Goal: Task Accomplishment & Management: Use online tool/utility

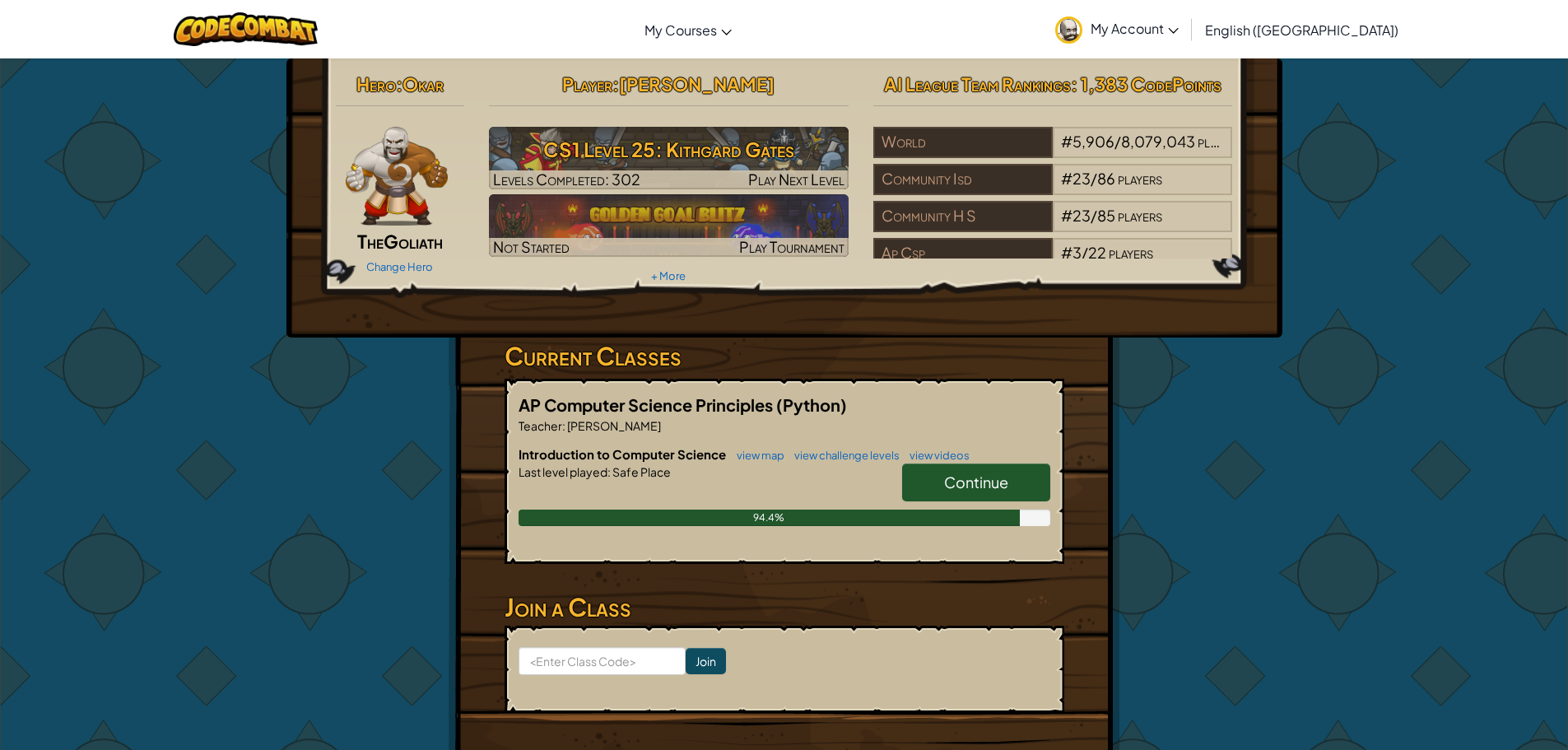
click at [1012, 485] on link "Continue" at bounding box center [976, 482] width 148 height 38
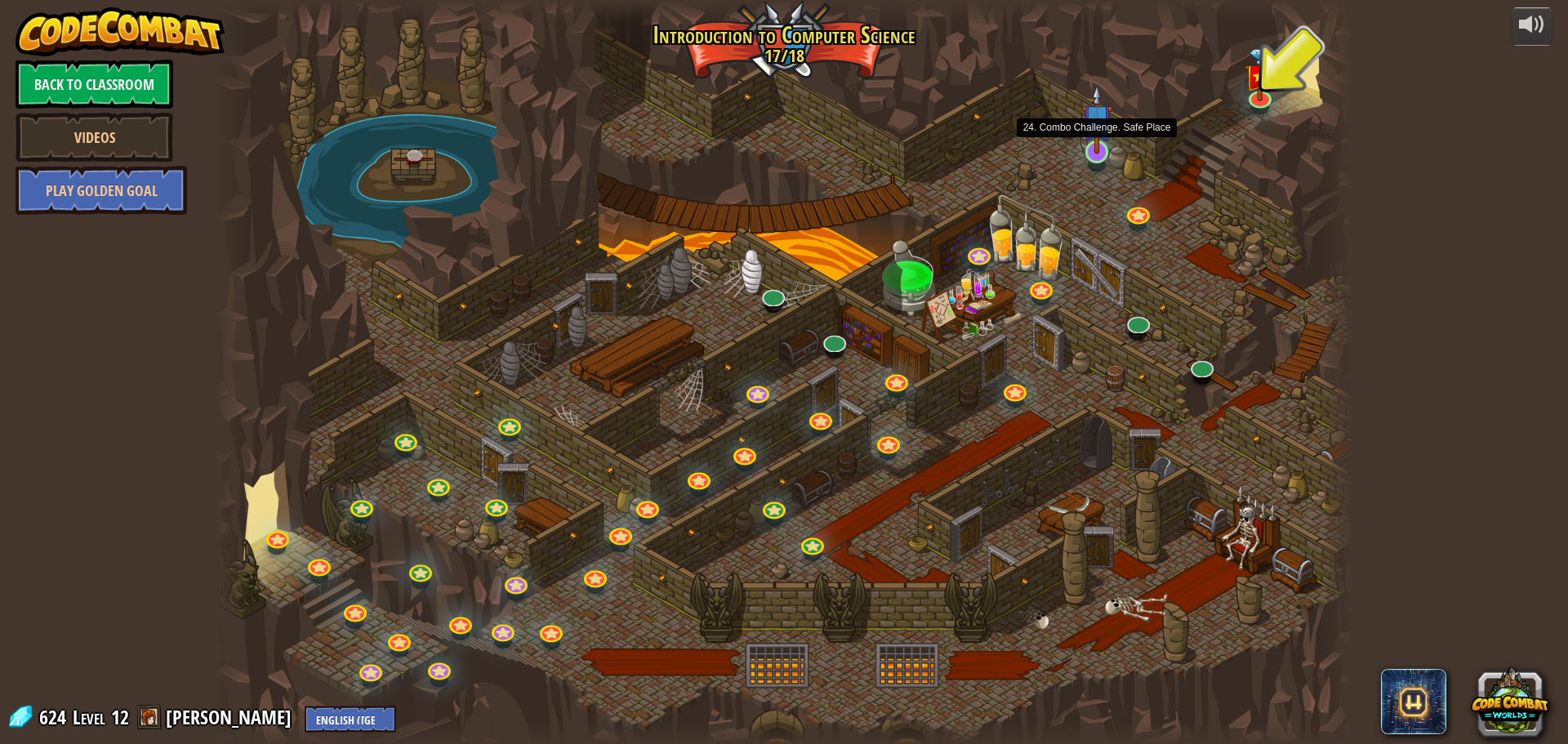
click at [1093, 146] on img at bounding box center [1097, 118] width 30 height 70
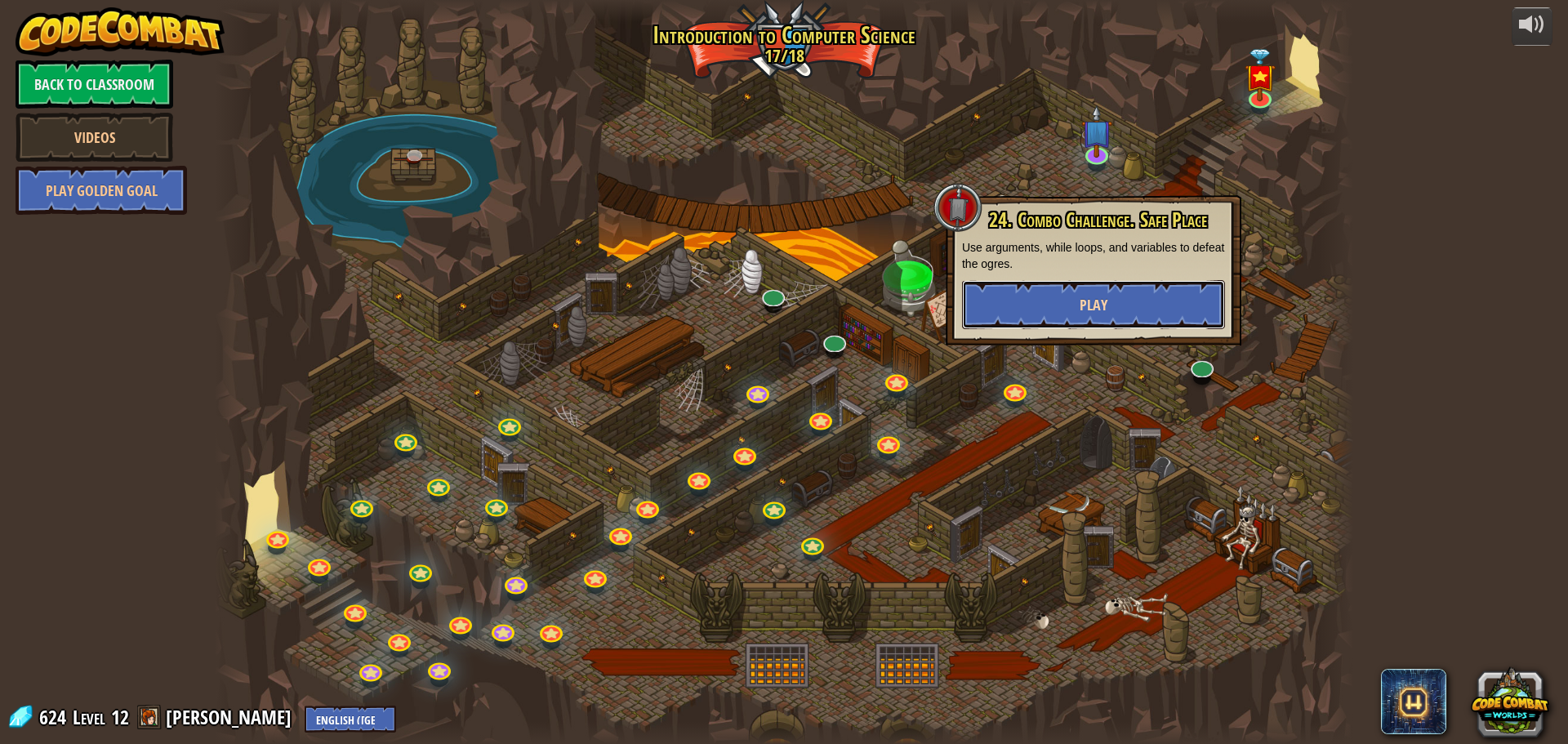
click at [1101, 314] on span "Play" at bounding box center [1092, 305] width 27 height 20
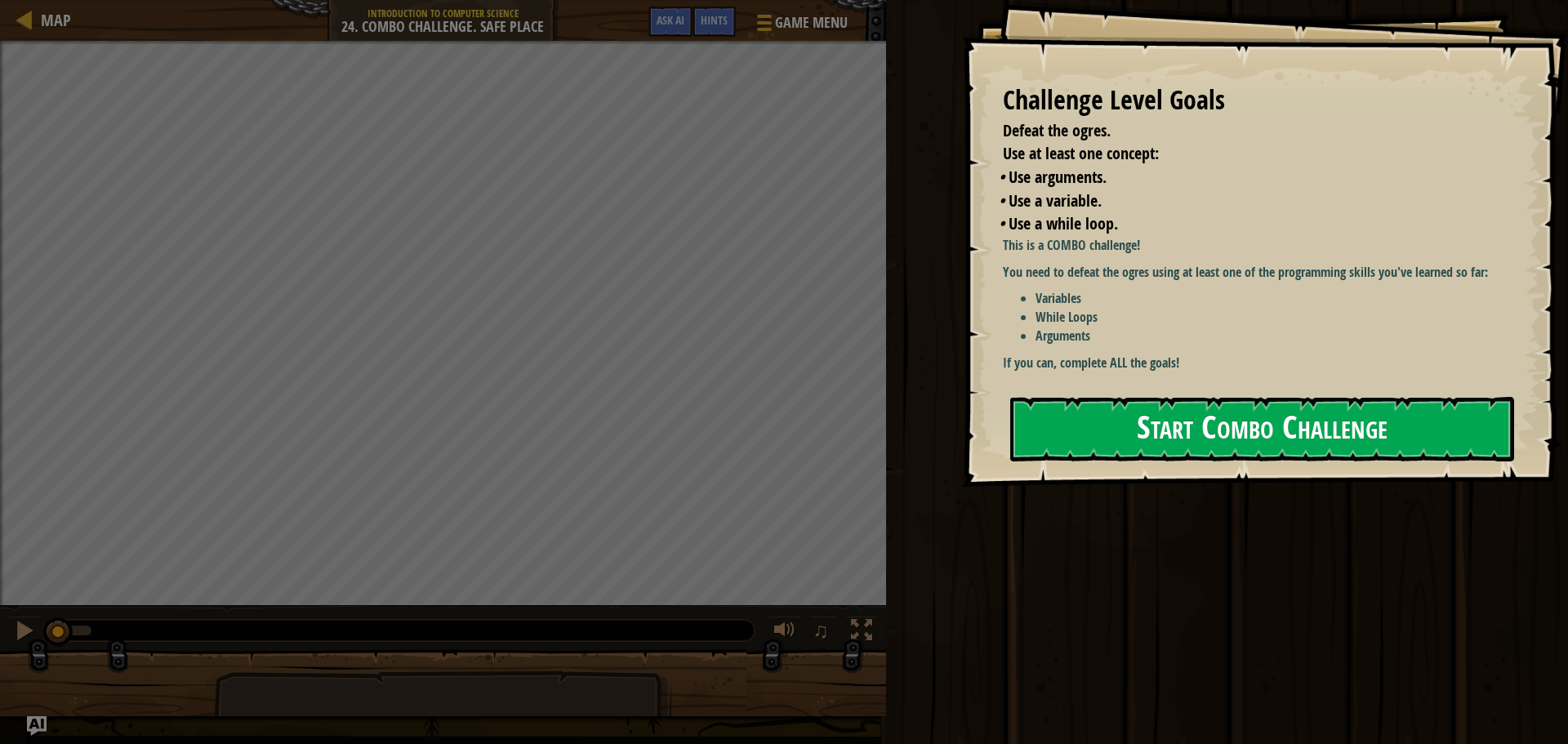
click at [1172, 429] on button "Start Combo Challenge" at bounding box center [1262, 429] width 504 height 65
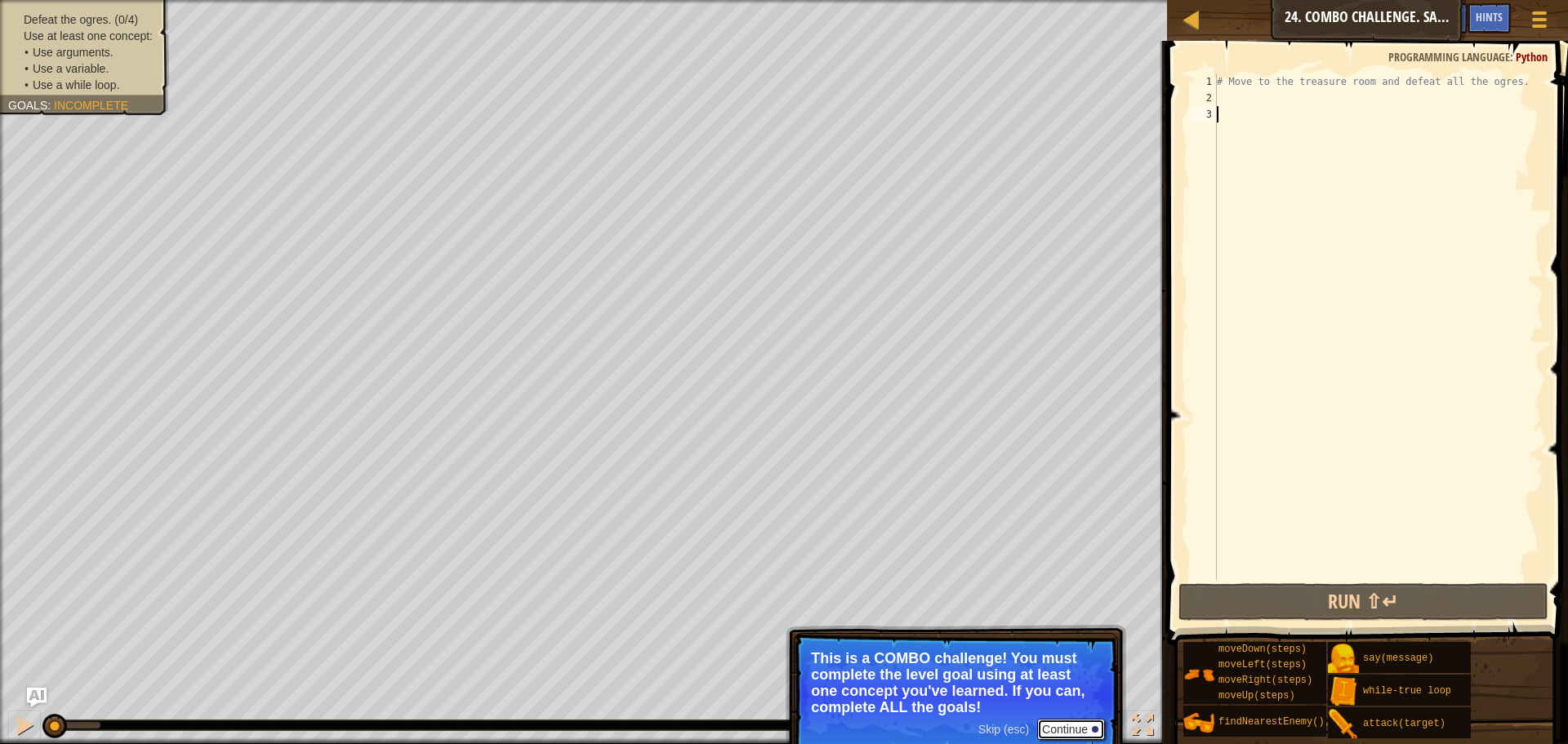
click at [1079, 722] on button "Continue" at bounding box center [1070, 729] width 68 height 21
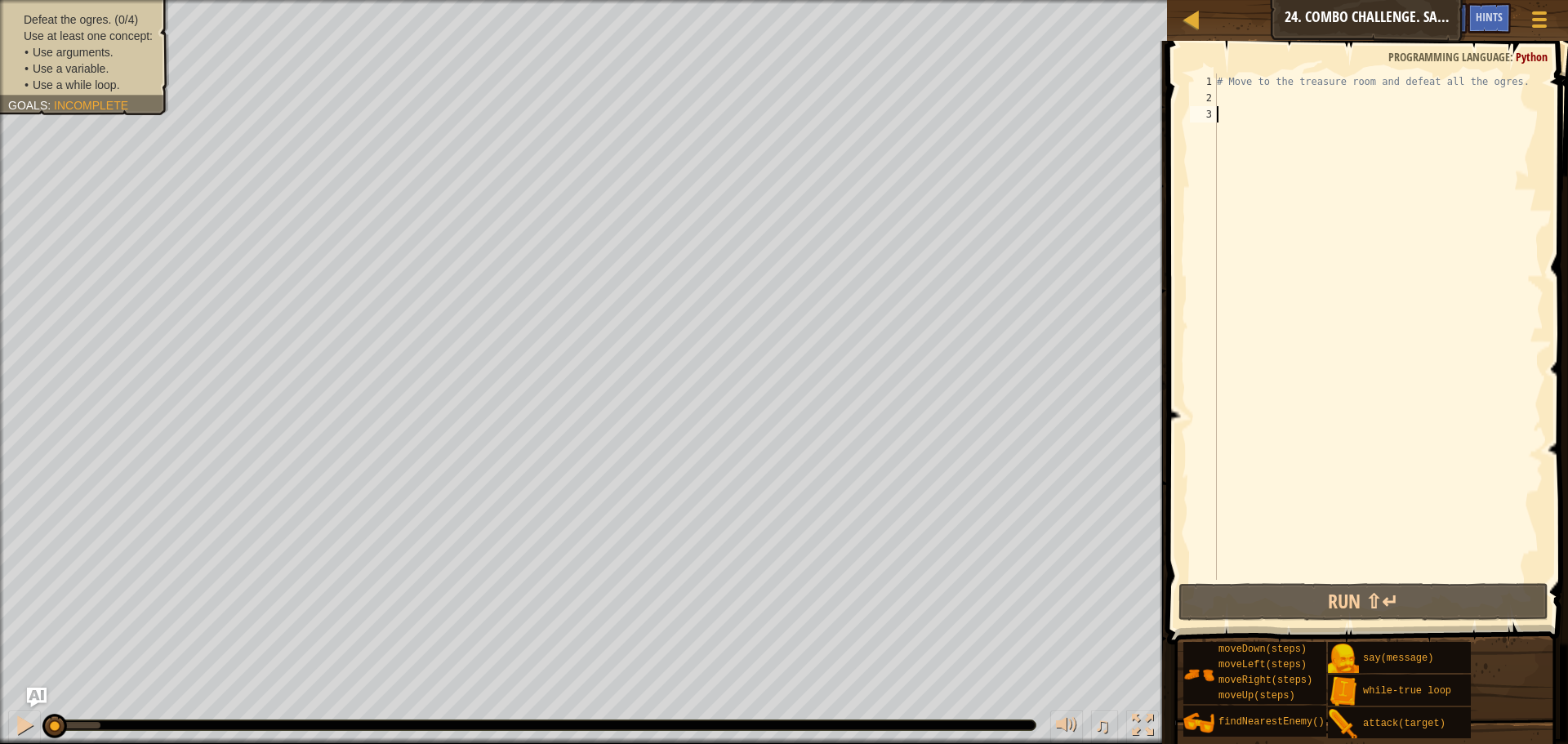
click at [114, 73] on li "• Use a variable." at bounding box center [91, 68] width 133 height 16
click at [108, 99] on span "Incomplete" at bounding box center [91, 105] width 74 height 13
click at [56, 104] on span "Incomplete" at bounding box center [91, 105] width 74 height 13
click at [77, 32] on span "Use at least one concept:" at bounding box center [88, 35] width 129 height 13
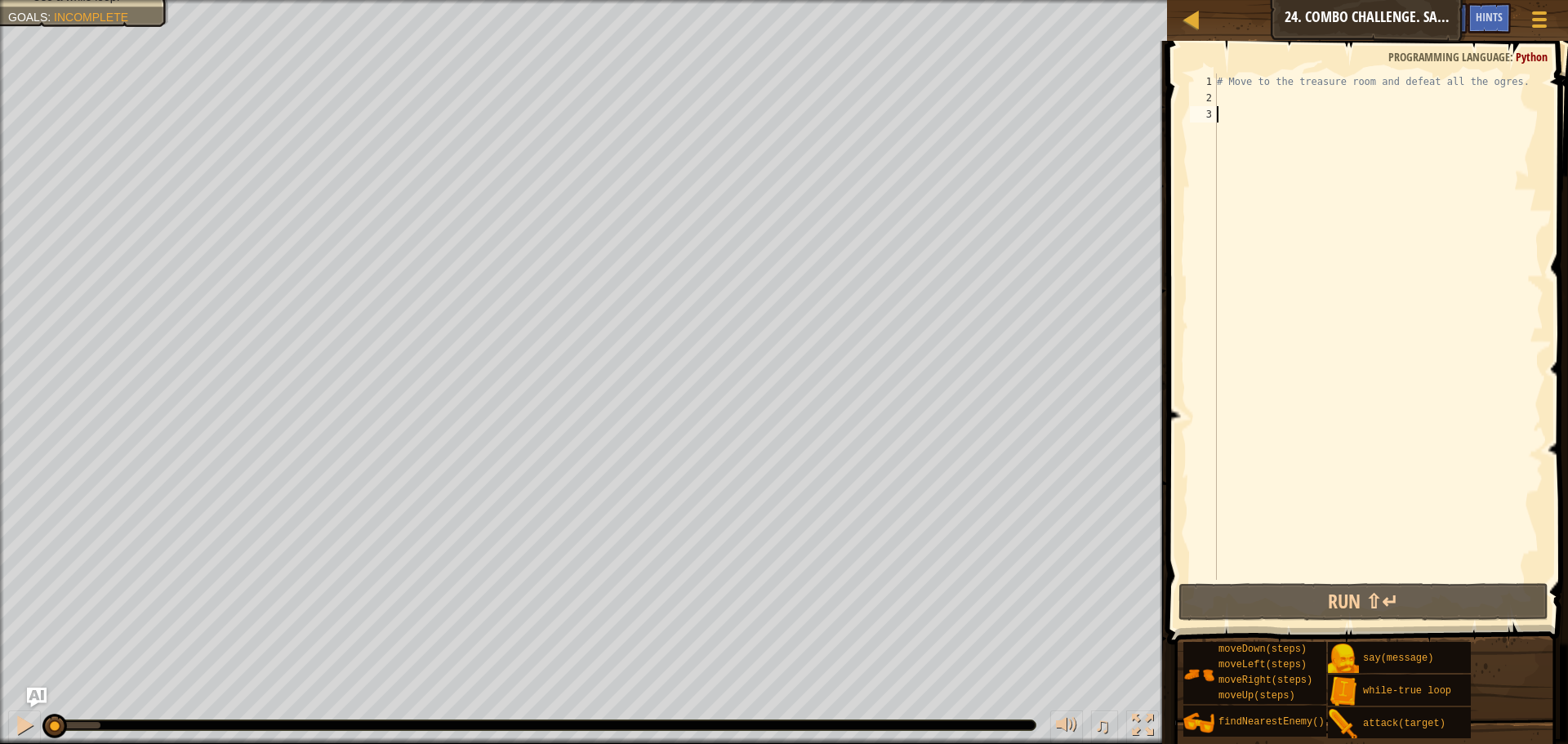
click at [1396, 102] on div "# Move to the treasure room and defeat all the ogres." at bounding box center [1378, 343] width 330 height 539
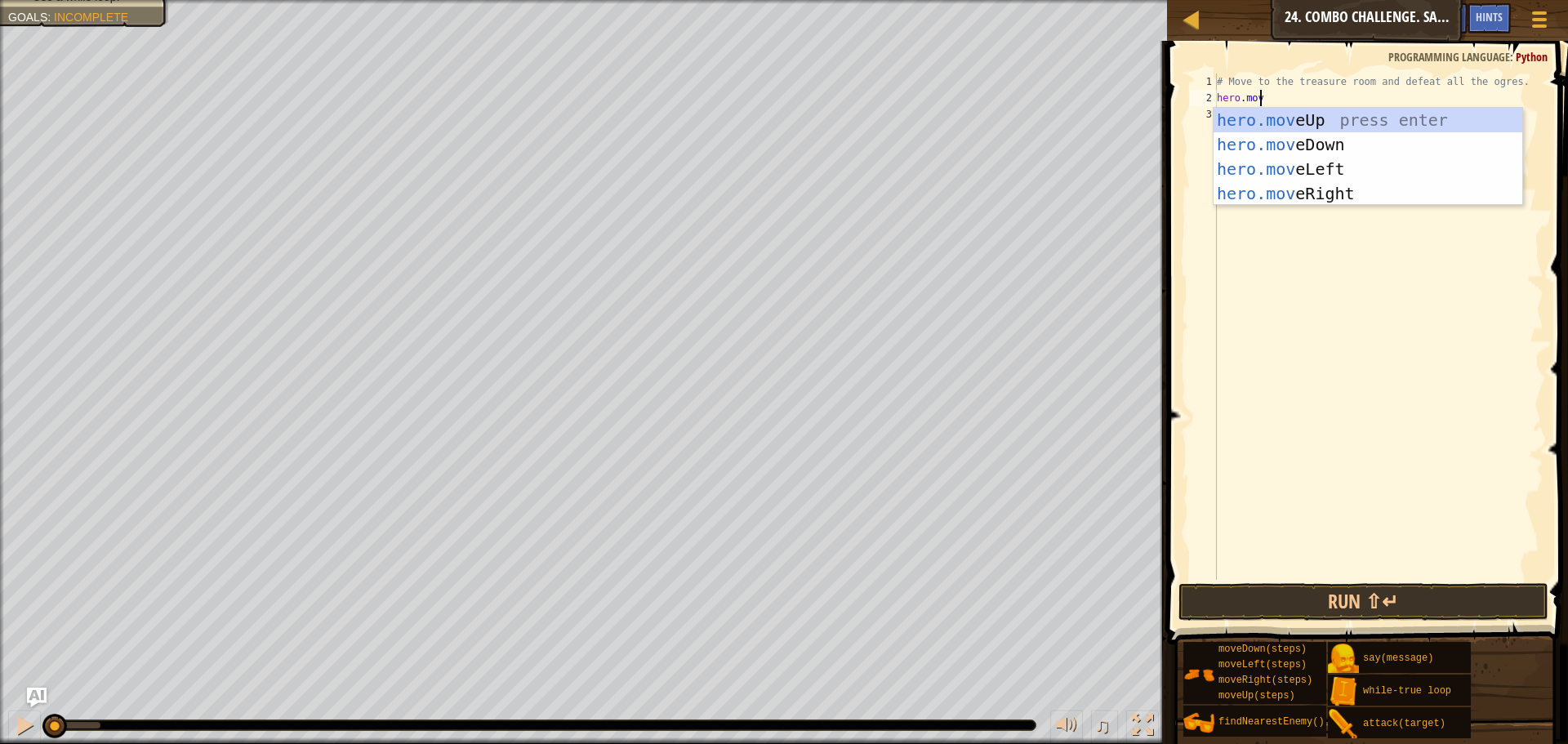
scroll to position [7, 4]
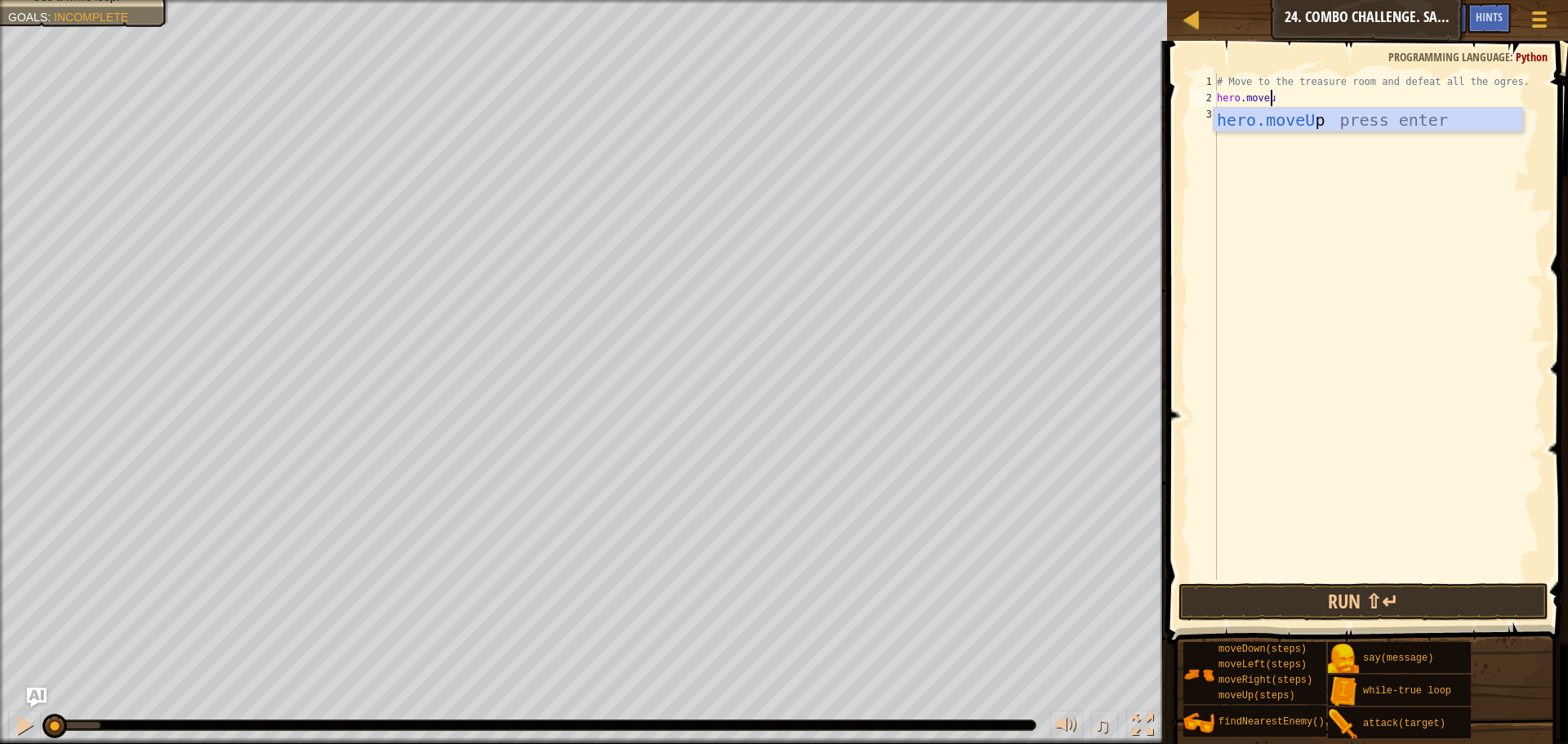
type textarea "hero.moveup"
type textarea "hero.moveUp(4)"
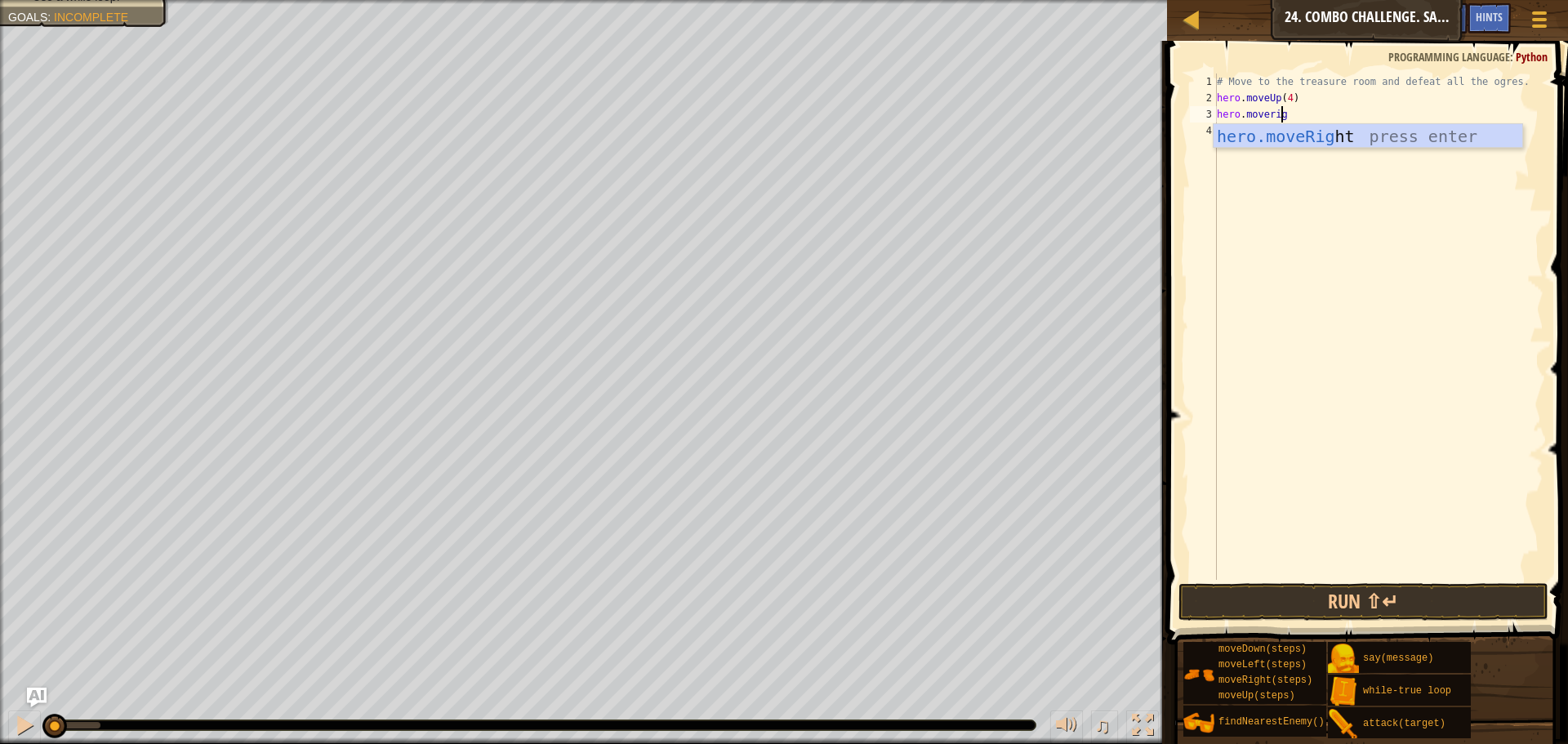
type textarea "hero.moveright"
type textarea "hero.moveRight(4)"
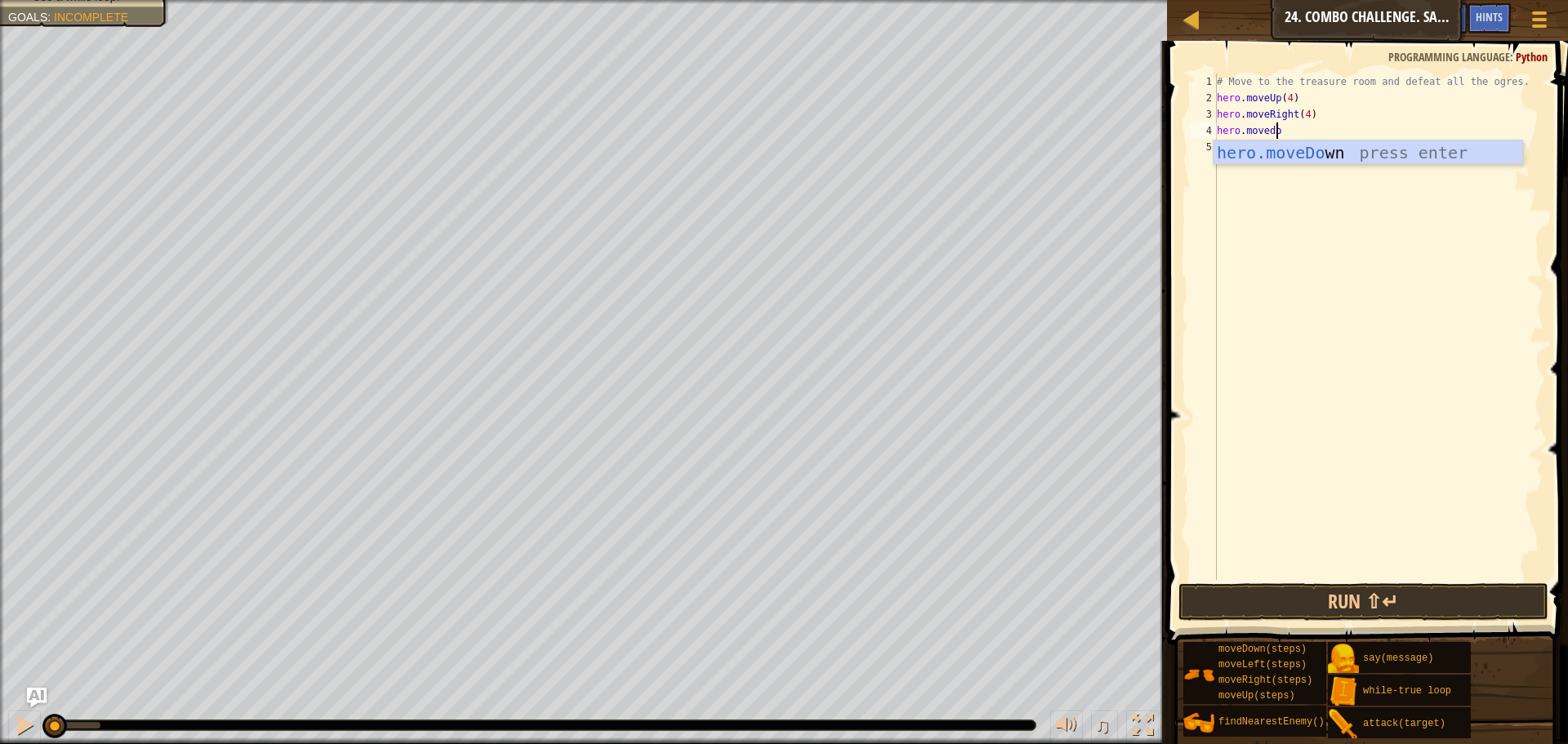
scroll to position [7, 5]
type textarea "hero.movedown"
type textarea "hero.moveDown(3)"
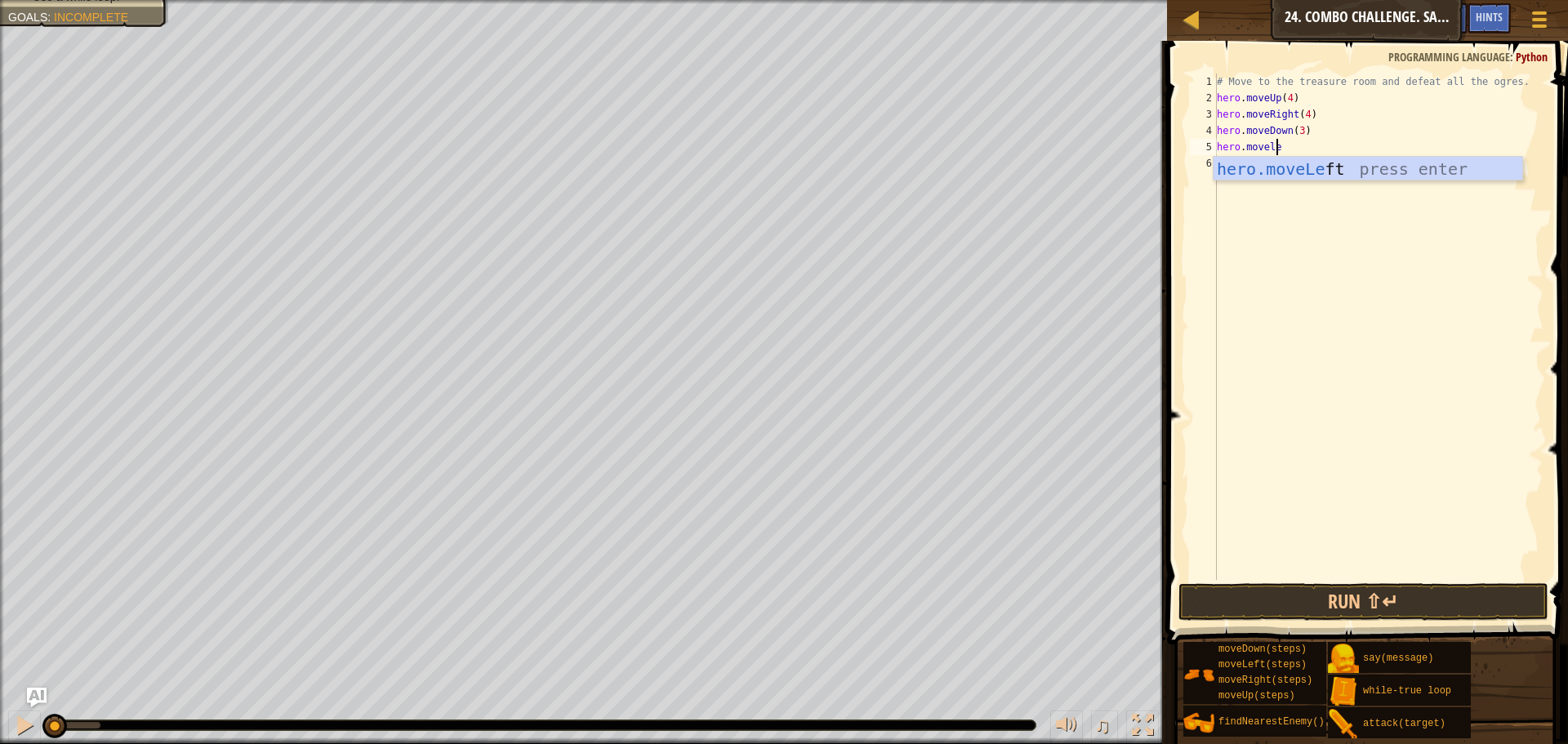
scroll to position [7, 5]
type textarea "hero.moveleft"
type textarea "hero.moveLeft(2)"
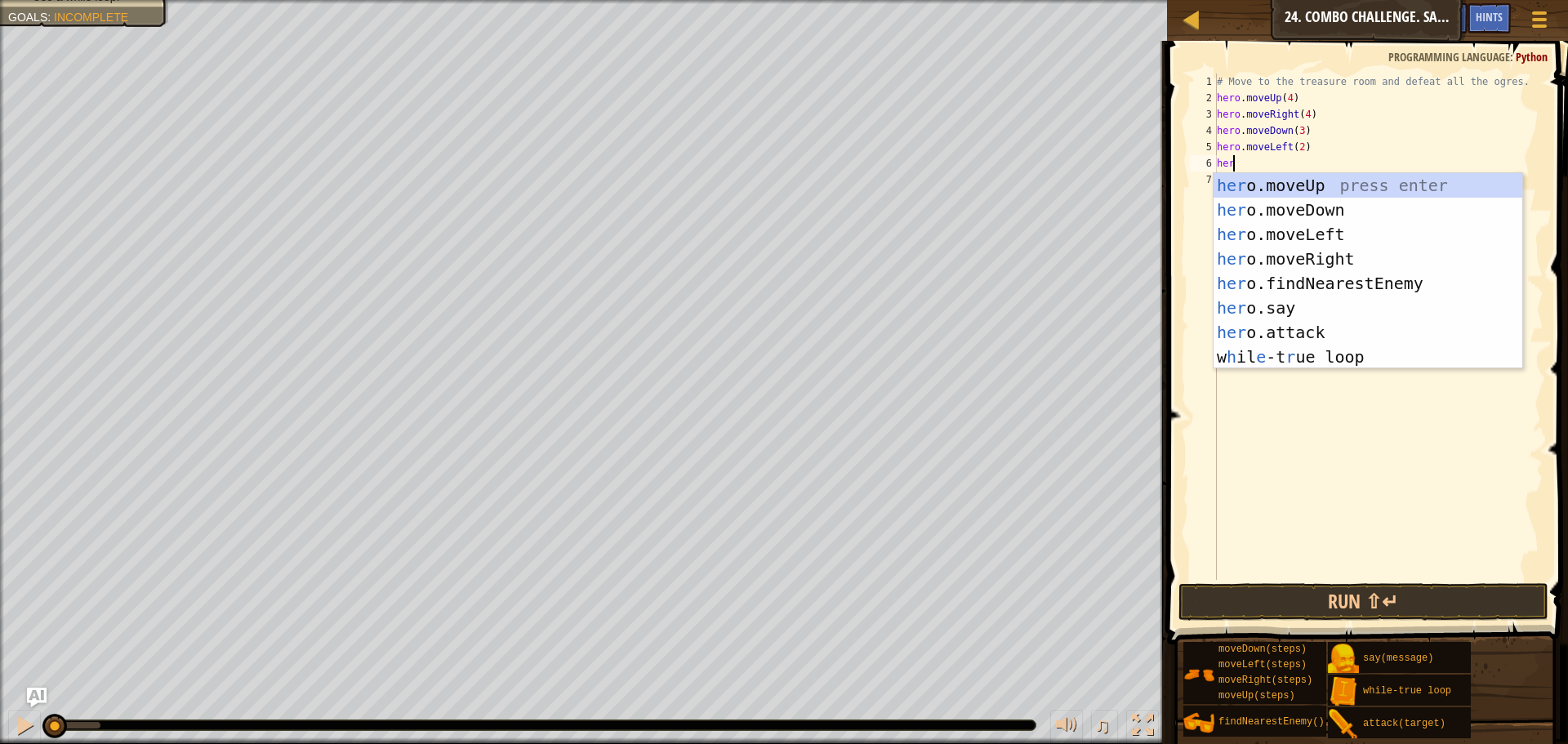
scroll to position [7, 0]
type textarea "h"
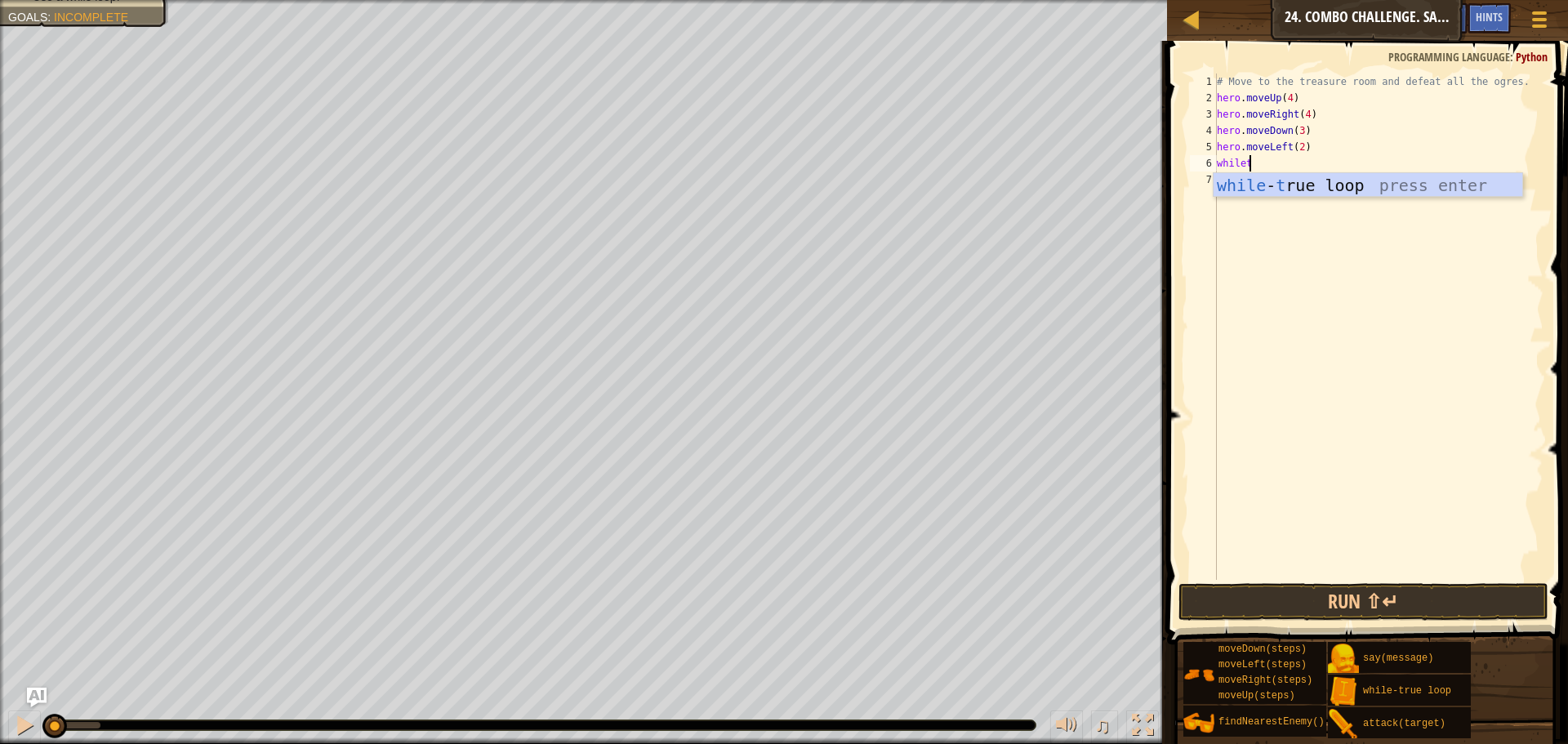
type textarea "whiletr"
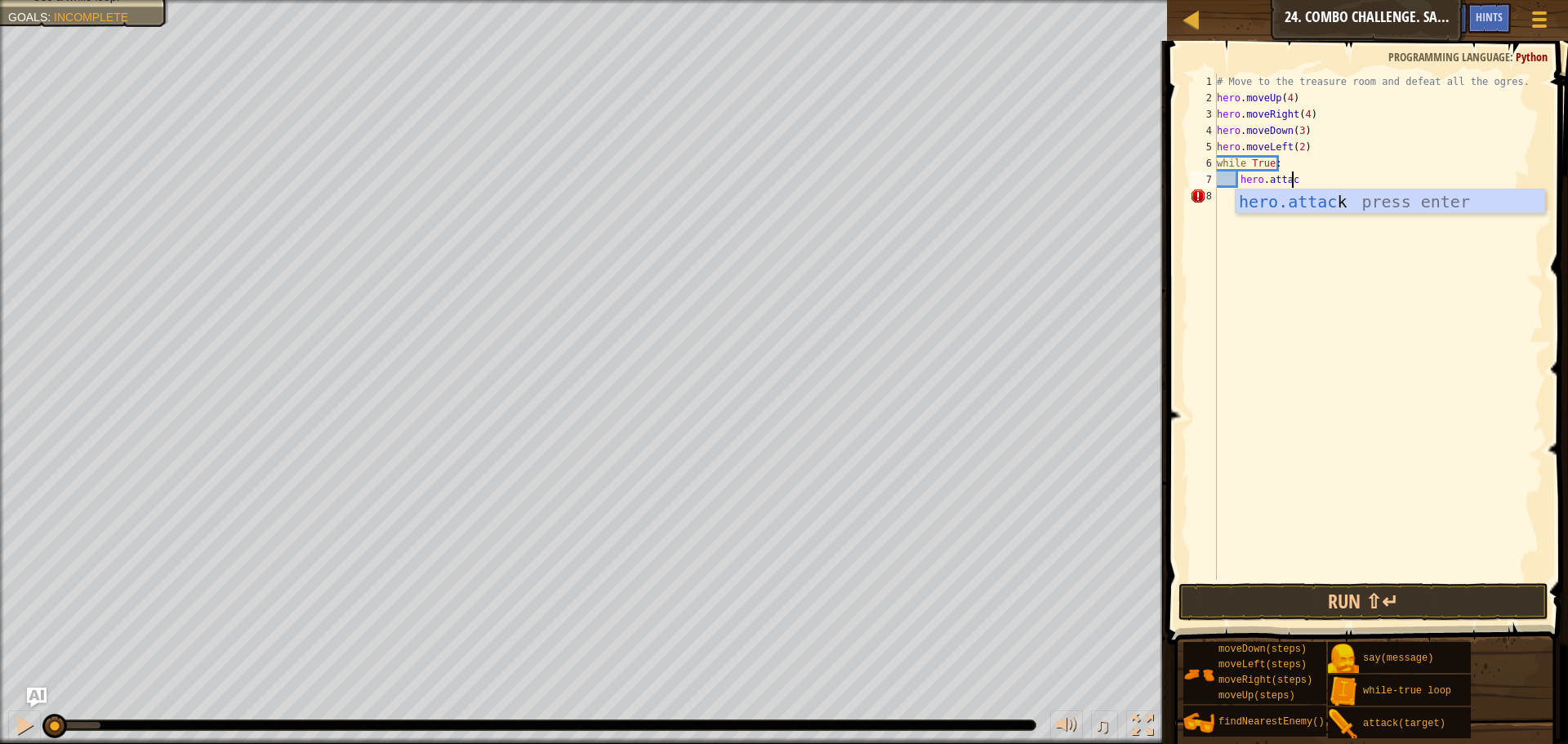
scroll to position [7, 5]
click at [1292, 166] on div "# Move to the treasure room and defeat all the ogres. hero . moveUp ( 4 ) hero …" at bounding box center [1378, 343] width 330 height 539
type textarea "while True:"
type textarea "enemy"
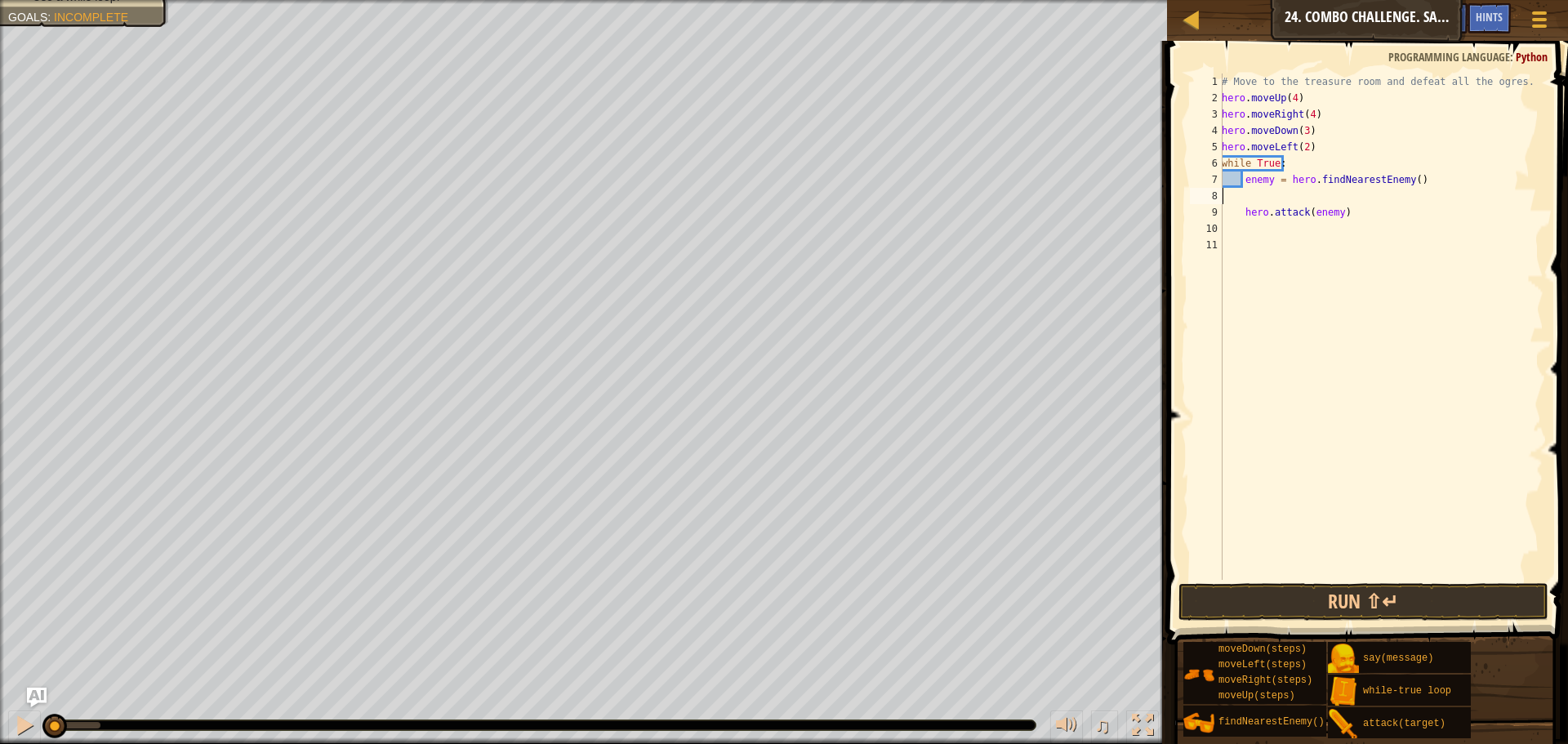
scroll to position [7, 0]
type textarea "enemy = hero.findNearestEnemy()"
drag, startPoint x: 1385, startPoint y: 592, endPoint x: 1331, endPoint y: 542, distance: 73.6
click at [1385, 593] on button "Run ⇧↵" at bounding box center [1363, 602] width 370 height 38
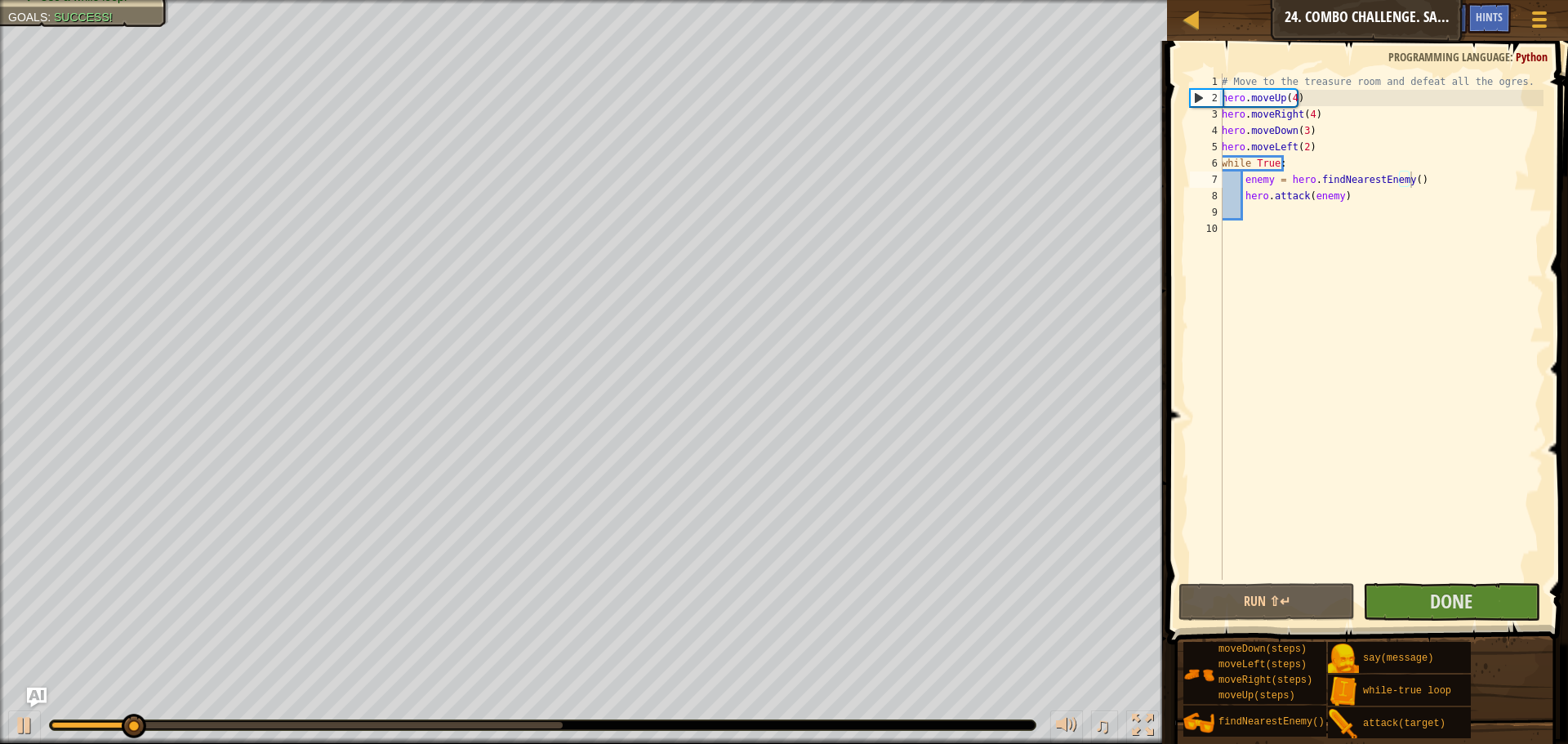
drag, startPoint x: 277, startPoint y: 716, endPoint x: 373, endPoint y: 739, distance: 98.7
click at [373, 739] on div "♫" at bounding box center [583, 720] width 1167 height 49
click at [370, 723] on div at bounding box center [307, 725] width 511 height 6
click at [410, 721] on div at bounding box center [542, 725] width 986 height 10
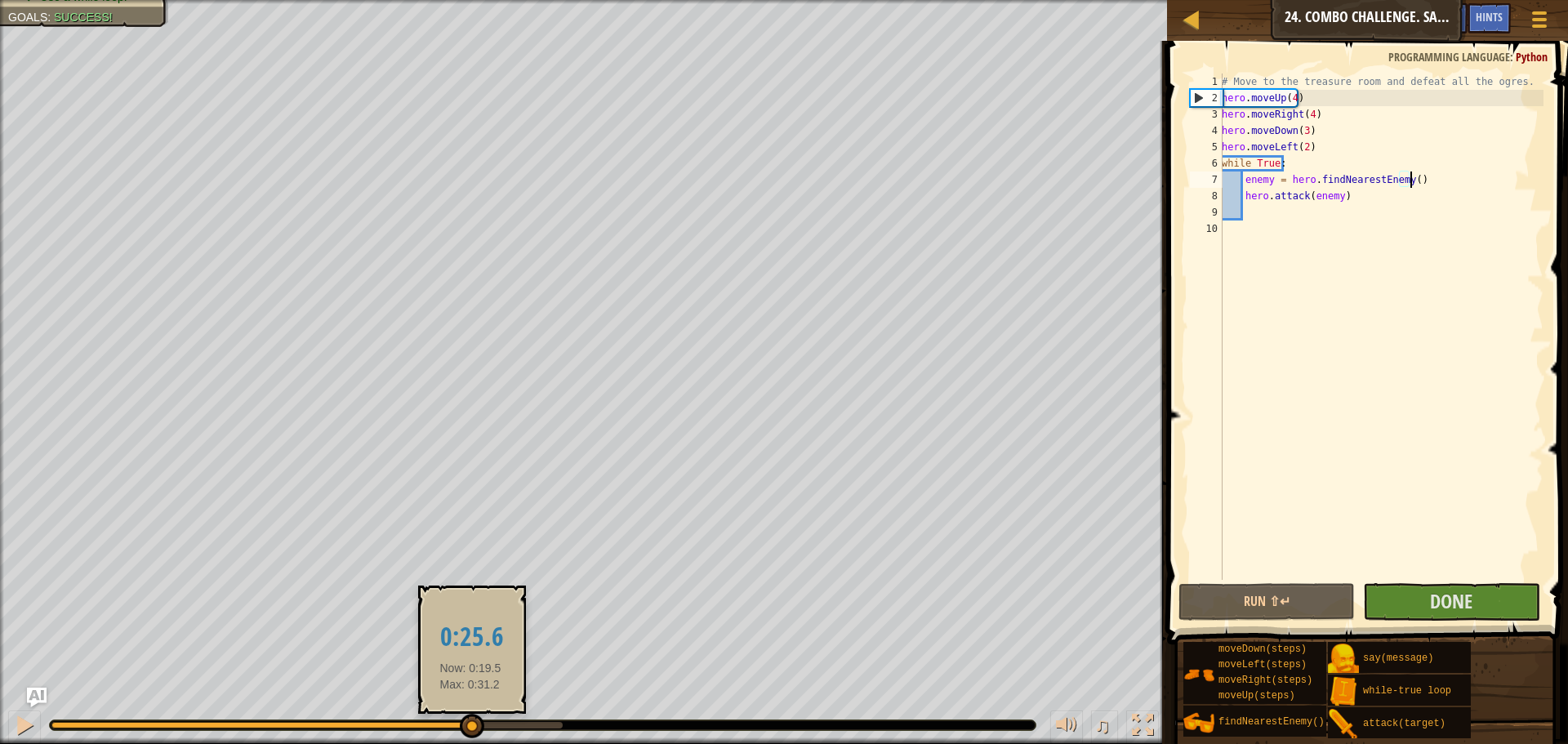
click at [470, 725] on div at bounding box center [307, 725] width 511 height 6
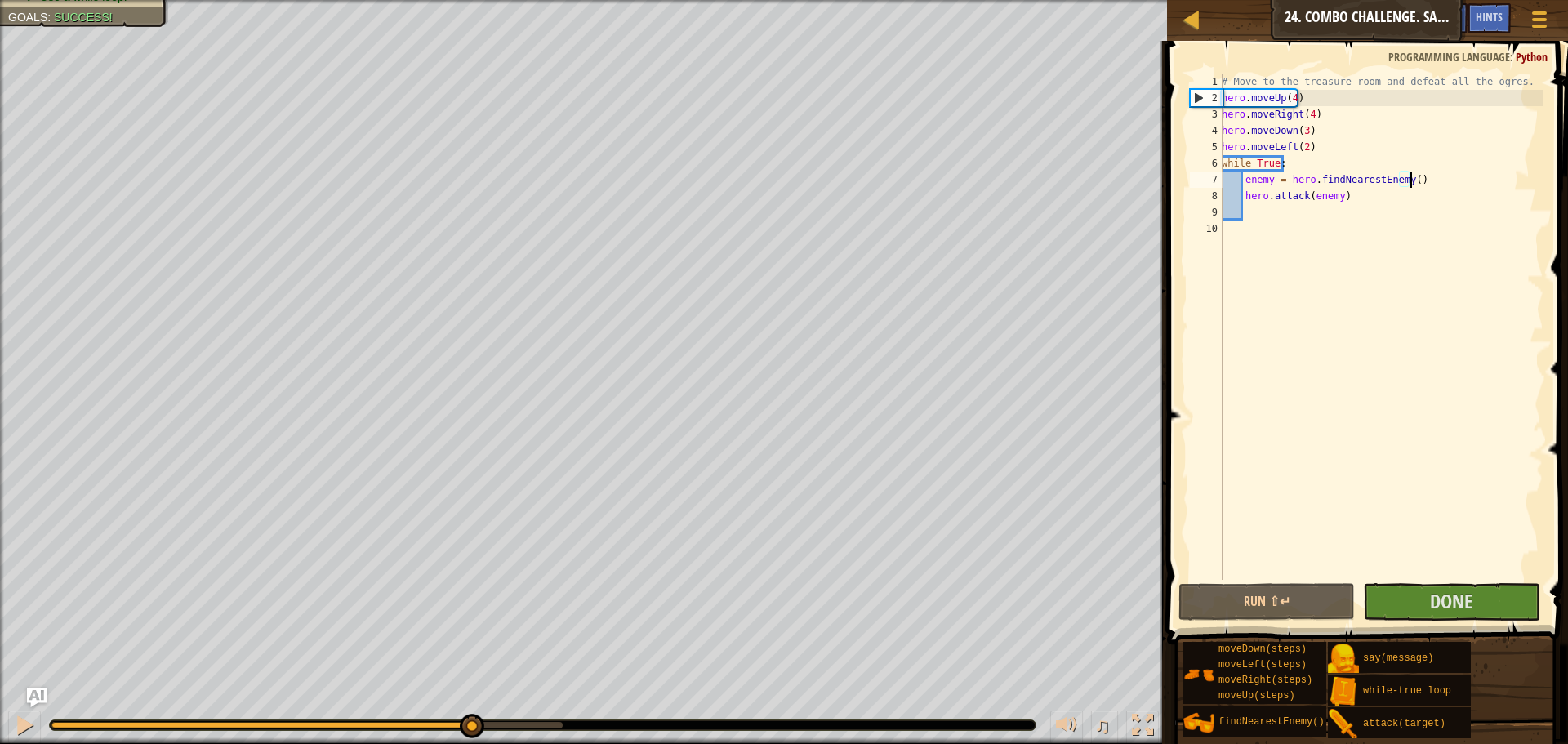
click at [400, 725] on div at bounding box center [261, 725] width 419 height 6
click at [11, 729] on button at bounding box center [24, 727] width 33 height 34
click at [1446, 604] on span "Done" at bounding box center [1451, 601] width 42 height 27
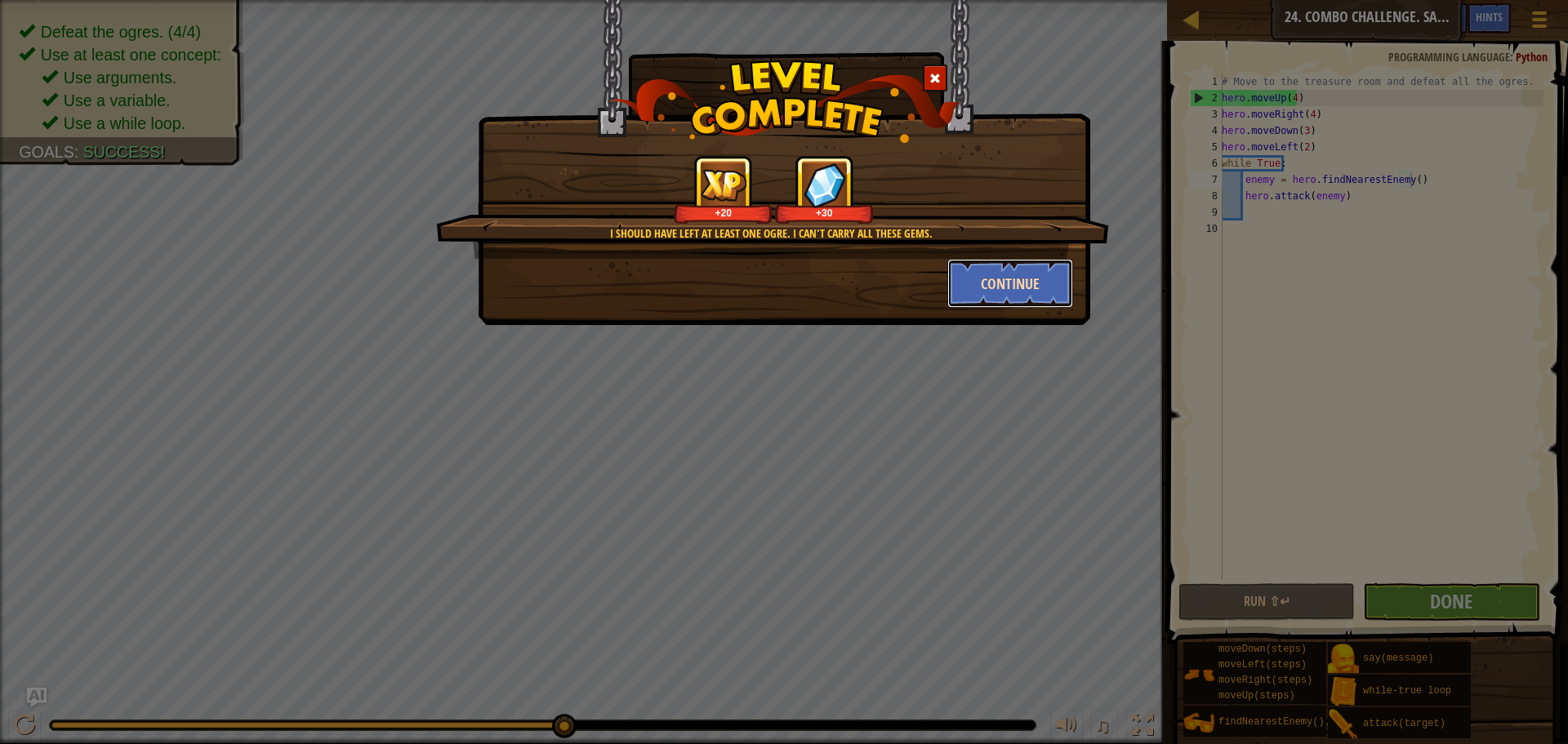
click at [1010, 293] on button "Continue" at bounding box center [1010, 283] width 126 height 49
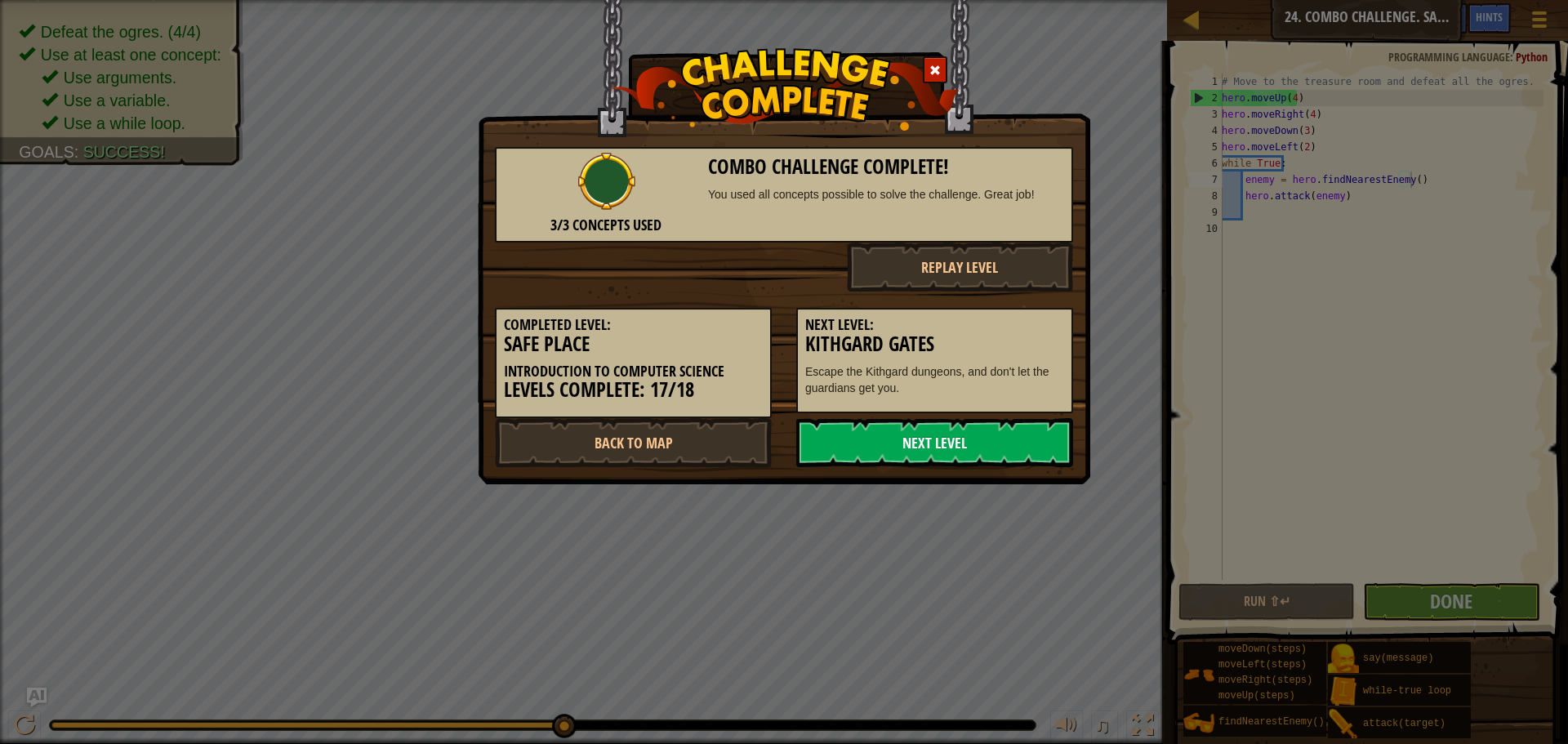
click at [981, 442] on link "Next Level" at bounding box center [934, 442] width 277 height 49
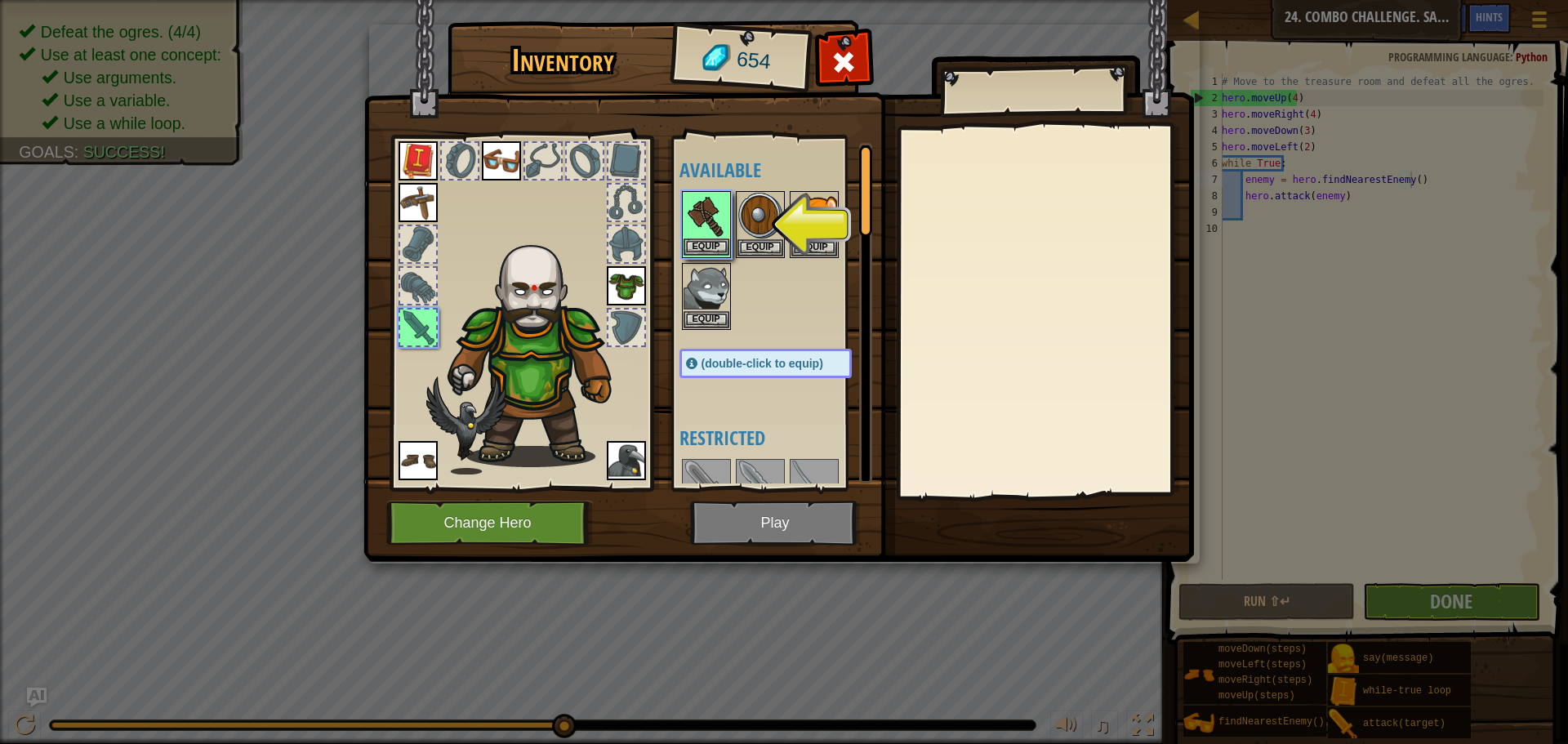
click at [702, 191] on div "Equip" at bounding box center [705, 224] width 49 height 67
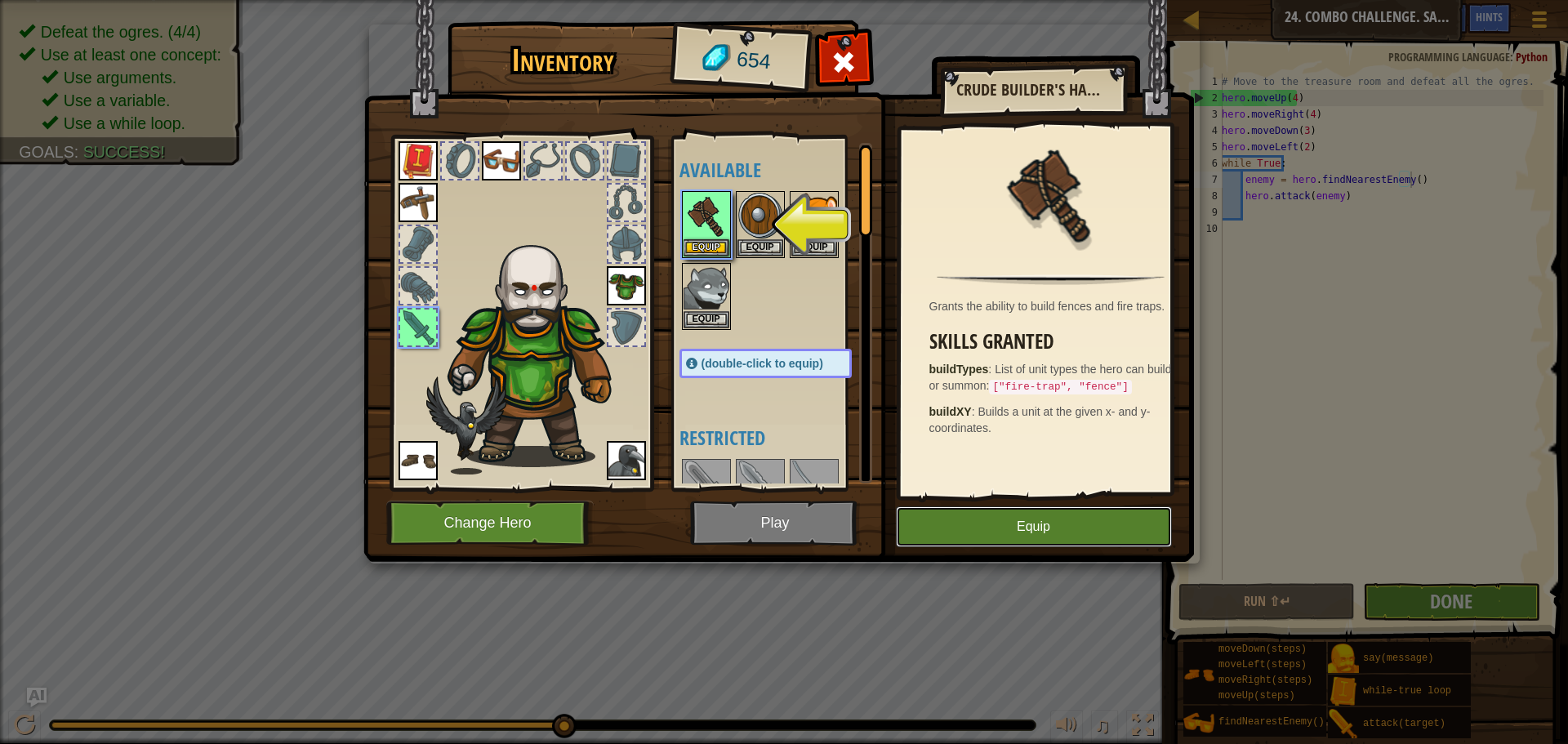
click at [1030, 530] on button "Equip" at bounding box center [1034, 527] width 276 height 41
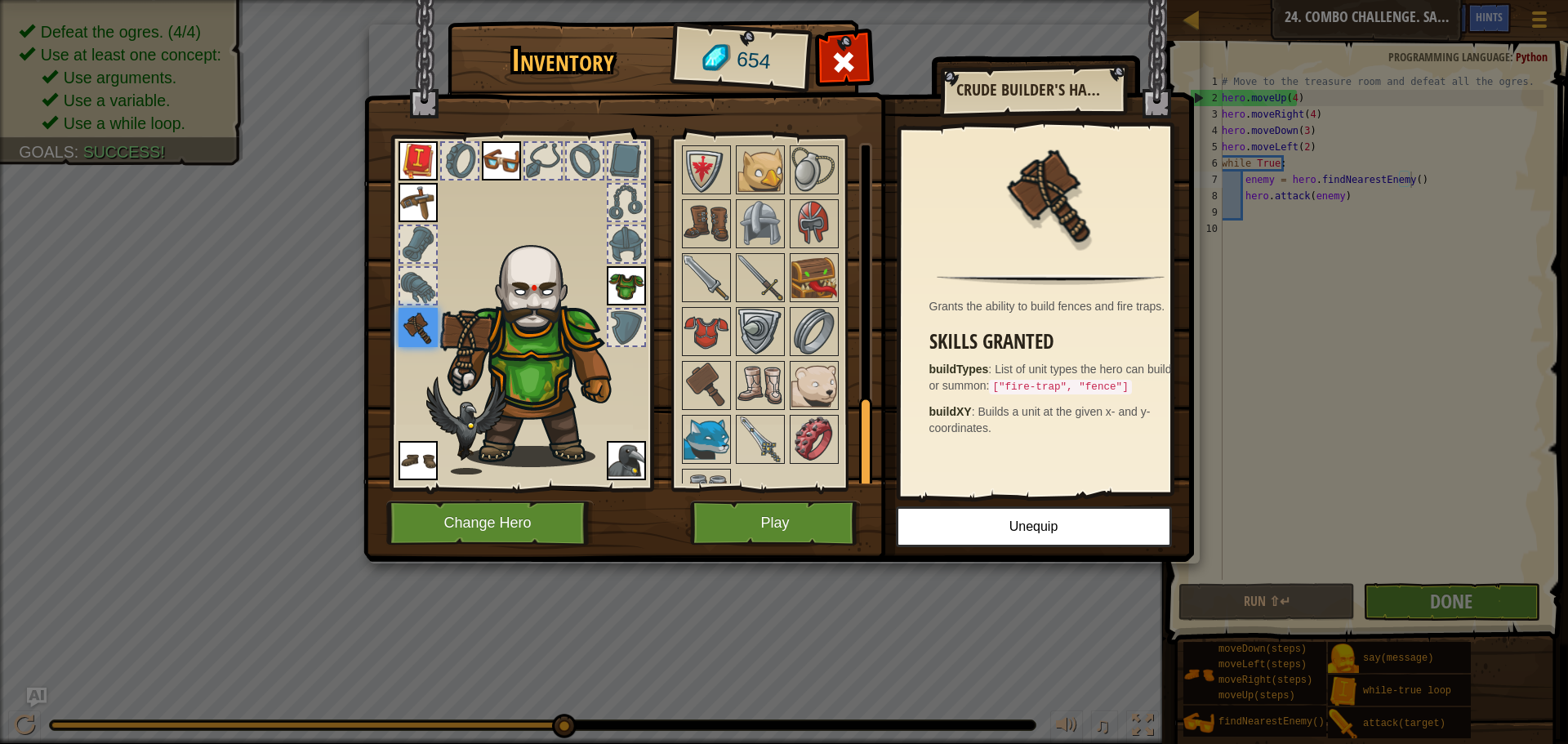
scroll to position [917, 0]
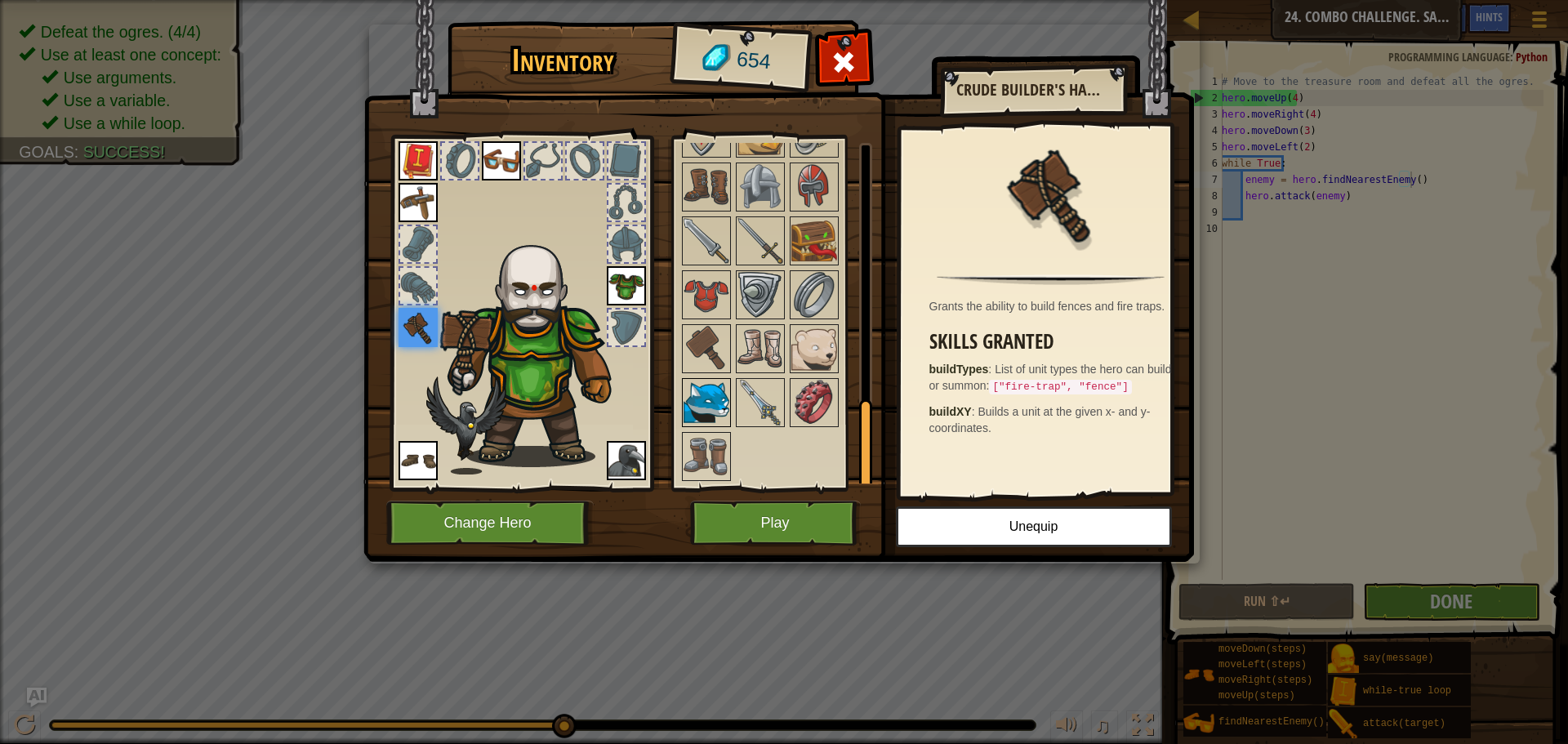
click at [715, 399] on img at bounding box center [706, 403] width 46 height 46
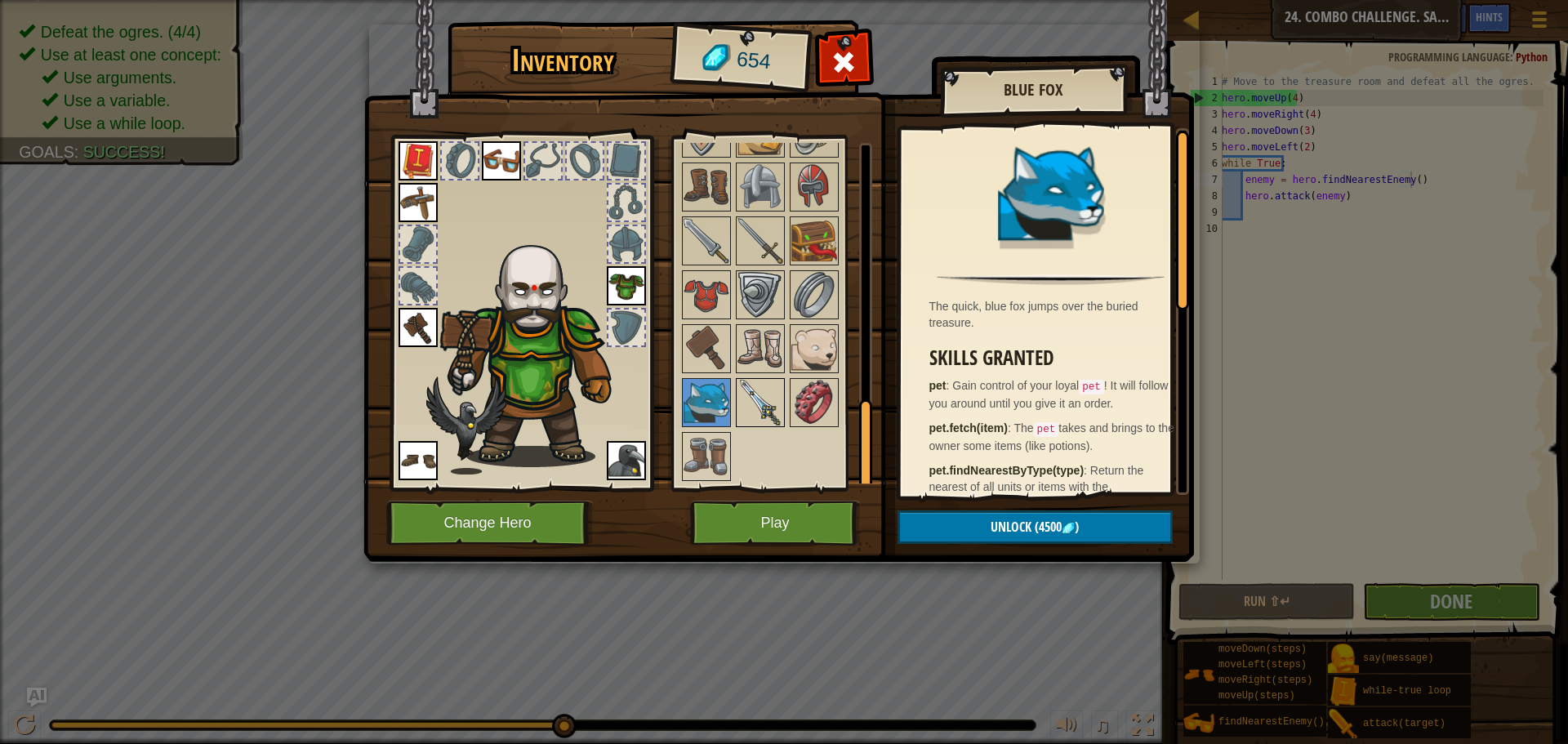
click at [764, 414] on img at bounding box center [760, 403] width 46 height 46
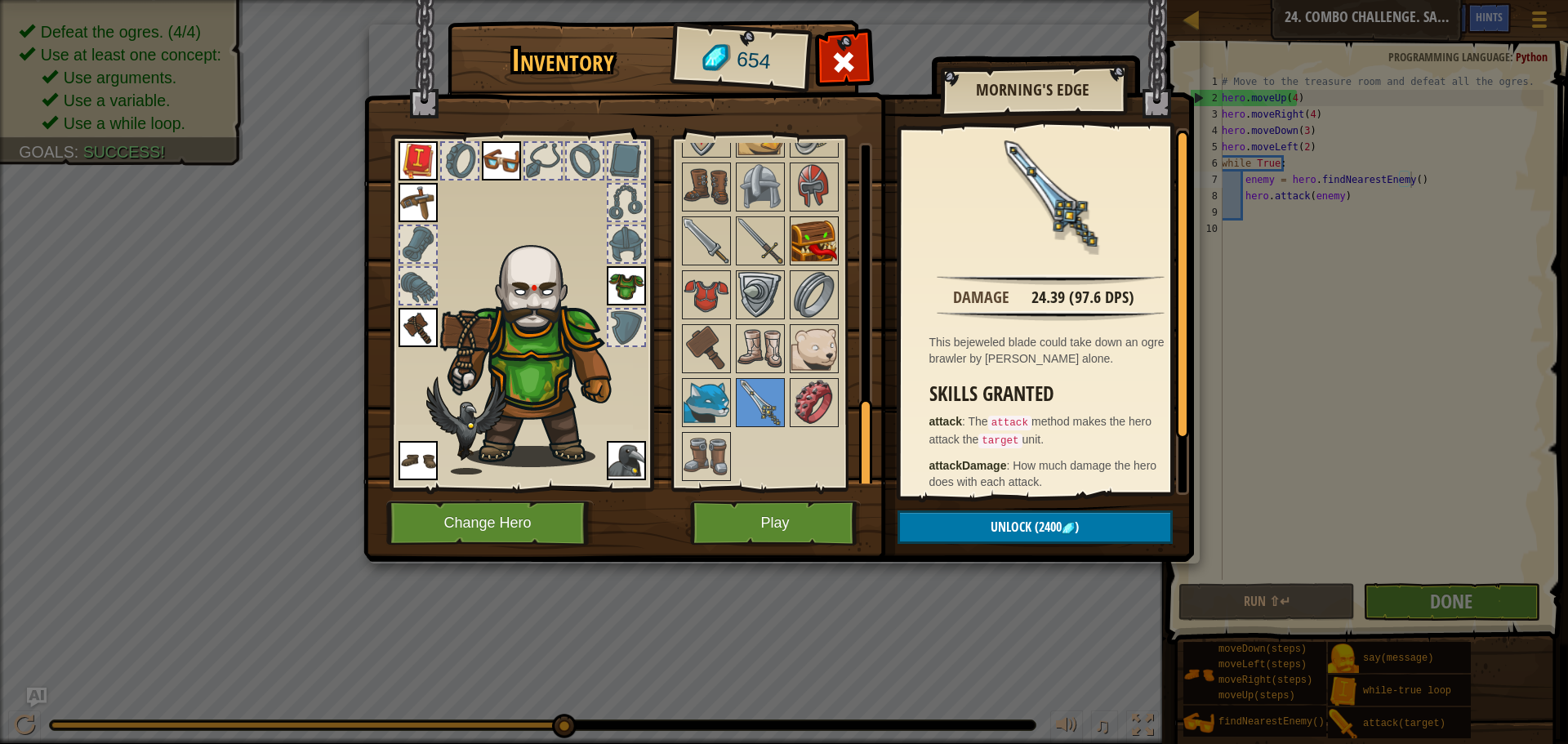
click at [806, 231] on img at bounding box center [814, 241] width 46 height 46
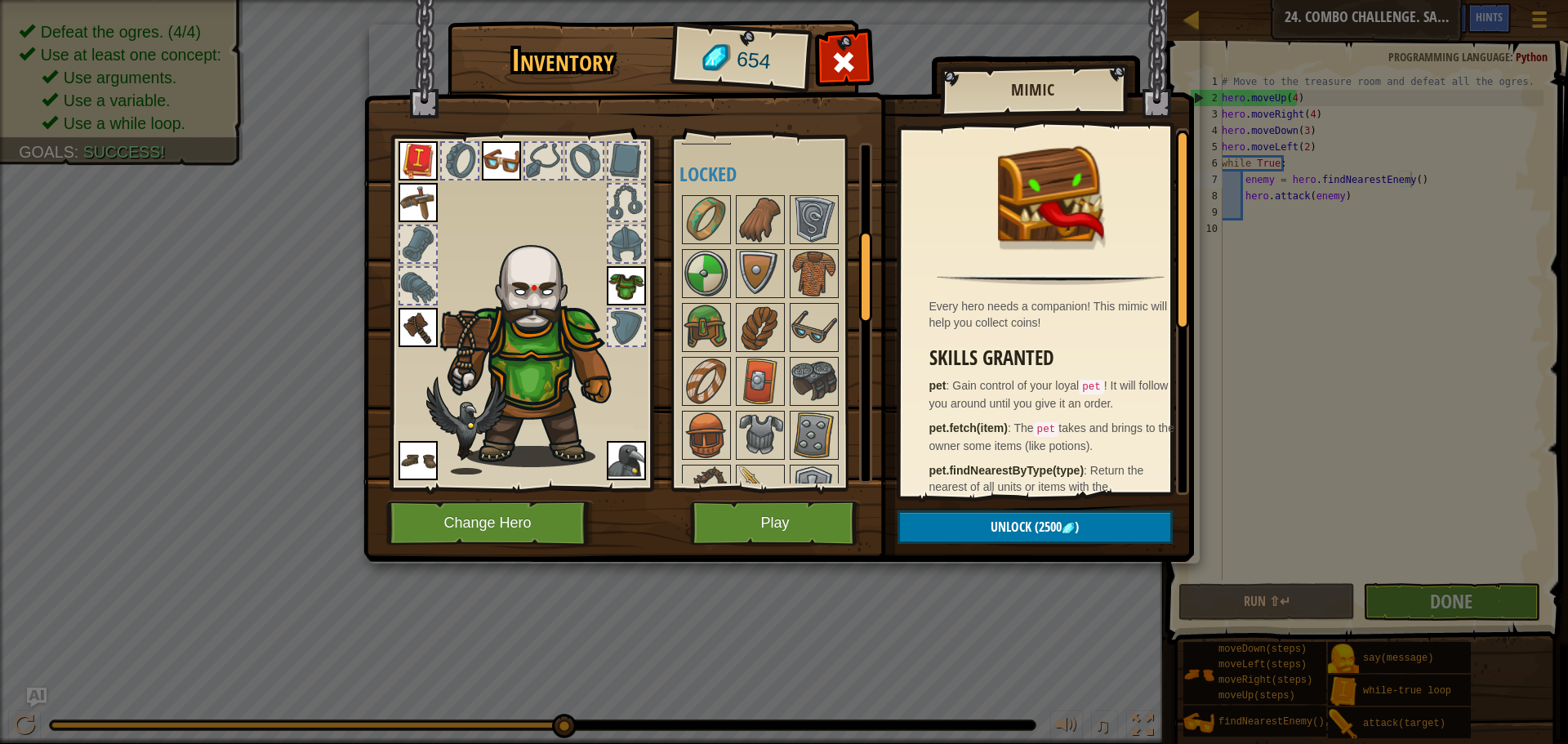
scroll to position [0, 0]
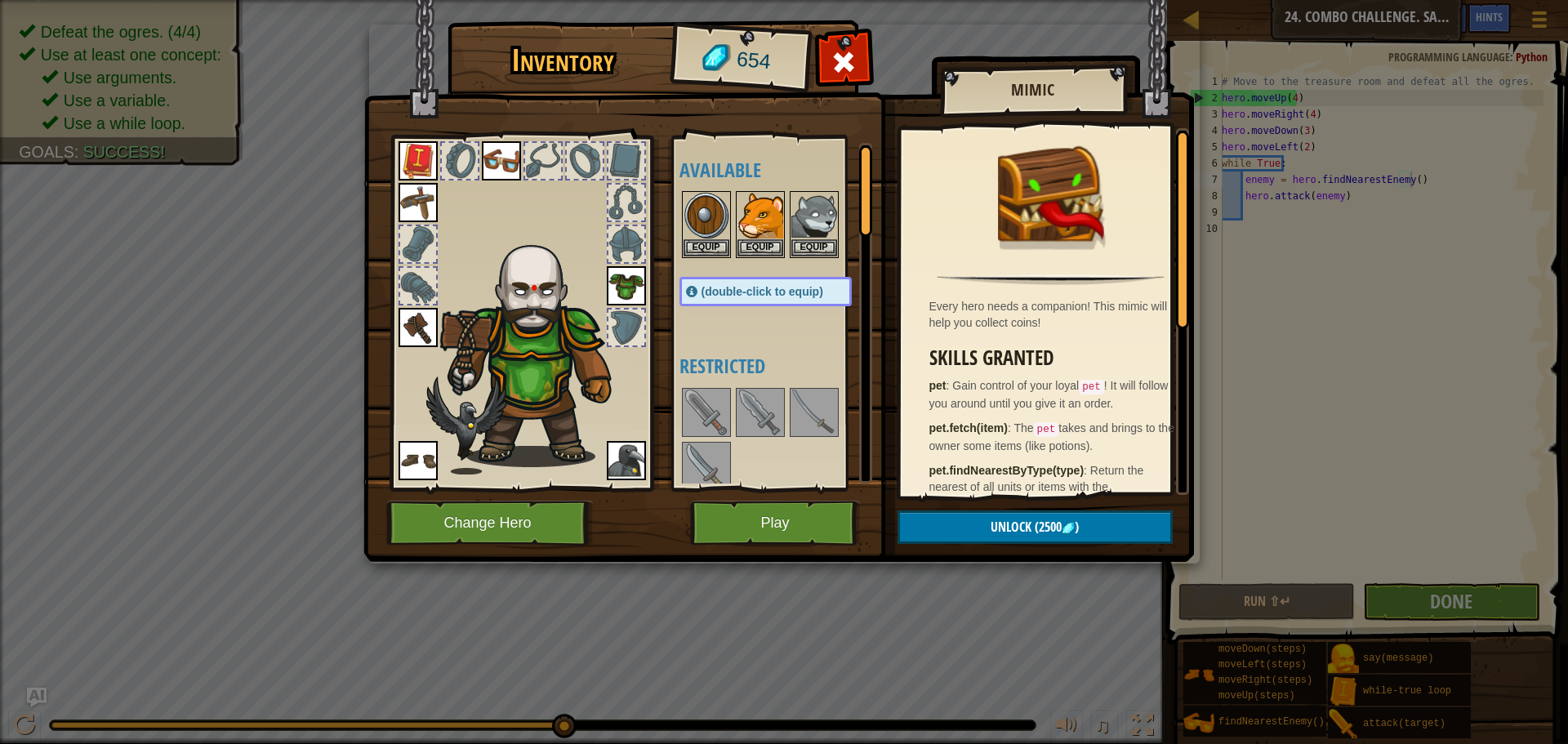
click at [616, 233] on div at bounding box center [626, 244] width 36 height 36
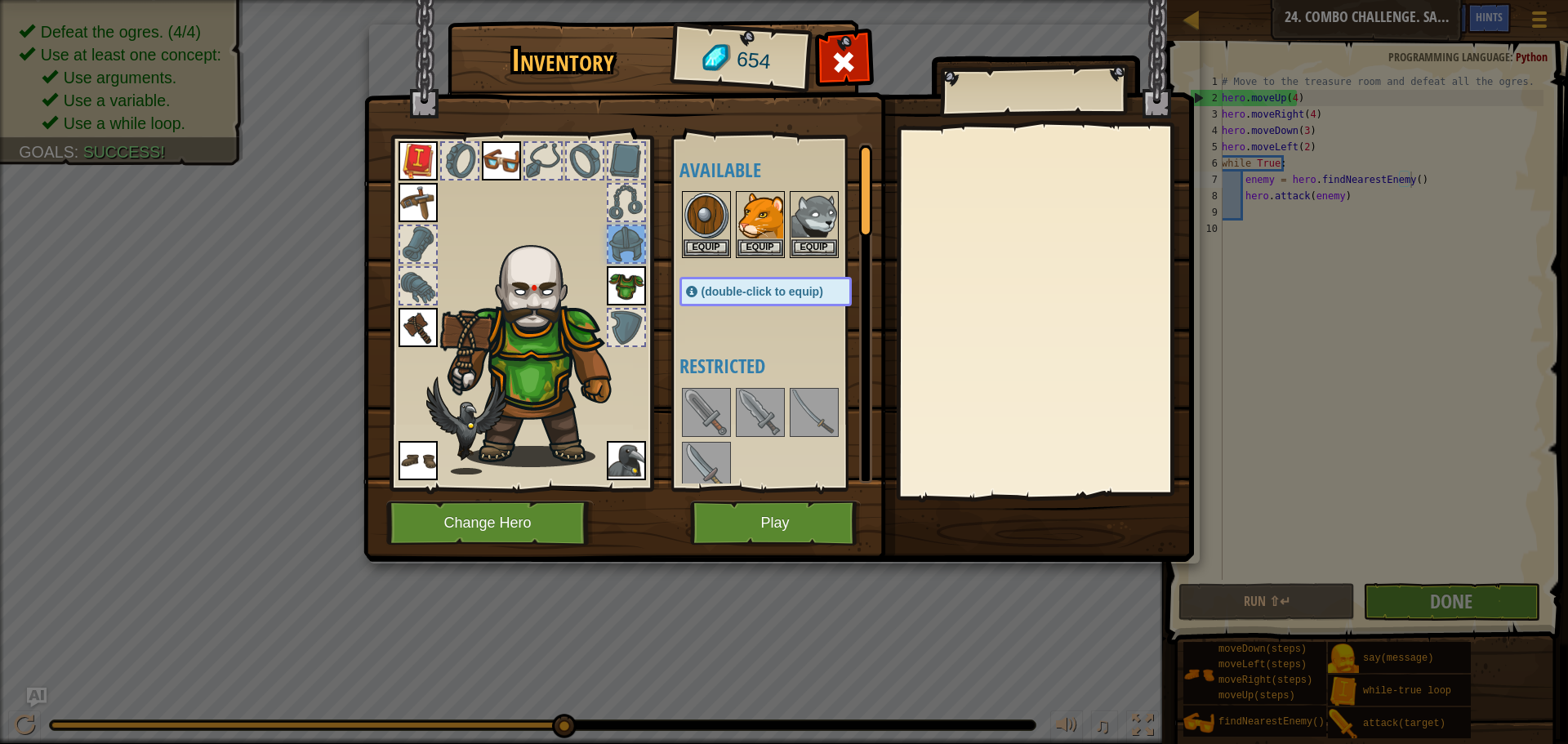
click at [566, 239] on img at bounding box center [539, 348] width 200 height 238
click at [764, 209] on img at bounding box center [760, 216] width 46 height 46
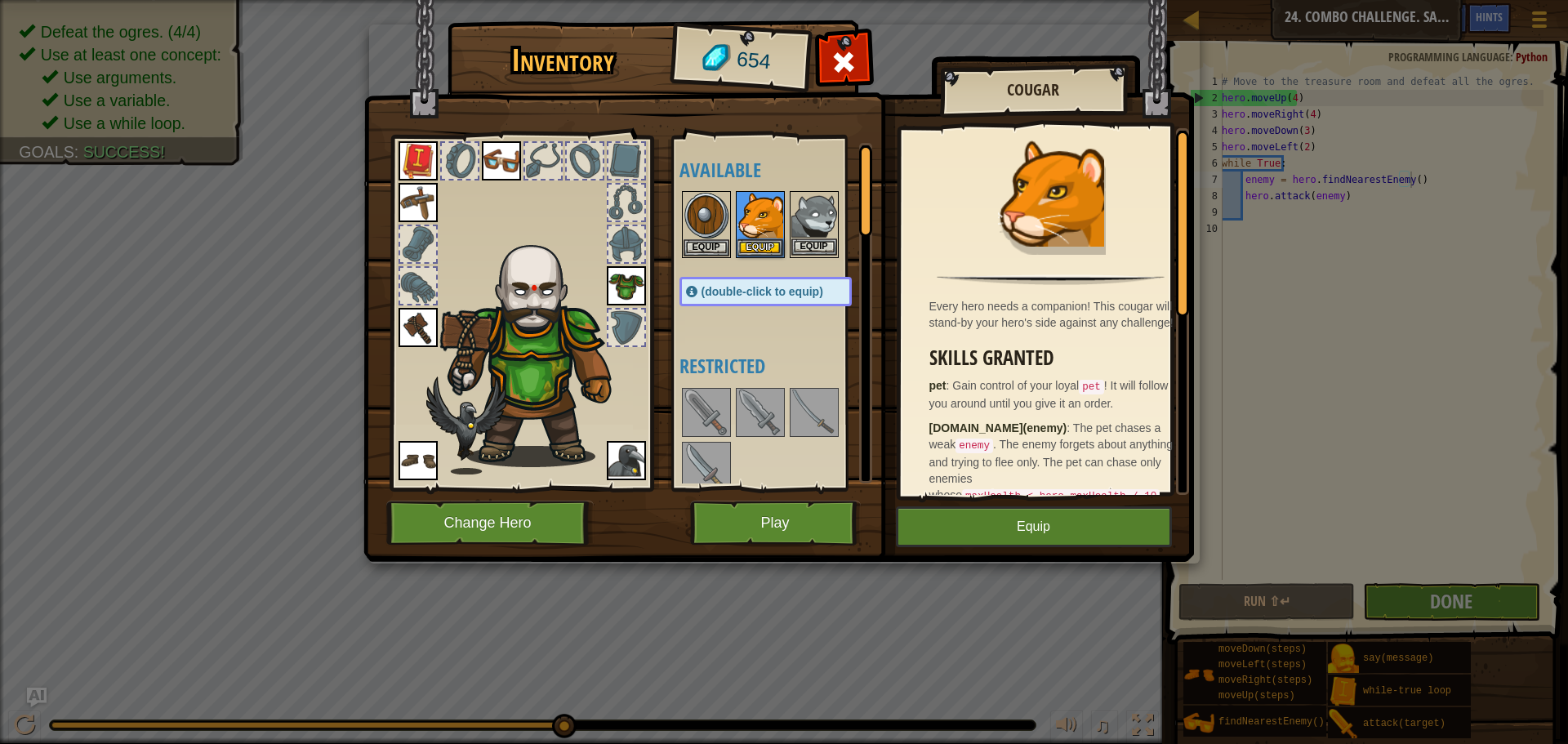
click at [807, 209] on img at bounding box center [814, 216] width 46 height 46
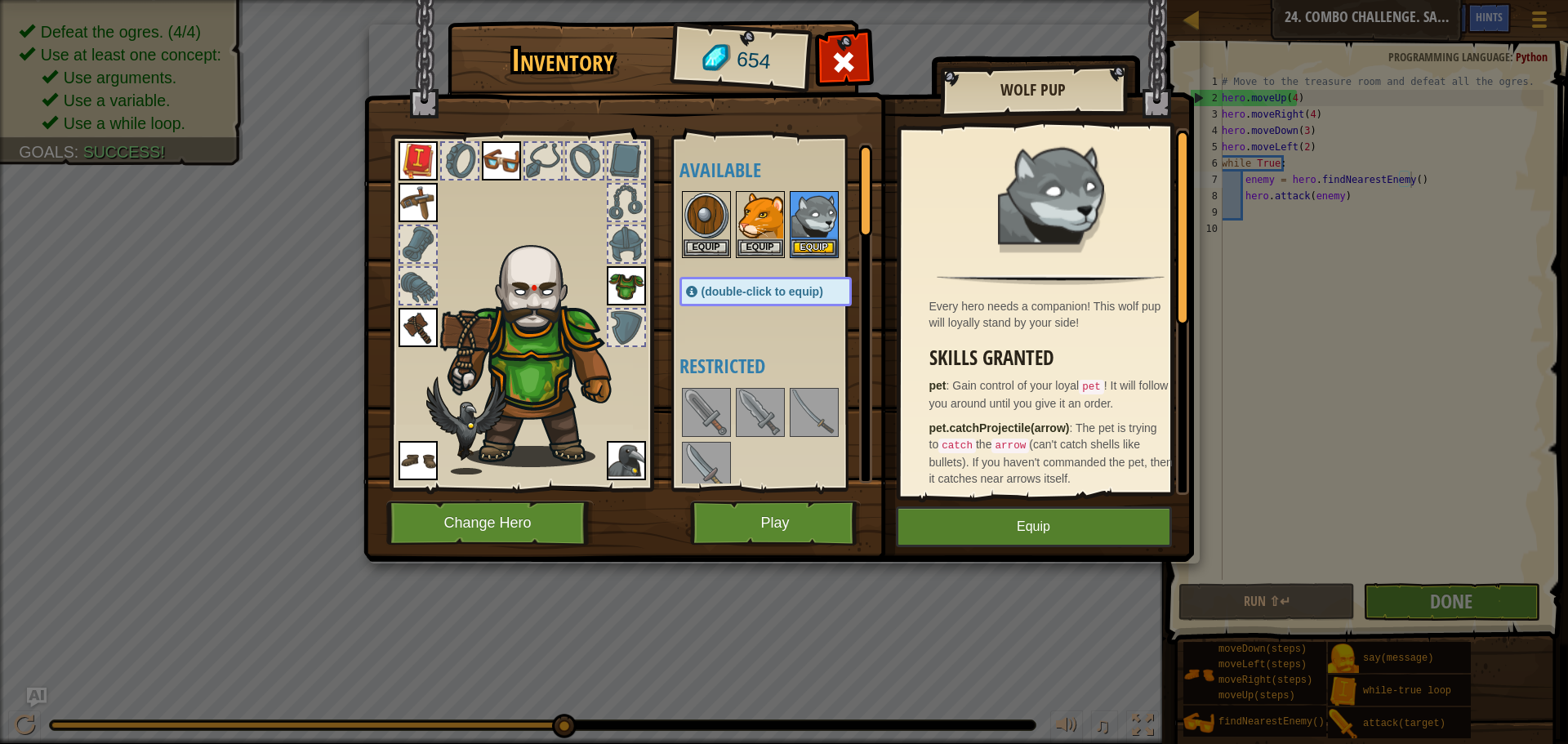
click at [596, 456] on img at bounding box center [539, 348] width 200 height 238
click at [636, 452] on img at bounding box center [626, 460] width 39 height 39
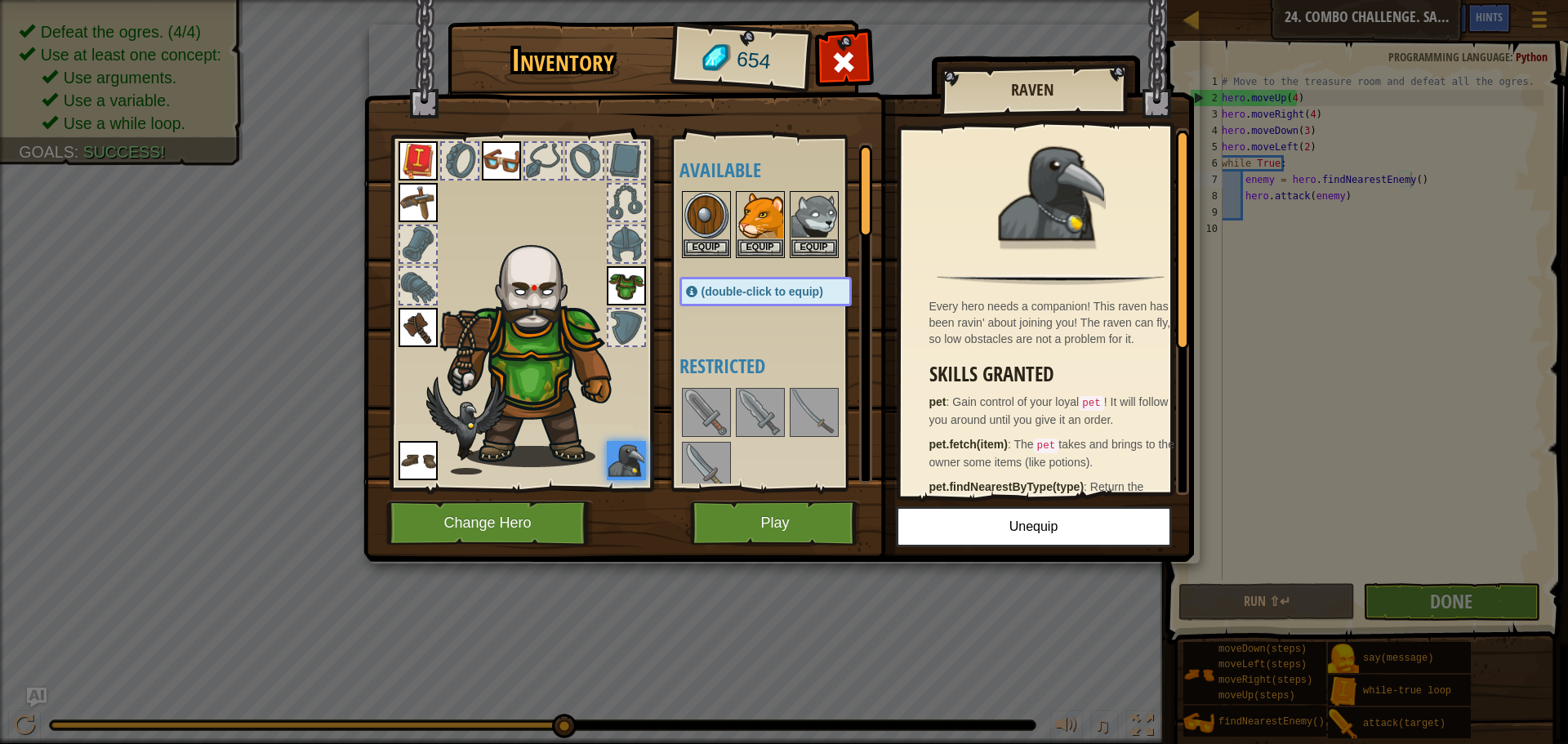
click at [779, 300] on div "(double-click to equip)" at bounding box center [765, 291] width 172 height 29
click at [826, 535] on button "Play" at bounding box center [775, 522] width 171 height 45
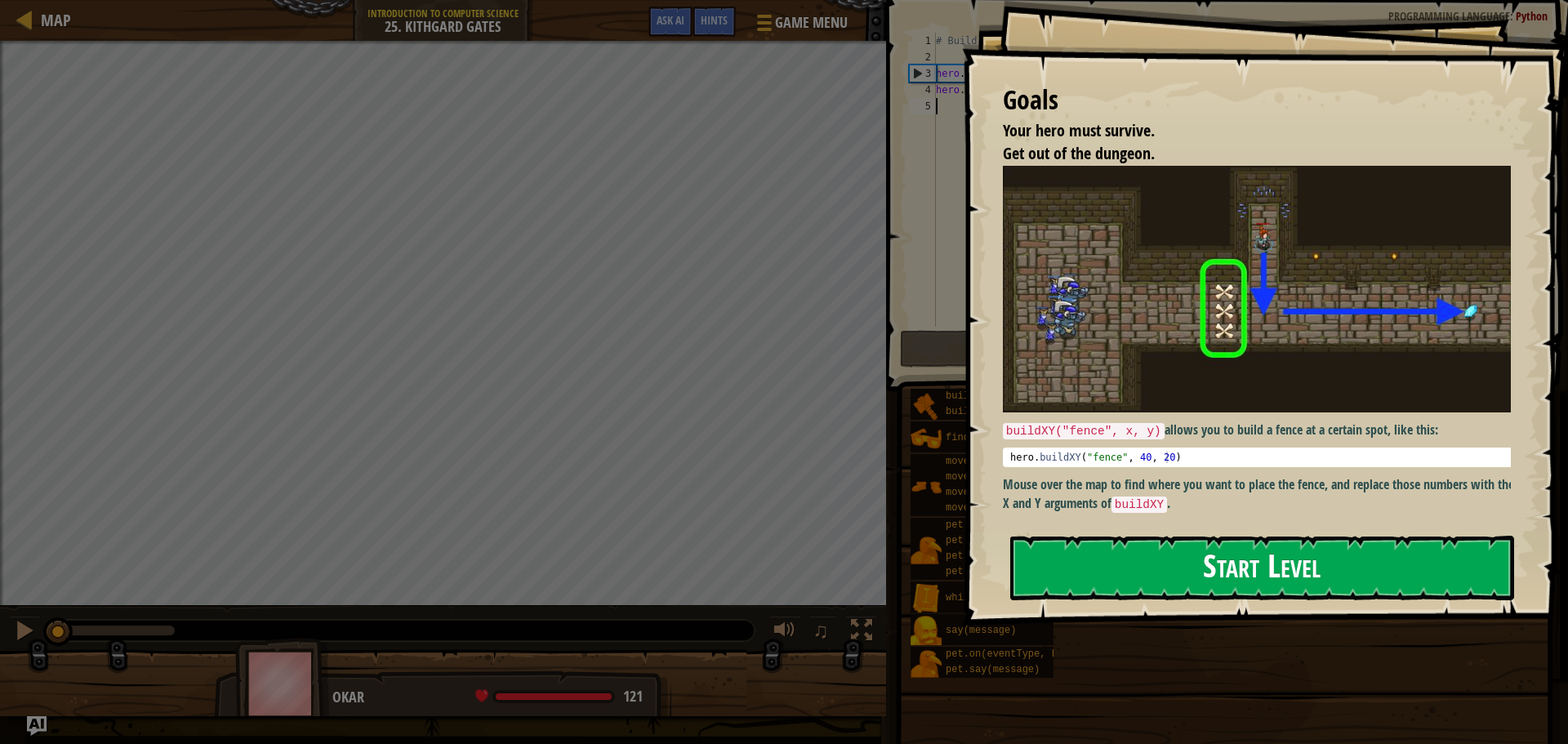
click at [1214, 573] on button "Start Level" at bounding box center [1262, 567] width 504 height 65
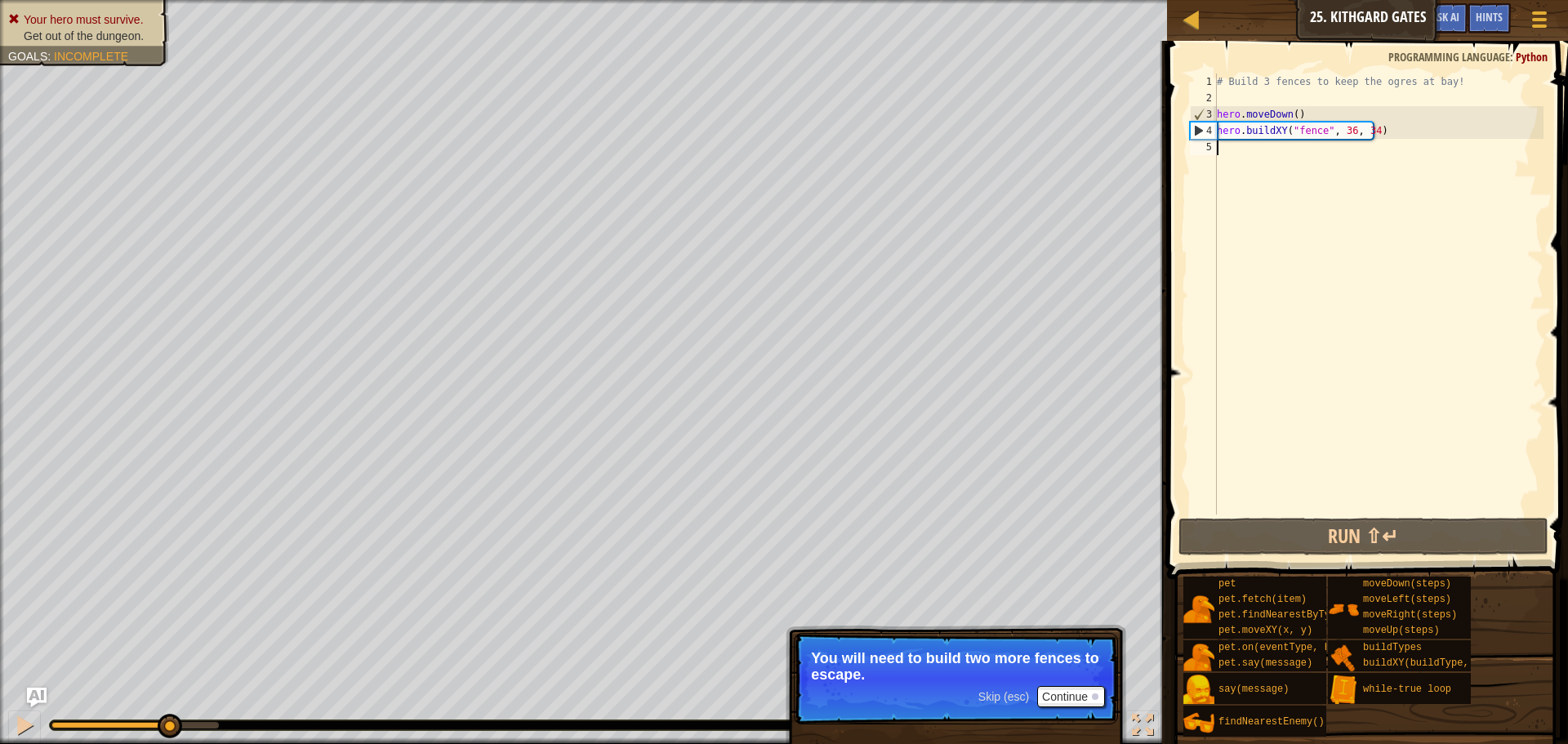
click at [1370, 167] on div "# Build 3 fences to keep the ogres at bay! hero . moveDown ( ) hero . buildXY (…" at bounding box center [1378, 310] width 330 height 474
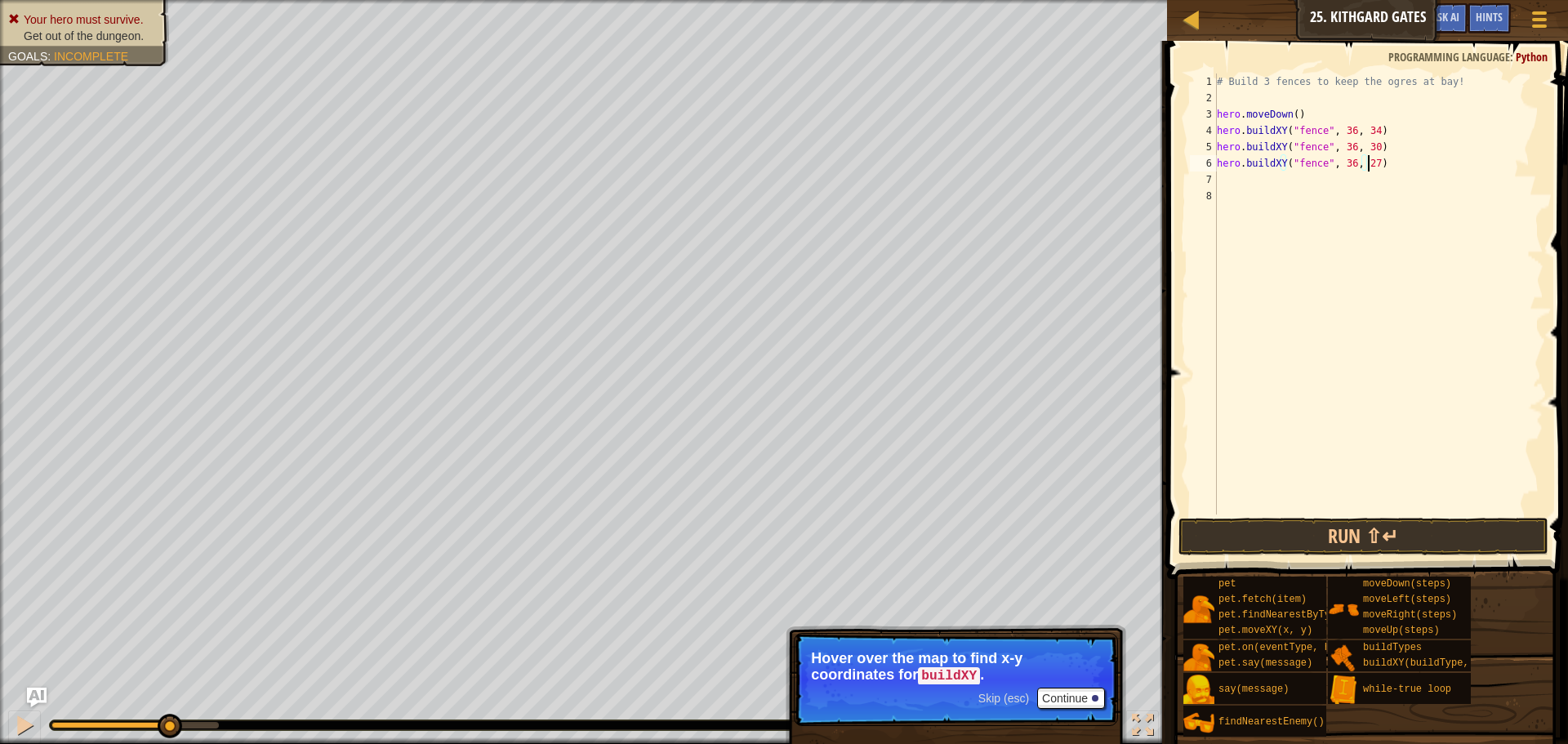
scroll to position [7, 12]
type textarea "hero.buildXY("fence", 36, 27)"
click at [1290, 542] on button "Run ⇧↵" at bounding box center [1363, 536] width 370 height 38
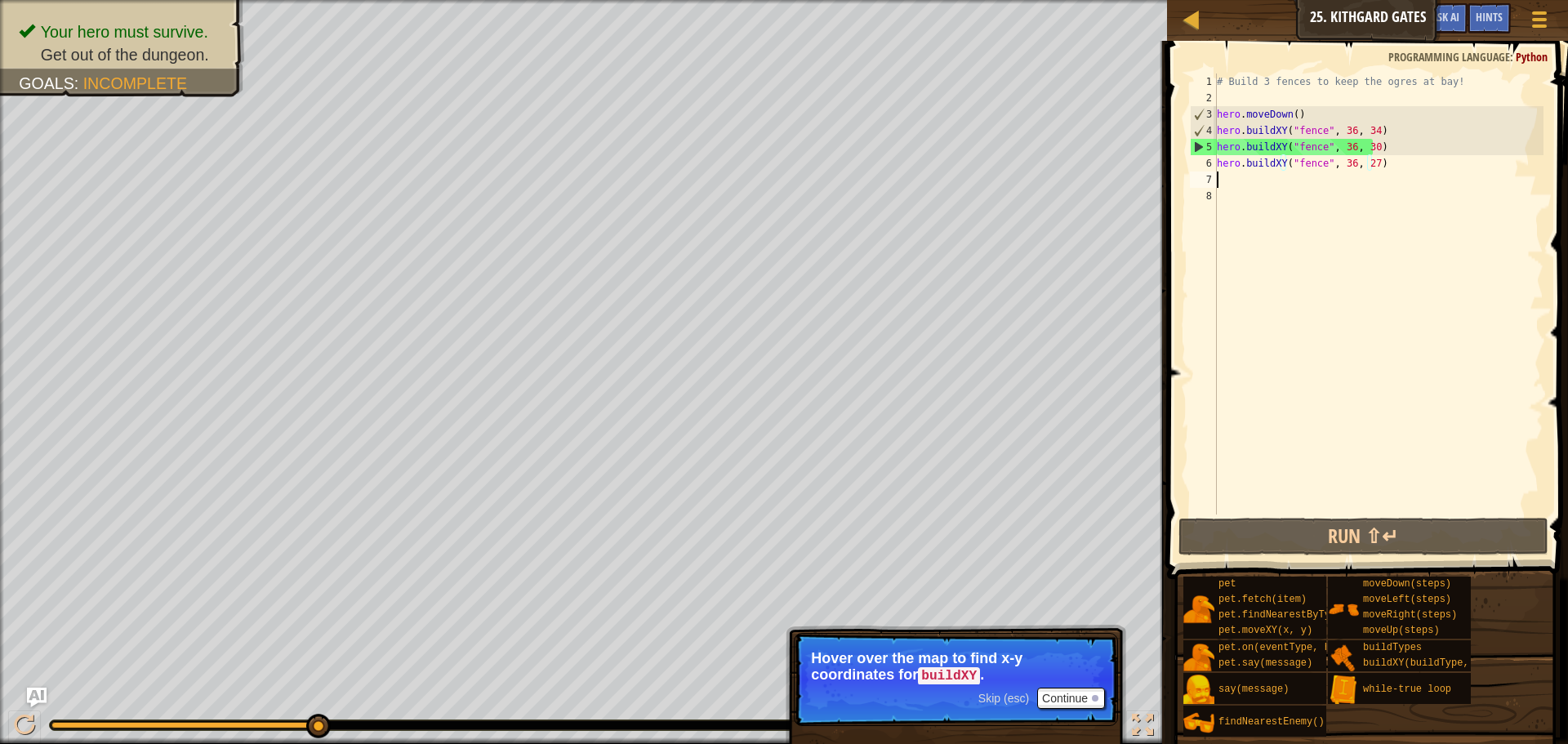
click at [1319, 187] on div "# Build 3 fences to keep the ogres at bay! hero . moveDown ( ) hero . buildXY (…" at bounding box center [1378, 310] width 330 height 474
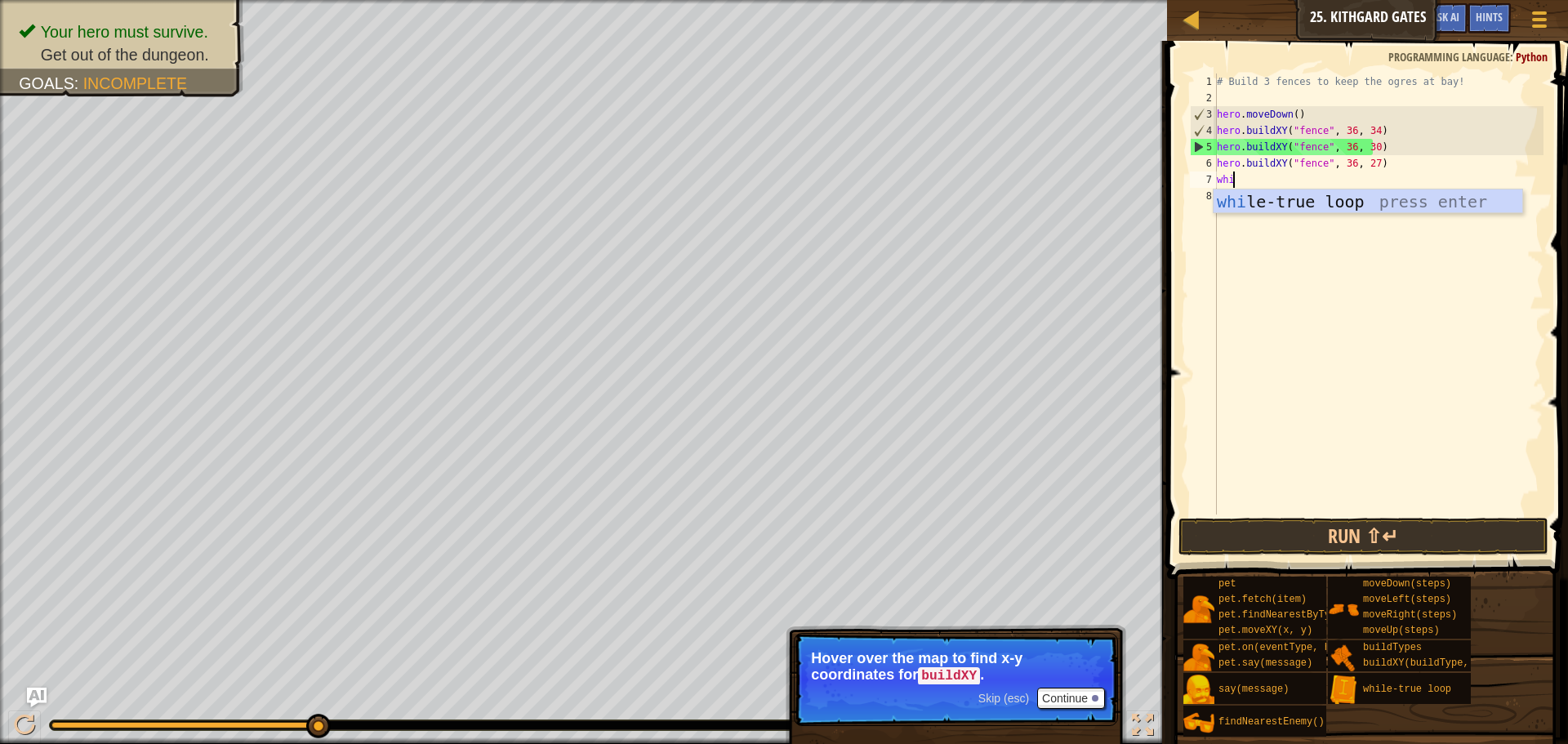
scroll to position [7, 1]
type textarea "whi;"
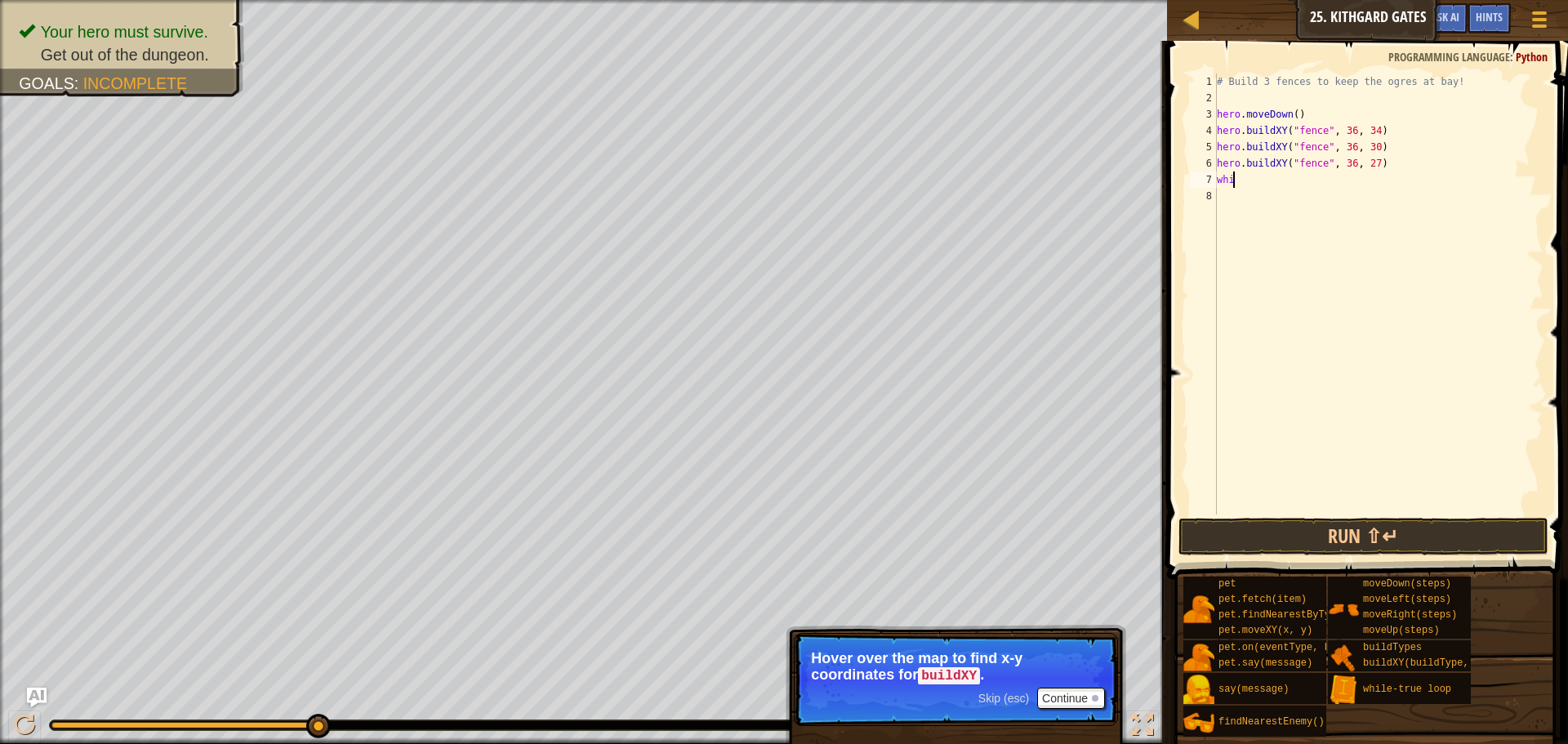
type textarea "while"
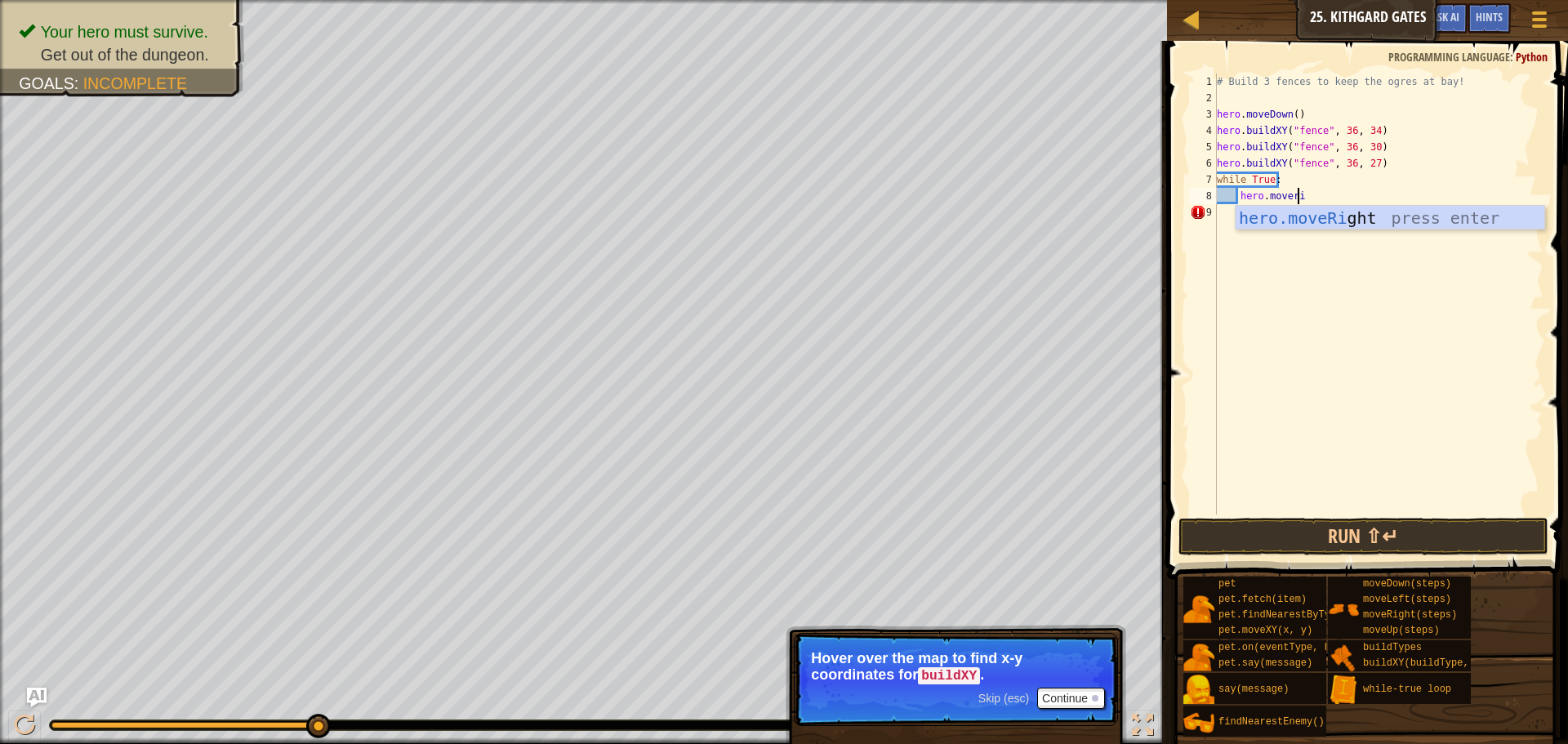
type textarea "hero.moverigh"
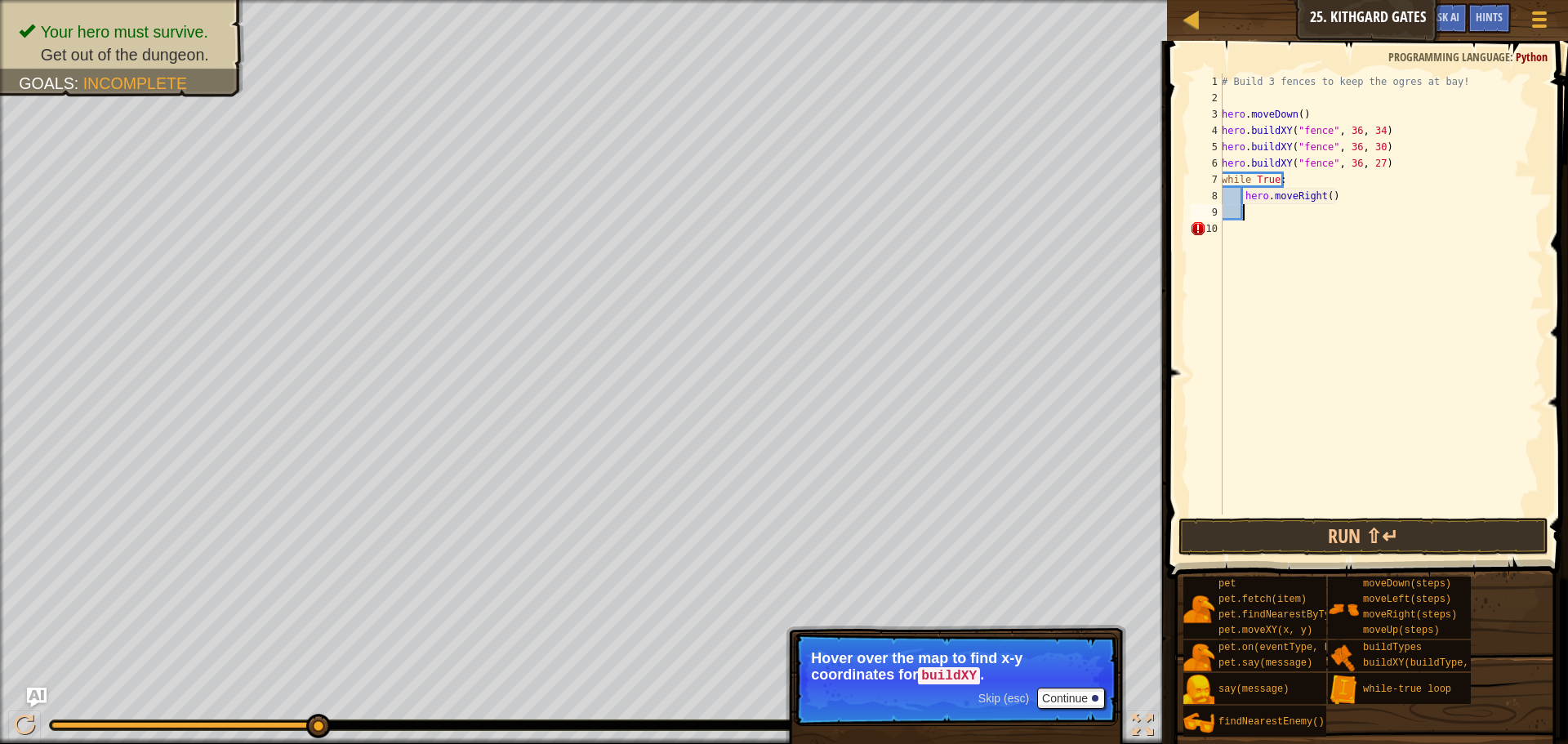
scroll to position [7, 1]
click at [1359, 534] on button "Run ⇧↵" at bounding box center [1363, 536] width 370 height 38
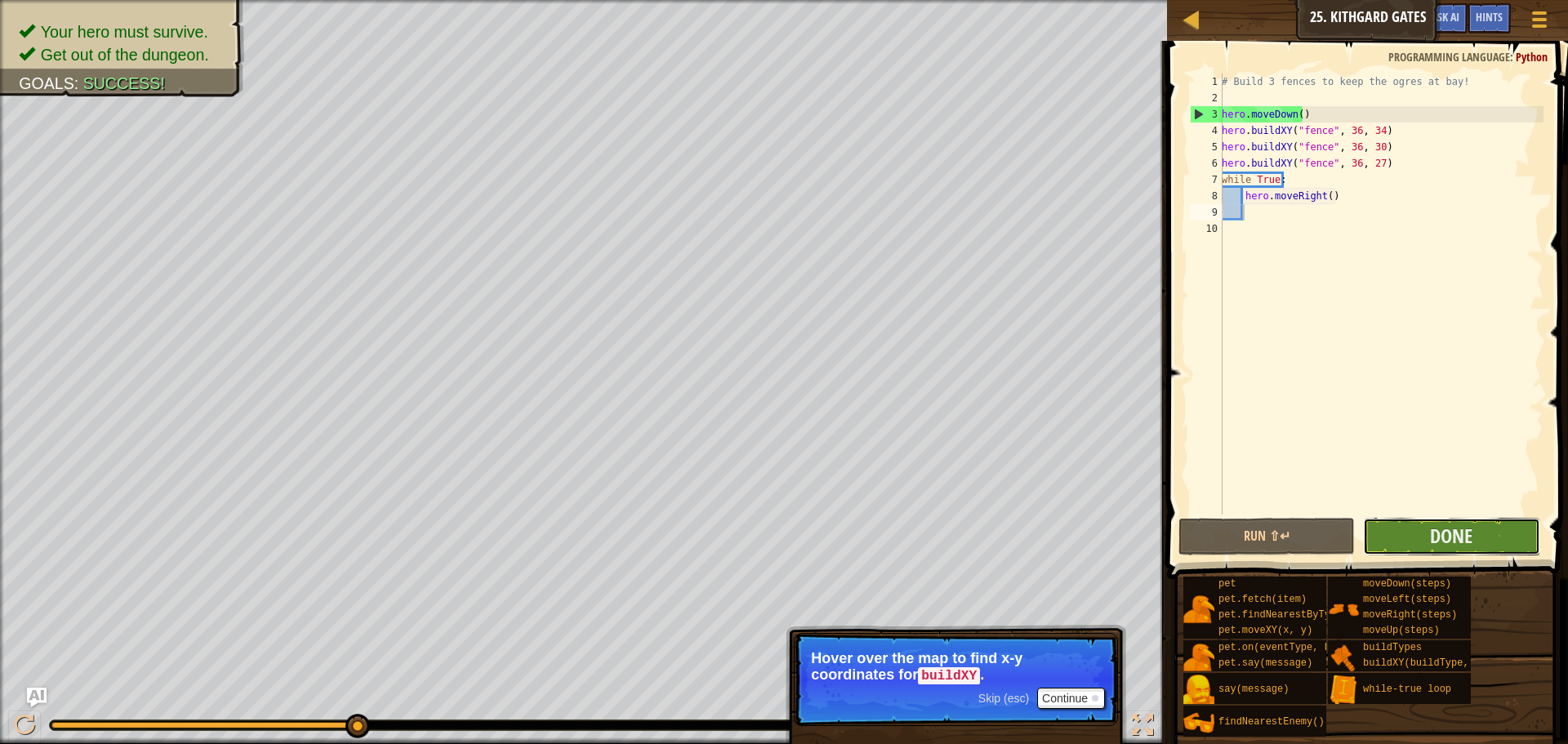
click at [1445, 552] on button "Done" at bounding box center [1451, 536] width 177 height 38
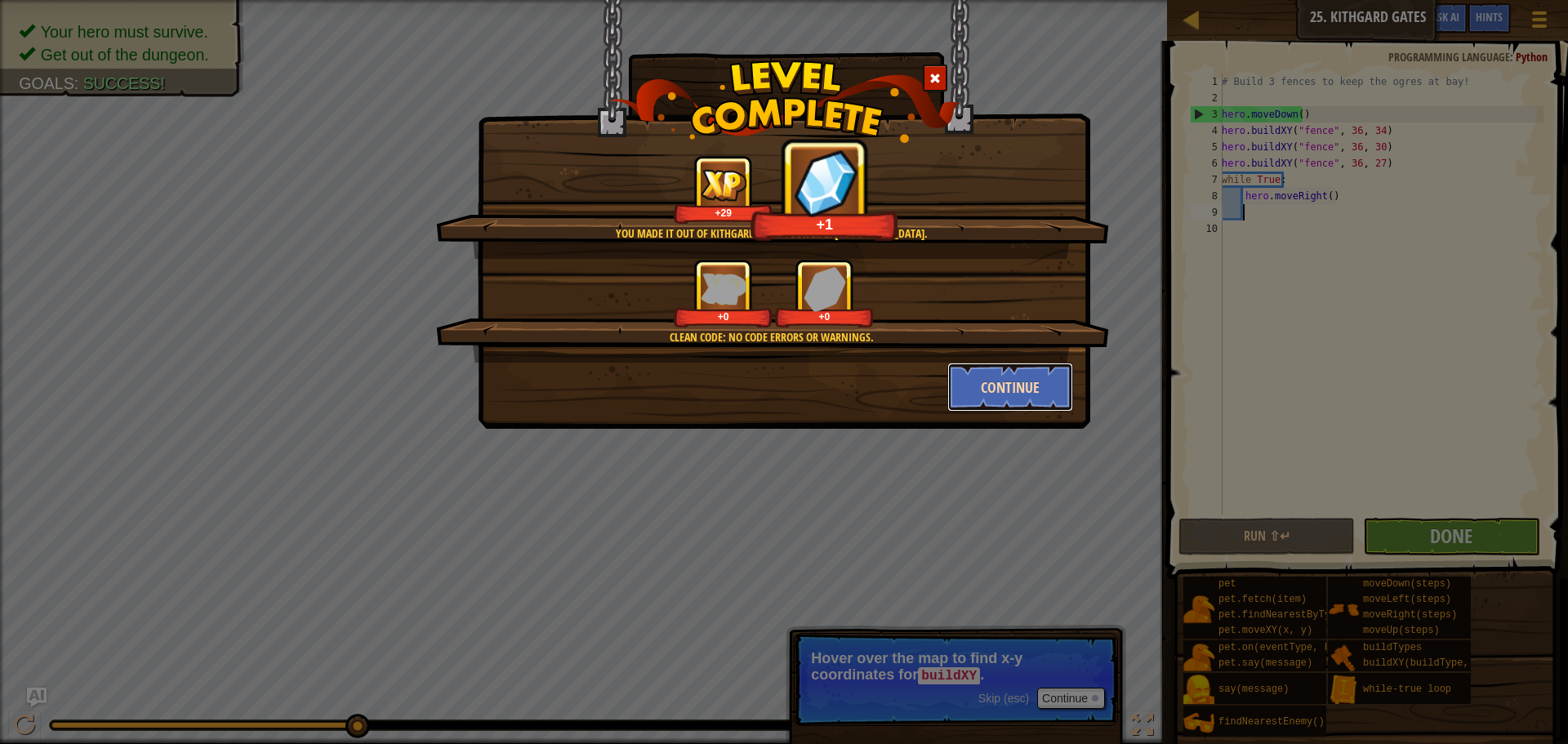
click at [996, 399] on button "Continue" at bounding box center [1010, 386] width 126 height 49
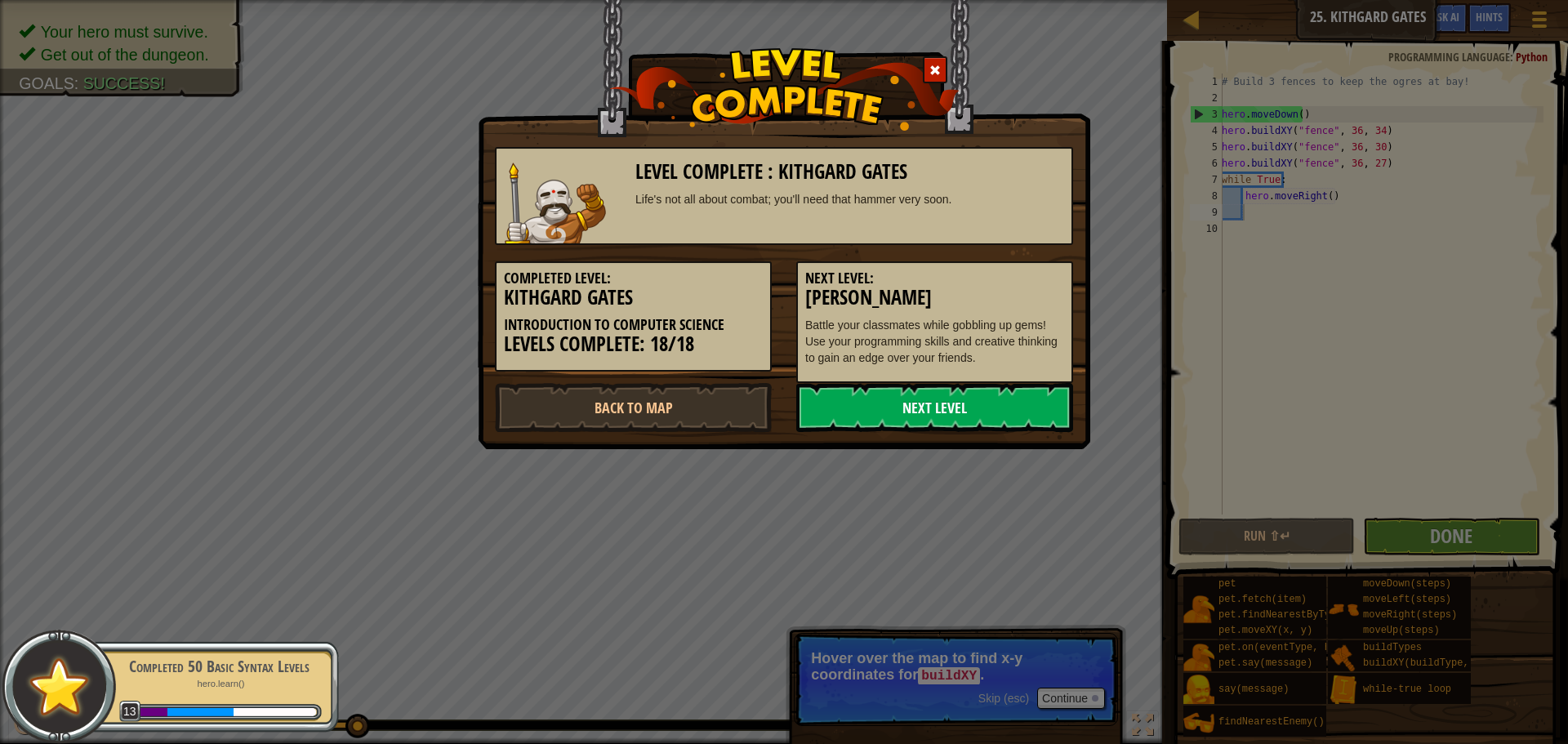
click at [931, 409] on link "Next Level" at bounding box center [934, 406] width 277 height 49
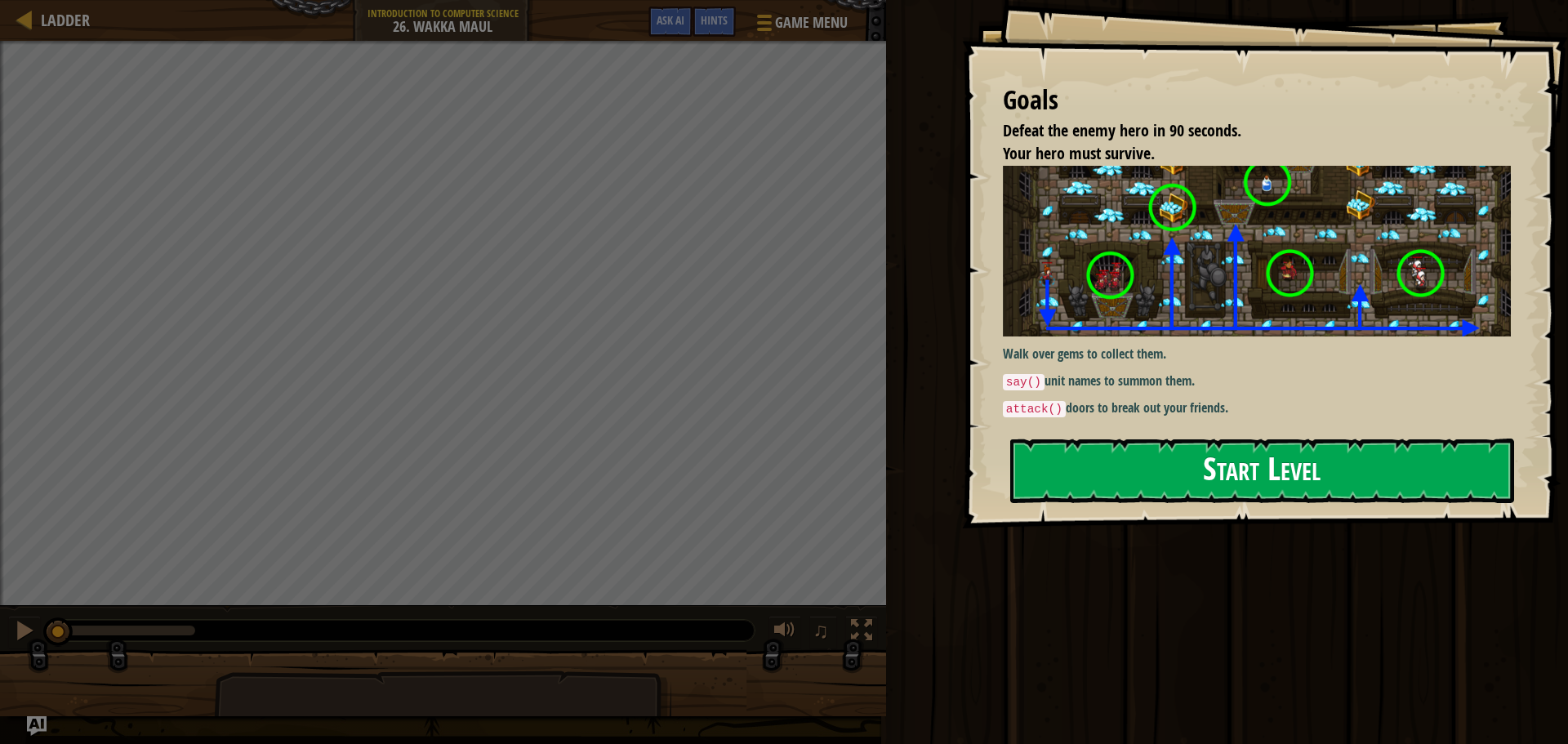
click at [1128, 470] on button "Start Level" at bounding box center [1262, 470] width 504 height 65
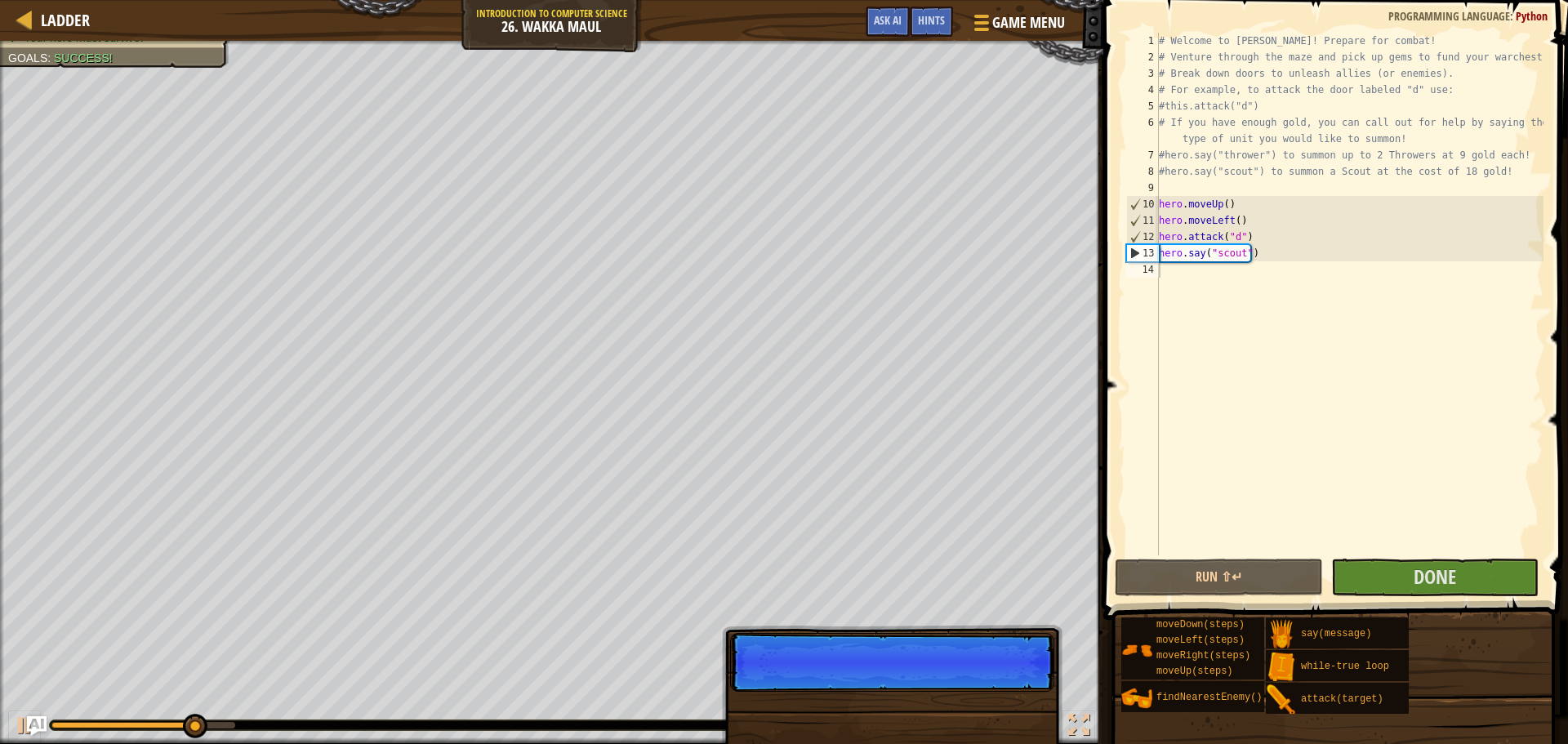
click at [1022, 696] on div "Skip (esc) Continue" at bounding box center [892, 753] width 340 height 241
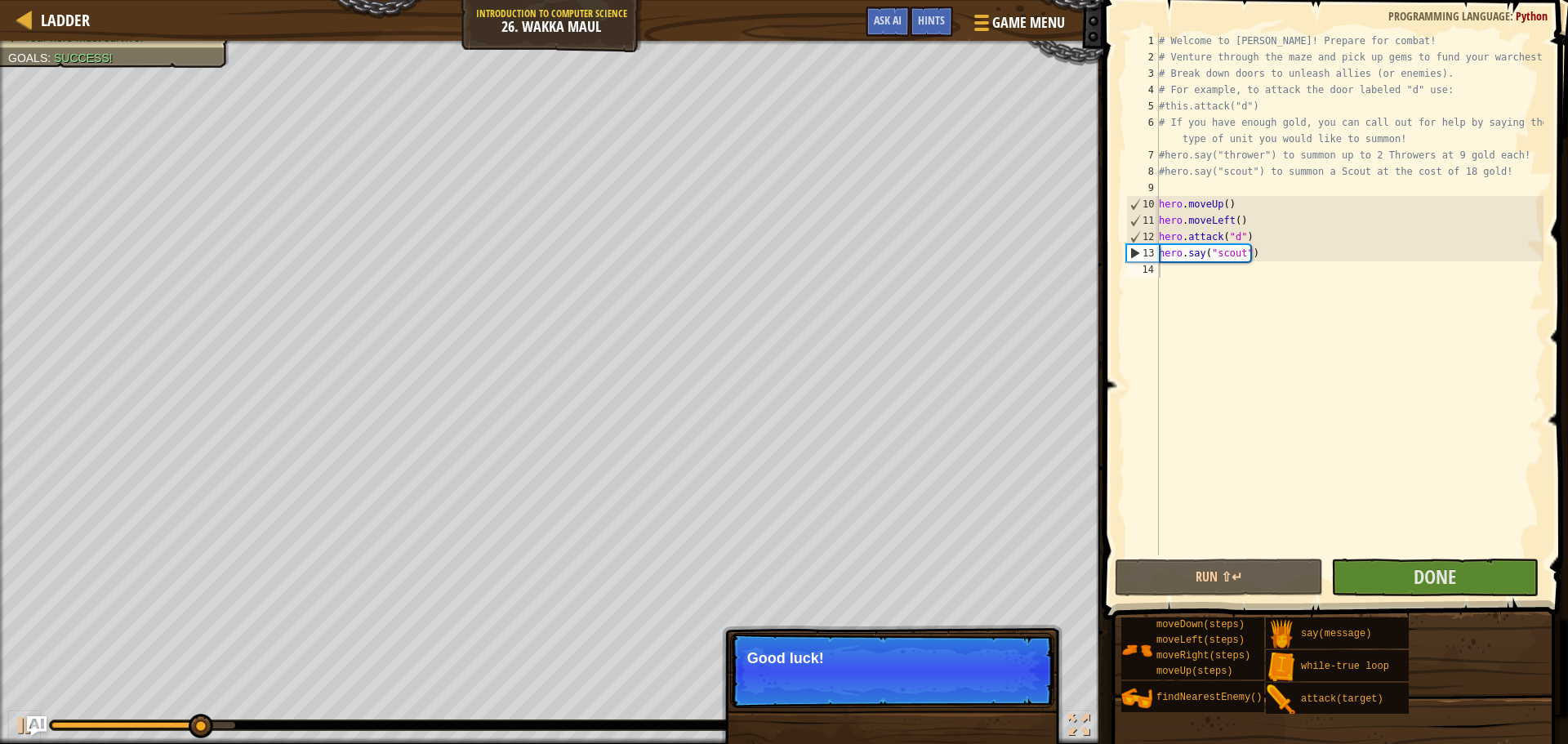
click at [841, 668] on p "Skip (esc) Continue Good luck!" at bounding box center [892, 670] width 324 height 75
click at [918, 652] on p "Good luck!" at bounding box center [892, 657] width 290 height 16
click at [1021, 678] on button "Continue" at bounding box center [1007, 680] width 68 height 21
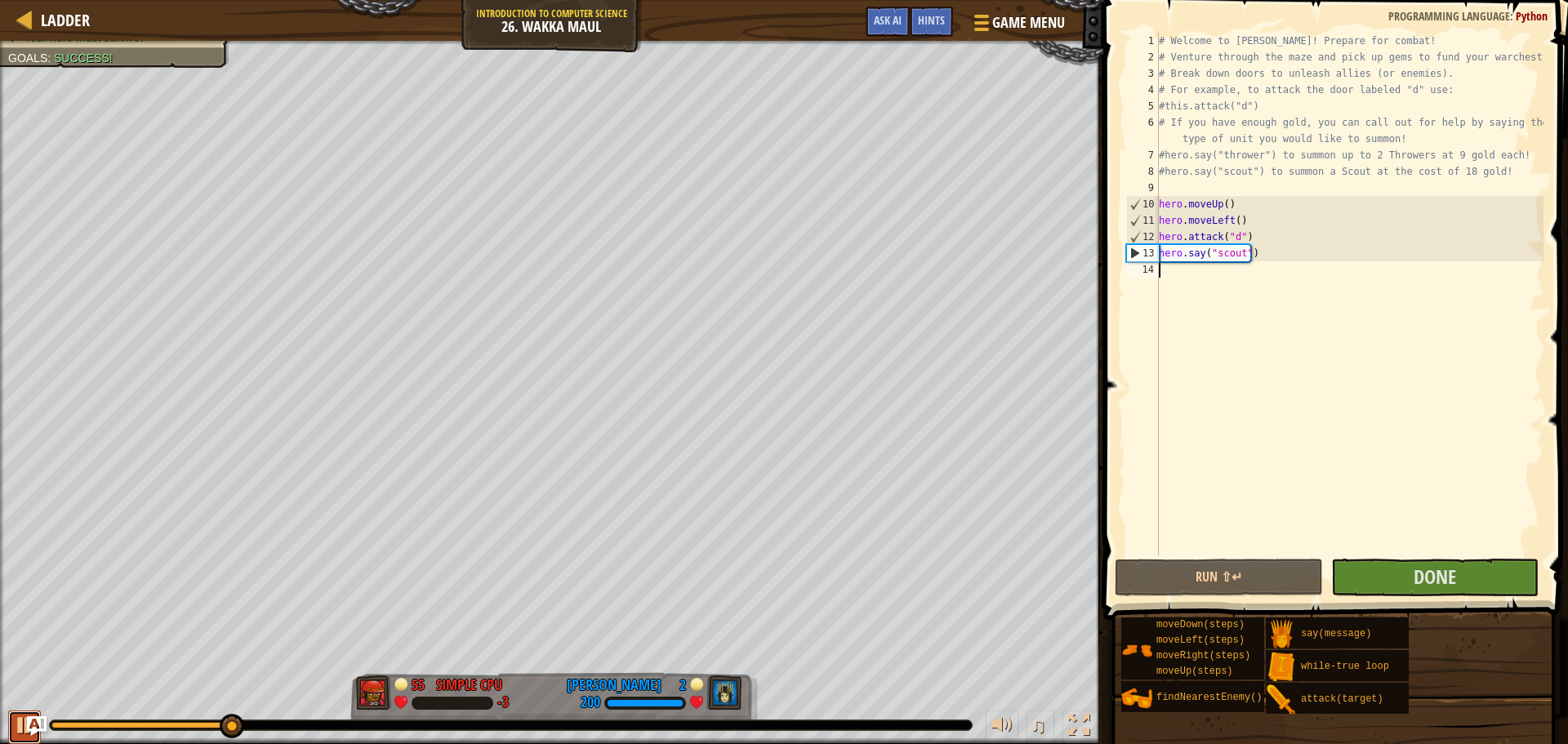
click at [17, 720] on div at bounding box center [25, 725] width 21 height 21
drag, startPoint x: 229, startPoint y: 720, endPoint x: 0, endPoint y: 678, distance: 232.8
click at [0, 679] on div "Defeat the enemy hero in 90 seconds. Your hero must survive. Goals : Success! 0…" at bounding box center [784, 391] width 1568 height 702
click at [1258, 263] on div "# Welcome to Wakka Maul! Prepare for combat! # Venture through the maze and pic…" at bounding box center [1349, 310] width 388 height 555
click at [1277, 286] on div "# Welcome to Wakka Maul! Prepare for combat! # Venture through the maze and pic…" at bounding box center [1349, 310] width 388 height 555
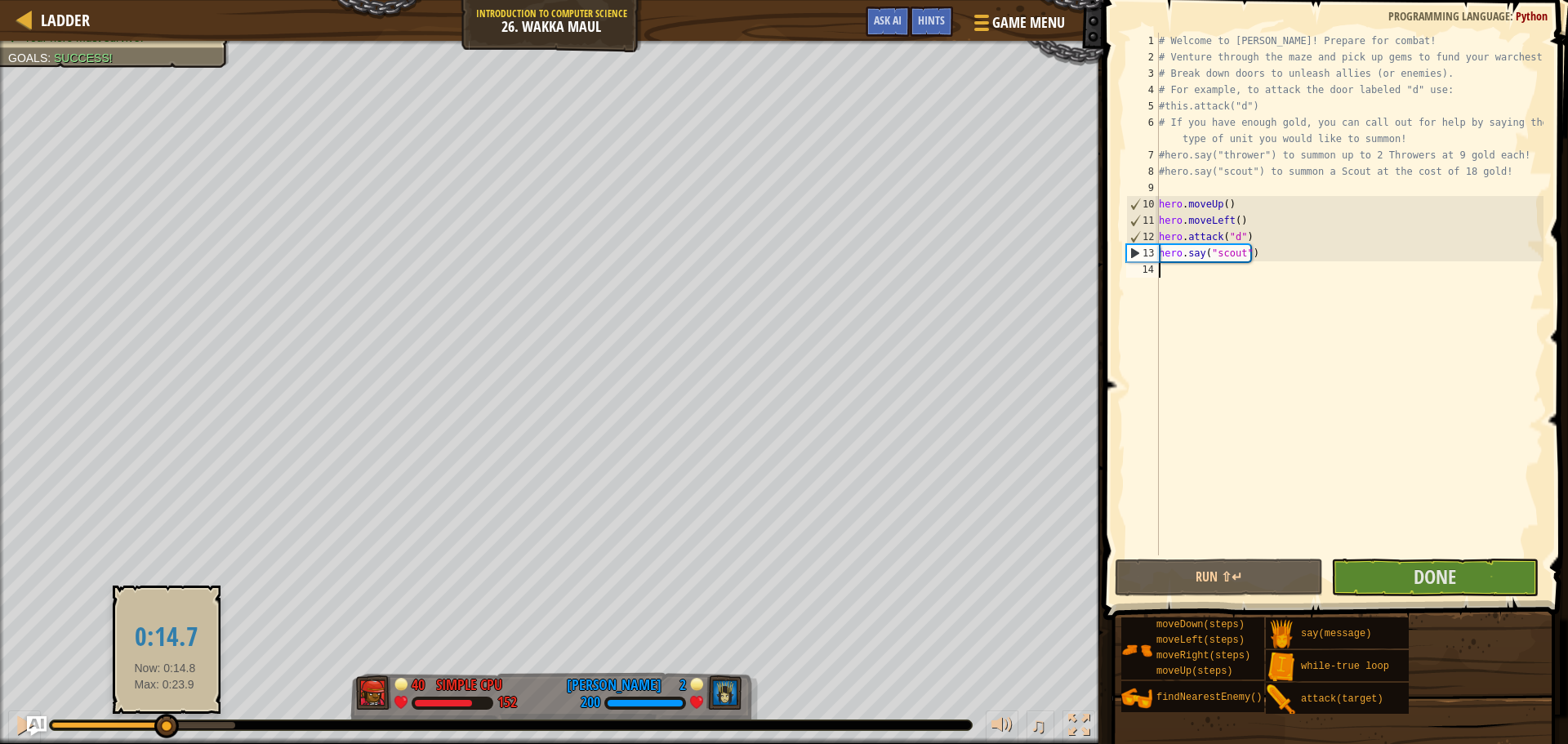
drag, startPoint x: 174, startPoint y: 722, endPoint x: 159, endPoint y: 721, distance: 15.0
click at [159, 722] on div at bounding box center [143, 725] width 184 height 6
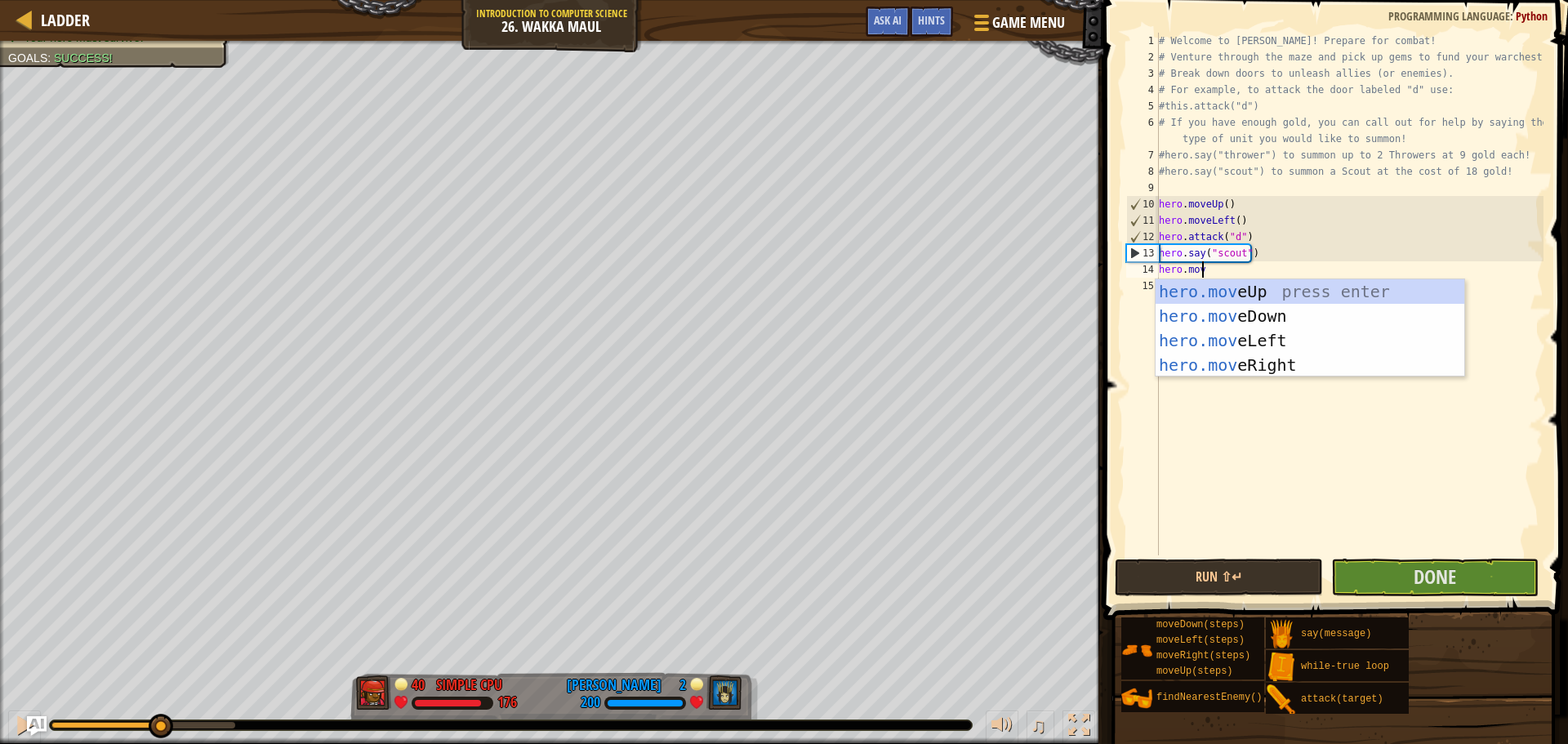
scroll to position [7, 3]
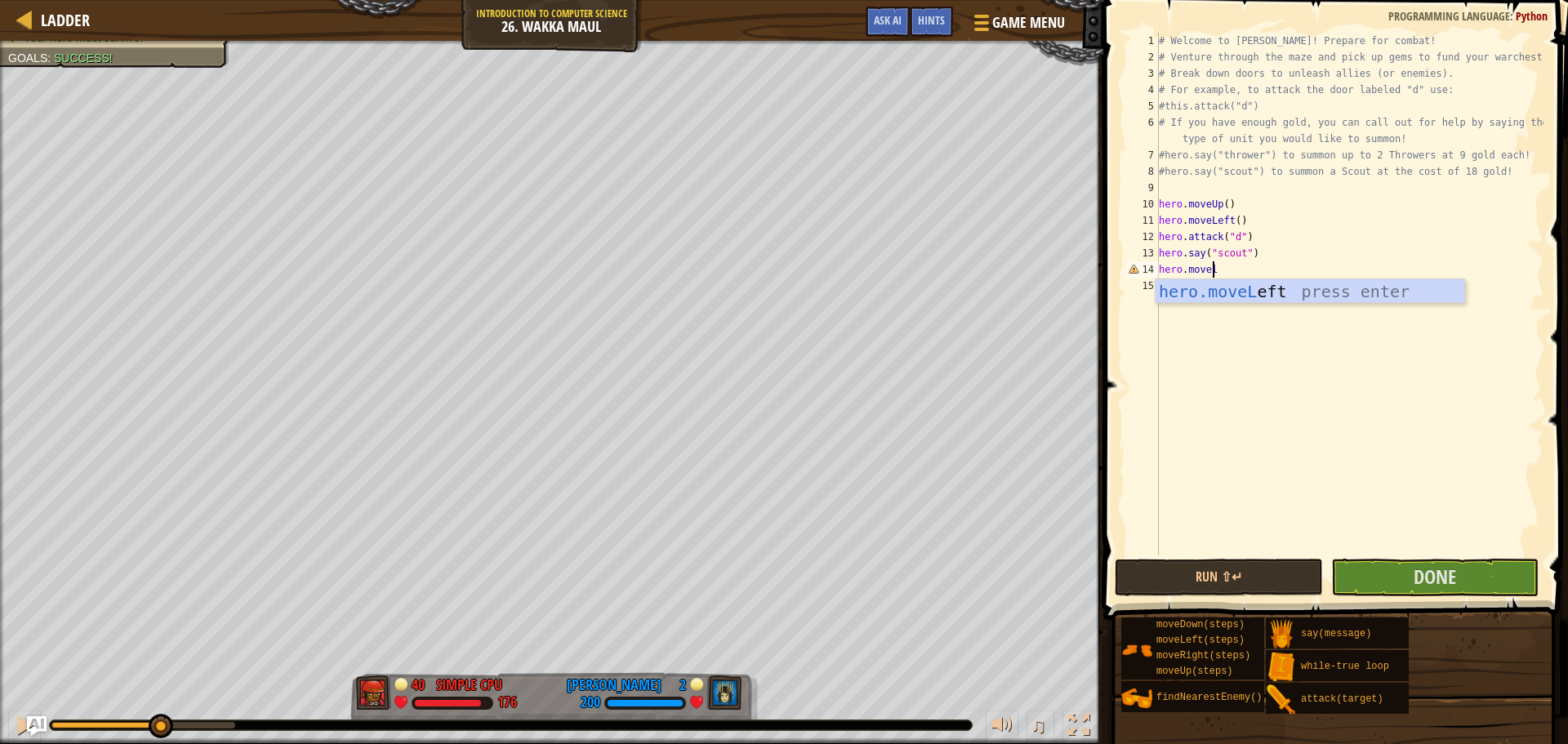
type textarea "hero.movele"
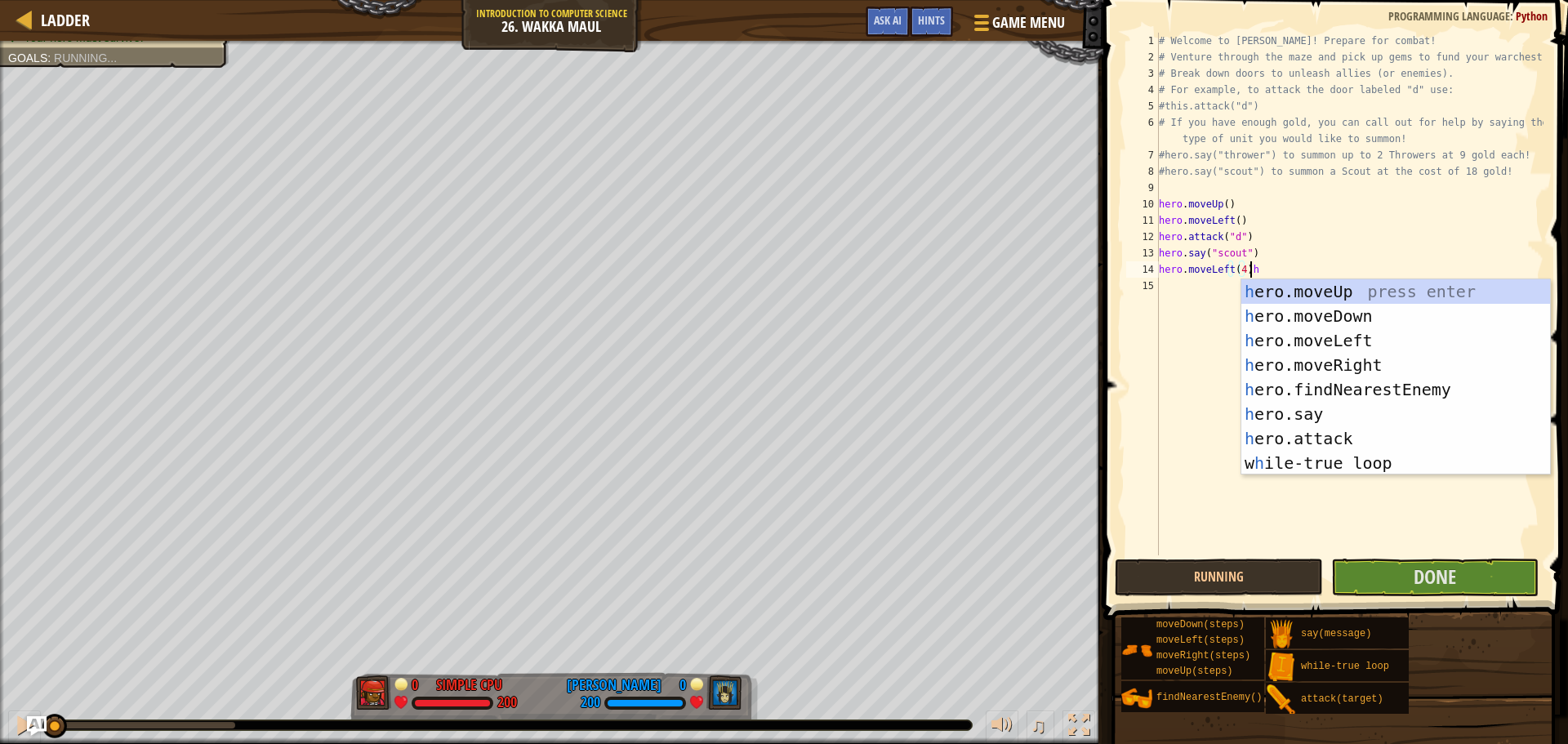
scroll to position [7, 6]
type textarea "hero.moveLeft(4)"
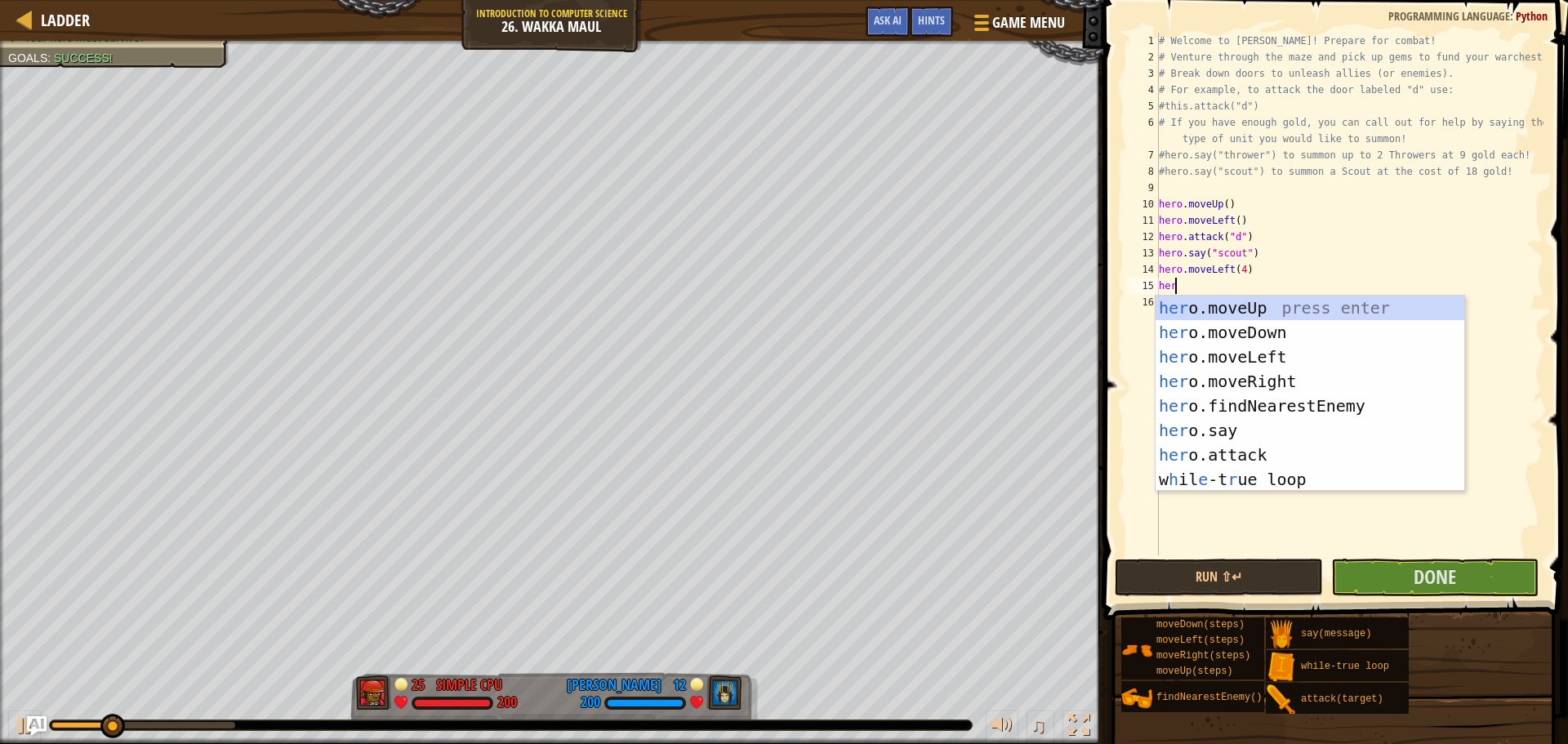
scroll to position [7, 1]
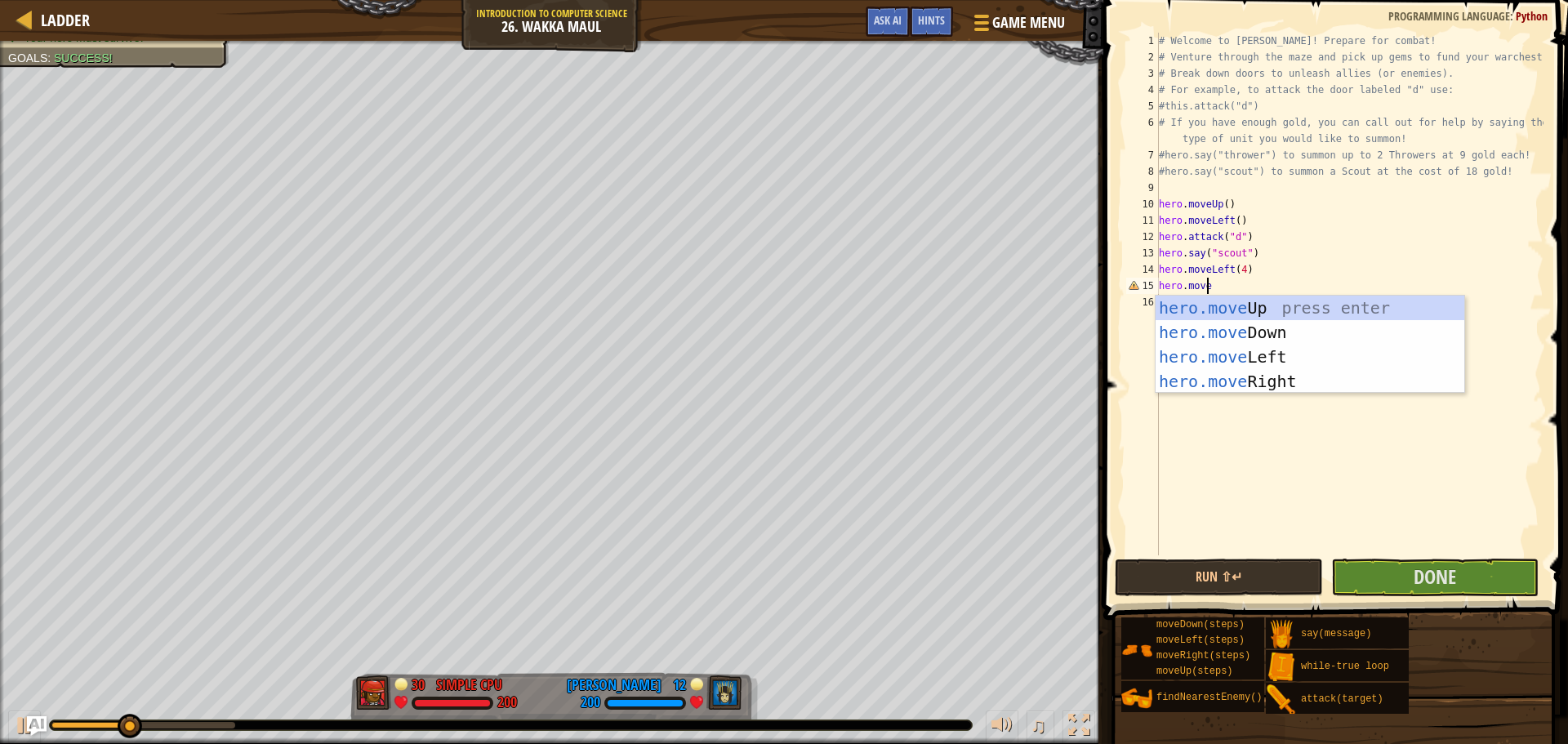
type textarea "hero.movedo"
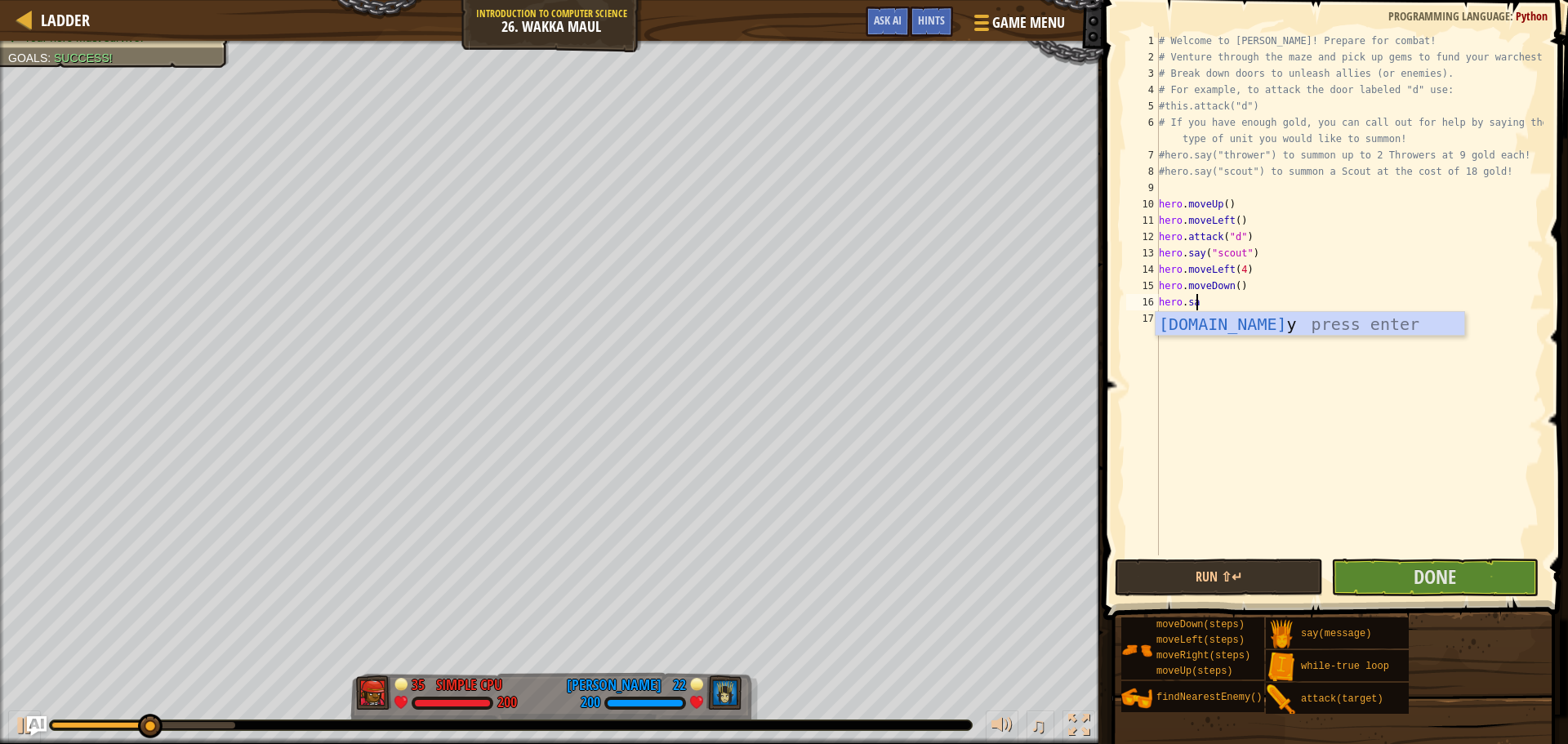
scroll to position [7, 3]
type textarea "hero.say("scout")"
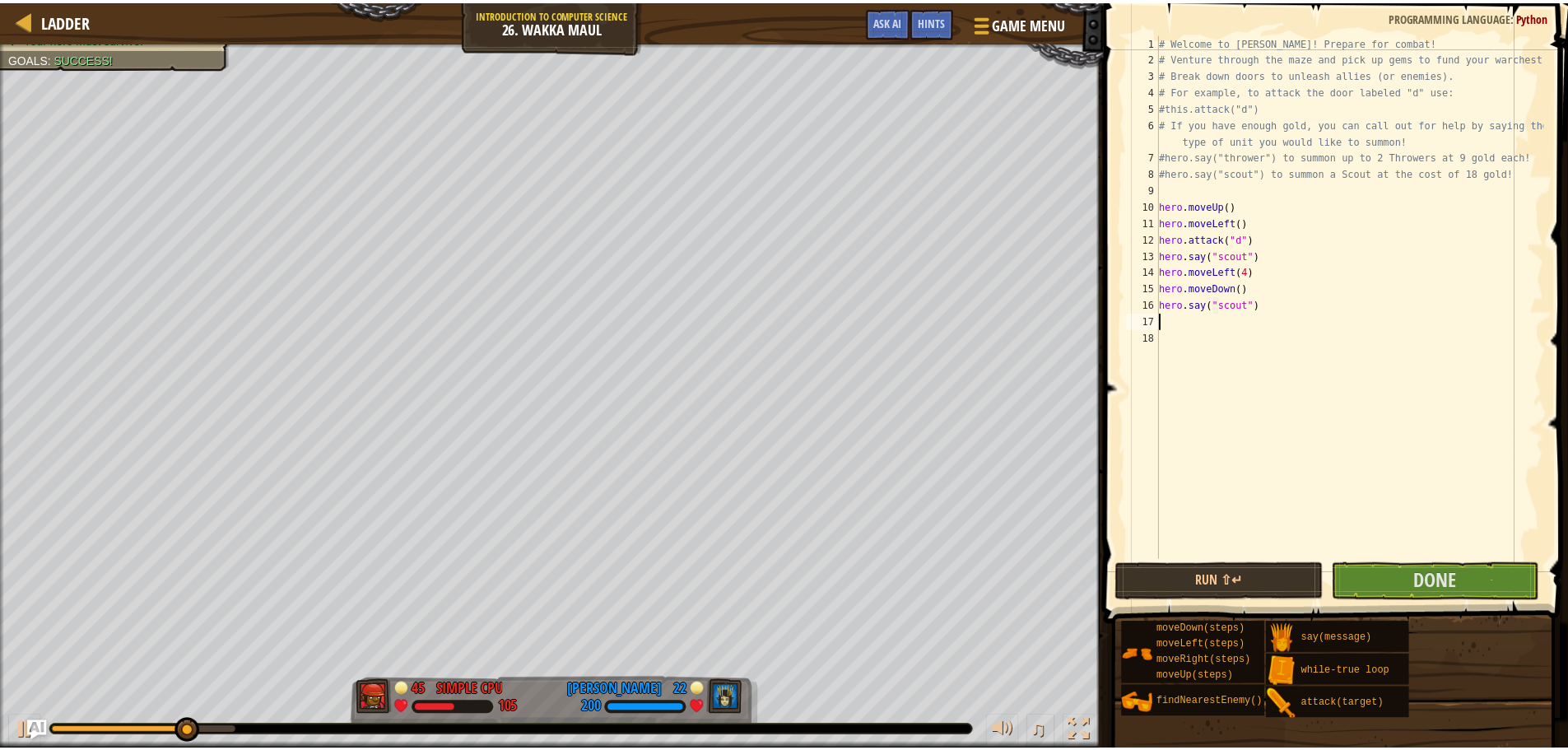
scroll to position [7, 0]
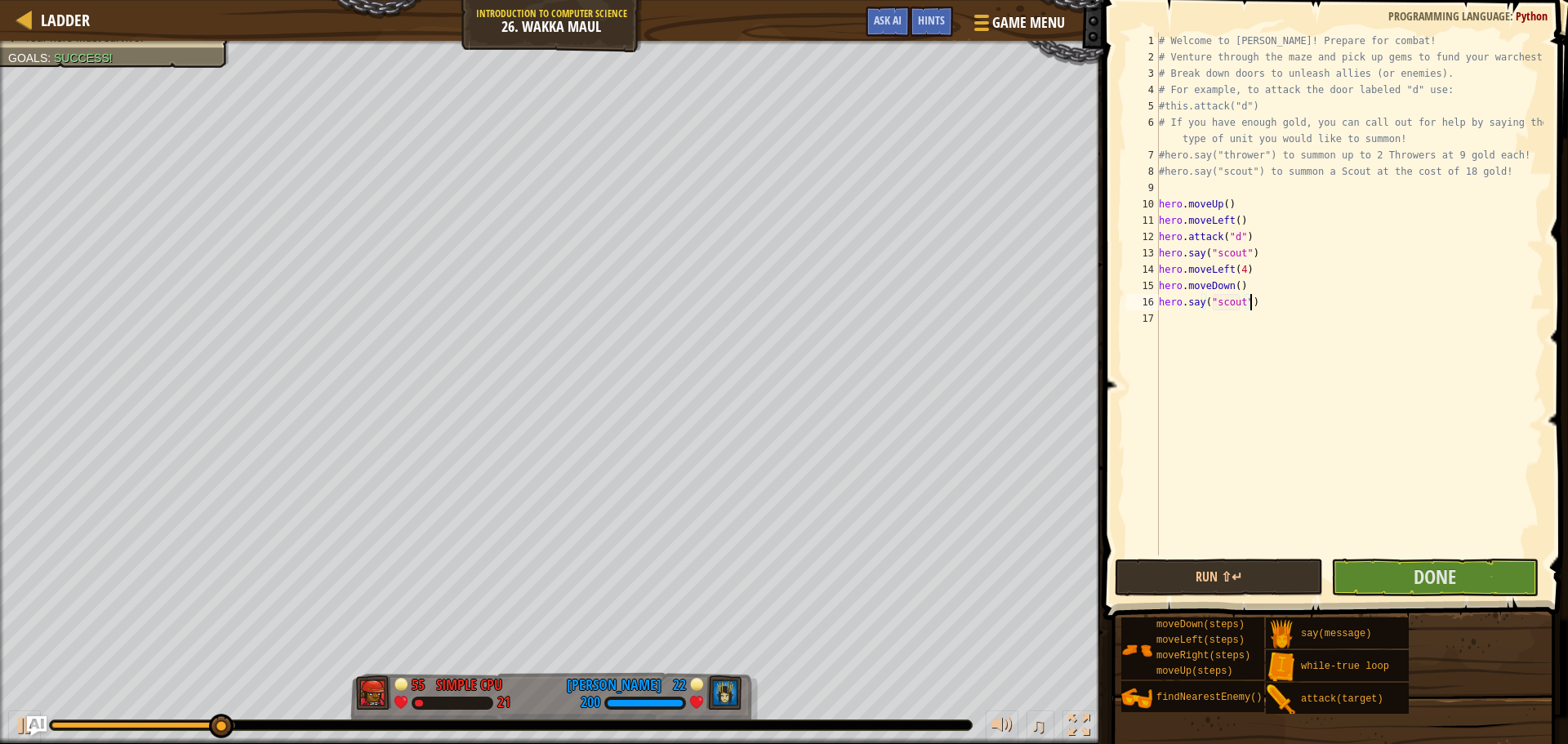
click at [1261, 285] on div "# Welcome to Wakka Maul! Prepare for combat! # Venture through the maze and pic…" at bounding box center [1349, 310] width 388 height 555
type textarea "hero.moveDown()"
click at [1433, 580] on span "Done" at bounding box center [1435, 577] width 42 height 27
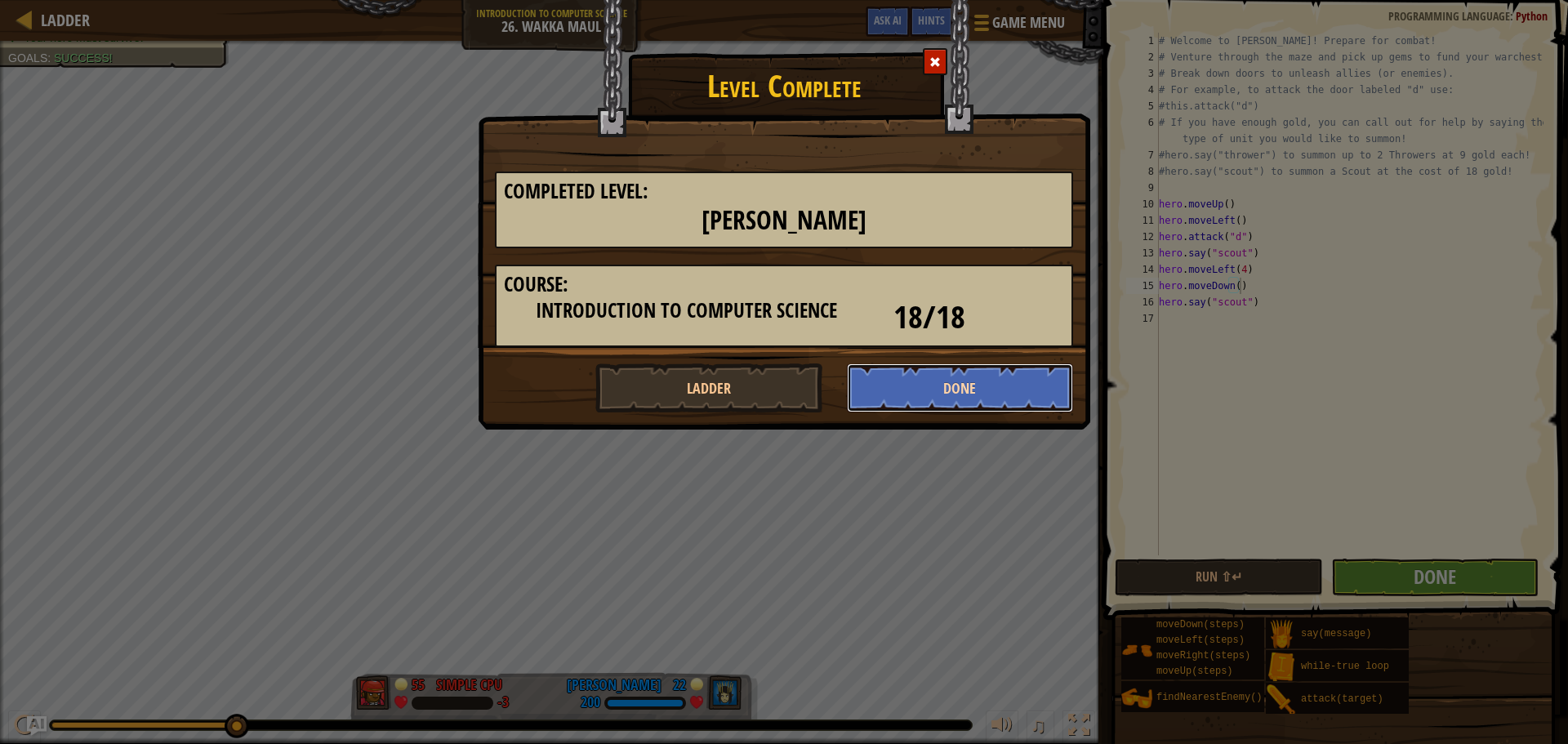
click at [972, 386] on button "Done" at bounding box center [960, 387] width 227 height 49
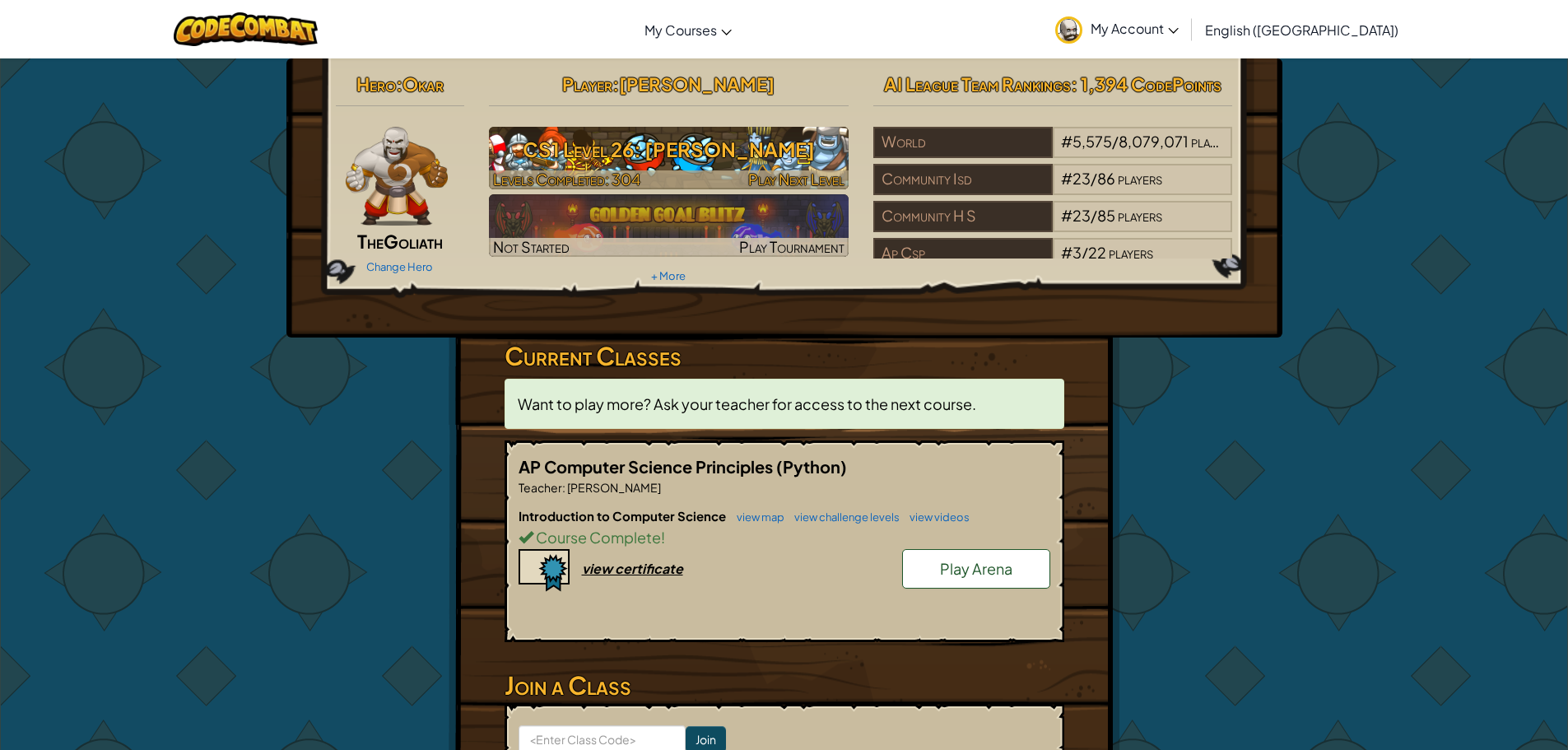
click at [756, 166] on h3 "CS1 Level 26: Wakka Maul" at bounding box center [669, 150] width 360 height 37
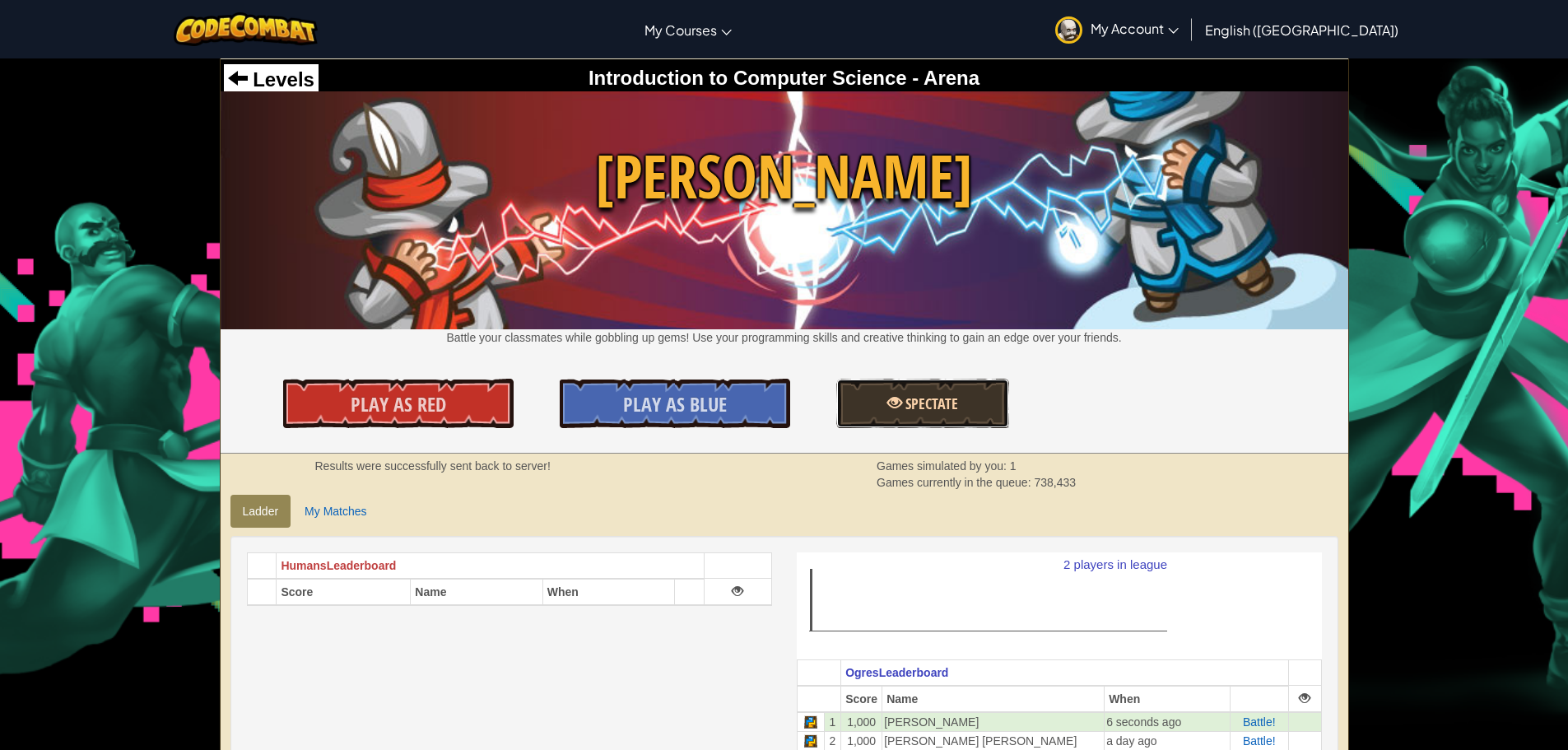
click at [915, 391] on link "Spectate" at bounding box center [923, 403] width 173 height 49
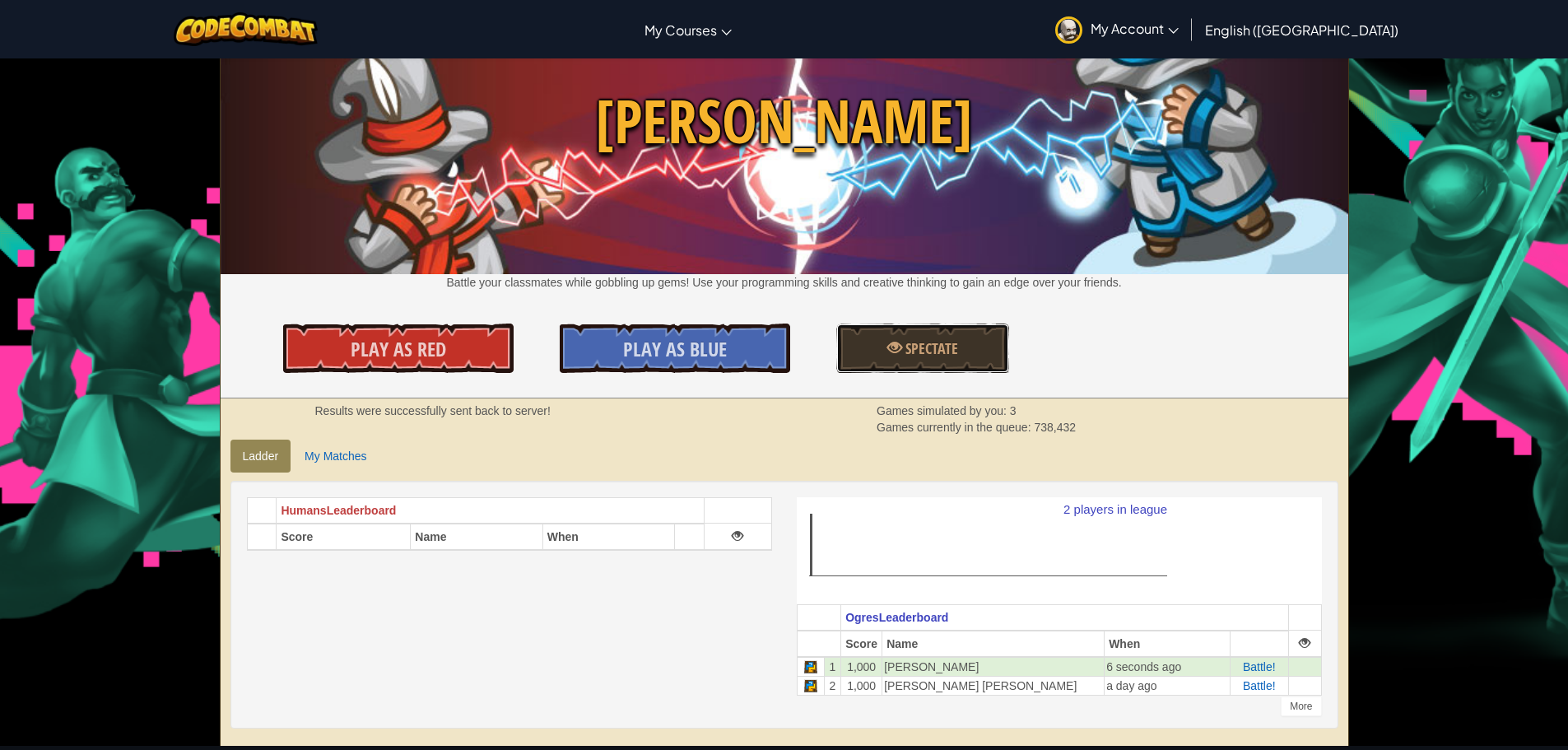
scroll to position [82, 0]
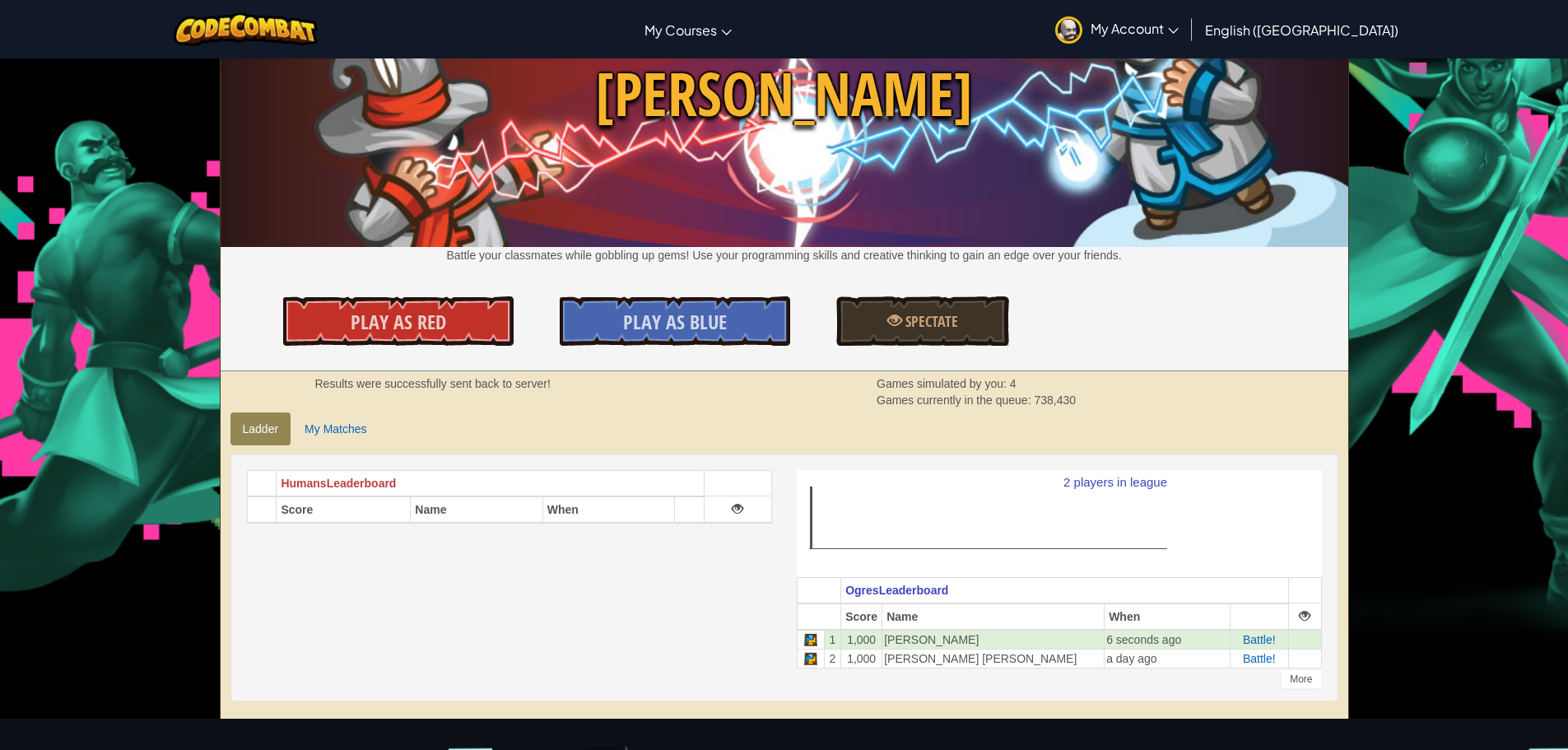
click at [993, 556] on icon "2 players in league" at bounding box center [990, 521] width 387 height 102
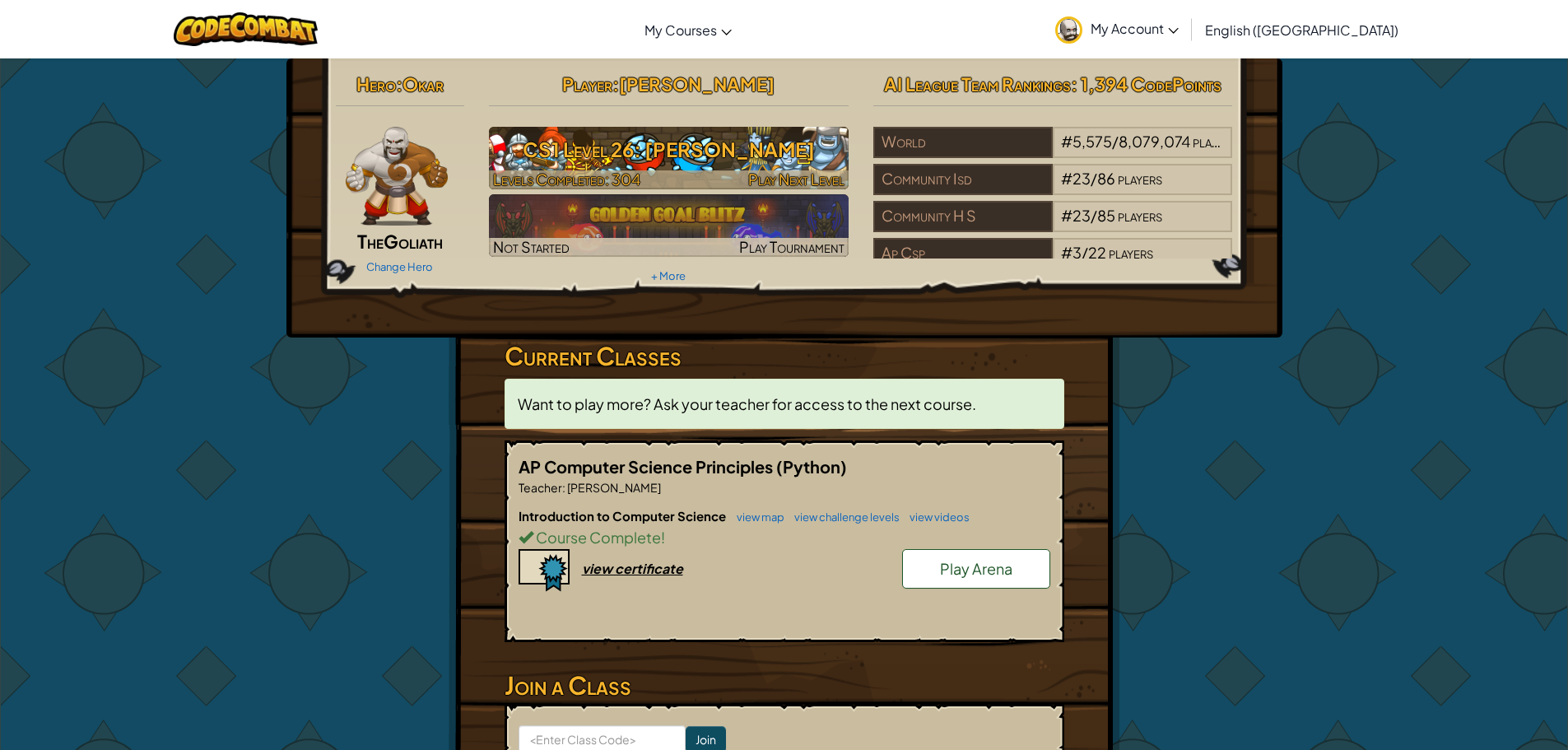
click at [720, 147] on h3 "CS1 Level 26: Wakka Maul" at bounding box center [669, 150] width 360 height 37
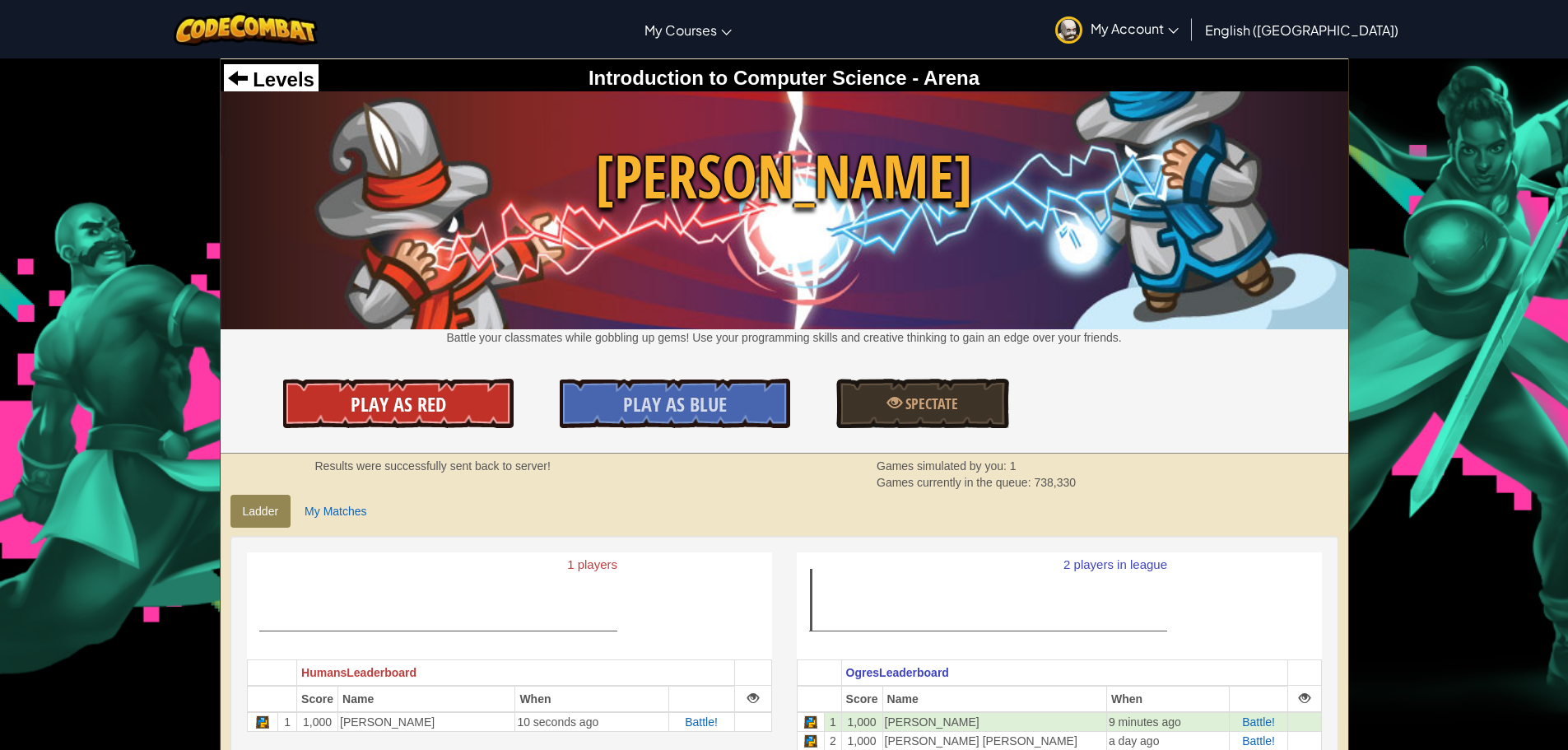
click at [472, 396] on link "Play As Red" at bounding box center [398, 403] width 231 height 49
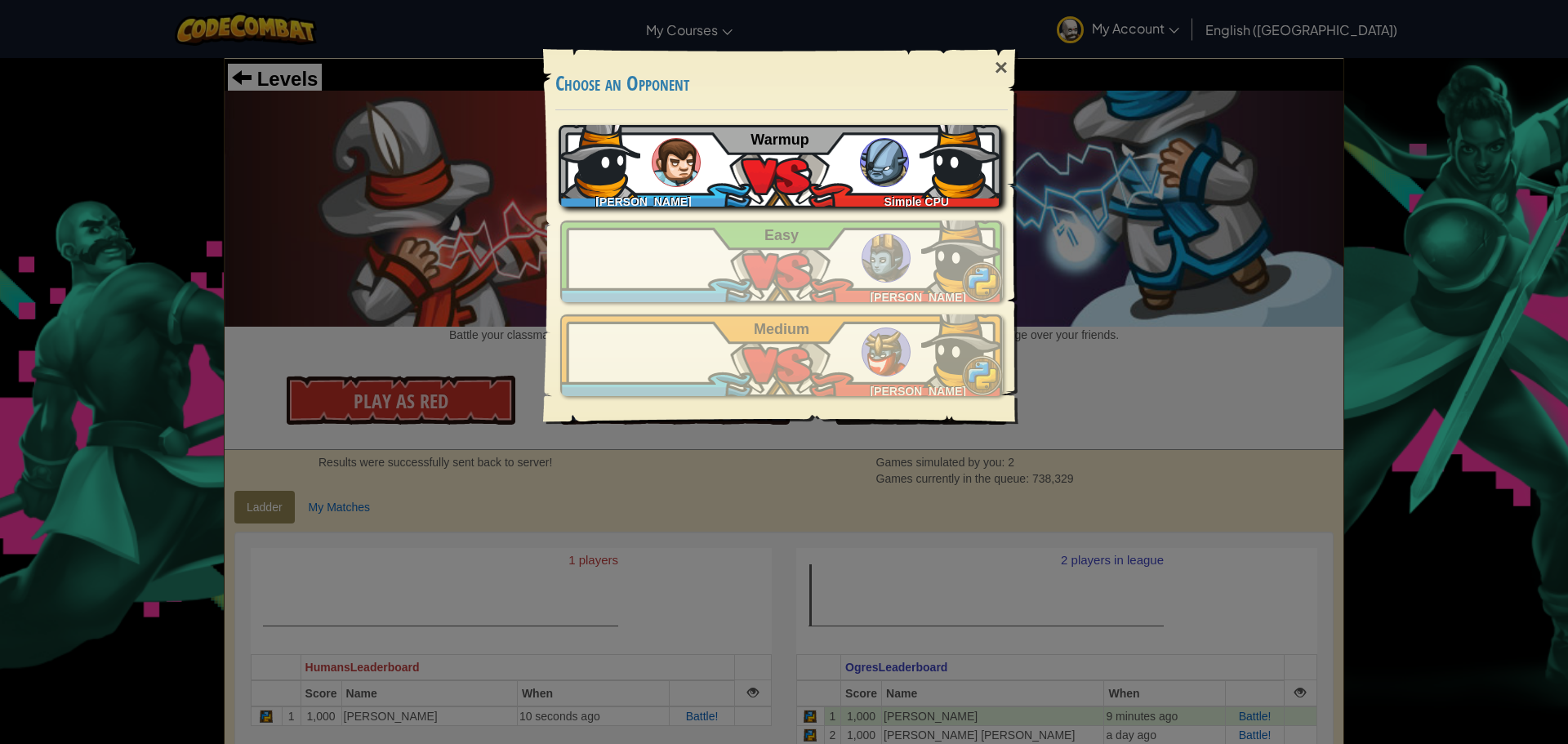
click at [874, 151] on img at bounding box center [884, 162] width 49 height 49
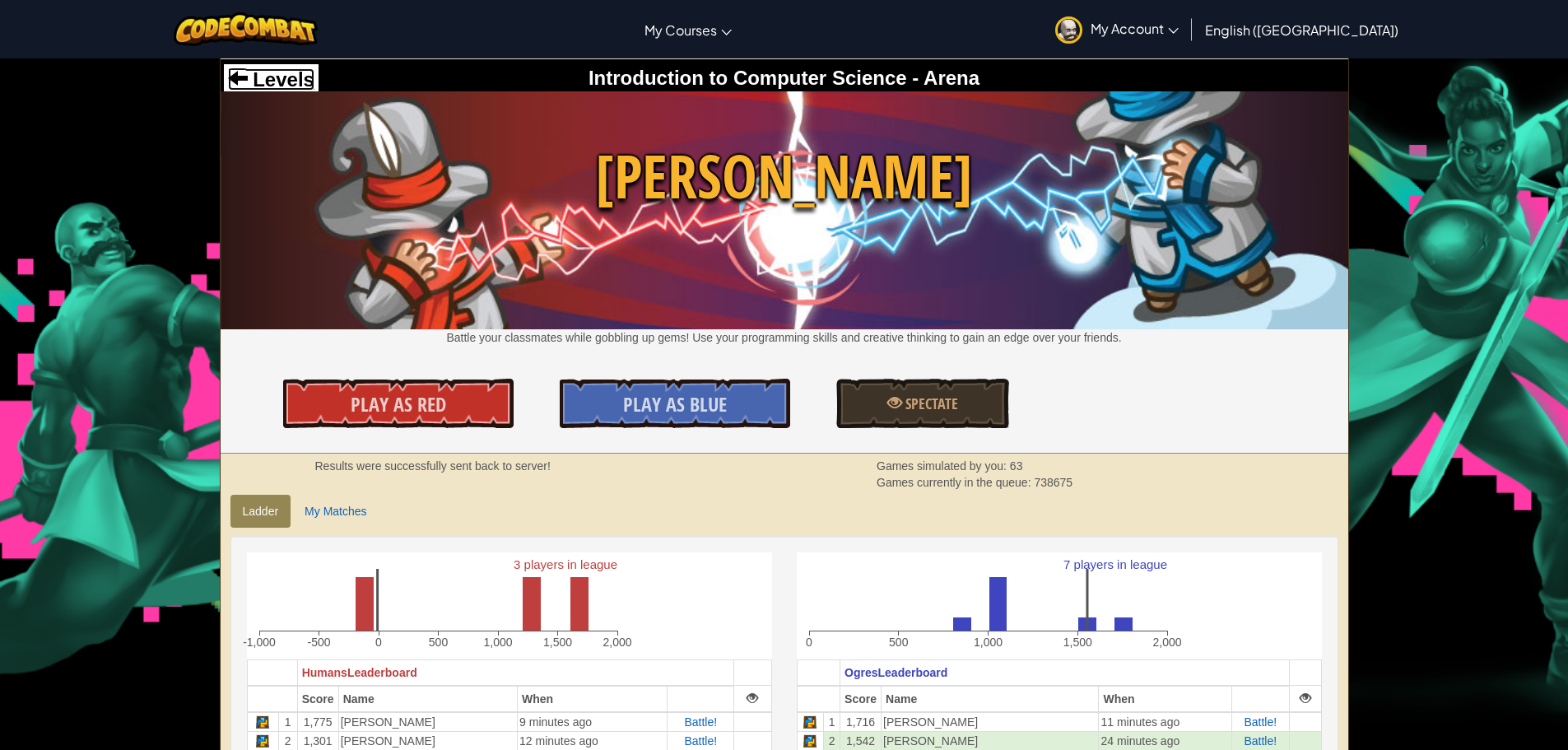
click at [262, 72] on span "Levels" at bounding box center [281, 79] width 67 height 22
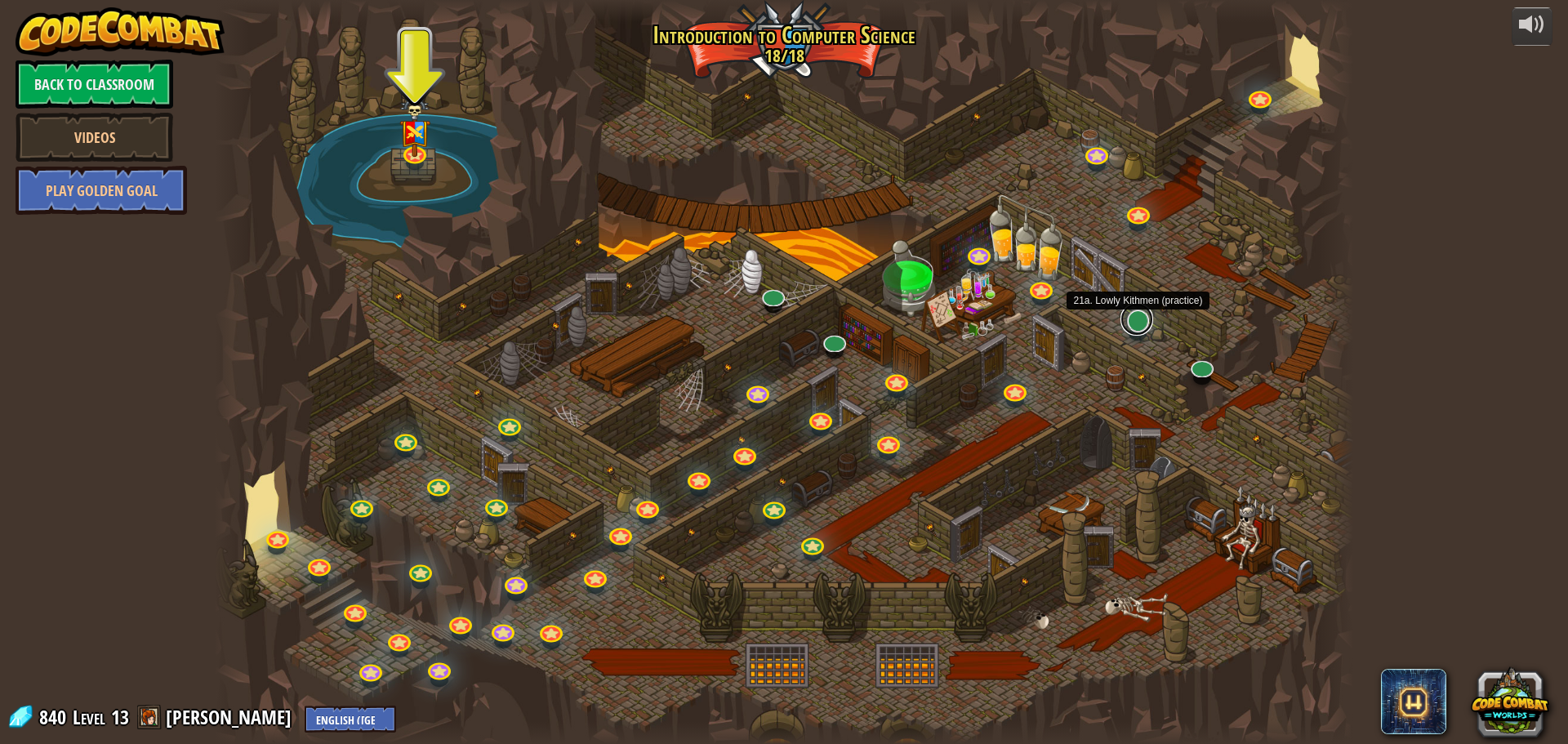
click at [1143, 318] on link at bounding box center [1137, 319] width 33 height 33
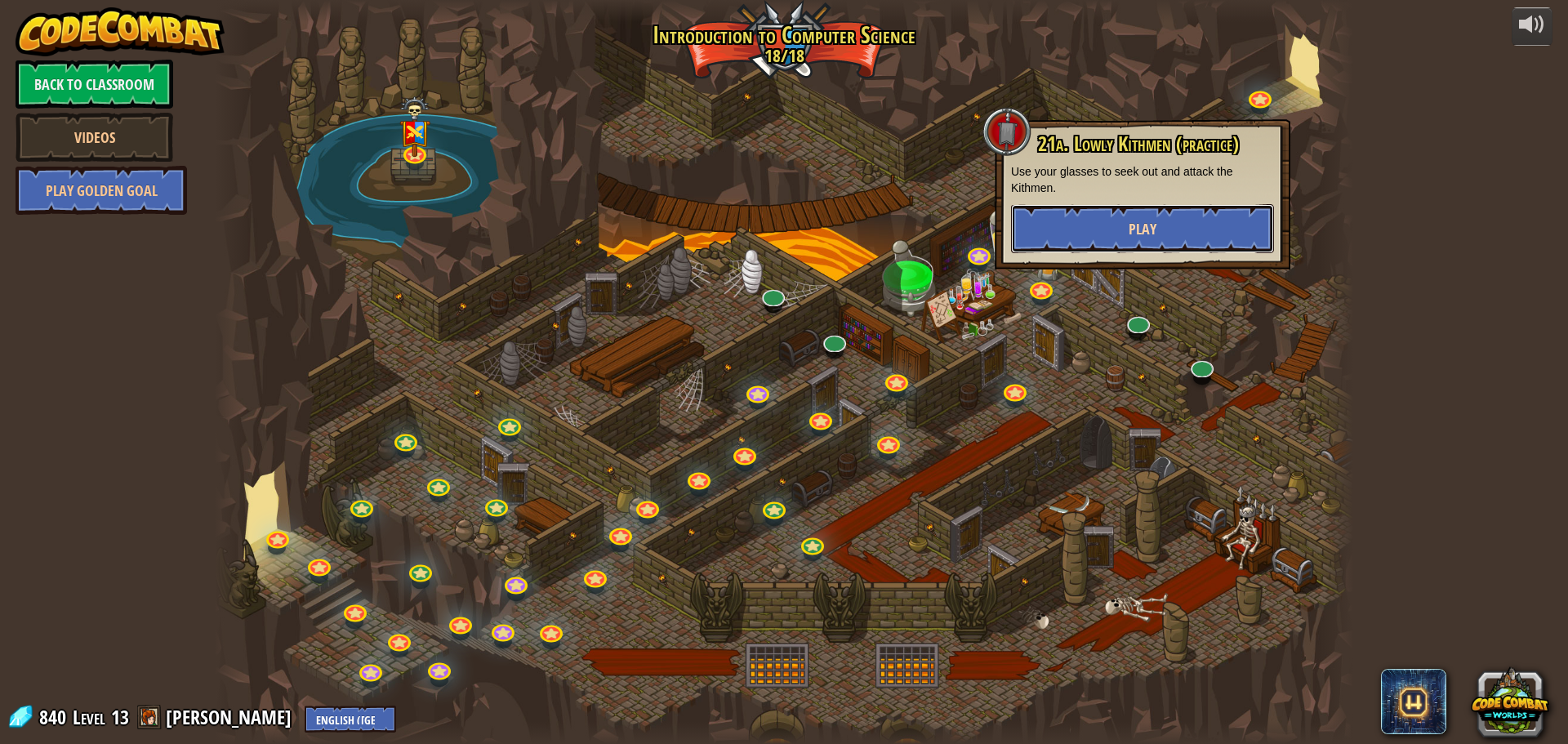
click at [1134, 224] on span "Play" at bounding box center [1142, 229] width 27 height 20
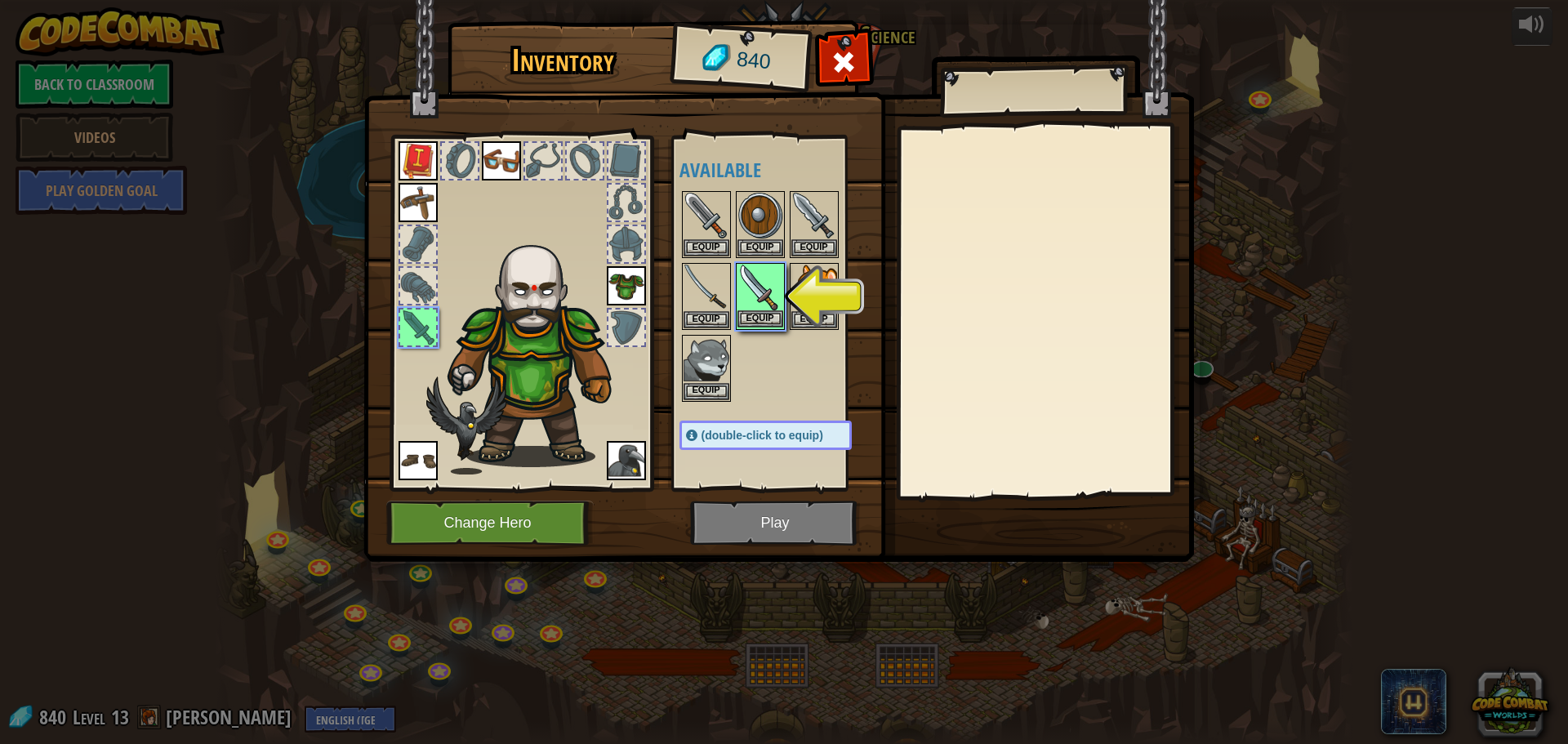
click at [768, 307] on img at bounding box center [760, 287] width 46 height 46
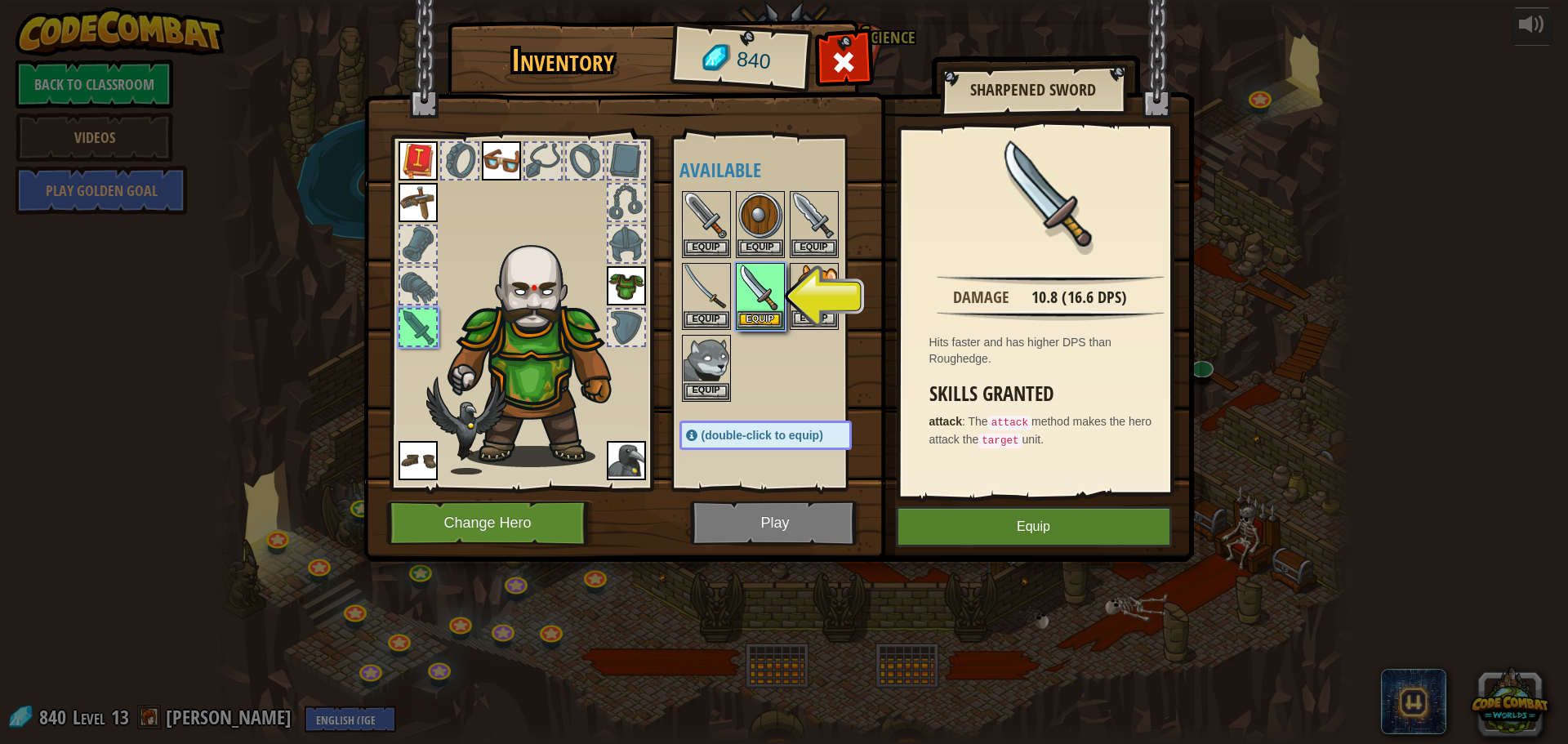
click at [810, 288] on img at bounding box center [814, 287] width 46 height 46
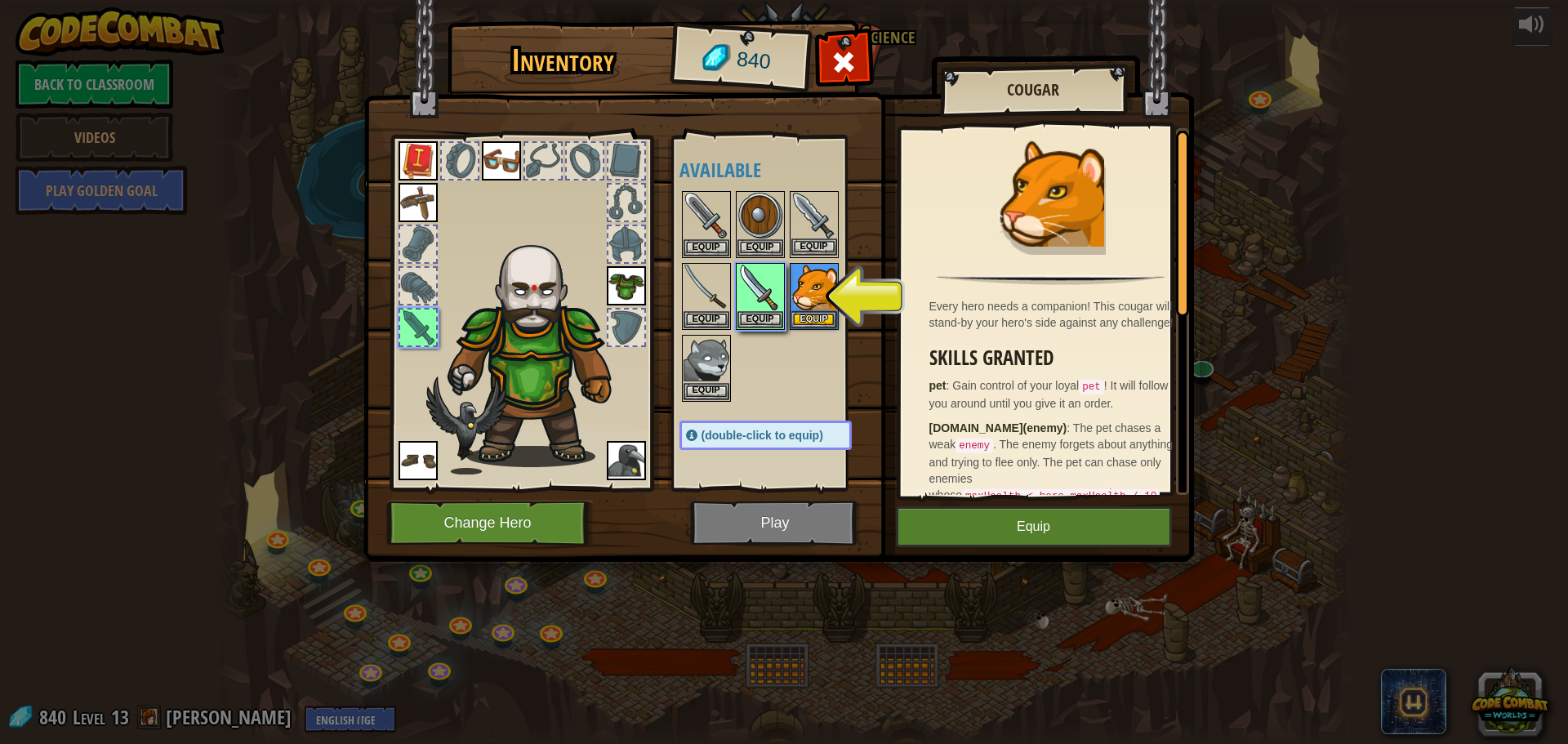
click at [816, 219] on img at bounding box center [814, 216] width 46 height 46
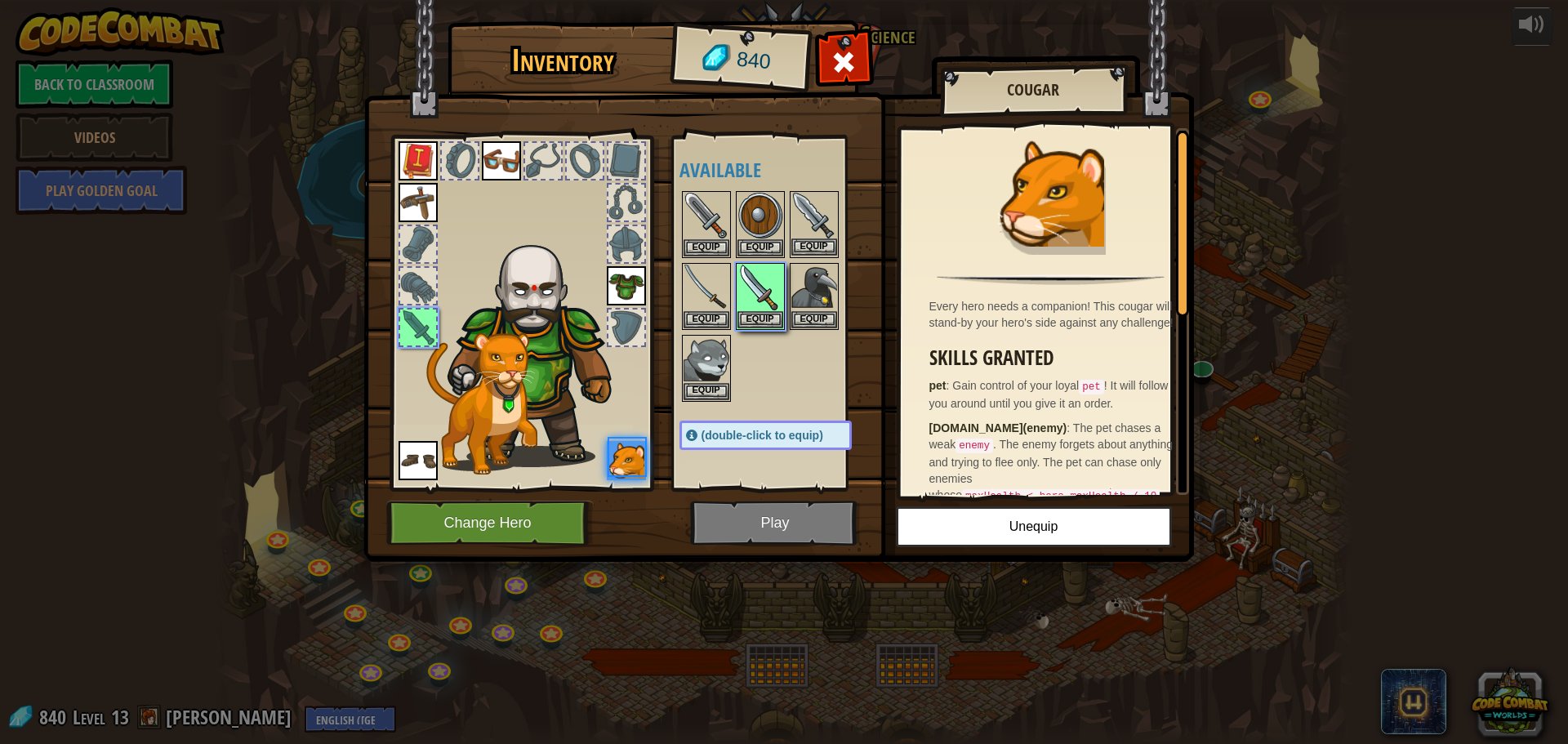
click at [789, 198] on div "Equip" at bounding box center [813, 224] width 49 height 67
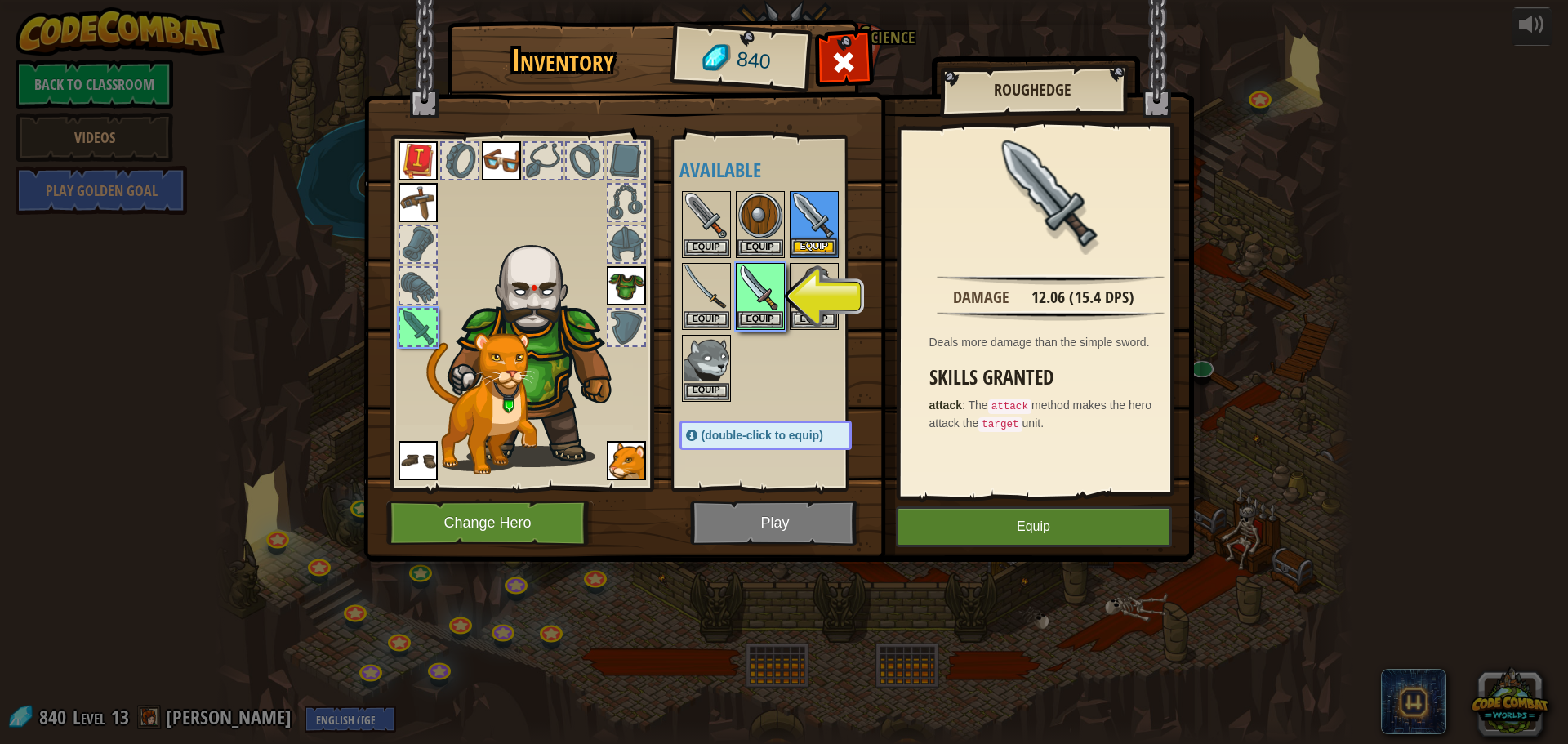
click at [805, 198] on img at bounding box center [814, 216] width 46 height 46
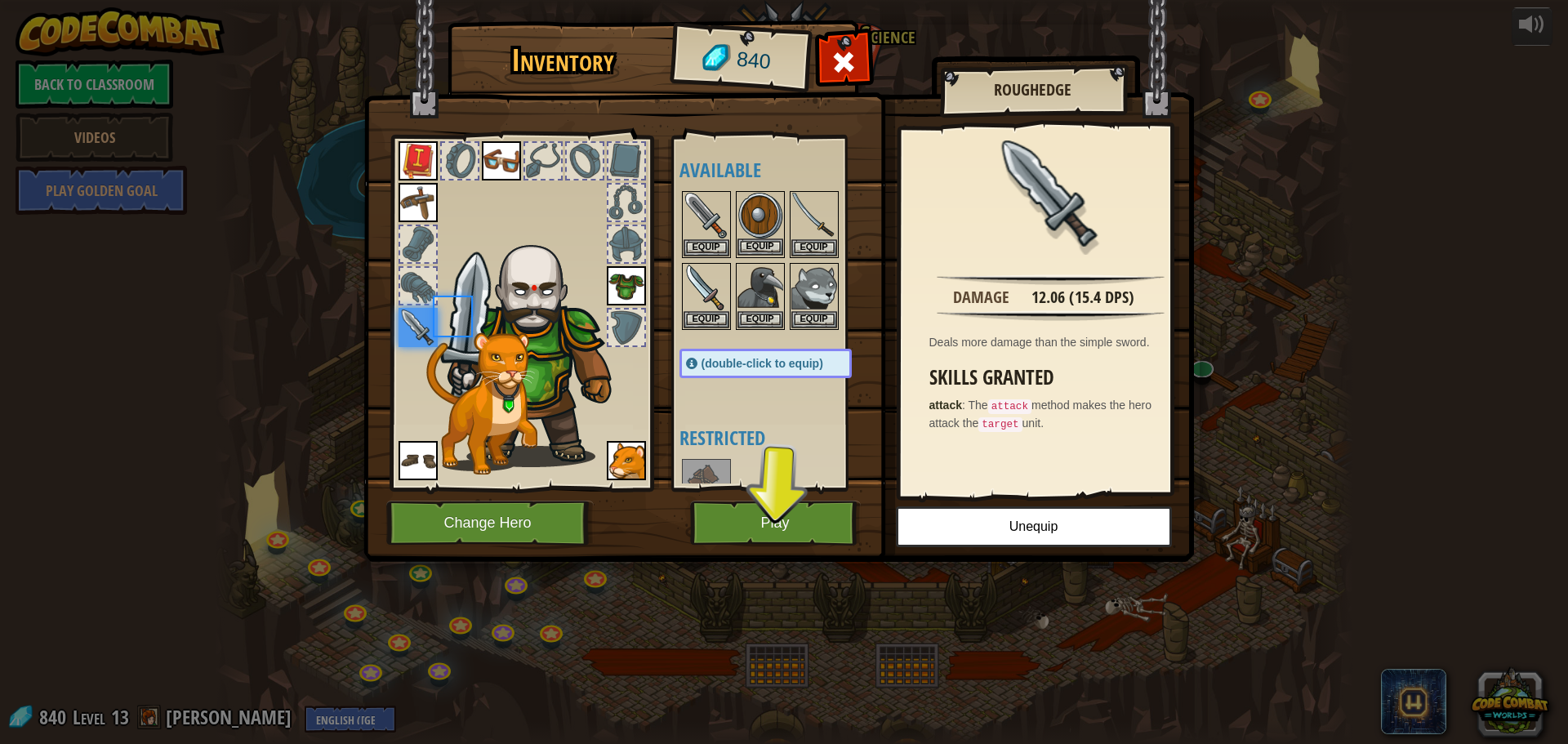
click at [758, 204] on img at bounding box center [760, 216] width 46 height 46
click at [804, 291] on img at bounding box center [814, 287] width 46 height 46
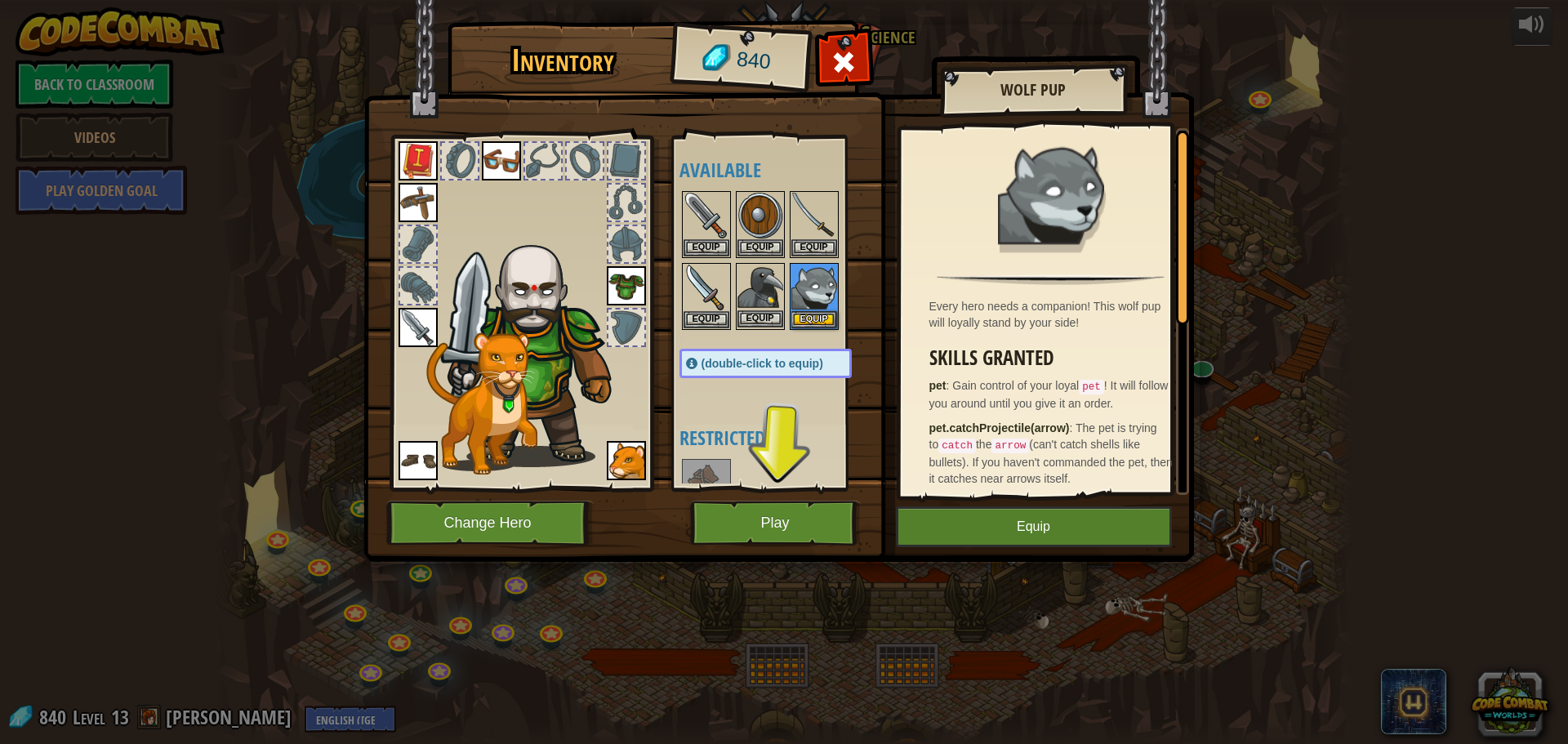
click at [767, 278] on img at bounding box center [760, 287] width 46 height 46
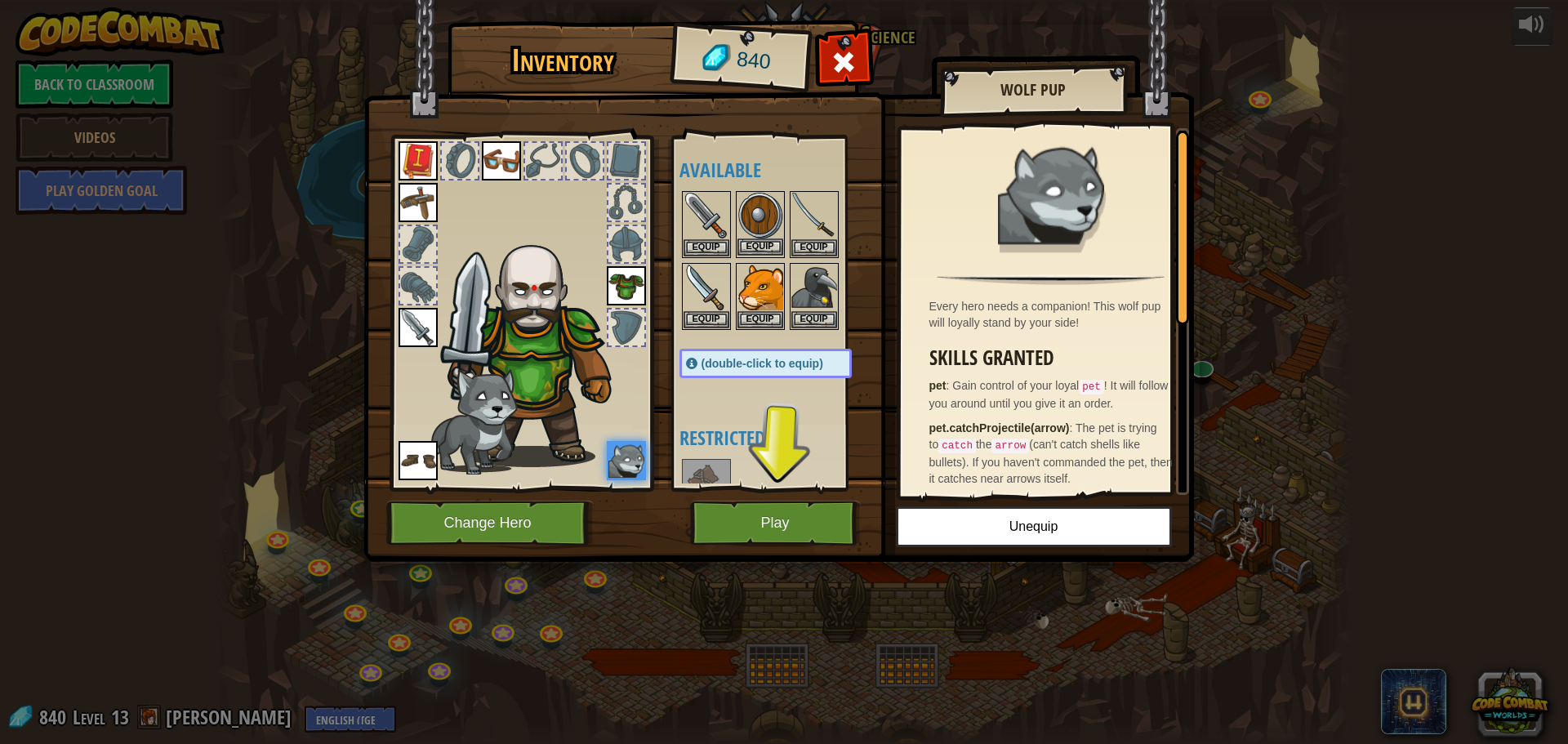
click at [773, 231] on img at bounding box center [760, 216] width 46 height 46
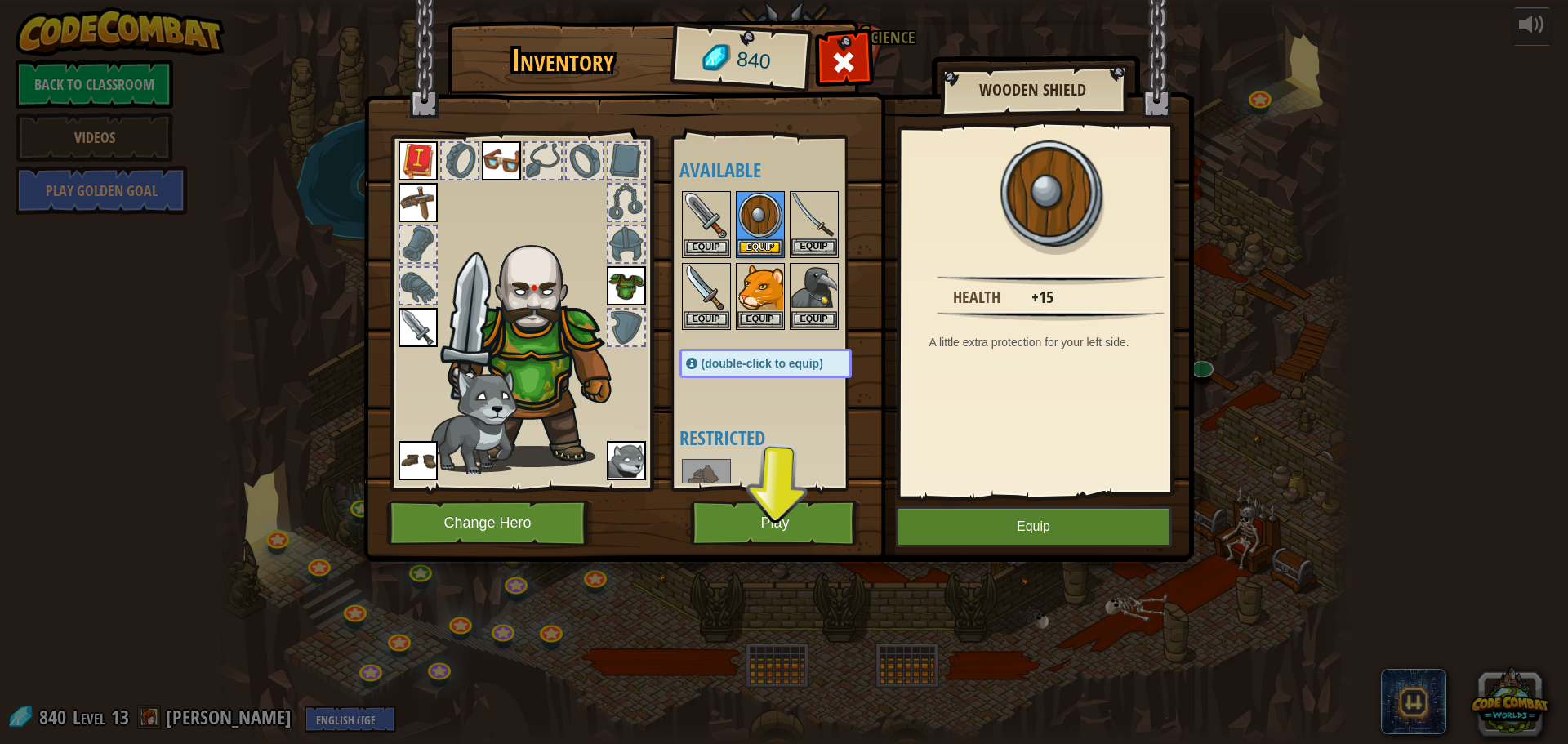
click at [794, 203] on img at bounding box center [814, 216] width 46 height 46
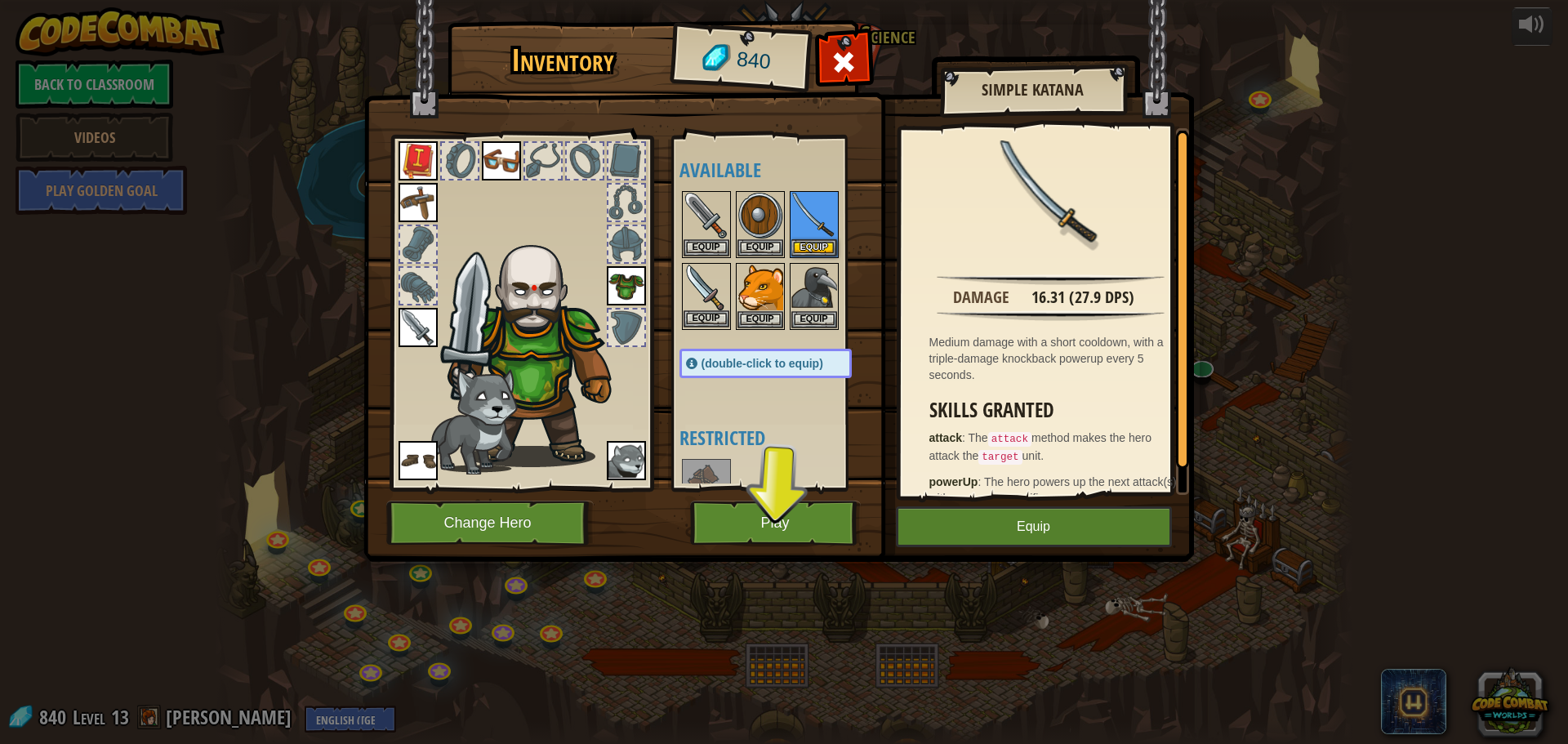
click at [709, 280] on img at bounding box center [706, 287] width 46 height 46
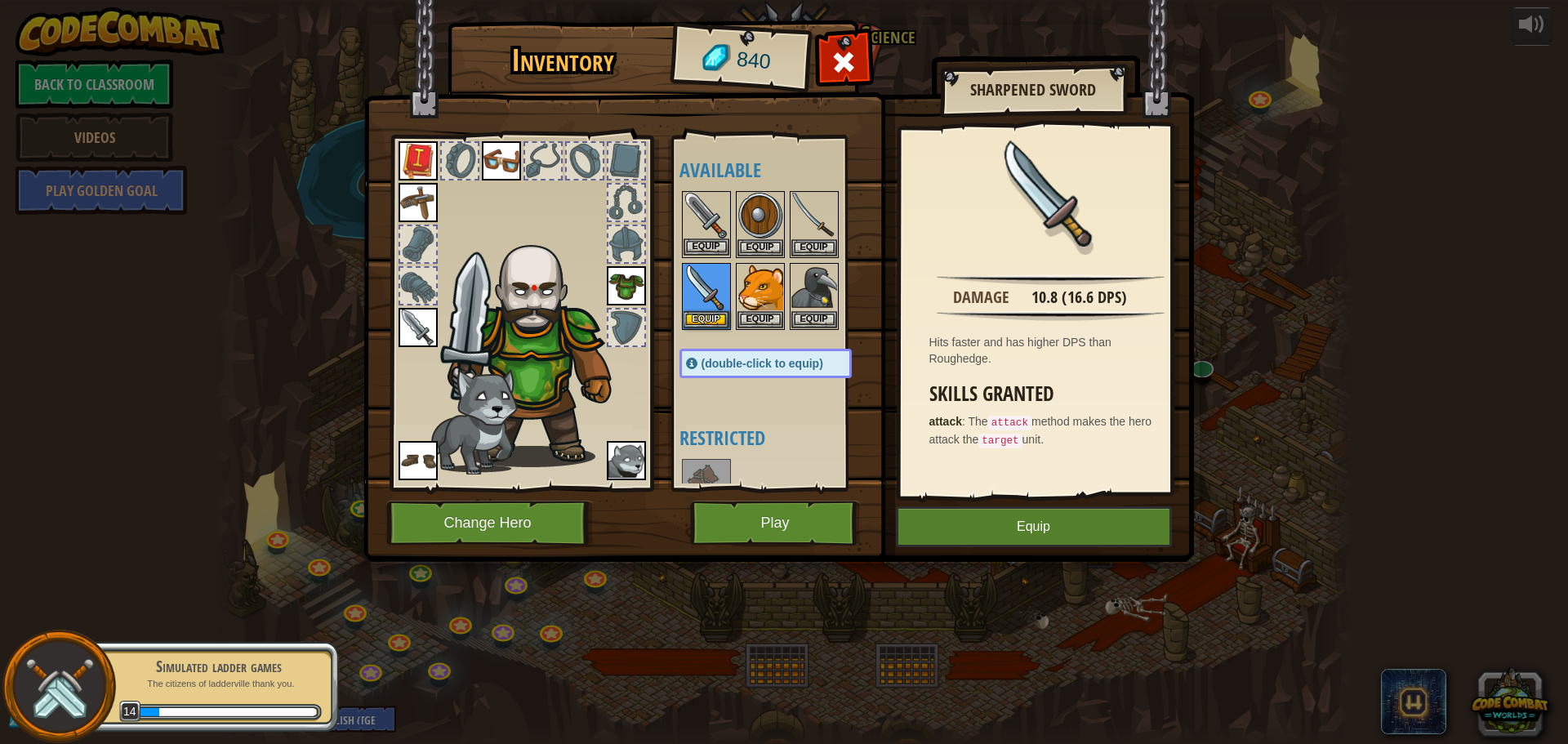
click at [713, 203] on img at bounding box center [706, 216] width 46 height 46
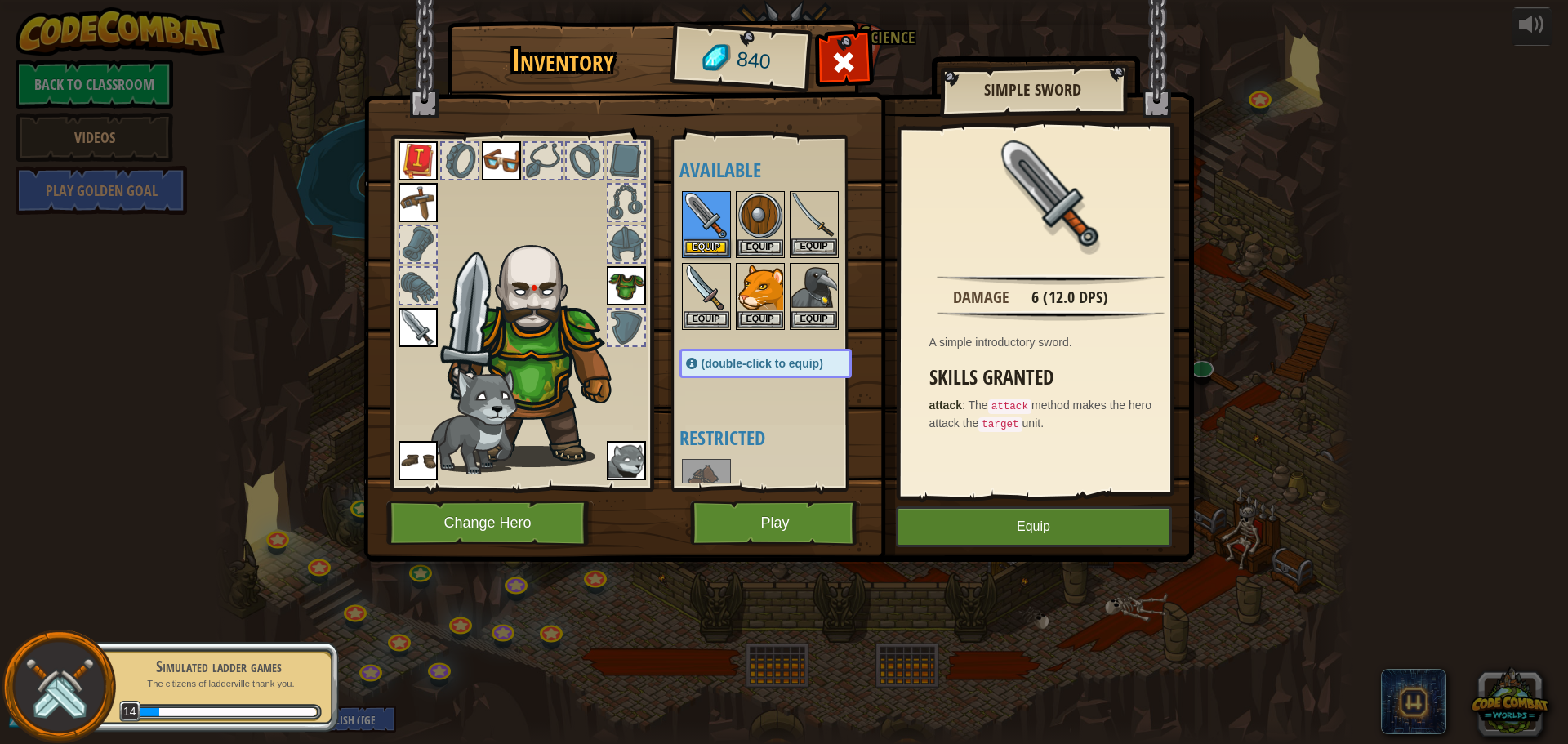
drag, startPoint x: 813, startPoint y: 208, endPoint x: 823, endPoint y: 234, distance: 27.9
click at [812, 208] on img at bounding box center [814, 216] width 46 height 46
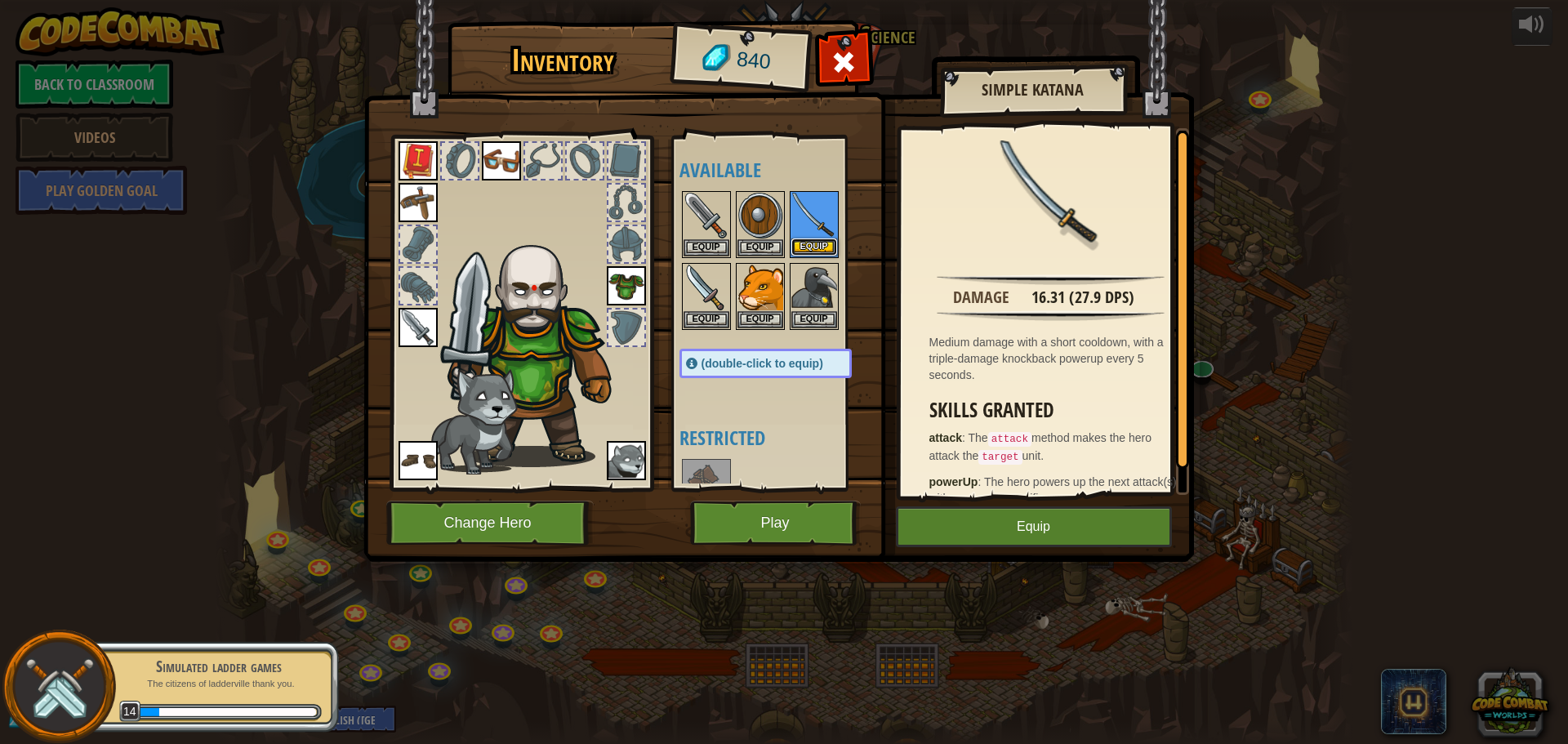
click at [824, 247] on button "Equip" at bounding box center [814, 247] width 46 height 17
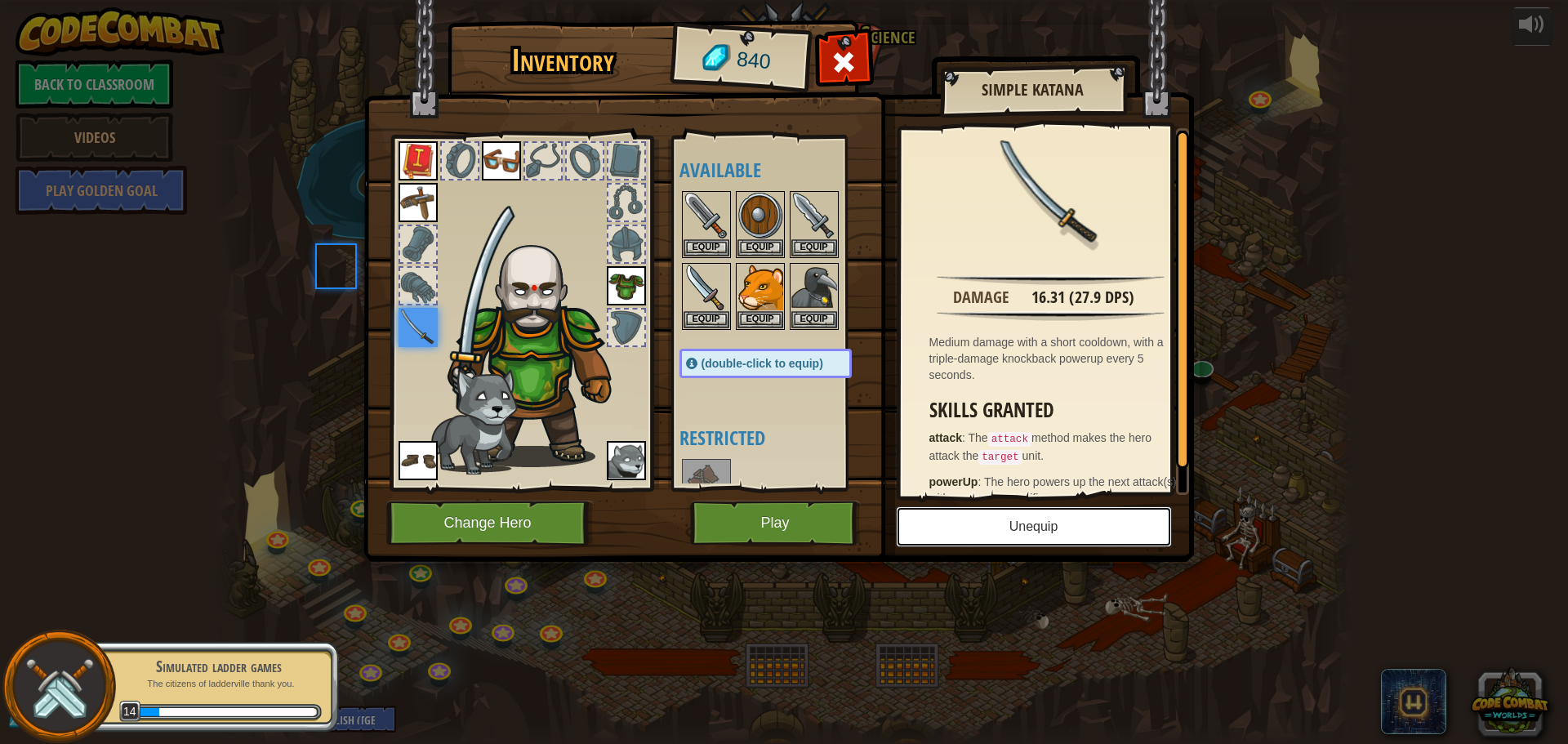
click at [1122, 515] on button "Unequip" at bounding box center [1034, 527] width 276 height 41
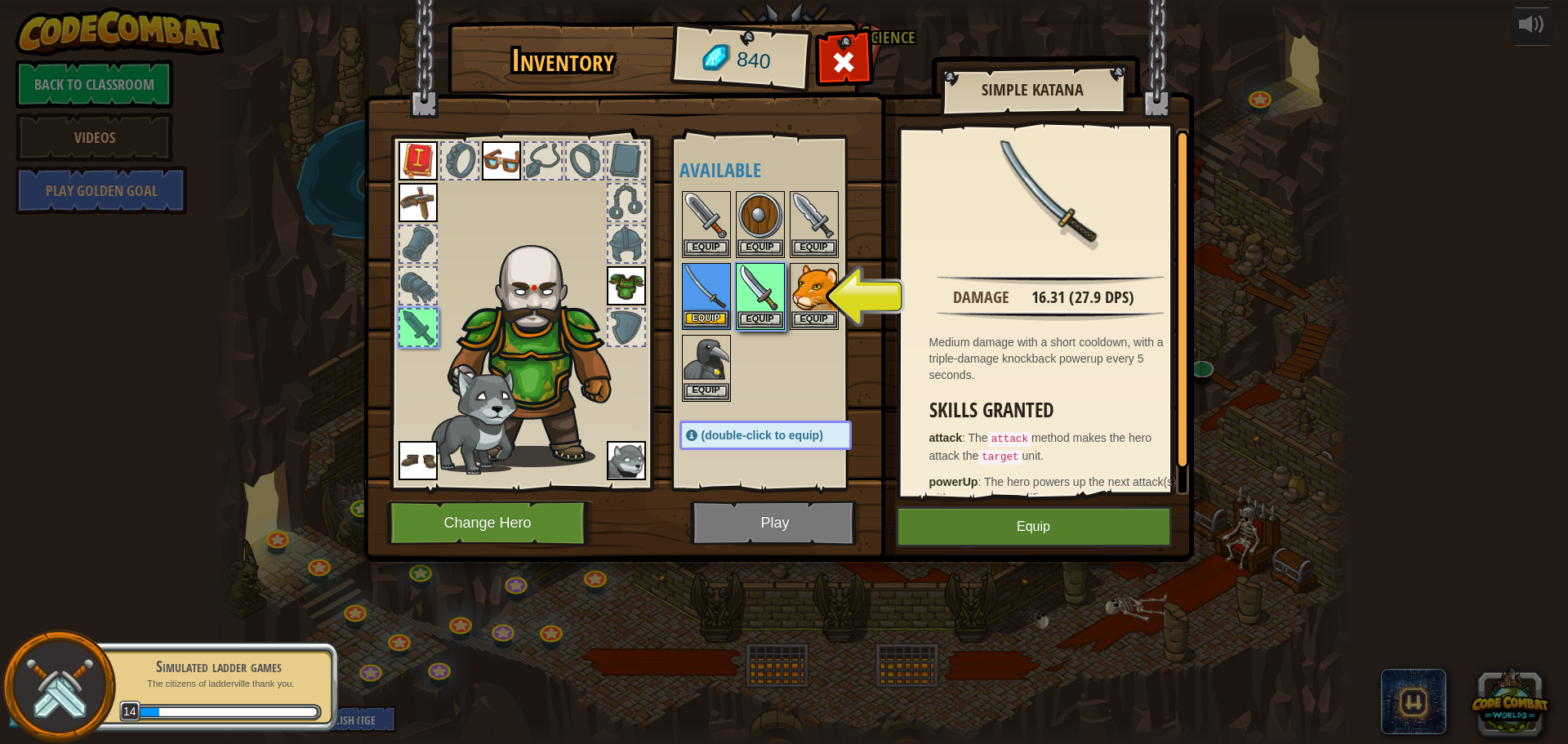
click at [707, 308] on img at bounding box center [706, 287] width 46 height 46
click at [768, 266] on img at bounding box center [760, 287] width 46 height 46
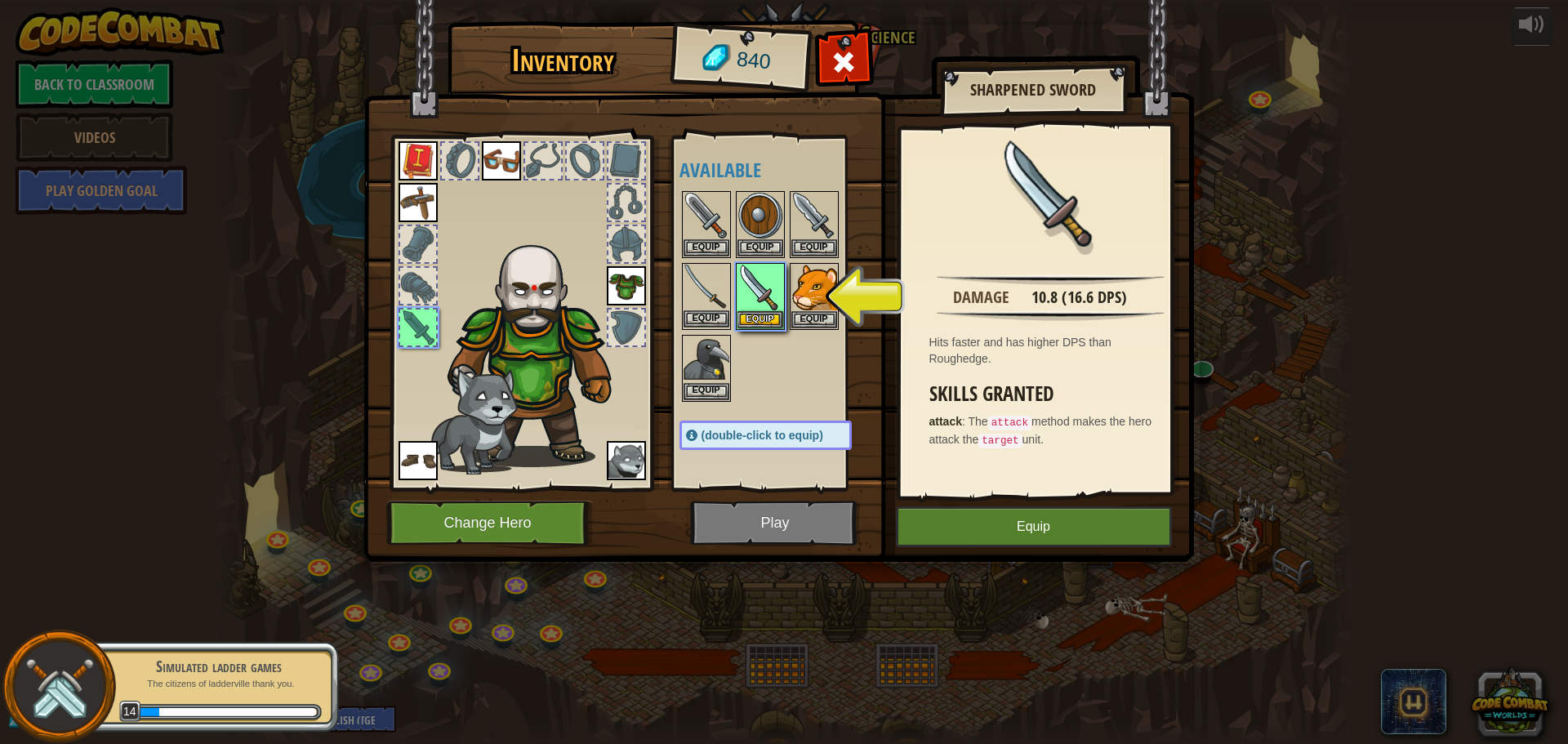
click at [718, 285] on img at bounding box center [706, 287] width 46 height 46
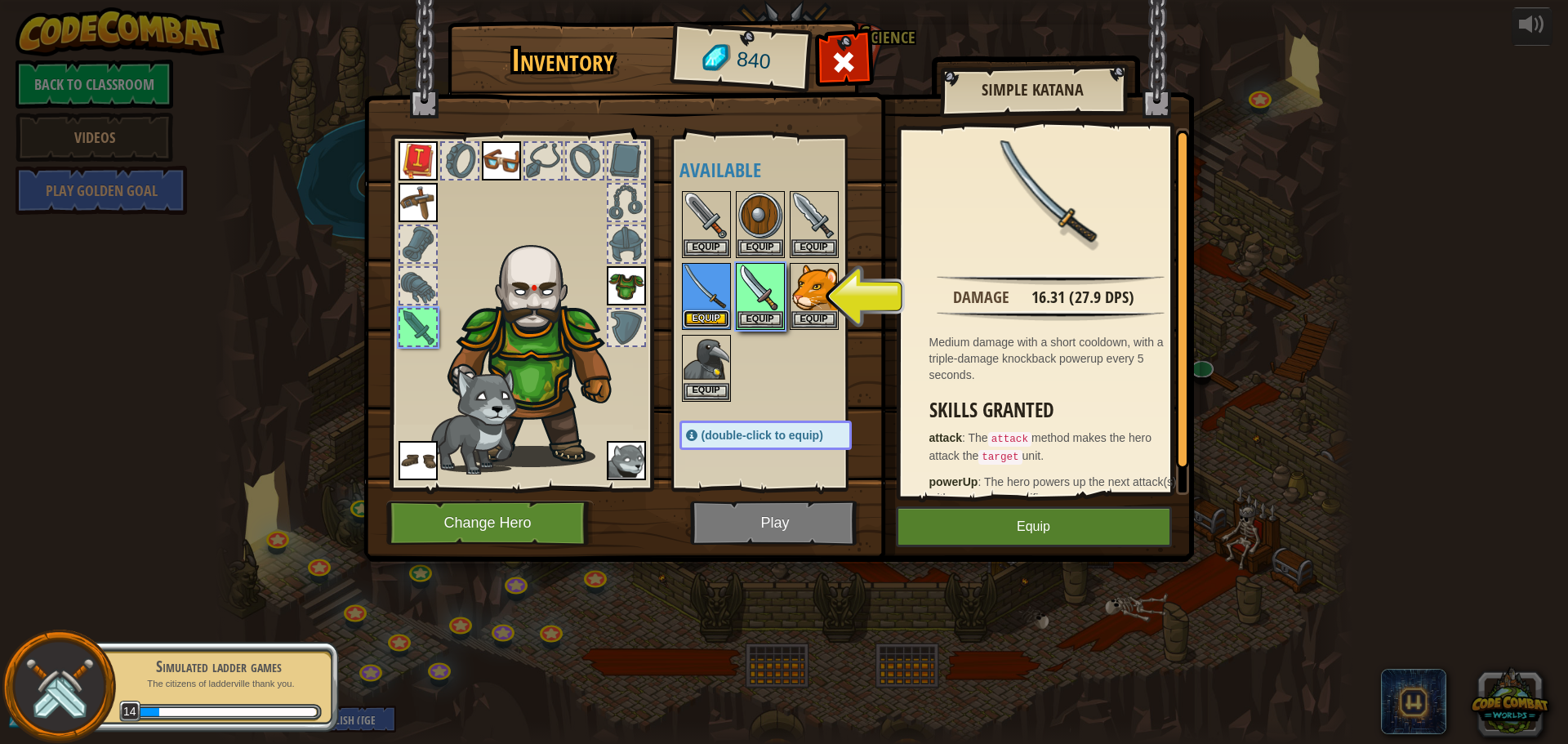
click at [715, 315] on button "Equip" at bounding box center [706, 318] width 46 height 17
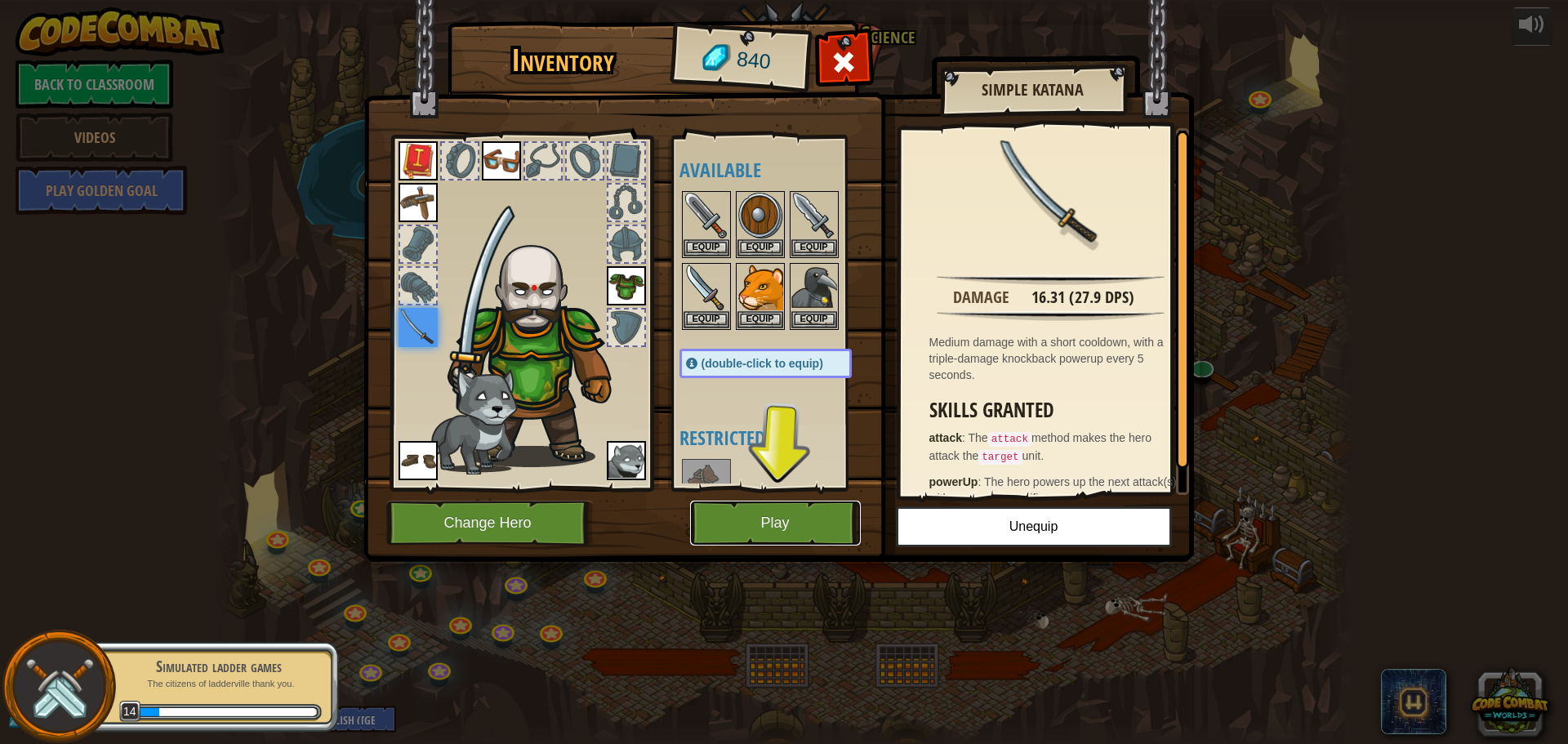
click at [792, 520] on button "Play" at bounding box center [775, 522] width 171 height 45
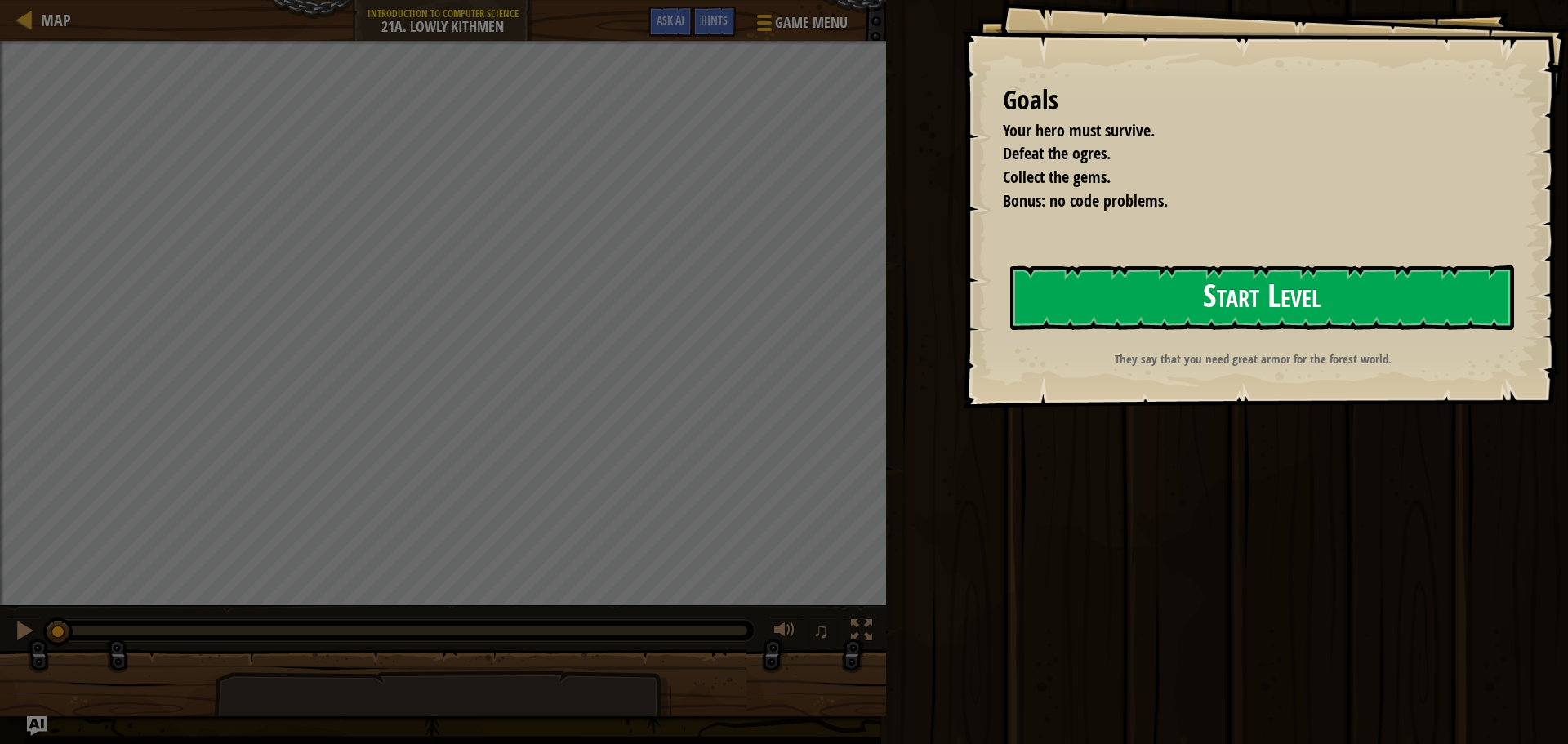
click at [1275, 295] on button "Start Level" at bounding box center [1262, 297] width 504 height 65
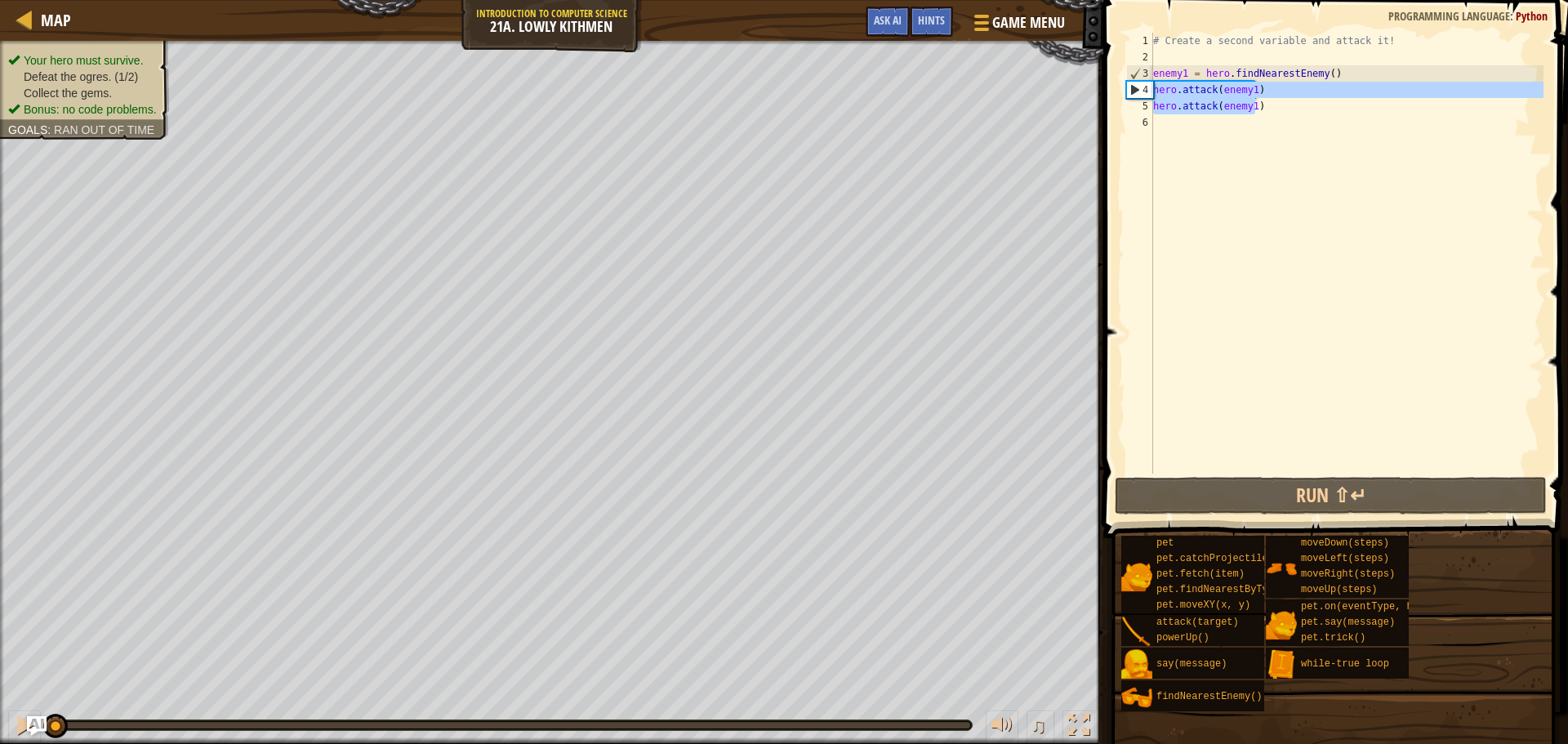
drag, startPoint x: 1283, startPoint y: 105, endPoint x: 1153, endPoint y: 91, distance: 130.8
click at [1153, 91] on div "1 2 3 4 5 6 # Create a second variable and attack it! enemy1 = hero . findNeare…" at bounding box center [1333, 253] width 421 height 441
type textarea "hero.attack(enemy1) hero.attack(enemy1)"
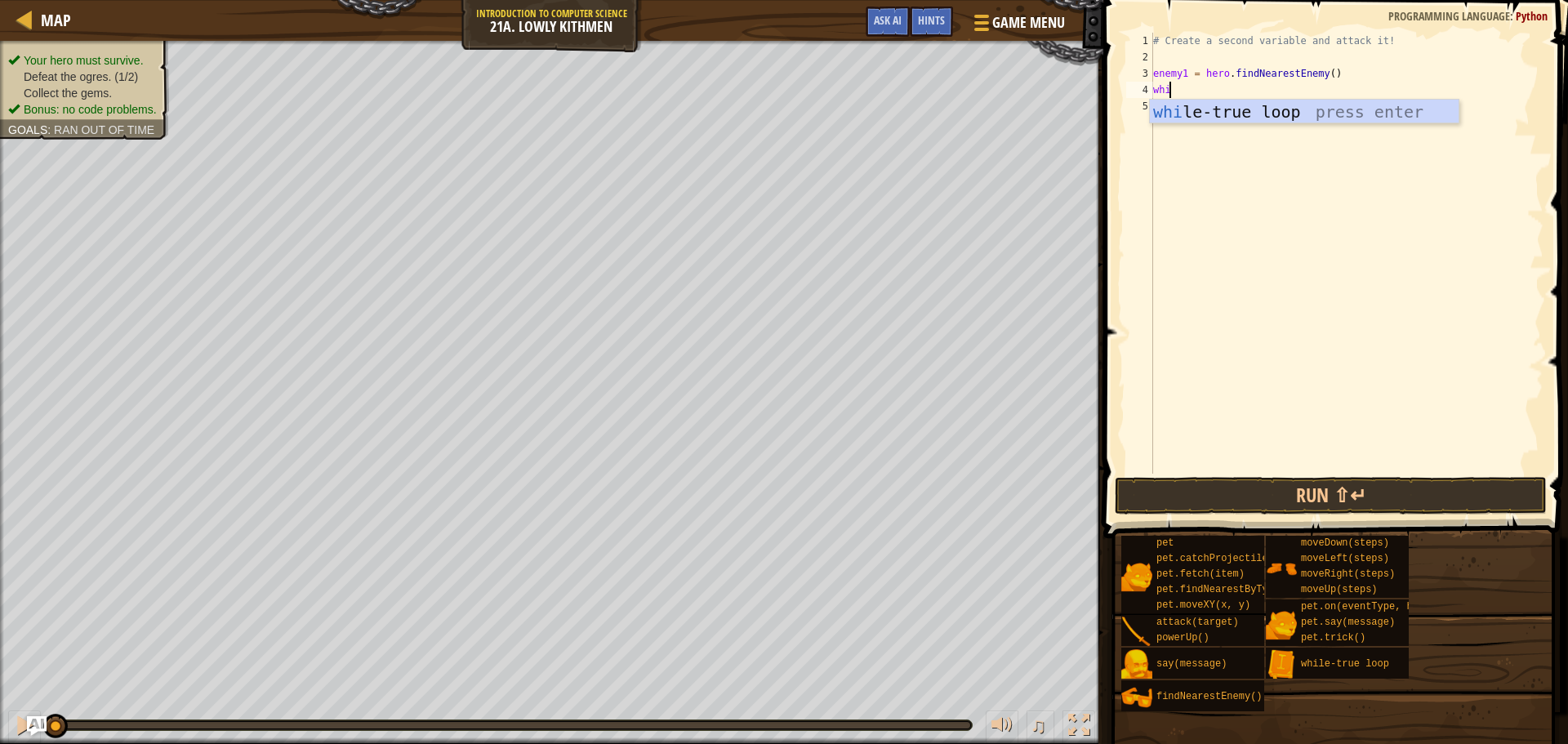
scroll to position [7, 1]
type textarea "while"
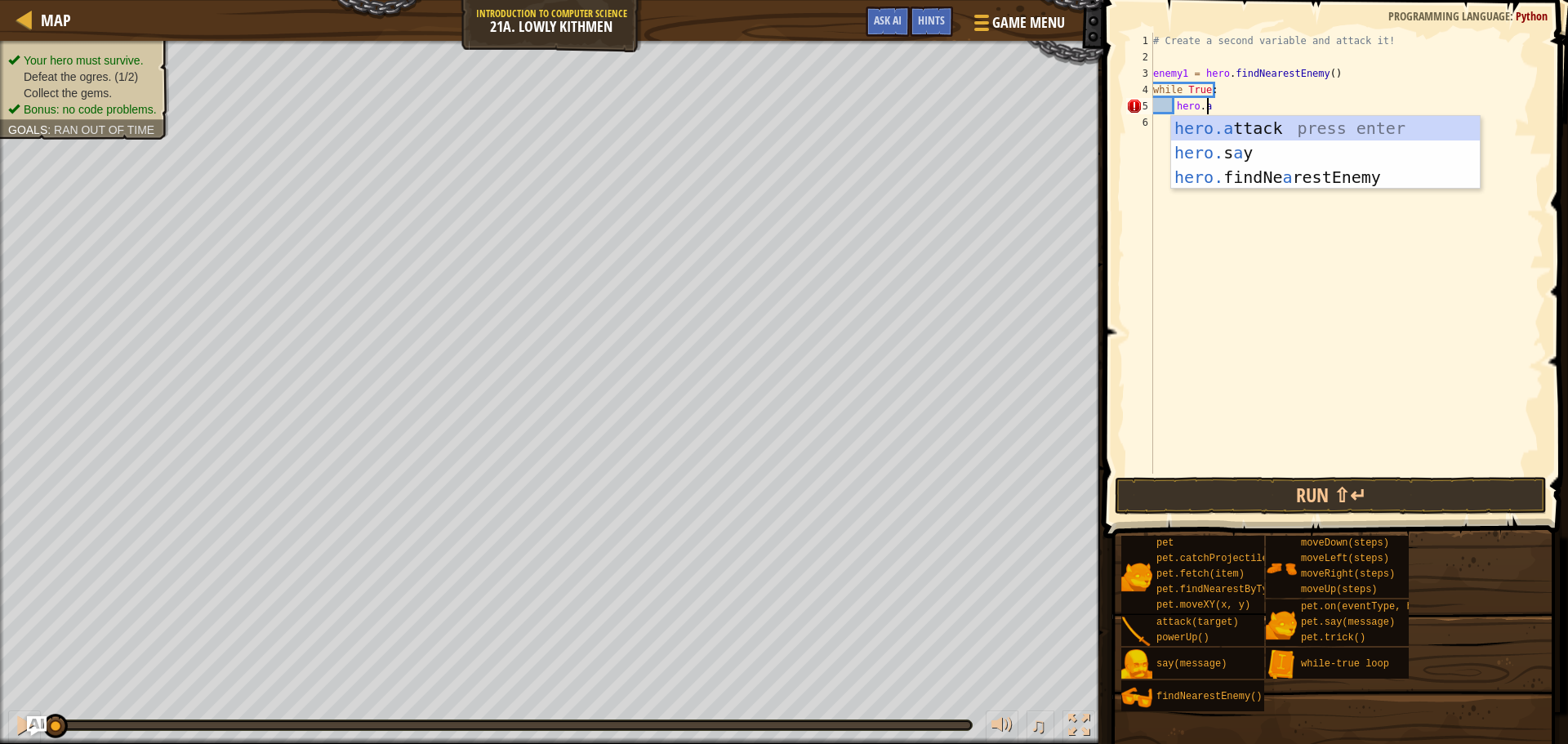
scroll to position [7, 4]
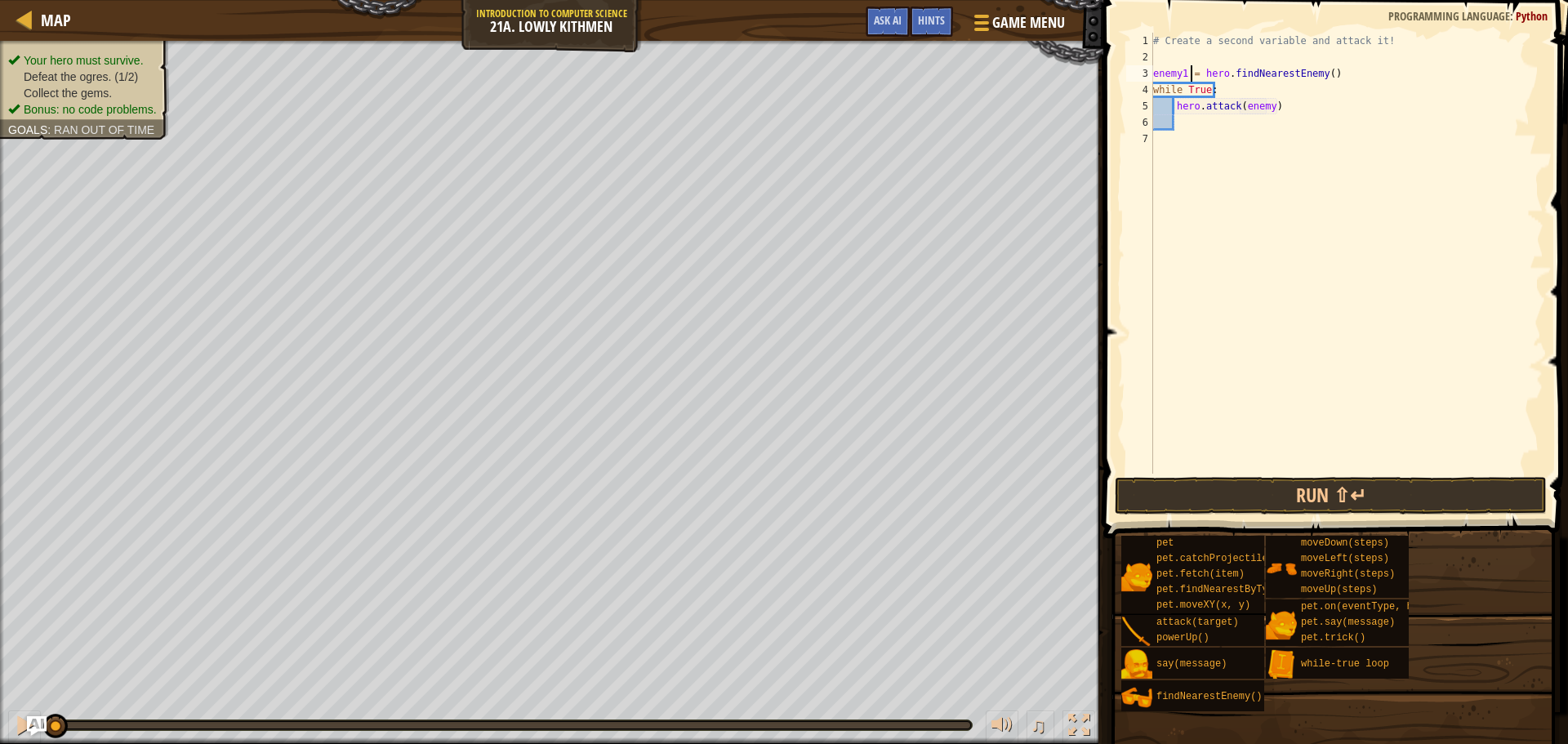
click at [1191, 70] on div "# Create a second variable and attack it! enemy1 = hero . findNearestEnemy ( ) …" at bounding box center [1346, 270] width 393 height 474
type textarea "enemy = hero.findNearestEnemy()"
click at [1221, 126] on div "# Create a second variable and attack it! enemy = hero . findNearestEnemy ( ) w…" at bounding box center [1346, 270] width 393 height 474
click at [1196, 149] on div "# Create a second variable and attack it! enemy = hero . findNearestEnemy ( ) w…" at bounding box center [1346, 270] width 393 height 474
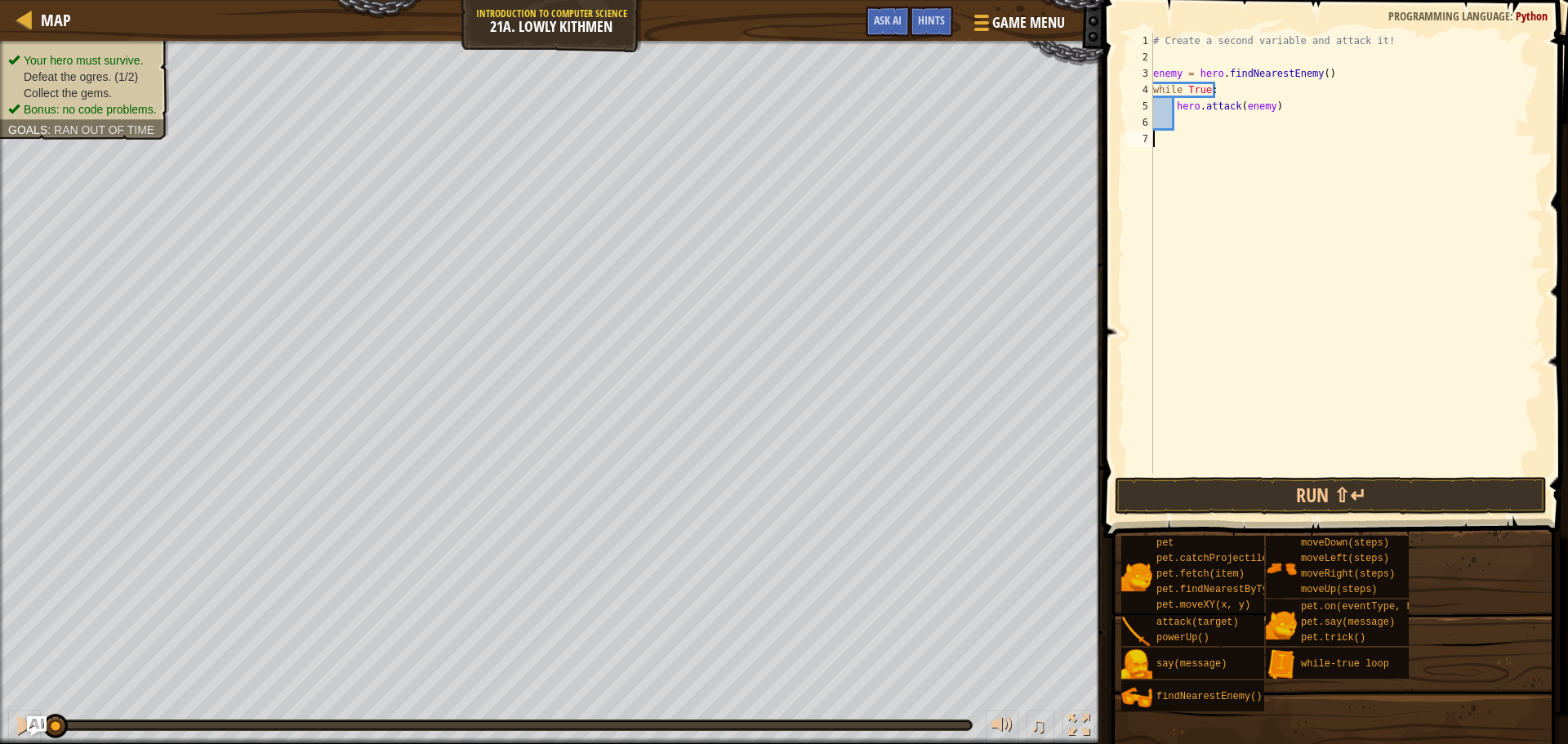
scroll to position [7, 0]
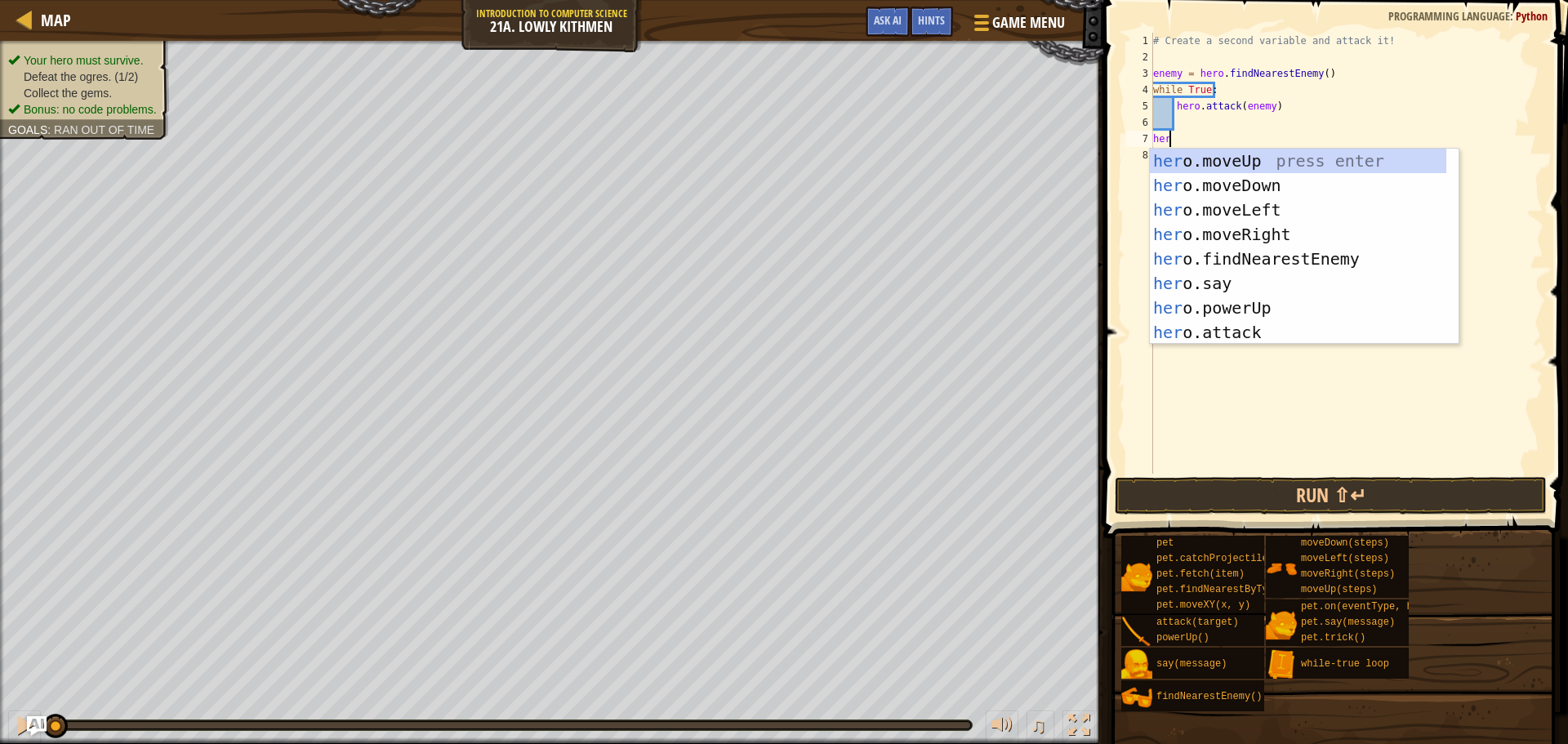
type textarea "hero"
click at [1254, 231] on div "hero .moveUp press enter hero .moveDown press enter hero .moveLeft press enter …" at bounding box center [1298, 270] width 296 height 245
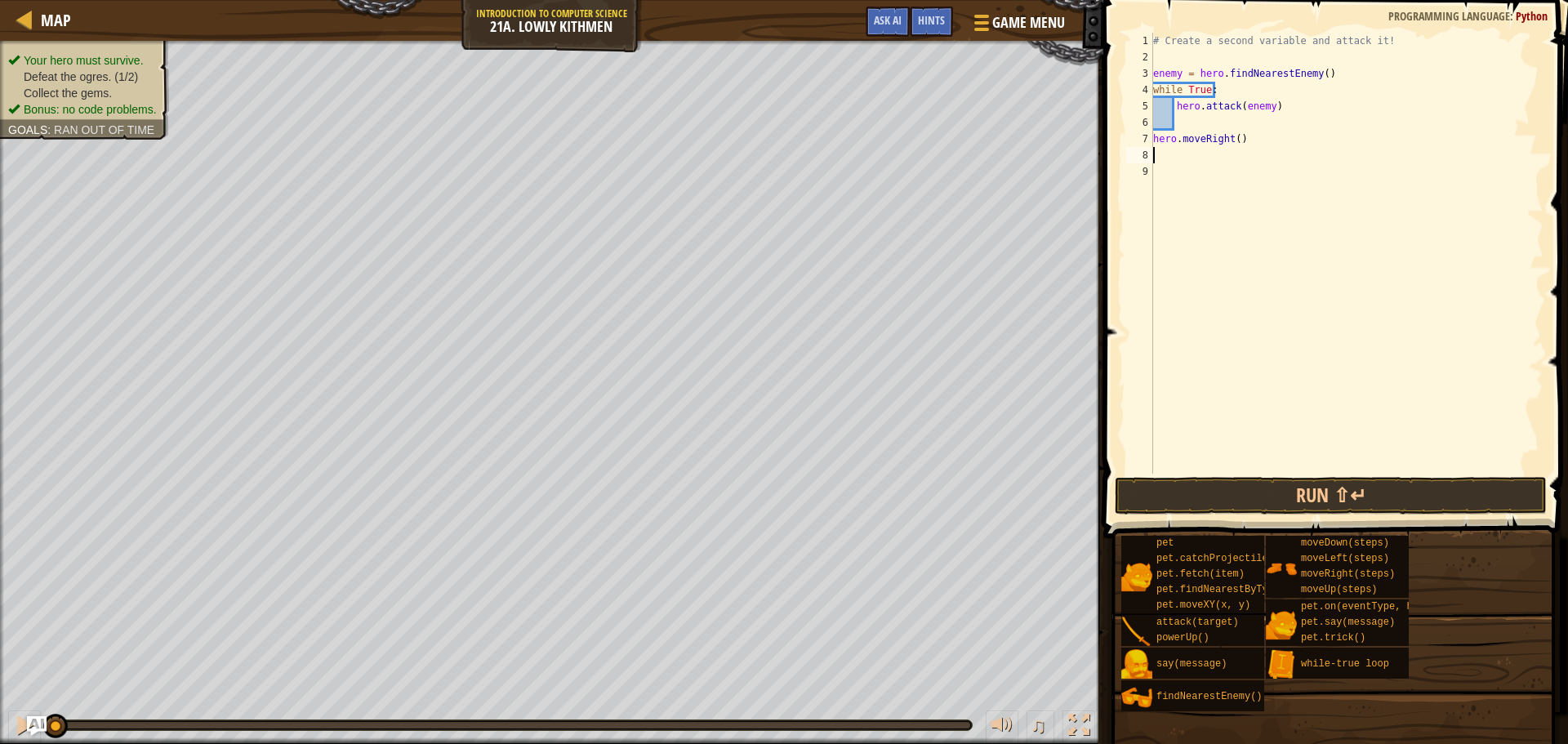
scroll to position [7, 0]
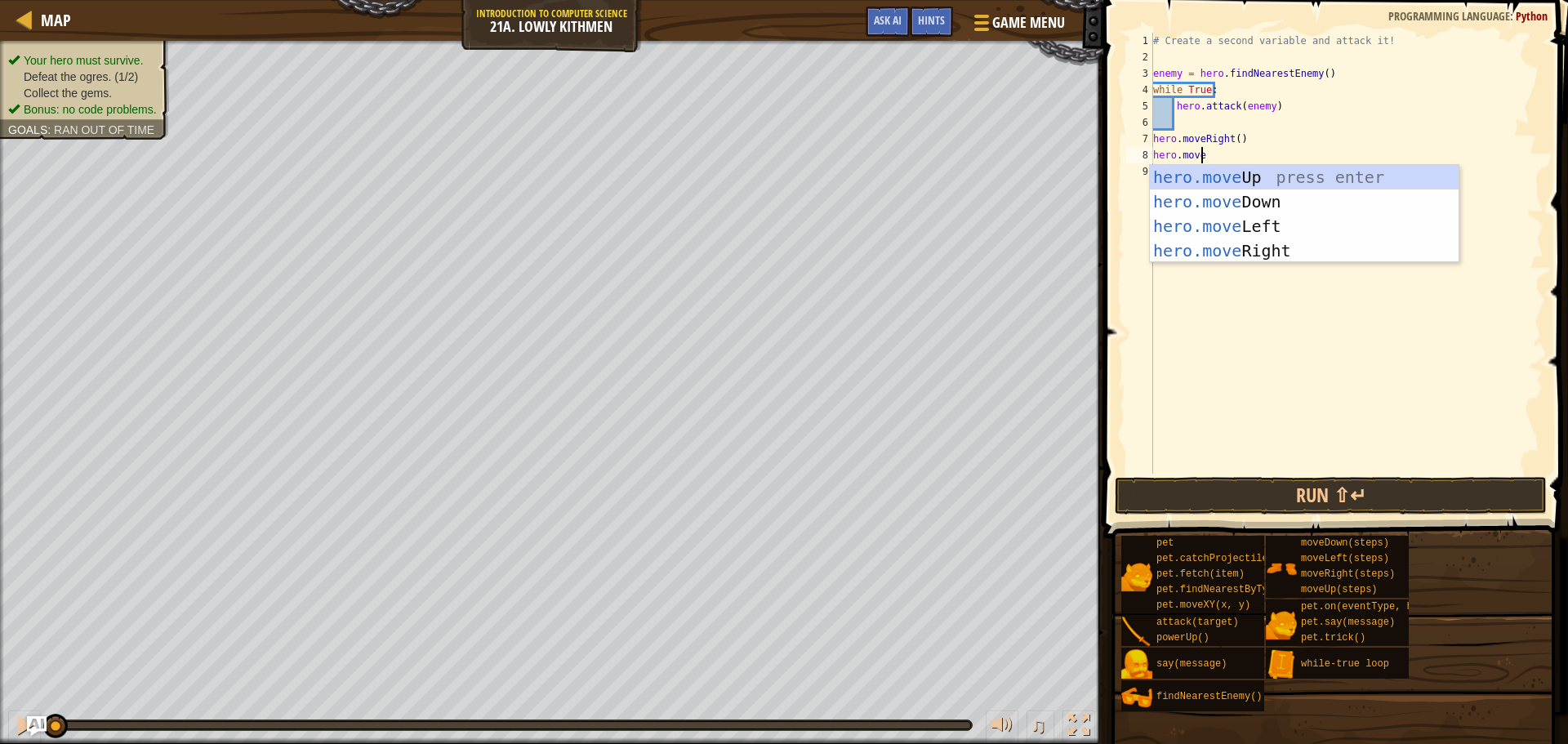
type textarea "hero.moved"
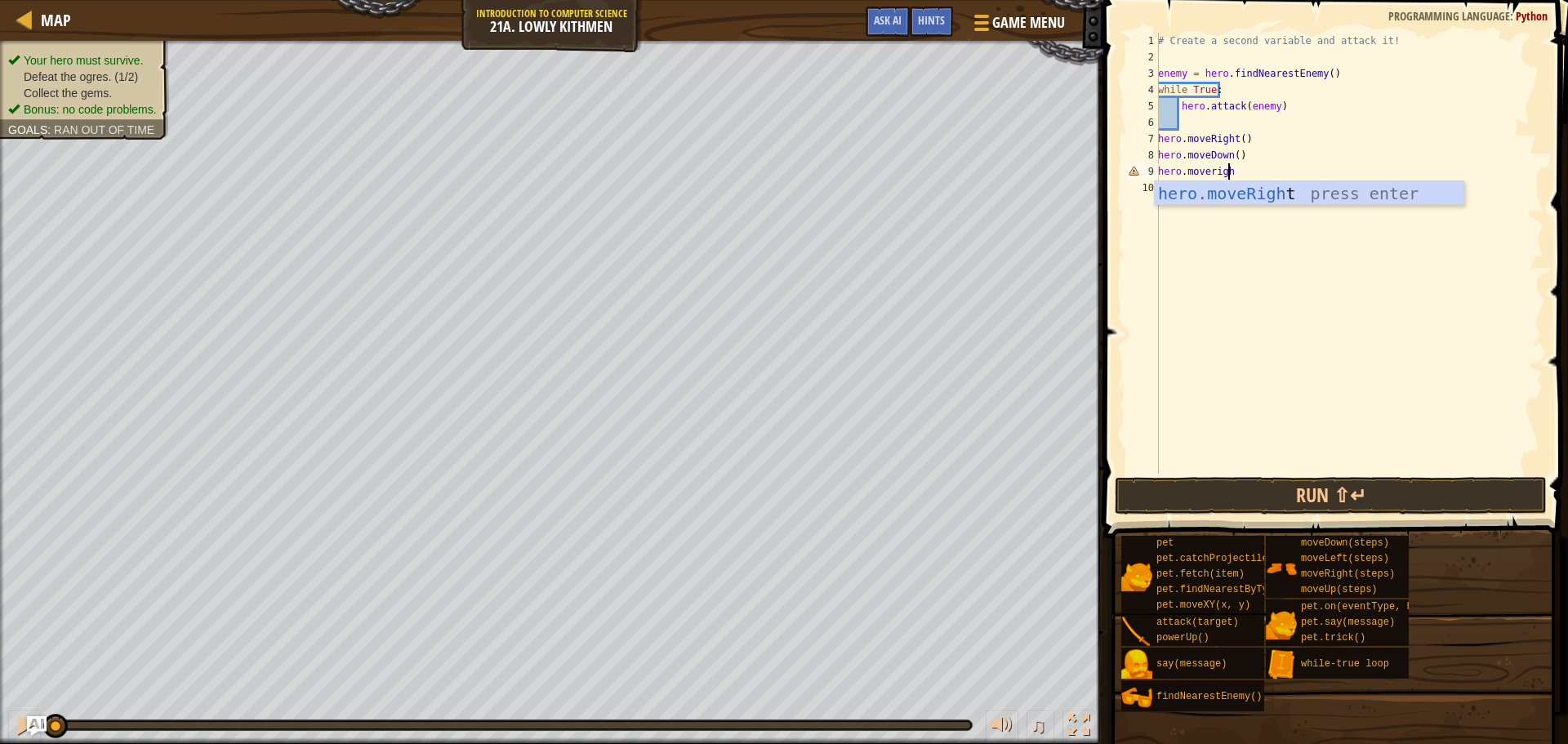
scroll to position [7, 5]
type textarea "hero.moveright"
type textarea "hero.moveRight(2)"
click at [1275, 486] on button "Run ⇧↵" at bounding box center [1330, 496] width 432 height 38
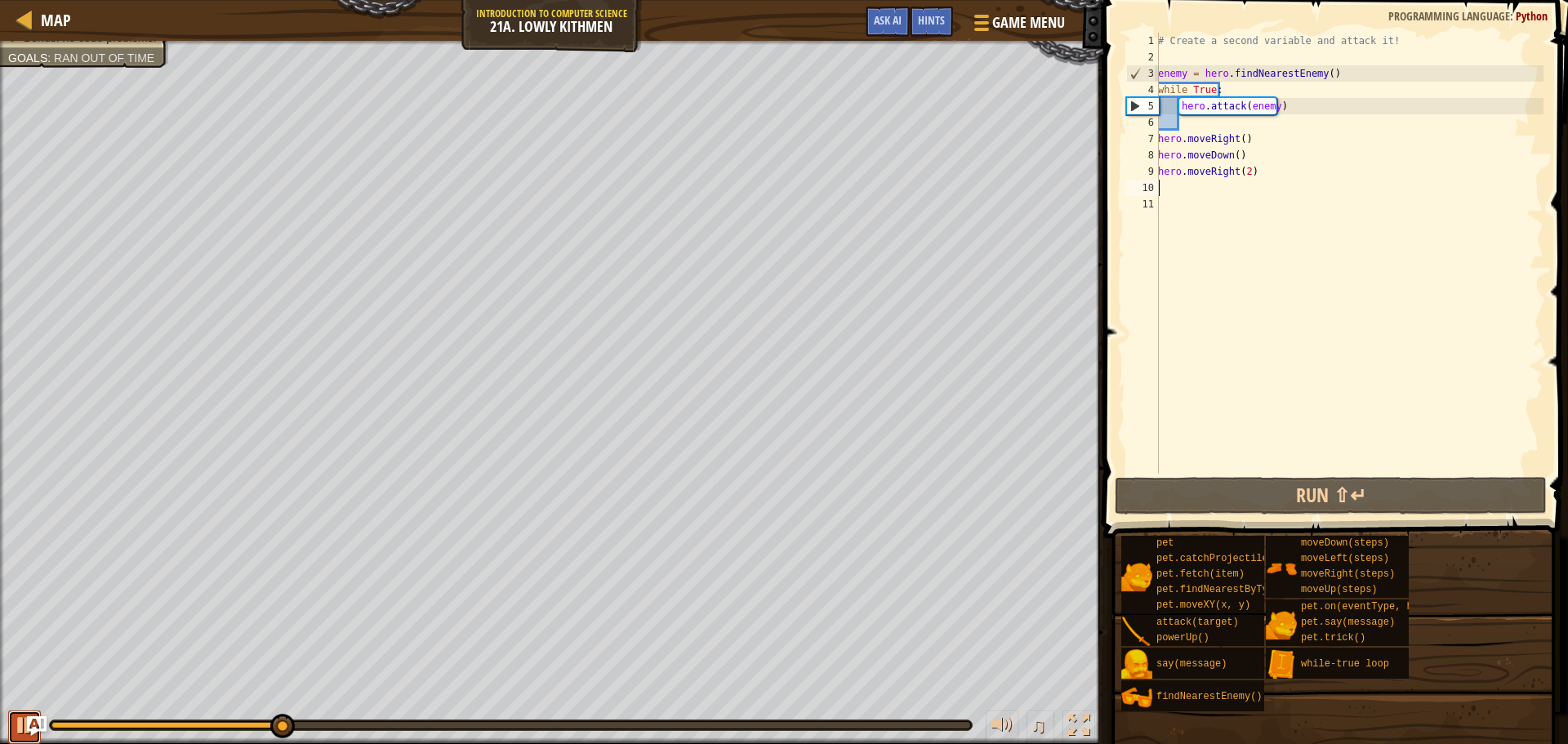
click at [11, 720] on button at bounding box center [24, 727] width 33 height 34
drag, startPoint x: 1156, startPoint y: 73, endPoint x: 1272, endPoint y: 75, distance: 116.0
click at [1272, 75] on div "1 2 3 4 5 6 7 8 9 10 11 # Create a second variable and attack it! enemy = hero …" at bounding box center [1333, 253] width 421 height 441
click at [1261, 91] on div "# Create a second variable and attack it! enemy = hero . findNearestEnemy ( ) w…" at bounding box center [1349, 270] width 389 height 474
type textarea "while True:"
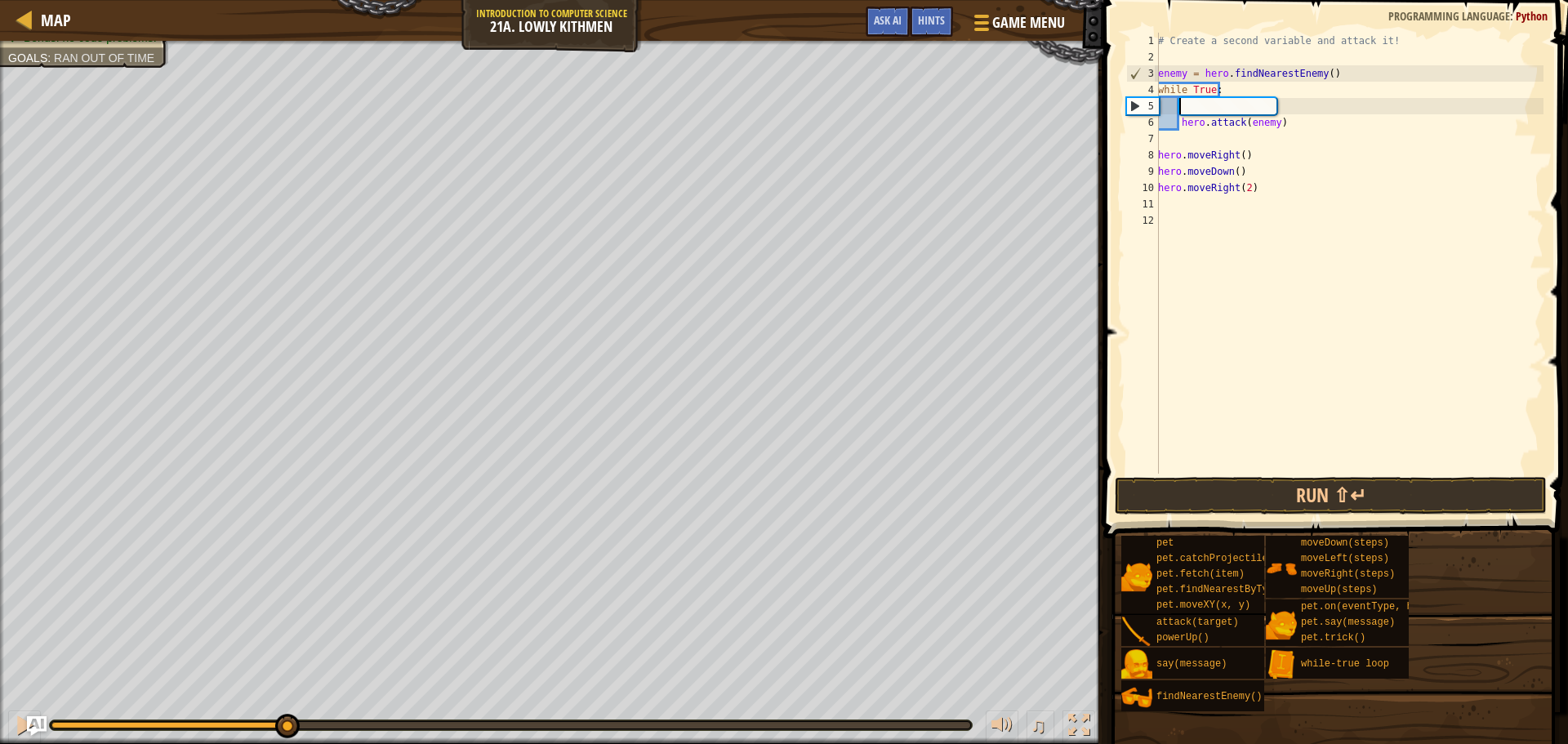
paste textarea
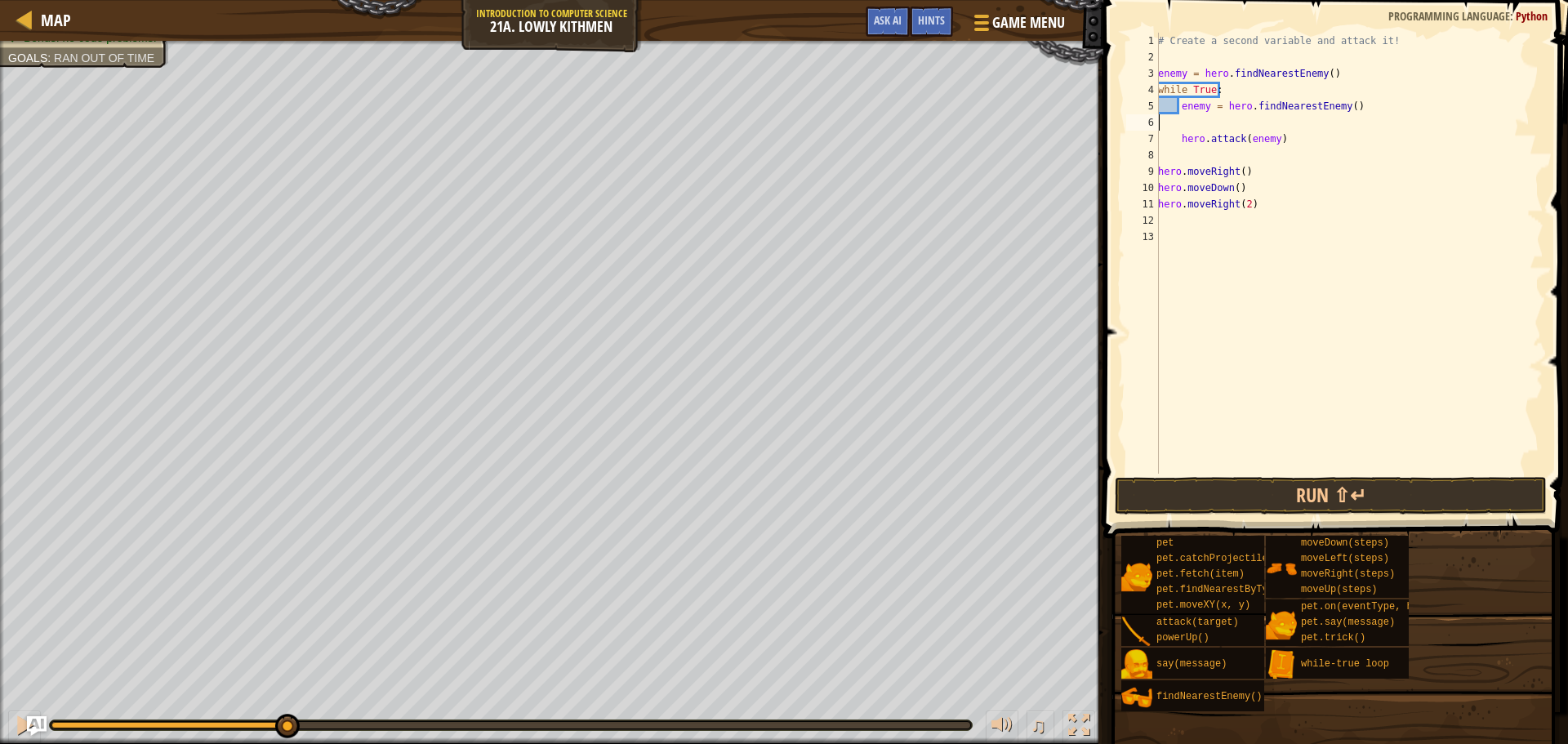
click at [1263, 129] on div "# Create a second variable and attack it! enemy = hero . findNearestEnemy ( ) w…" at bounding box center [1349, 270] width 389 height 474
click at [1247, 71] on div "# Create a second variable and attack it! enemy = hero . findNearestEnemy ( ) w…" at bounding box center [1349, 270] width 389 height 474
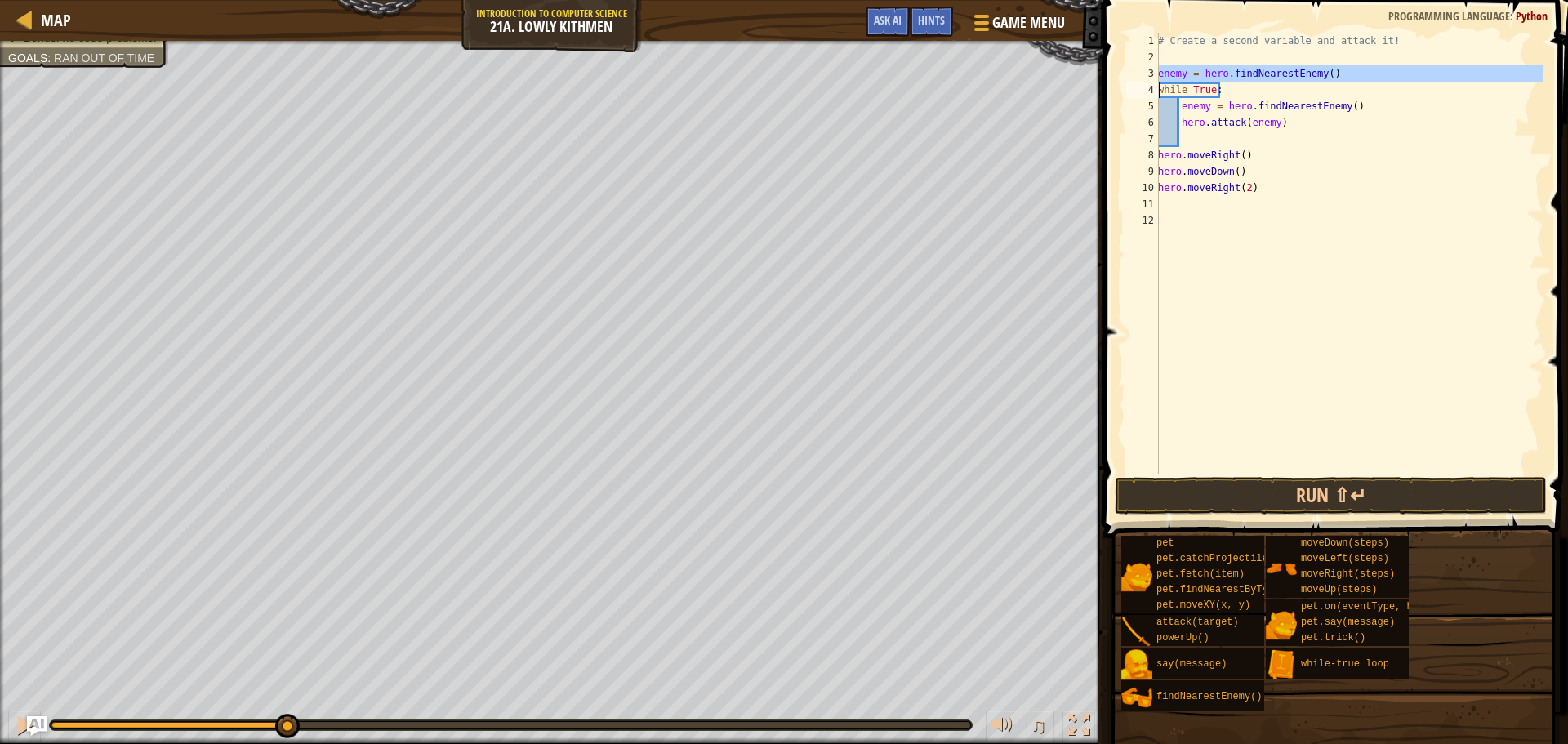
click at [1247, 71] on div "# Create a second variable and attack it! enemy = hero . findNearestEnemy ( ) w…" at bounding box center [1349, 270] width 389 height 474
type textarea "while True:"
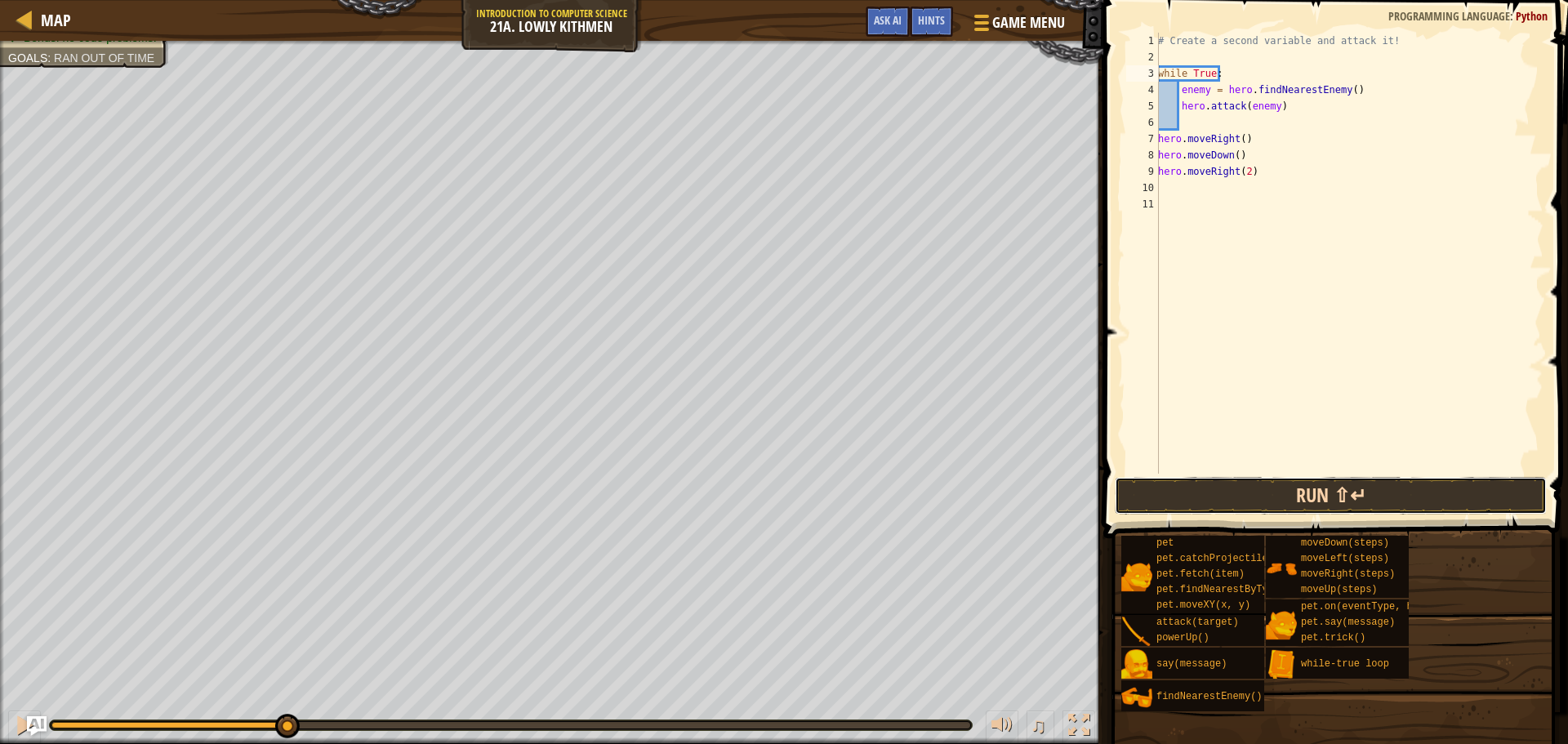
click at [1404, 485] on button "Run ⇧↵" at bounding box center [1330, 496] width 432 height 38
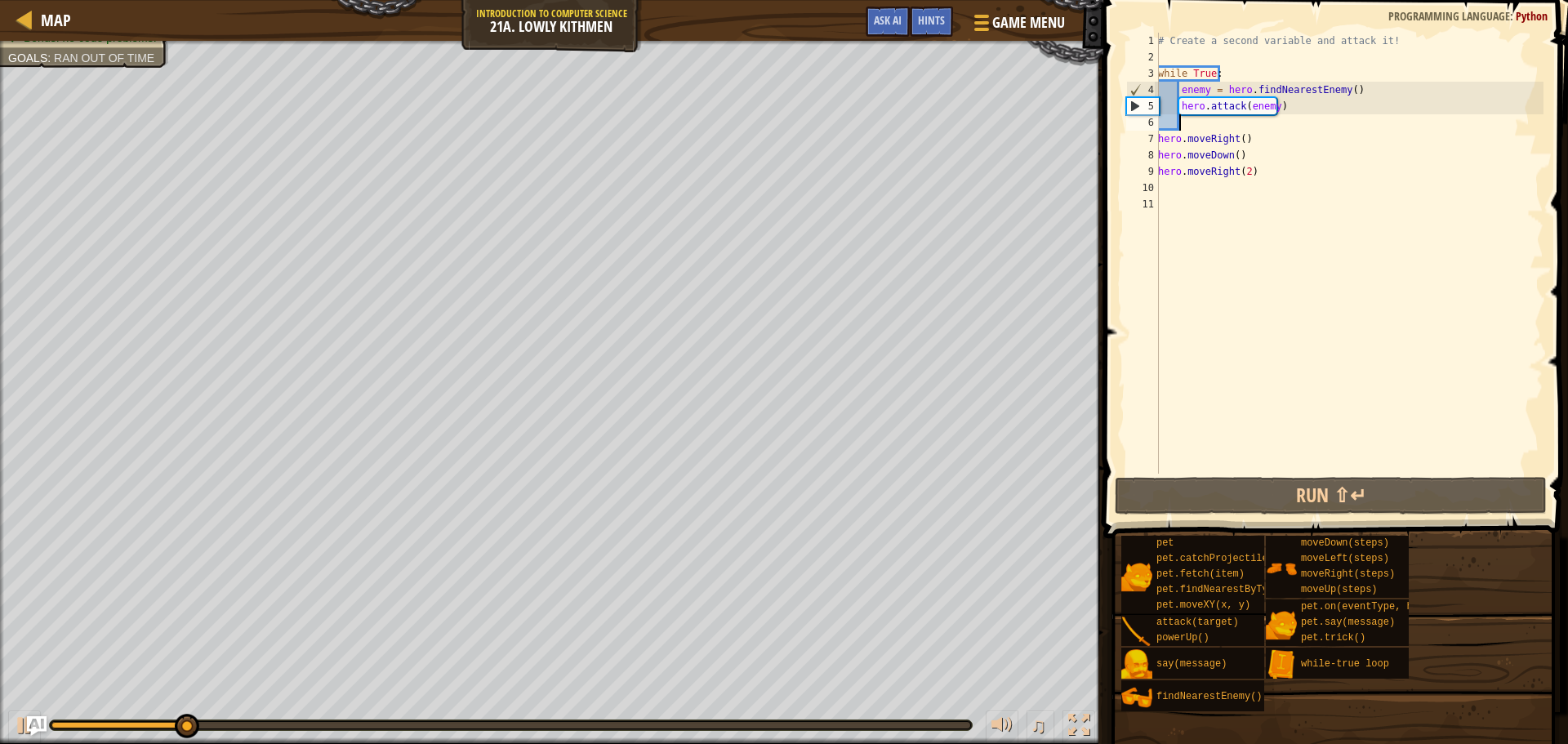
click at [1216, 126] on div "# Create a second variable and attack it! while True : enemy = hero . findNeare…" at bounding box center [1349, 270] width 389 height 474
click at [1272, 155] on div "# Create a second variable and attack it! while True : enemy = hero . findNeare…" at bounding box center [1349, 270] width 389 height 474
type textarea "hero.moveDown()"
click at [1275, 130] on div "# Create a second variable and attack it! while True : enemy = hero . findNeare…" at bounding box center [1349, 270] width 389 height 474
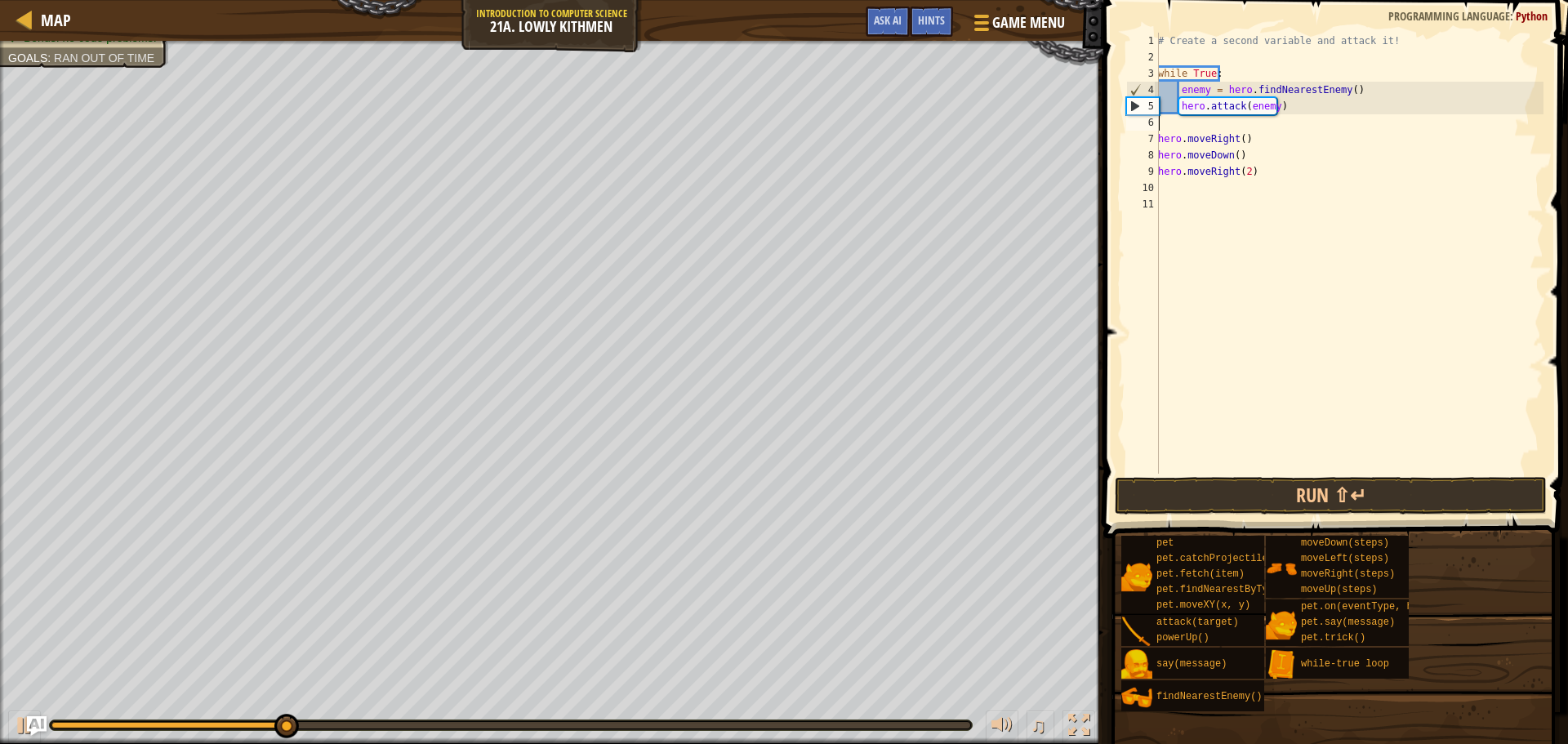
type textarea "hero.attack(enemy)"
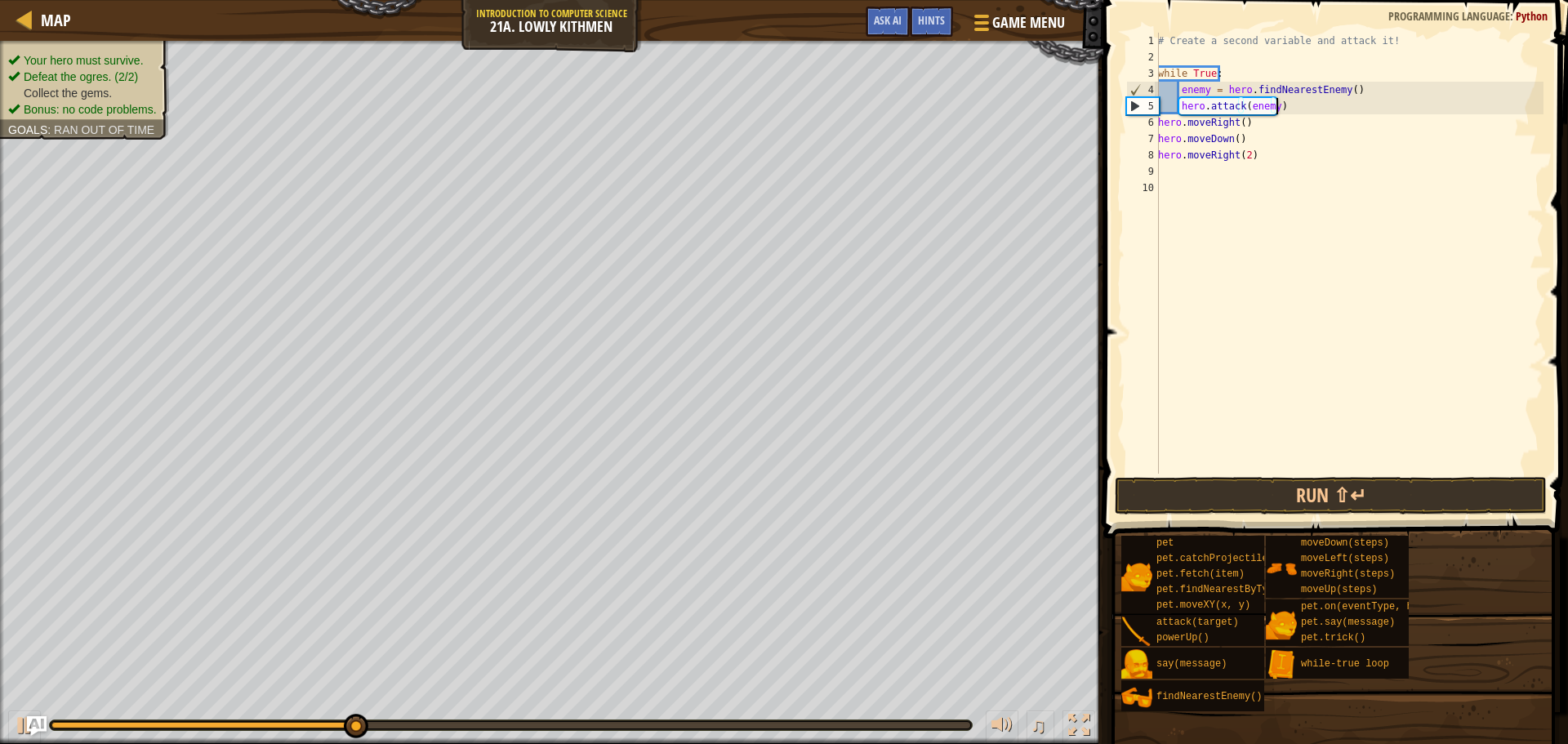
click at [138, 55] on ul "Your hero must survive. Defeat the ogres. (2/2) Collect the gems. Bonus: no cod…" at bounding box center [84, 85] width 153 height 65
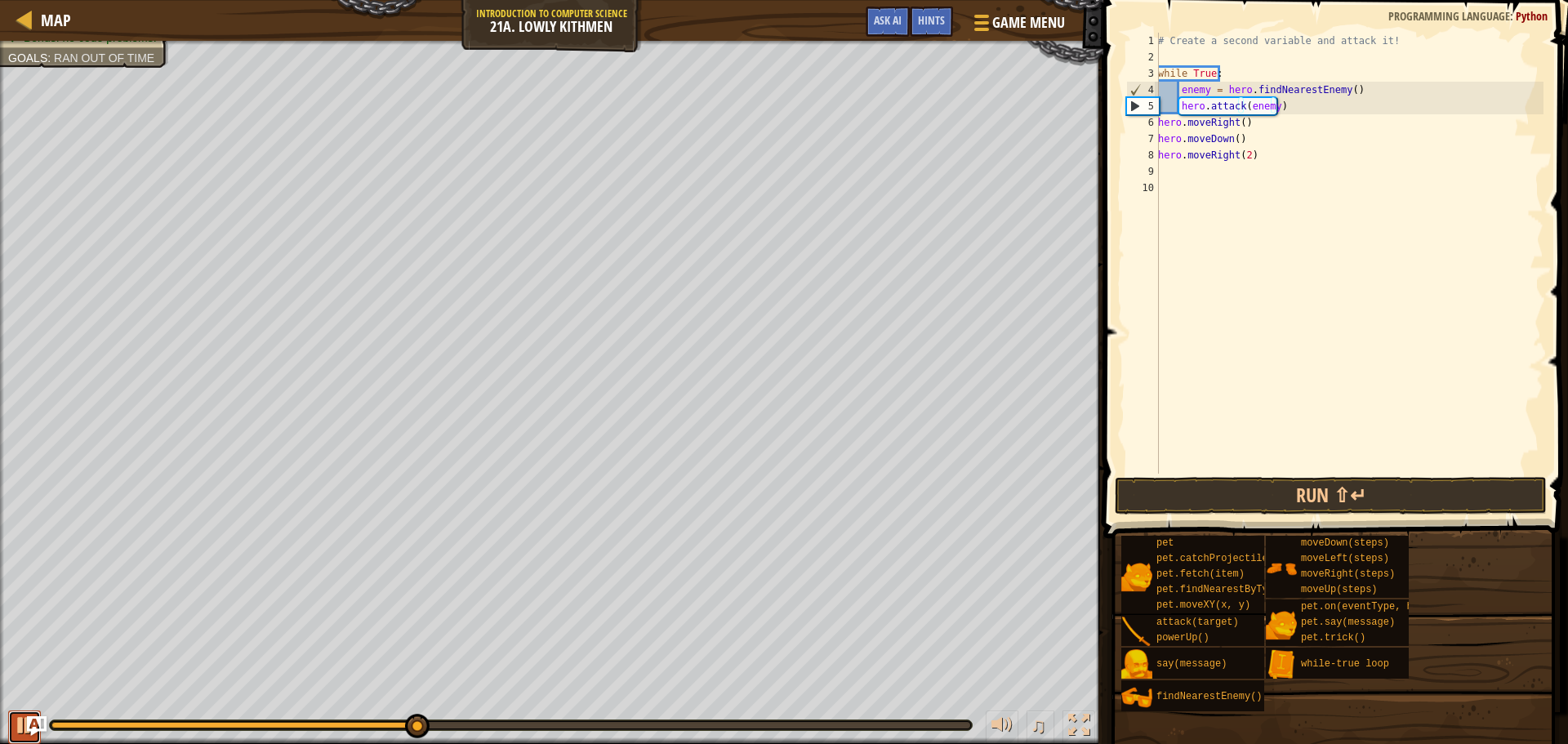
click at [14, 727] on div at bounding box center [25, 725] width 21 height 21
click at [1295, 106] on div "# Create a second variable and attack it! while True : enemy = hero . findNeare…" at bounding box center [1349, 270] width 389 height 474
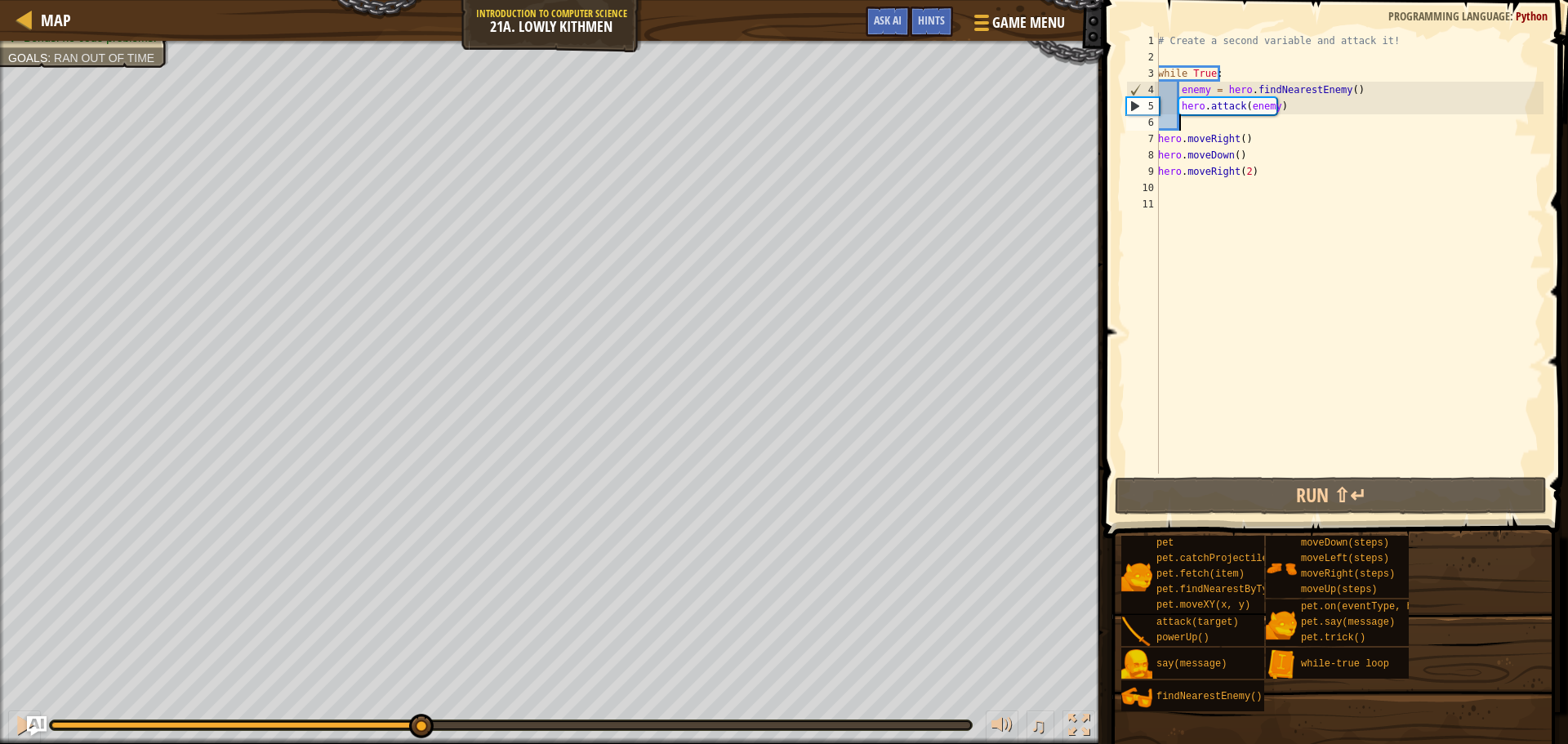
click at [1237, 128] on div "# Create a second variable and attack it! while True : enemy = hero . findNeare…" at bounding box center [1349, 270] width 389 height 474
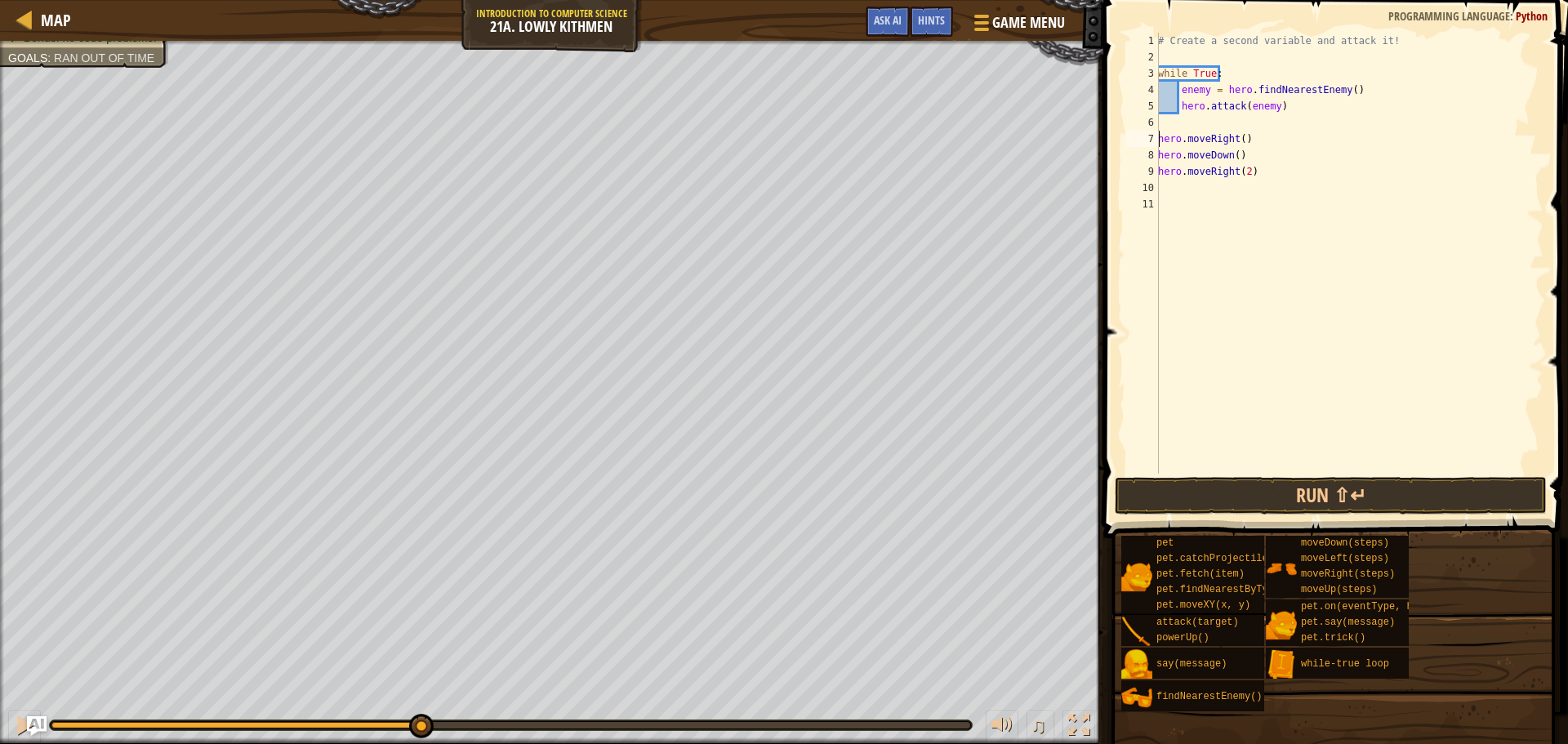
click at [1161, 139] on div "# Create a second variable and attack it! while True : enemy = hero . findNeare…" at bounding box center [1349, 270] width 389 height 474
click at [1158, 153] on div "8" at bounding box center [1142, 155] width 33 height 16
click at [1155, 173] on div "9" at bounding box center [1142, 171] width 33 height 16
type textarea "hero.moveRight(2)"
click at [1208, 505] on button "Run ⇧↵" at bounding box center [1330, 496] width 432 height 38
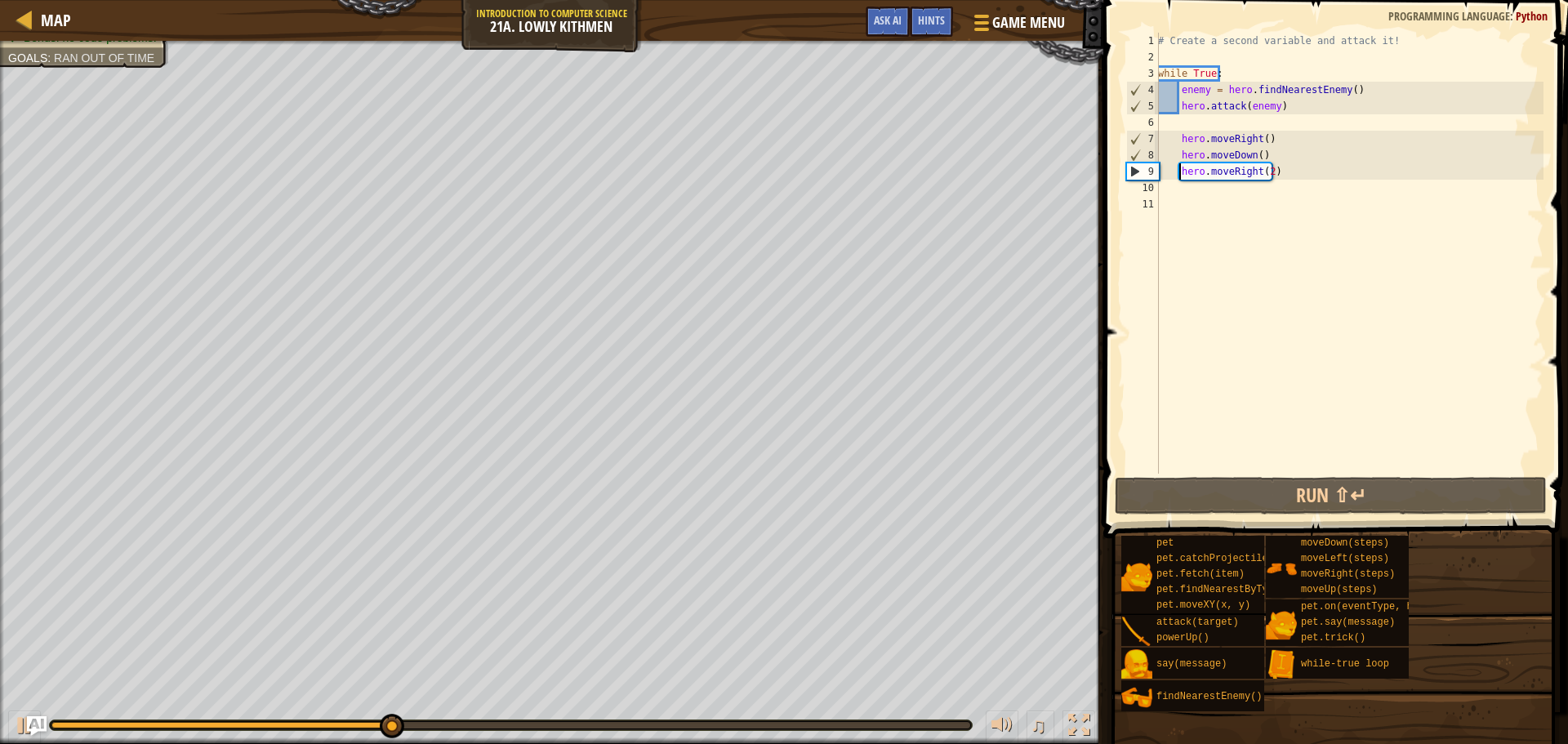
click at [2, 732] on div "♫" at bounding box center [552, 720] width 1103 height 49
click at [18, 722] on div at bounding box center [25, 725] width 21 height 21
click at [1204, 126] on div "# Create a second variable and attack it! while True : enemy = hero . findNeare…" at bounding box center [1349, 270] width 389 height 474
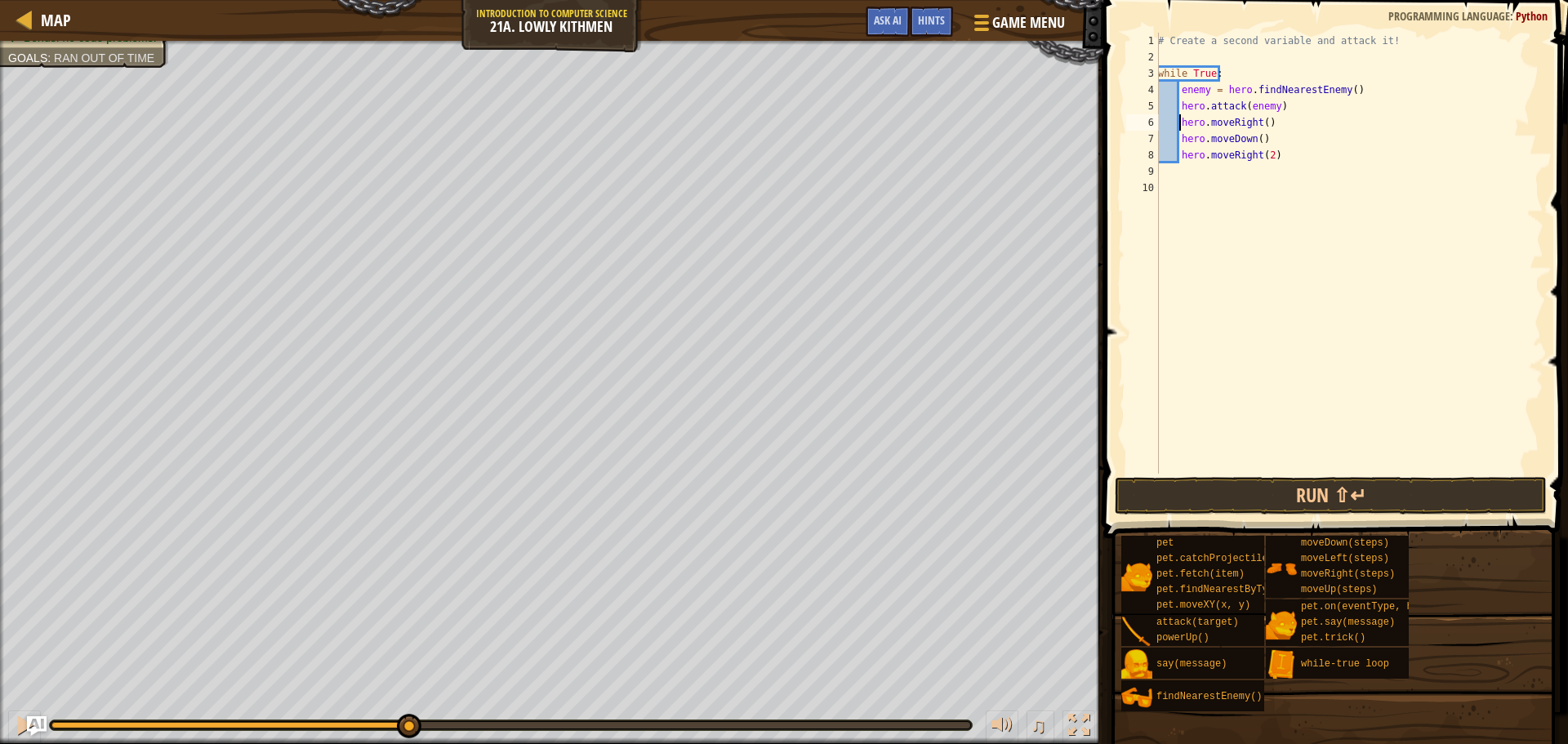
click at [1182, 122] on div "# Create a second variable and attack it! while True : enemy = hero . findNeare…" at bounding box center [1349, 270] width 389 height 474
click at [1177, 136] on div "# Create a second variable and attack it! while True : enemy = hero . findNeare…" at bounding box center [1349, 270] width 389 height 474
click at [1180, 156] on div "# Create a second variable and attack it! while True : enemy = hero . findNeare…" at bounding box center [1349, 270] width 389 height 474
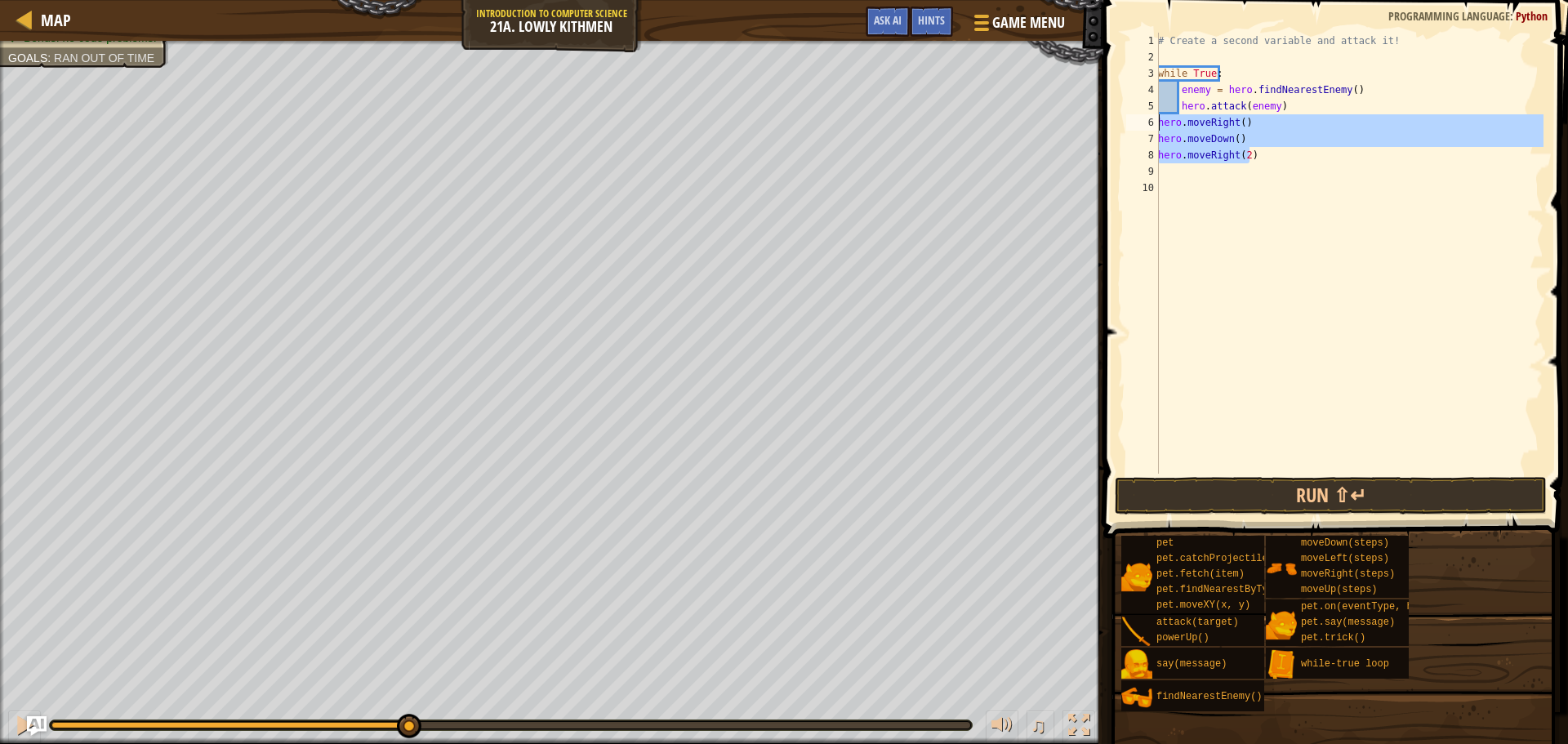
drag, startPoint x: 1275, startPoint y: 156, endPoint x: 1140, endPoint y: 127, distance: 138.1
click at [1140, 127] on div "hero.moveRight(2) 1 2 3 4 5 6 7 8 9 10 # Create a second variable and attack it…" at bounding box center [1333, 253] width 421 height 441
type textarea "hero.moveRight() hero.moveDown()"
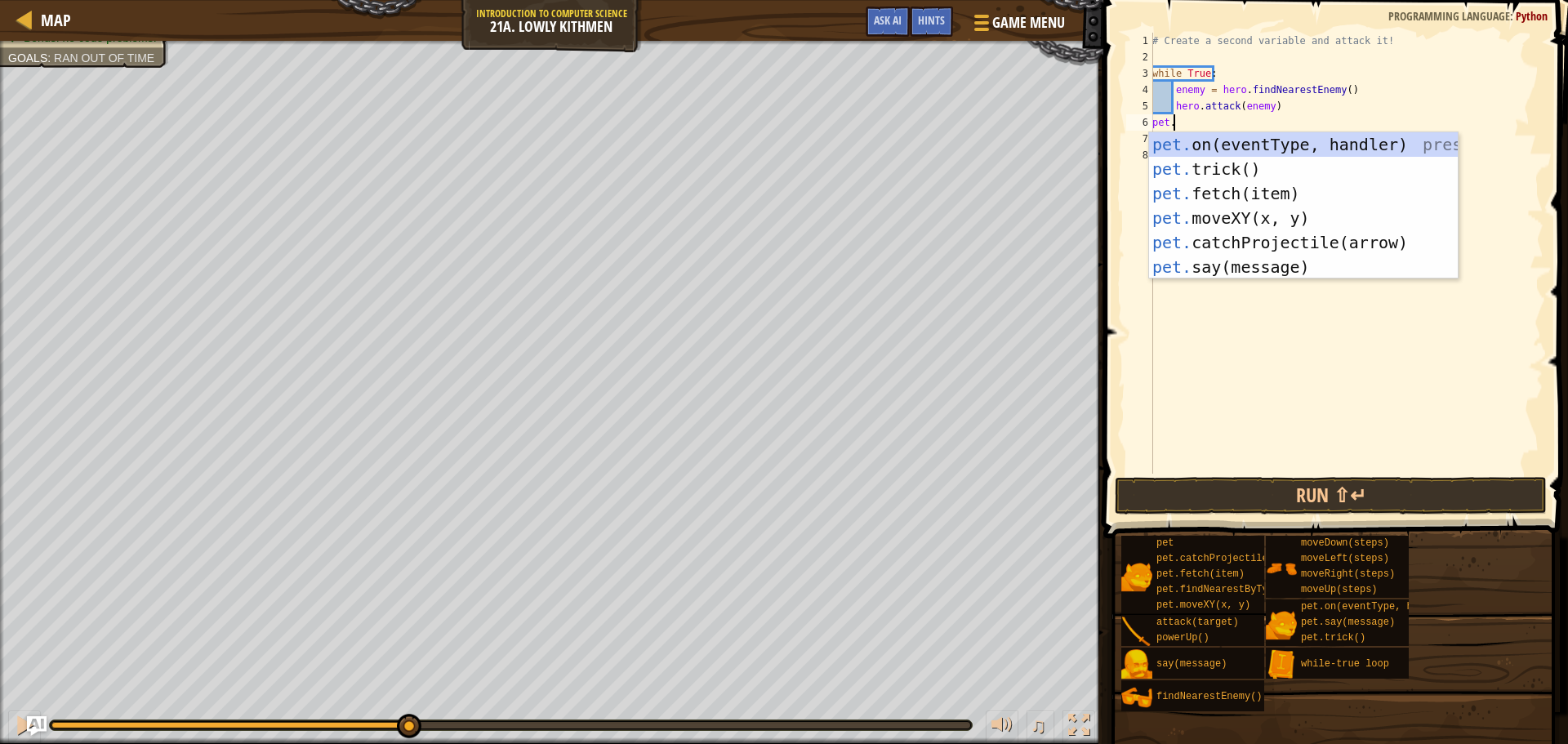
scroll to position [7, 1]
click at [1269, 185] on div "pet. on(eventType, handler) press enter pet. trick() press enter pet. fetch(ite…" at bounding box center [1303, 231] width 308 height 196
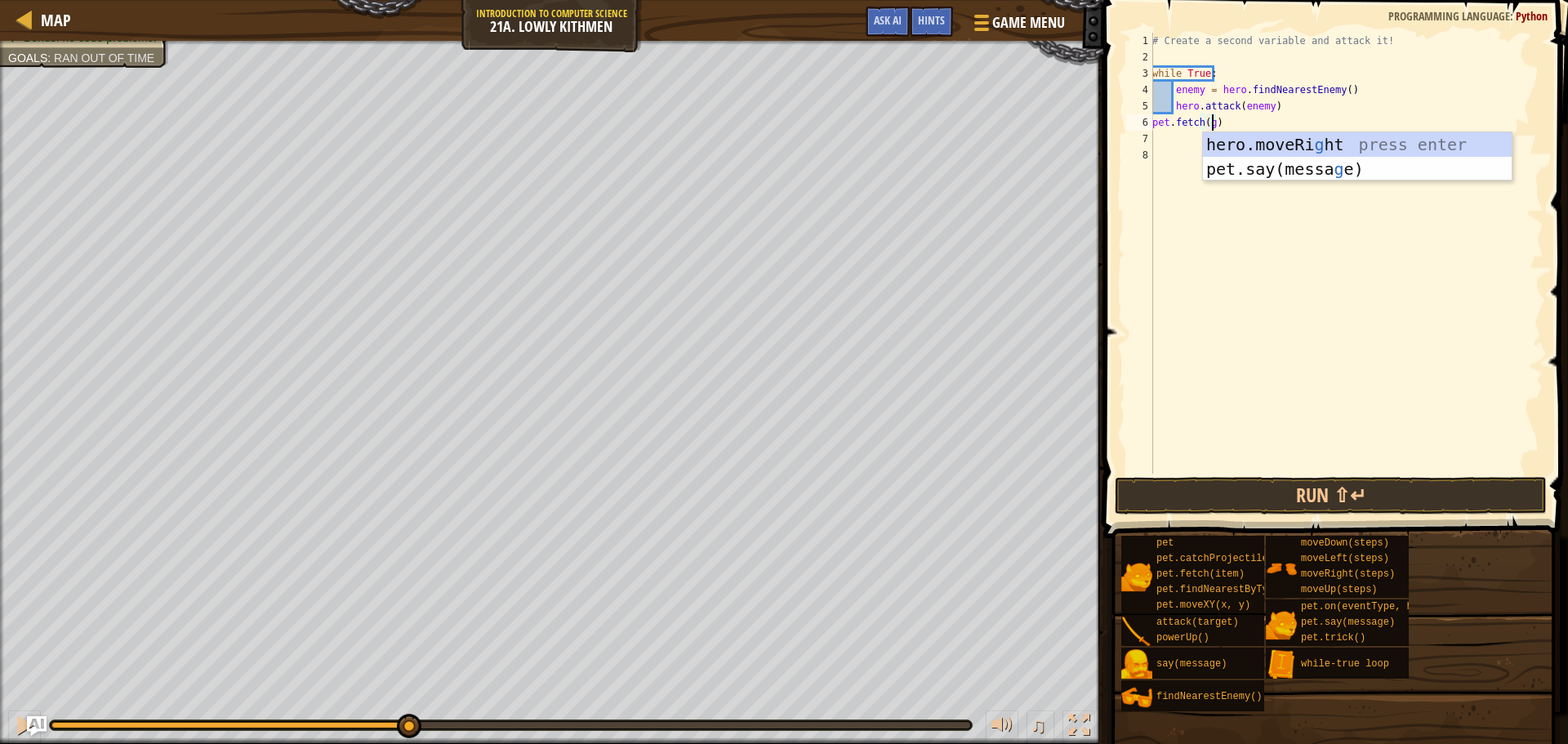
scroll to position [7, 5]
type textarea "pet.fetch(gem)"
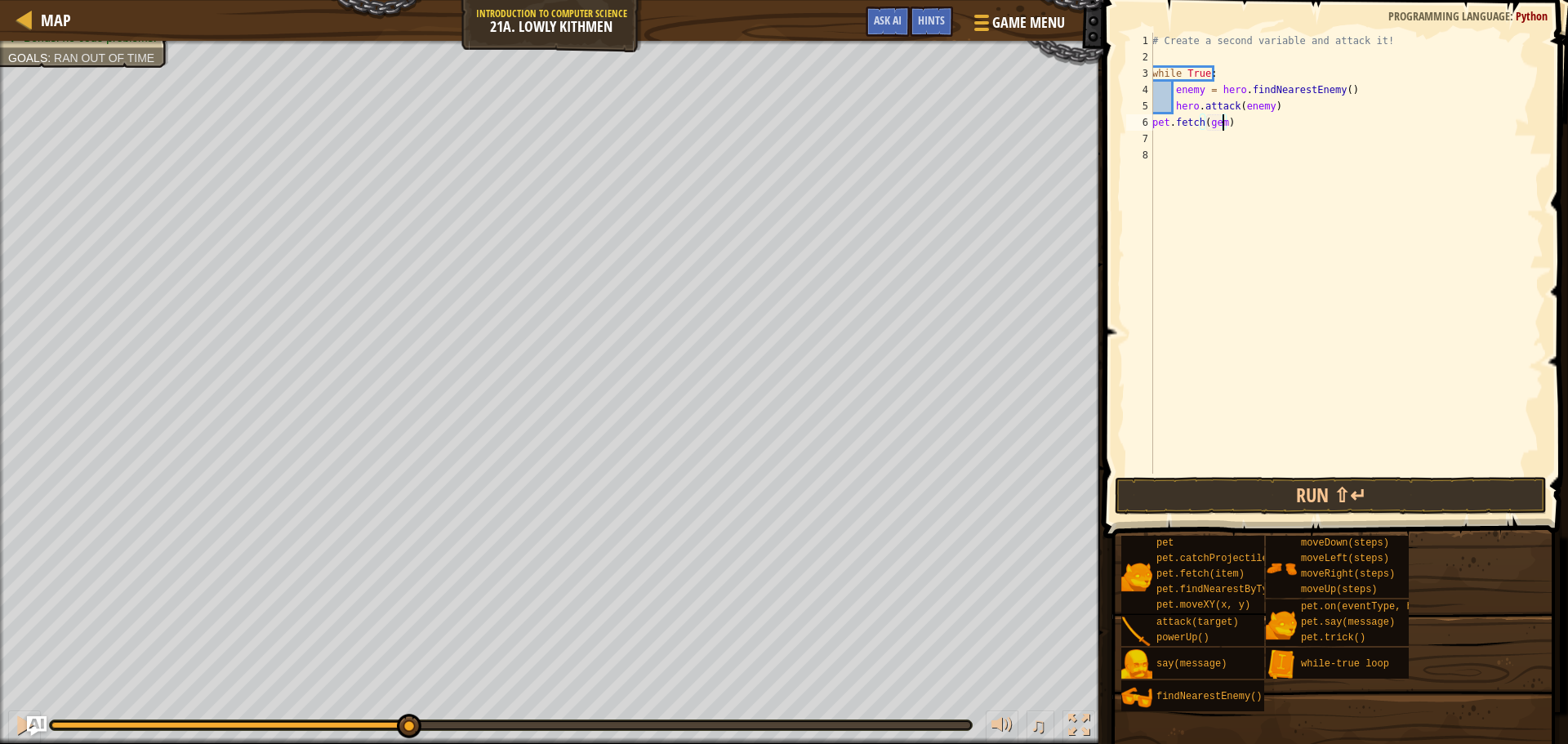
scroll to position [7, 0]
click at [1334, 506] on button "Run ⇧↵" at bounding box center [1330, 496] width 432 height 38
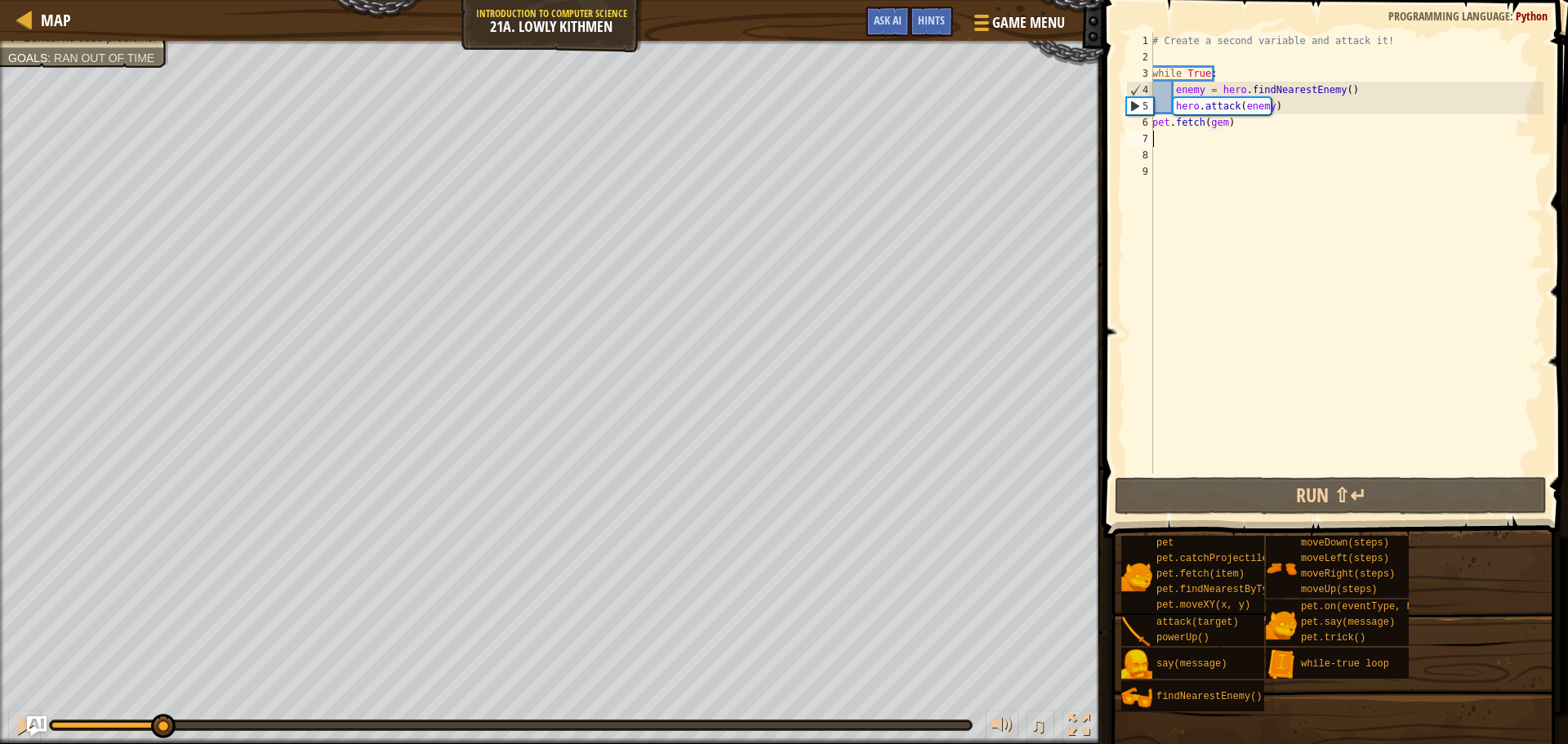
click at [67, 672] on div "Your hero must survive. Defeat the ogres. (2/2) Collect the gems. Bonus: no cod…" at bounding box center [784, 391] width 1568 height 702
click at [21, 717] on div at bounding box center [25, 725] width 21 height 21
click at [1282, 114] on div "# Create a second variable and attack it! while True : enemy = hero . findNeare…" at bounding box center [1346, 270] width 394 height 474
click at [1284, 103] on div "# Create a second variable and attack it! while True : enemy = hero . findNeare…" at bounding box center [1346, 270] width 394 height 474
type textarea "hero.attack(enemy)"
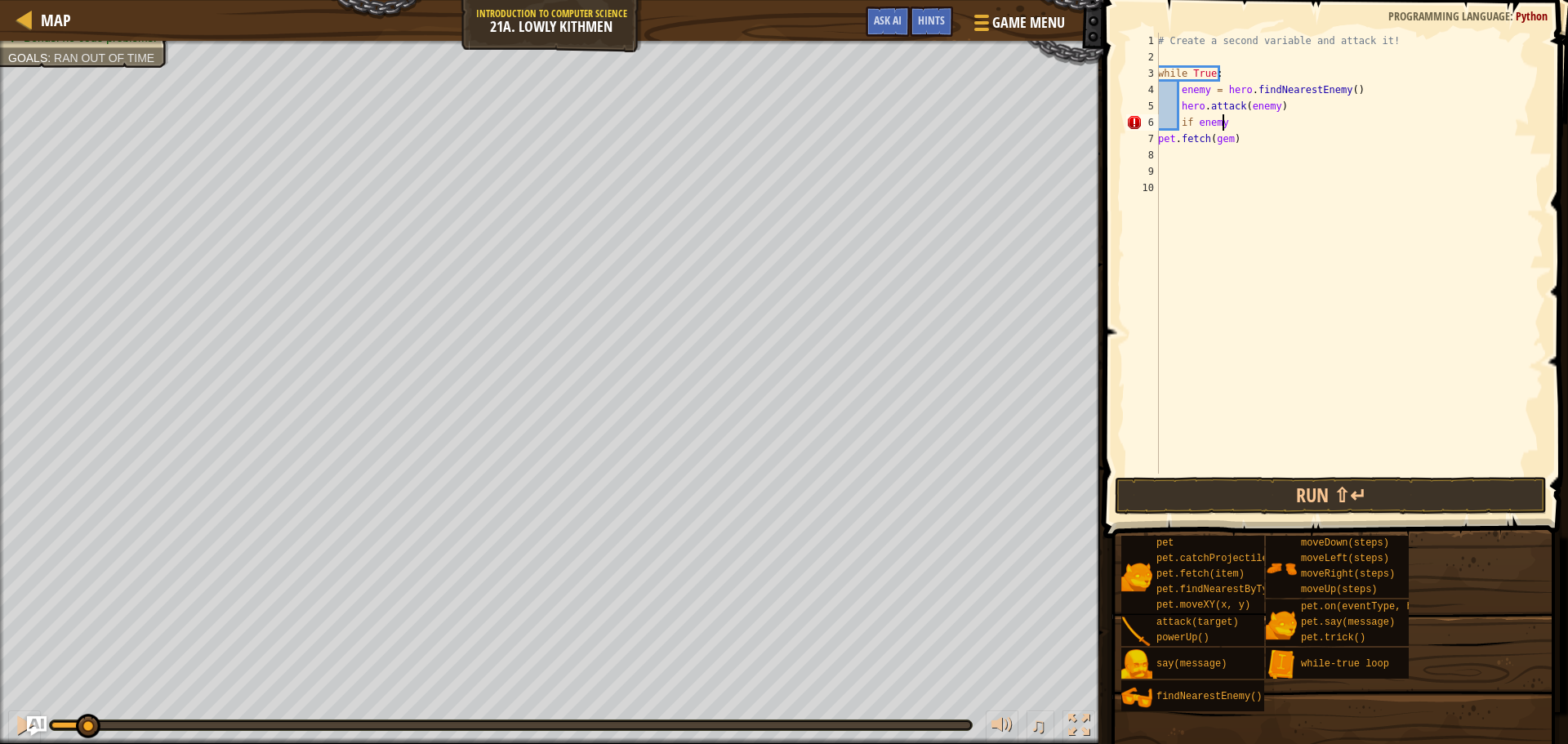
scroll to position [7, 5]
type textarea "if enemy:\"
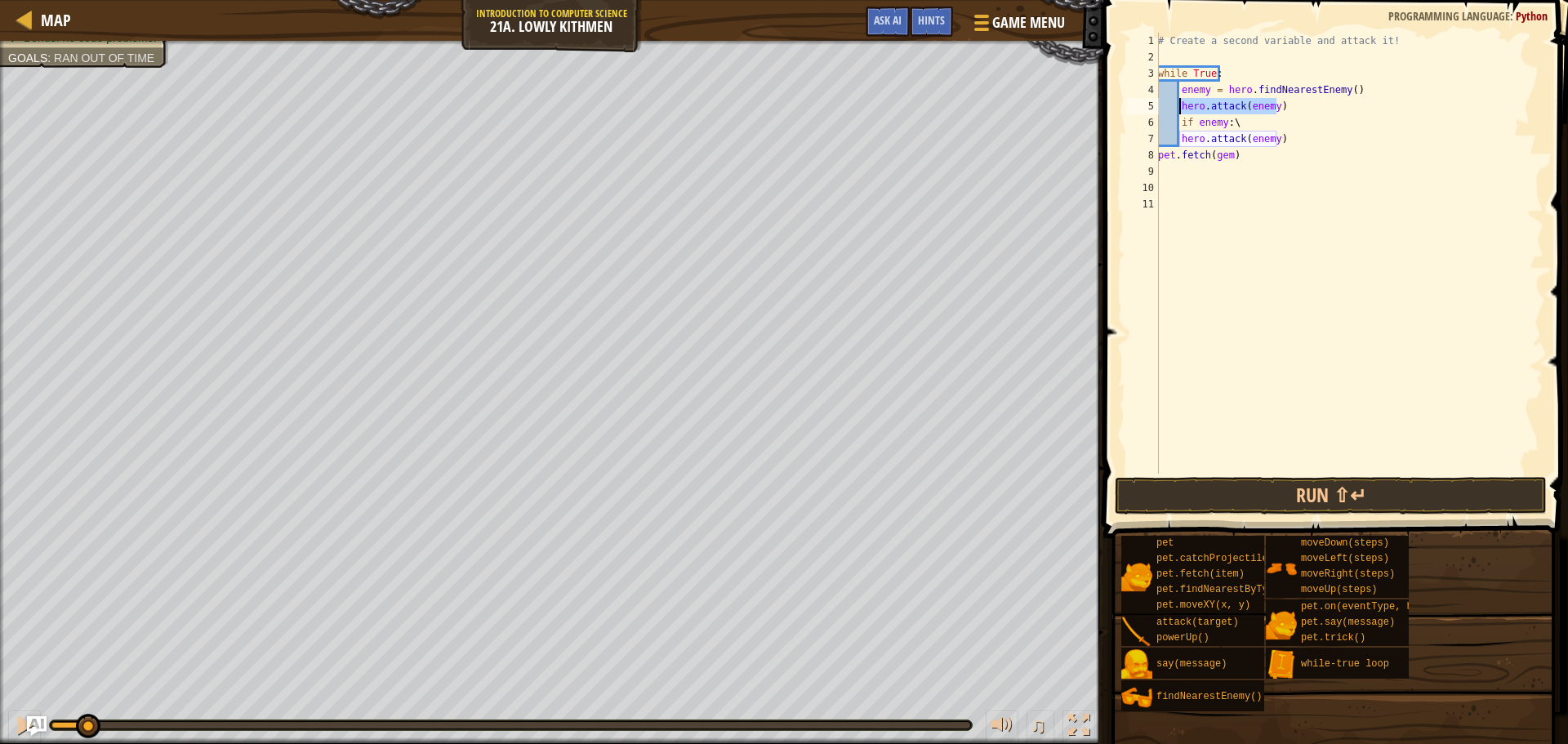
drag, startPoint x: 1274, startPoint y: 102, endPoint x: 1180, endPoint y: 105, distance: 94.0
click at [1180, 105] on div "# Create a second variable and attack it! while True : enemy = hero . findNeare…" at bounding box center [1349, 270] width 389 height 474
type textarea "hero.attack(enemy)"
click at [1284, 106] on div "# Create a second variable and attack it! while True : enemy = hero . findNeare…" at bounding box center [1349, 253] width 389 height 441
drag, startPoint x: 1292, startPoint y: 107, endPoint x: 1169, endPoint y: 110, distance: 123.0
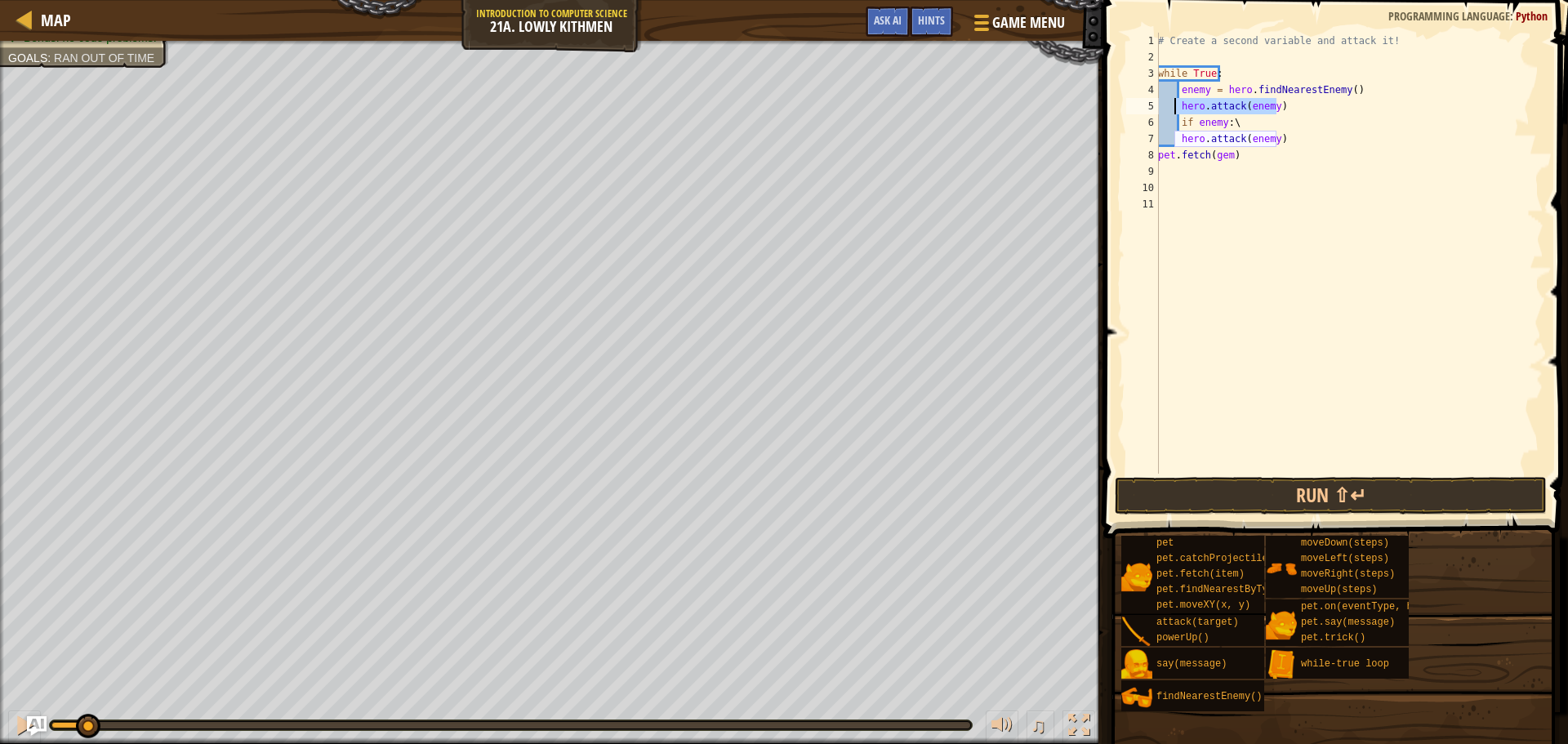
click at [1169, 110] on div "# Create a second variable and attack it! while True : enemy = hero . findNeare…" at bounding box center [1349, 270] width 389 height 474
click at [1243, 110] on div "# Create a second variable and attack it! while True : enemy = hero . findNeare…" at bounding box center [1349, 270] width 389 height 474
click at [1296, 134] on div "# Create a second variable and attack it! while True : enemy = hero . findNeare…" at bounding box center [1349, 270] width 389 height 474
click at [1298, 133] on div "# Create a second variable and attack it! while True : enemy = hero . findNeare…" at bounding box center [1349, 270] width 389 height 474
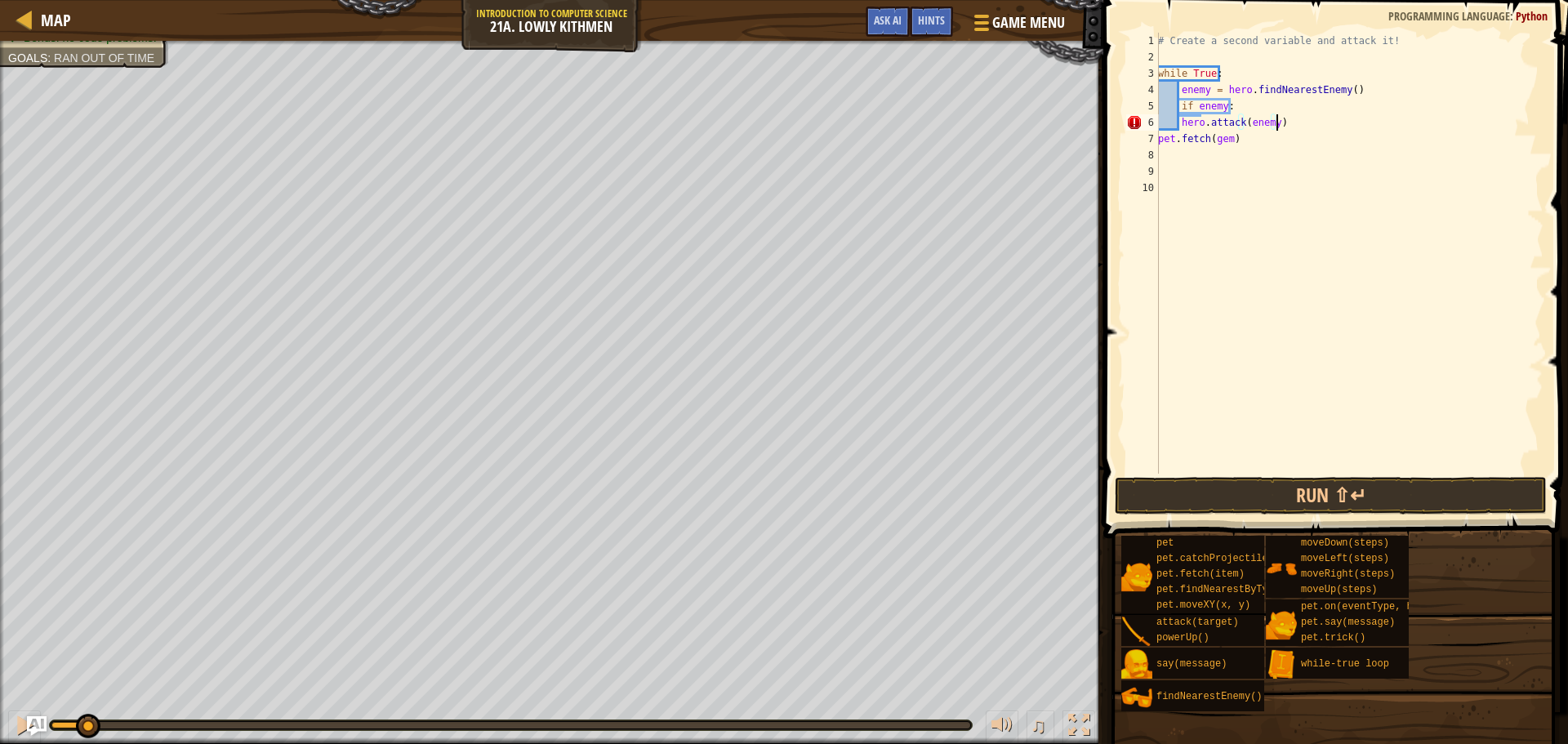
click at [1300, 128] on div "# Create a second variable and attack it! while True : enemy = hero . findNeare…" at bounding box center [1349, 270] width 389 height 474
type textarea "hero.attack(enemy)"
type textarea "else"
type textarea "else:"
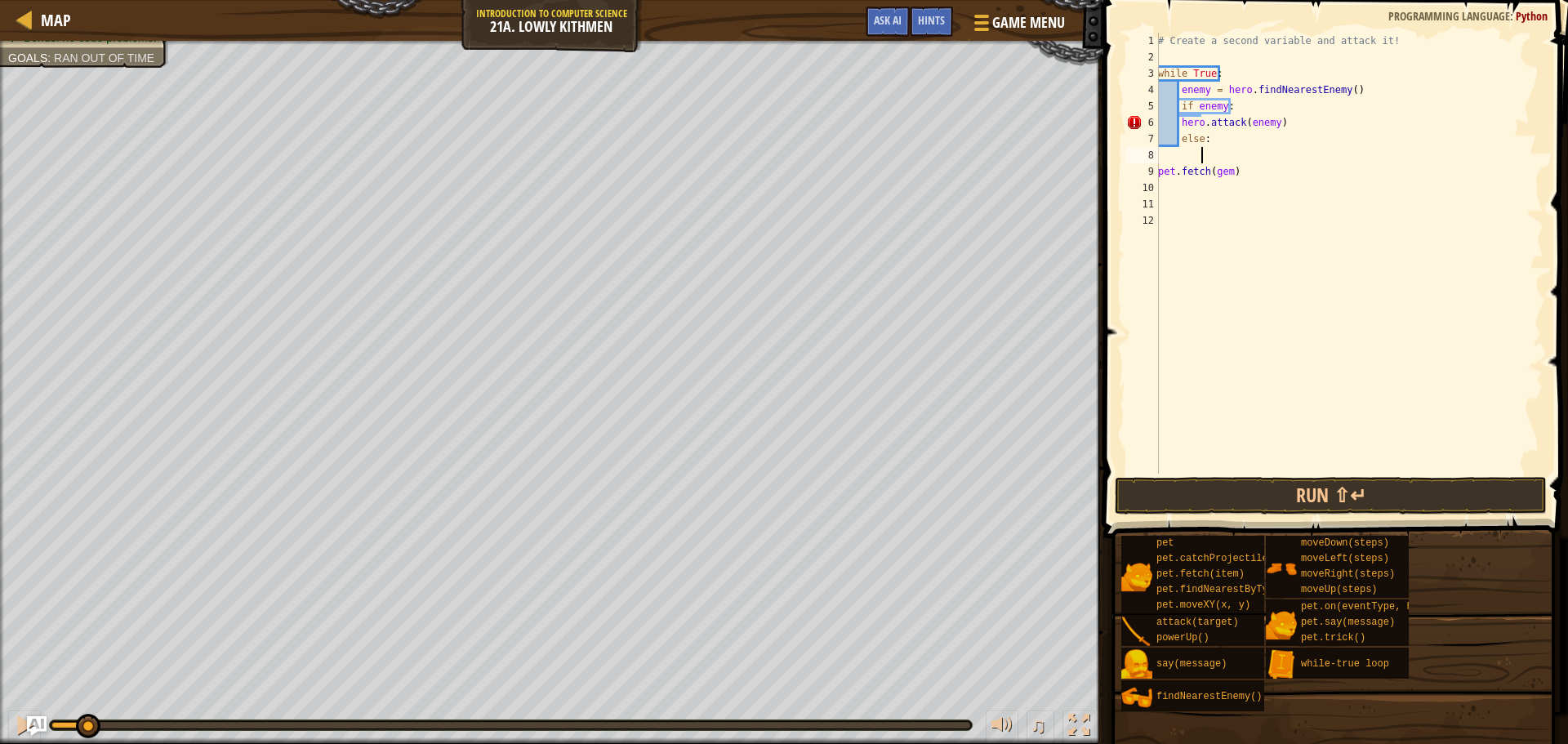
type textarea "h"
type textarea "pet.fetch(gem)"
click at [1212, 184] on div "# Create a second variable and attack it! while True : enemy = hero . findNeare…" at bounding box center [1349, 270] width 389 height 474
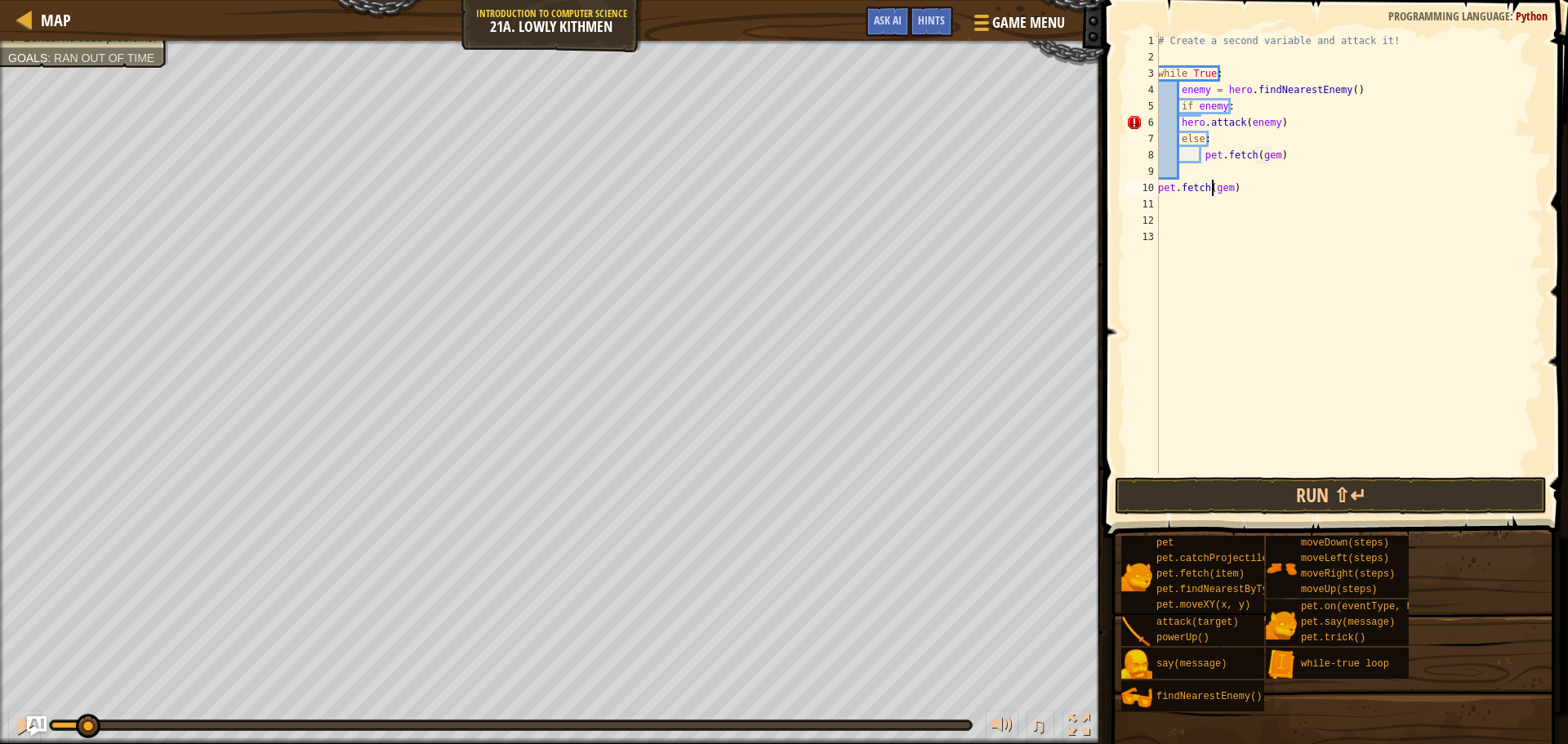
click at [1212, 184] on div "# Create a second variable and attack it! while True : enemy = hero . findNeare…" at bounding box center [1349, 270] width 389 height 474
type textarea "pet.fetch(gem)"
click at [1303, 505] on button "Run ⇧↵" at bounding box center [1330, 496] width 432 height 38
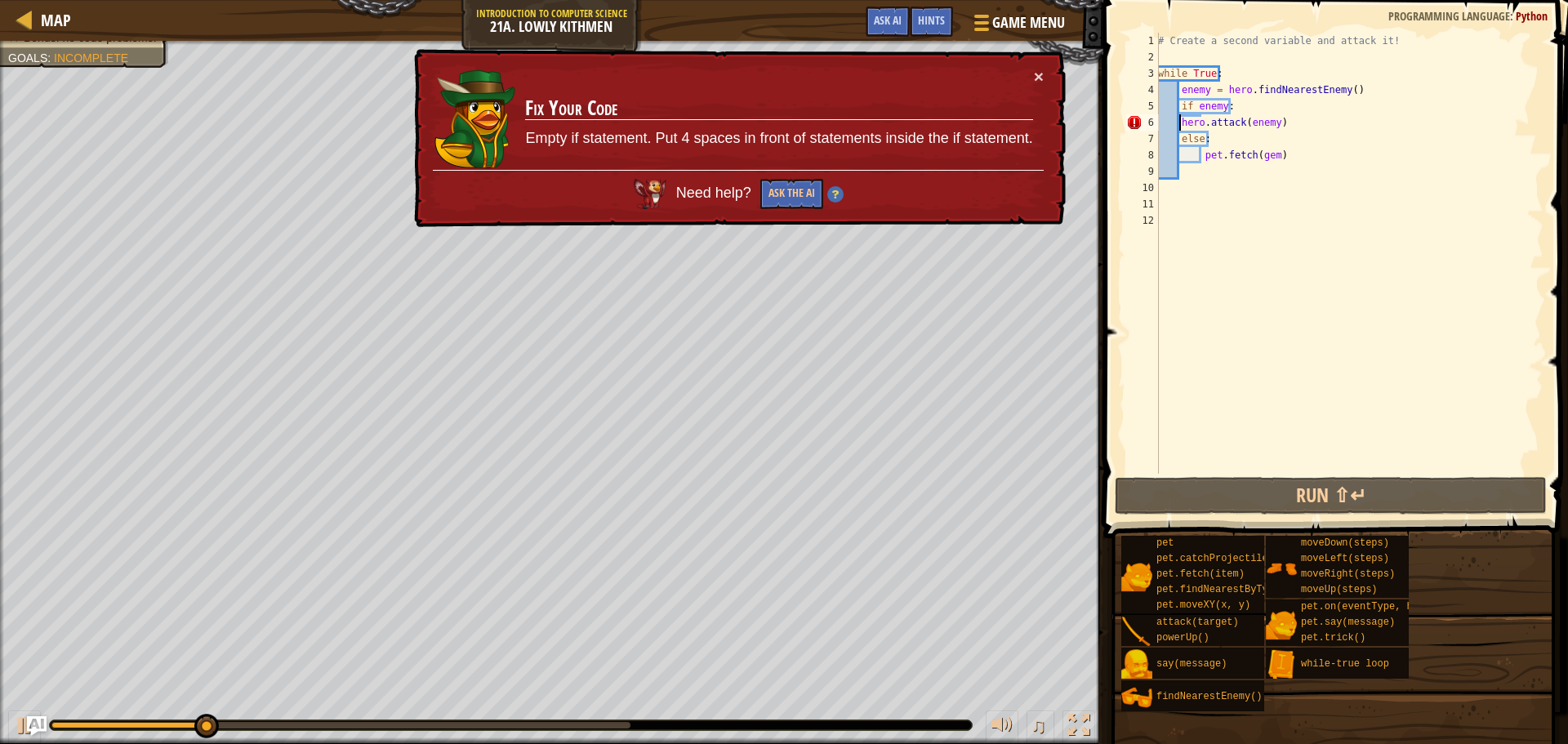
click at [1177, 119] on div "# Create a second variable and attack it! while True : enemy = hero . findNeare…" at bounding box center [1349, 270] width 389 height 474
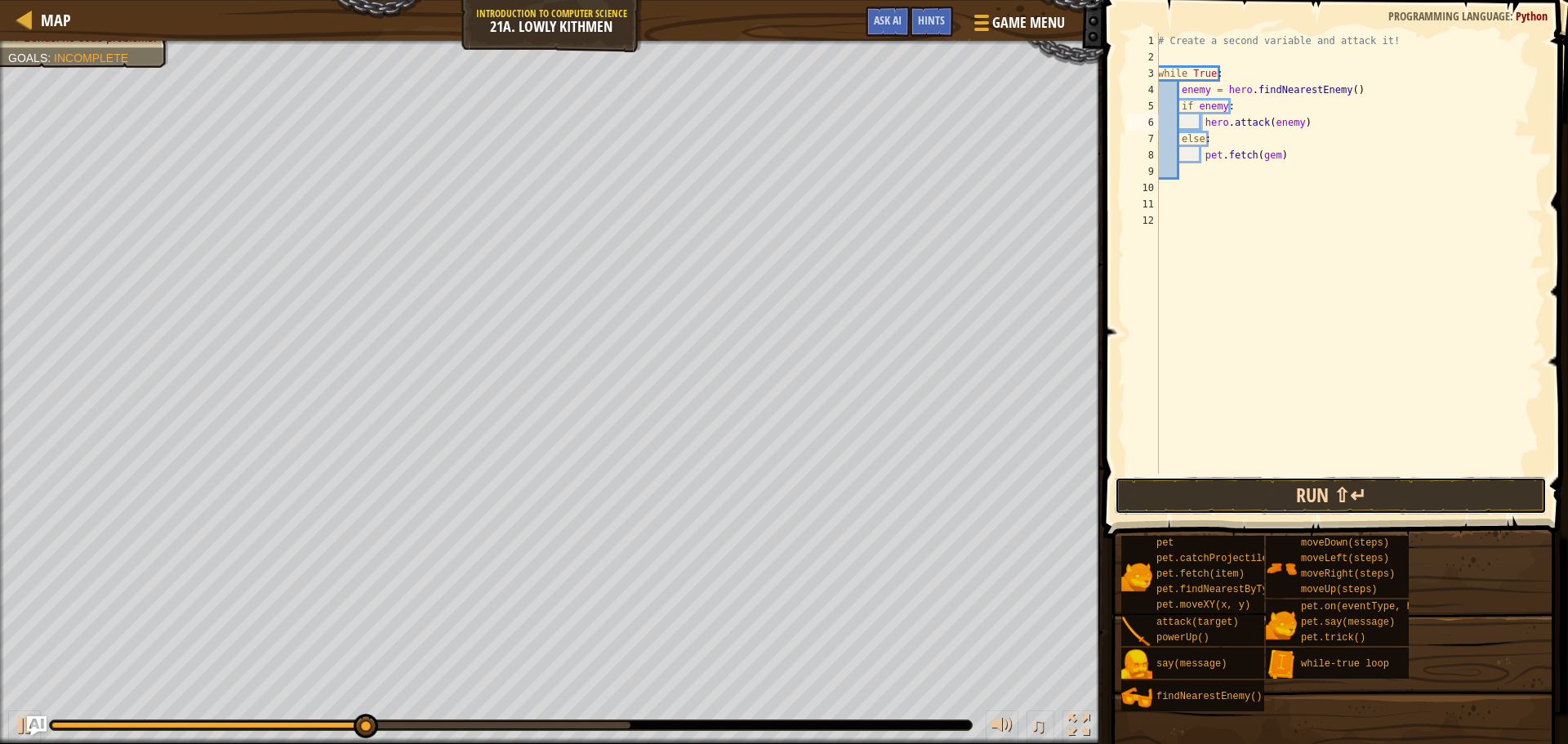
click at [1263, 496] on button "Run ⇧↵" at bounding box center [1330, 496] width 432 height 38
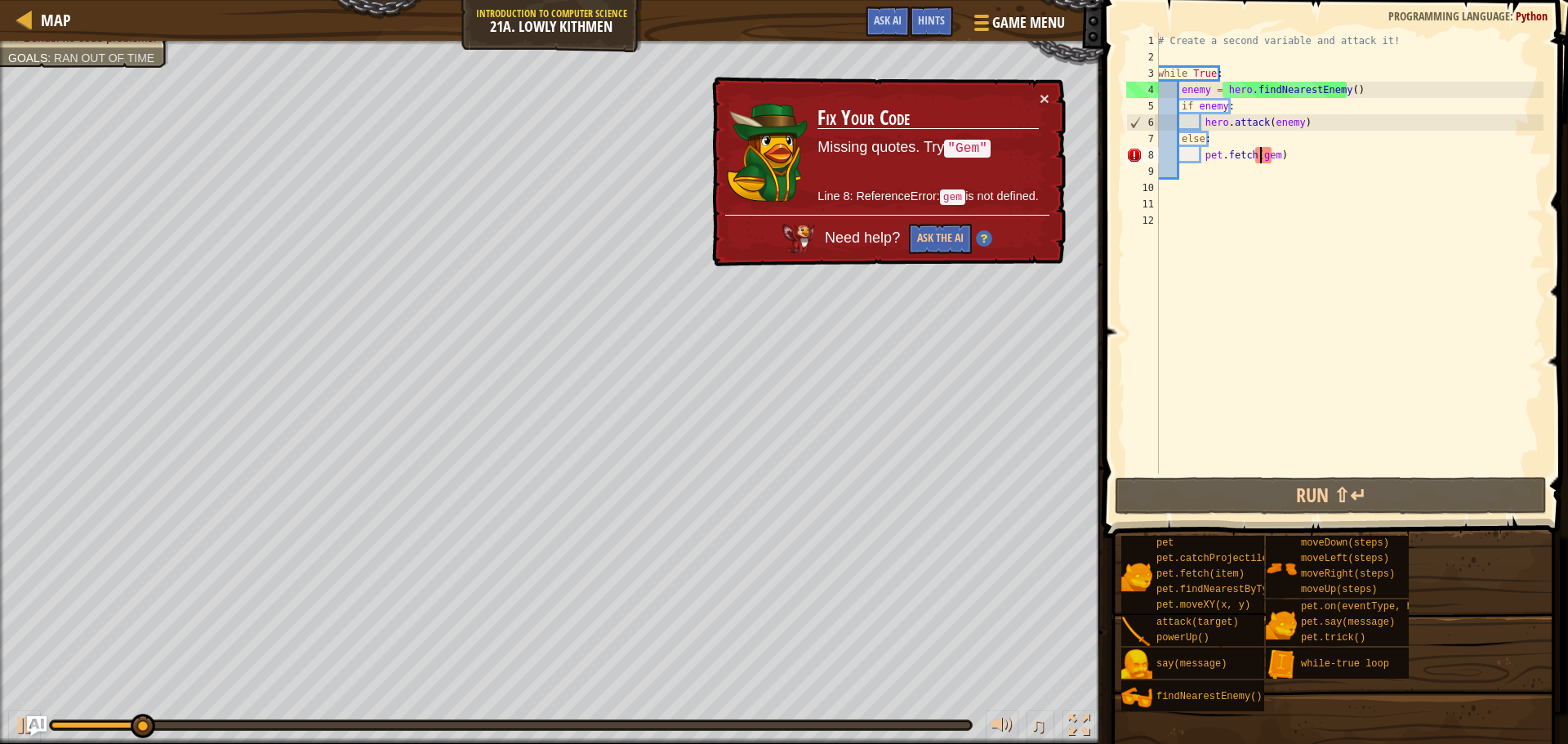
click at [1261, 156] on div "# Create a second variable and attack it! while True : enemy = hero . findNeare…" at bounding box center [1349, 270] width 389 height 474
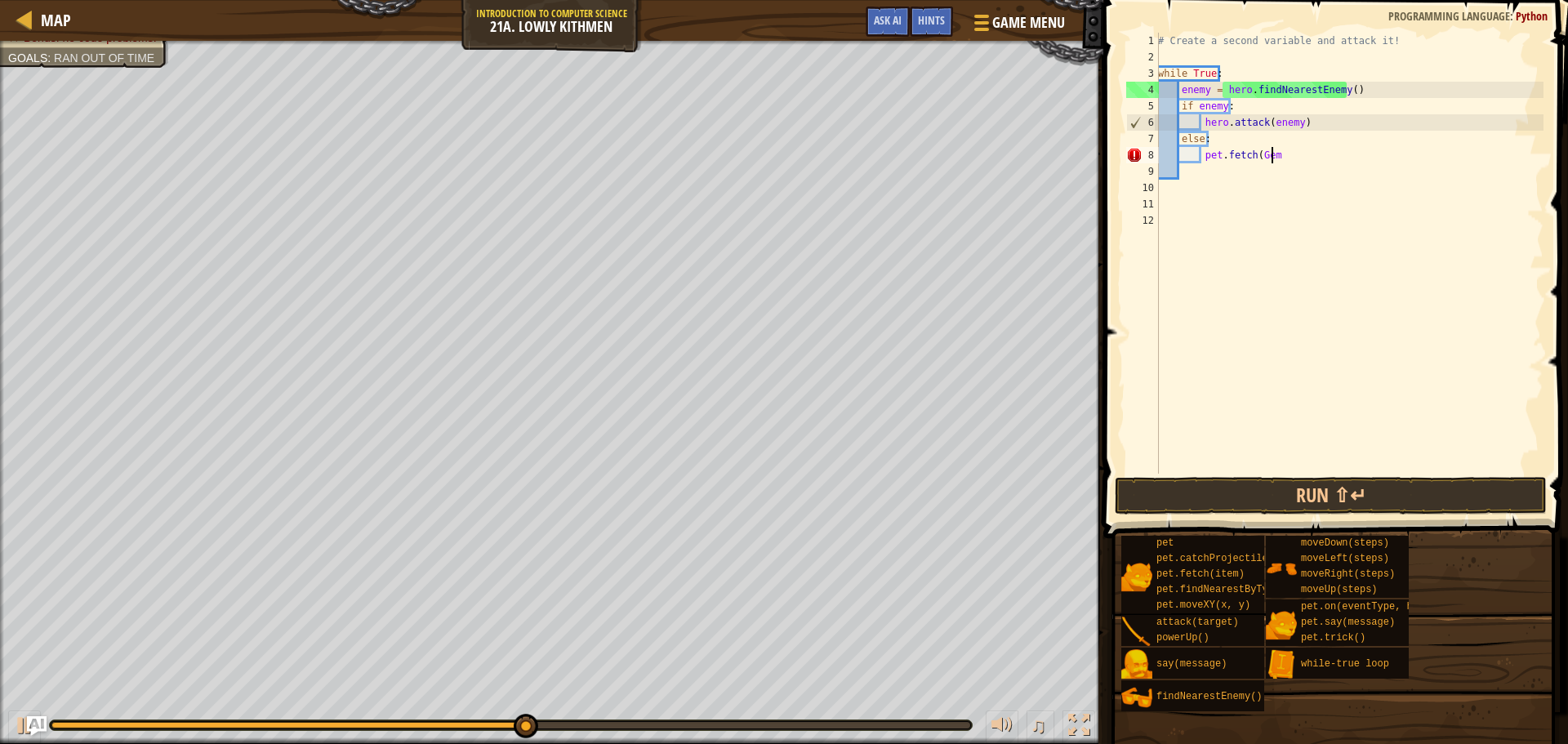
scroll to position [7, 9]
click at [1369, 491] on button "Run ⇧↵" at bounding box center [1330, 496] width 432 height 38
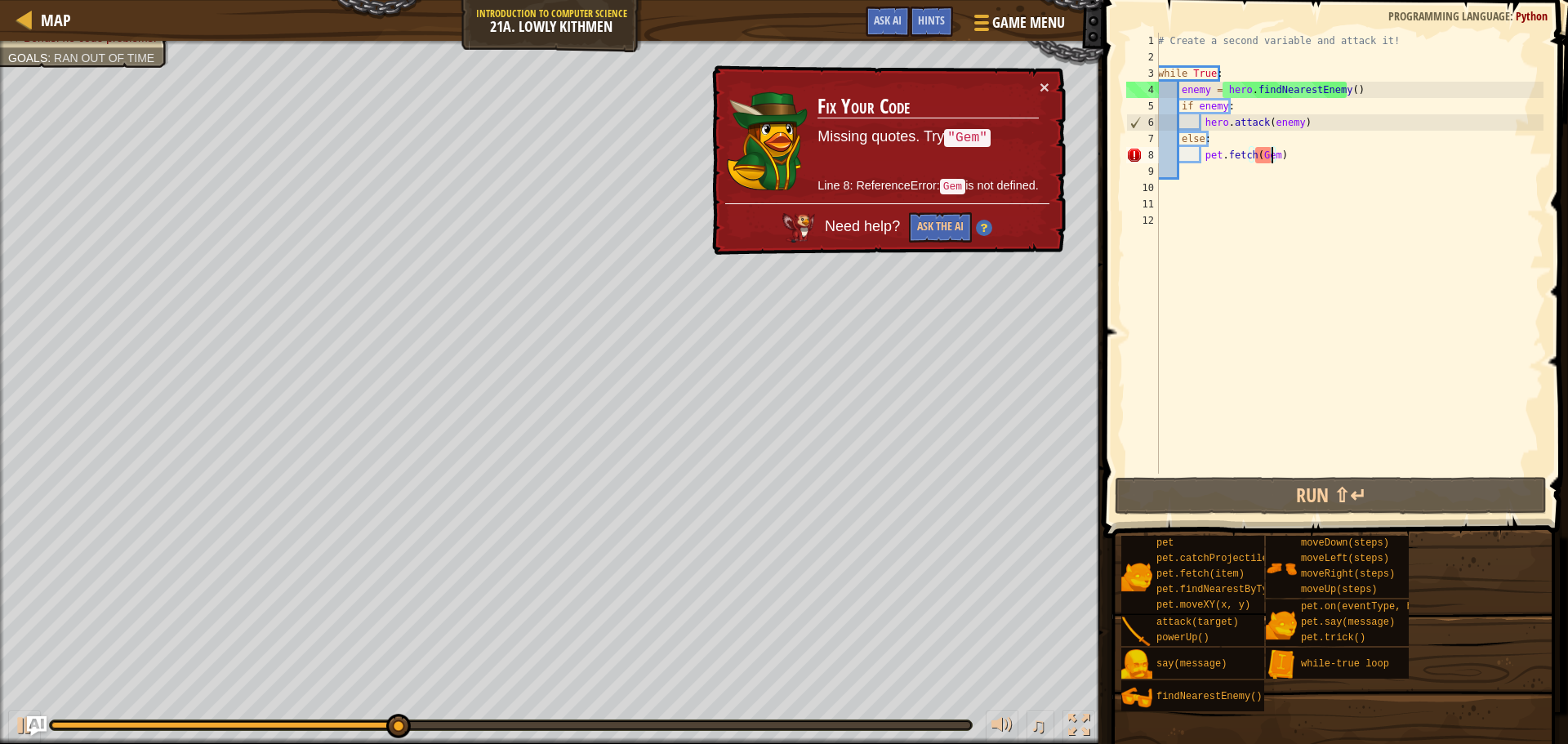
click at [1272, 152] on div "# Create a second variable and attack it! while True : enemy = hero . findNeare…" at bounding box center [1349, 270] width 389 height 474
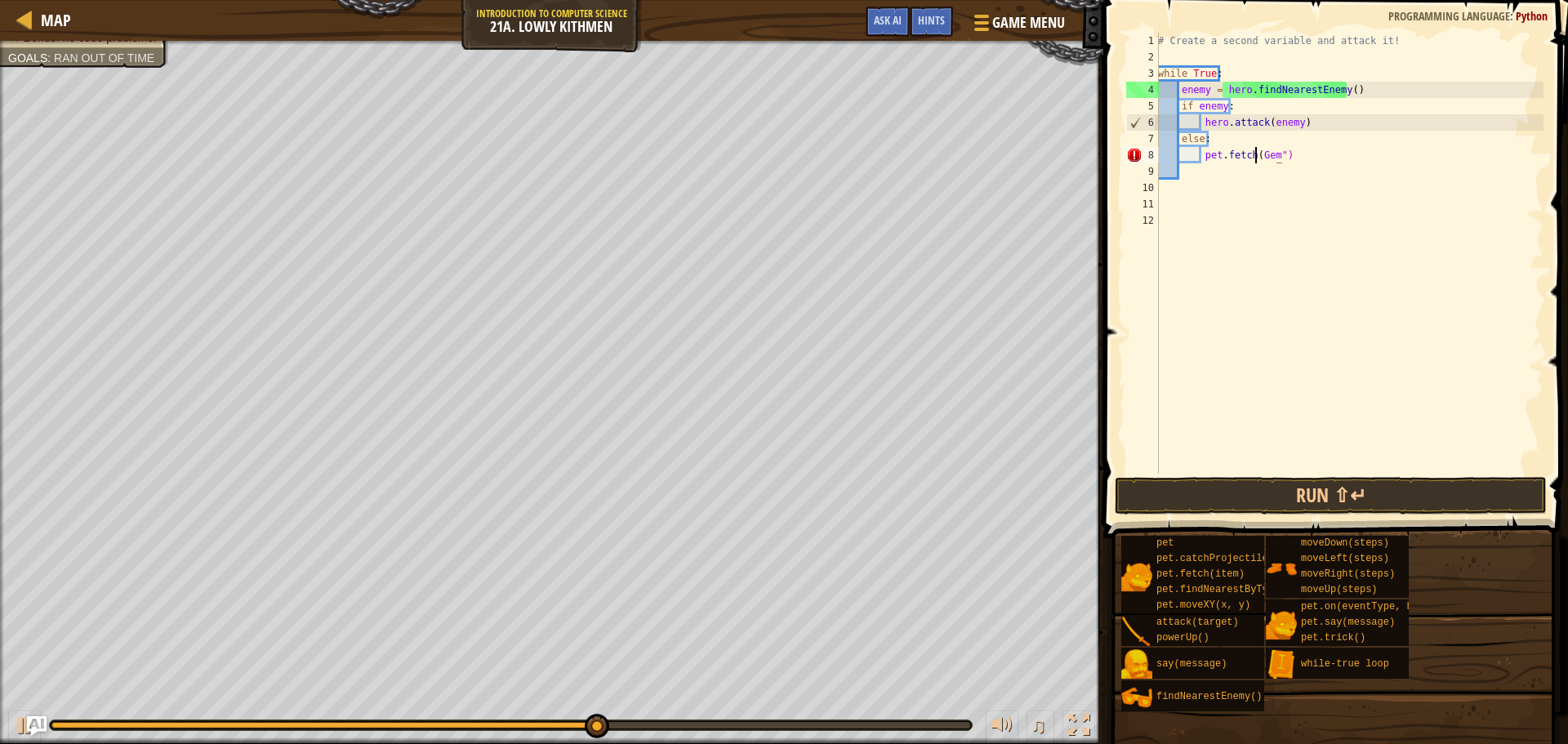
click at [1254, 150] on div "# Create a second variable and attack it! while True : enemy = hero . findNeare…" at bounding box center [1349, 270] width 389 height 474
click at [1326, 486] on button "Run ⇧↵" at bounding box center [1330, 496] width 432 height 38
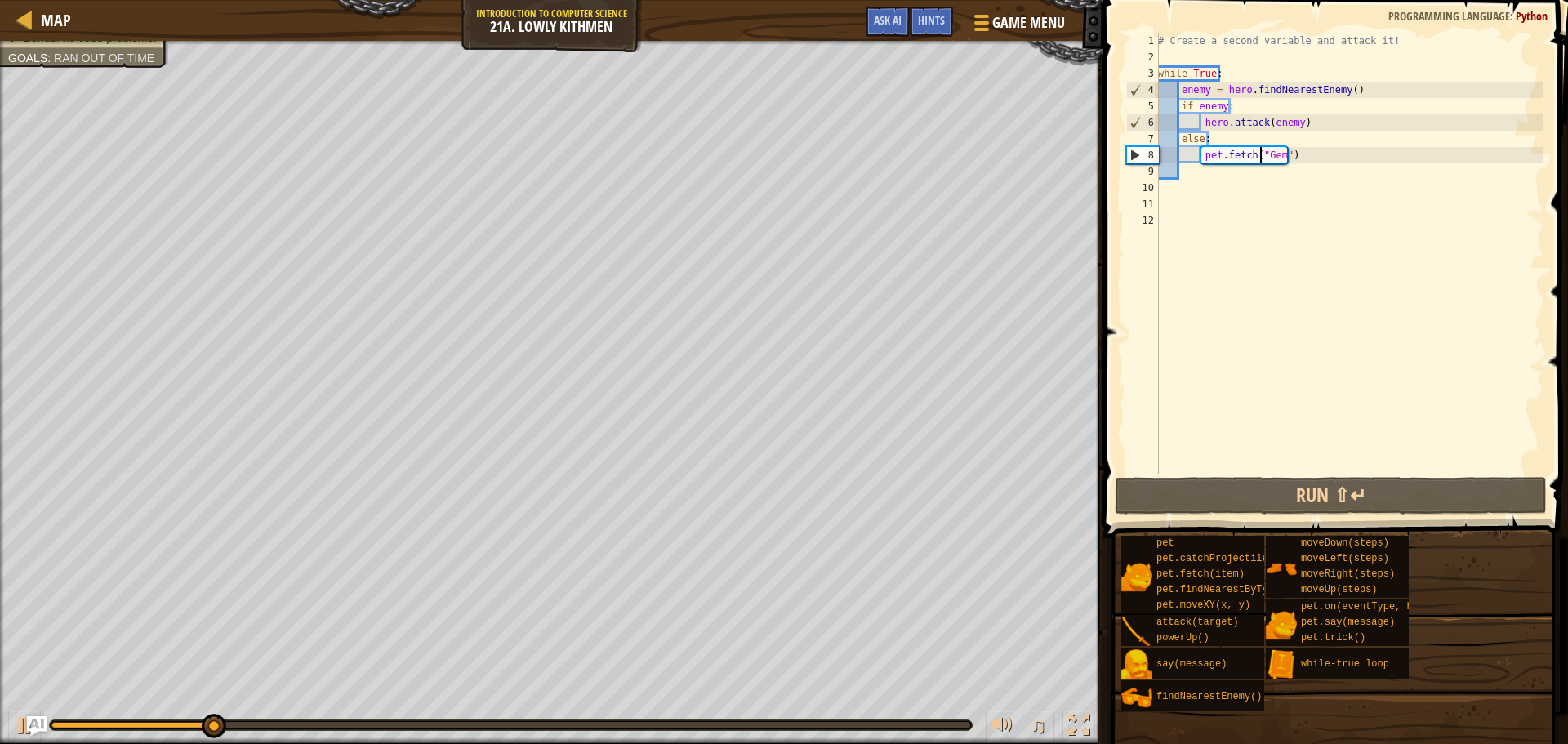
click at [6, 725] on div "♫" at bounding box center [552, 720] width 1103 height 49
click at [21, 719] on div at bounding box center [25, 725] width 21 height 21
click at [1310, 155] on div "# Create a second variable and attack it! while True : enemy = hero . findNeare…" at bounding box center [1349, 270] width 389 height 474
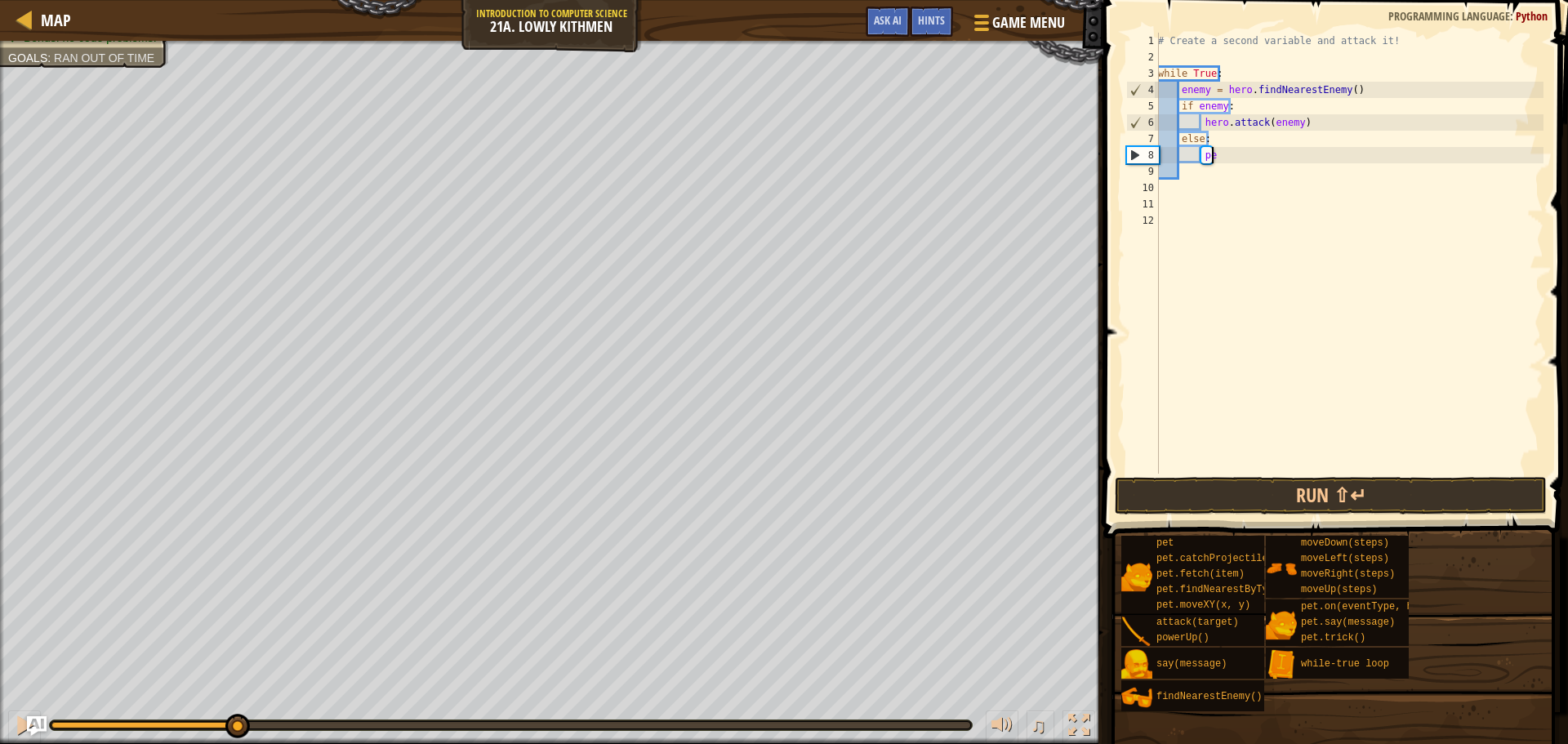
type textarea "p"
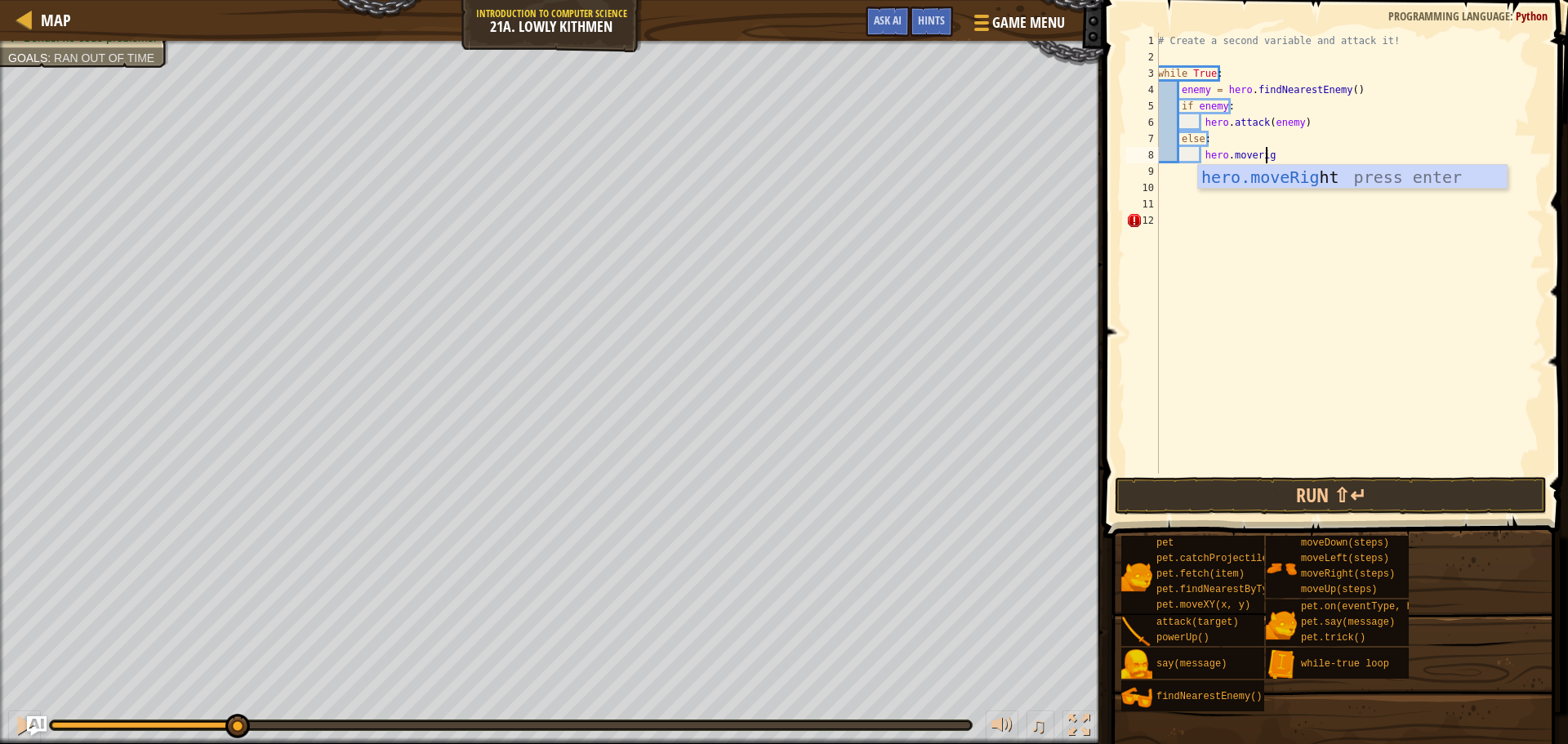
type textarea "hero.moveright"
type textarea "hero.movedwon"
type textarea "hero.movedow"
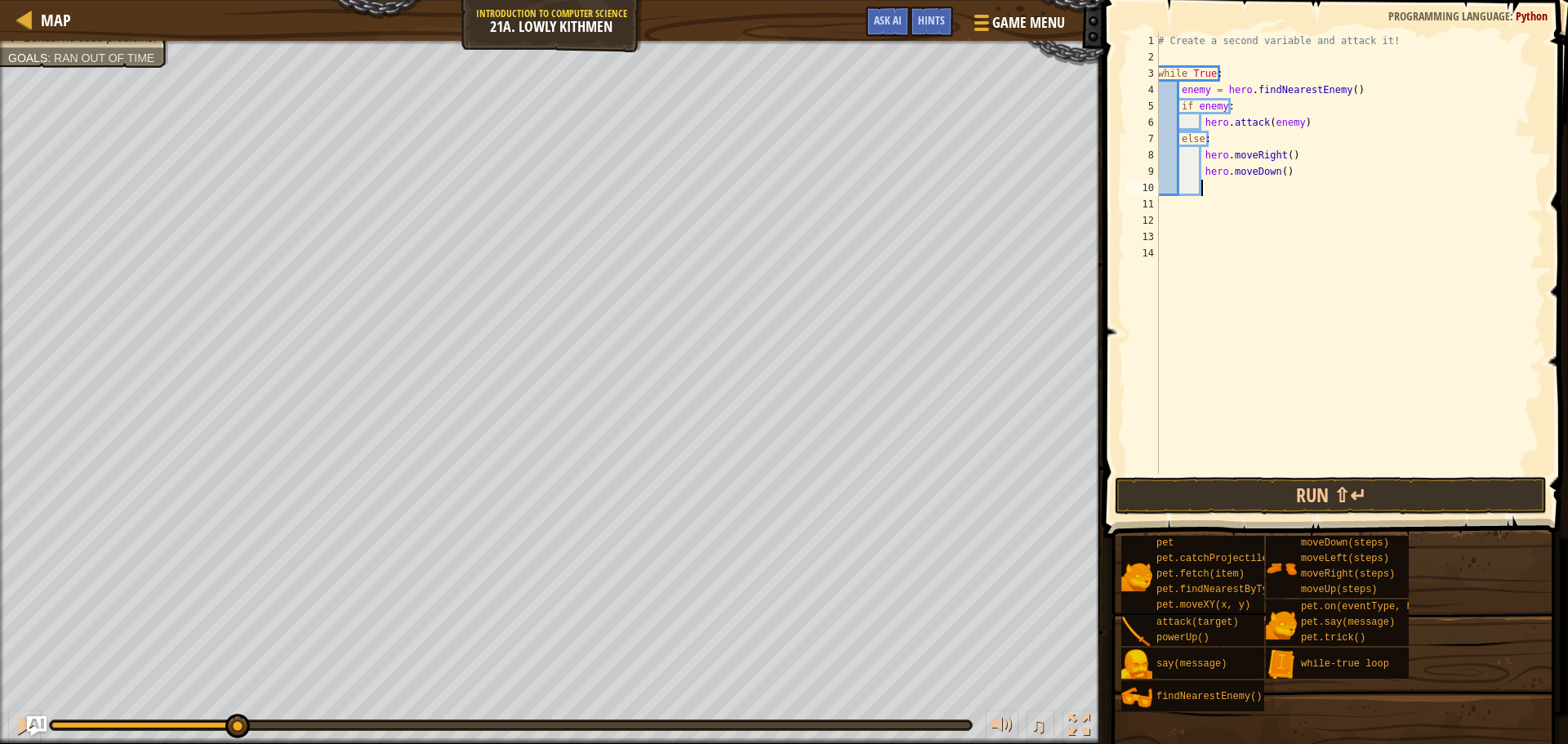
scroll to position [7, 3]
type textarea "\"
click at [1283, 482] on button "Run ⇧↵" at bounding box center [1330, 496] width 432 height 38
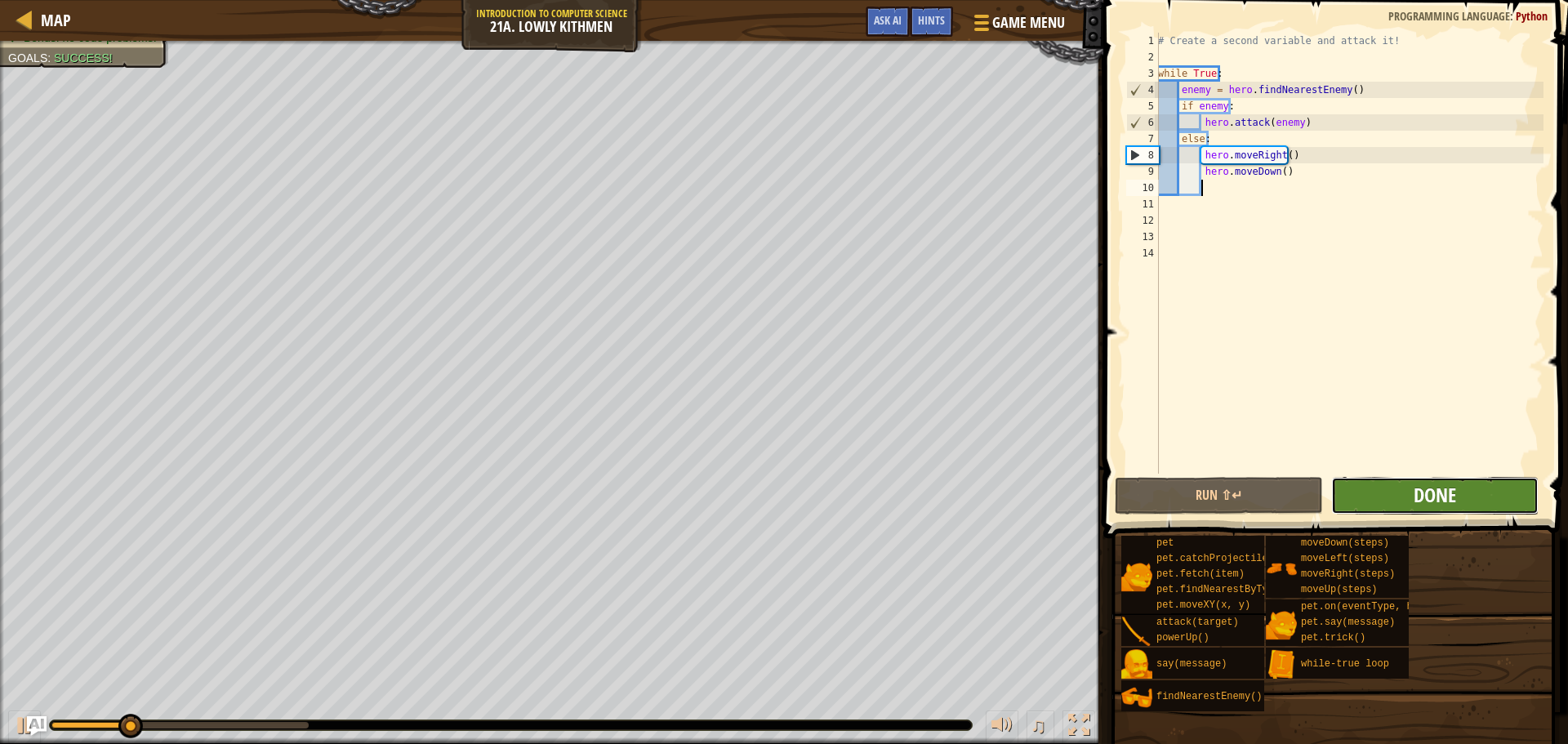
click at [1414, 499] on span "Done" at bounding box center [1435, 495] width 42 height 27
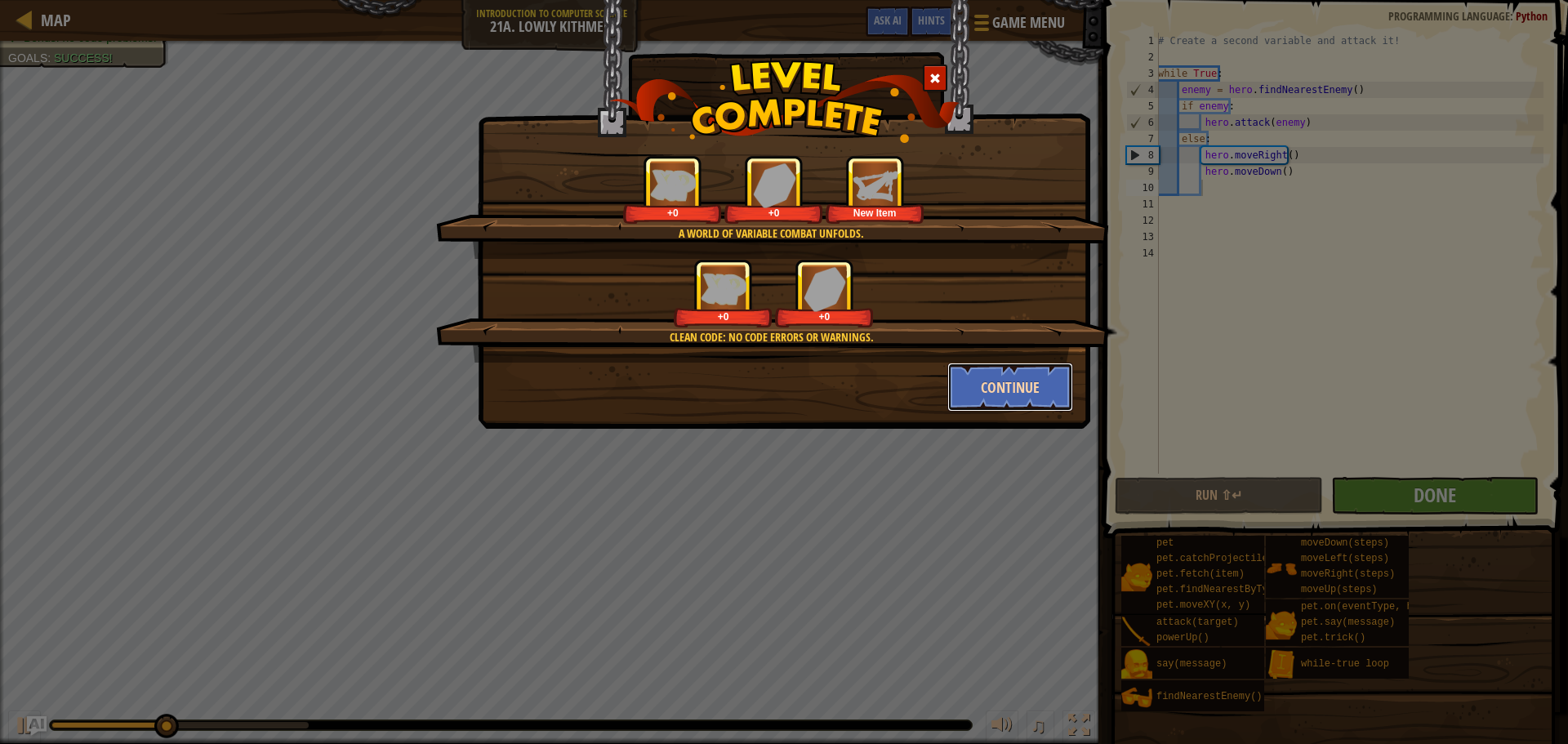
click at [1008, 374] on button "Continue" at bounding box center [1010, 386] width 126 height 49
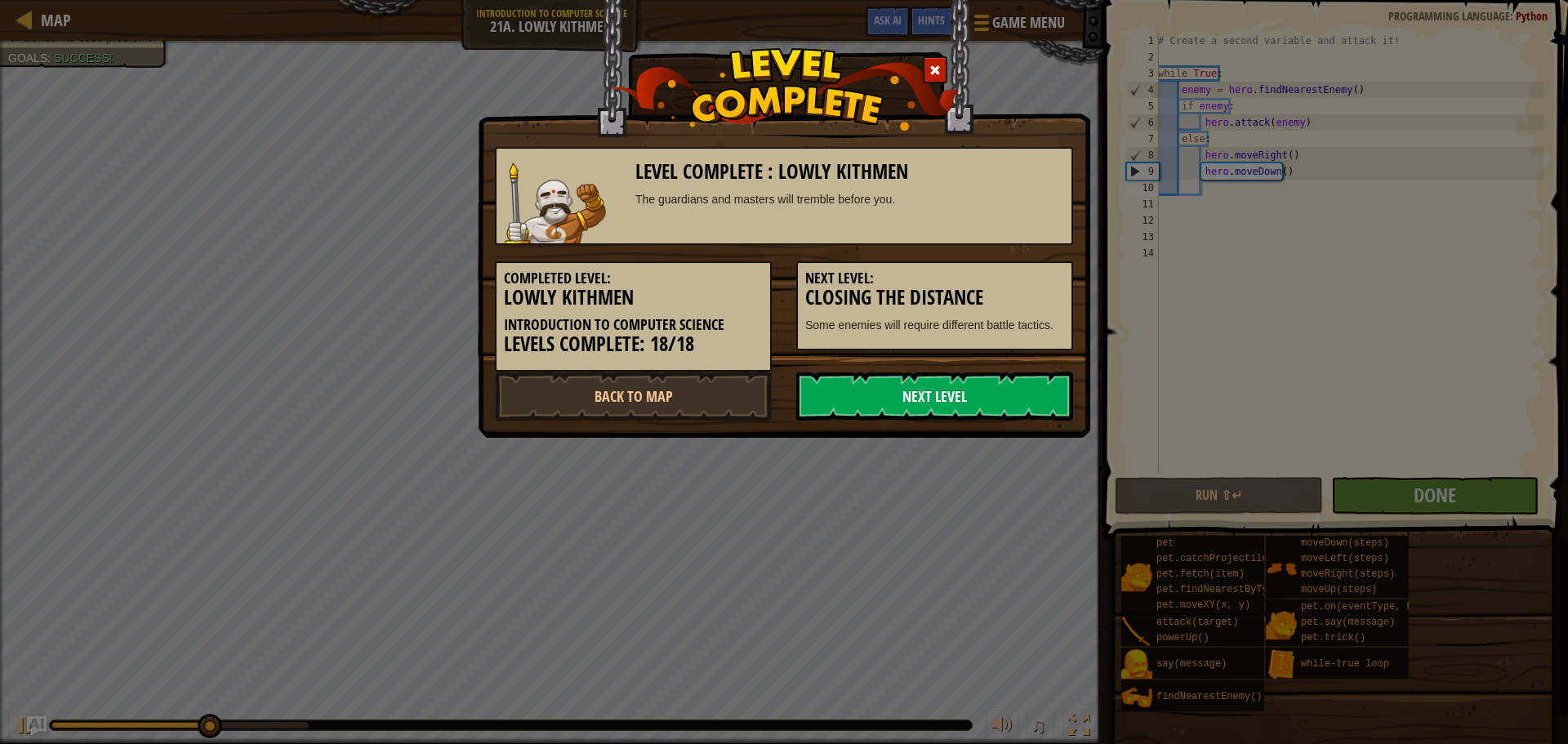
click at [982, 405] on link "Next Level" at bounding box center [934, 395] width 277 height 49
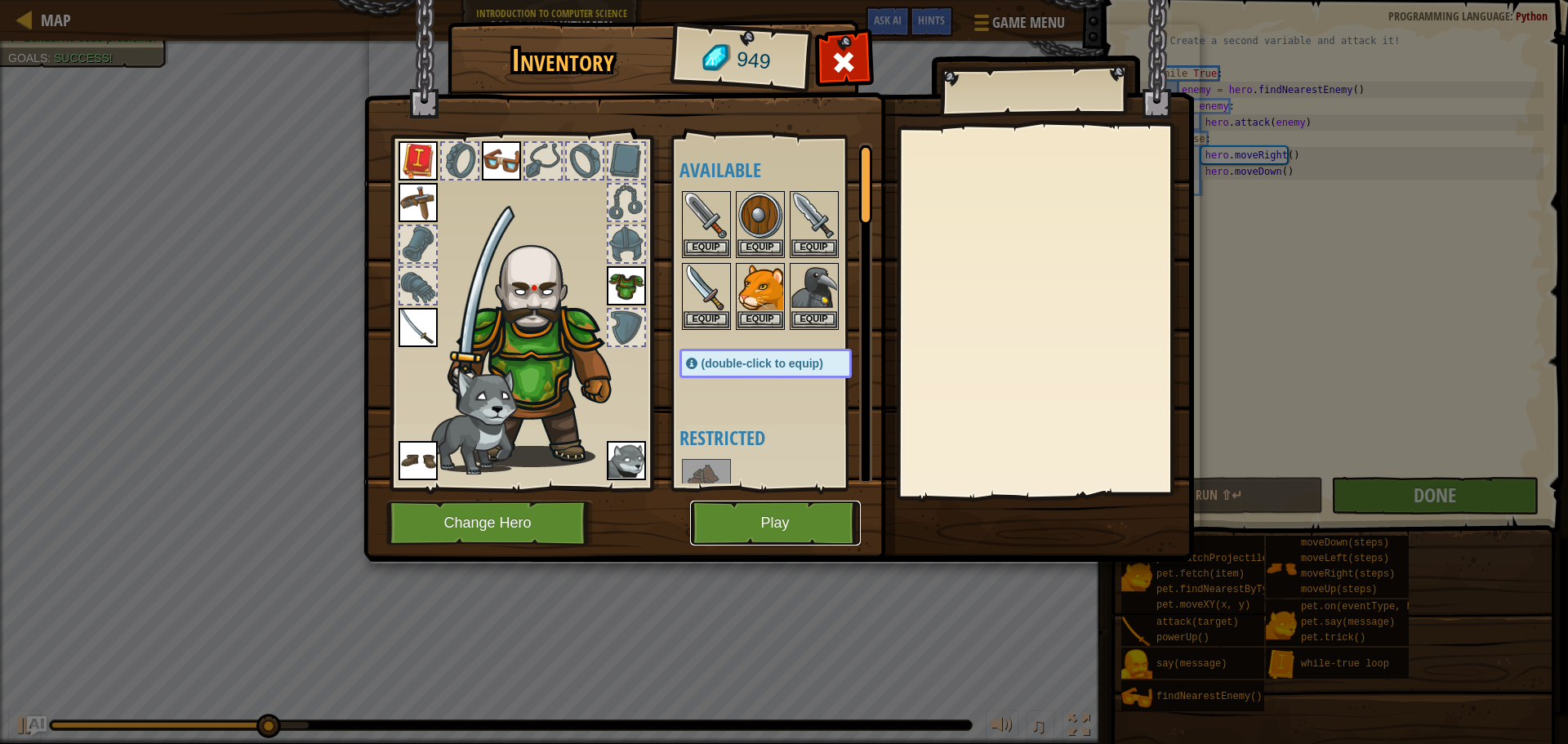
click at [803, 512] on button "Play" at bounding box center [775, 522] width 171 height 45
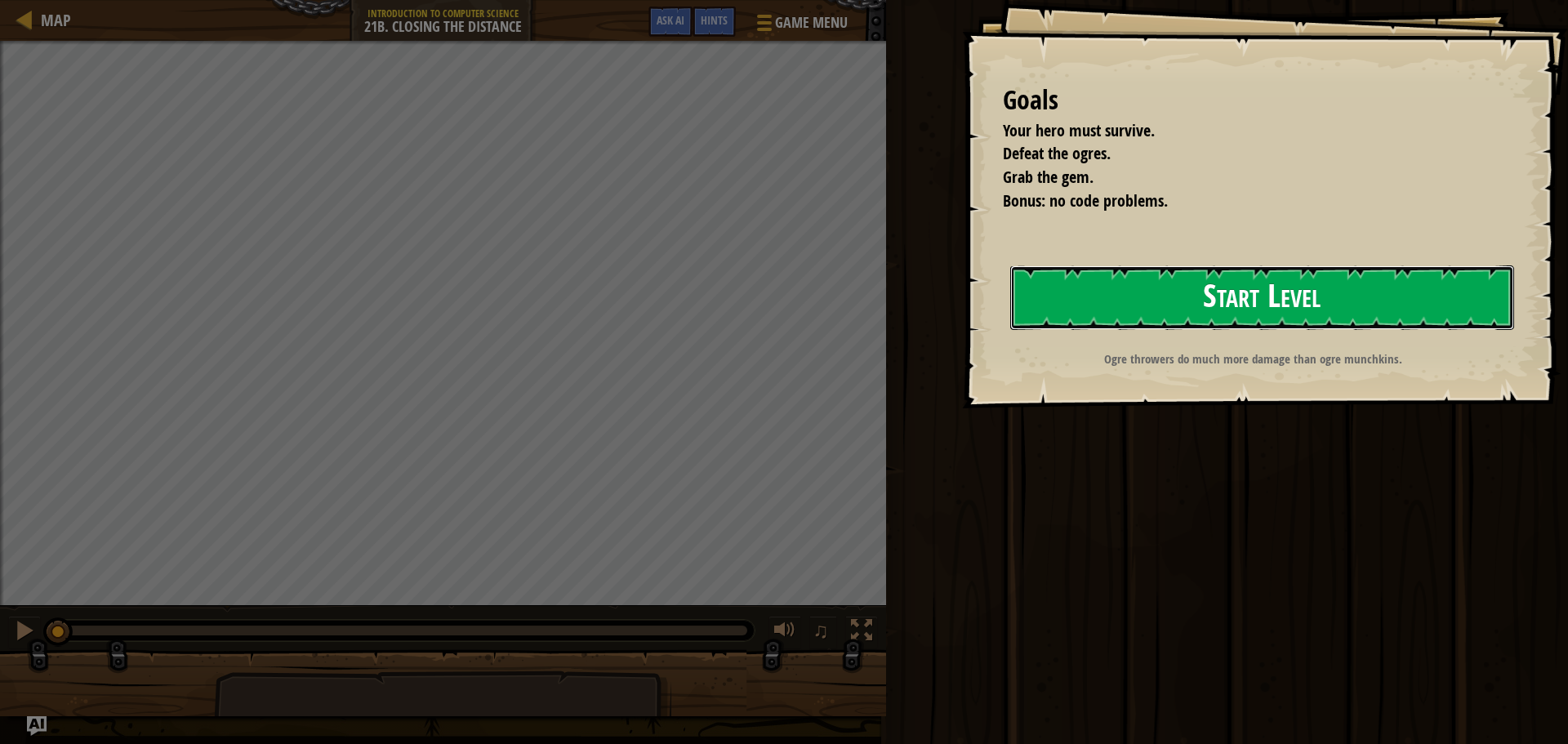
click at [1113, 285] on button "Start Level" at bounding box center [1262, 297] width 504 height 65
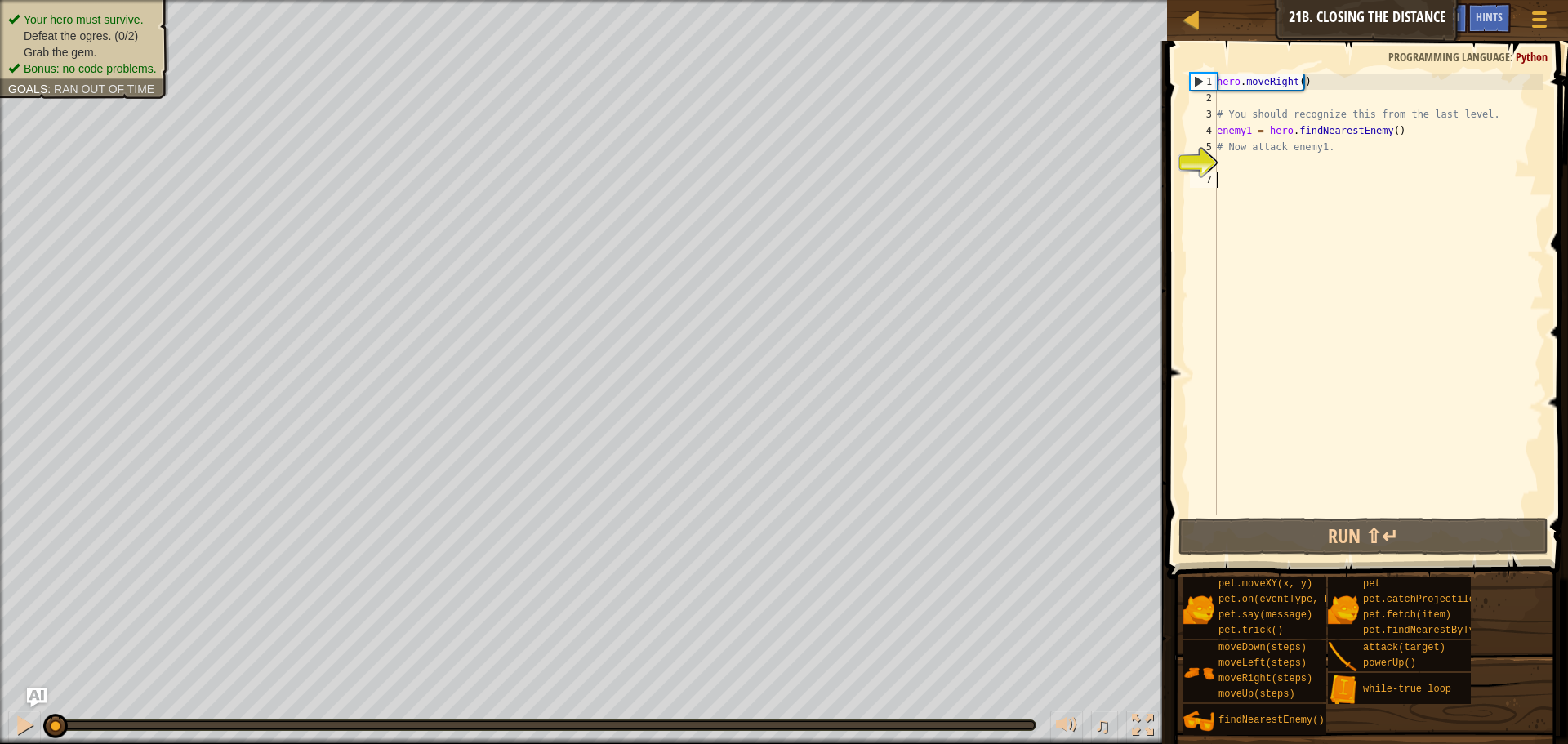
click at [1358, 395] on div "hero . moveRight ( ) # You should recognize this from the last level. enemy1 = …" at bounding box center [1378, 310] width 330 height 474
click at [1404, 542] on button "Run ⇧↵" at bounding box center [1363, 536] width 370 height 38
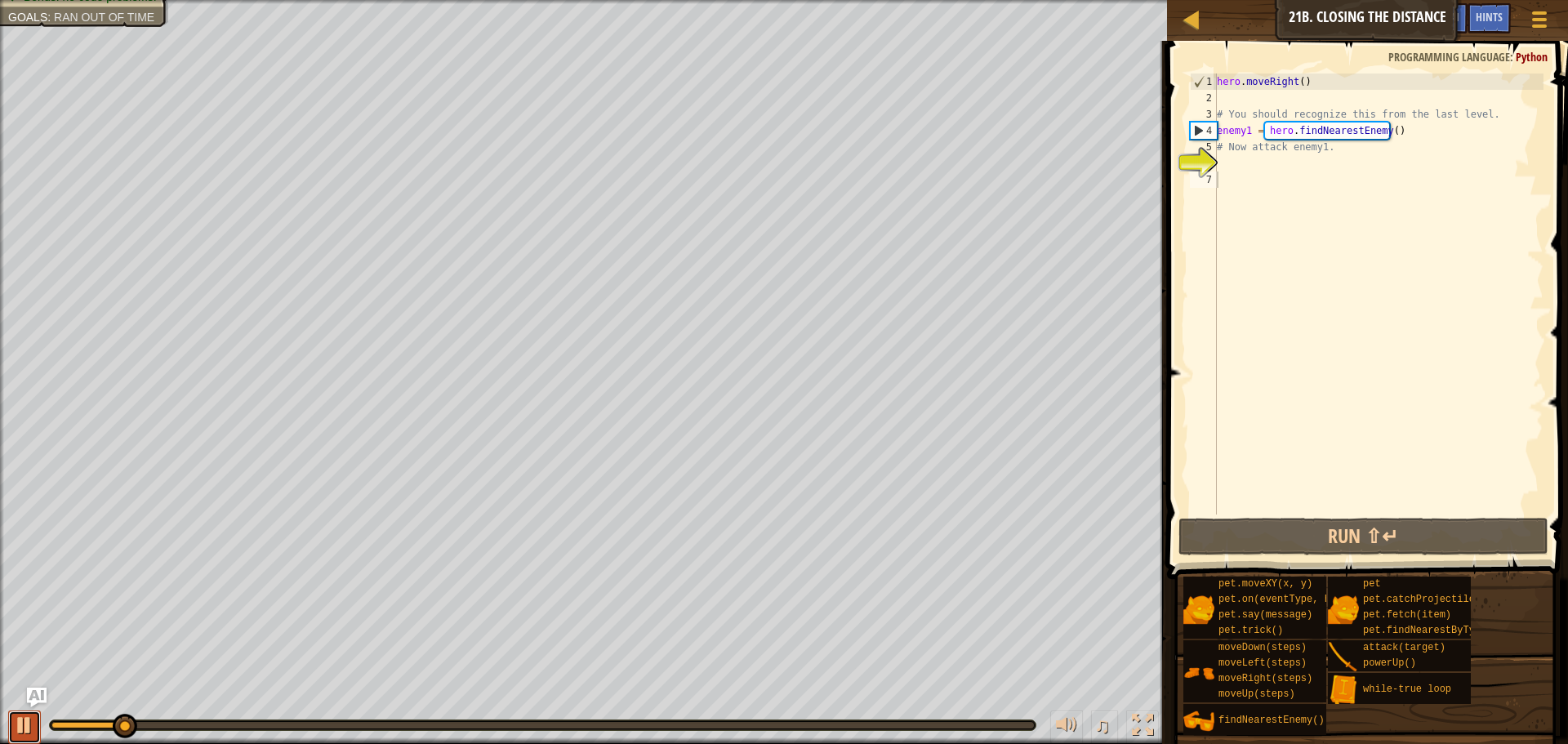
click at [12, 730] on button at bounding box center [24, 727] width 33 height 34
click at [1353, 151] on div "hero . moveRight ( ) # You should recognize this from the last level. enemy1 = …" at bounding box center [1378, 310] width 330 height 474
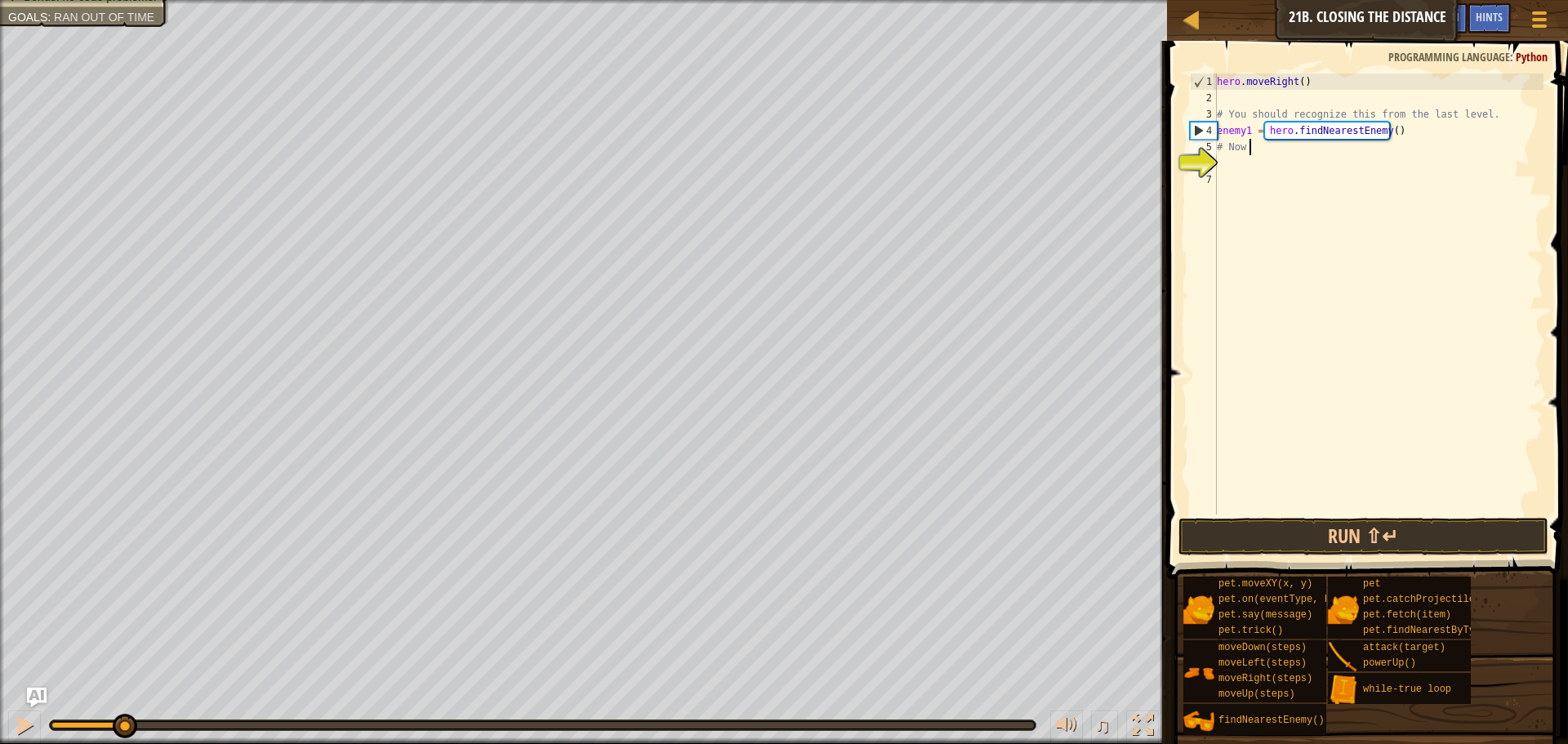
type textarea "#"
click at [1245, 136] on div "hero . moveRight ( ) # You should recognize this from the last level. enemy1 = …" at bounding box center [1378, 310] width 330 height 474
click at [1252, 132] on div "hero . moveRight ( ) # You should recognize this from the last level. enemy1 = …" at bounding box center [1378, 310] width 330 height 474
click at [1219, 122] on div "hero . moveRight ( ) # You should recognize this from the last level. enemy = h…" at bounding box center [1378, 310] width 330 height 474
click at [1217, 131] on div "hero . moveRight ( ) # You should recognize this from the last level. enemy = h…" at bounding box center [1378, 310] width 330 height 474
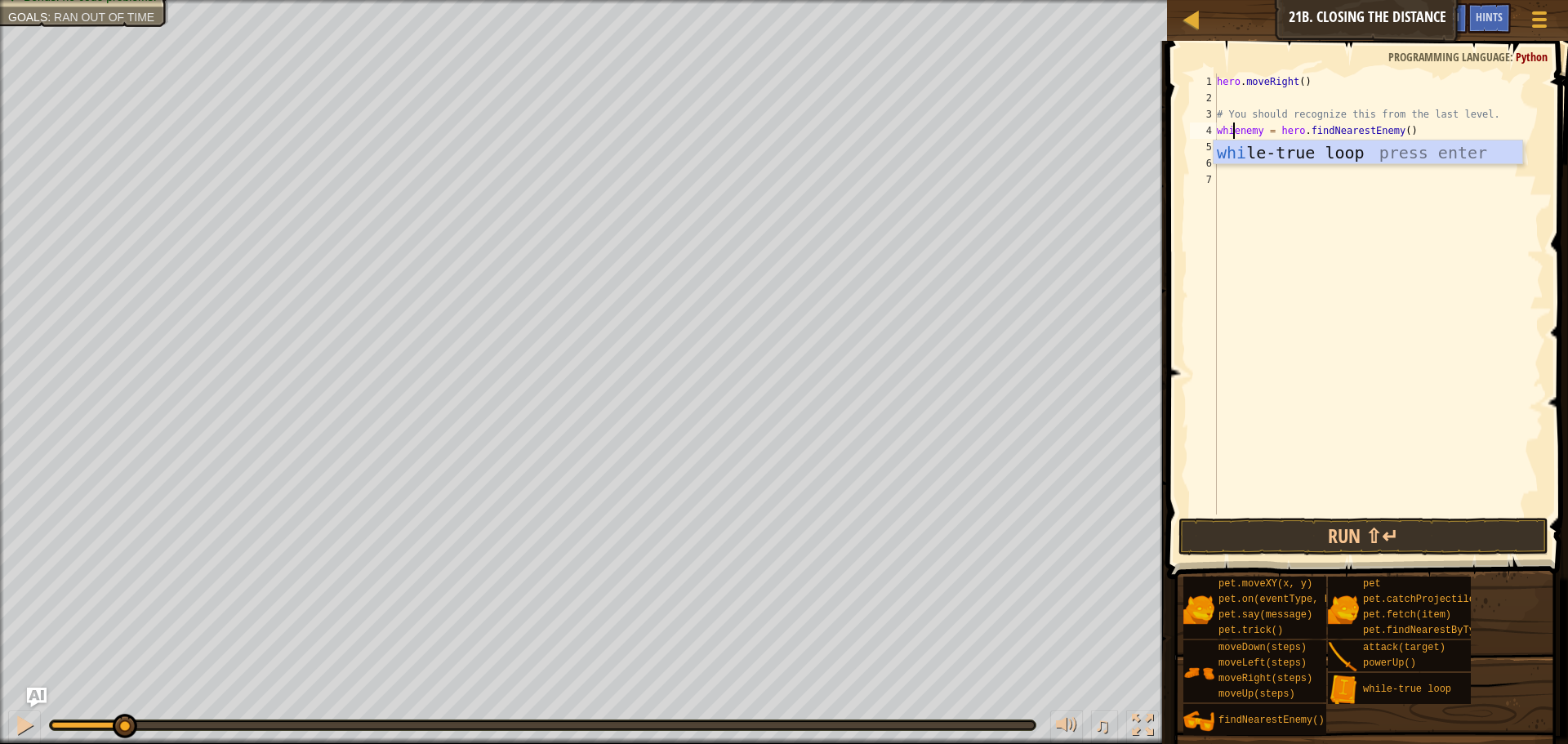
scroll to position [7, 3]
type textarea "= hero.findNearestEnemy()"
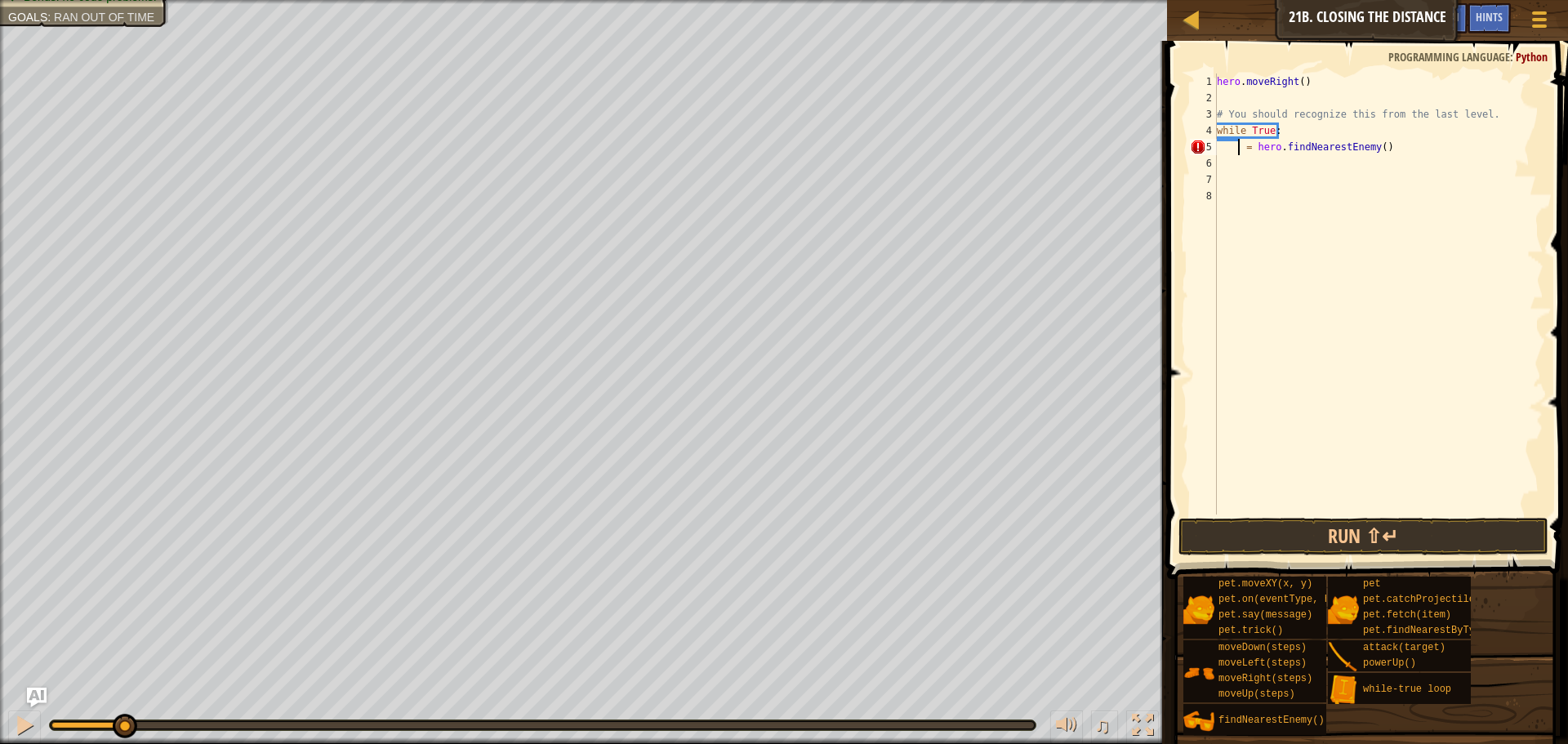
scroll to position [7, 0]
type textarea "= hero.findNearestEnemy()"
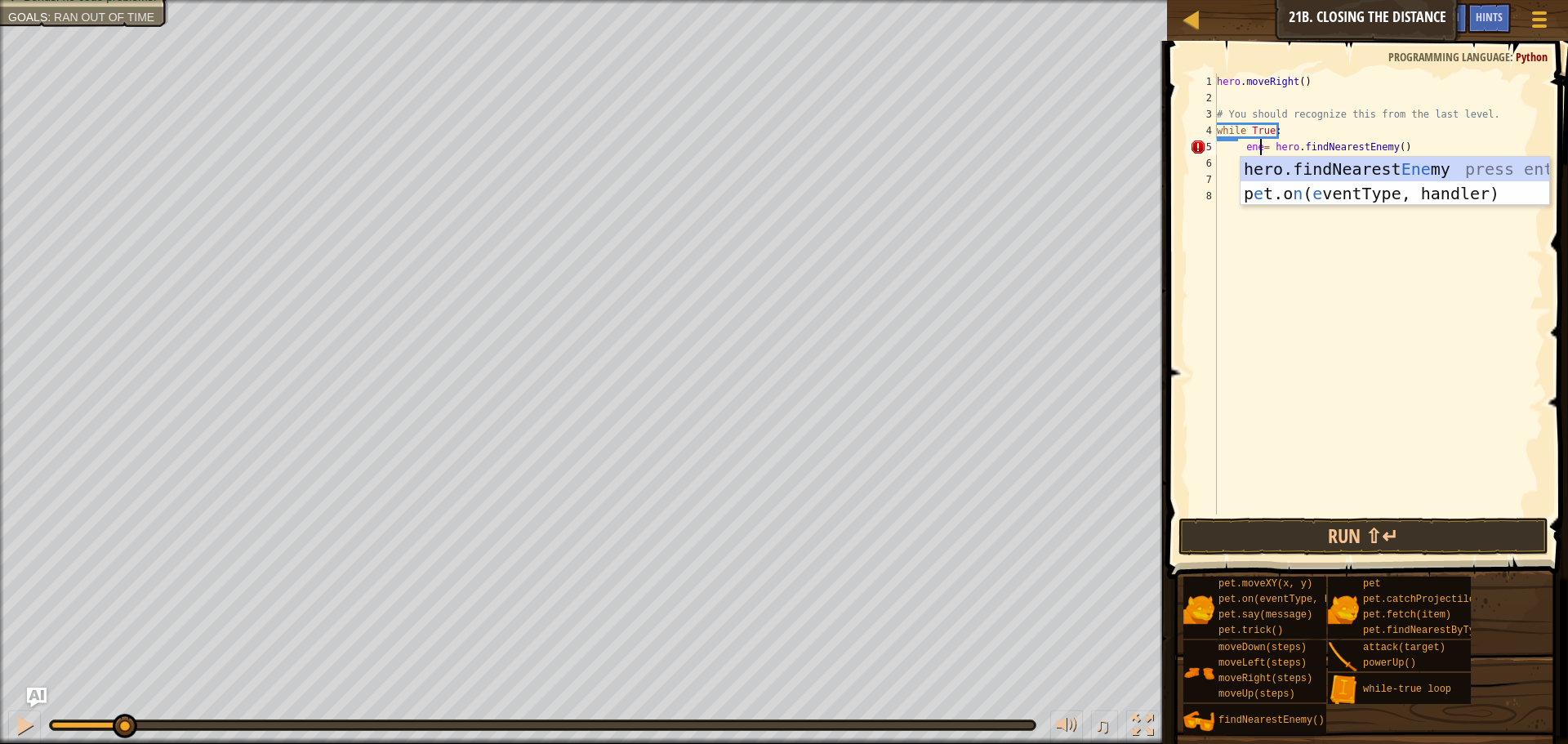
scroll to position [7, 5]
type textarea "enemy = hero.findNearestEnemy()"
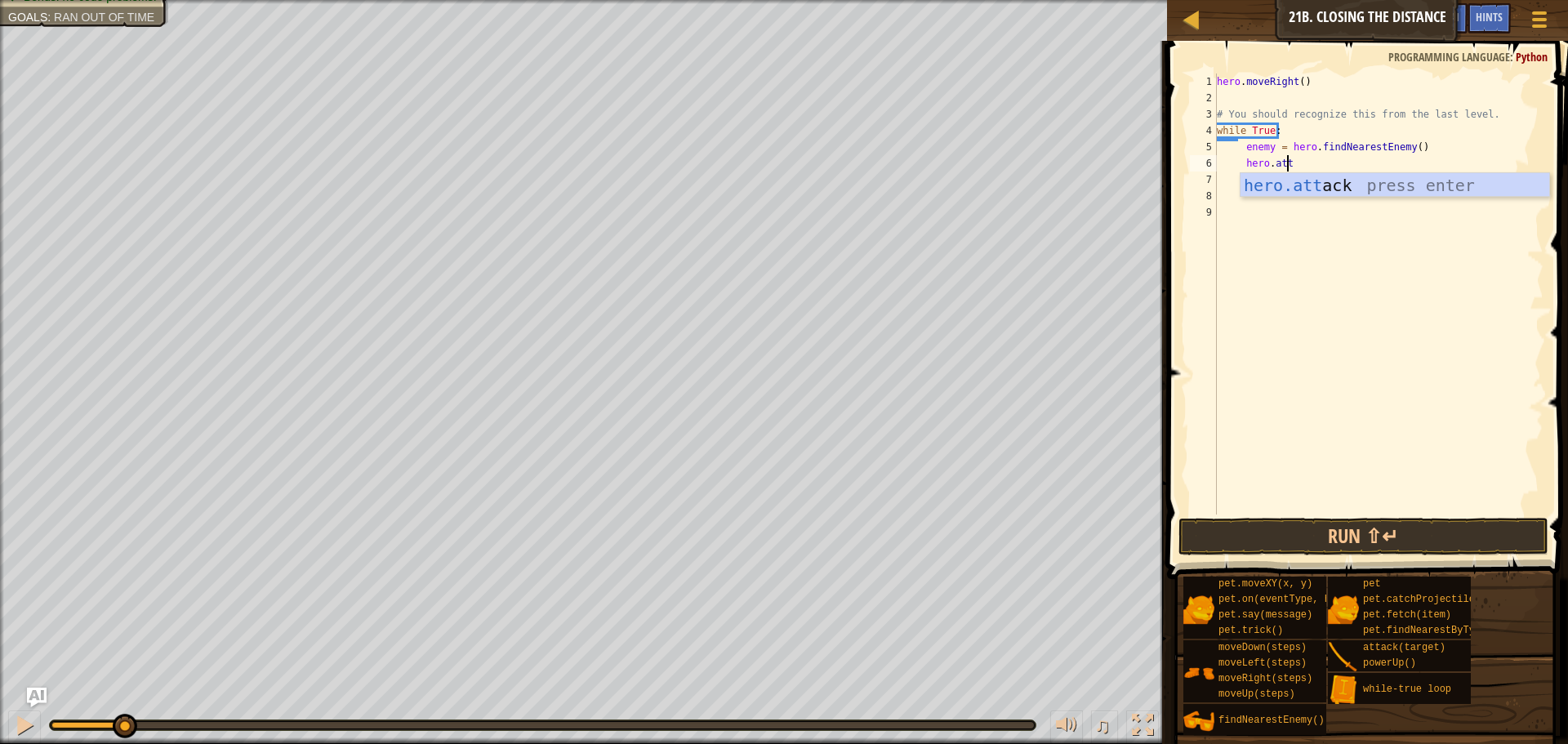
type textarea "hero.attack(enemy)"
type textarea "="
type textarea "hero.attack(enemy)"
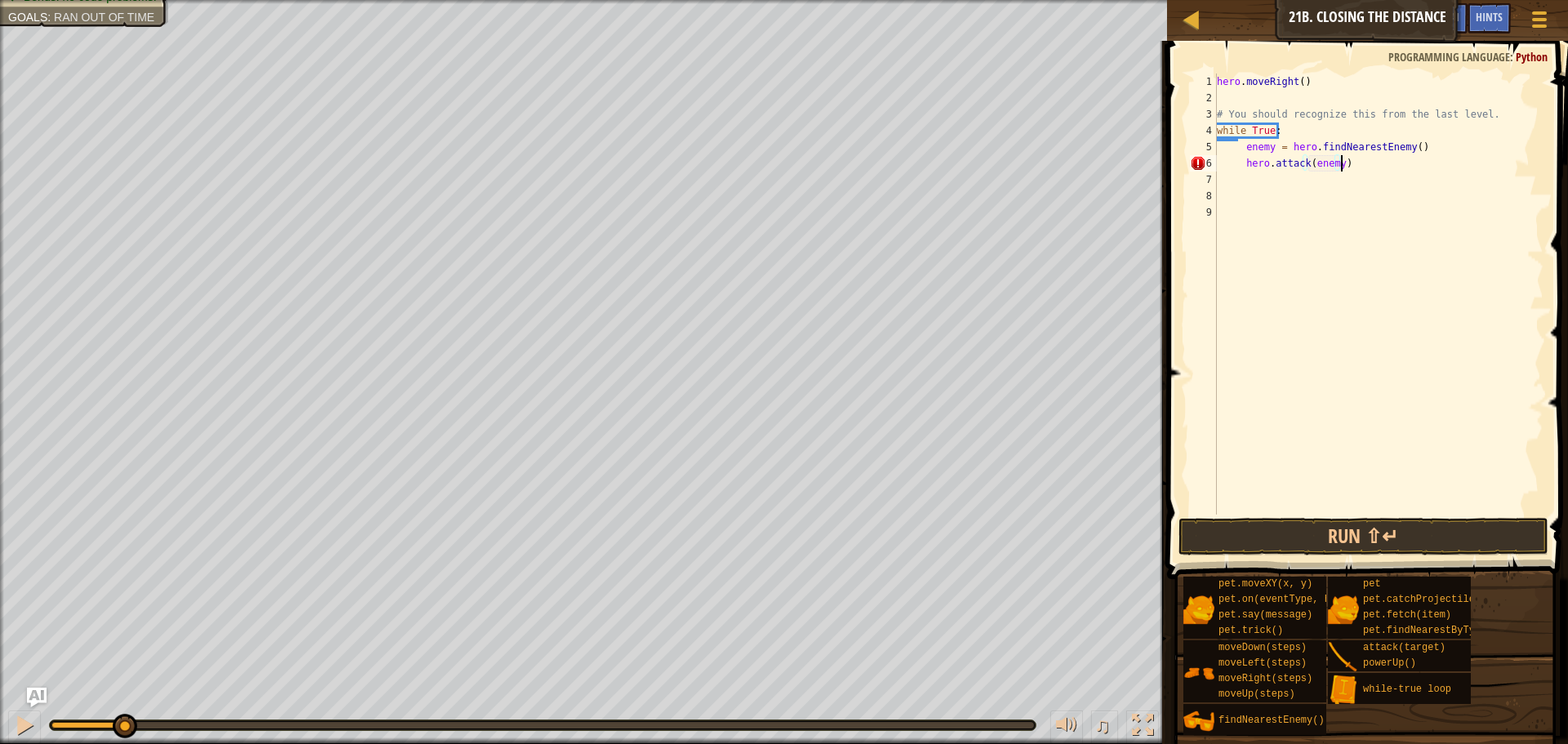
scroll to position [7, 2]
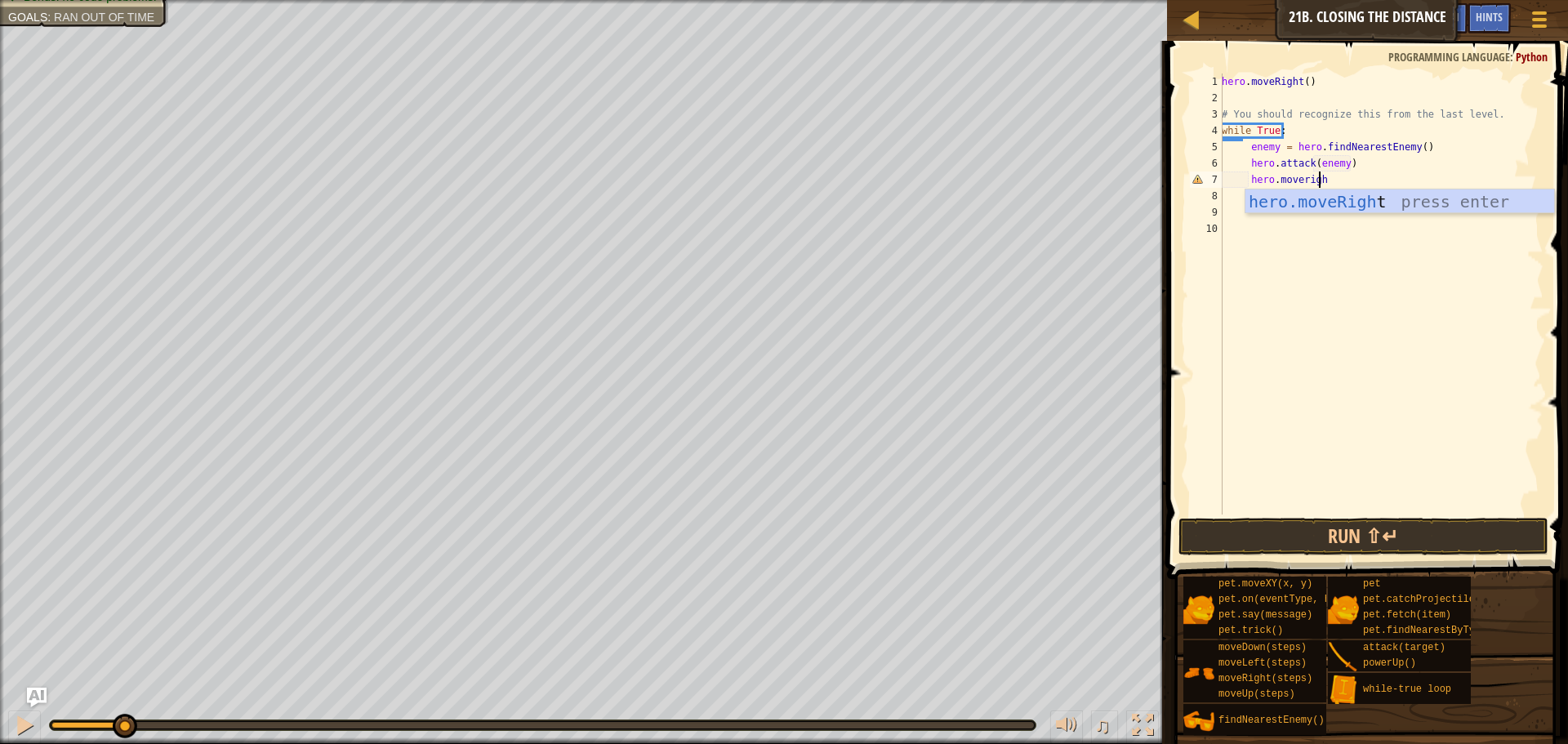
type textarea "hero.moverigh\"
type textarea "h"
type textarea "hero.attack(enemy)"
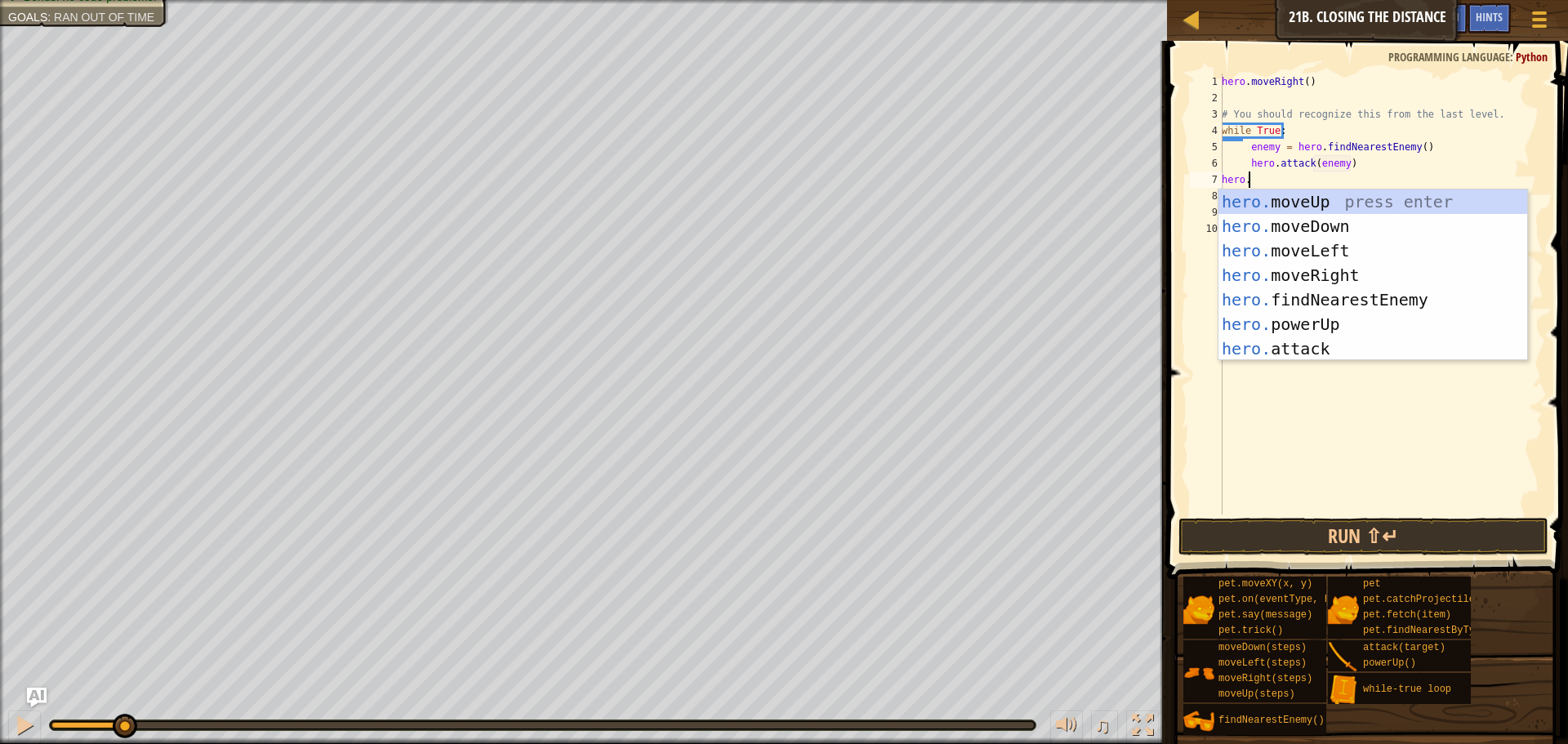
scroll to position [7, 2]
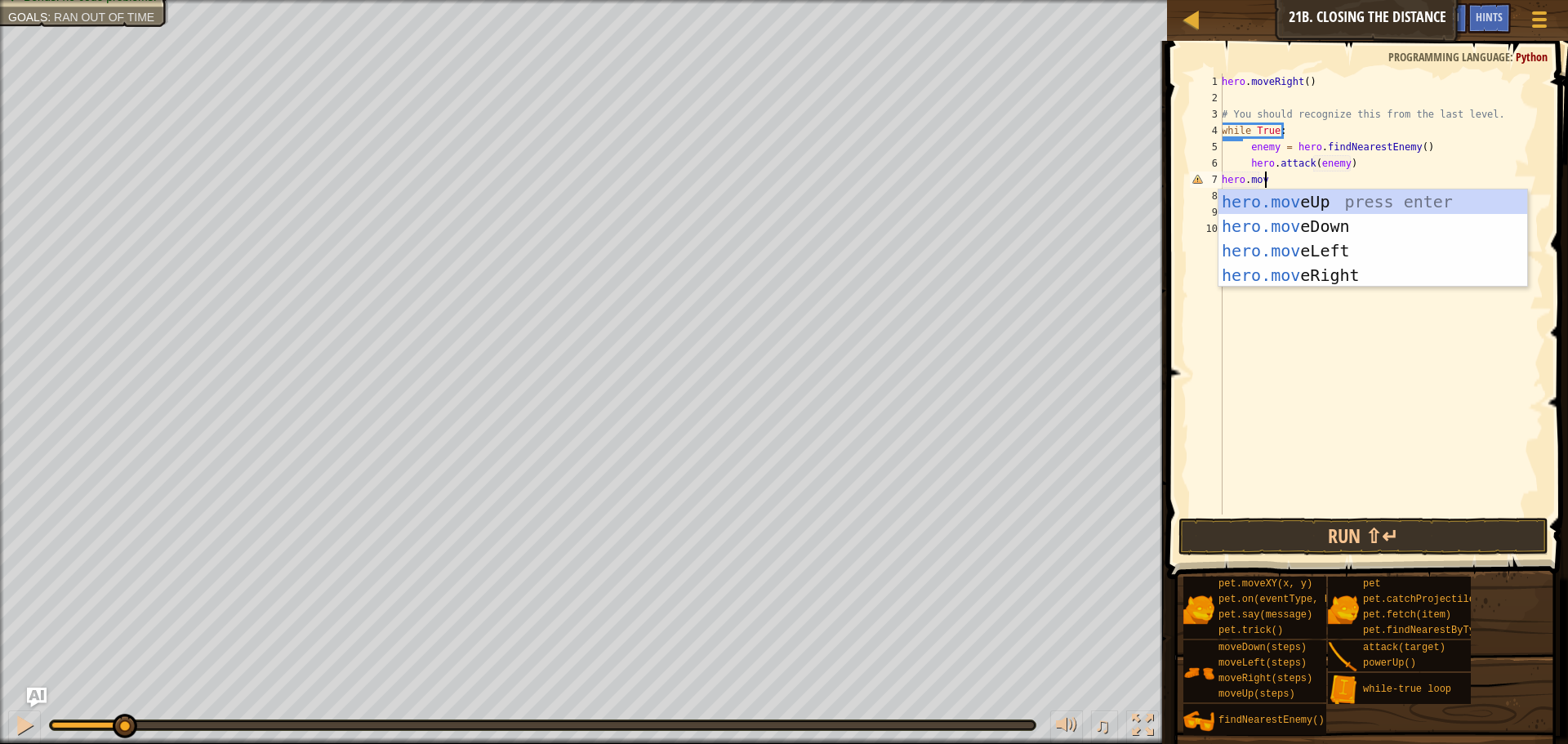
type textarea "hero.mover"
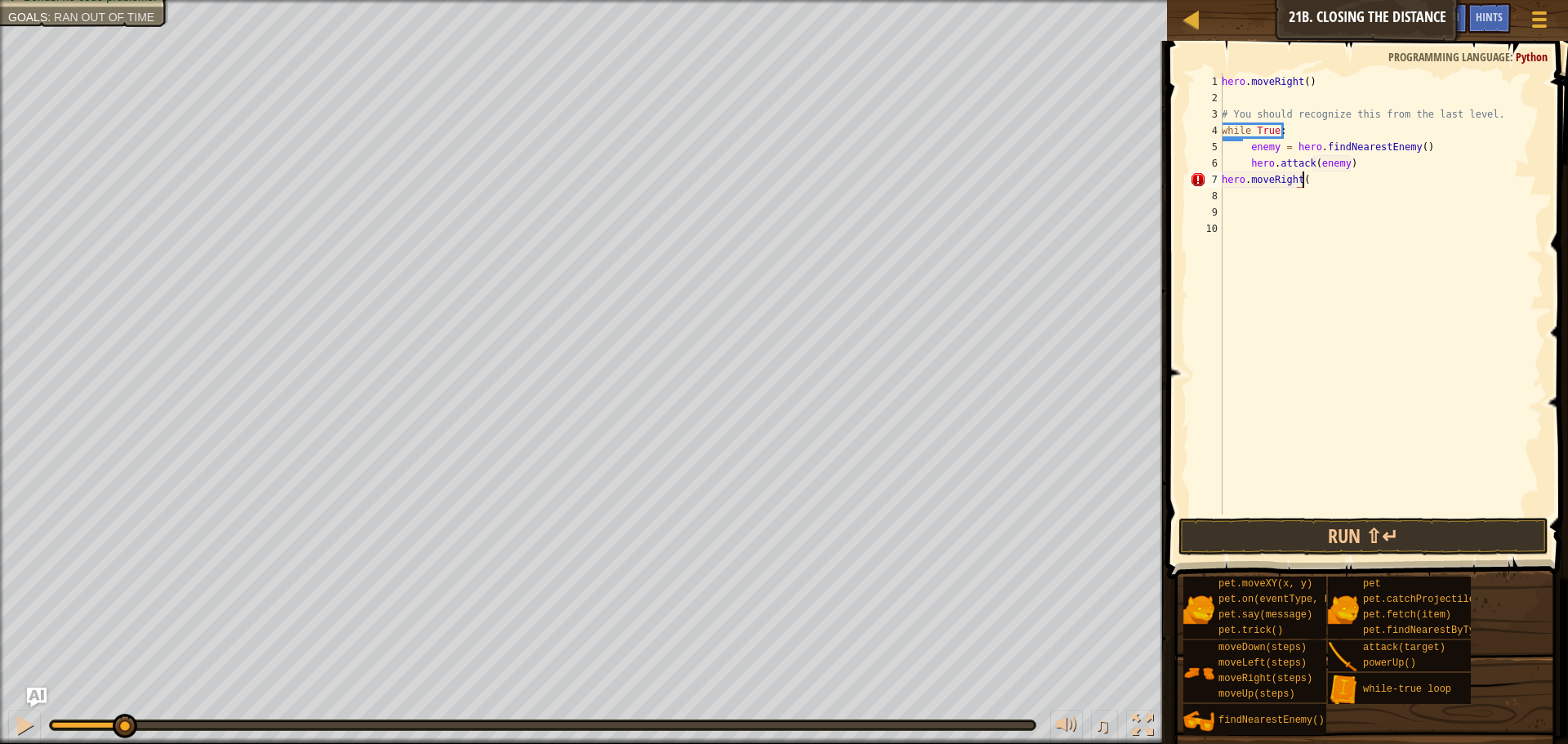
scroll to position [7, 6]
type textarea "hero.moveRight(2)"
type textarea "\"
type textarea "wh"
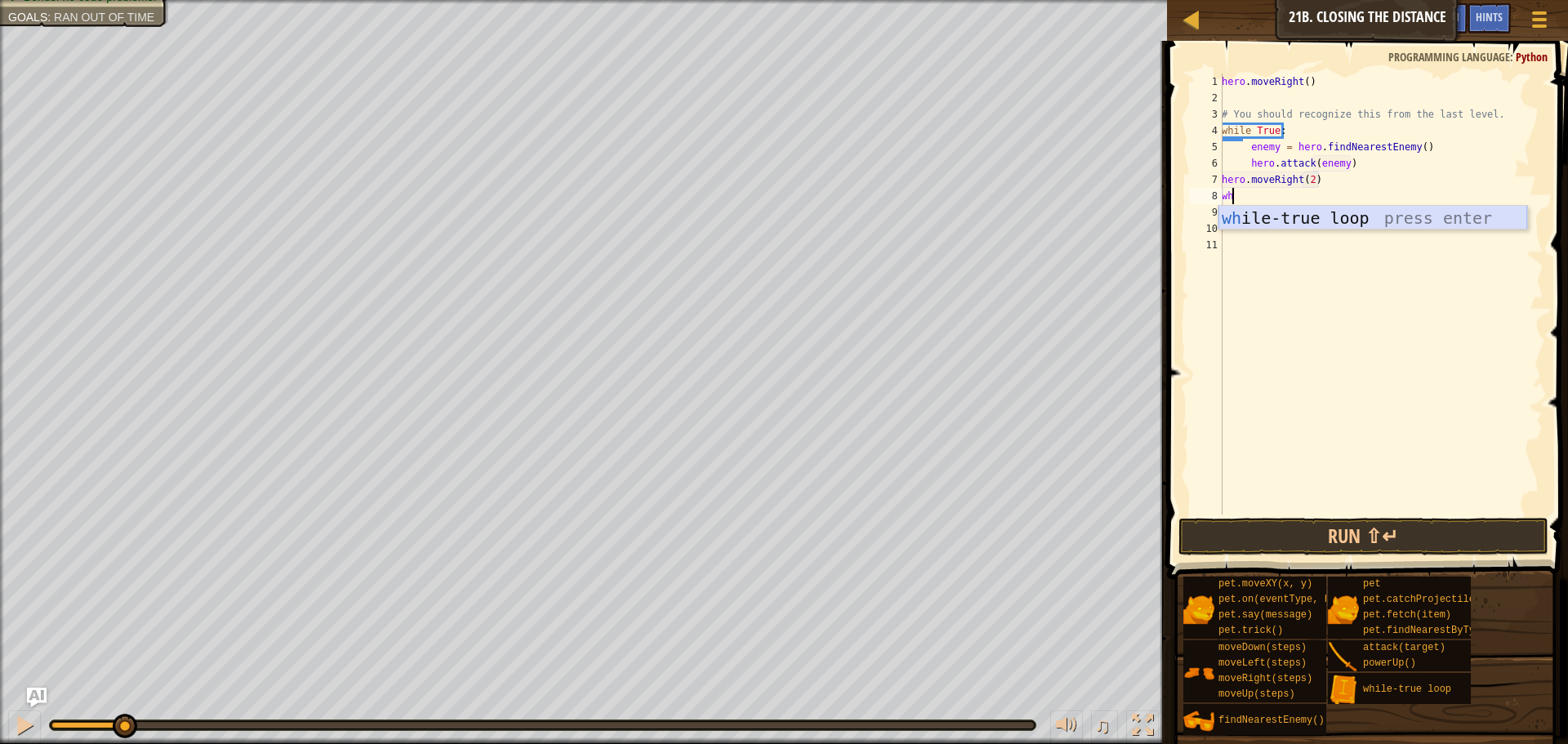
click at [1288, 224] on div "wh ile-true loop press enter" at bounding box center [1372, 242] width 308 height 73
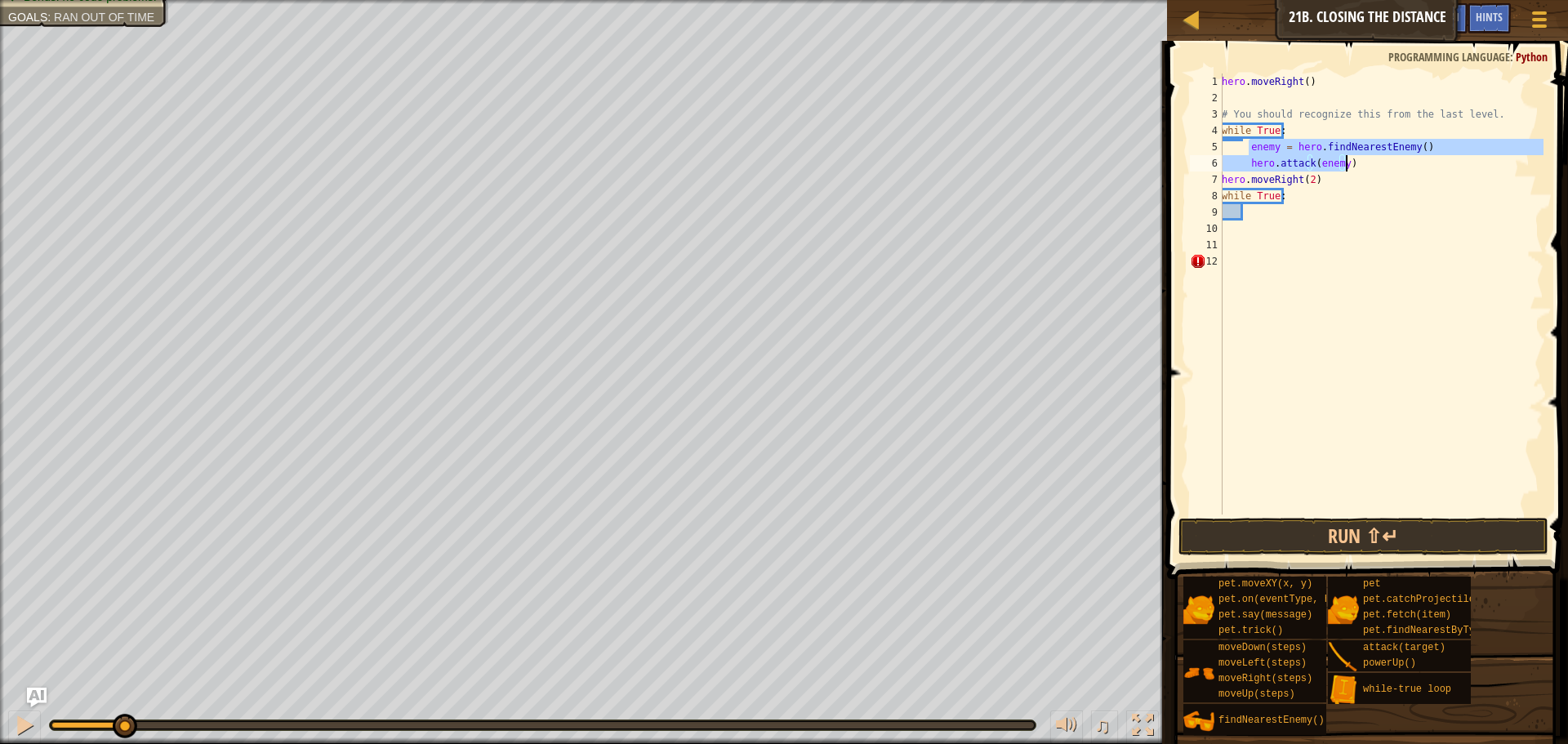
drag, startPoint x: 1249, startPoint y: 145, endPoint x: 1344, endPoint y: 166, distance: 97.3
click at [1344, 166] on div "hero . moveRight ( ) # You should recognize this from the last level. while Tru…" at bounding box center [1381, 310] width 325 height 474
type textarea "enemy = hero.findNearestEnemy() hero.attack(enemy)"
click at [1294, 209] on div "hero . moveRight ( ) # You should recognize this from the last level. while Tru…" at bounding box center [1381, 310] width 325 height 474
paste textarea "hero.attack(enemy)"
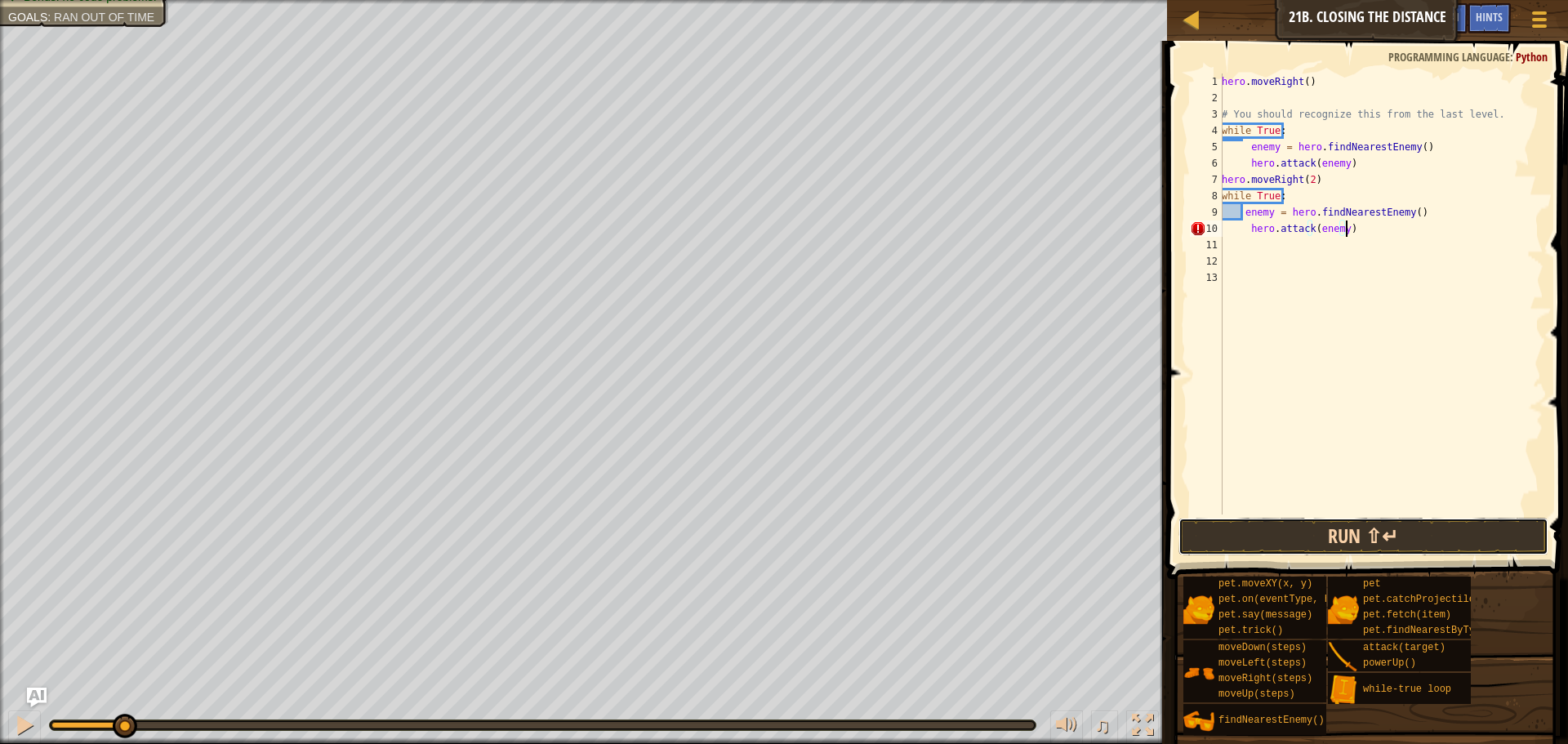
click at [1377, 537] on button "Run ⇧↵" at bounding box center [1363, 536] width 370 height 38
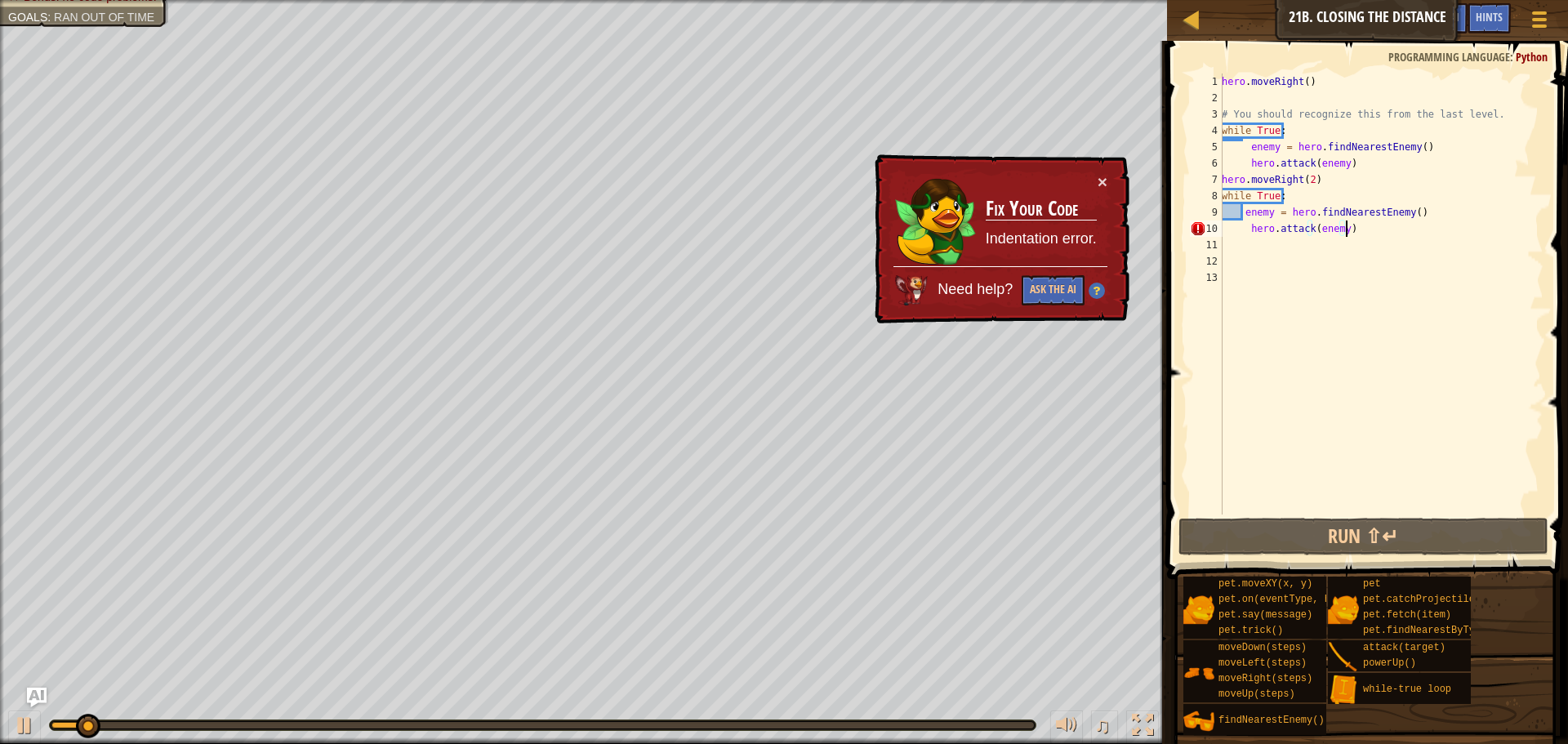
click at [1242, 232] on div "hero . moveRight ( ) # You should recognize this from the last level. while Tru…" at bounding box center [1381, 310] width 325 height 474
click at [1245, 232] on div "hero . moveRight ( ) # You should recognize this from the last level. while Tru…" at bounding box center [1381, 310] width 325 height 474
click at [1248, 231] on div "hero . moveRight ( ) # You should recognize this from the last level. while Tru…" at bounding box center [1381, 310] width 325 height 474
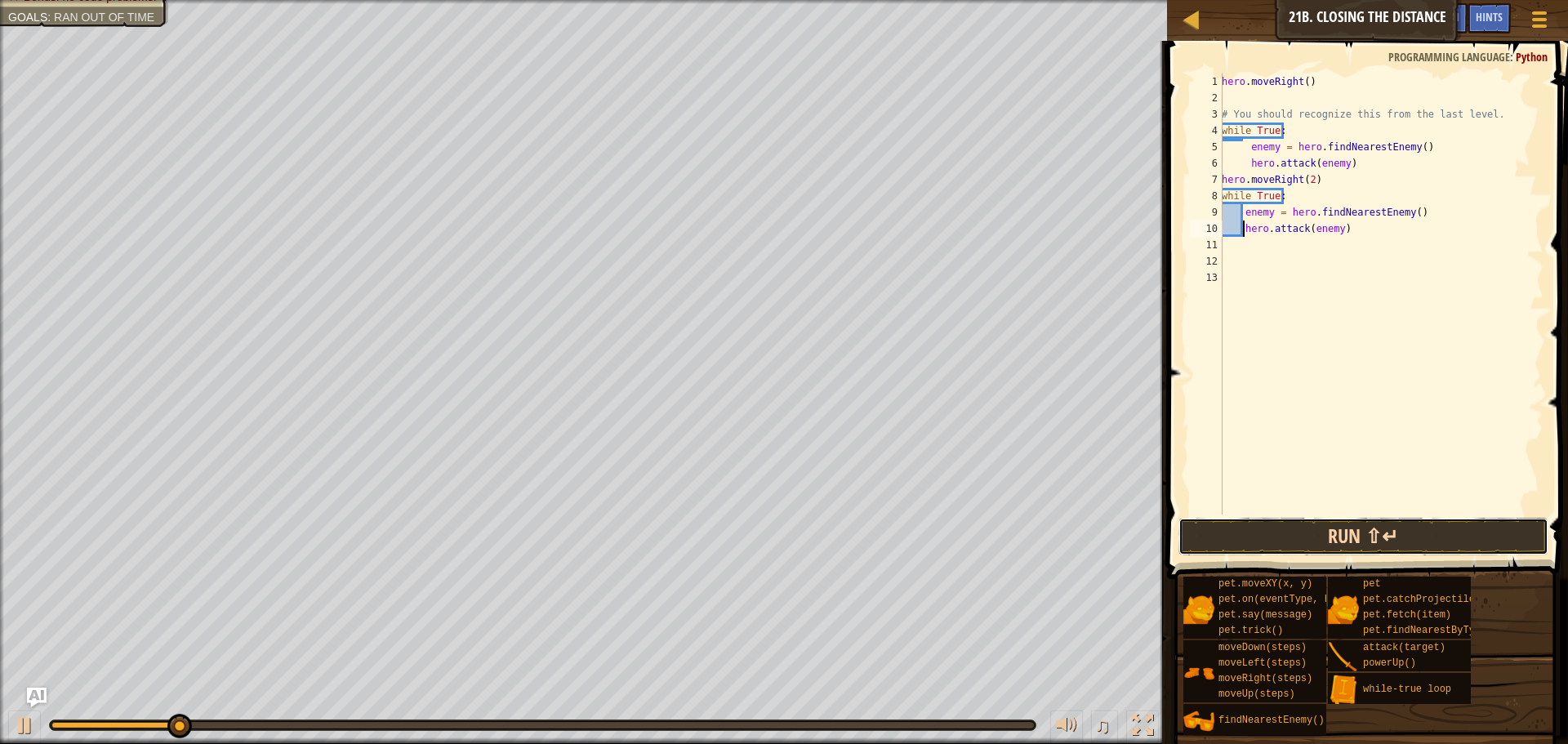
click at [1311, 534] on button "Run ⇧↵" at bounding box center [1363, 536] width 370 height 38
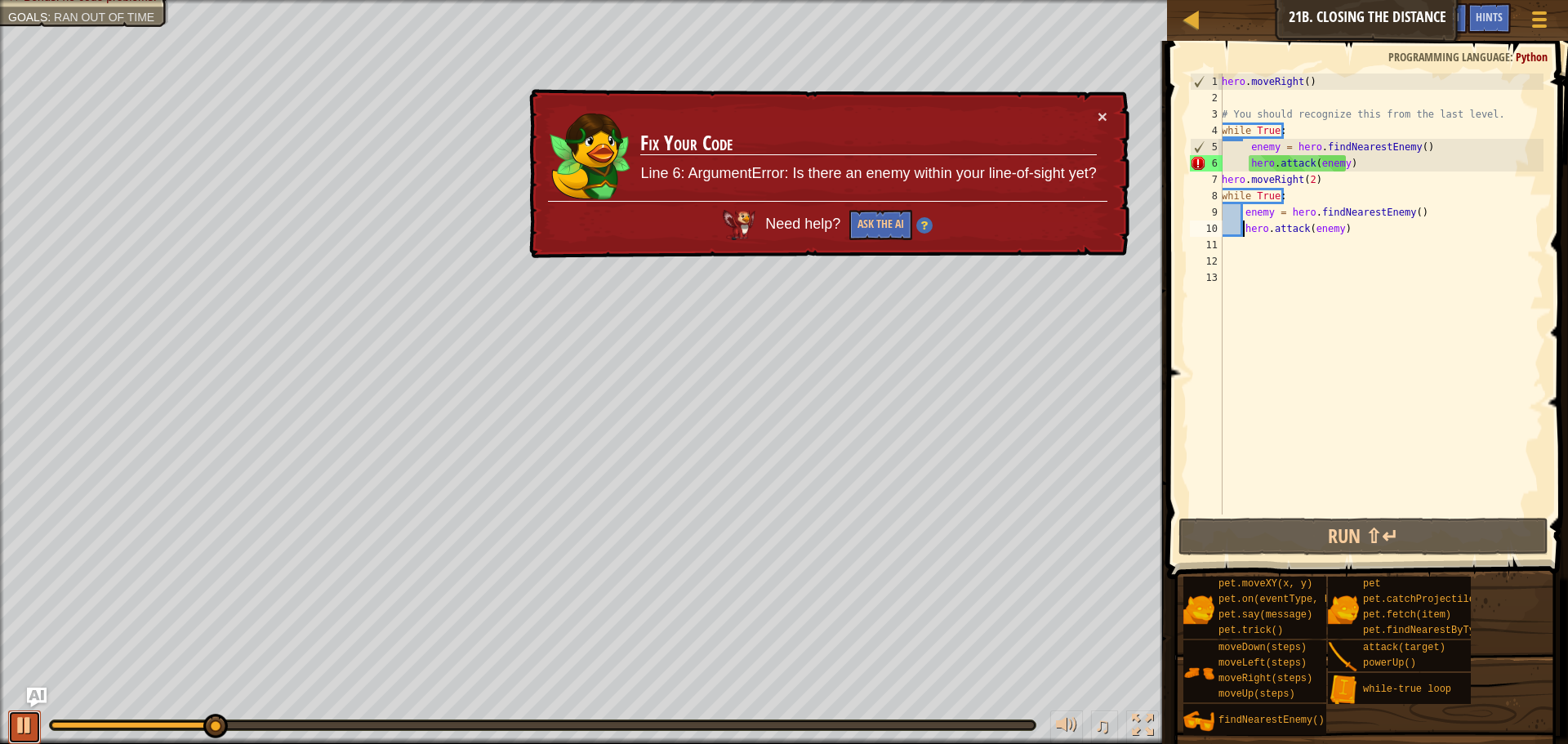
click at [23, 731] on div at bounding box center [25, 725] width 21 height 21
click at [1354, 159] on div "hero . moveRight ( ) # You should recognize this from the last level. while Tru…" at bounding box center [1381, 310] width 325 height 474
click at [1353, 162] on div "hero . moveRight ( ) # You should recognize this from the last level. while Tru…" at bounding box center [1381, 310] width 325 height 474
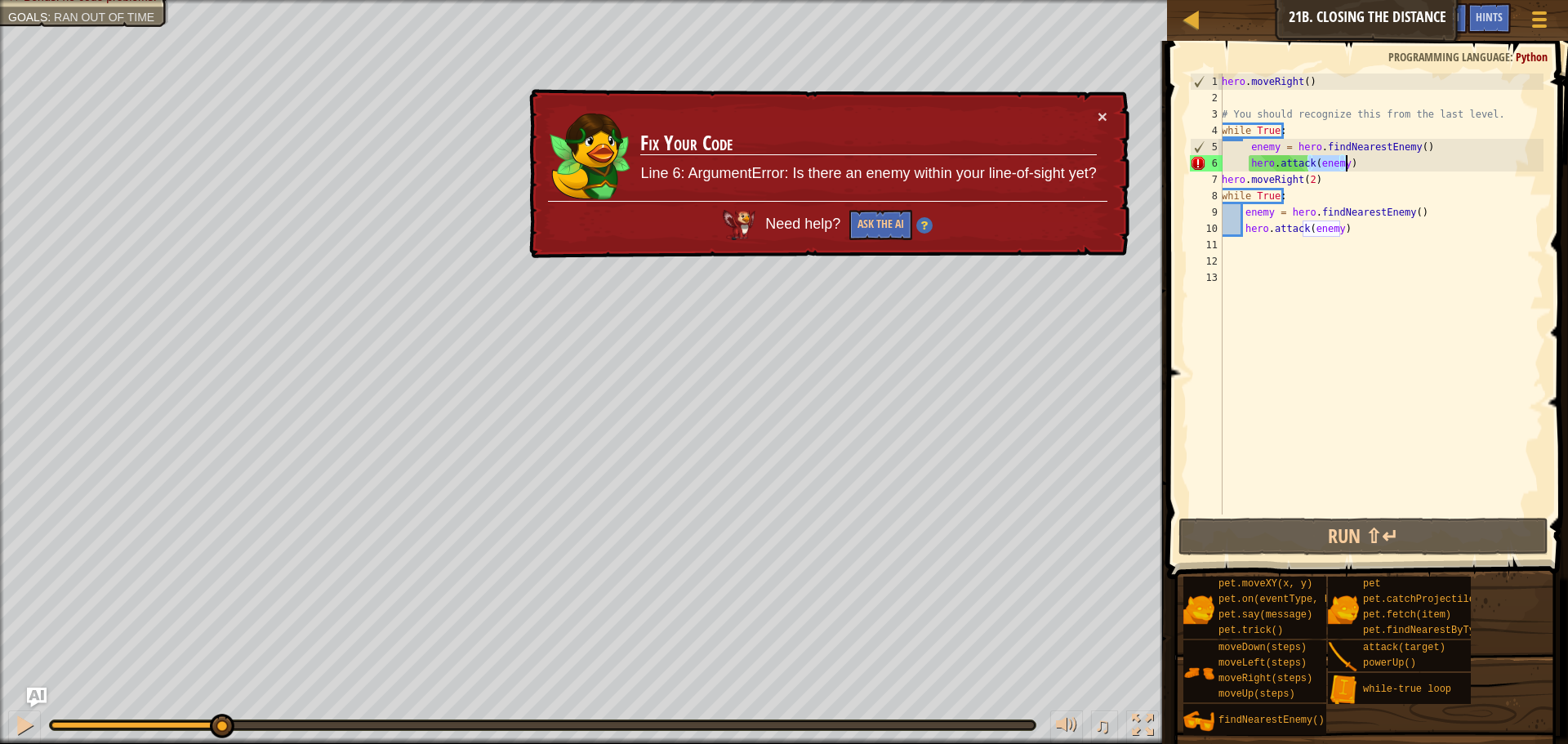
type textarea "hero.attack(enemy) hero.moveRight(2)"
click at [1353, 162] on div "hero . moveRight ( ) # You should recognize this from the last level. while Tru…" at bounding box center [1381, 310] width 325 height 474
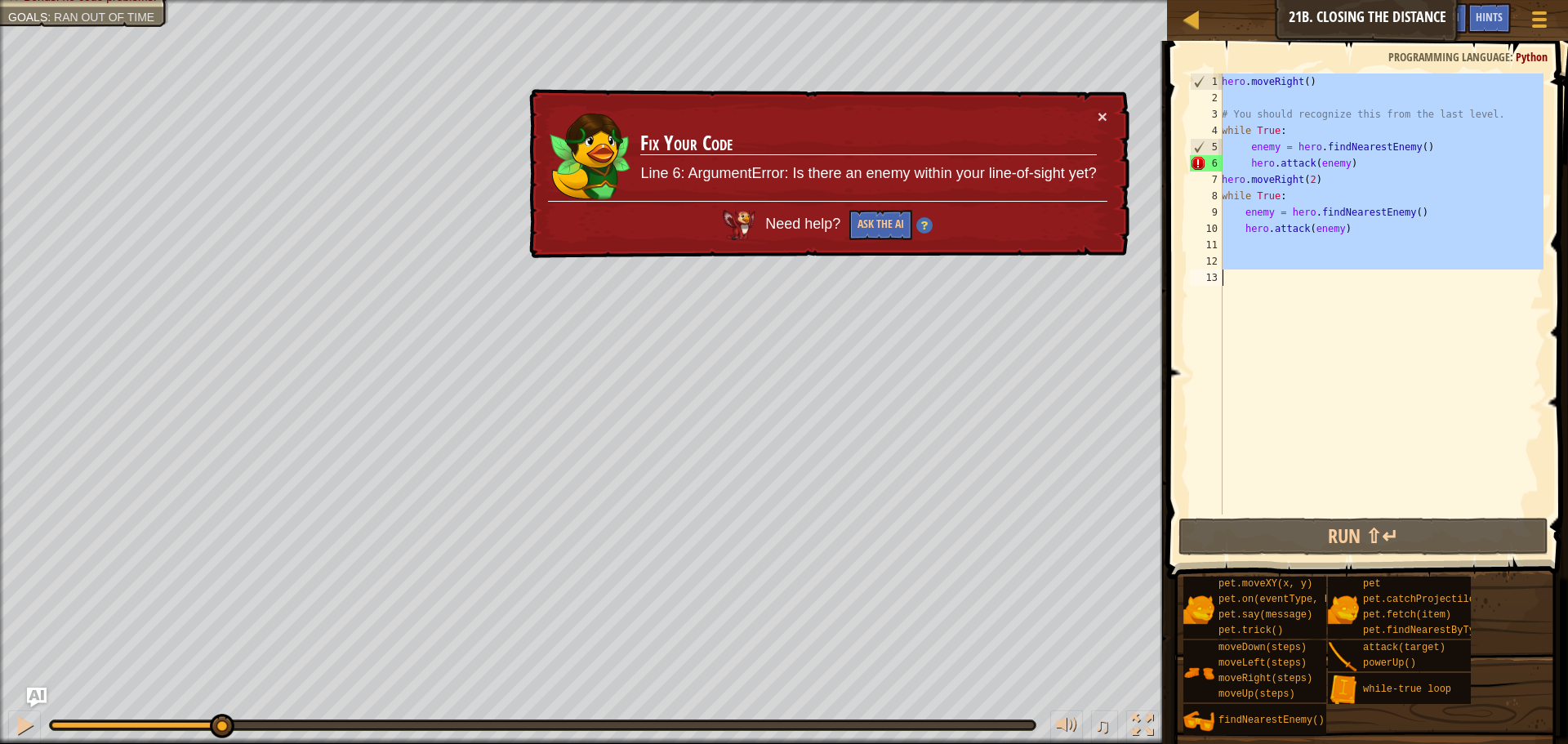
click at [1324, 279] on div "hero . moveRight ( ) # You should recognize this from the last level. while Tru…" at bounding box center [1381, 293] width 325 height 441
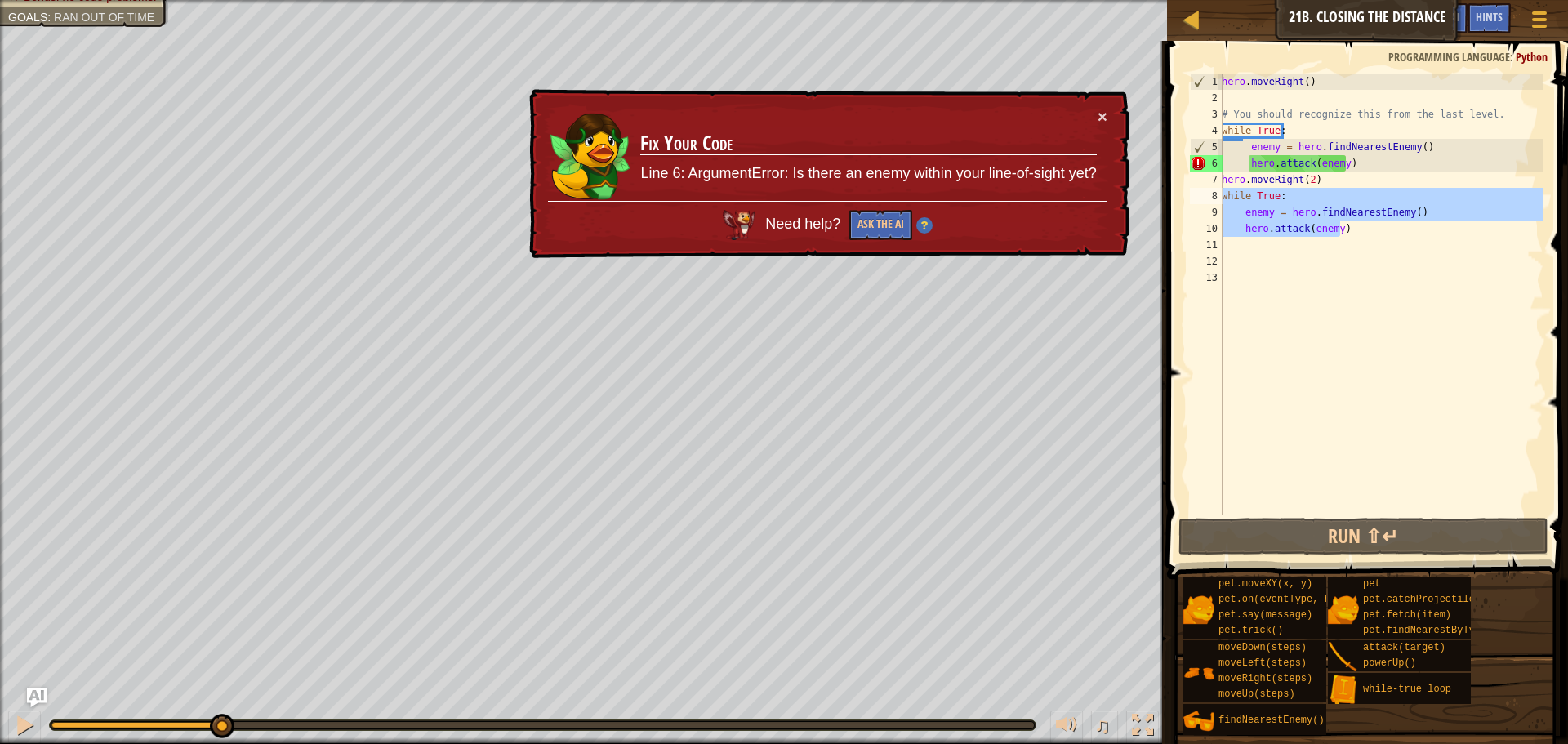
drag, startPoint x: 1344, startPoint y: 231, endPoint x: 1222, endPoint y: 196, distance: 126.9
click at [1222, 196] on div "1 2 3 4 5 6 7 8 9 10 11 12 13 hero . moveRight ( ) # You should recognize this …" at bounding box center [1365, 293] width 357 height 441
type textarea "while True: enemy = hero.findNearestEnemy()"
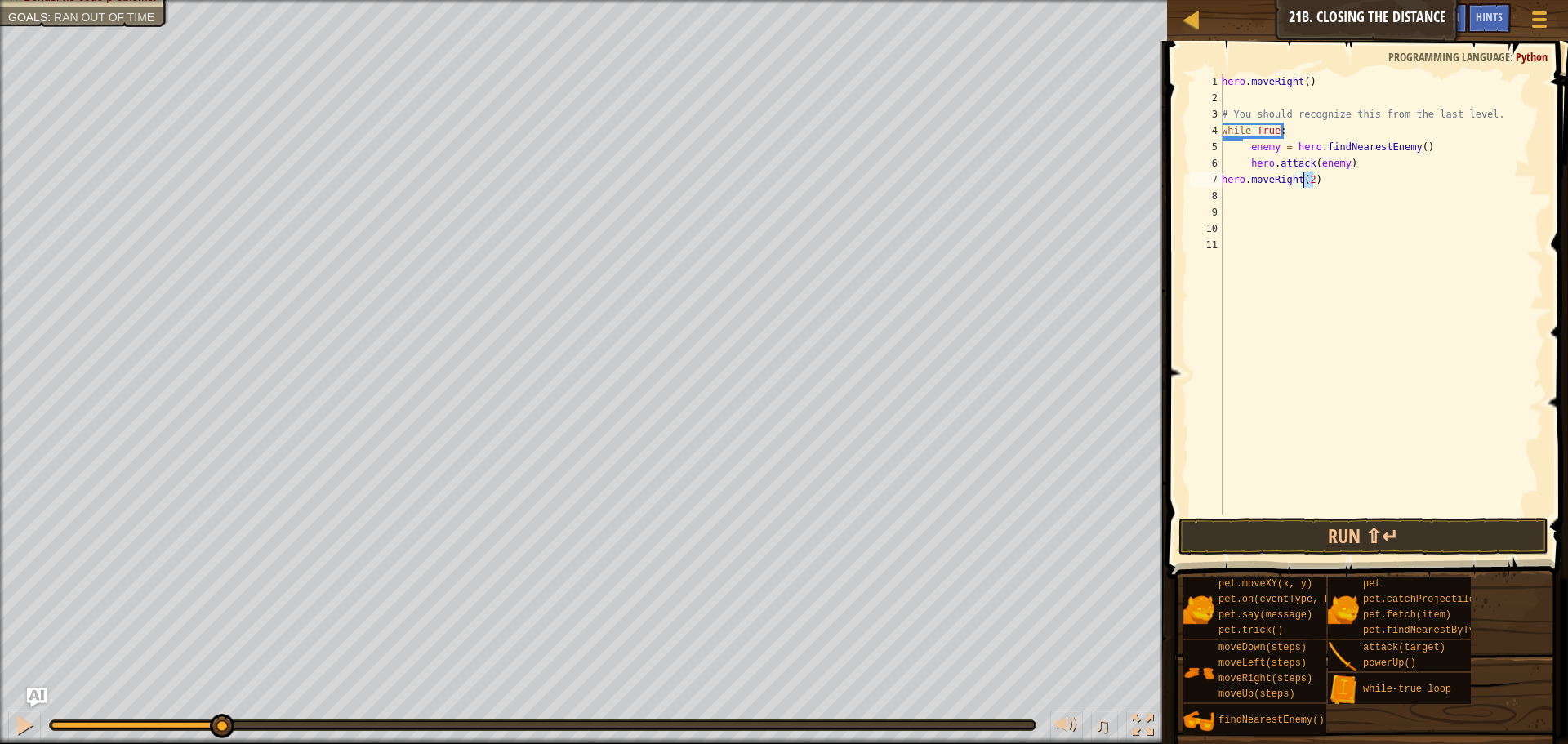
drag, startPoint x: 1343, startPoint y: 184, endPoint x: 1321, endPoint y: 181, distance: 22.2
click at [1304, 182] on div "hero . moveRight ( ) # You should recognize this from the last level. while Tru…" at bounding box center [1381, 310] width 325 height 474
type textarea "hero.moveRight(2)"
click at [1335, 198] on div "hero . moveRight ( ) # You should recognize this from the last level. while Tru…" at bounding box center [1381, 310] width 325 height 474
click at [1347, 538] on button "Run ⇧↵" at bounding box center [1363, 536] width 370 height 38
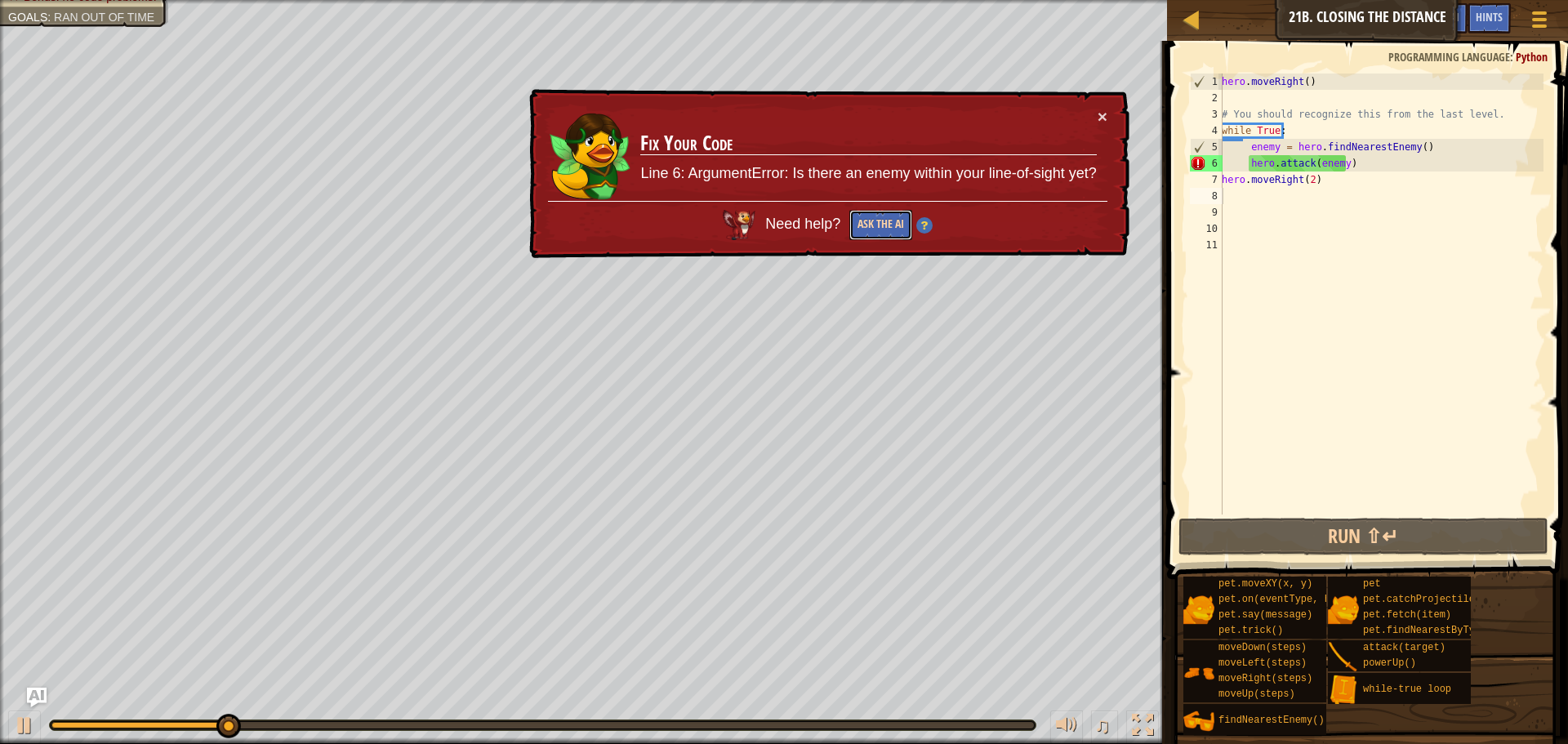
click at [880, 229] on button "Ask the AI" at bounding box center [880, 224] width 63 height 30
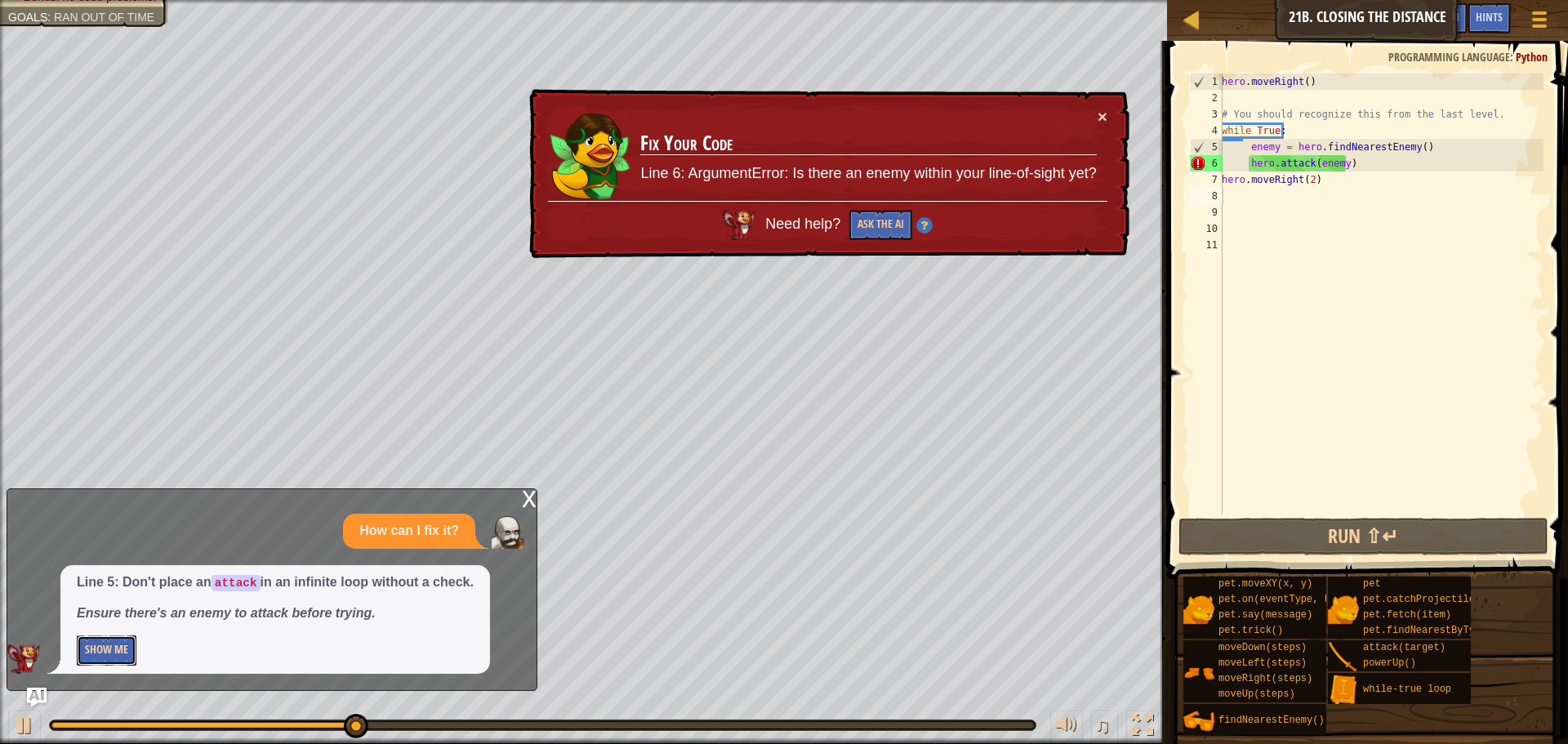
click at [101, 644] on button "Show Me" at bounding box center [106, 650] width 59 height 30
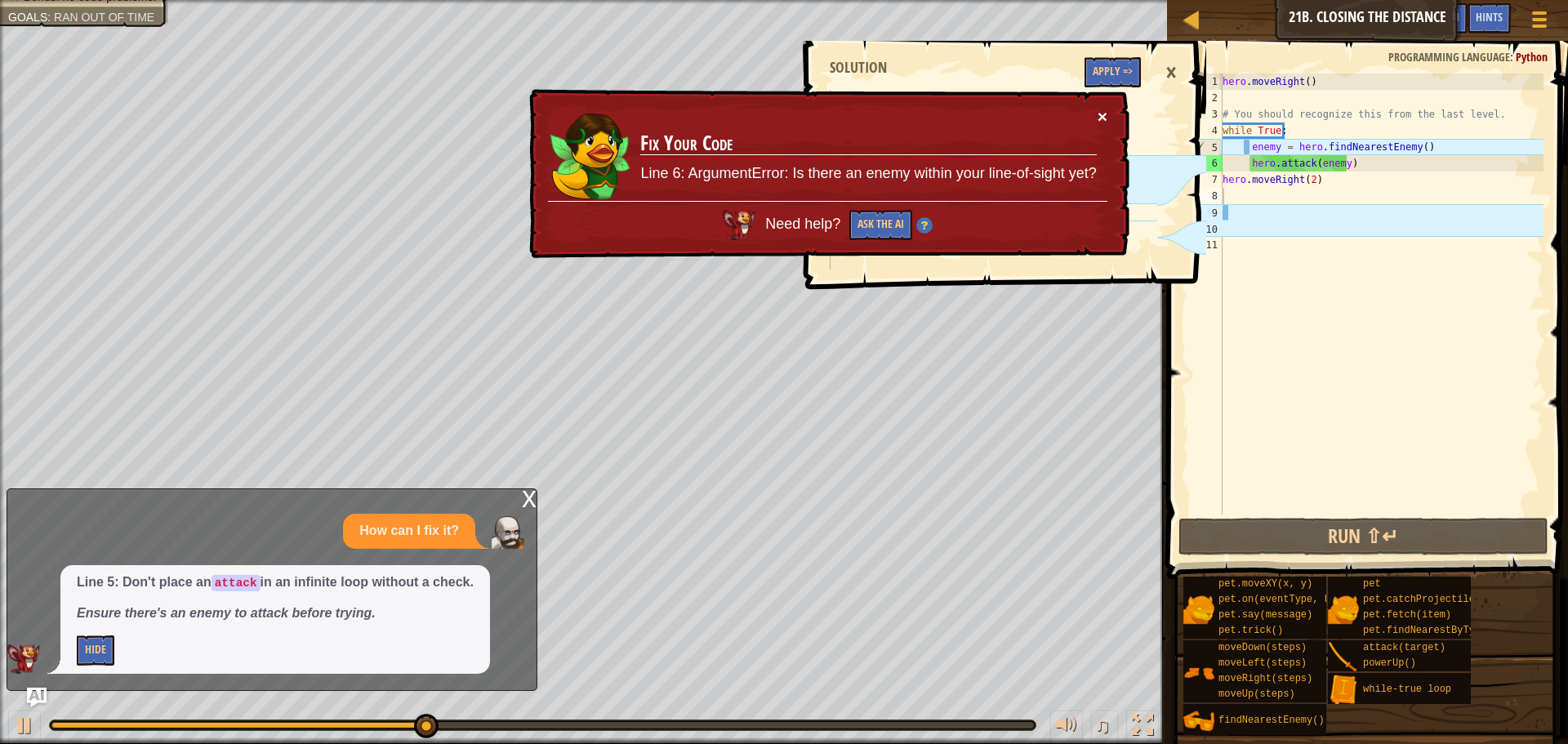
click at [1107, 108] on button "×" at bounding box center [1102, 116] width 10 height 17
click at [1105, 111] on button "×" at bounding box center [1102, 116] width 10 height 17
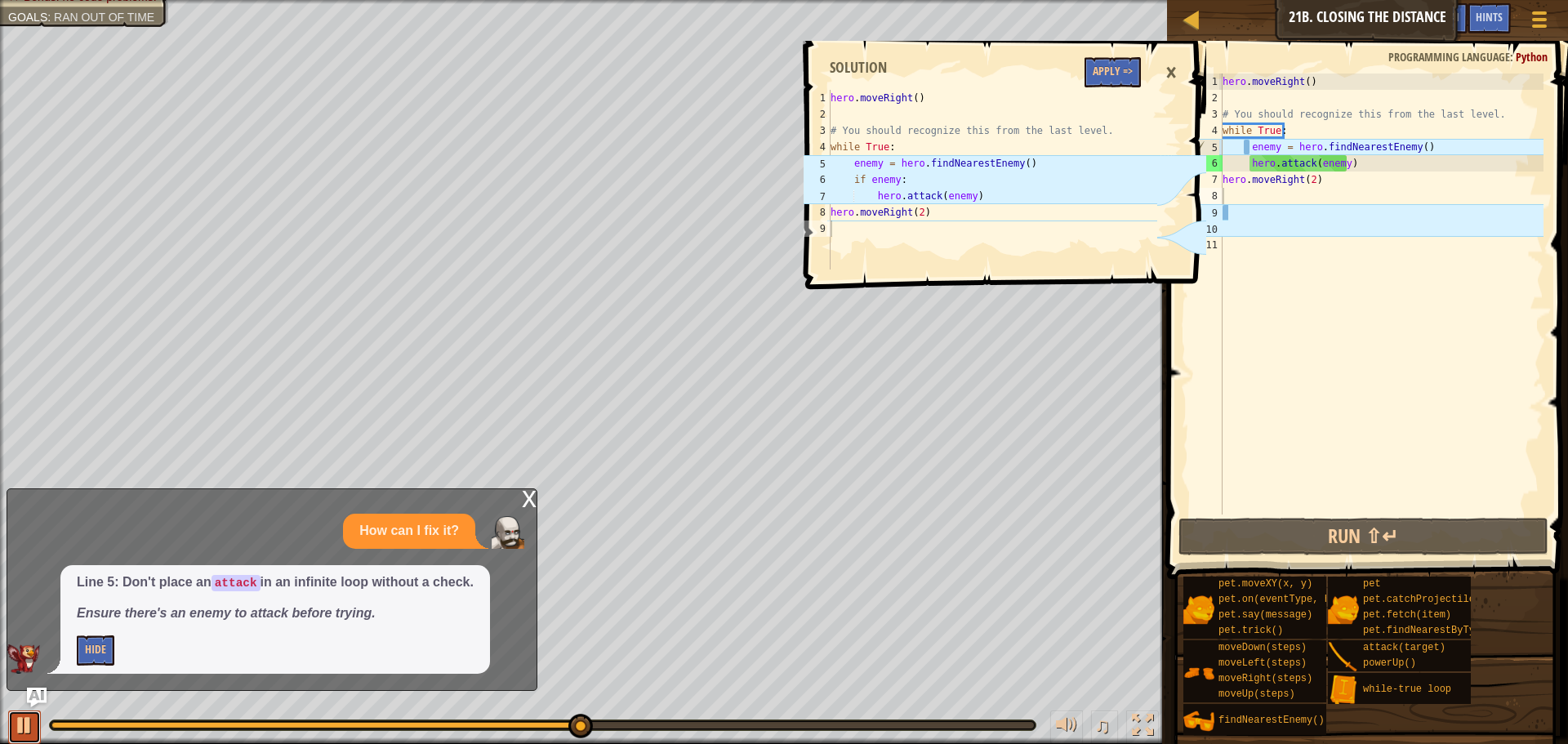
click at [13, 726] on button at bounding box center [24, 727] width 33 height 34
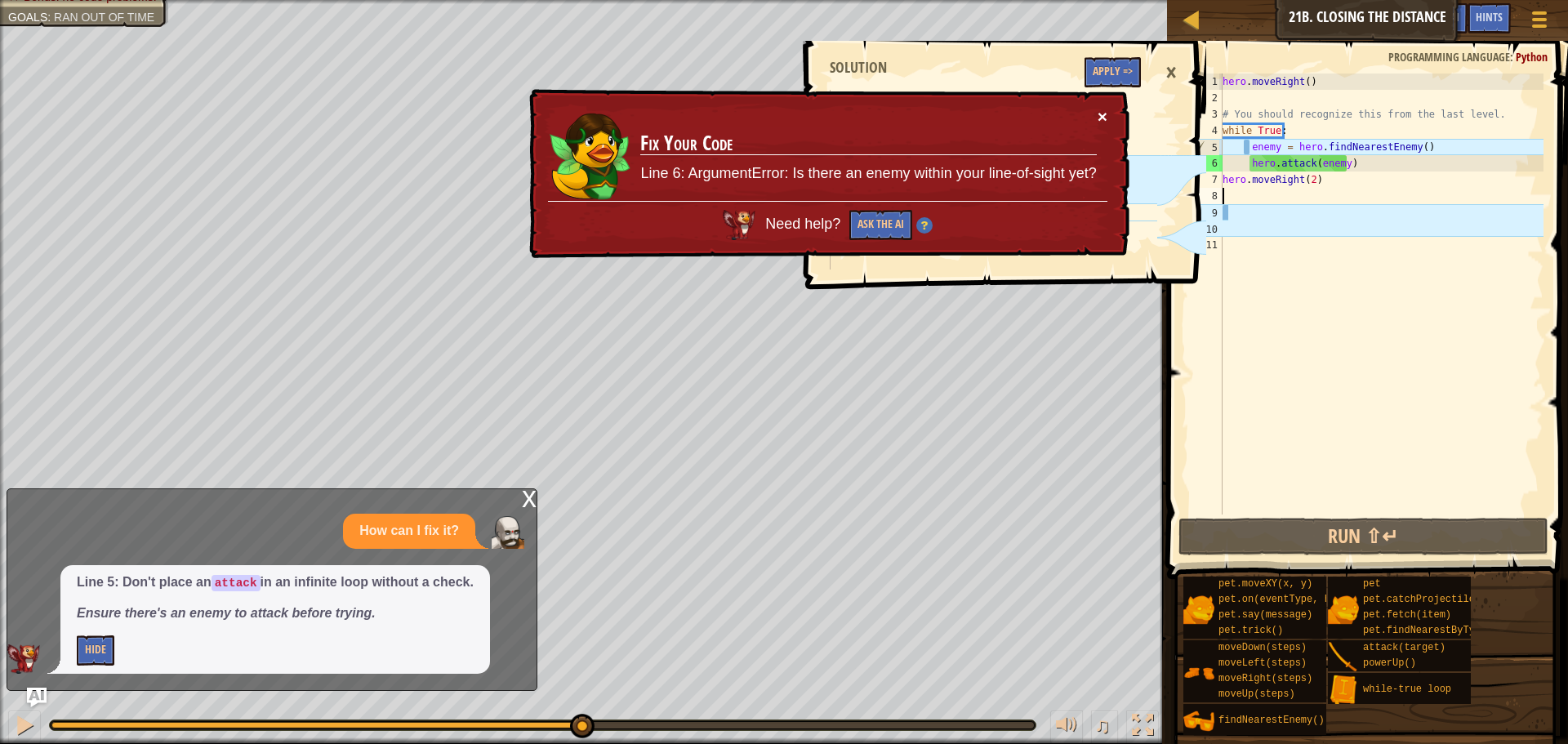
click at [1098, 111] on button "×" at bounding box center [1102, 116] width 10 height 17
click at [1105, 113] on button "×" at bounding box center [1102, 116] width 10 height 17
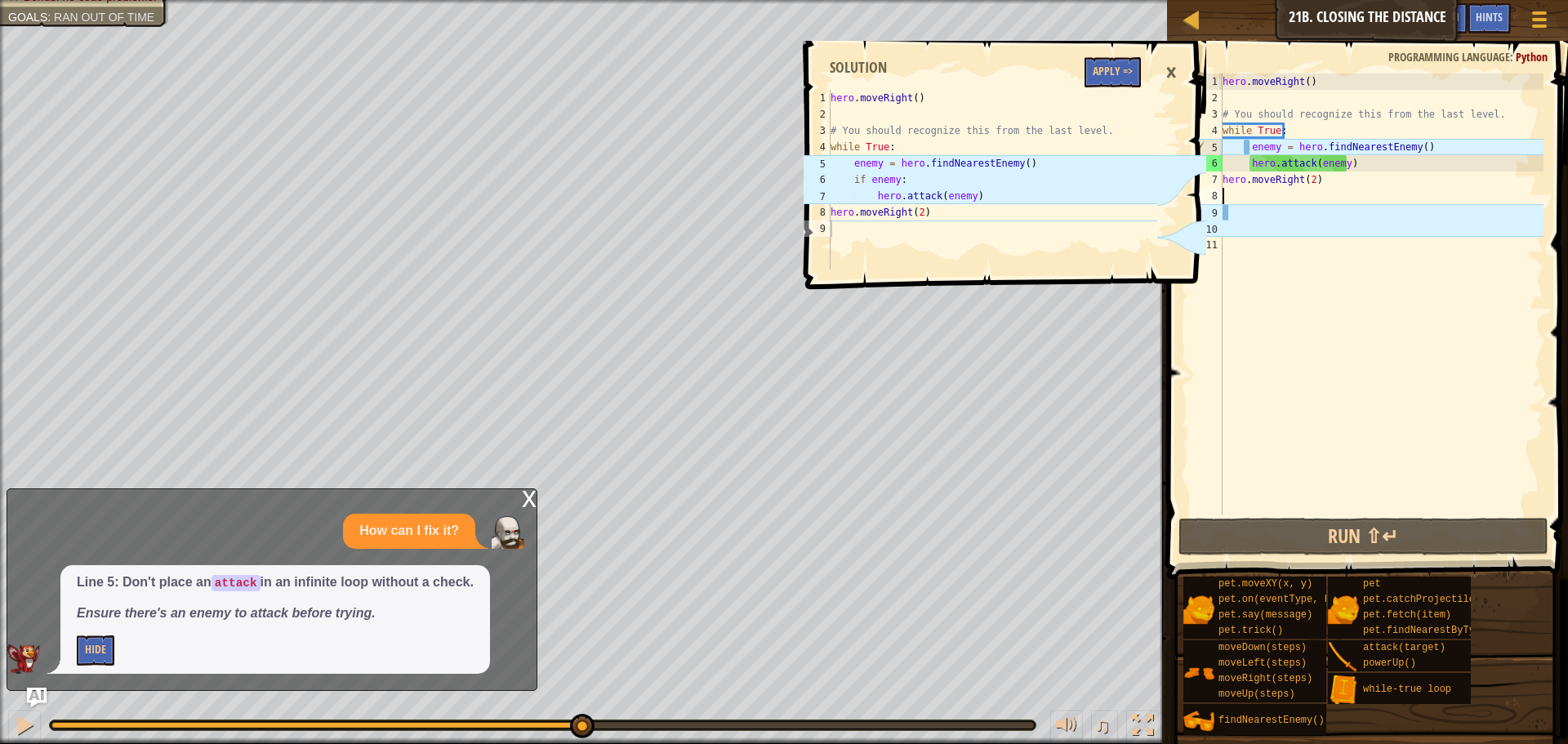
click at [1245, 158] on div "hero . moveRight ( ) # You should recognize this from the last level. while Tru…" at bounding box center [1381, 310] width 324 height 474
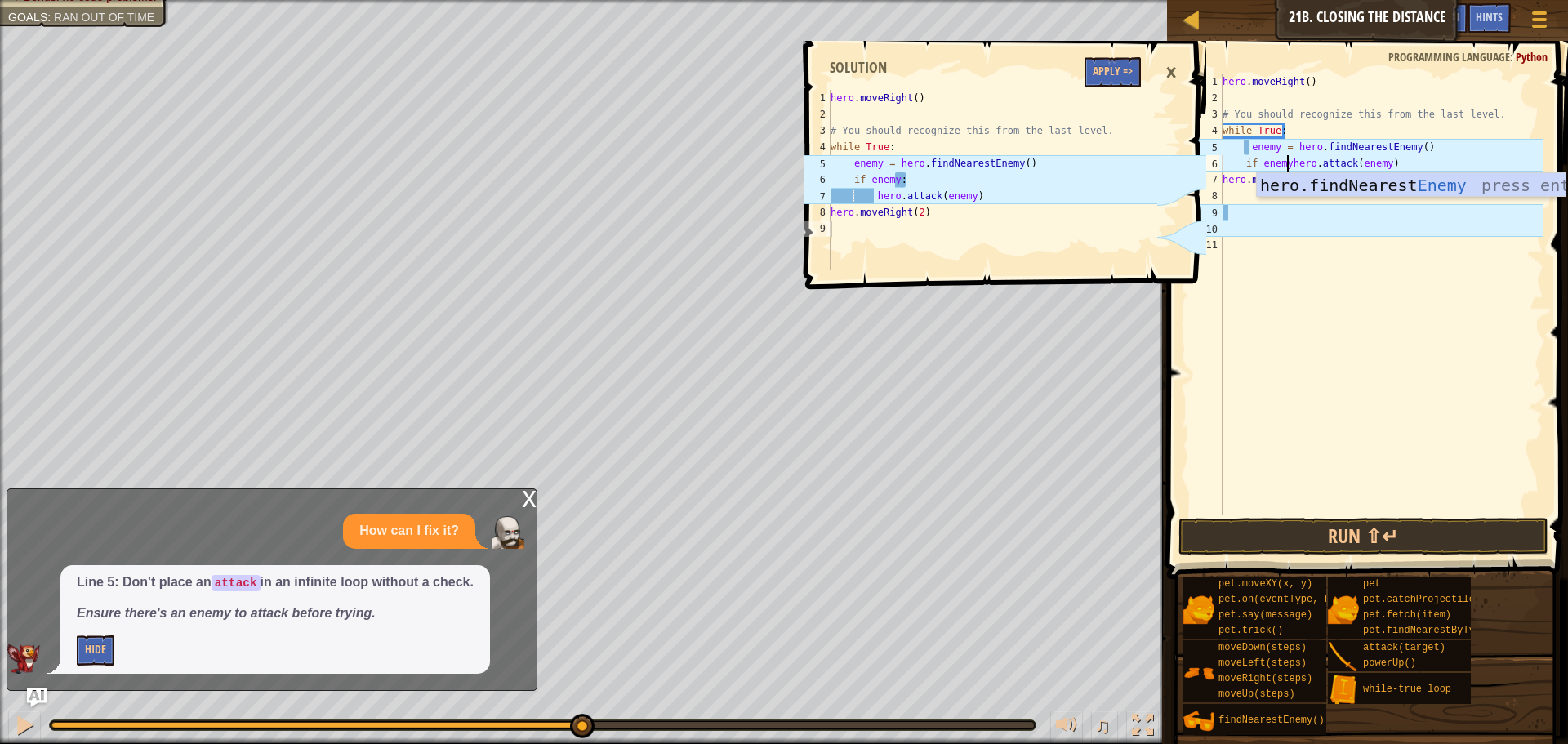
scroll to position [7, 6]
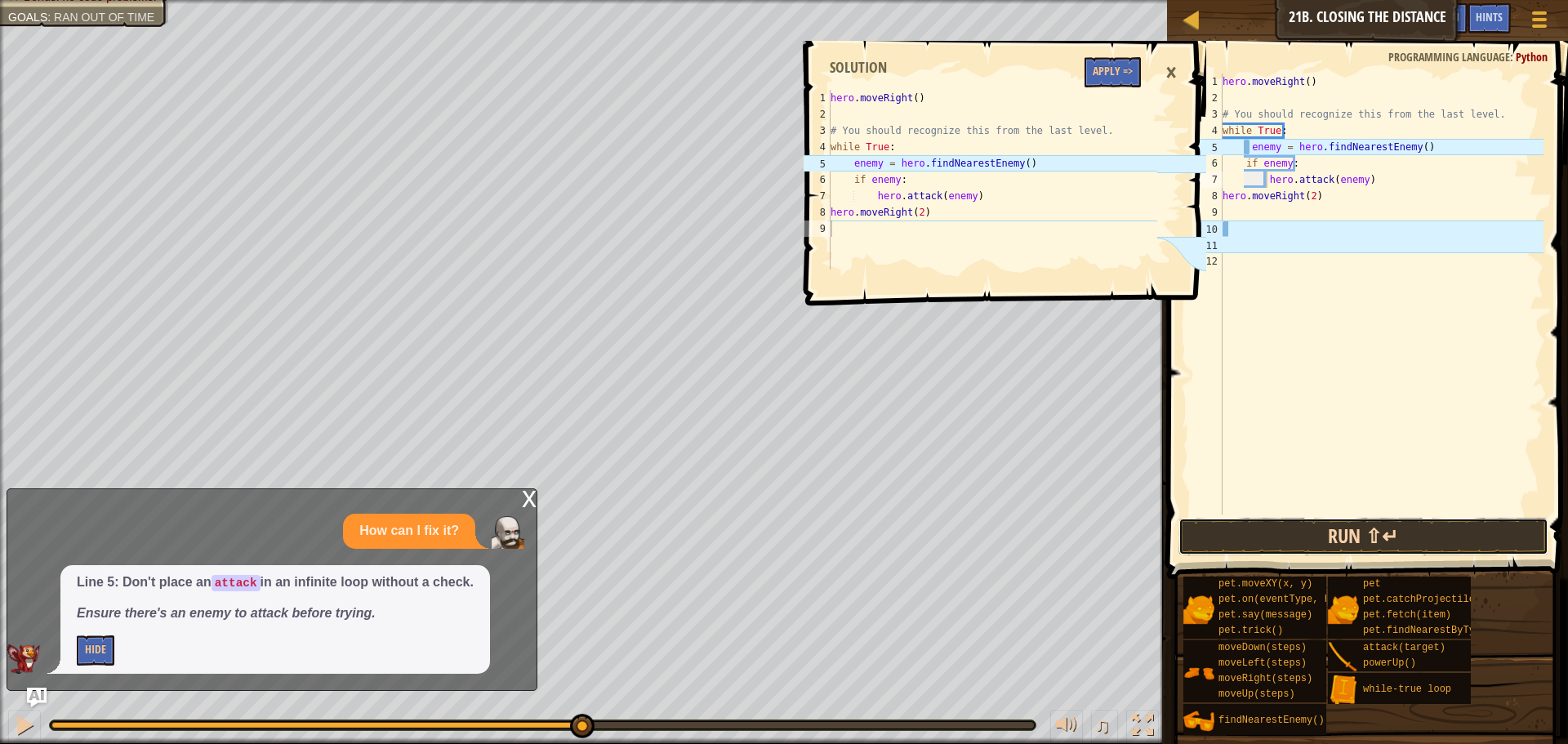
click at [1327, 533] on button "Run ⇧↵" at bounding box center [1363, 536] width 370 height 38
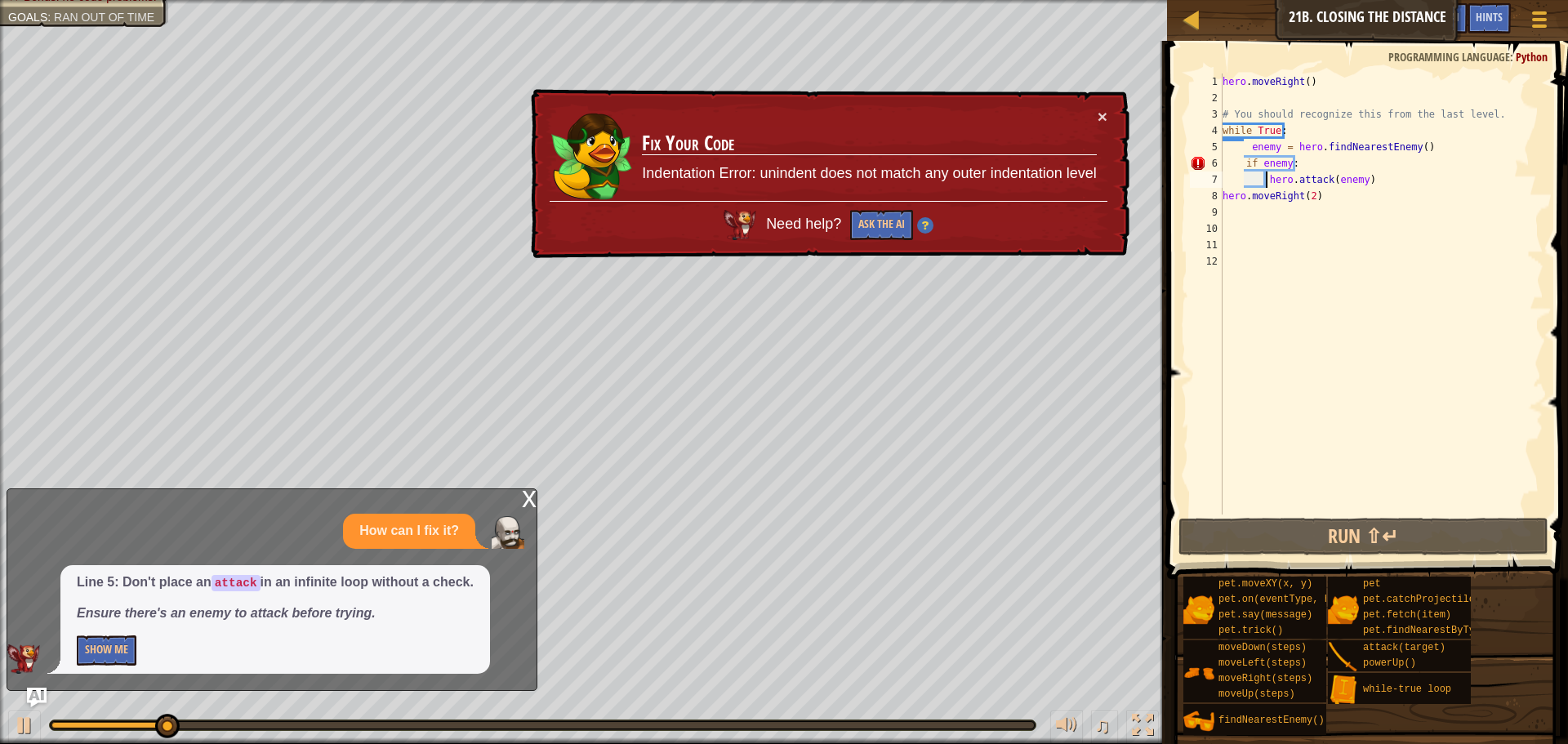
click at [1265, 177] on div "hero . moveRight ( ) # You should recognize this from the last level. while Tru…" at bounding box center [1381, 310] width 324 height 474
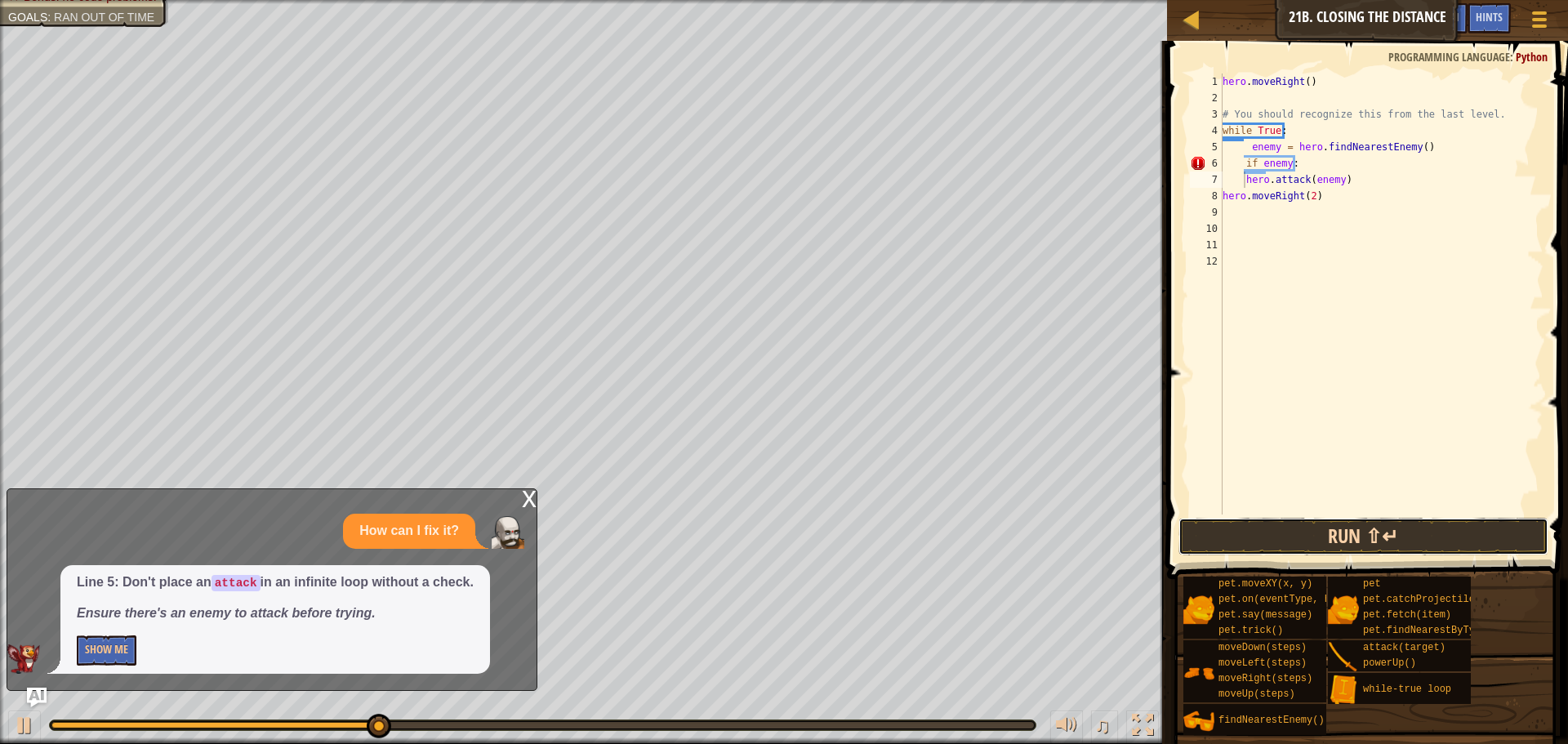
click at [1378, 532] on button "Run ⇧↵" at bounding box center [1363, 536] width 370 height 38
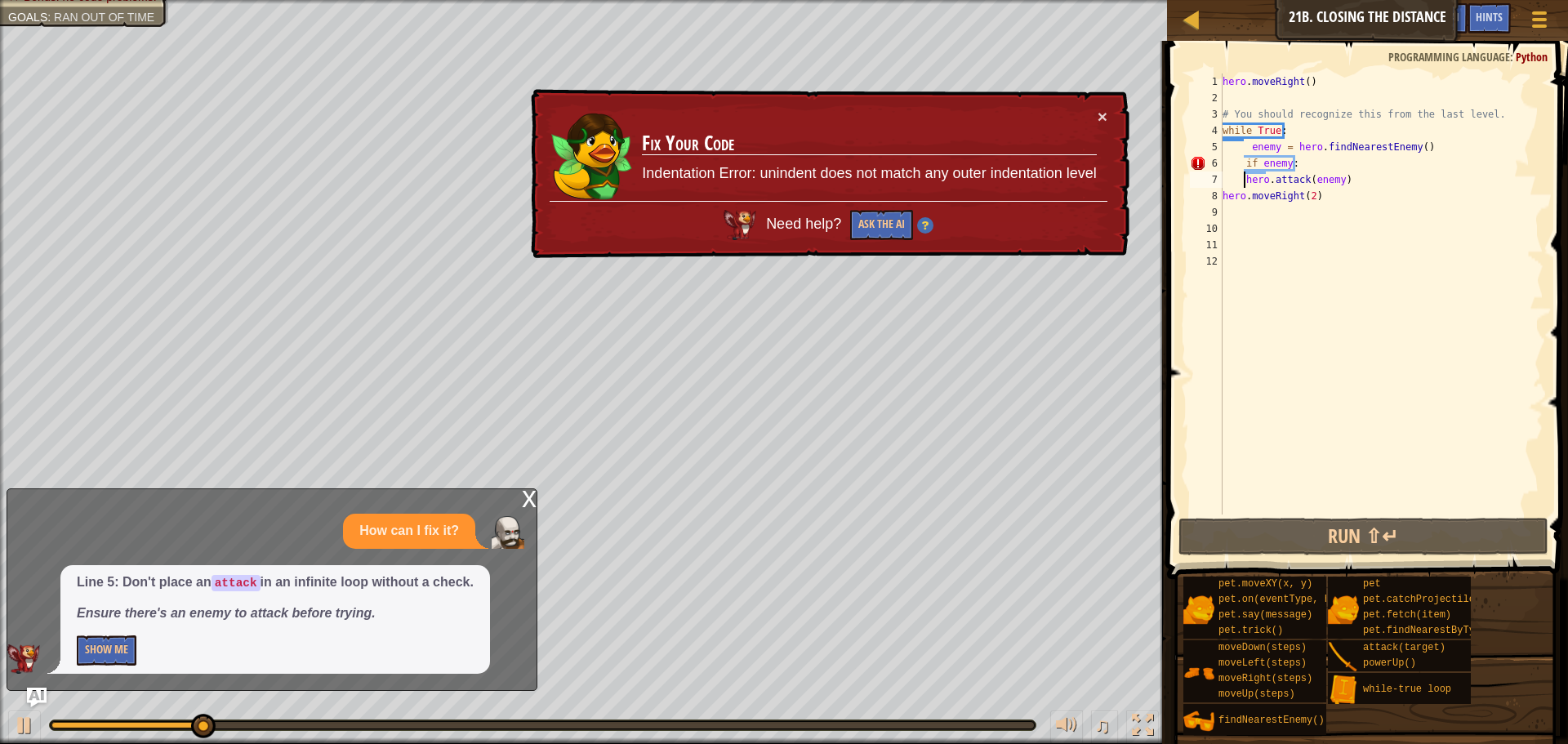
click at [1240, 166] on div "hero . moveRight ( ) # You should recognize this from the last level. while Tru…" at bounding box center [1381, 310] width 324 height 474
click at [1240, 164] on div "hero . moveRight ( ) # You should recognize this from the last level. while Tru…" at bounding box center [1381, 310] width 324 height 474
click at [1245, 159] on div "hero . moveRight ( ) # You should recognize this from the last level. while Tru…" at bounding box center [1381, 310] width 324 height 474
type textarea "if enemy:"
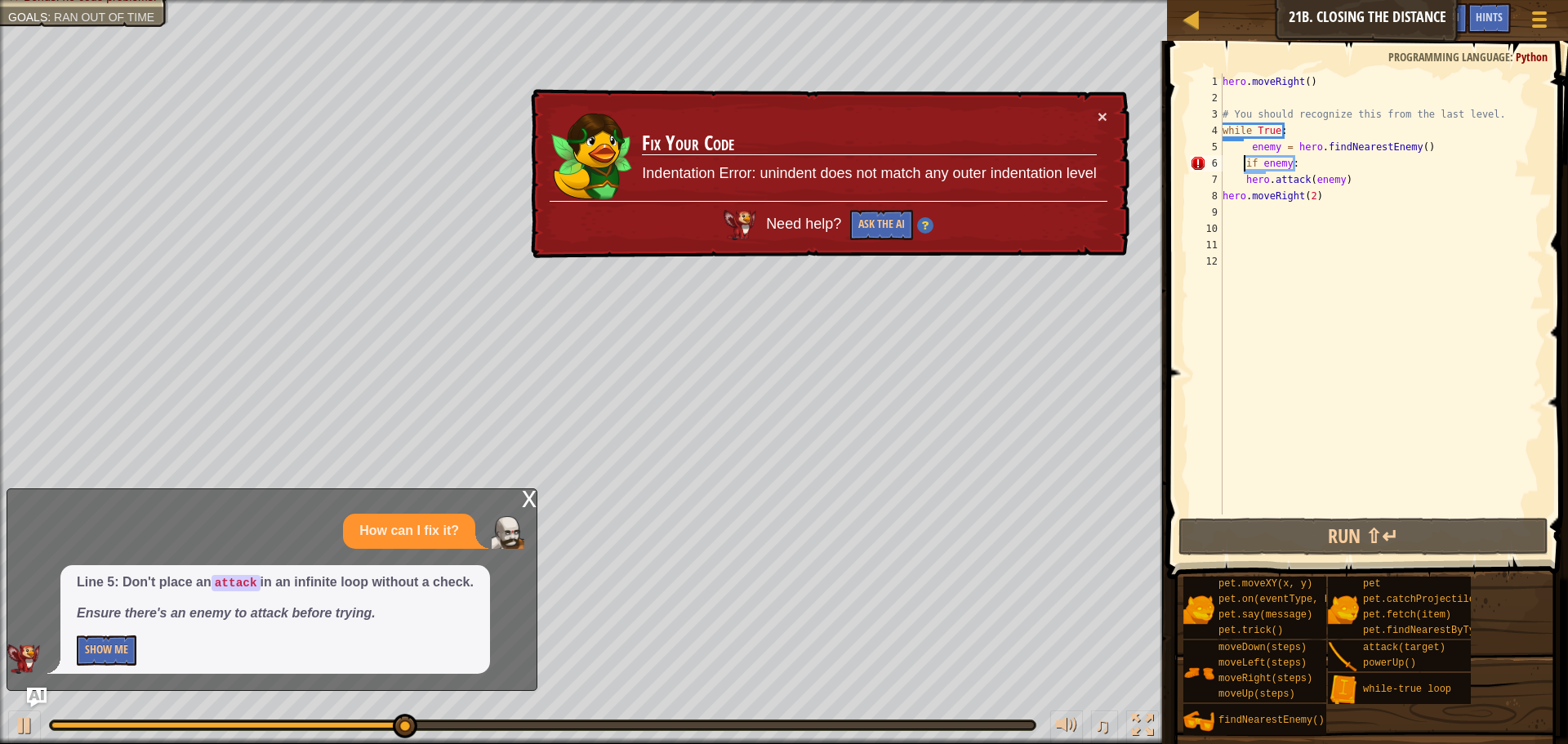
scroll to position [7, 4]
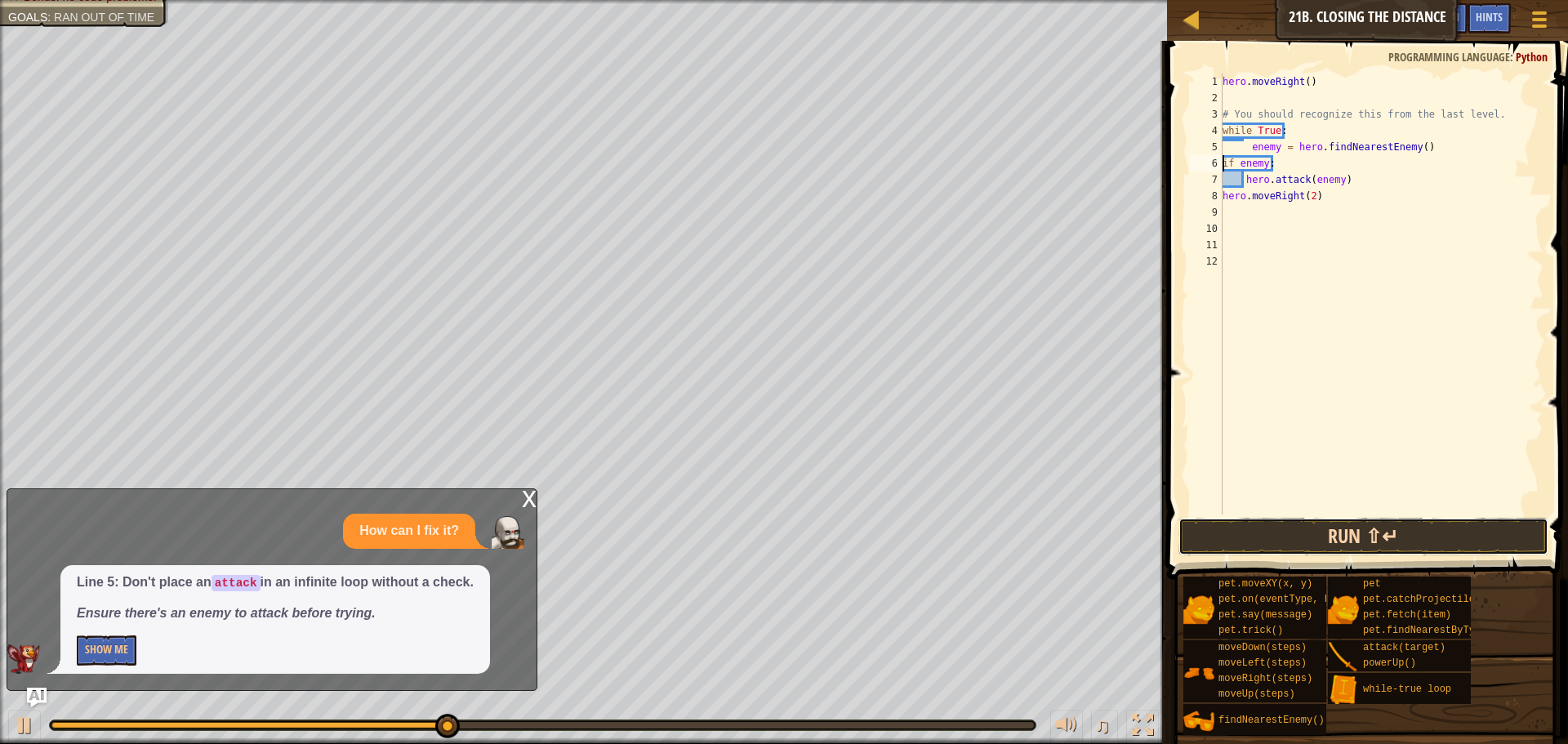
click at [1316, 521] on button "Run ⇧↵" at bounding box center [1363, 536] width 370 height 38
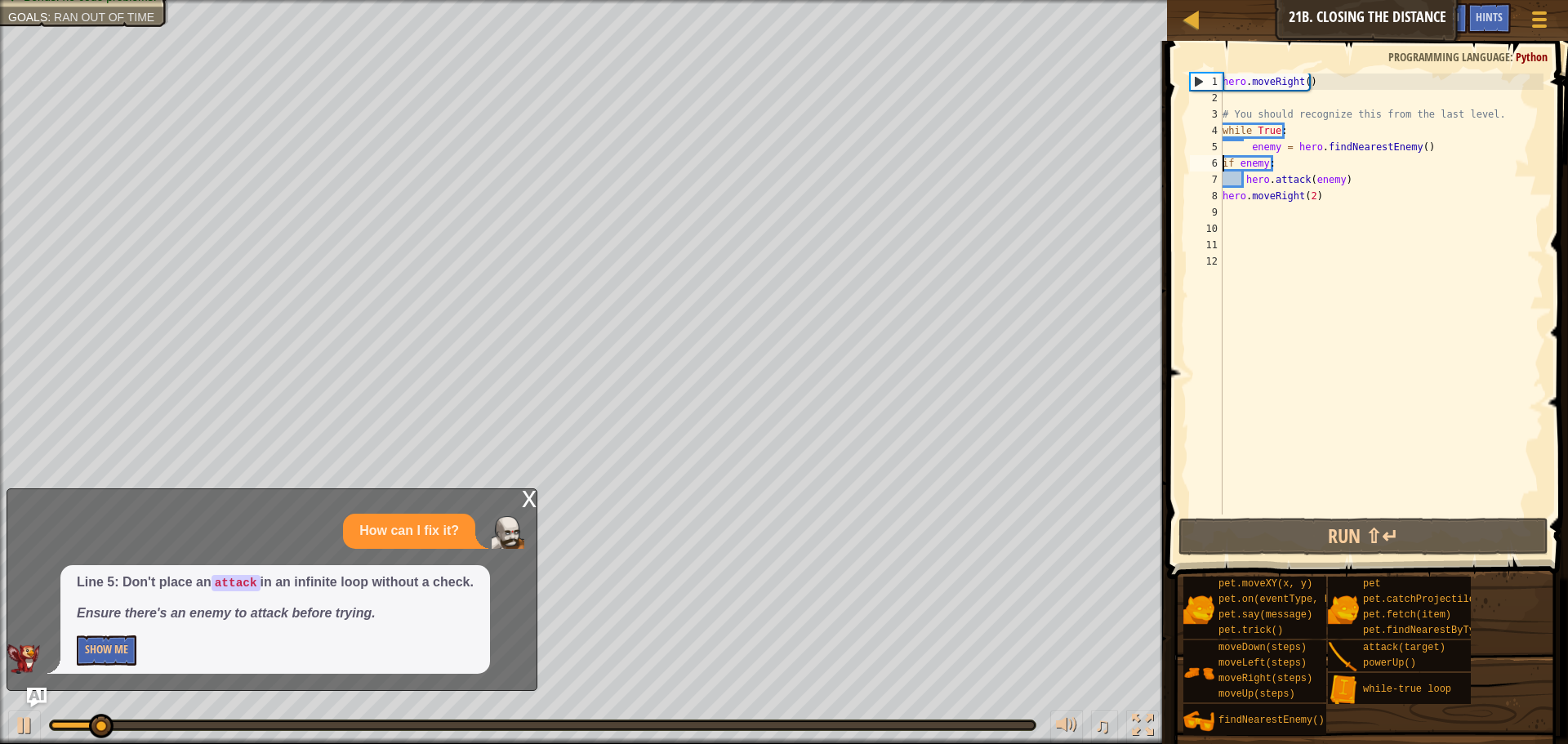
click at [529, 496] on div "x" at bounding box center [529, 497] width 15 height 16
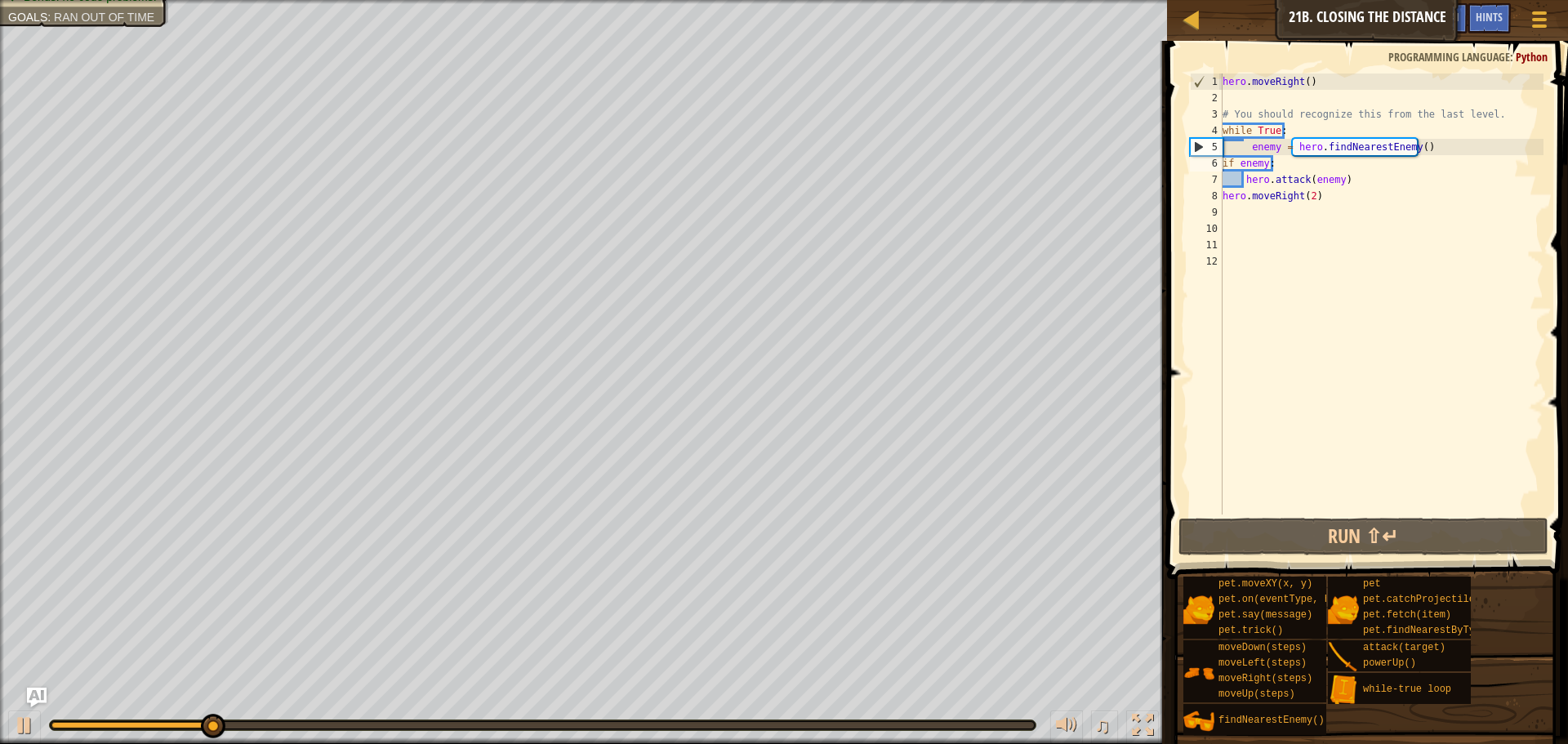
click at [1283, 166] on div "hero . moveRight ( ) # You should recognize this from the last level. while Tru…" at bounding box center [1381, 310] width 324 height 474
click at [1310, 306] on div "hero . moveRight ( ) # You should recognize this from the last level. while Tru…" at bounding box center [1381, 310] width 324 height 474
click at [1261, 177] on div "hero . moveRight ( ) # You should recognize this from the last level. while Tru…" at bounding box center [1381, 310] width 324 height 474
click at [22, 719] on div at bounding box center [25, 725] width 21 height 21
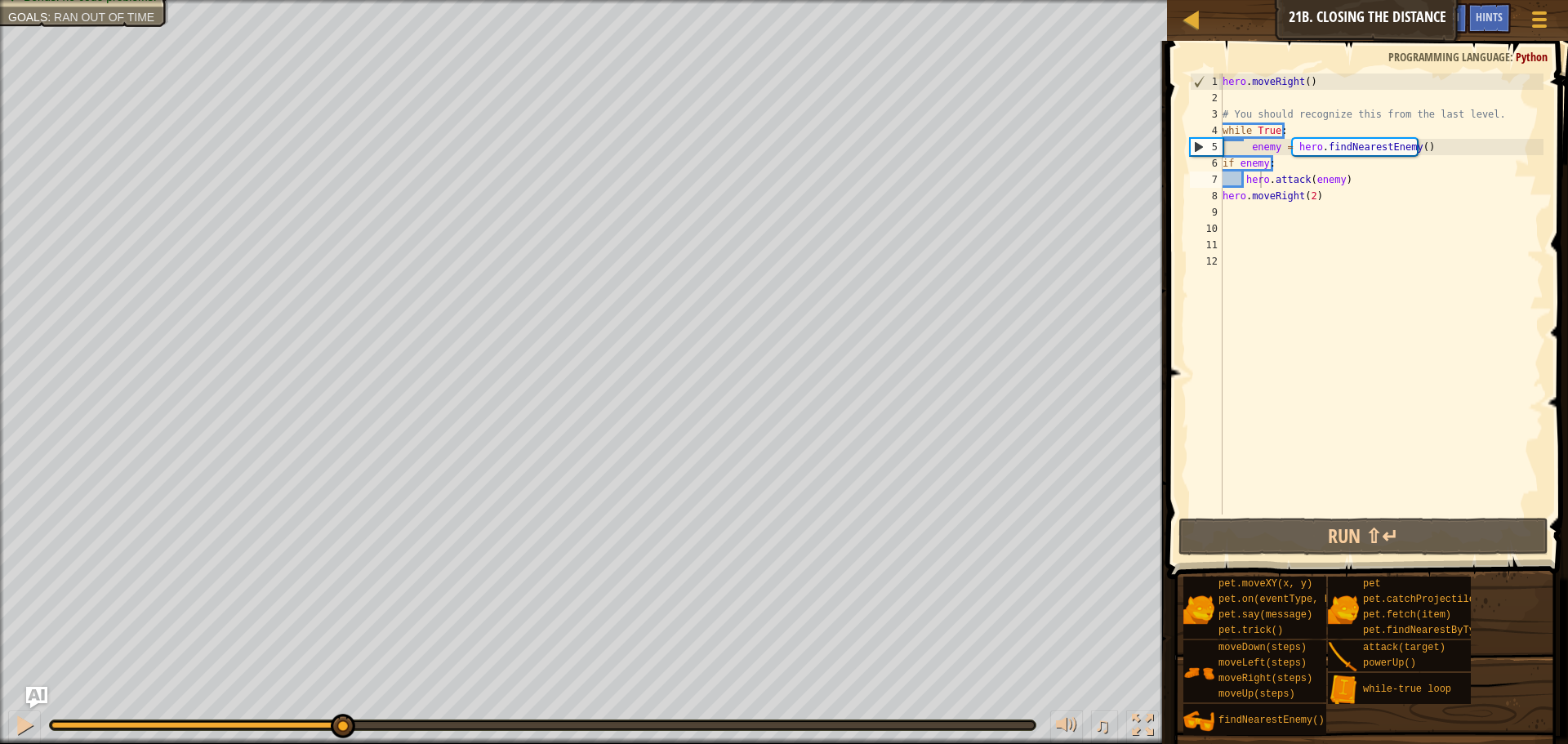
click at [30, 690] on img "Ask AI" at bounding box center [37, 697] width 21 height 21
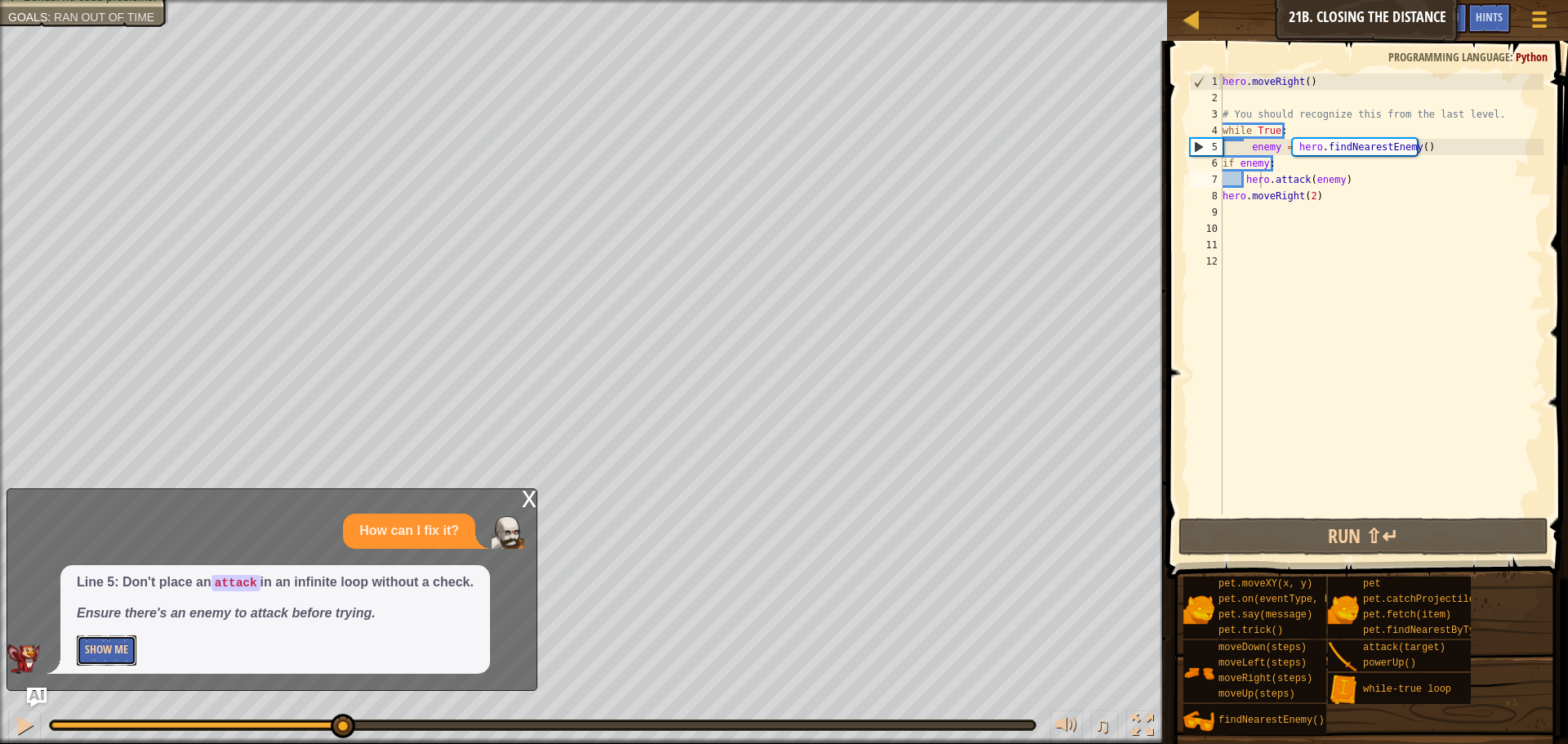
click at [123, 647] on button "Show Me" at bounding box center [106, 650] width 59 height 30
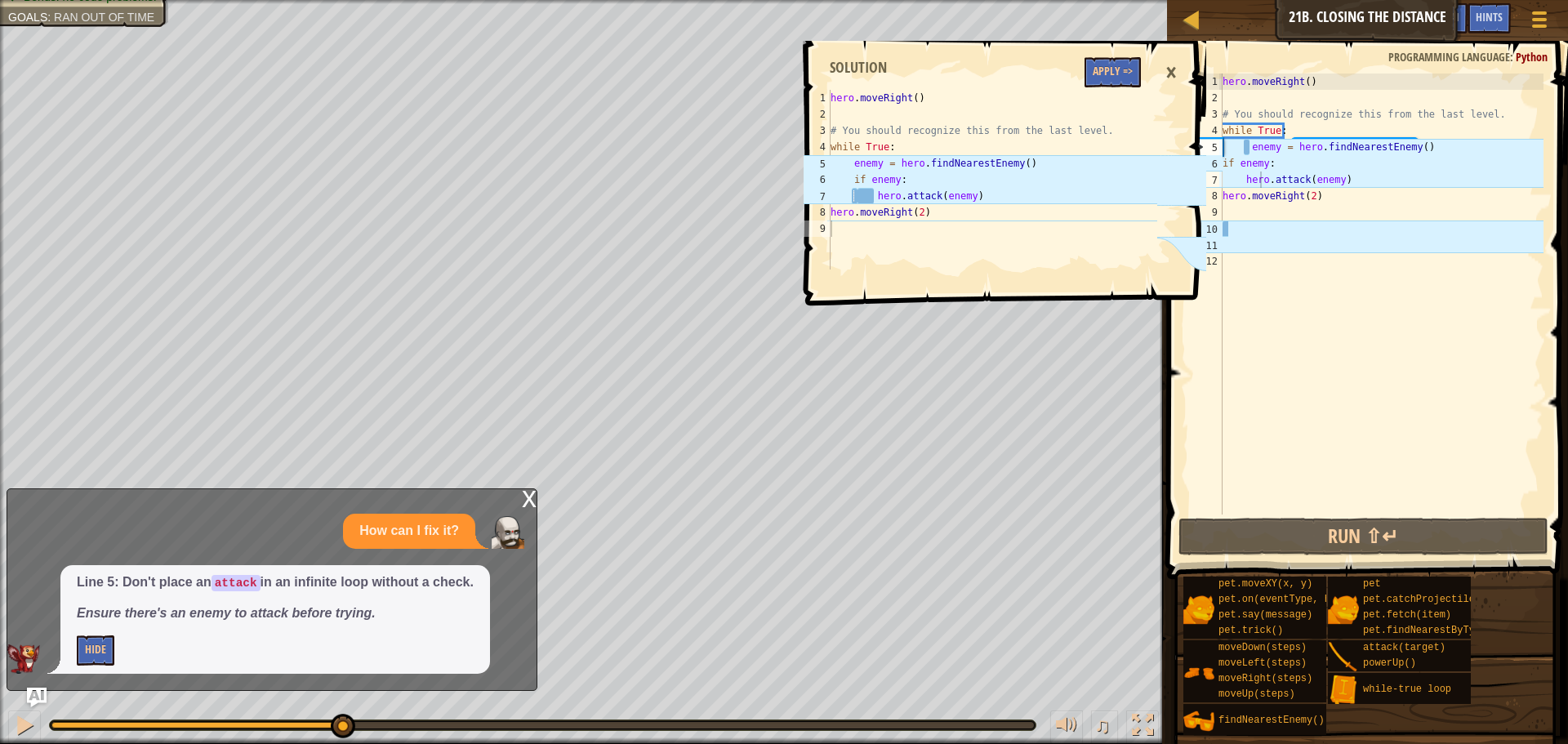
click at [1240, 180] on div "hero . moveRight ( ) # You should recognize this from the last level. while Tru…" at bounding box center [1381, 310] width 324 height 474
click at [1243, 178] on div "hero . moveRight ( ) # You should recognize this from the last level. while Tru…" at bounding box center [1381, 310] width 324 height 474
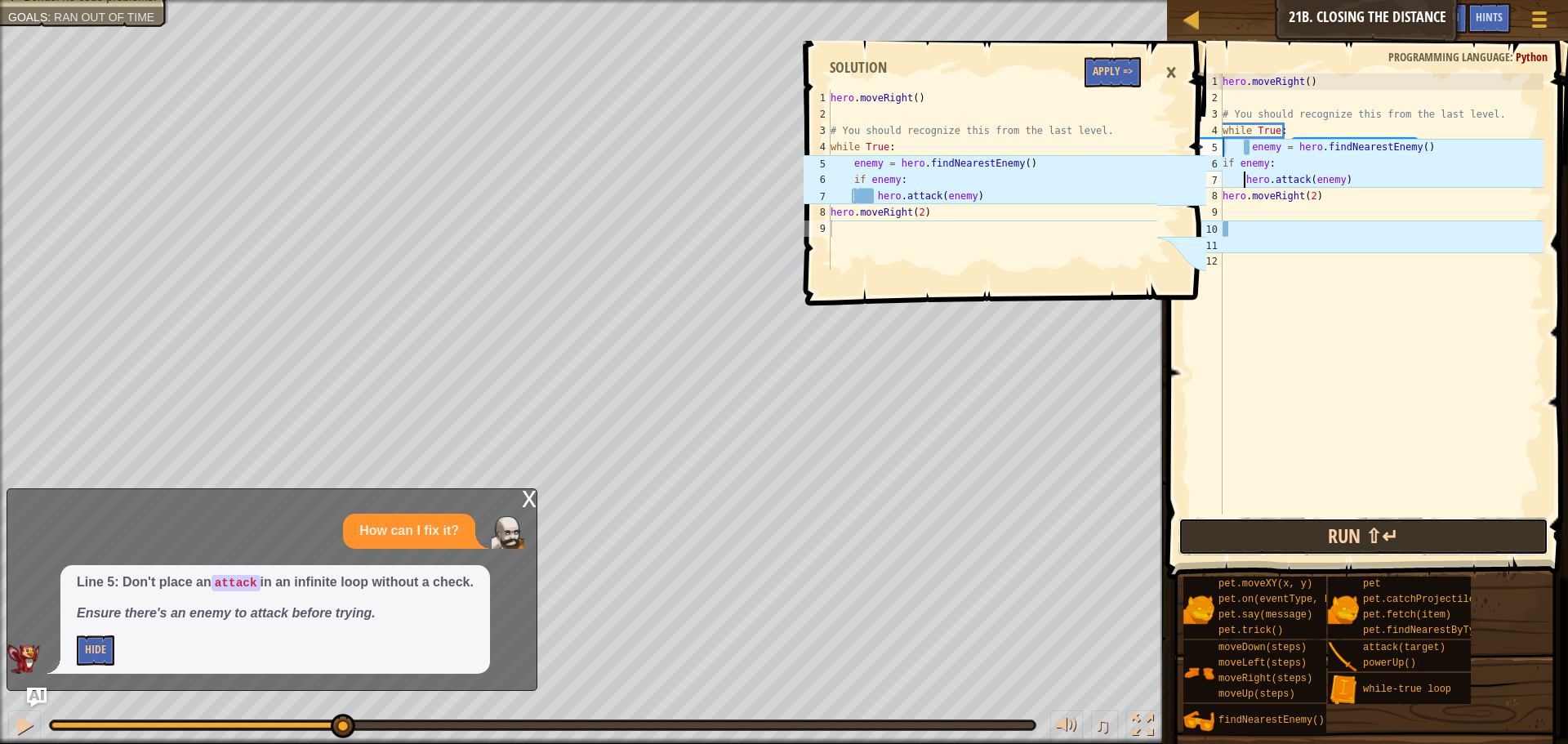
click at [1322, 543] on button "Run ⇧↵" at bounding box center [1363, 536] width 370 height 38
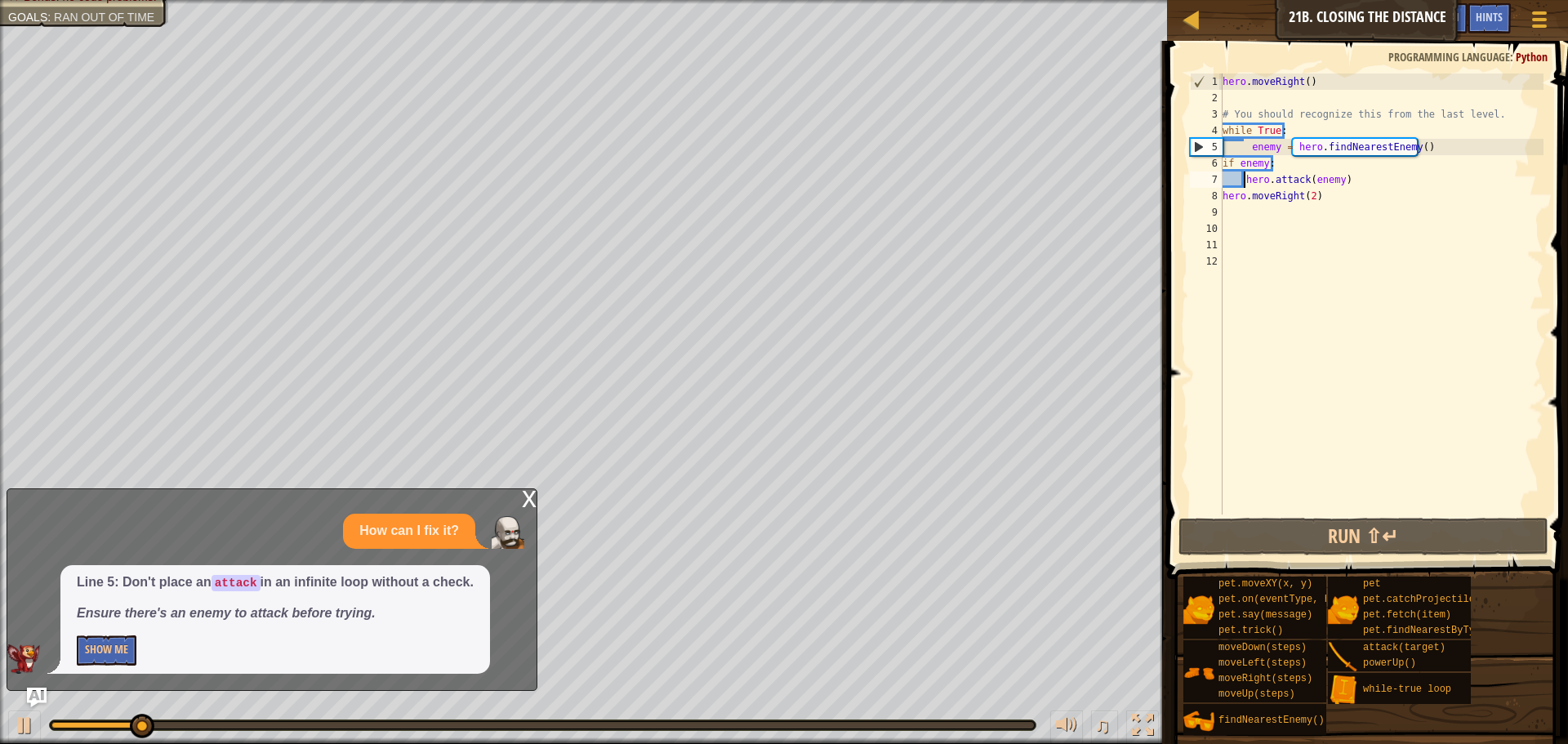
click at [520, 499] on div "x How can I fix it? Line 5: Don't place an attack in an infinite loop without a…" at bounding box center [271, 589] width 531 height 202
click at [523, 498] on div "x" at bounding box center [529, 497] width 15 height 16
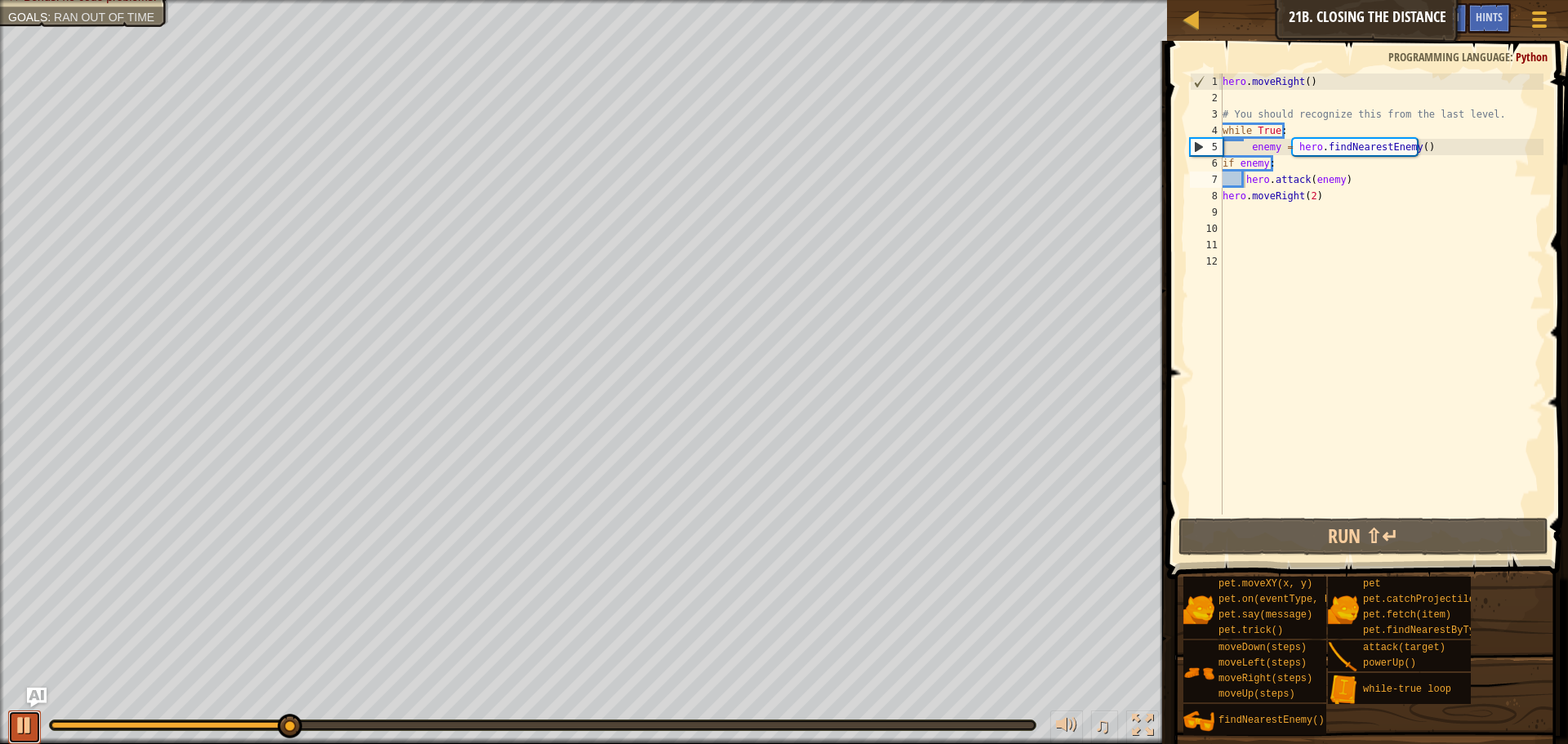
click at [27, 714] on div at bounding box center [25, 725] width 21 height 21
click at [1329, 199] on div "hero . moveRight ( ) # You should recognize this from the last level. while Tru…" at bounding box center [1381, 310] width 324 height 474
type textarea "hero.moveRight(2)"
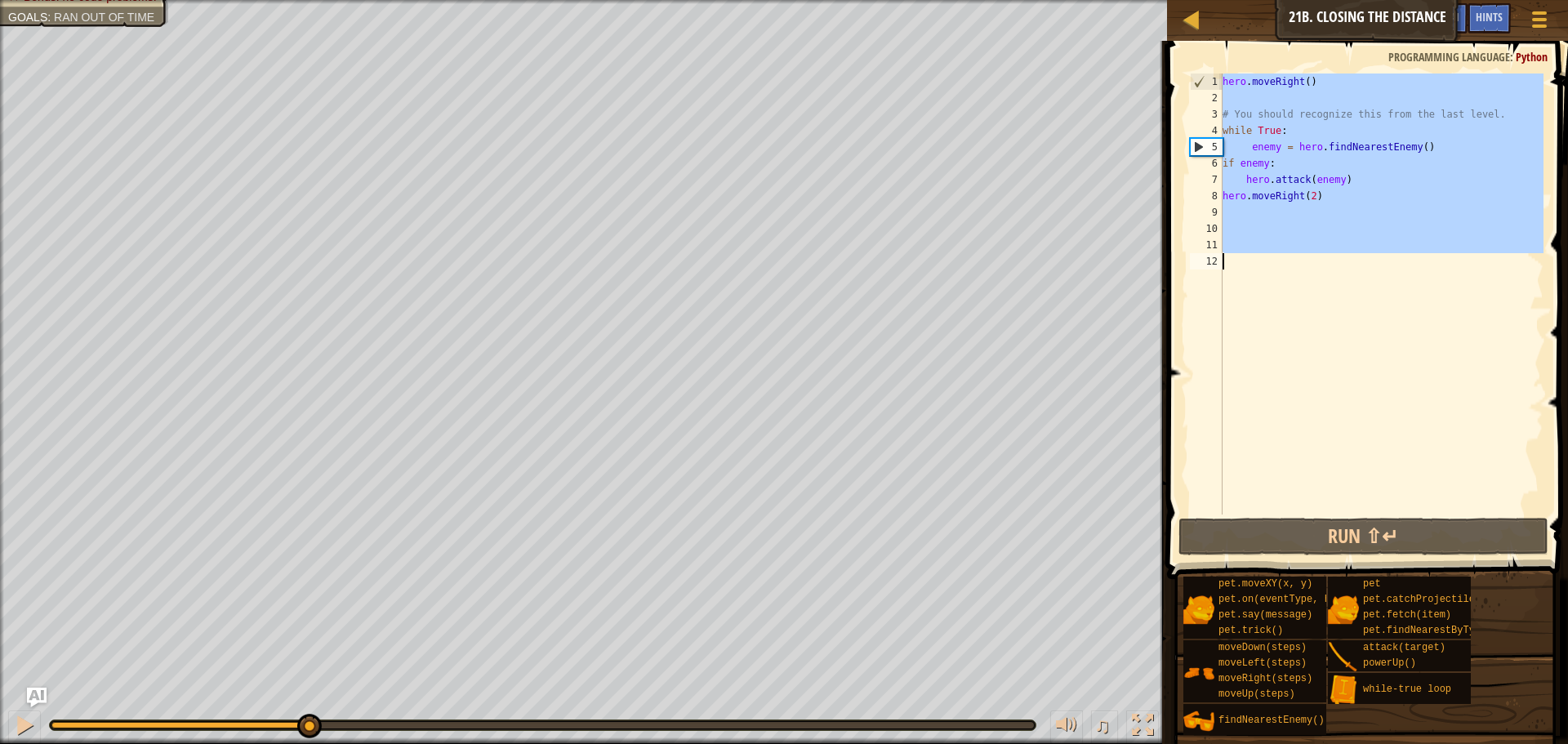
click at [1329, 199] on div "hero . moveRight ( ) # You should recognize this from the last level. while Tru…" at bounding box center [1381, 310] width 324 height 474
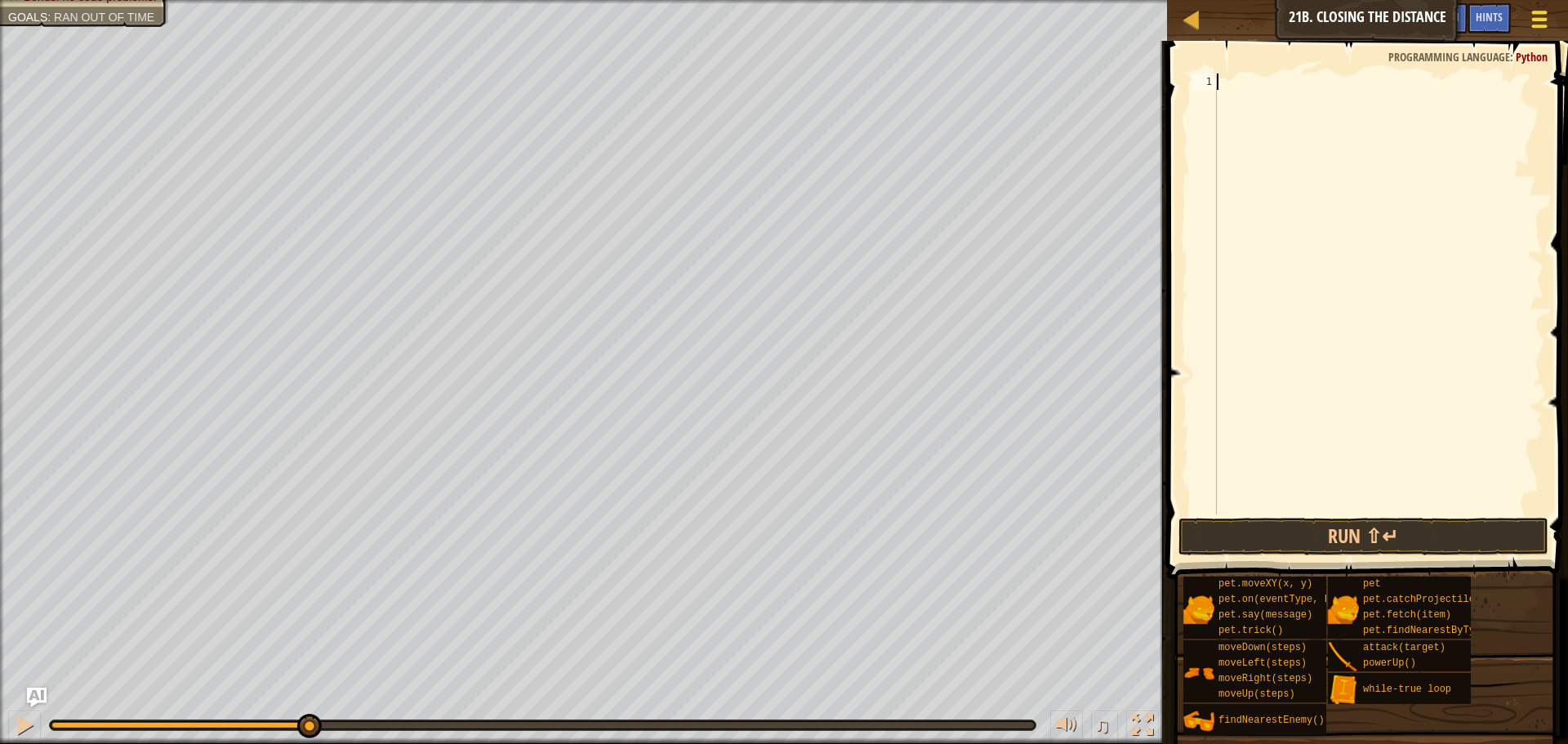
click at [1538, 18] on span at bounding box center [1540, 19] width 16 height 4
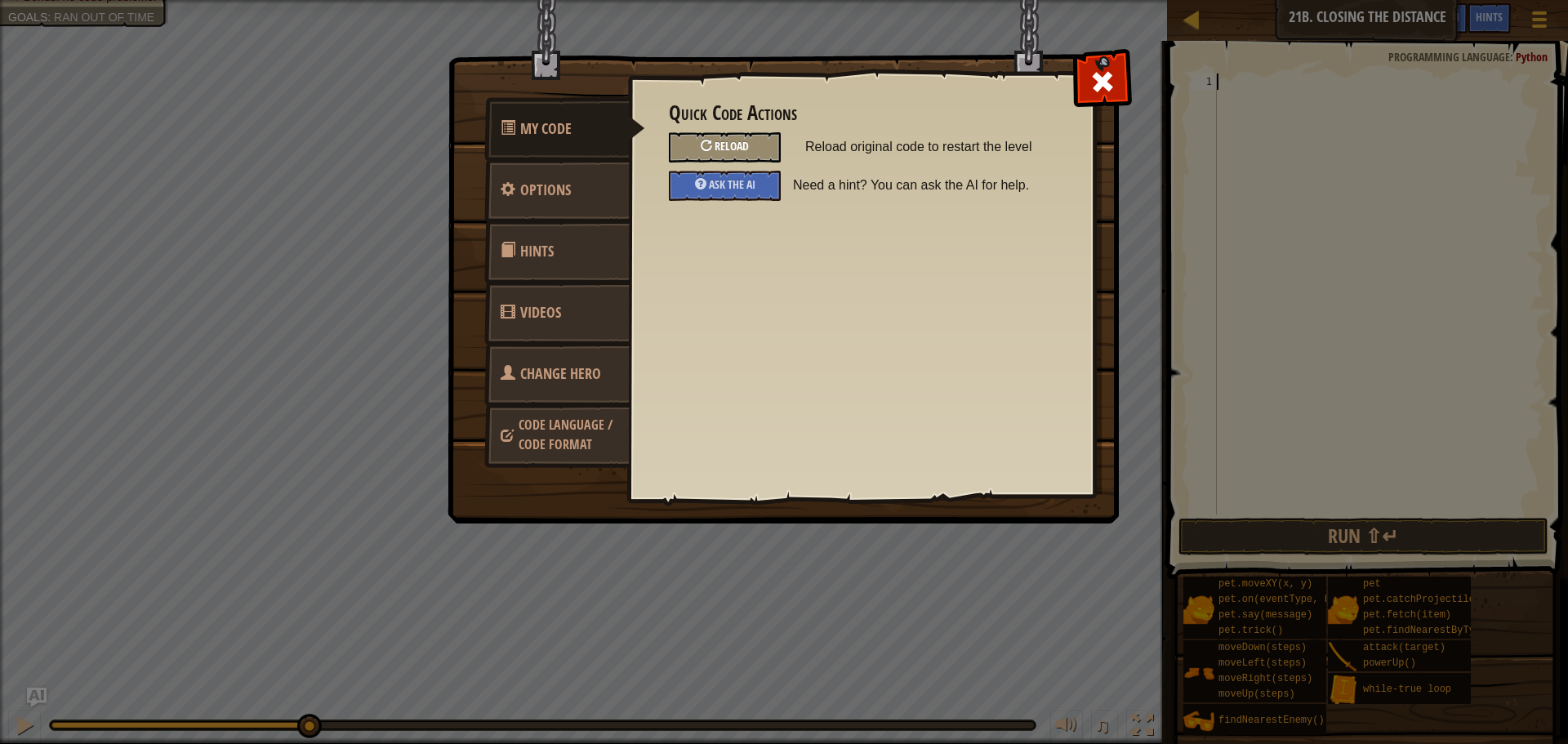
click at [735, 137] on div "Reload" at bounding box center [725, 148] width 112 height 30
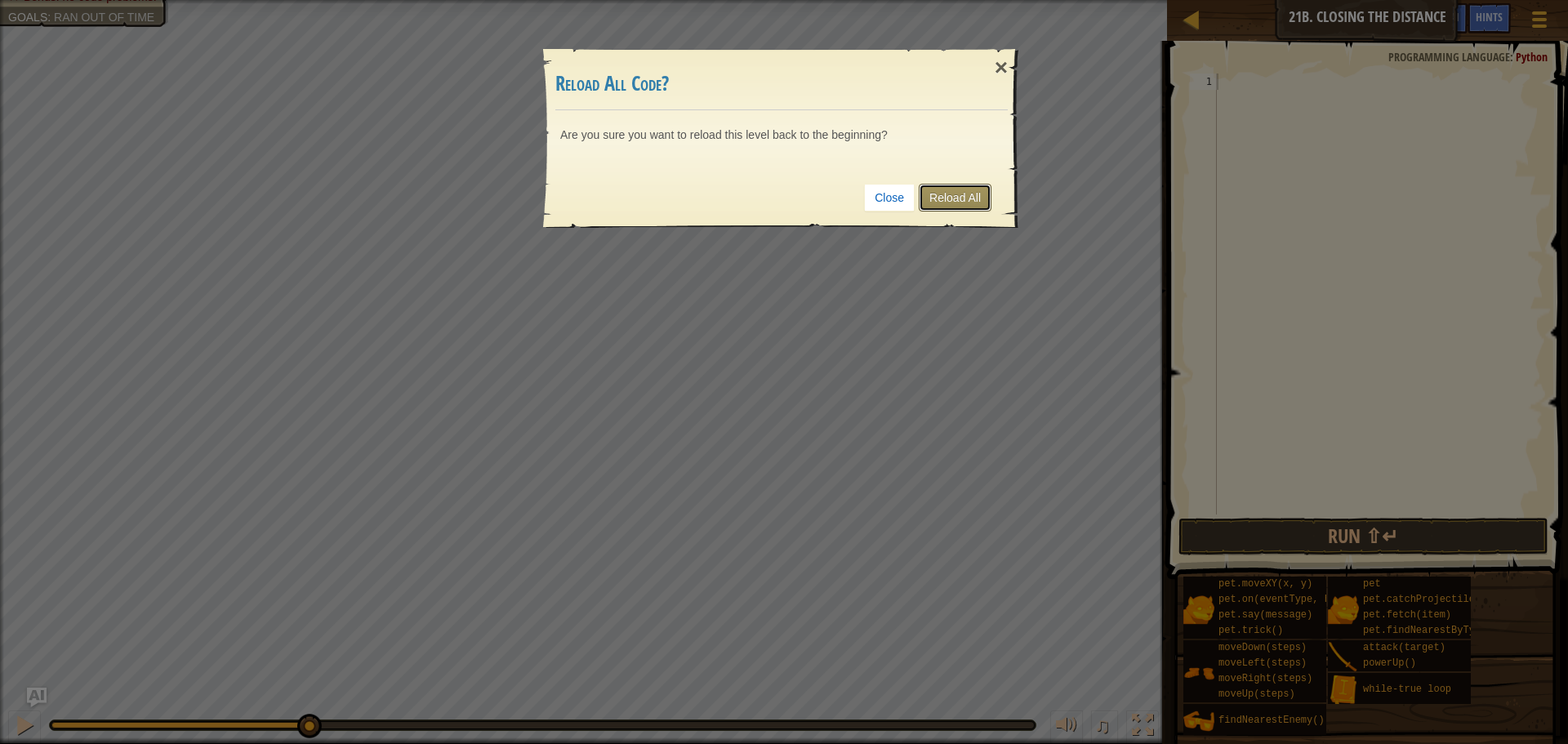
click at [959, 198] on link "Reload All" at bounding box center [955, 197] width 72 height 27
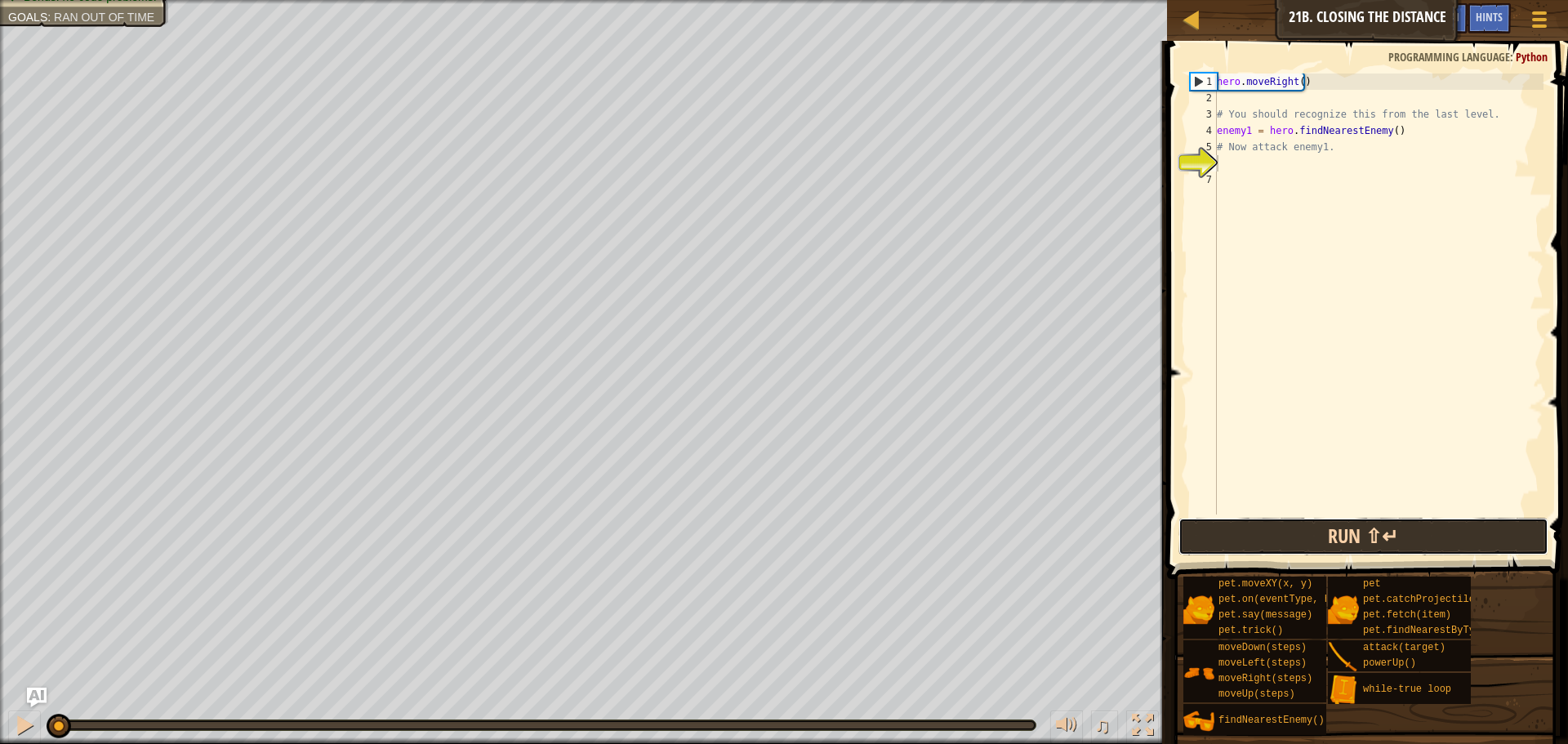
click at [1356, 535] on button "Run ⇧↵" at bounding box center [1363, 536] width 370 height 38
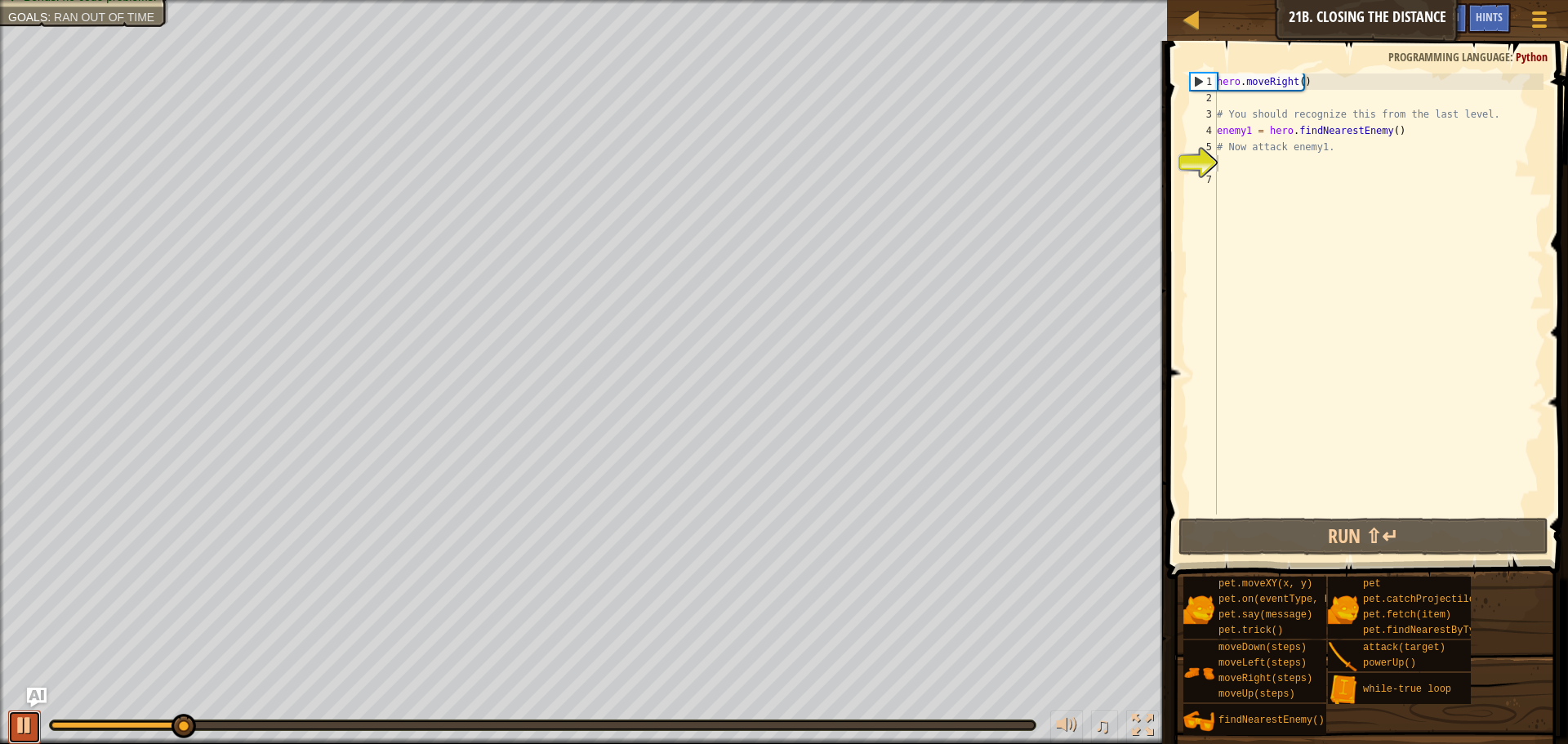
click at [20, 719] on div at bounding box center [25, 725] width 21 height 21
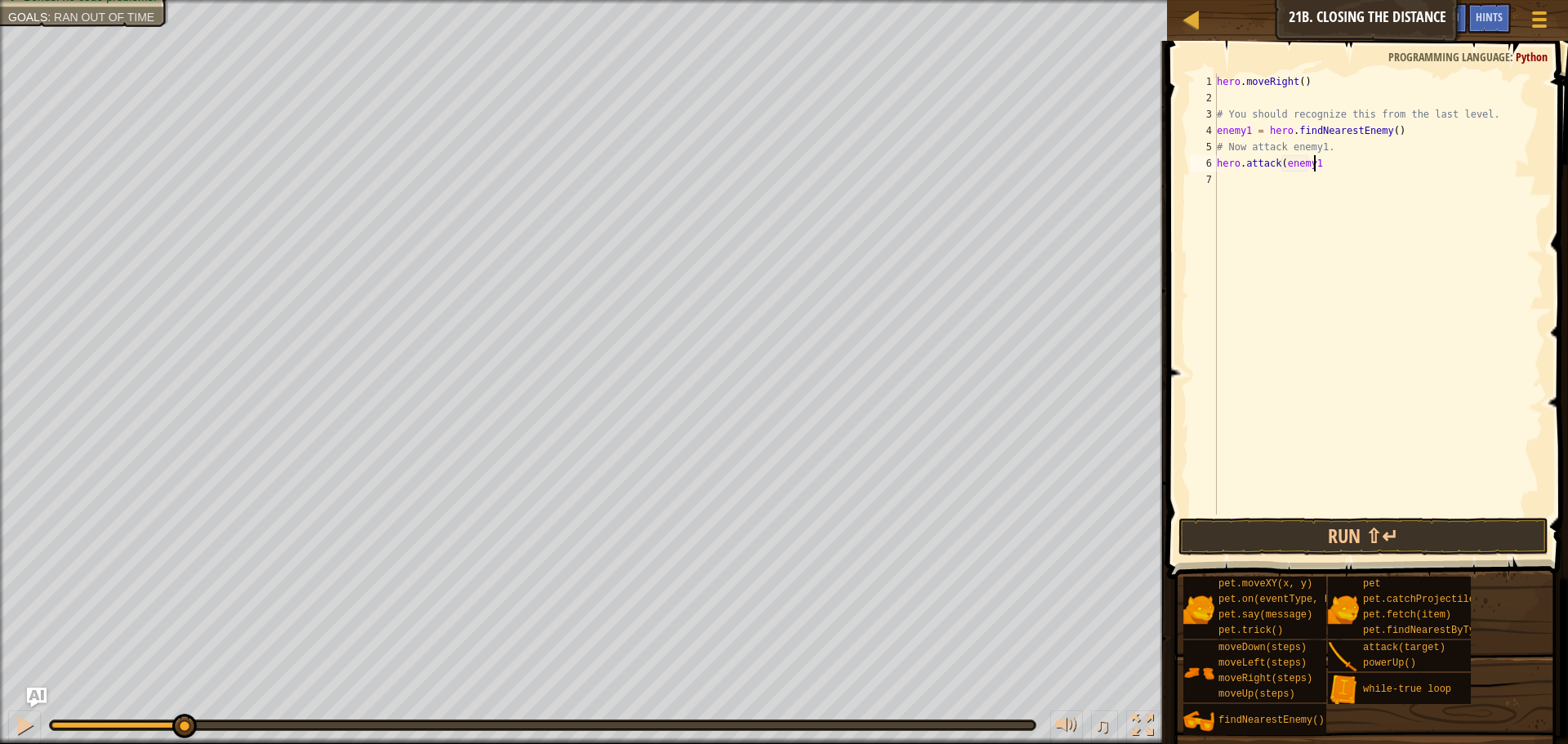
scroll to position [7, 7]
type textarea "hero.attack(enemy1)"
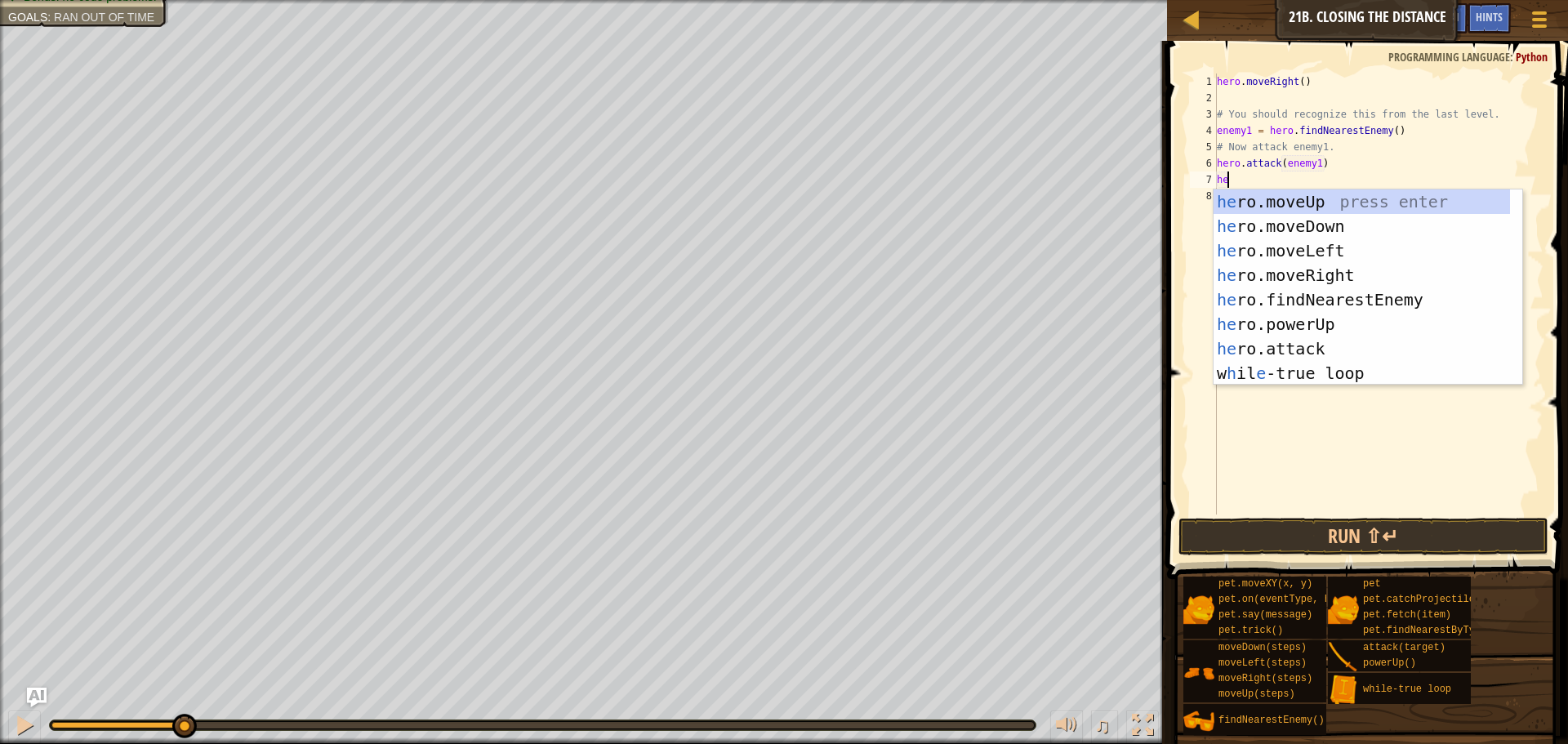
scroll to position [7, 0]
type textarea "h"
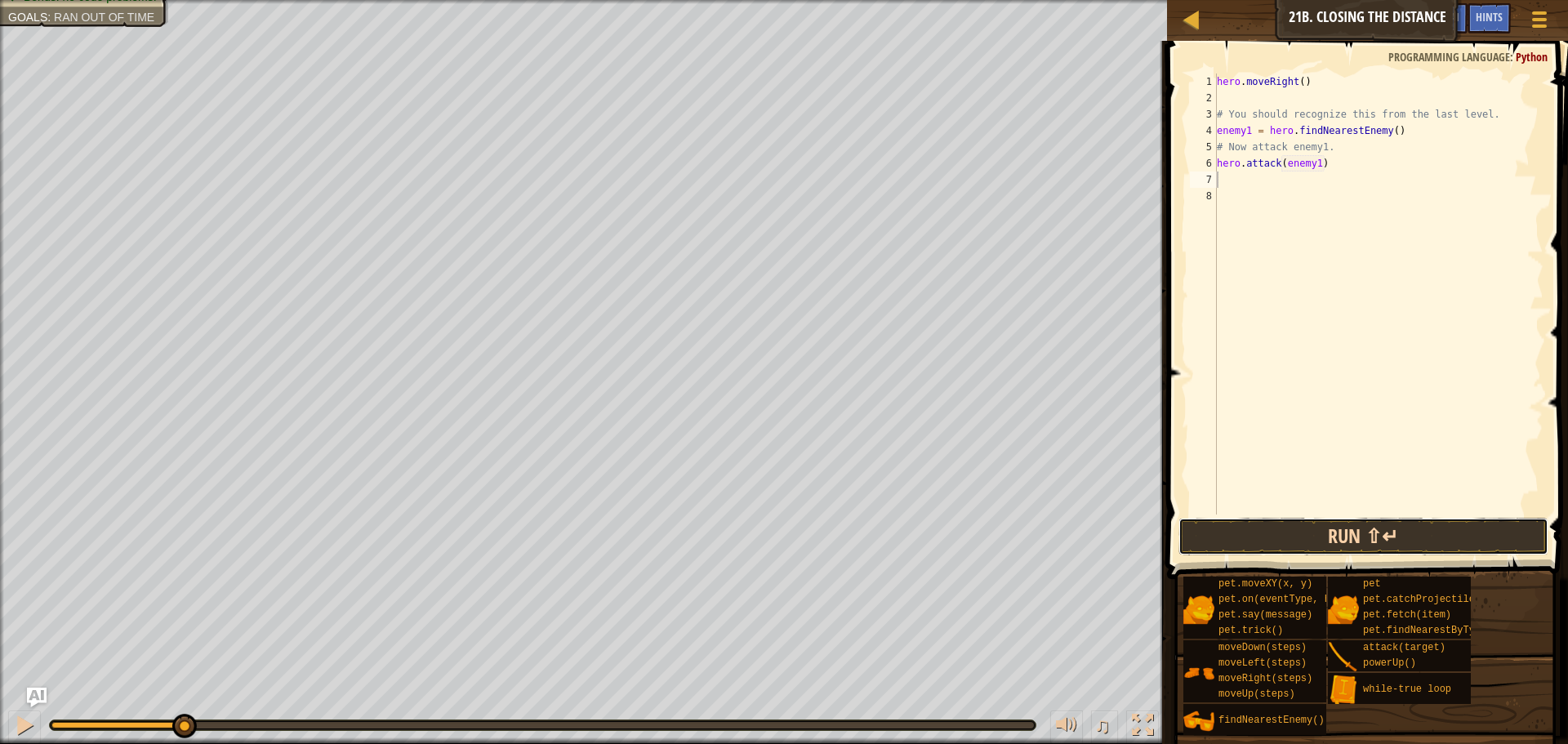
click at [1328, 529] on button "Run ⇧↵" at bounding box center [1363, 536] width 370 height 38
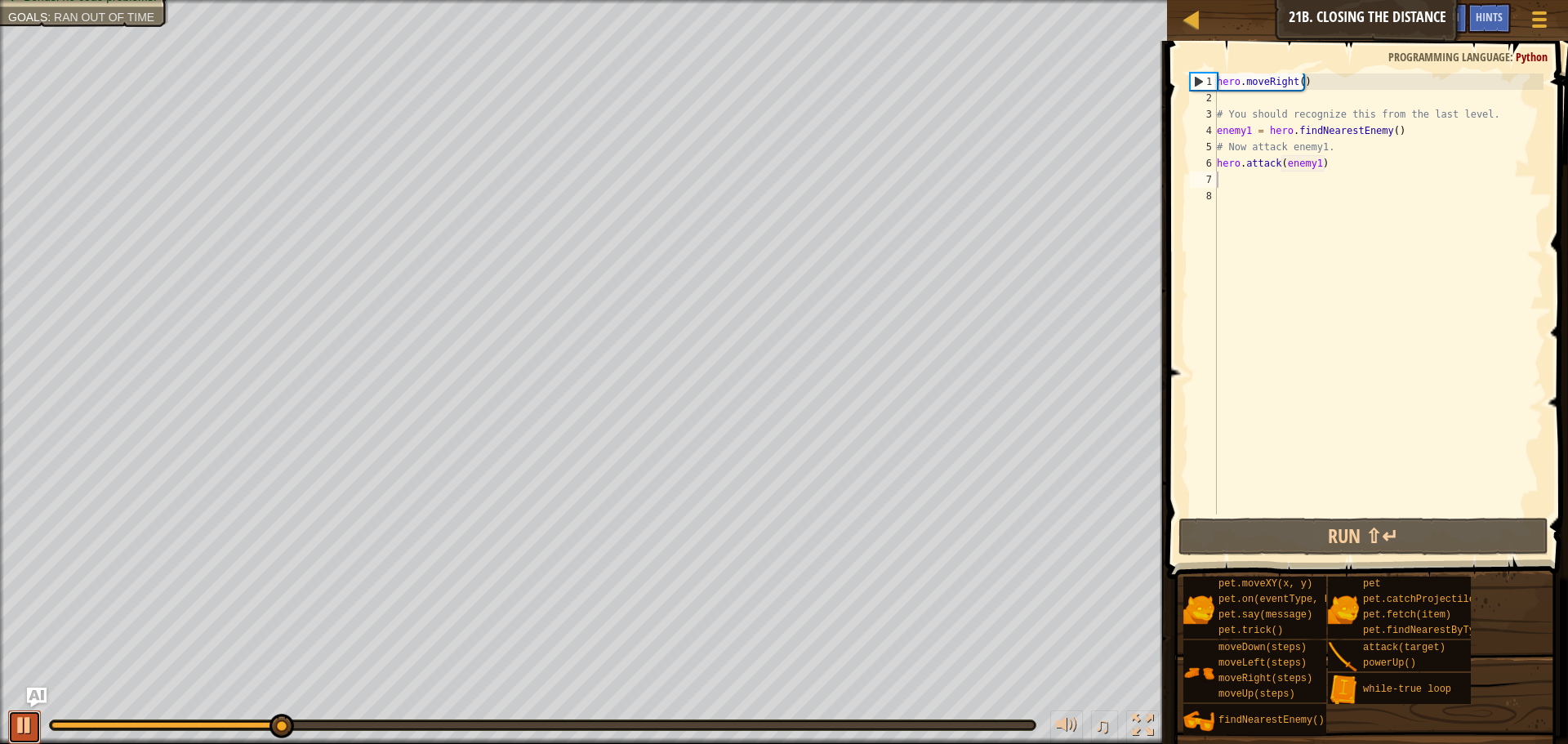
click at [29, 719] on div at bounding box center [25, 725] width 21 height 21
drag, startPoint x: 277, startPoint y: 725, endPoint x: 199, endPoint y: 707, distance: 80.0
click at [199, 707] on div "♫" at bounding box center [583, 720] width 1167 height 49
click at [1302, 185] on div "hero . moveRight ( ) # You should recognize this from the last level. enemy1 = …" at bounding box center [1378, 310] width 330 height 474
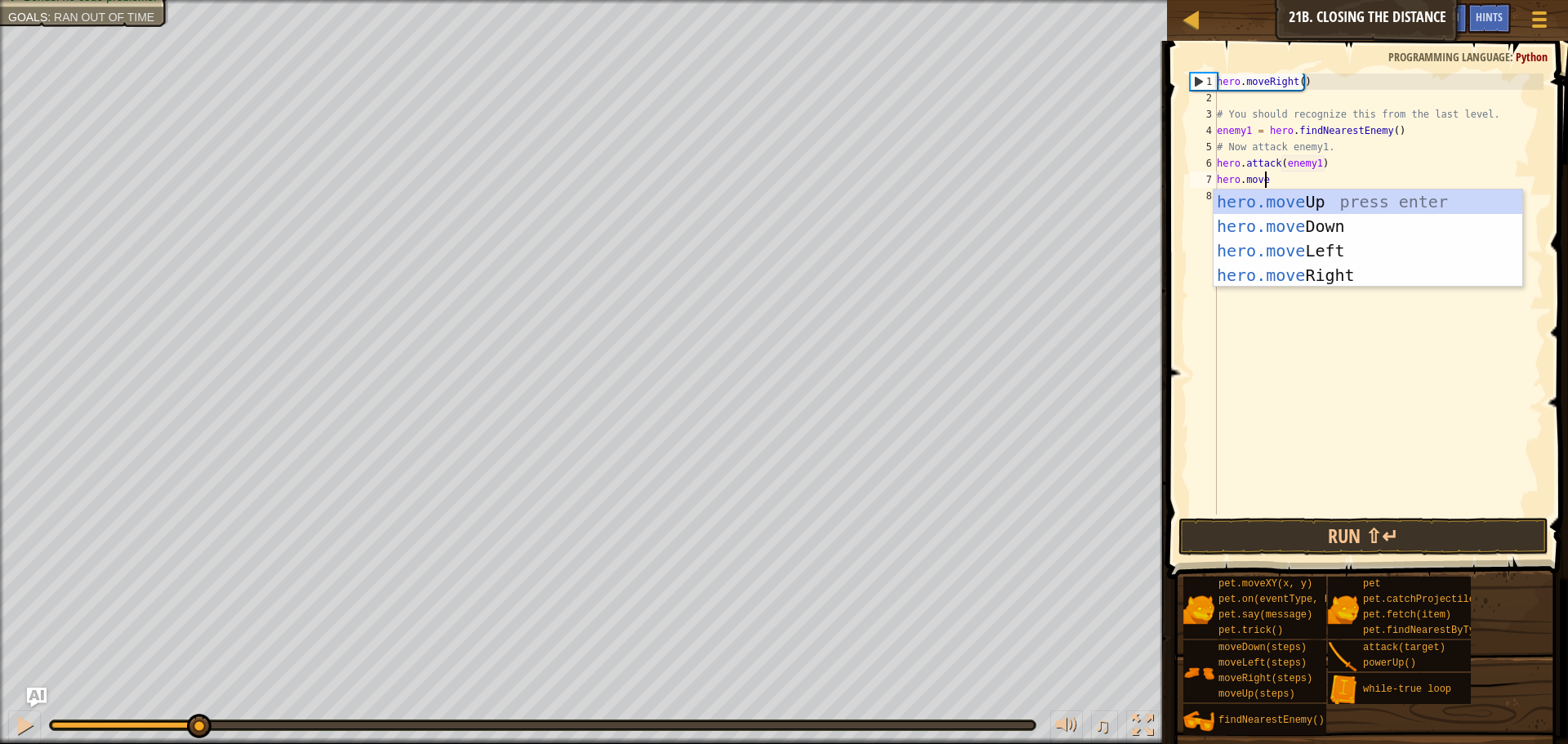
type textarea "hero.moveri"
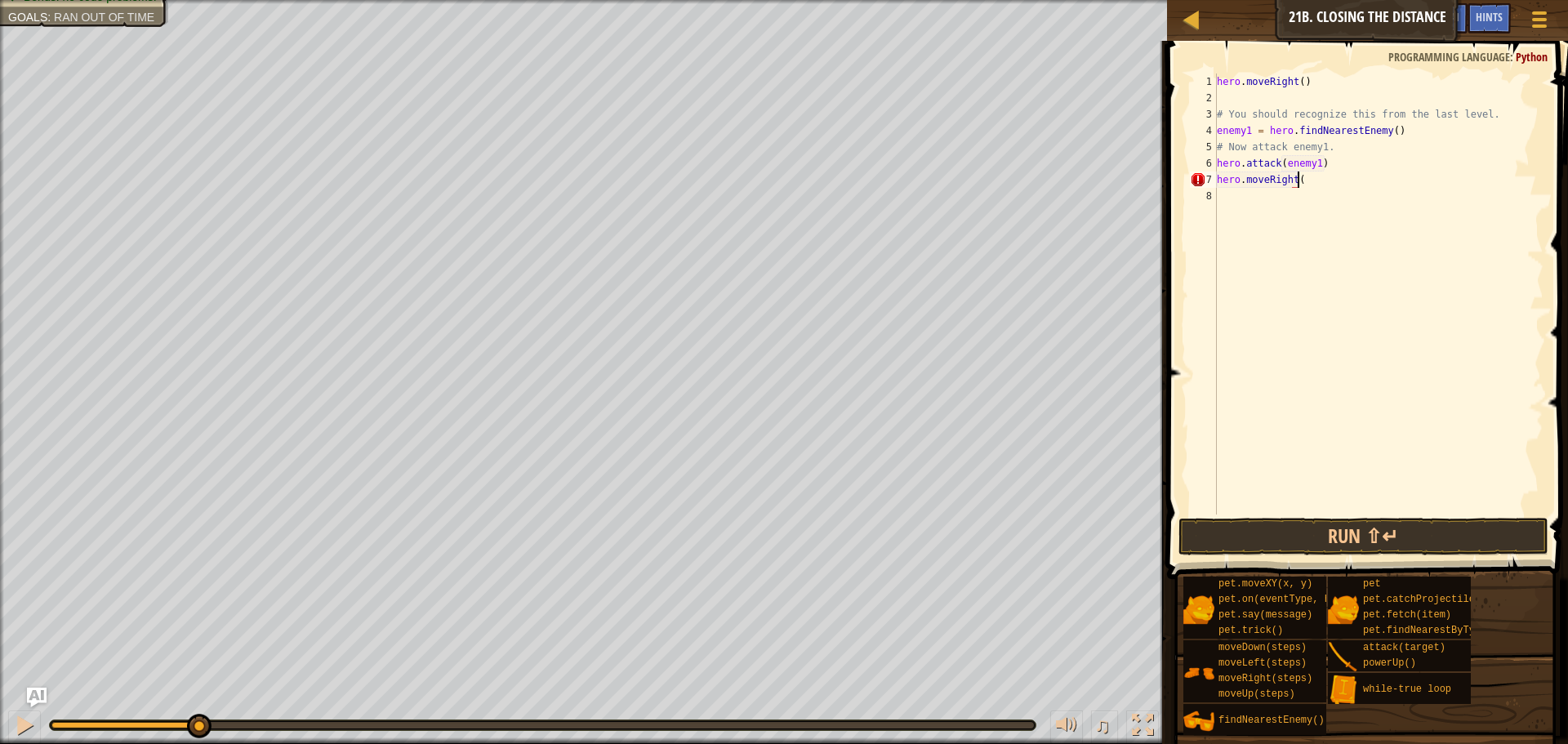
scroll to position [7, 6]
type textarea "hero.moveRight(2)"
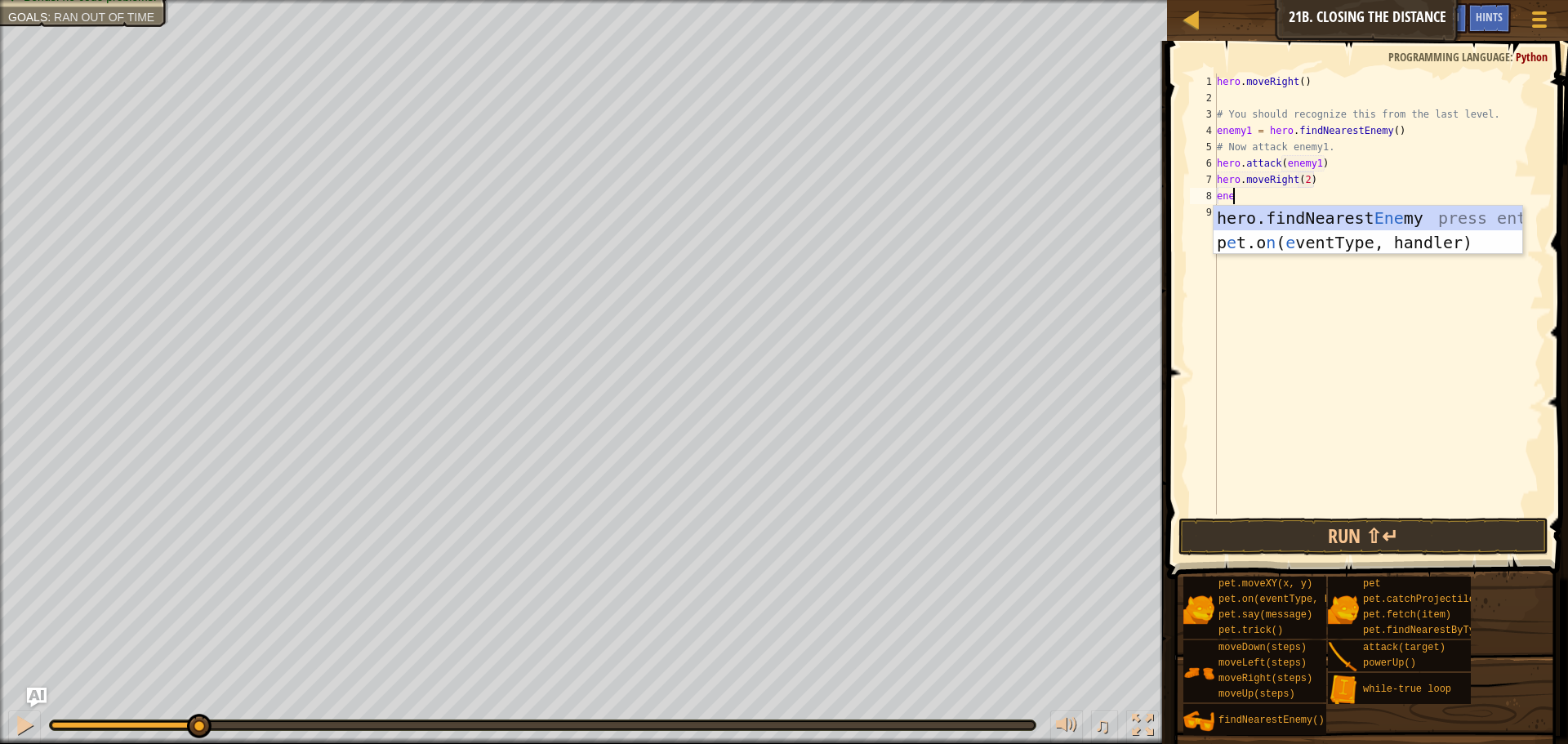
scroll to position [7, 1]
type textarea "enem"
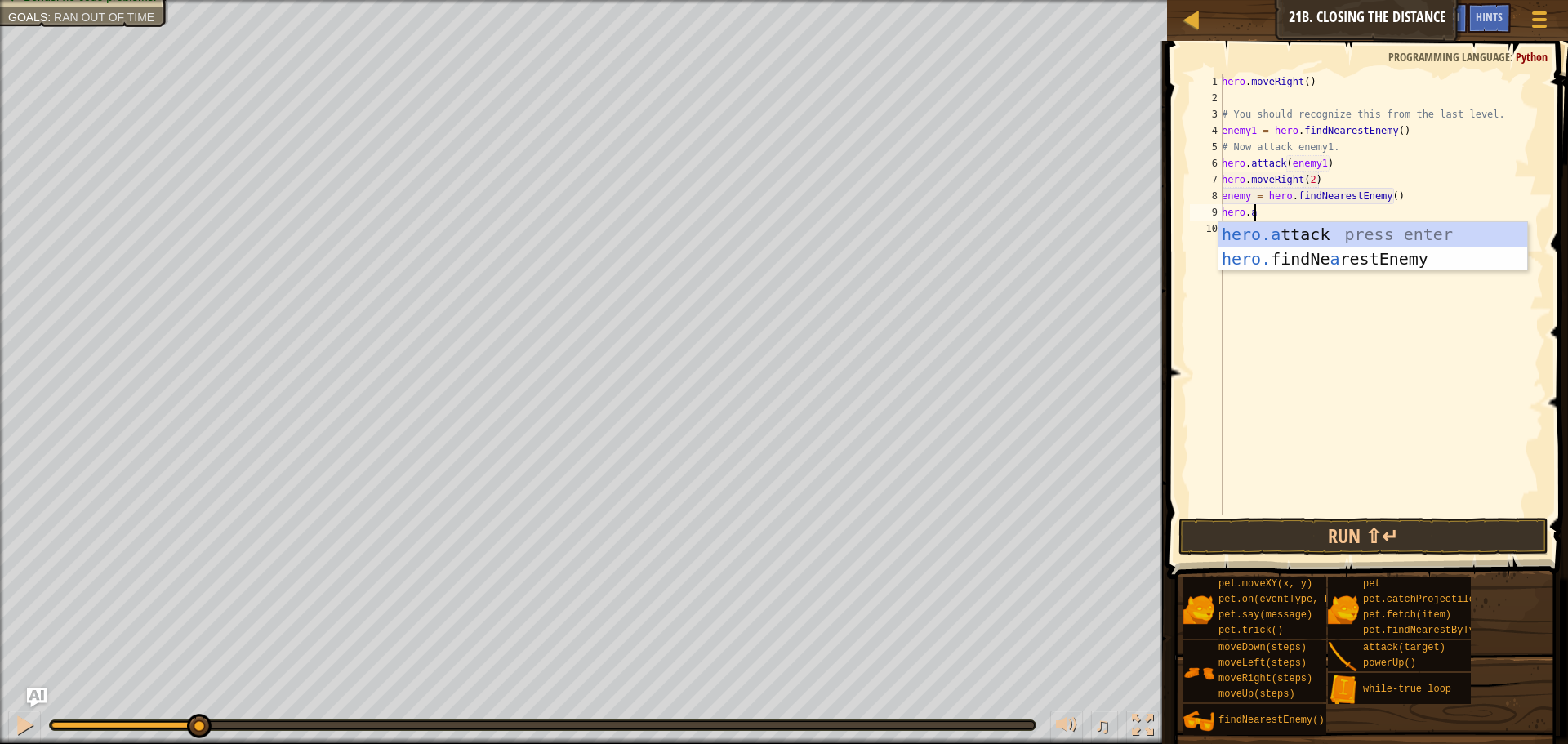
scroll to position [7, 3]
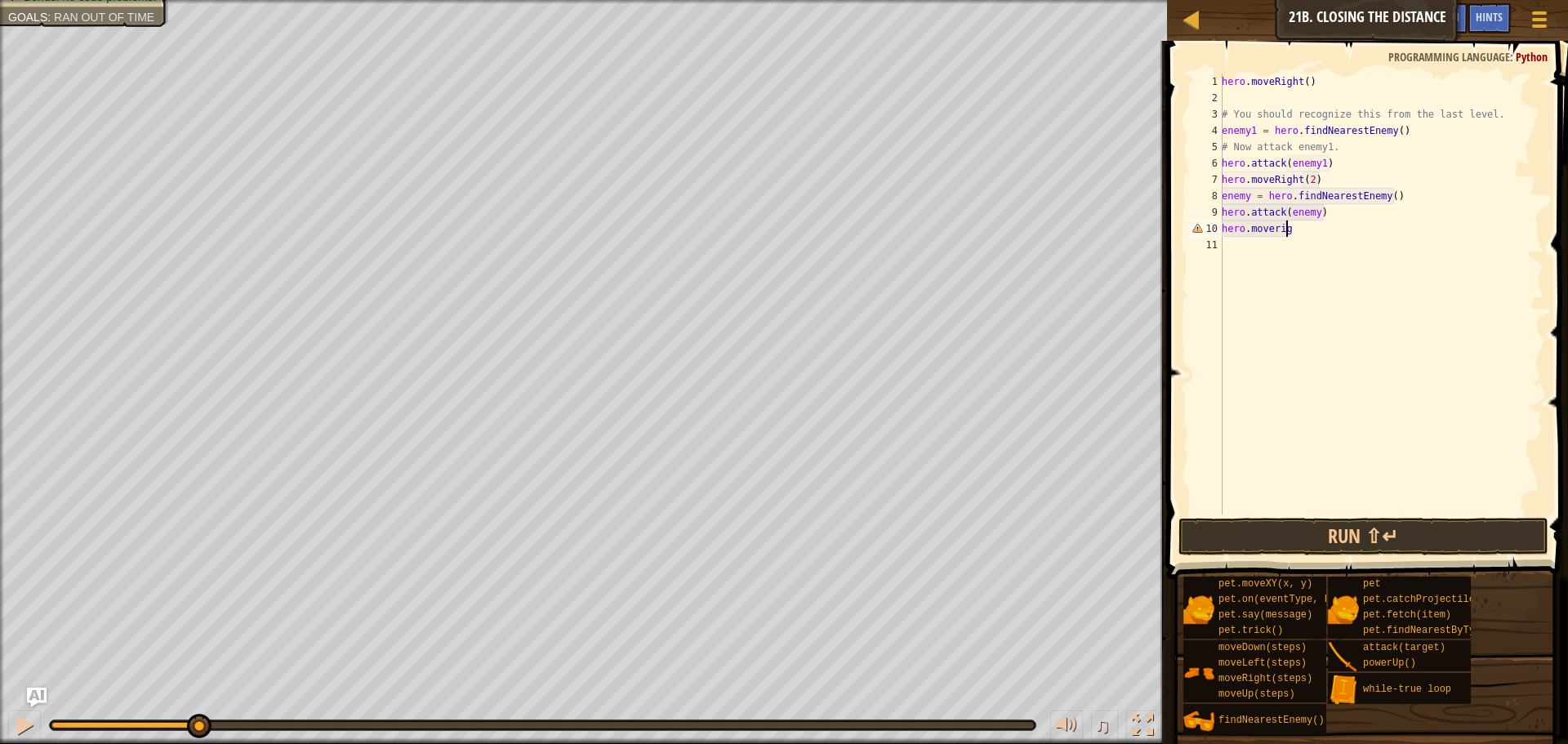
type textarea "hero.moveright"
click at [1340, 517] on span at bounding box center [1369, 286] width 414 height 586
click at [1340, 522] on button "Run ⇧↵" at bounding box center [1363, 536] width 370 height 38
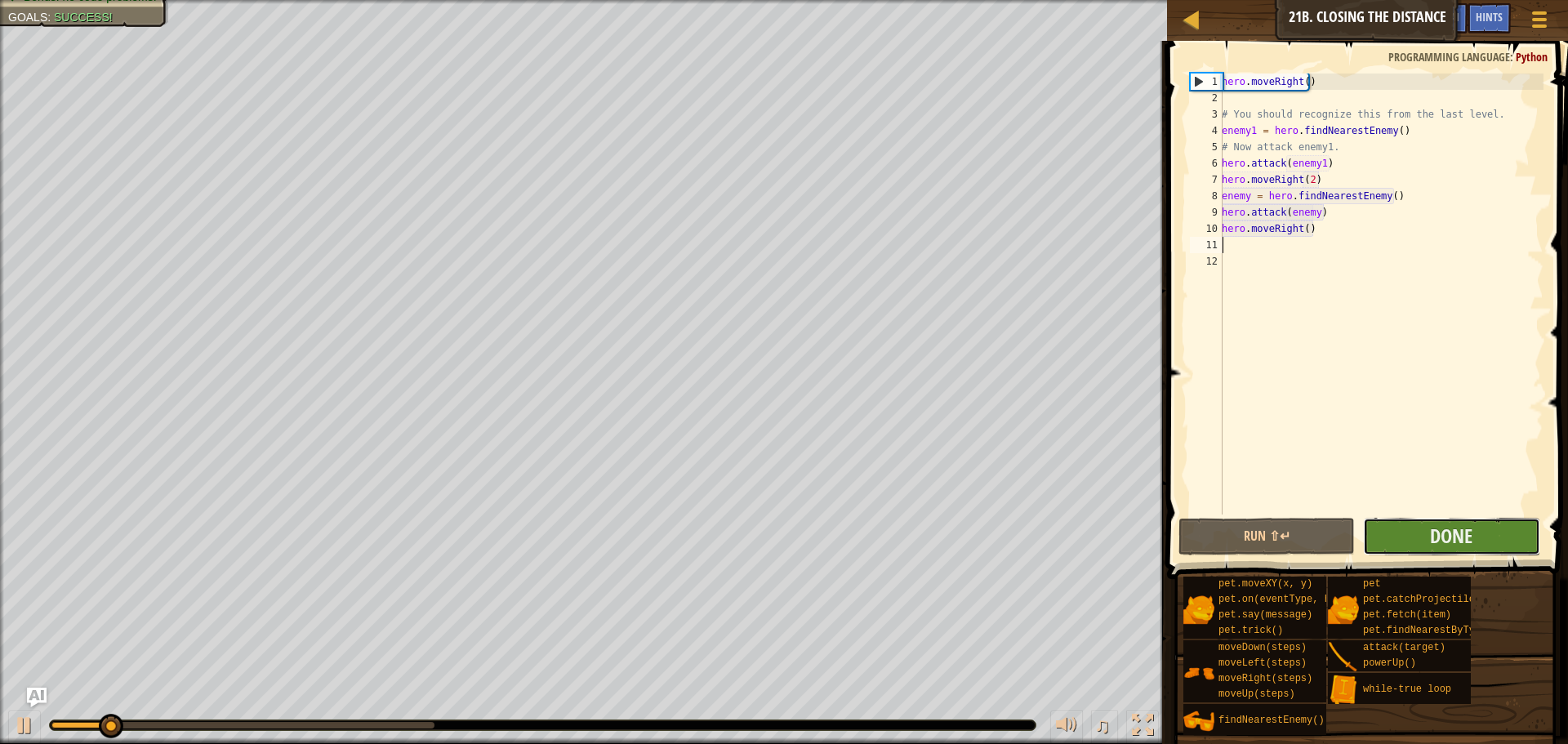
click at [1481, 532] on button "Done" at bounding box center [1451, 536] width 177 height 38
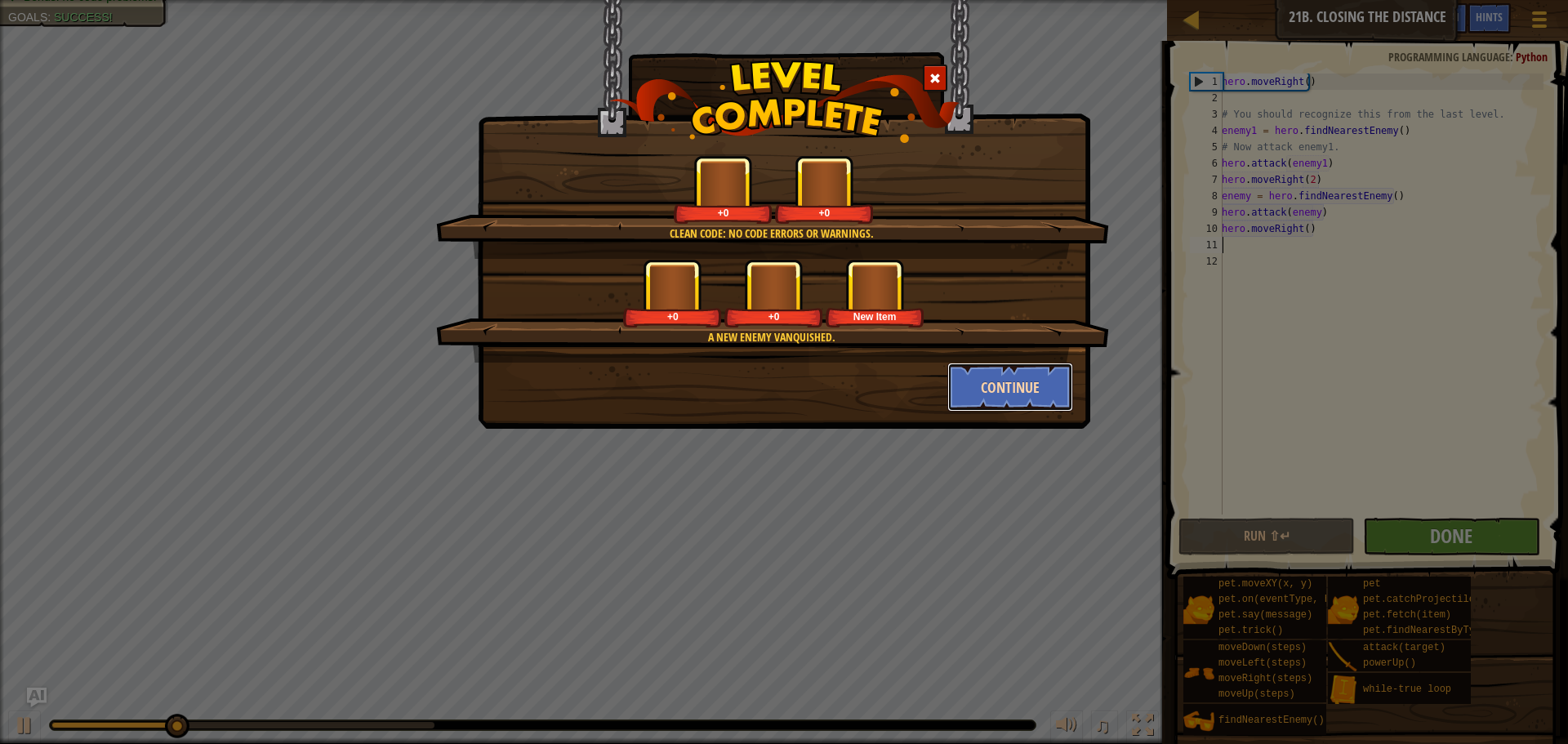
click at [1018, 379] on button "Continue" at bounding box center [1010, 386] width 126 height 49
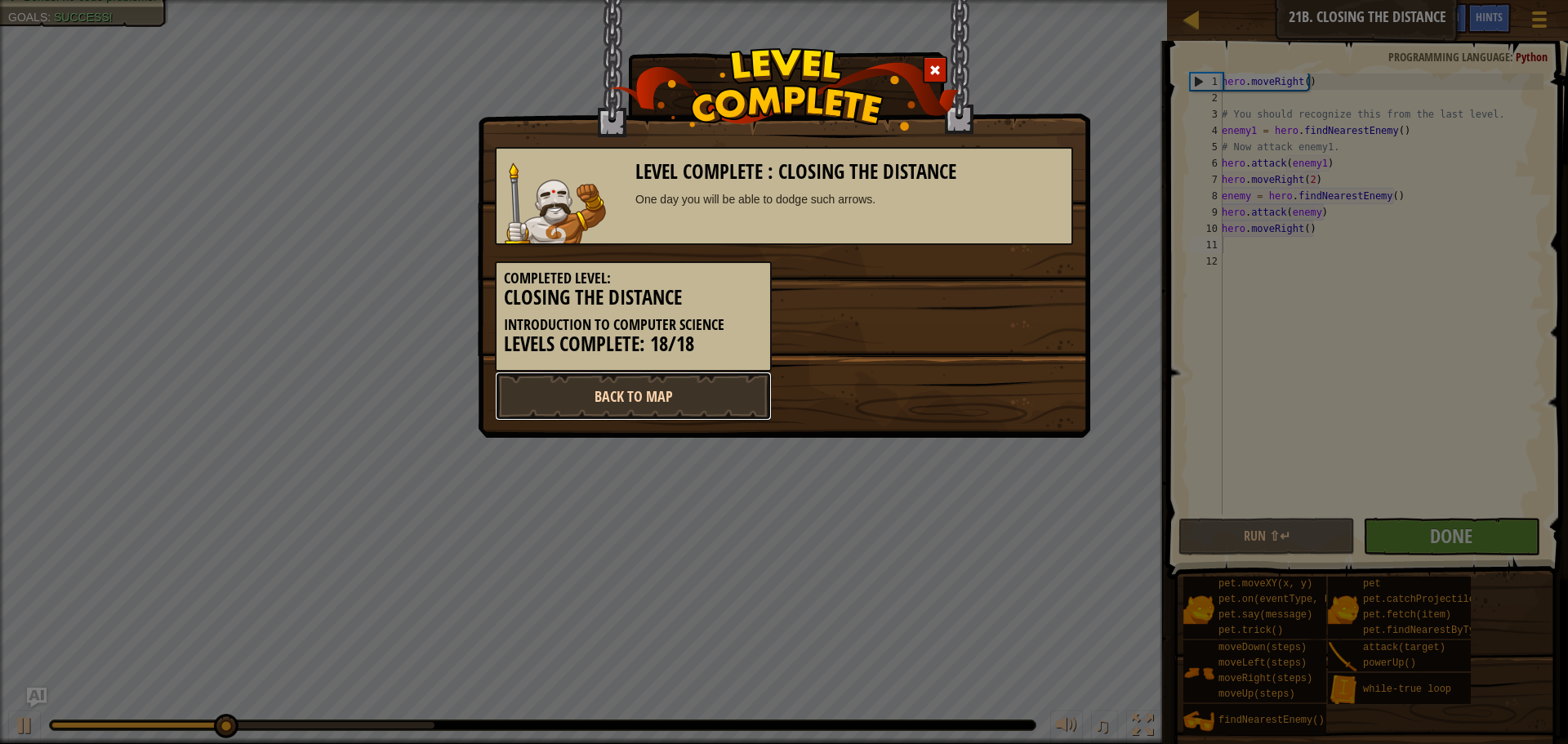
click at [747, 391] on link "Back to Map" at bounding box center [633, 395] width 277 height 49
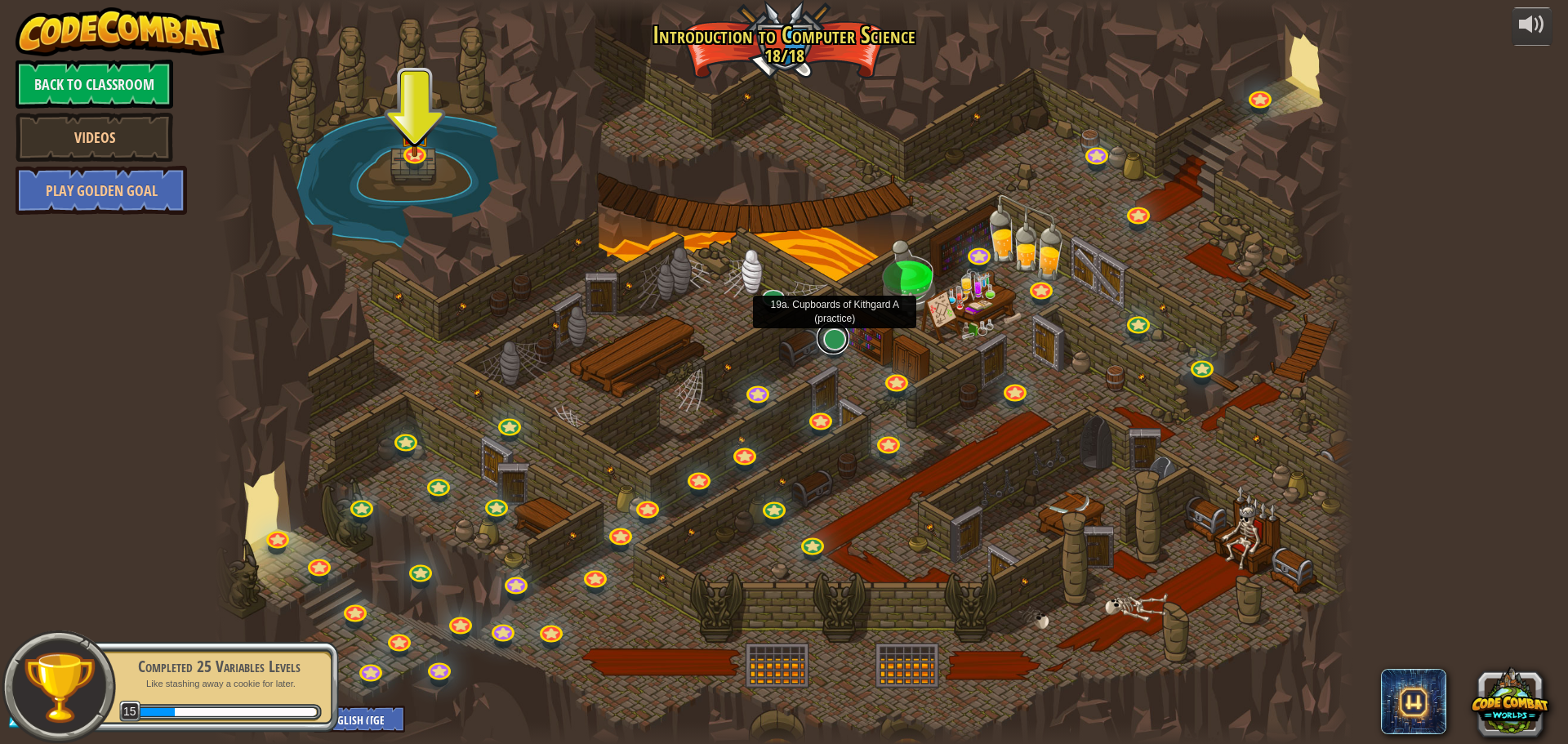
click at [833, 343] on link at bounding box center [833, 338] width 33 height 33
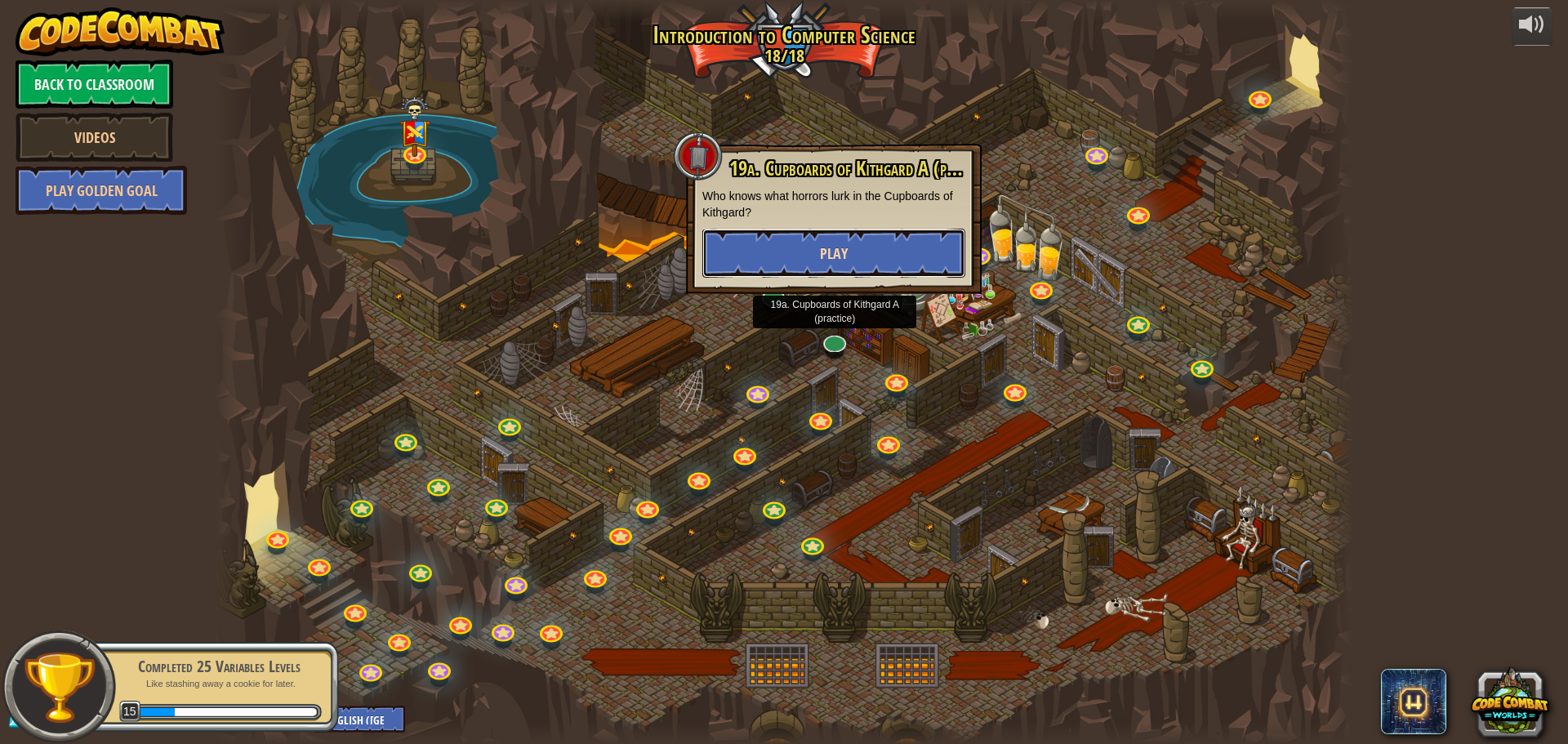
click at [853, 257] on button "Play" at bounding box center [834, 253] width 263 height 49
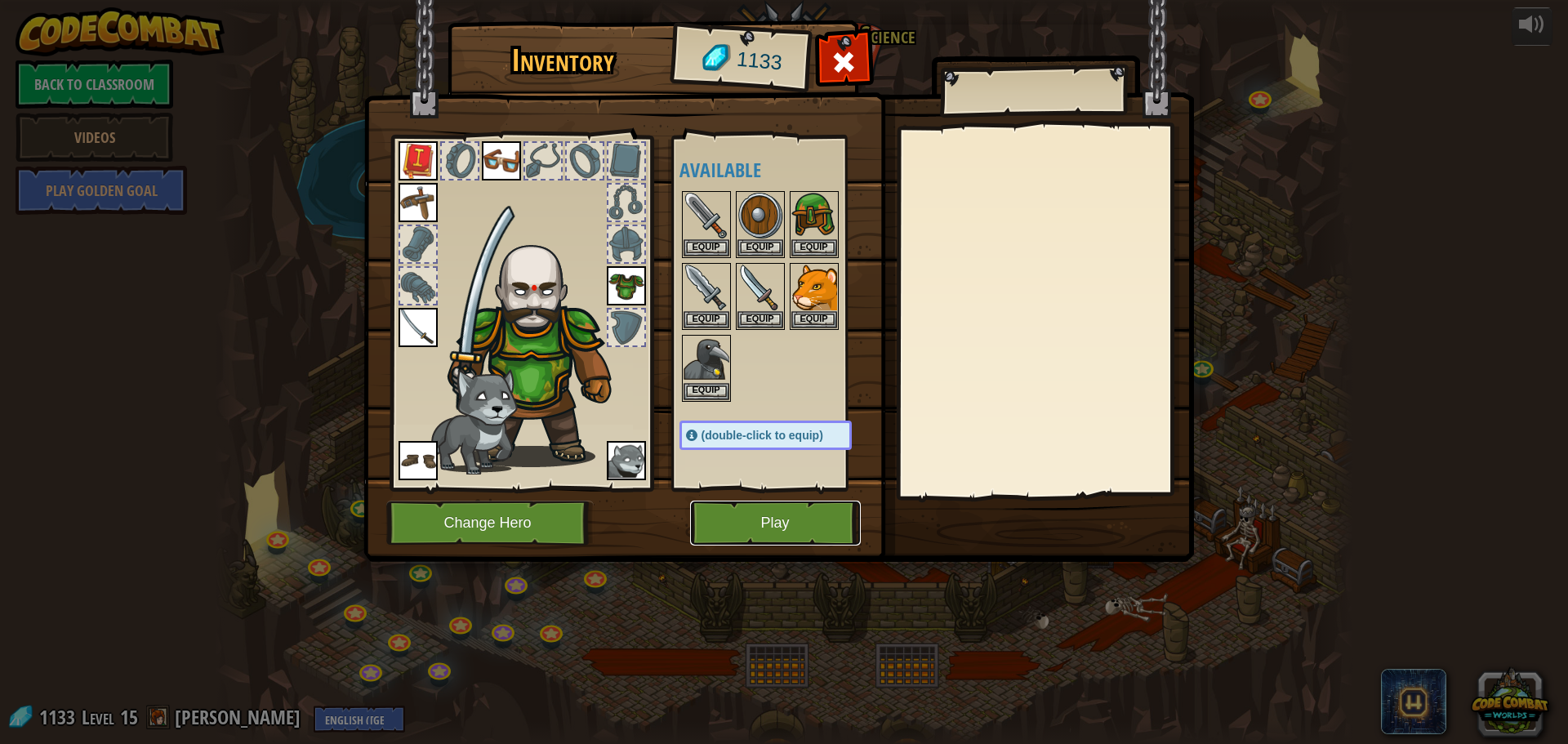
click at [781, 525] on button "Play" at bounding box center [775, 522] width 171 height 45
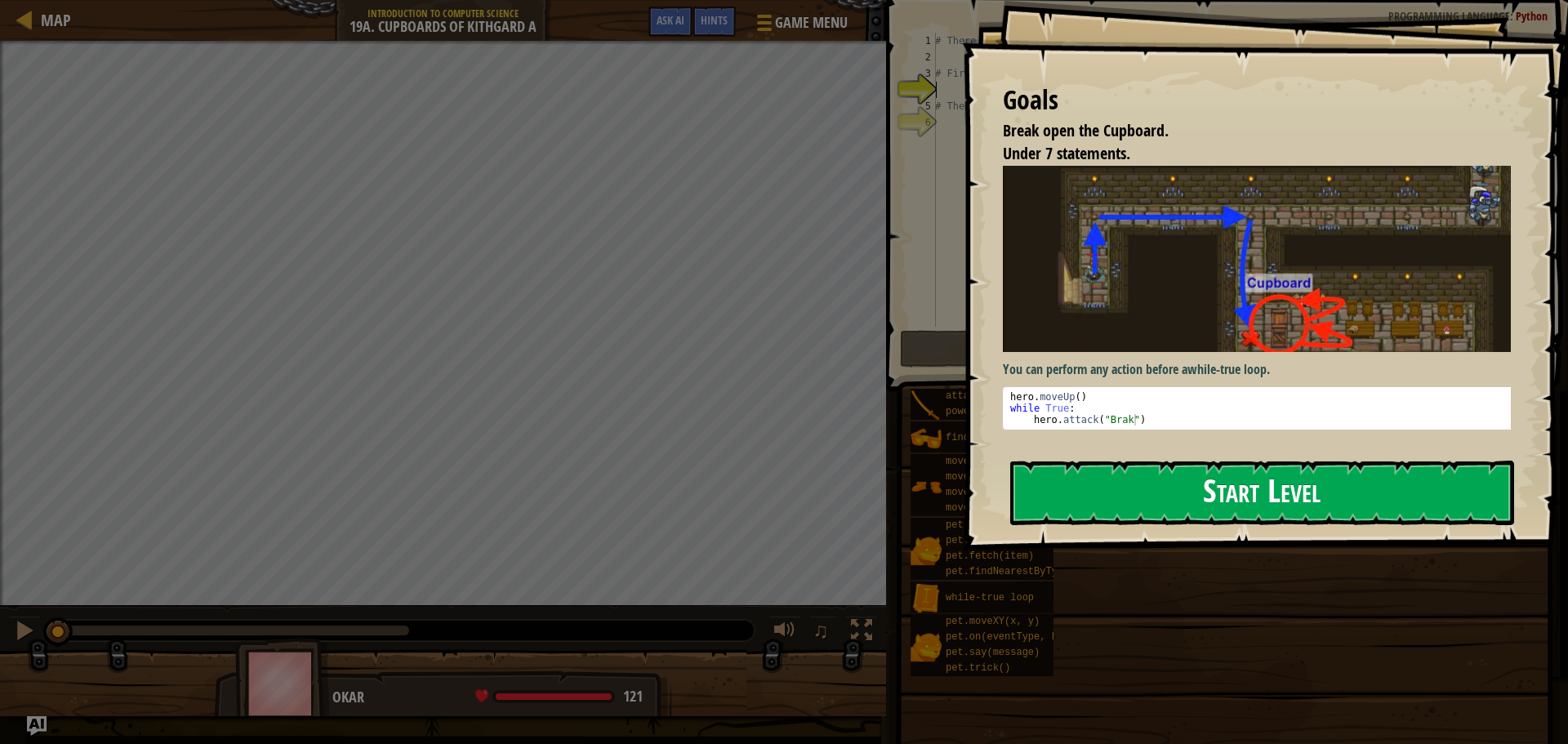
click at [1214, 478] on button "Start Level" at bounding box center [1262, 492] width 504 height 65
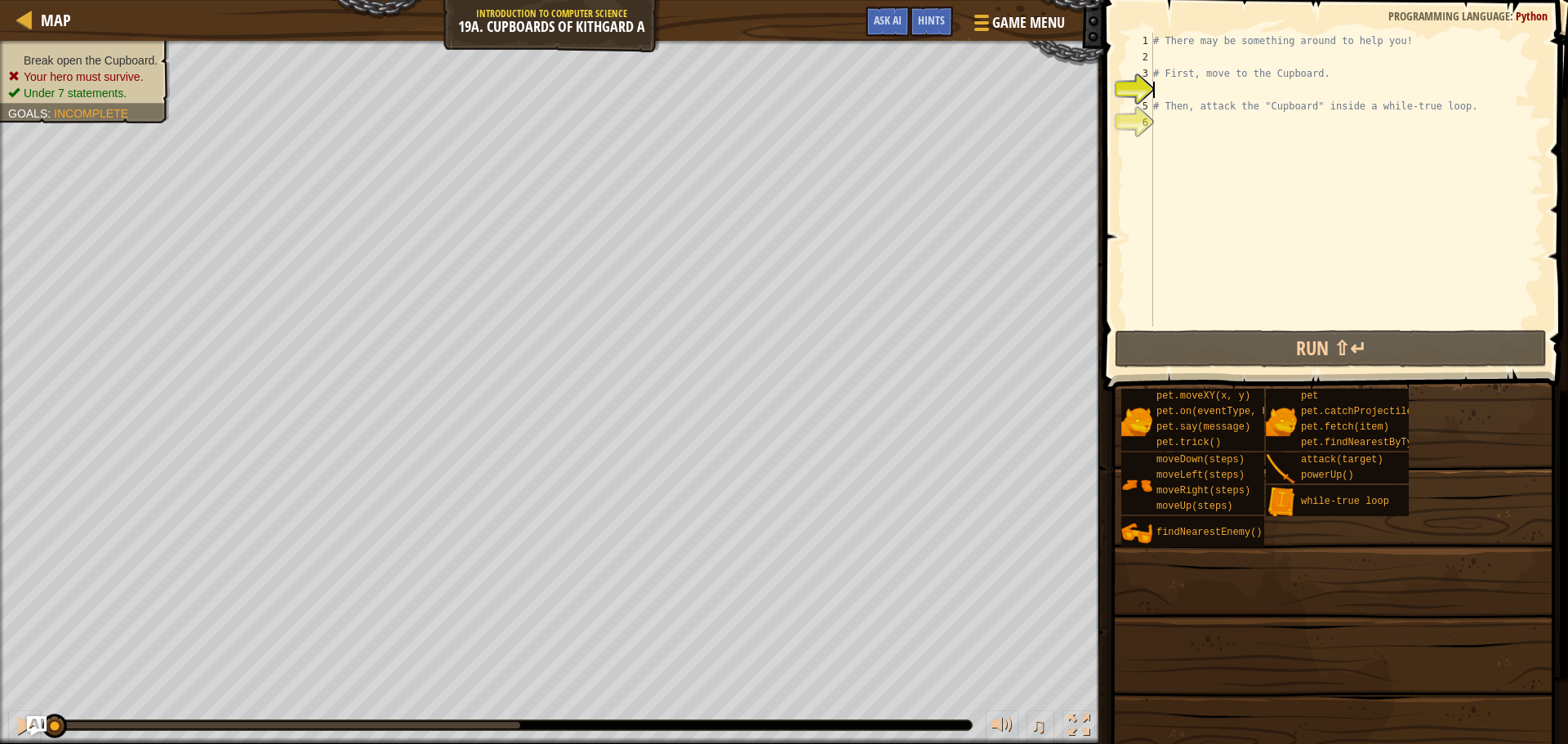
click at [1219, 116] on div "# There may be something around to help you! # First, move to the Cupboard. # T…" at bounding box center [1455, 196] width 611 height 327
type textarea "# There may be something around to help you!"
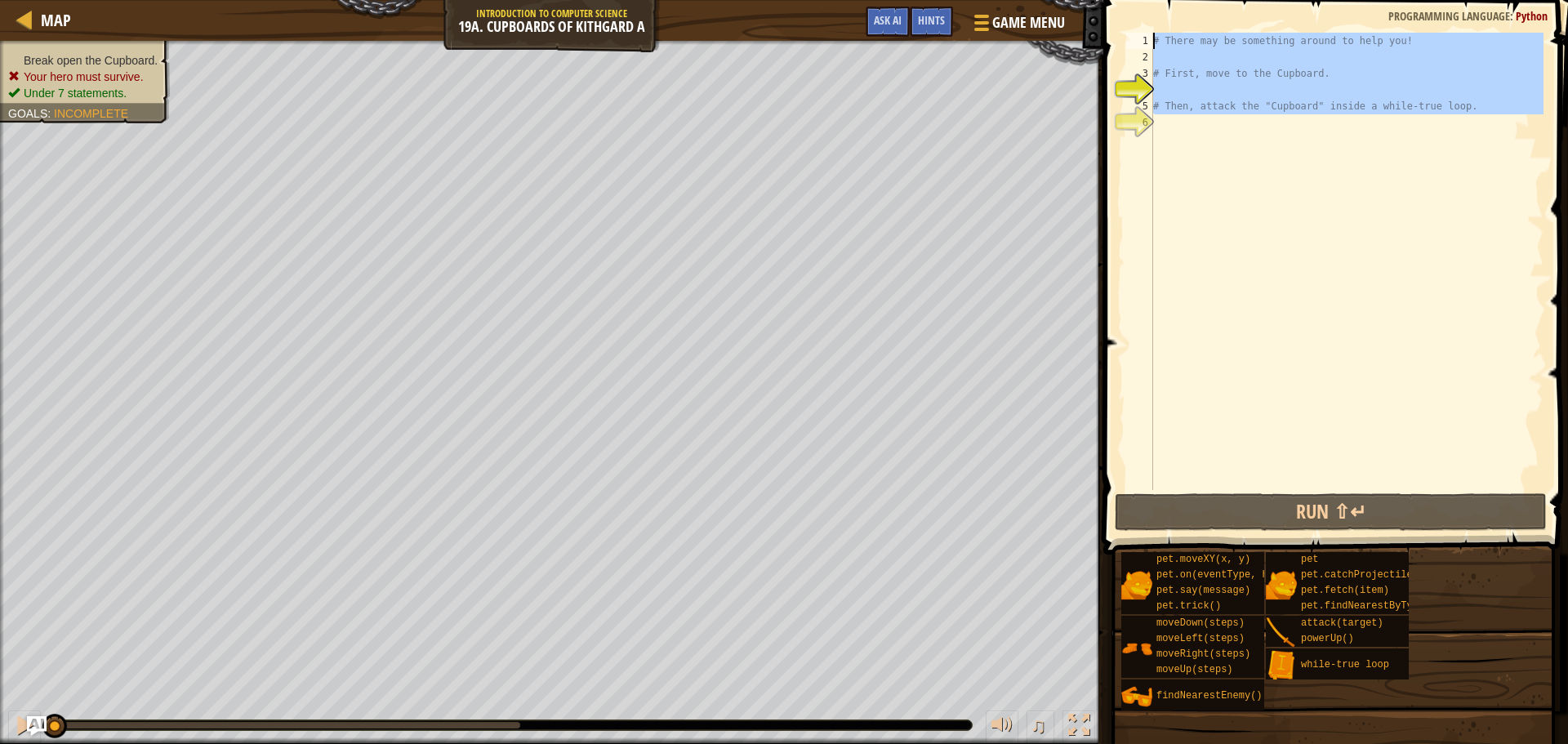
click at [1219, 116] on div "# There may be something around to help you! # First, move to the Cupboard. # T…" at bounding box center [1346, 277] width 393 height 490
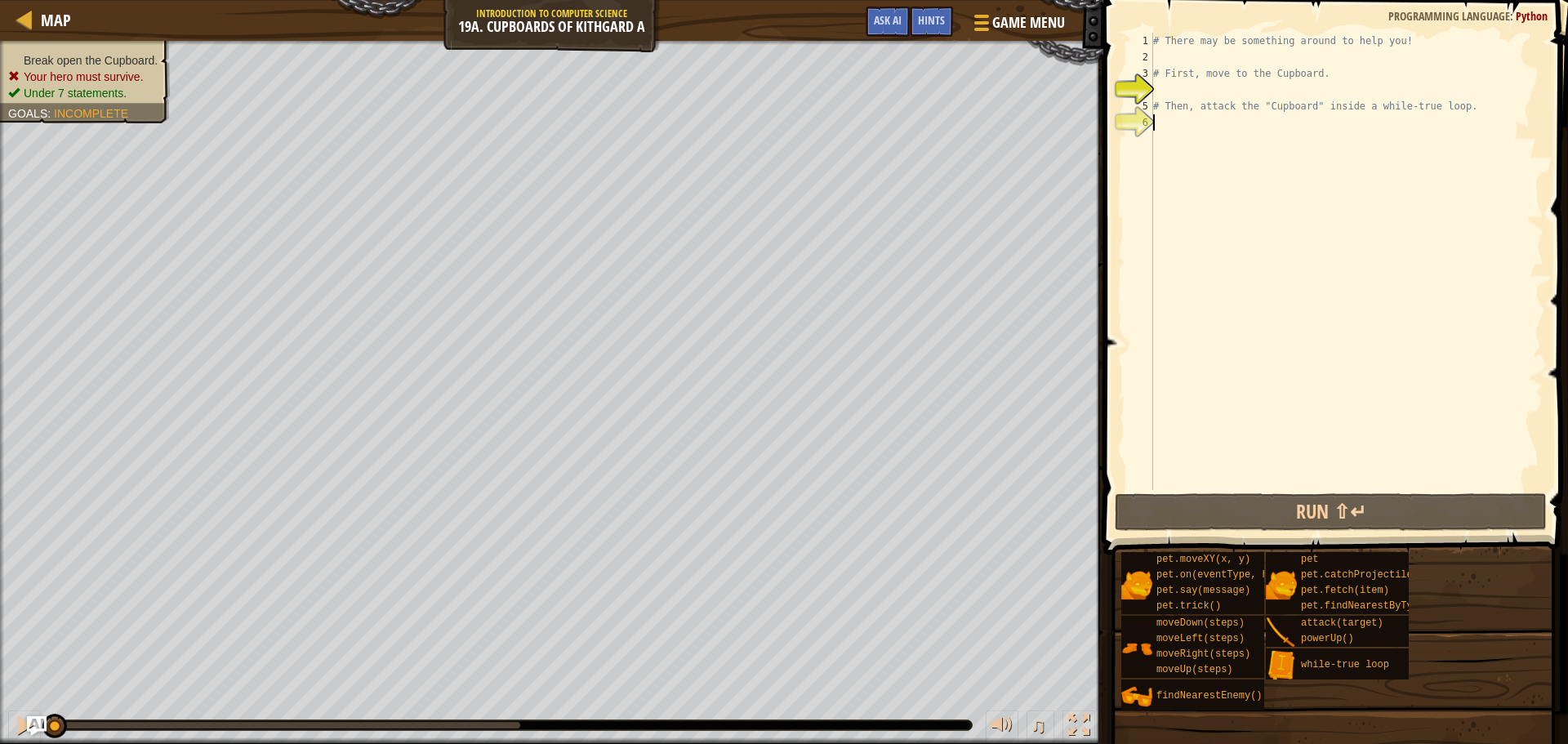
click at [1219, 116] on div "# There may be something around to help you! # First, move to the Cupboard. # T…" at bounding box center [1346, 277] width 393 height 490
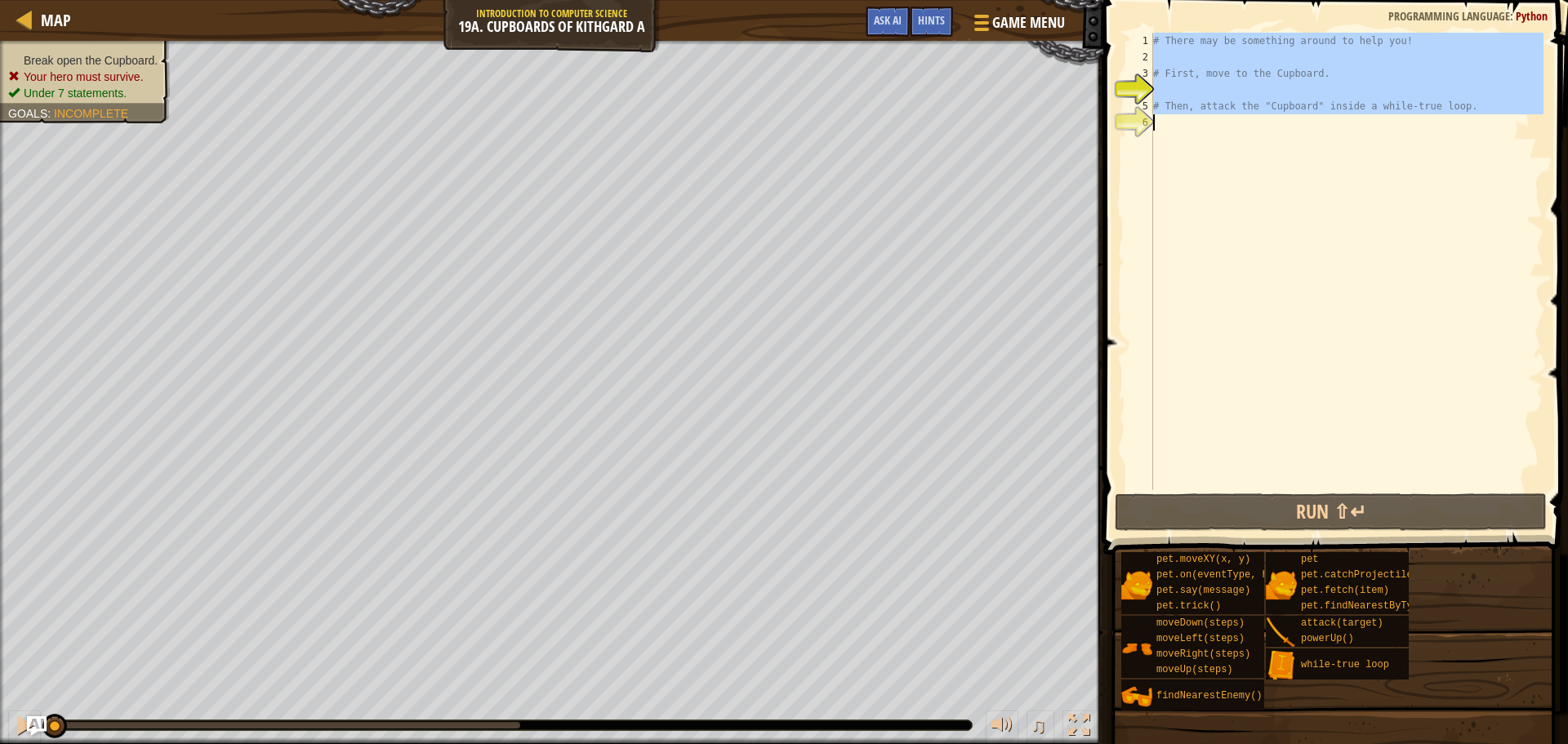
click at [1219, 115] on div "# There may be something around to help you! # First, move to the Cupboard. # T…" at bounding box center [1346, 277] width 393 height 490
type textarea "# Then, attack the "Cupboard" inside a while-true loop."
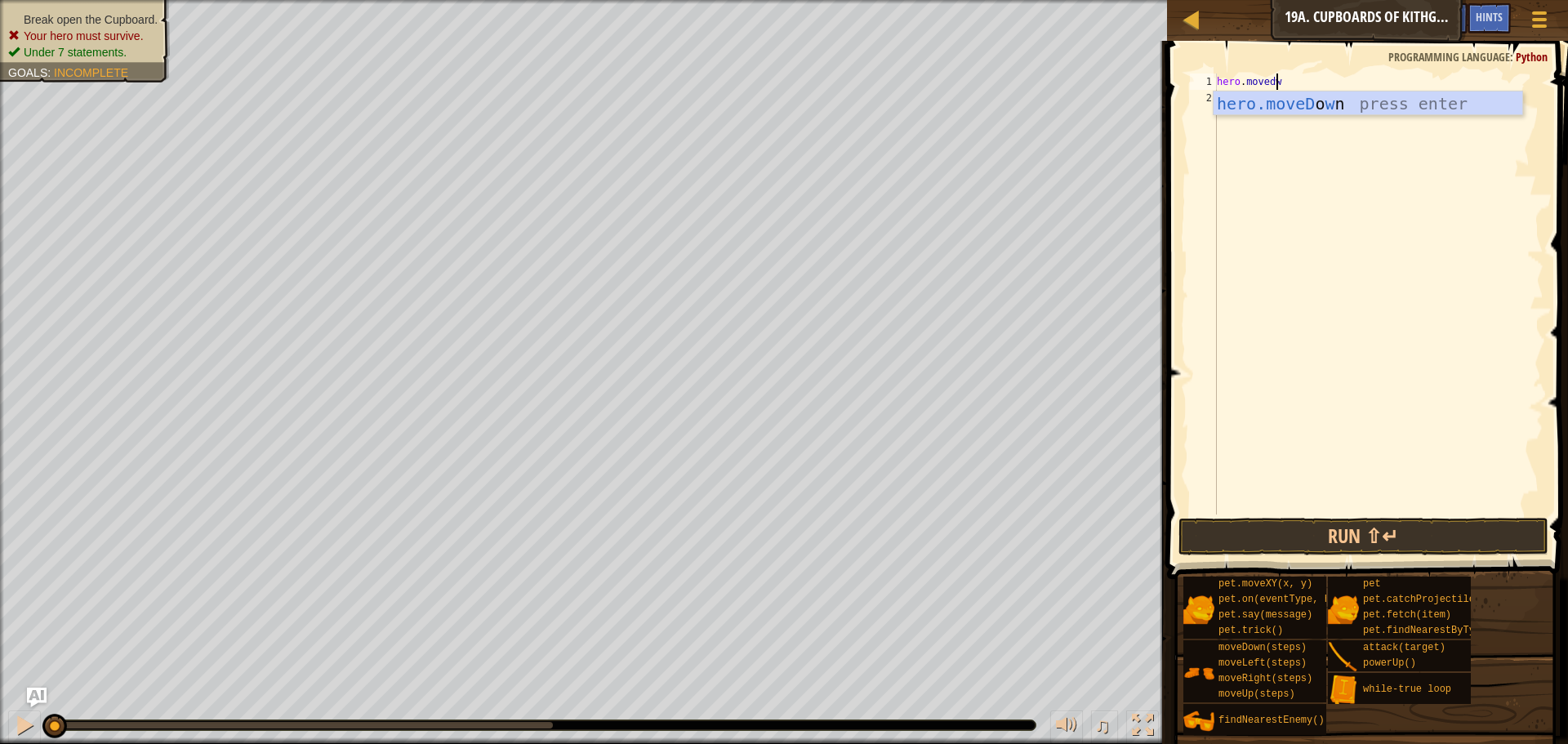
scroll to position [7, 5]
type textarea "hero.movedow"
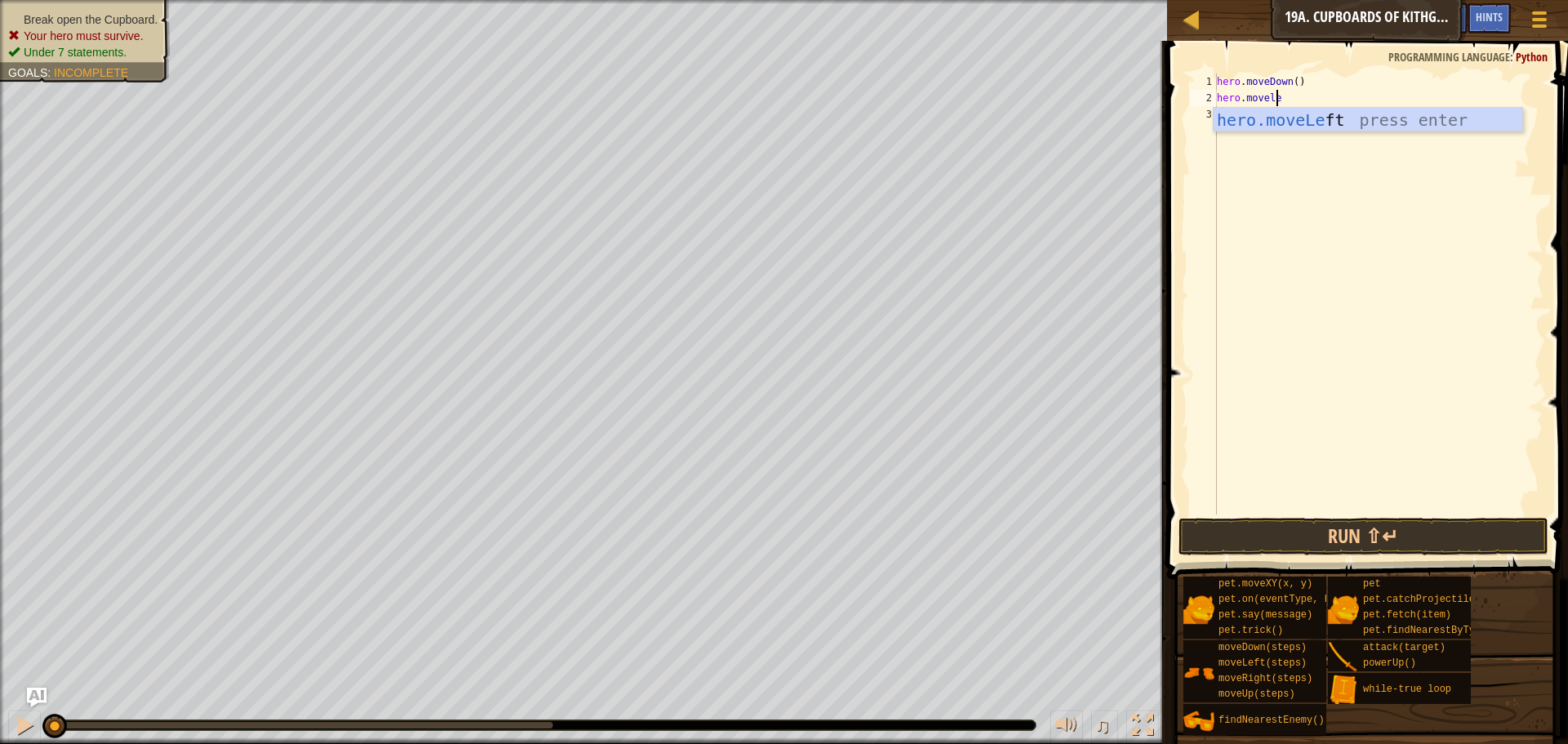
type textarea "hero.moveleft"
type textarea "hero.moveLeft(2)"
type textarea "yhero.moveup"
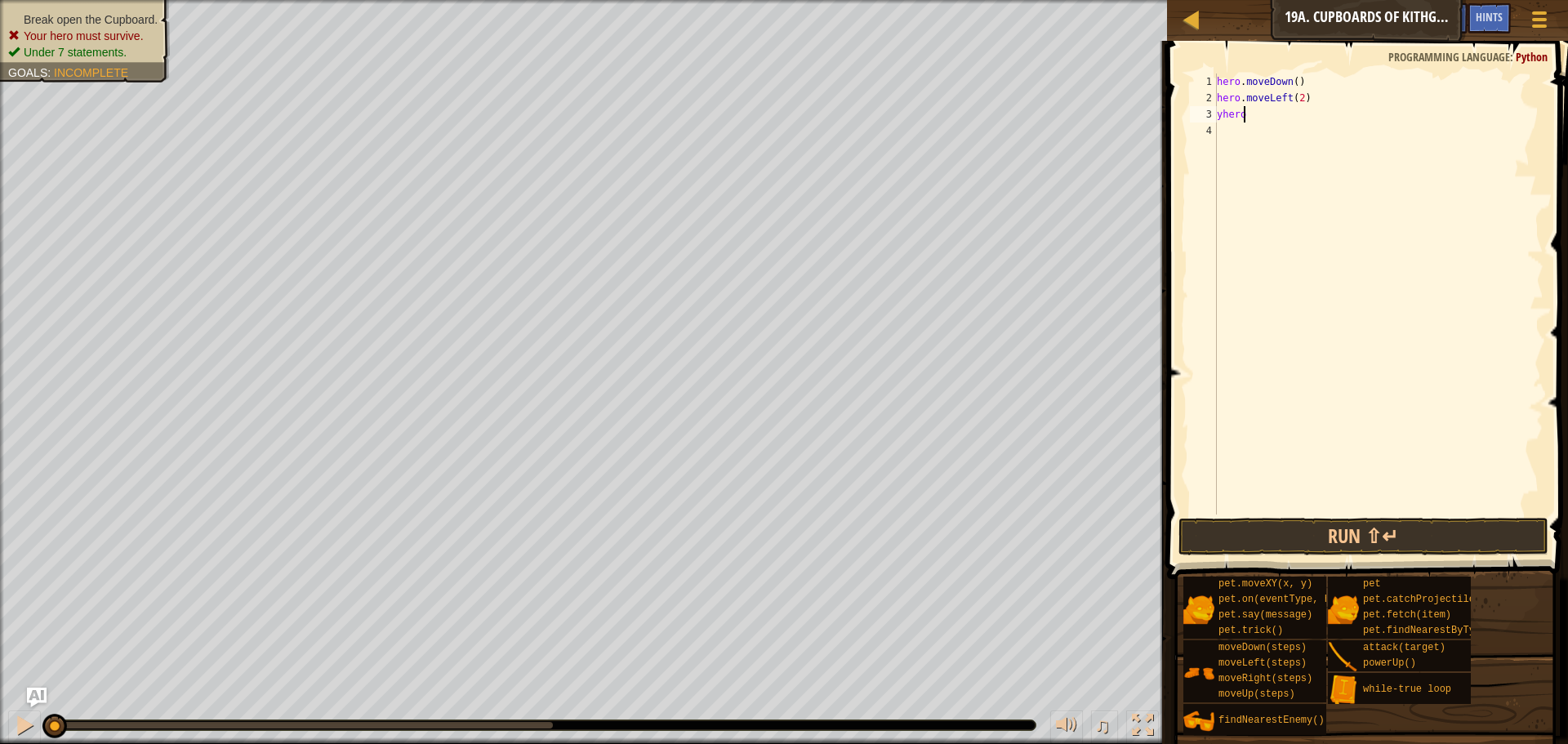
type textarea "y"
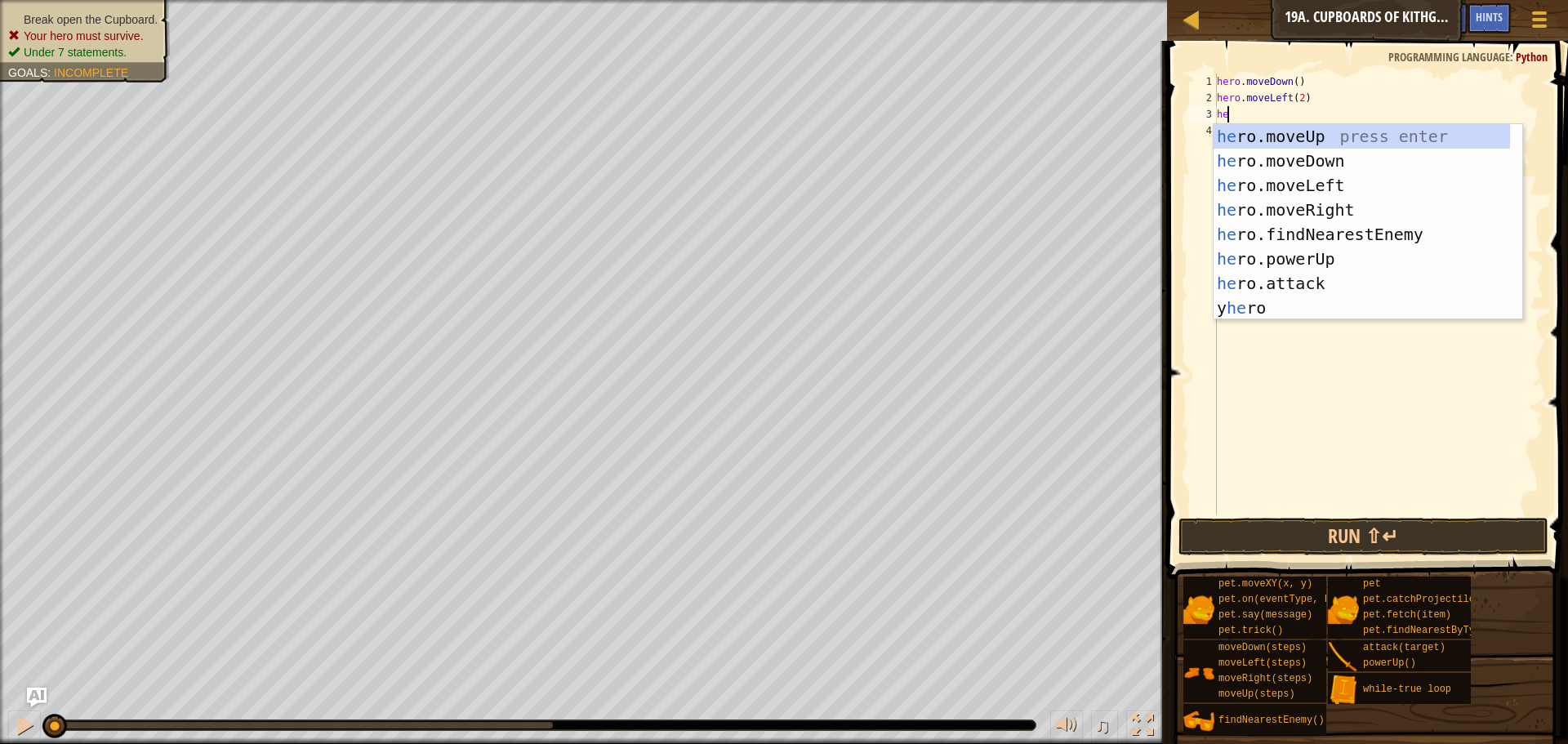
scroll to position [7, 1]
type textarea "hero"
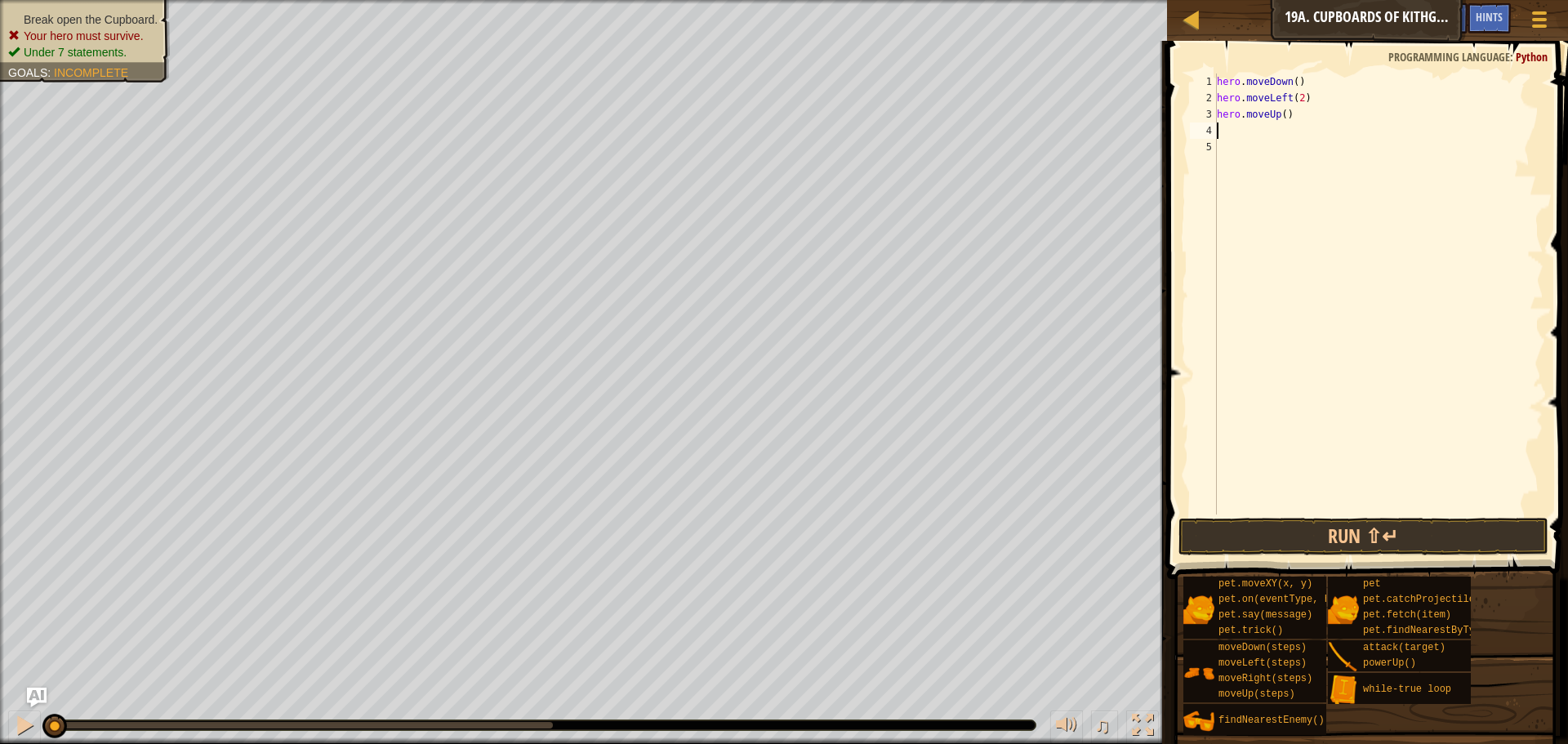
scroll to position [7, 0]
type textarea "hero.moveUp(2"
type textarea "0"
type textarea "hero.moveUp(2)"
type textarea "w"
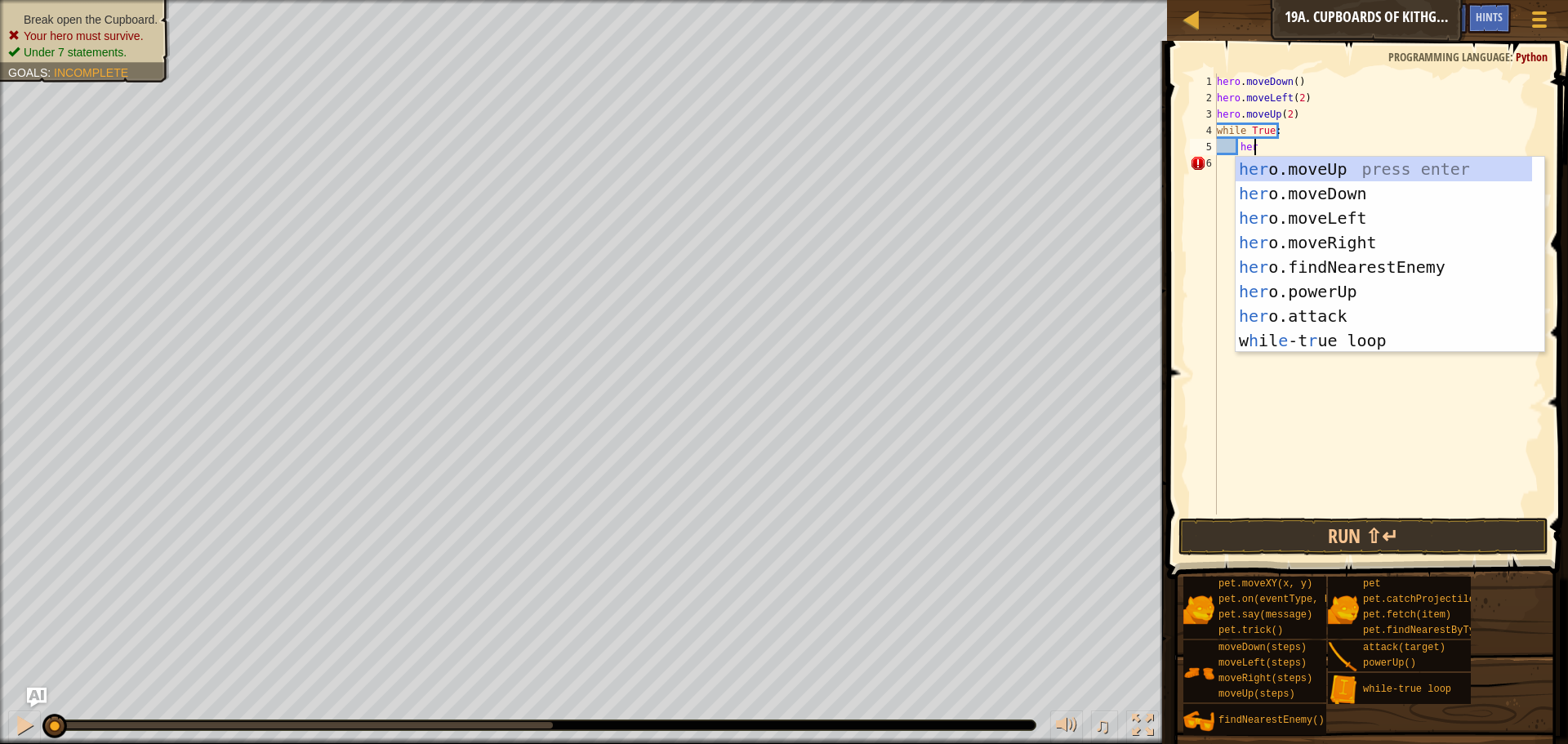
scroll to position [7, 3]
type textarea "hero."
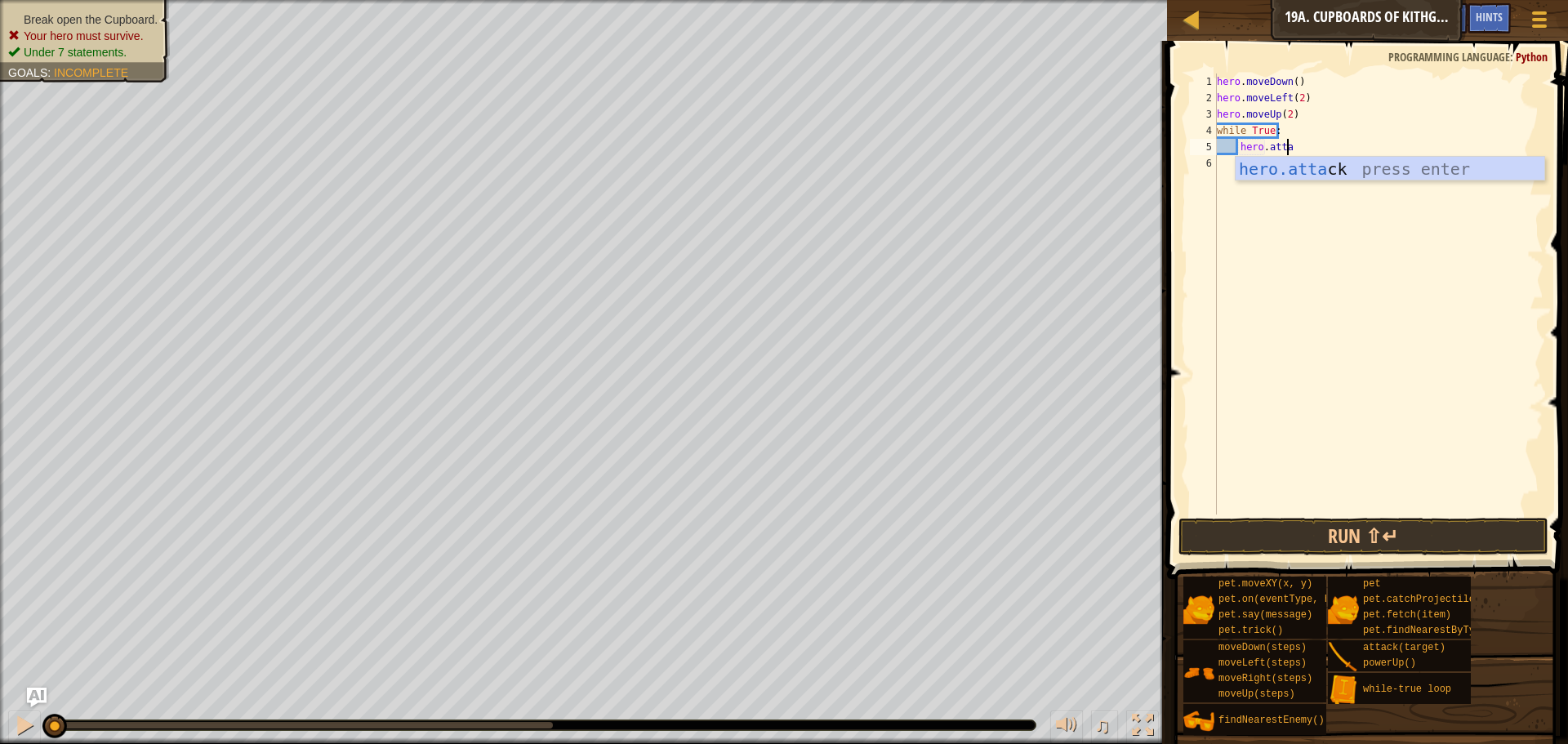
scroll to position [7, 5]
type textarea "hero.attack(enemy)"
type textarea "hero.attack(cupboard"
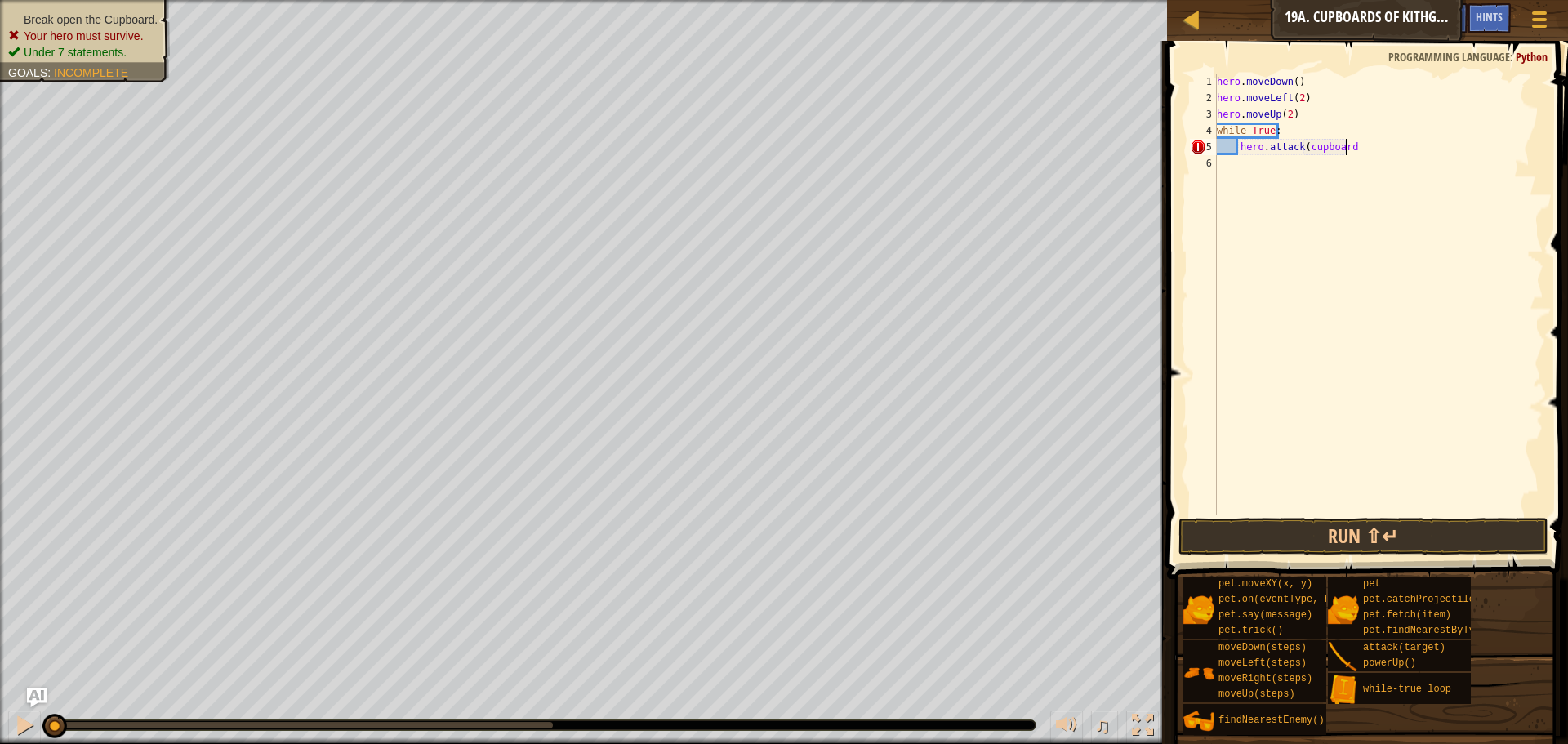
type textarea "hero.attack(cupboard)"
click at [1387, 543] on button "Run ⇧↵" at bounding box center [1363, 536] width 370 height 38
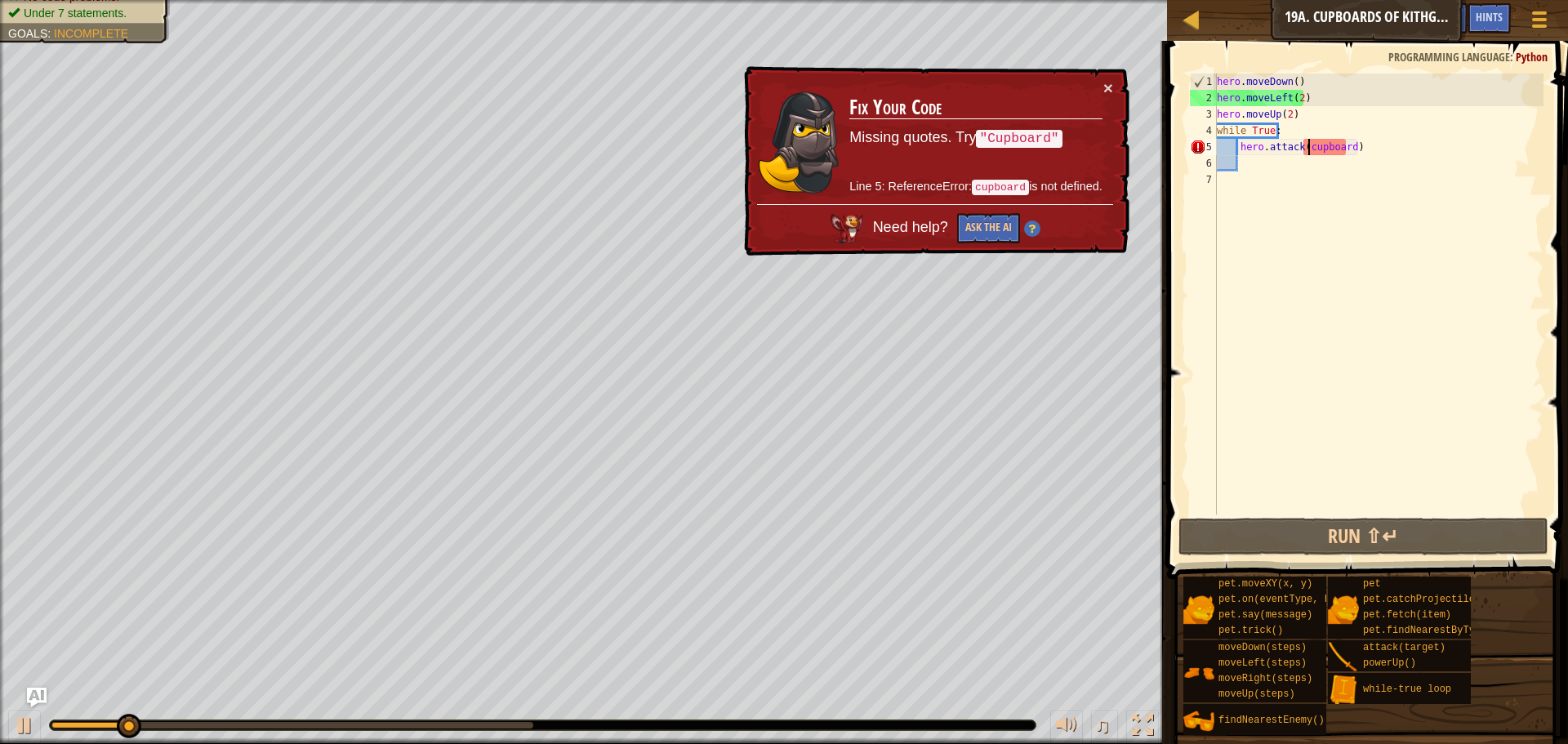
click at [1306, 153] on div "hero . moveDown ( ) hero . moveLeft ( 2 ) hero . moveUp ( 2 ) while True : hero…" at bounding box center [1378, 310] width 330 height 474
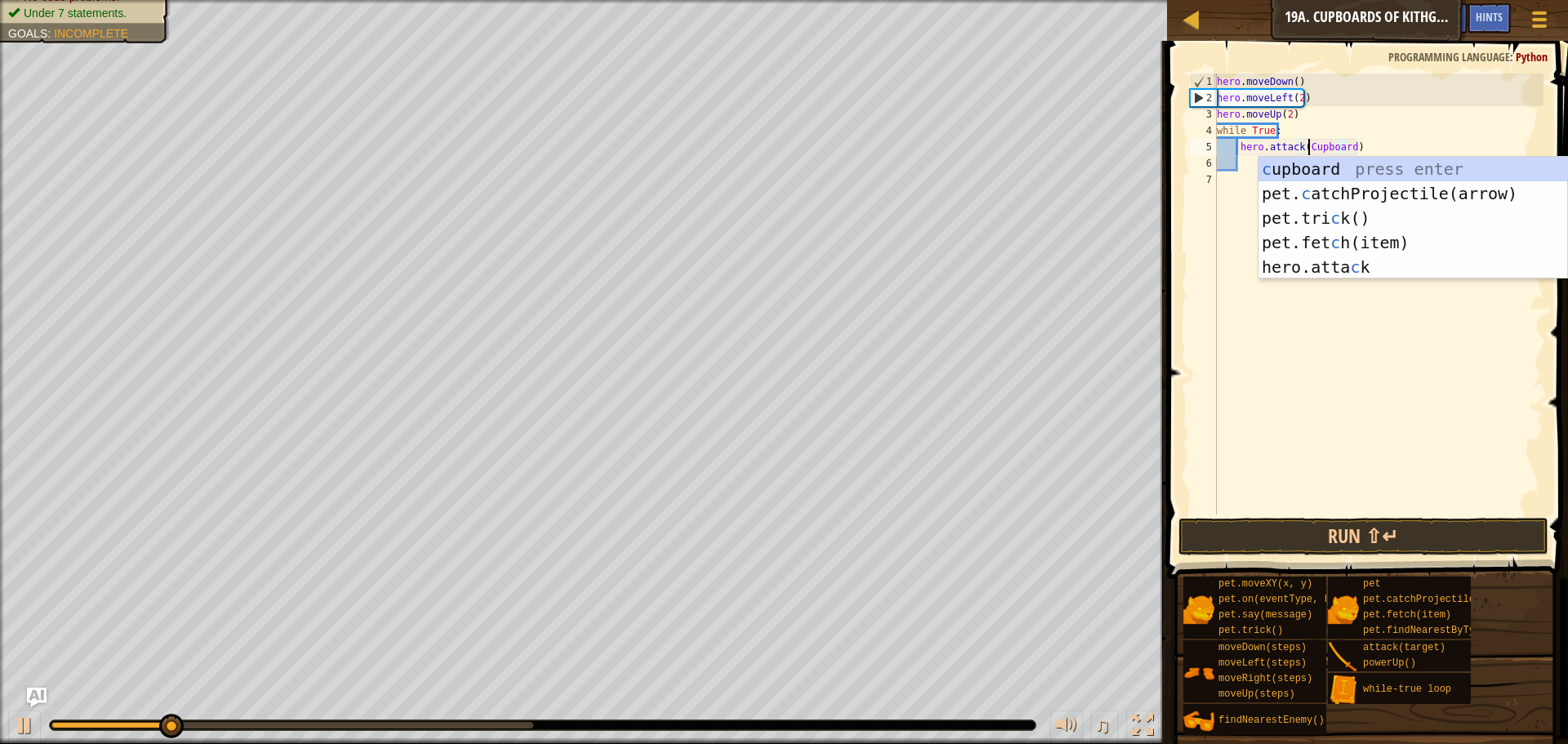
type textarea "hero.attack(Cupboard)"
click at [1221, 313] on div "hero . moveDown ( ) hero . moveLeft ( 2 ) hero . moveUp ( 2 ) while True : hero…" at bounding box center [1378, 310] width 330 height 474
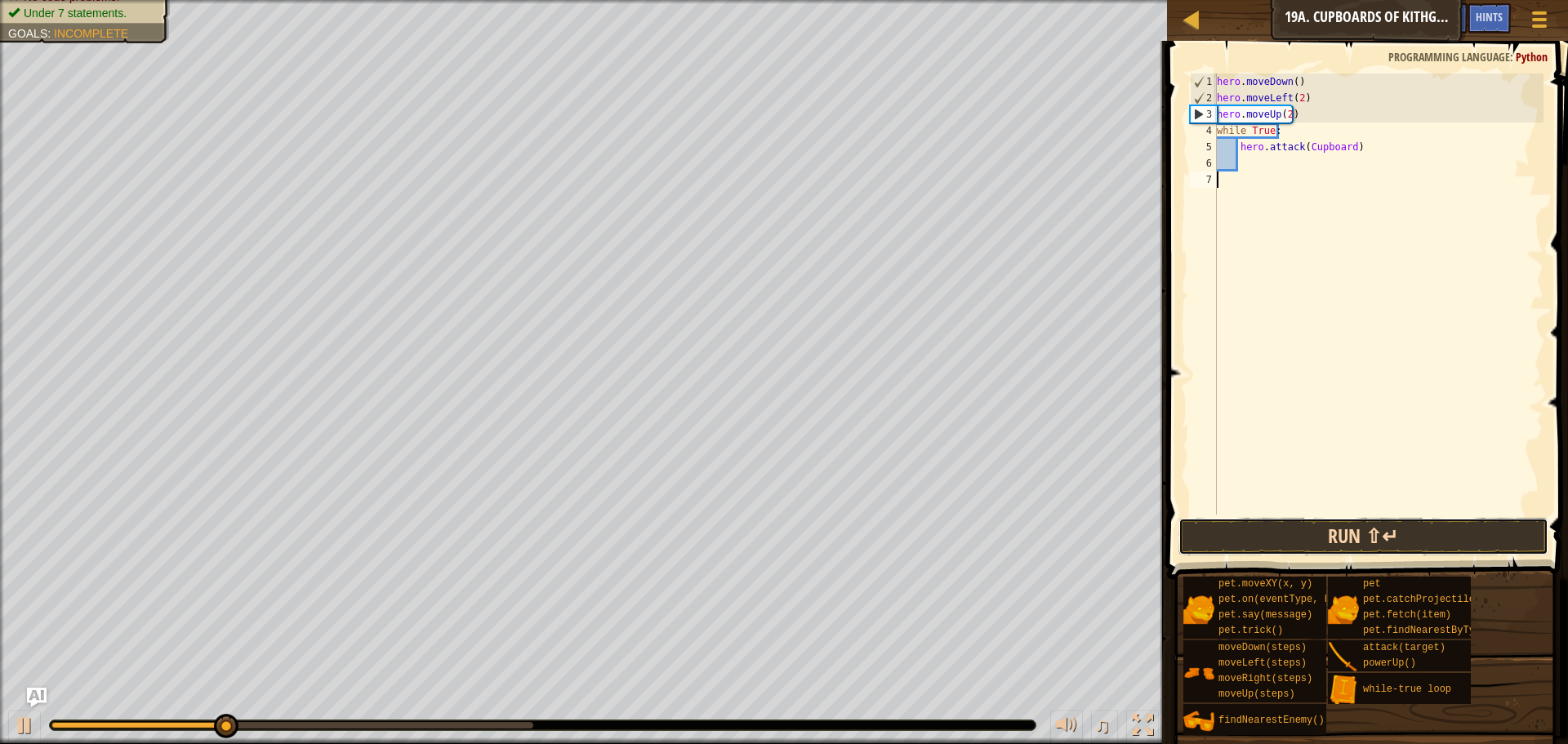
click at [1379, 529] on button "Run ⇧↵" at bounding box center [1363, 536] width 370 height 38
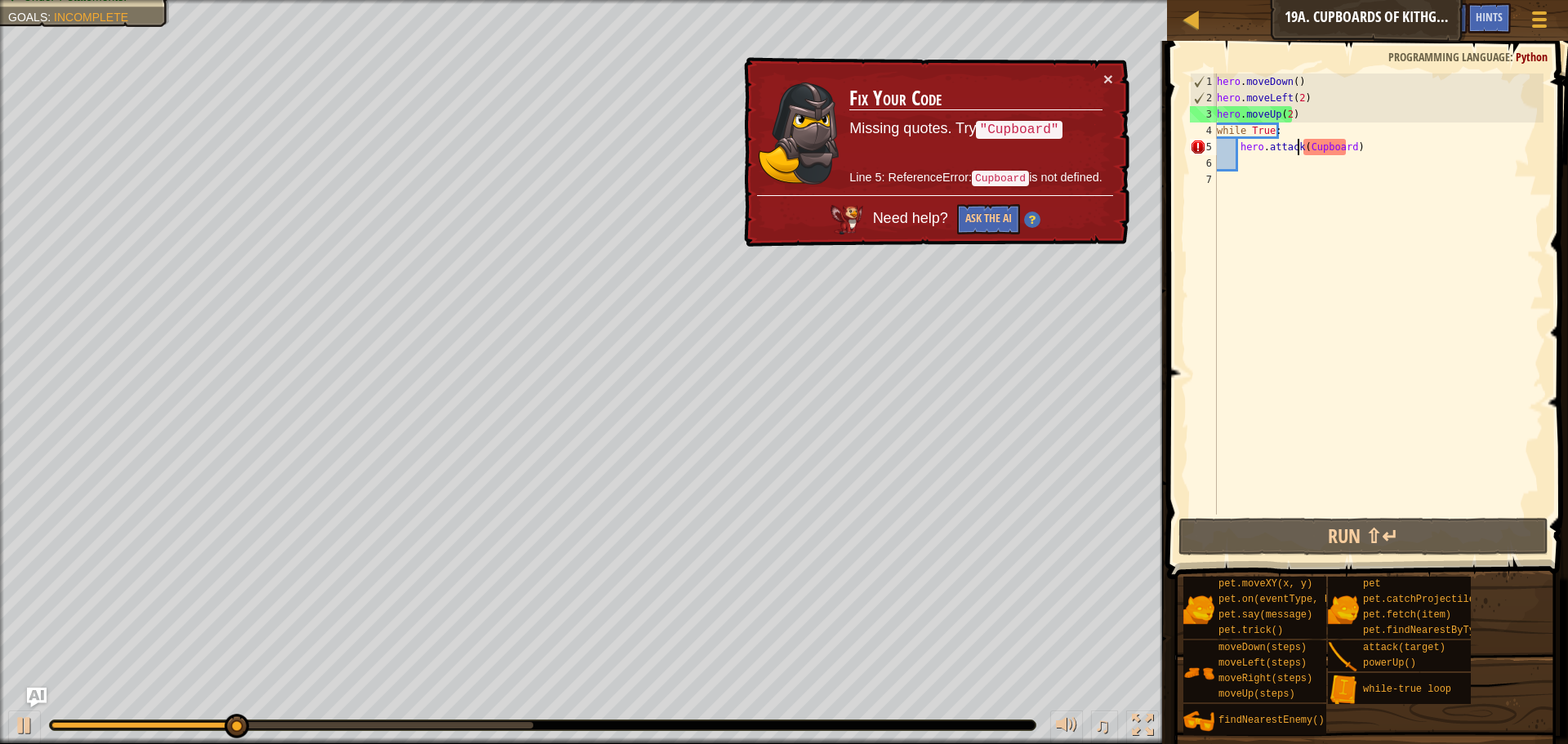
click at [1299, 146] on div "hero . moveDown ( ) hero . moveLeft ( 2 ) hero . moveUp ( 2 ) while True : hero…" at bounding box center [1378, 310] width 330 height 474
click at [1304, 147] on div "hero . moveDown ( ) hero . moveLeft ( 2 ) hero . moveUp ( 2 ) while True : hero…" at bounding box center [1378, 310] width 330 height 474
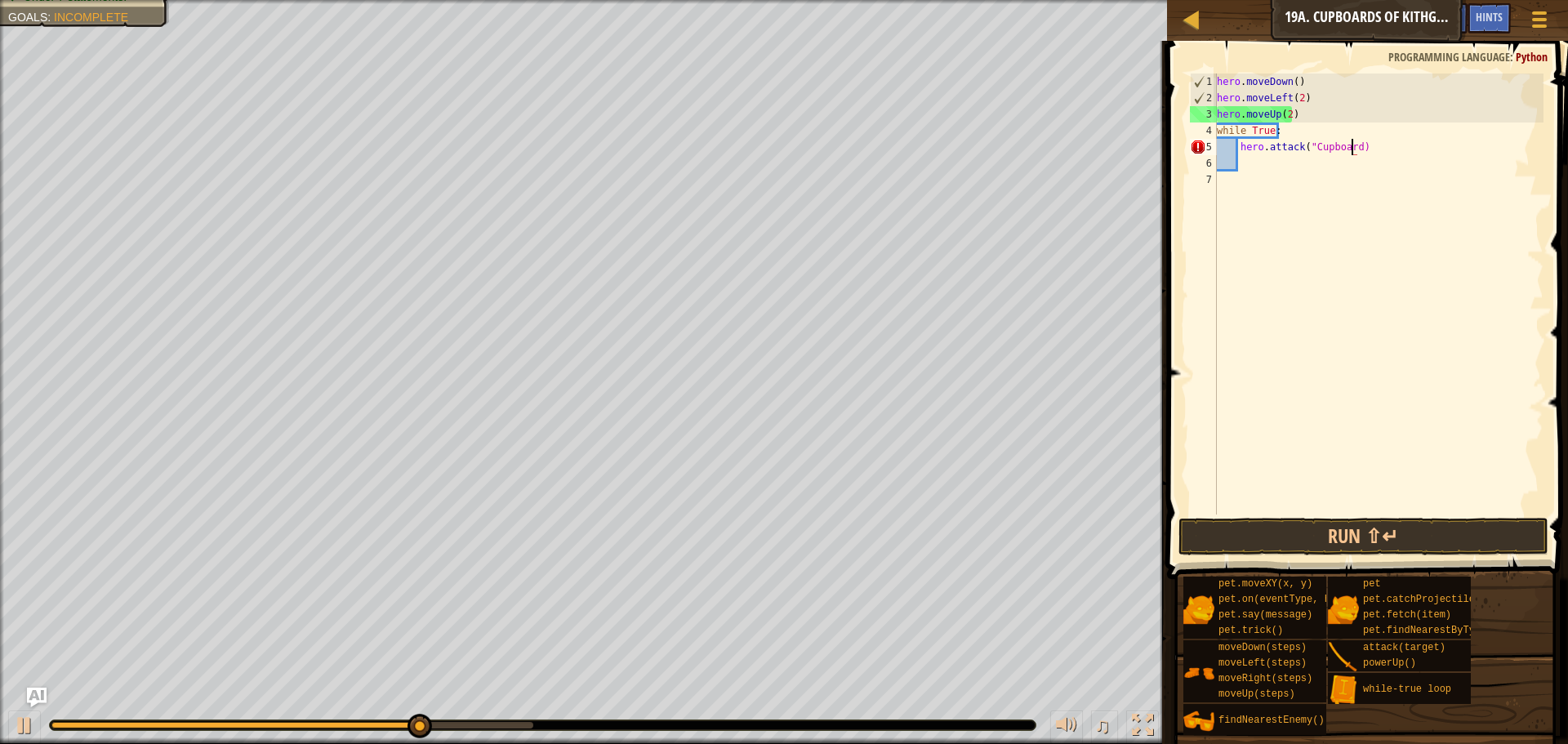
scroll to position [7, 11]
type textarea "hero.attack("Cupboard")"
click at [1374, 541] on button "Run ⇧↵" at bounding box center [1363, 536] width 370 height 38
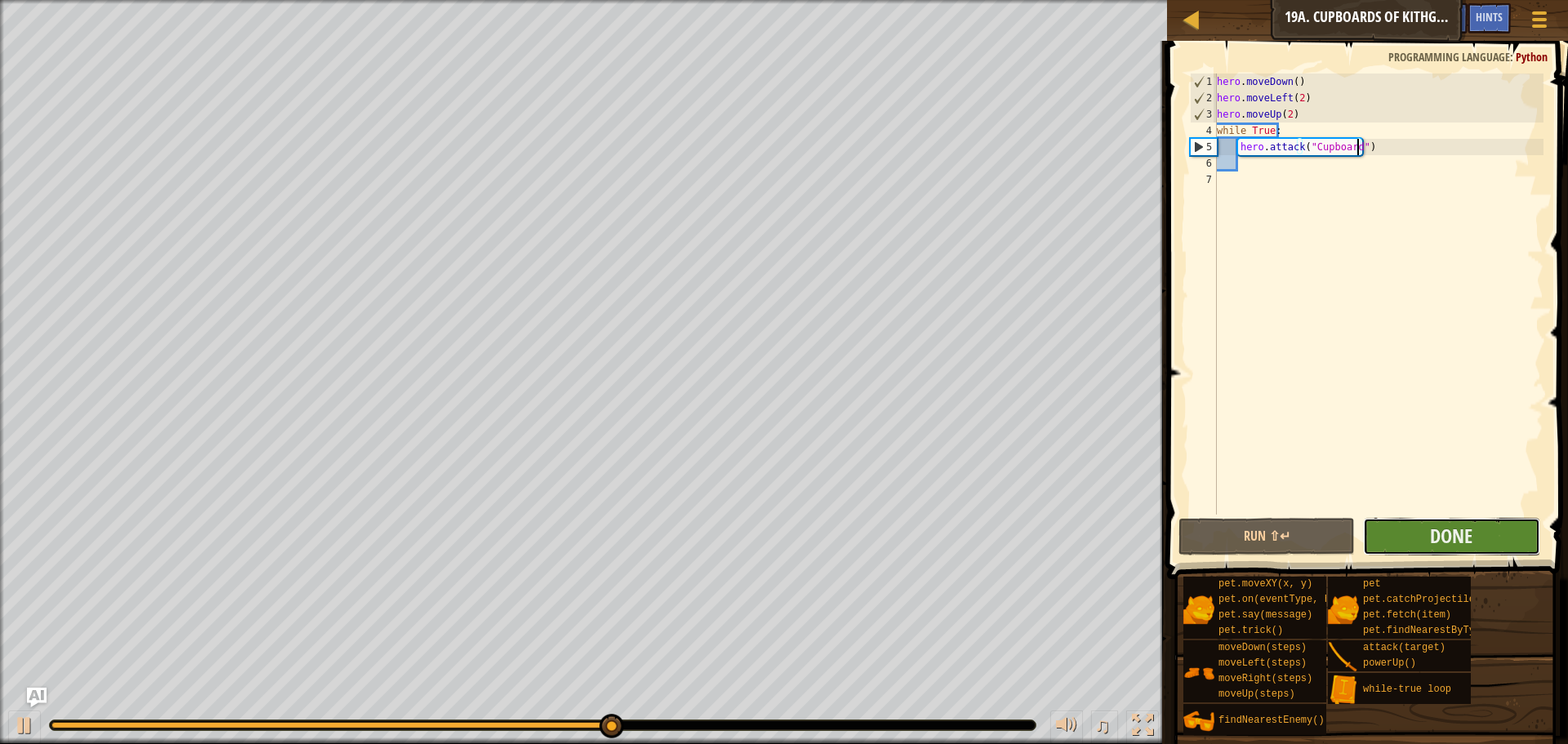
click at [1412, 531] on button "Done" at bounding box center [1451, 536] width 177 height 38
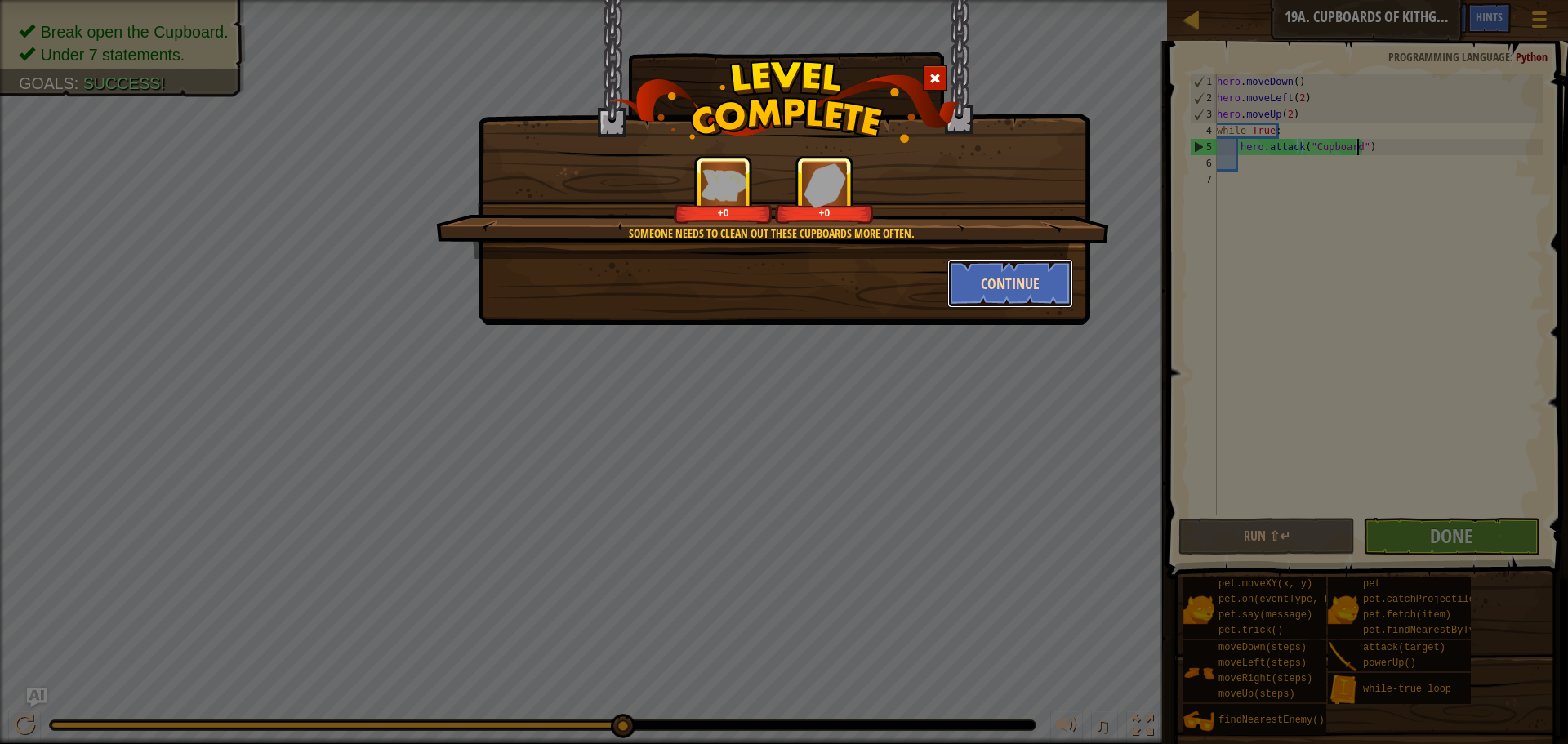
click at [1061, 285] on button "Continue" at bounding box center [1010, 283] width 126 height 49
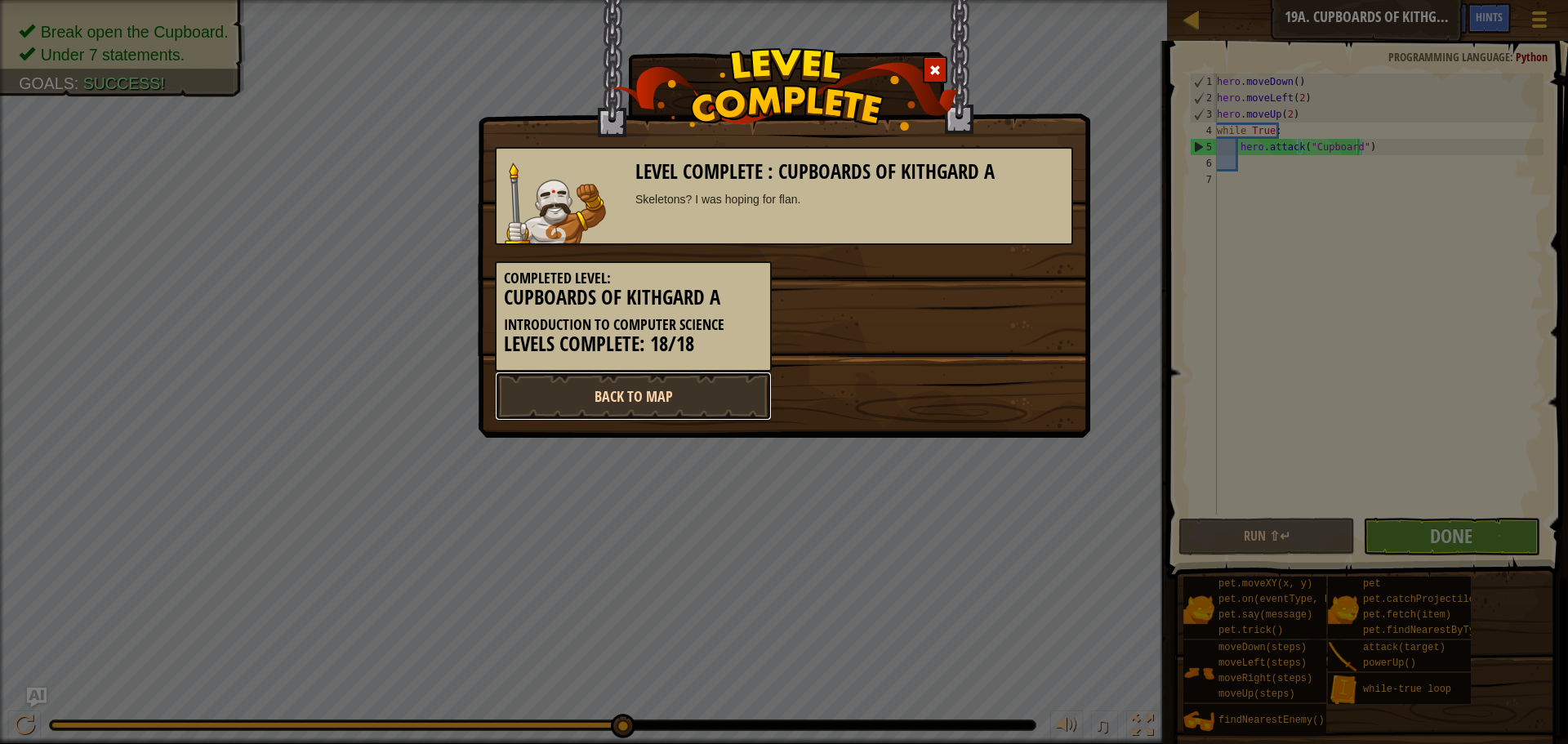
click at [745, 407] on link "Back to Map" at bounding box center [633, 395] width 277 height 49
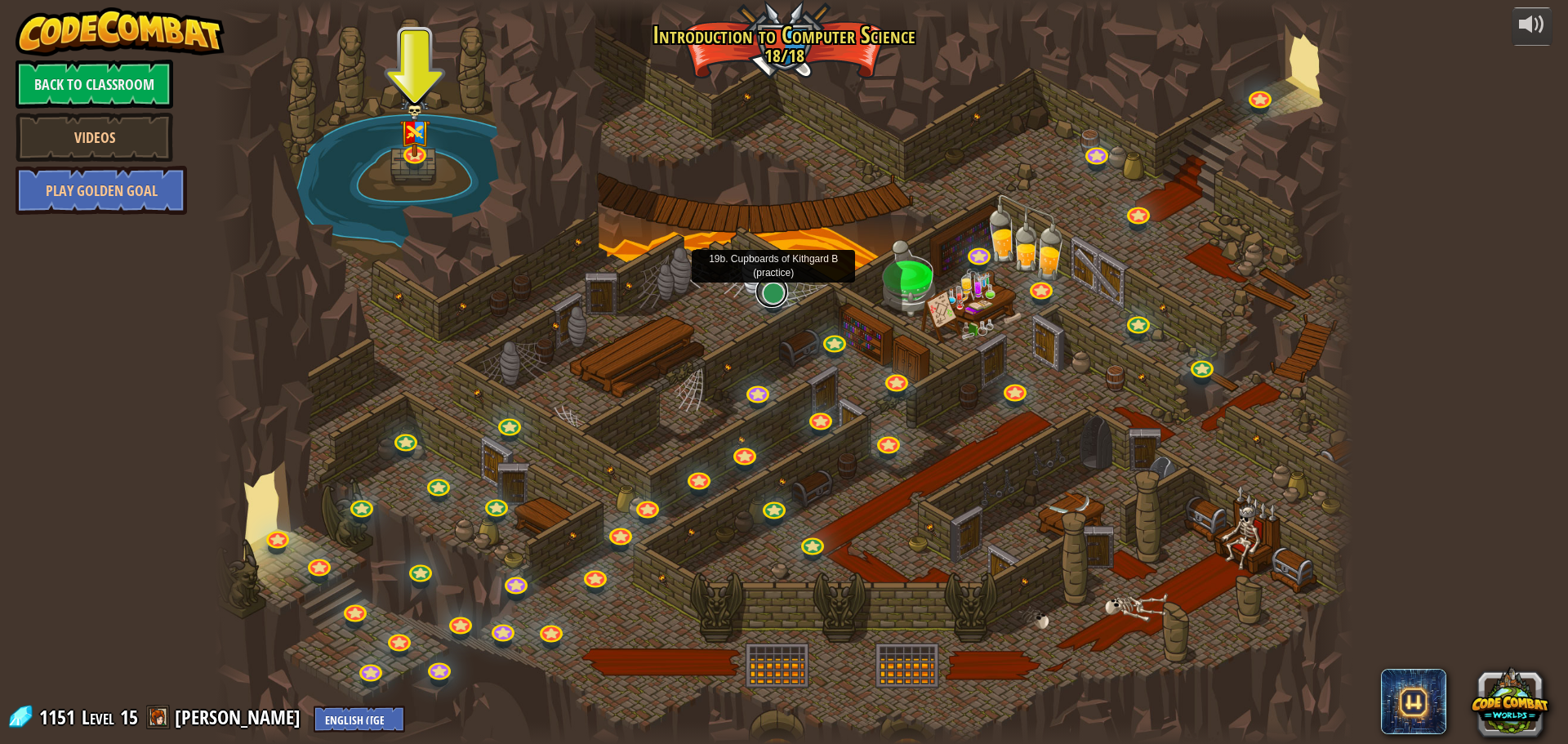
click at [770, 292] on link at bounding box center [772, 291] width 33 height 33
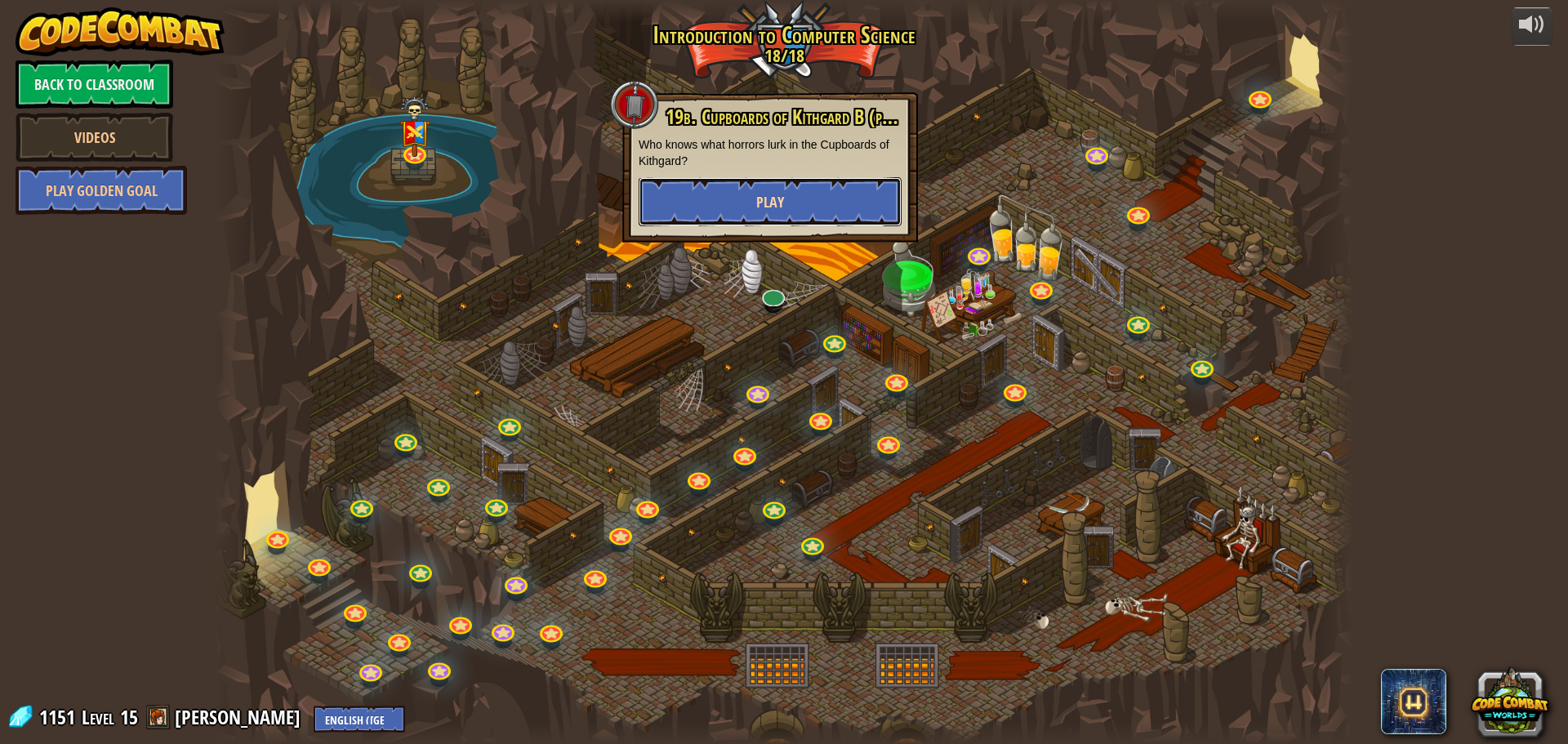
click at [815, 194] on button "Play" at bounding box center [771, 201] width 263 height 49
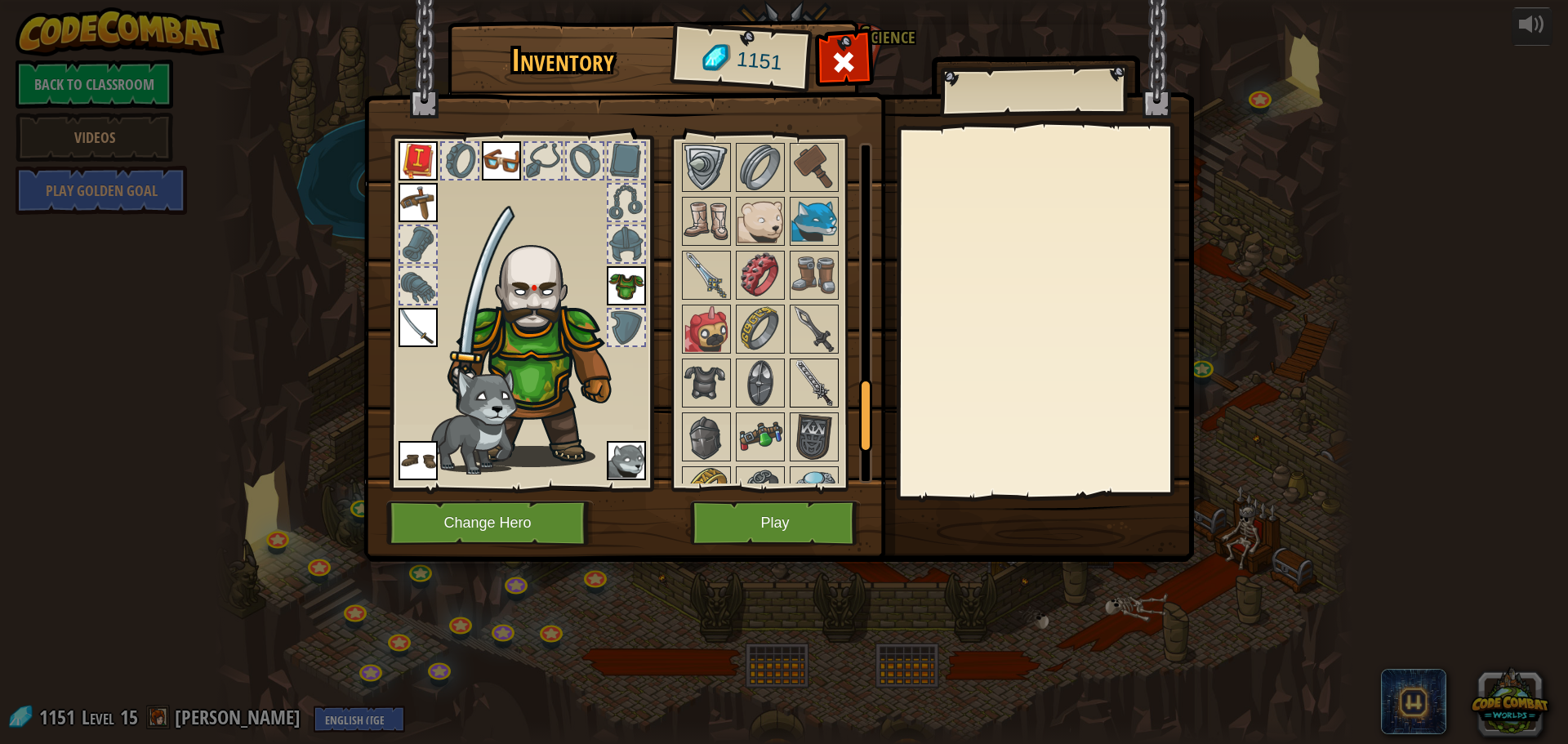
scroll to position [1107, 0]
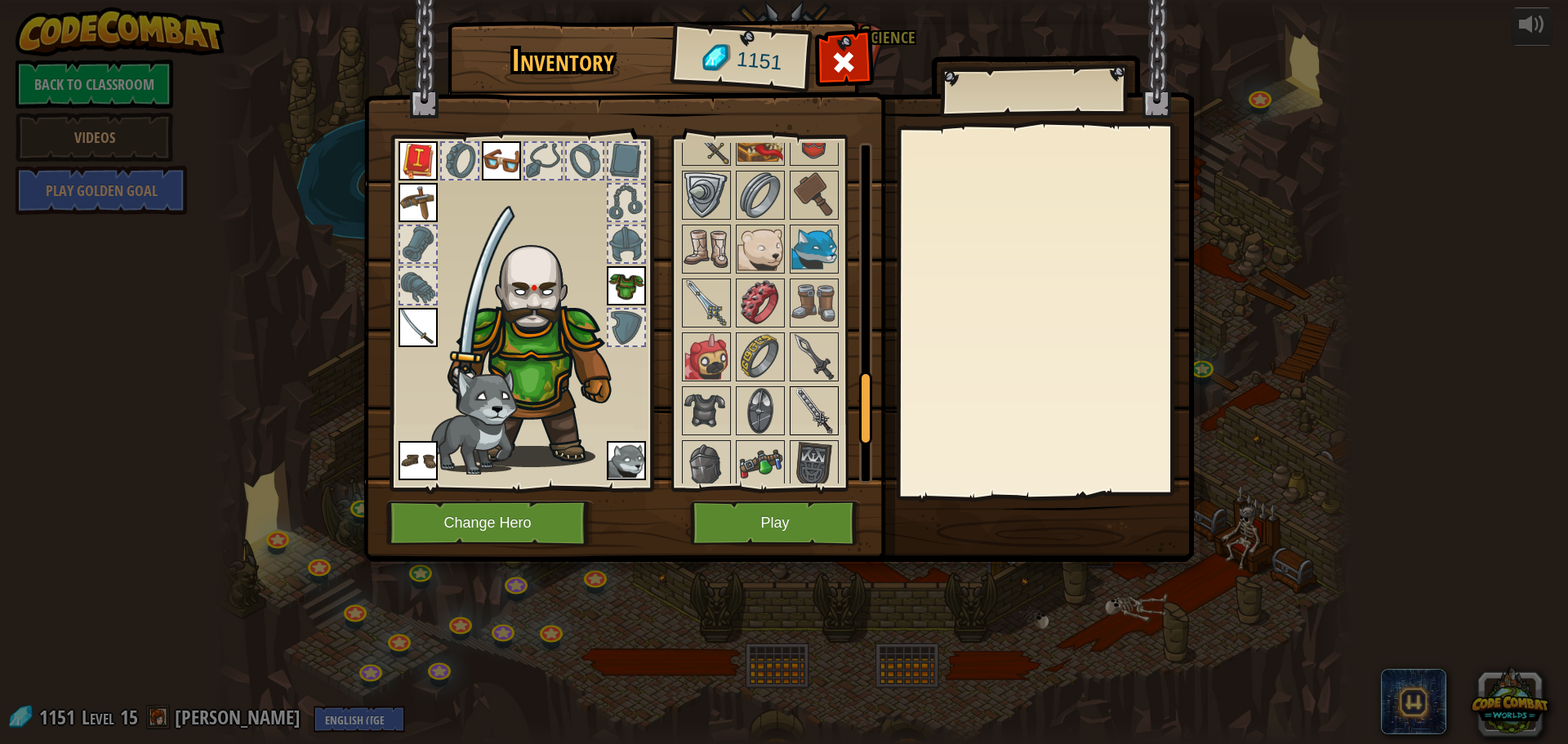
drag, startPoint x: 864, startPoint y: 169, endPoint x: 828, endPoint y: 392, distance: 225.9
click at [828, 392] on div "Available Equip Equip Equip Equip Equip Equip Equip Equip Equip Equip Equip Equ…" at bounding box center [776, 313] width 193 height 340
click at [823, 399] on img at bounding box center [814, 411] width 46 height 46
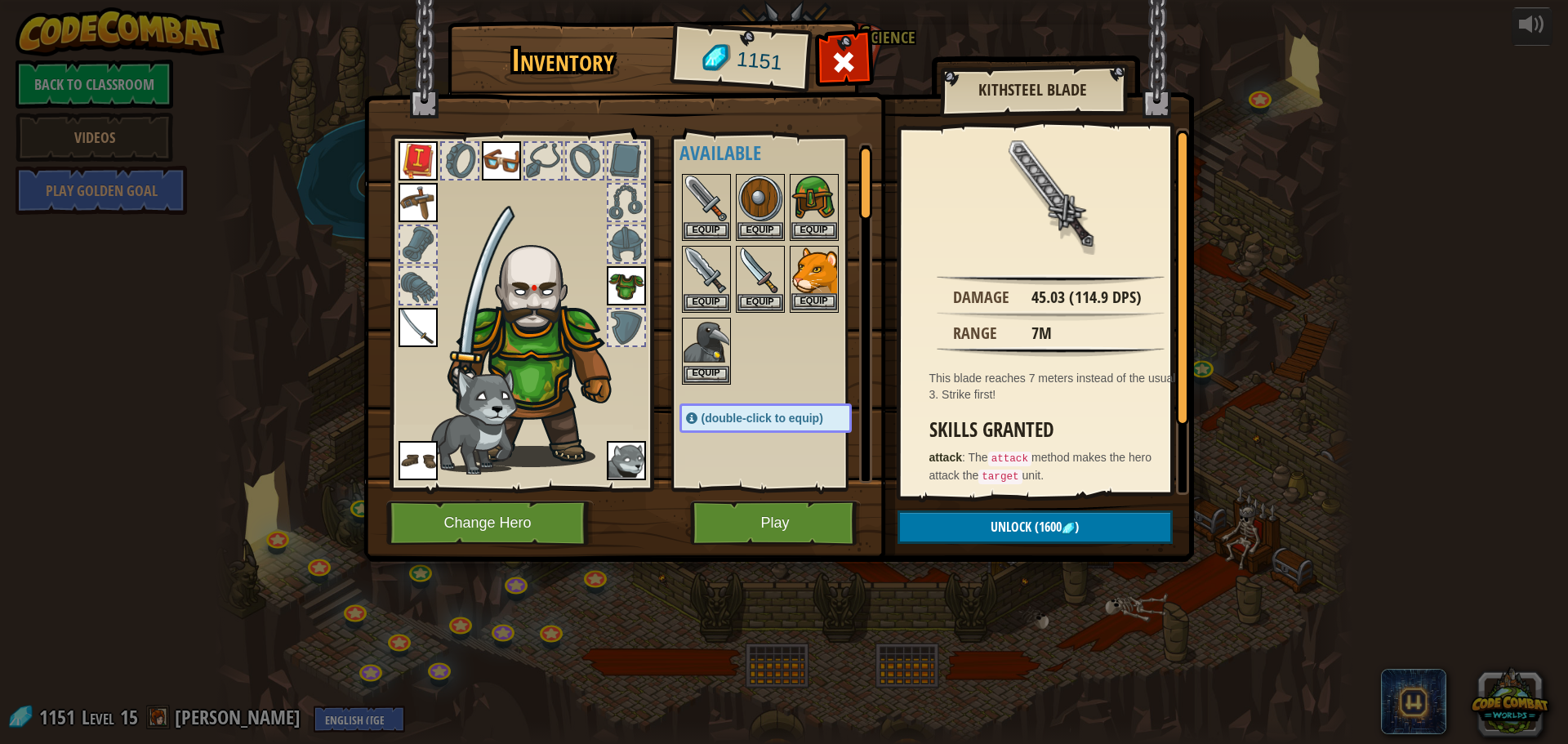
scroll to position [0, 0]
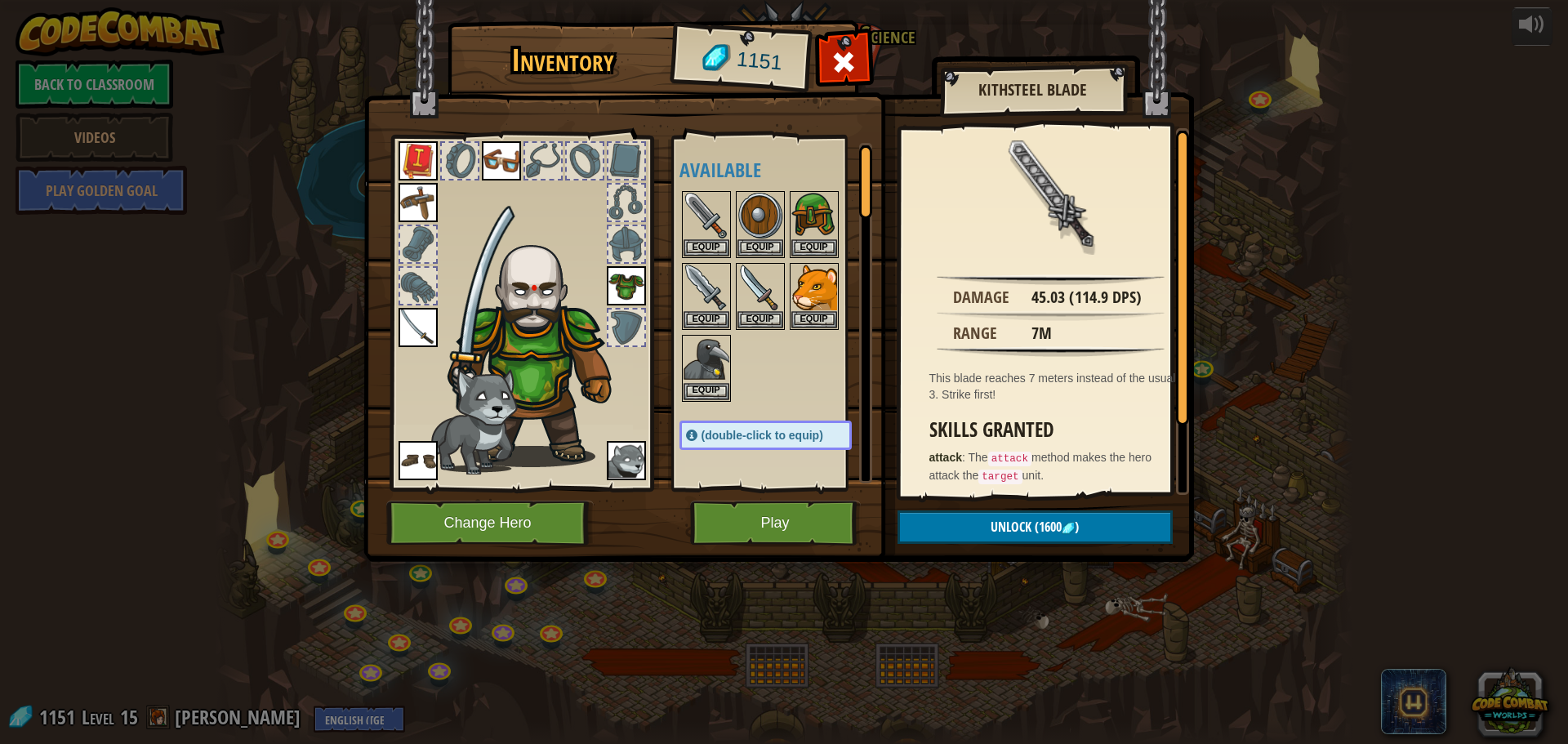
click at [804, 391] on div at bounding box center [782, 295] width 205 height 215
click at [696, 210] on img at bounding box center [706, 216] width 46 height 46
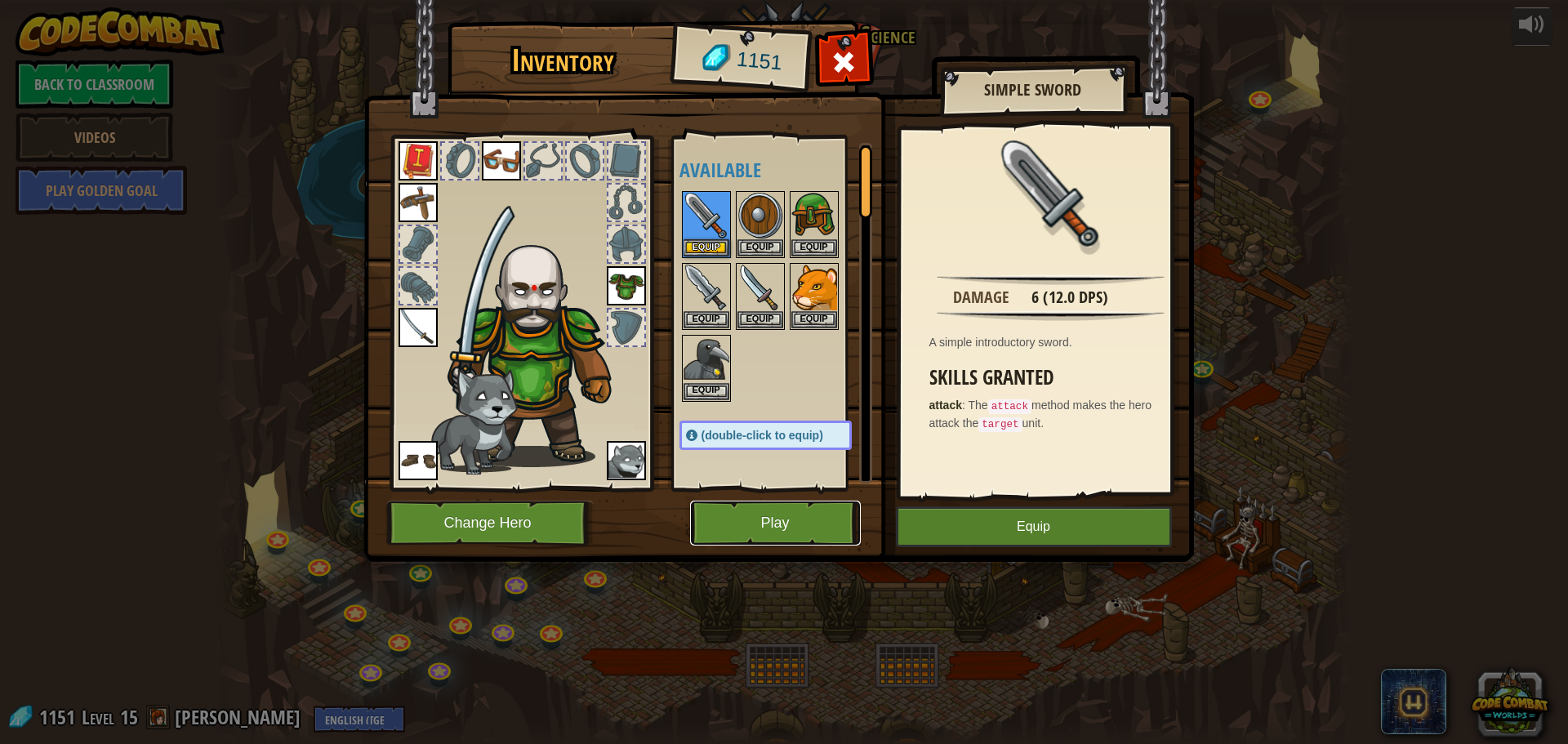
click at [788, 528] on button "Play" at bounding box center [775, 522] width 171 height 45
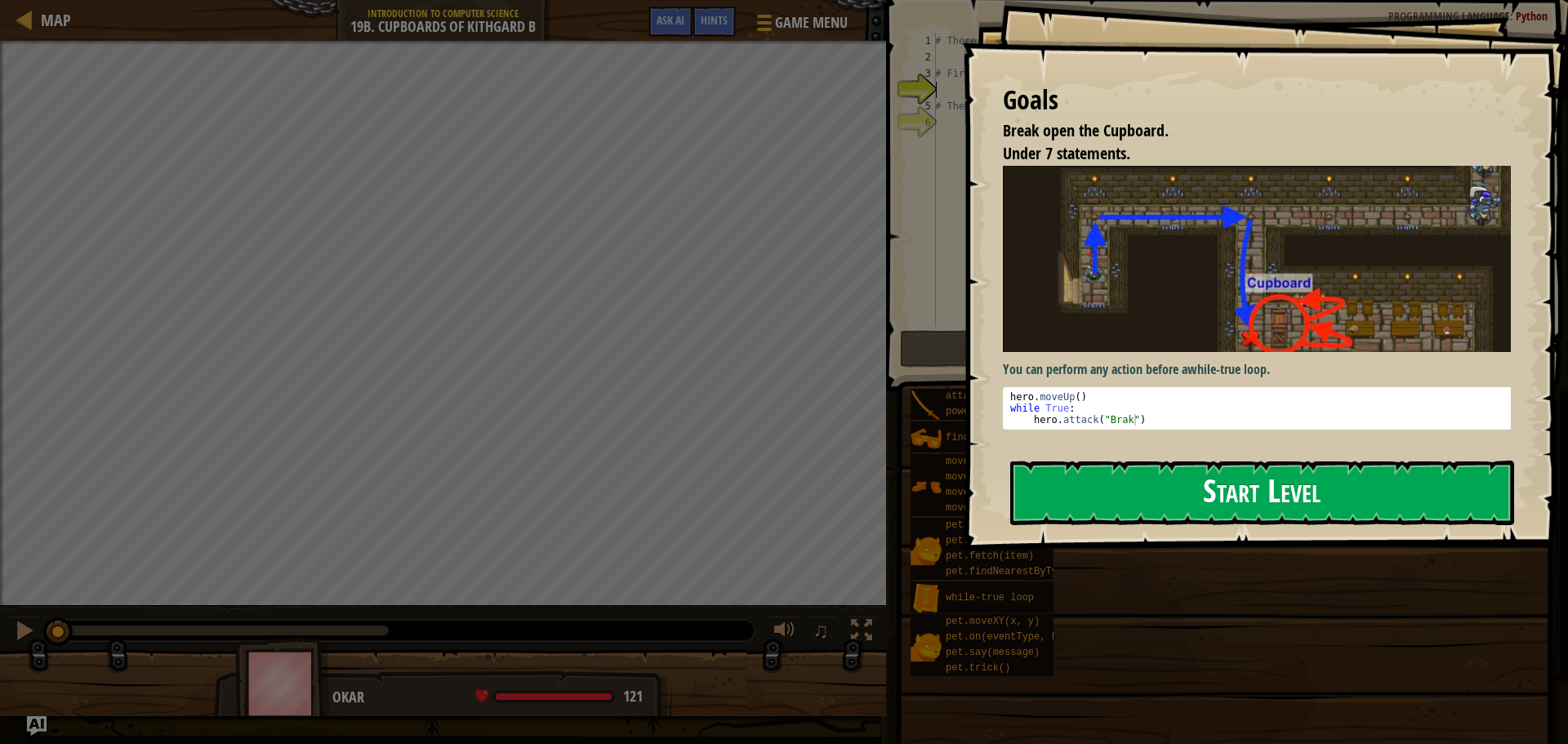
click at [1184, 494] on button "Start Level" at bounding box center [1262, 492] width 504 height 65
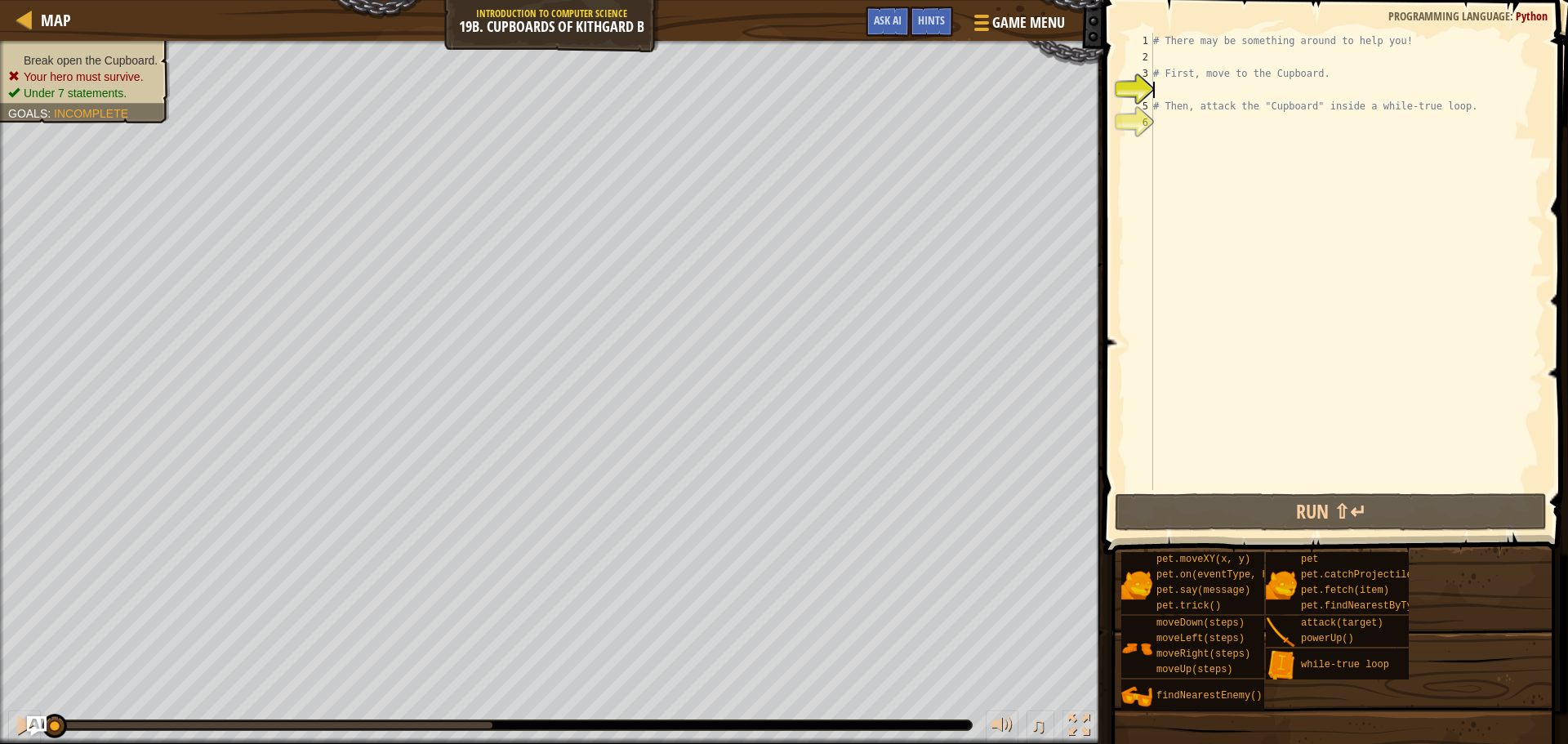
click at [1310, 114] on div "# There may be something around to help you! # First, move to the Cupboard. # T…" at bounding box center [1346, 277] width 393 height 490
click at [1317, 100] on div "# There may be something around to help you! # First, move to the Cupboard. # T…" at bounding box center [1346, 277] width 393 height 490
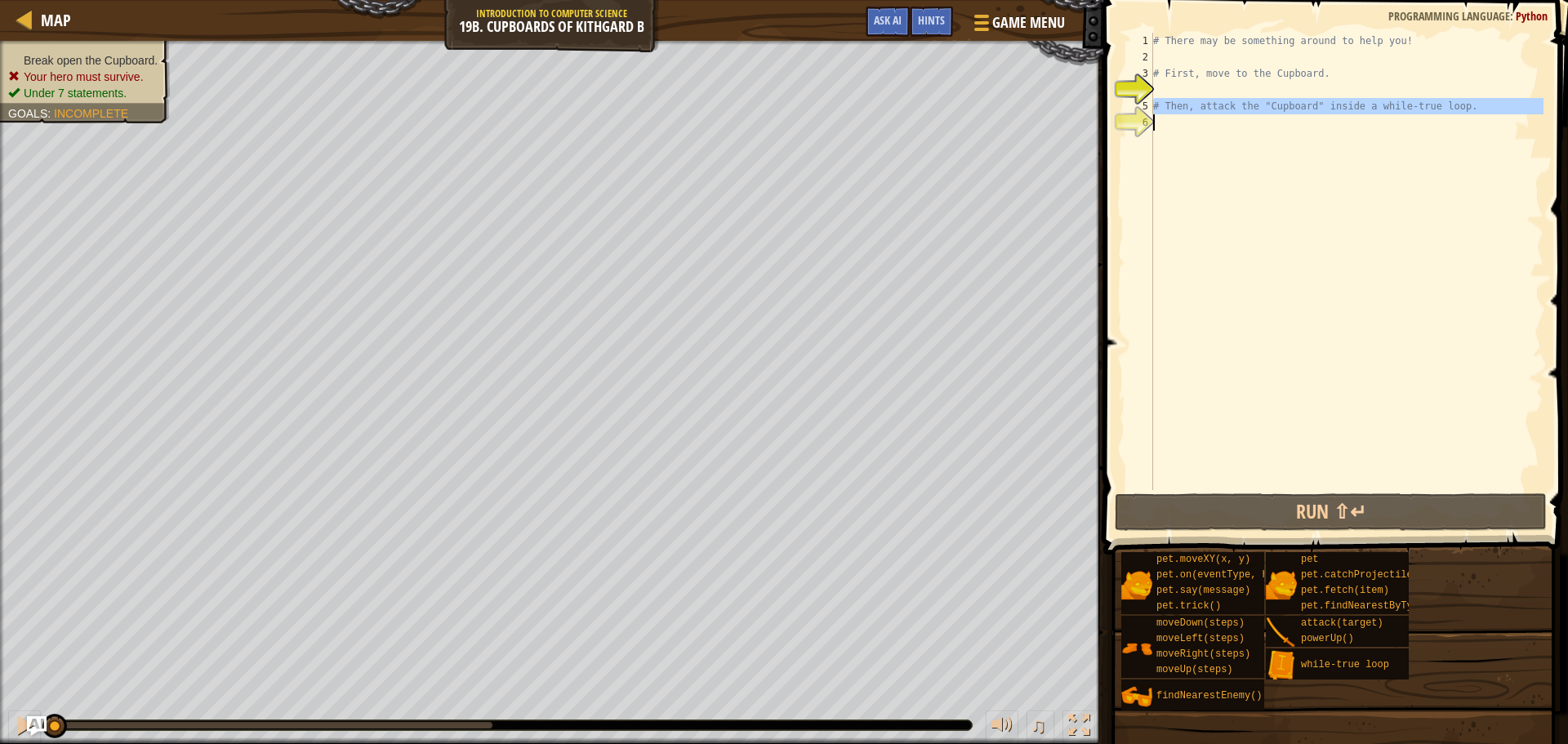
click at [1317, 100] on div "# There may be something around to help you! # First, move to the Cupboard. # T…" at bounding box center [1346, 261] width 393 height 457
click at [1317, 100] on div "# There may be something around to help you! # First, move to the Cupboard. # T…" at bounding box center [1346, 277] width 393 height 490
type textarea "# Then, attack the "Cupboard" inside a while-true loop."
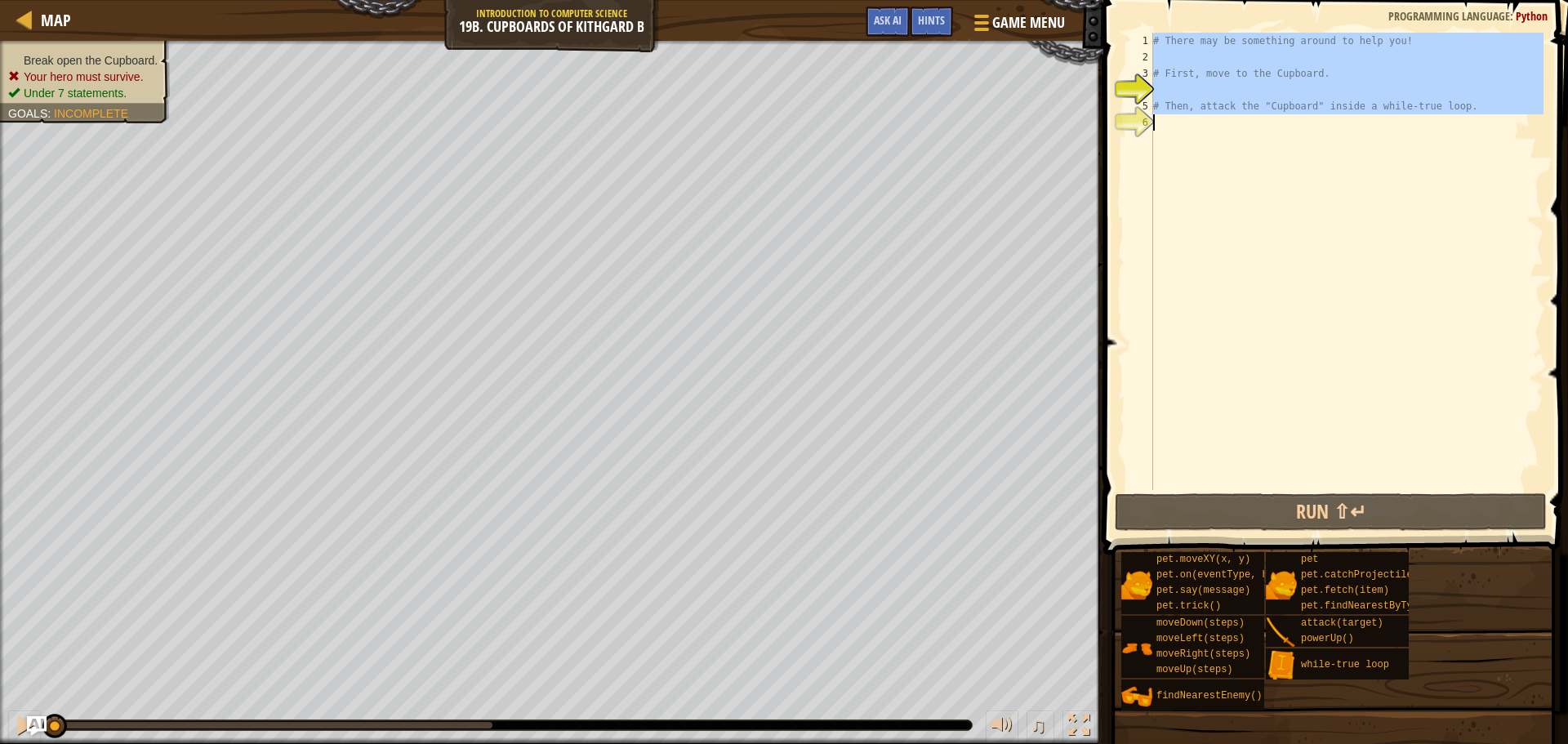
click at [1317, 100] on div "# There may be something around to help you! # First, move to the Cupboard. # T…" at bounding box center [1346, 277] width 393 height 490
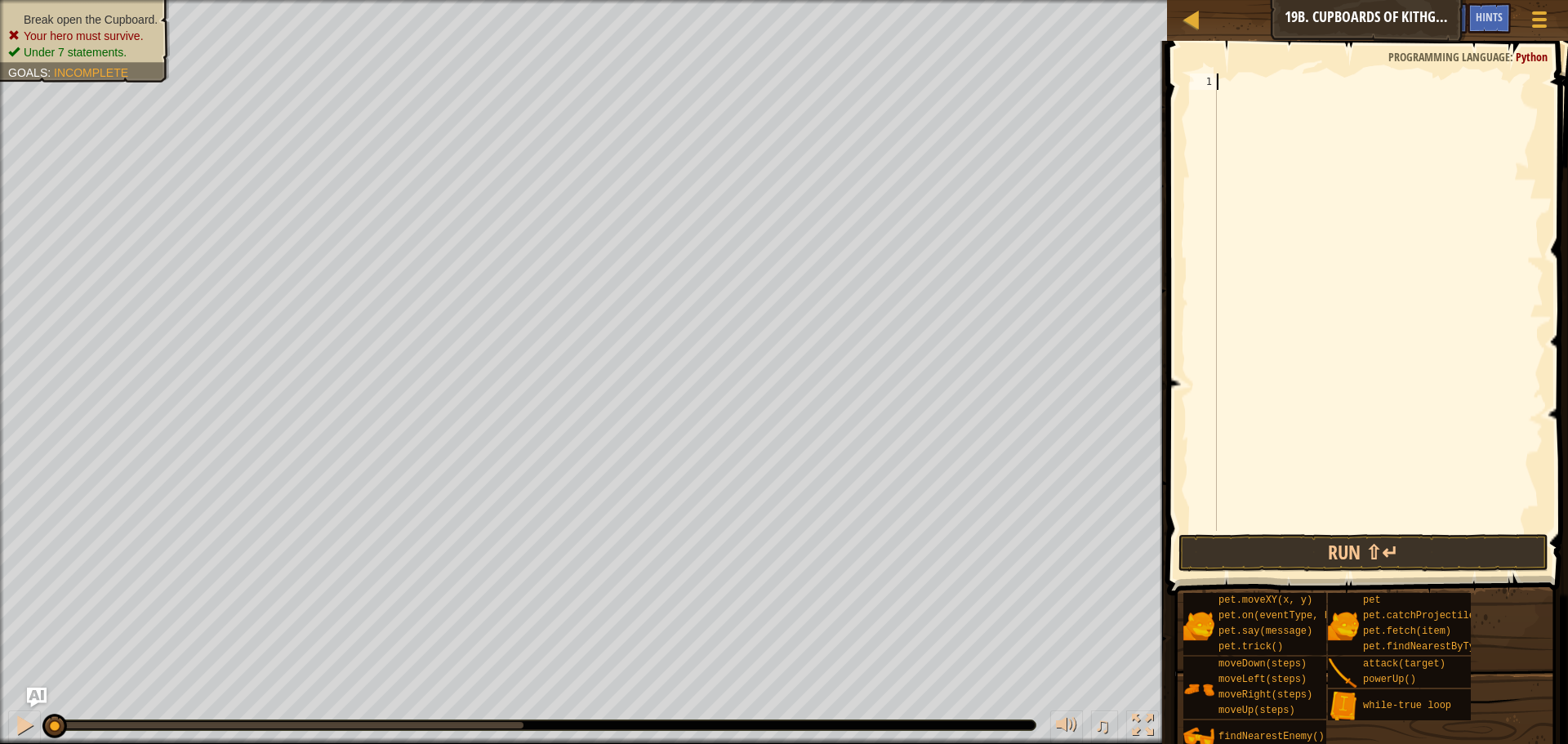
scroll to position [7, 0]
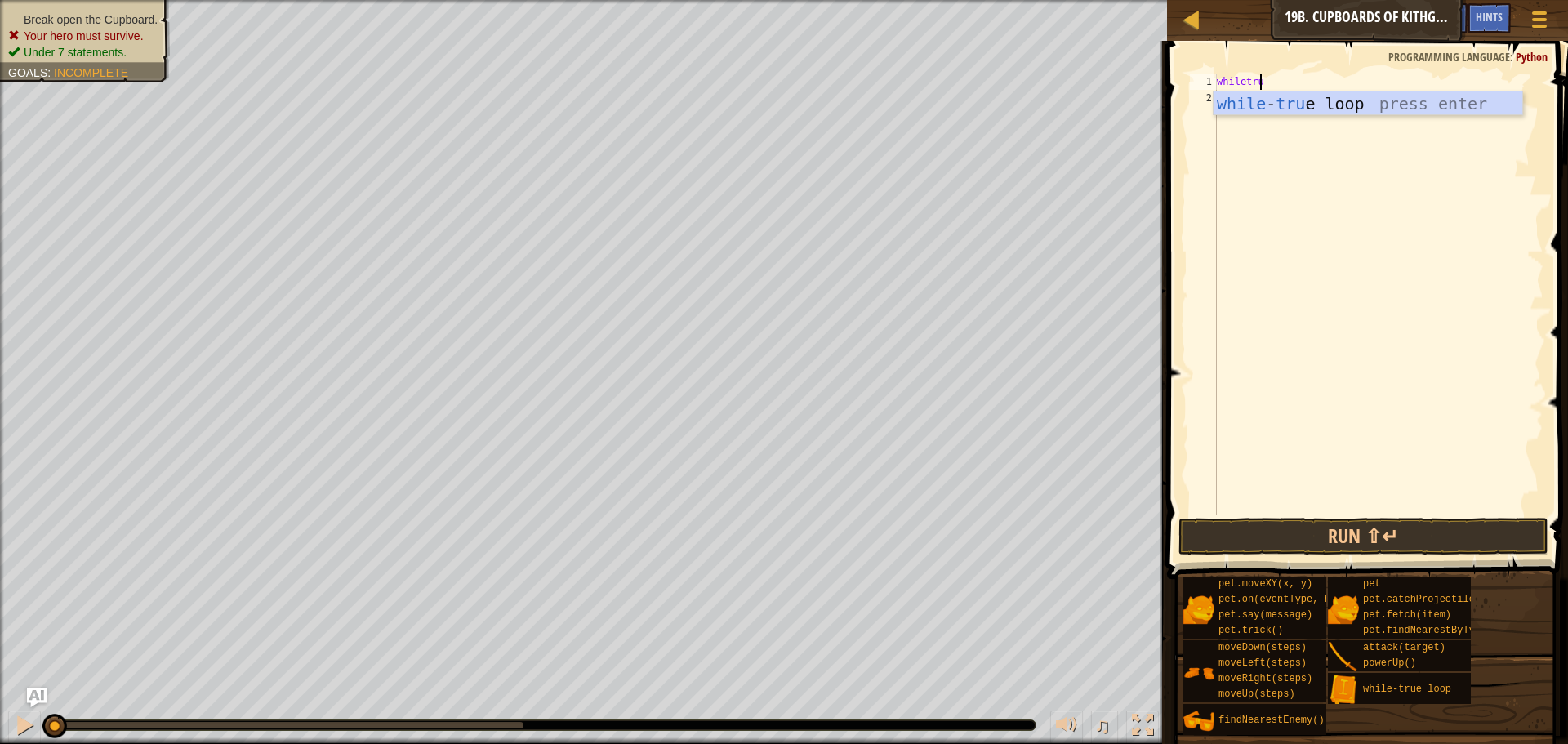
type textarea "whiletrue"
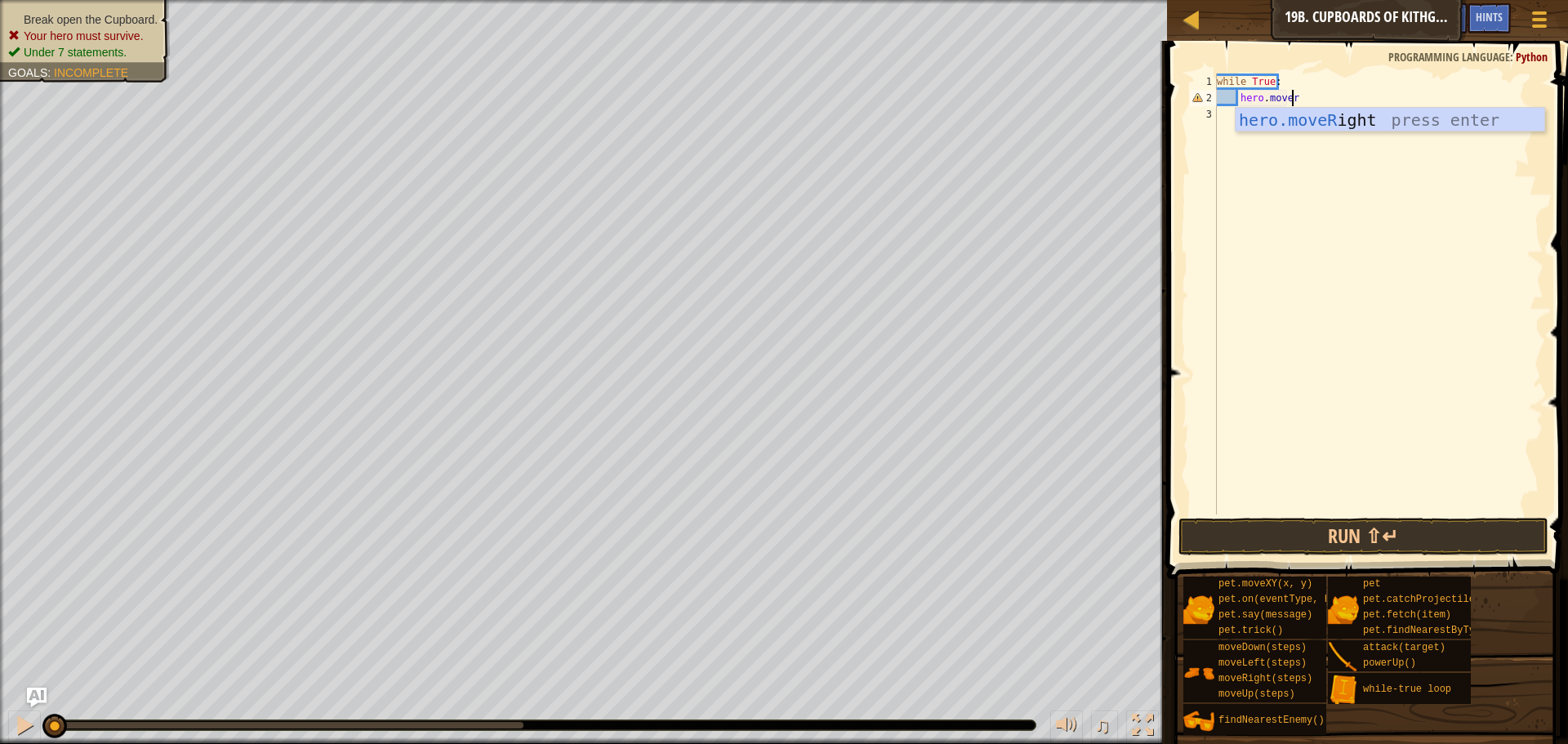
type textarea "hero.moverig"
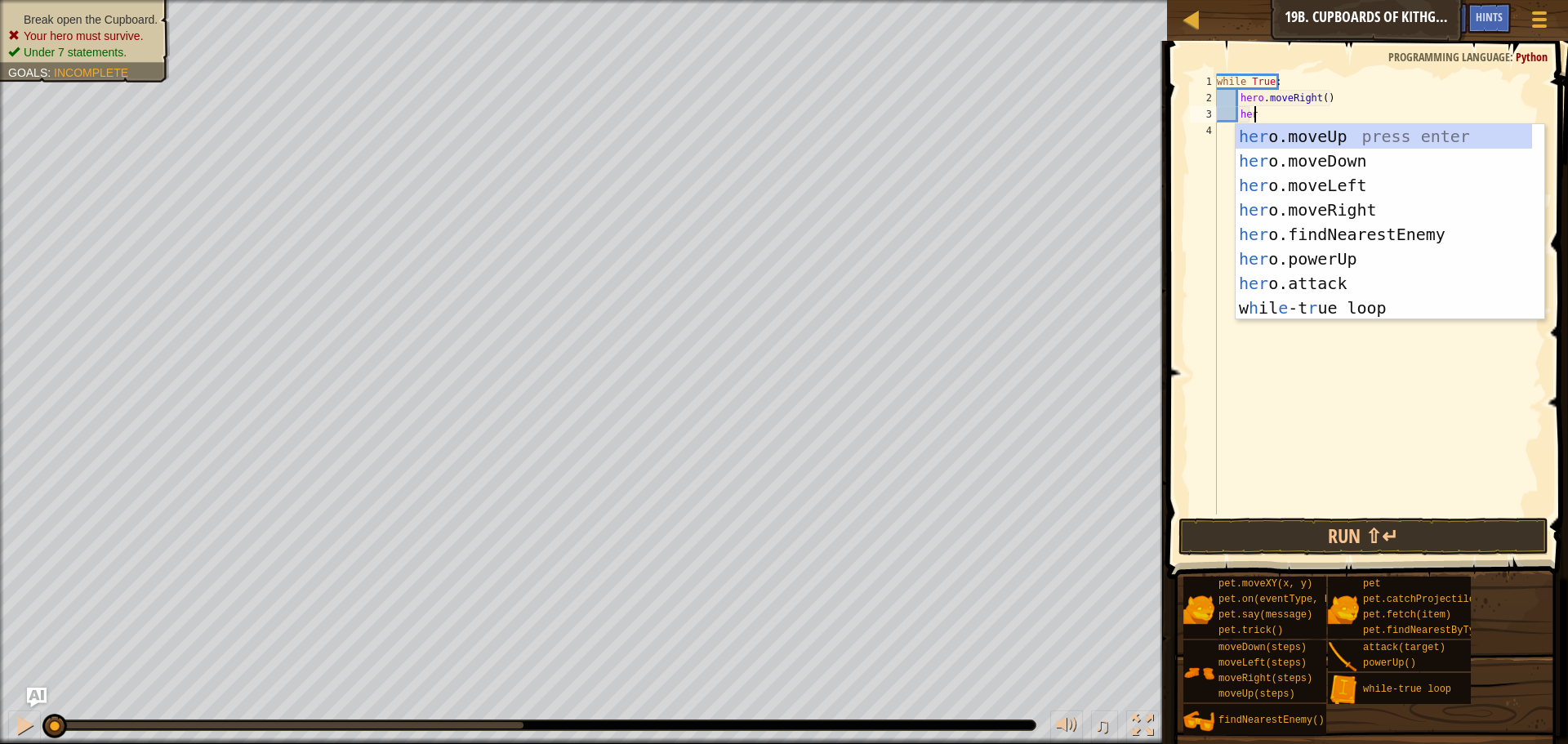
scroll to position [7, 3]
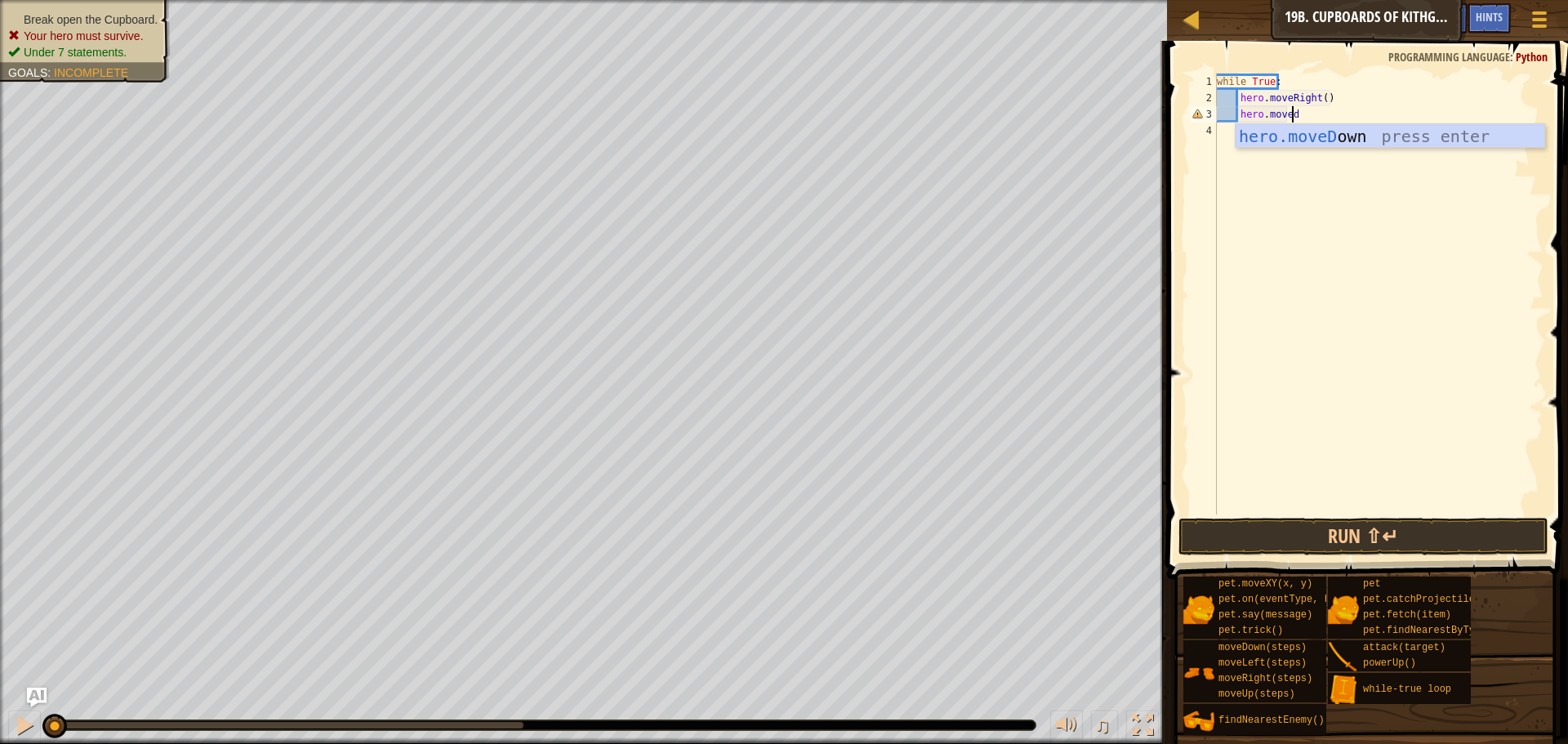
type textarea "hero.movedow"
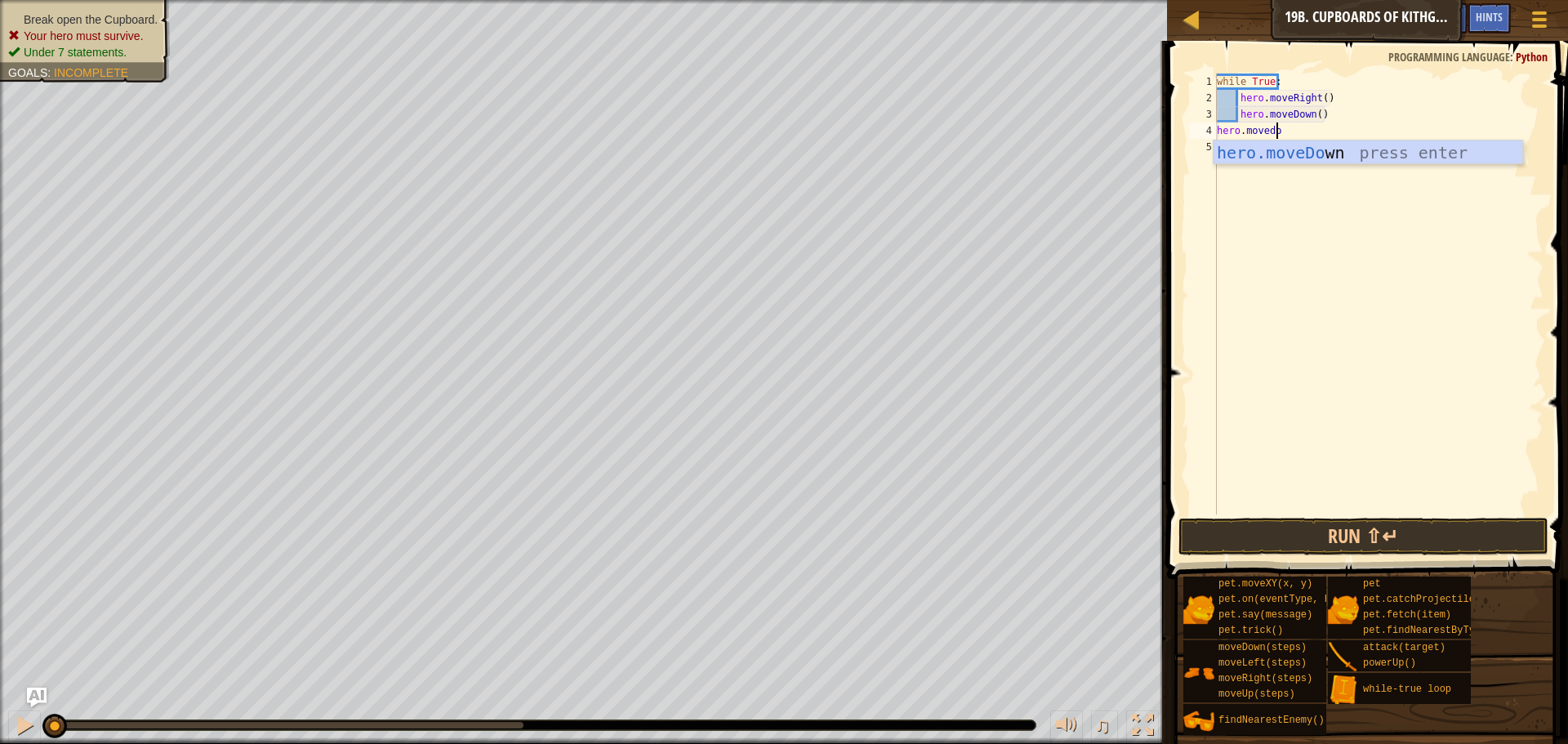
type textarea "hero.movedow"
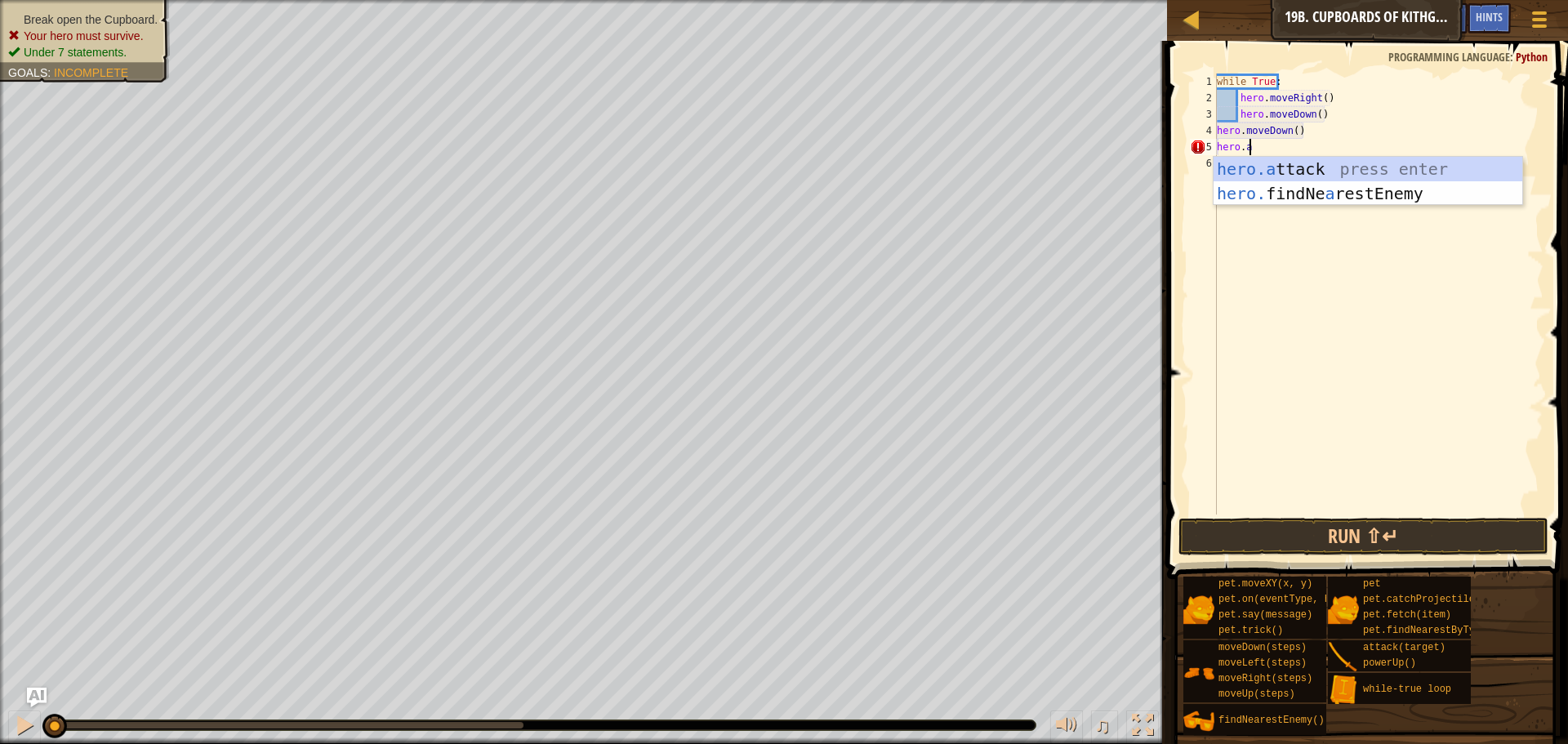
scroll to position [7, 3]
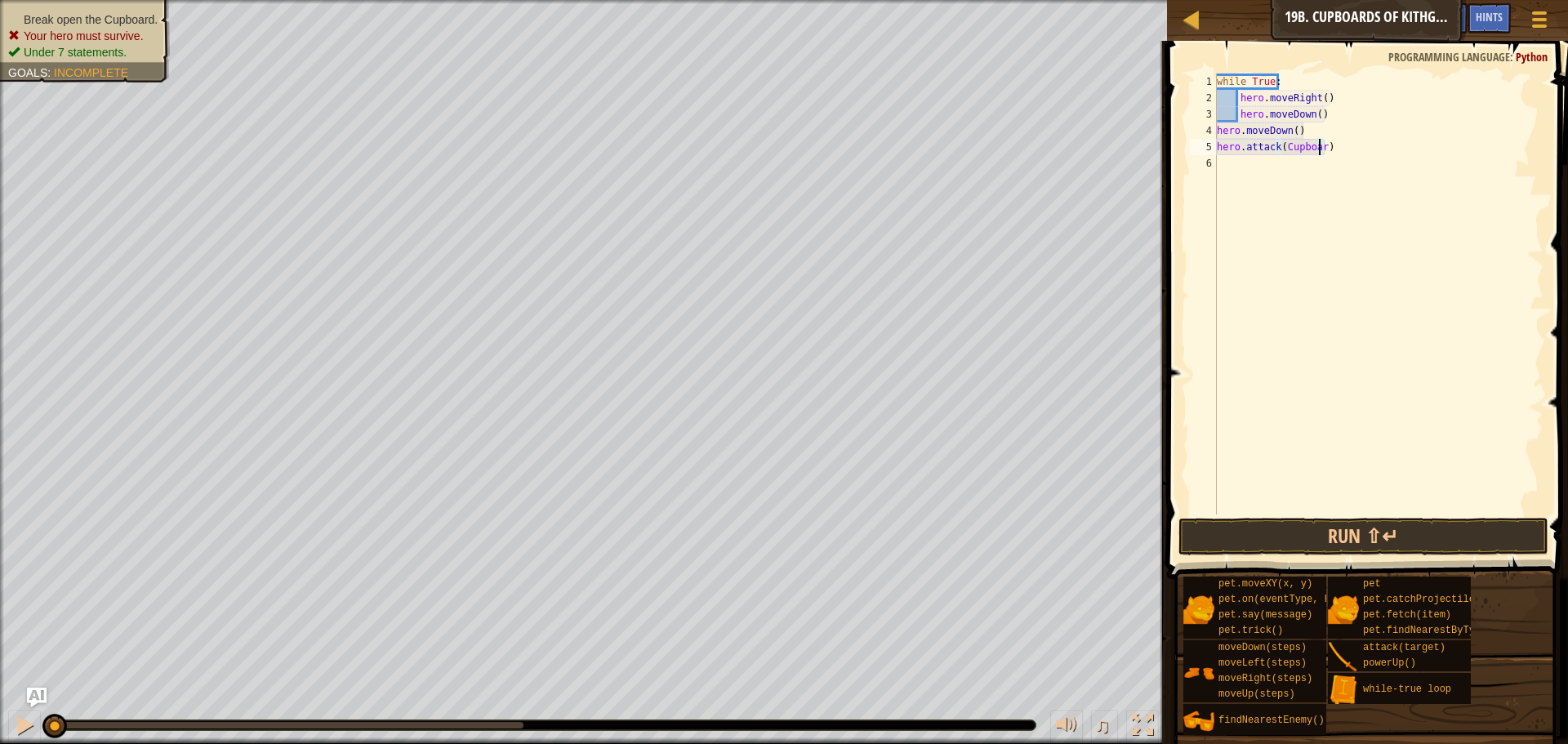
type textarea "hero.attack(Cupboard)"
click at [1280, 148] on div "while True : hero . moveRight ( ) hero . moveDown ( ) hero . moveDown ( ) hero …" at bounding box center [1378, 310] width 330 height 474
click at [1332, 145] on div "while True : hero . moveRight ( ) hero . moveDown ( ) hero . moveDown ( ) hero …" at bounding box center [1378, 310] width 330 height 474
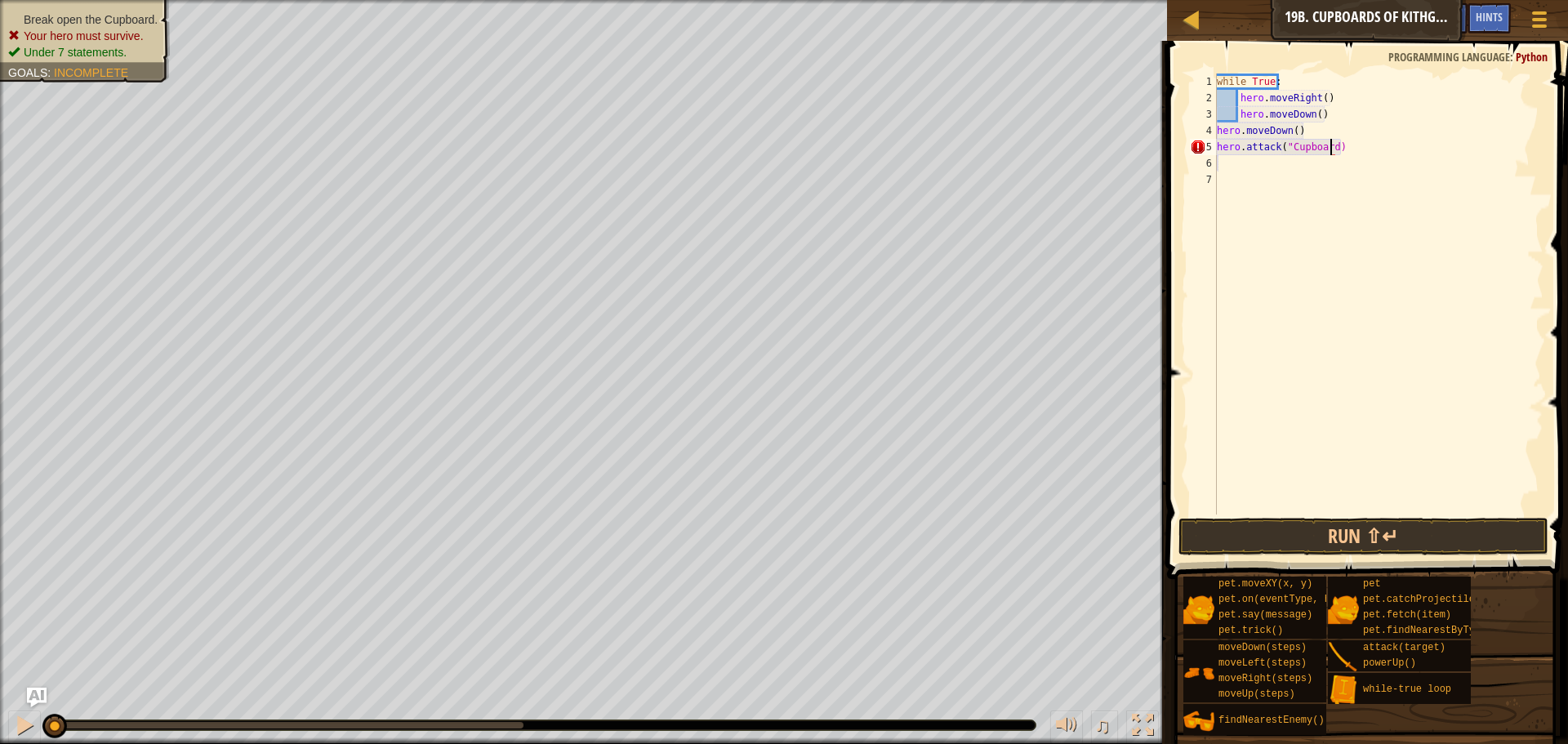
scroll to position [7, 10]
click at [1399, 533] on button "Run ⇧↵" at bounding box center [1363, 536] width 370 height 38
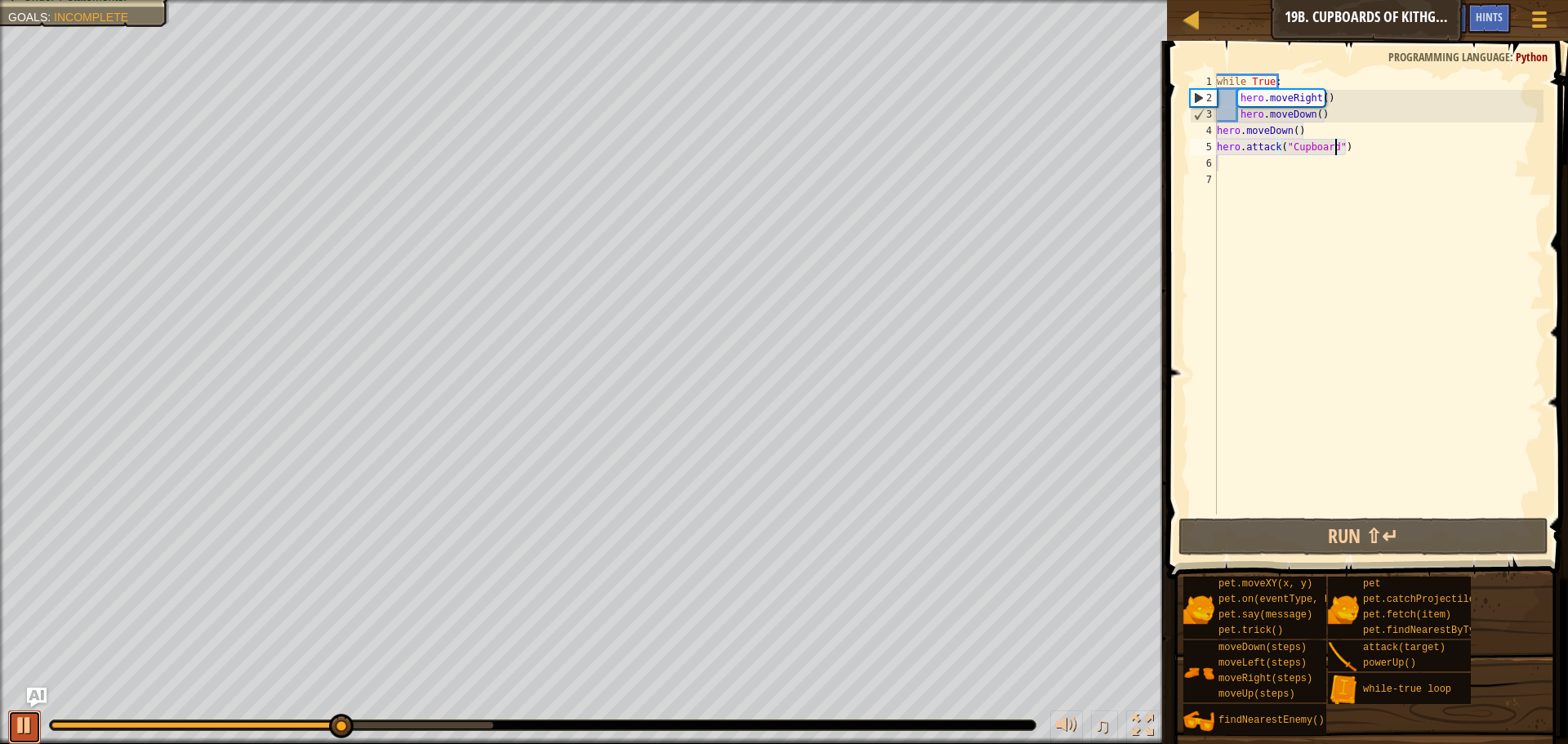
click at [14, 729] on div at bounding box center [25, 725] width 21 height 21
click at [1336, 113] on div "while True : hero . moveRight ( ) hero . moveDown ( ) hero . moveDown ( ) hero …" at bounding box center [1378, 310] width 330 height 474
click at [15, 708] on div "♫" at bounding box center [583, 720] width 1167 height 49
click at [18, 714] on div at bounding box center [25, 725] width 21 height 21
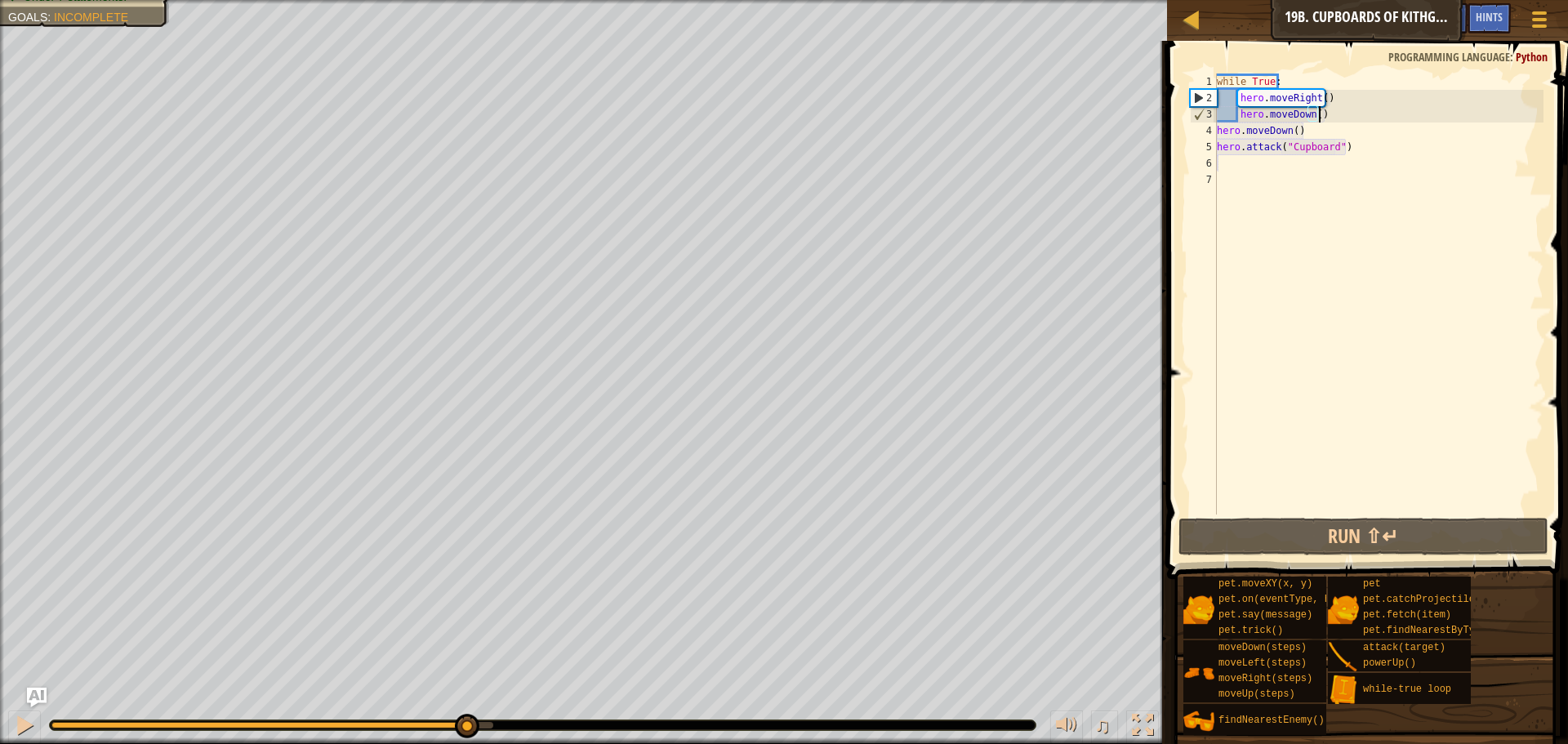
drag, startPoint x: 375, startPoint y: 722, endPoint x: 466, endPoint y: 713, distance: 91.4
click at [466, 713] on div "♫" at bounding box center [583, 720] width 1167 height 49
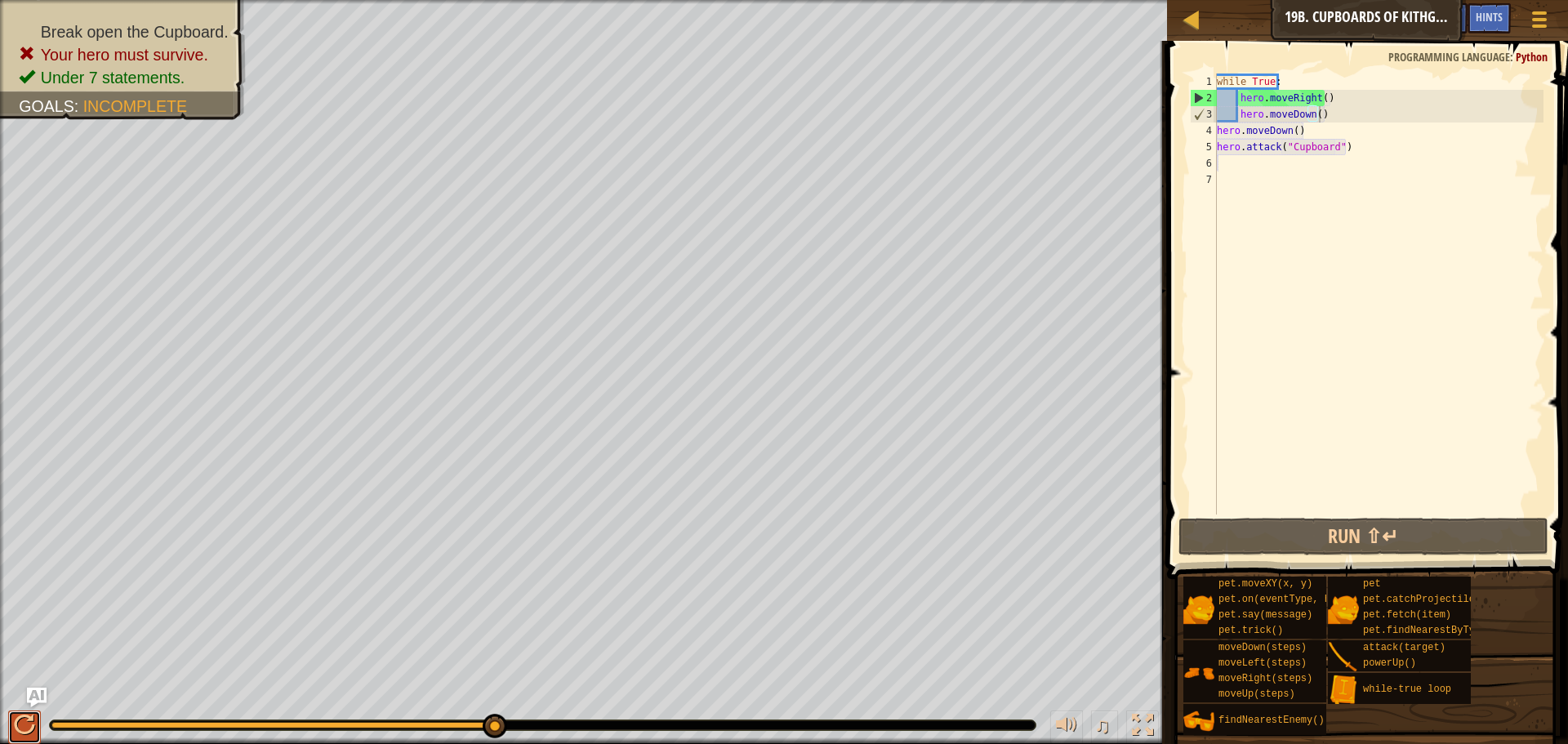
click at [36, 717] on button at bounding box center [24, 727] width 33 height 34
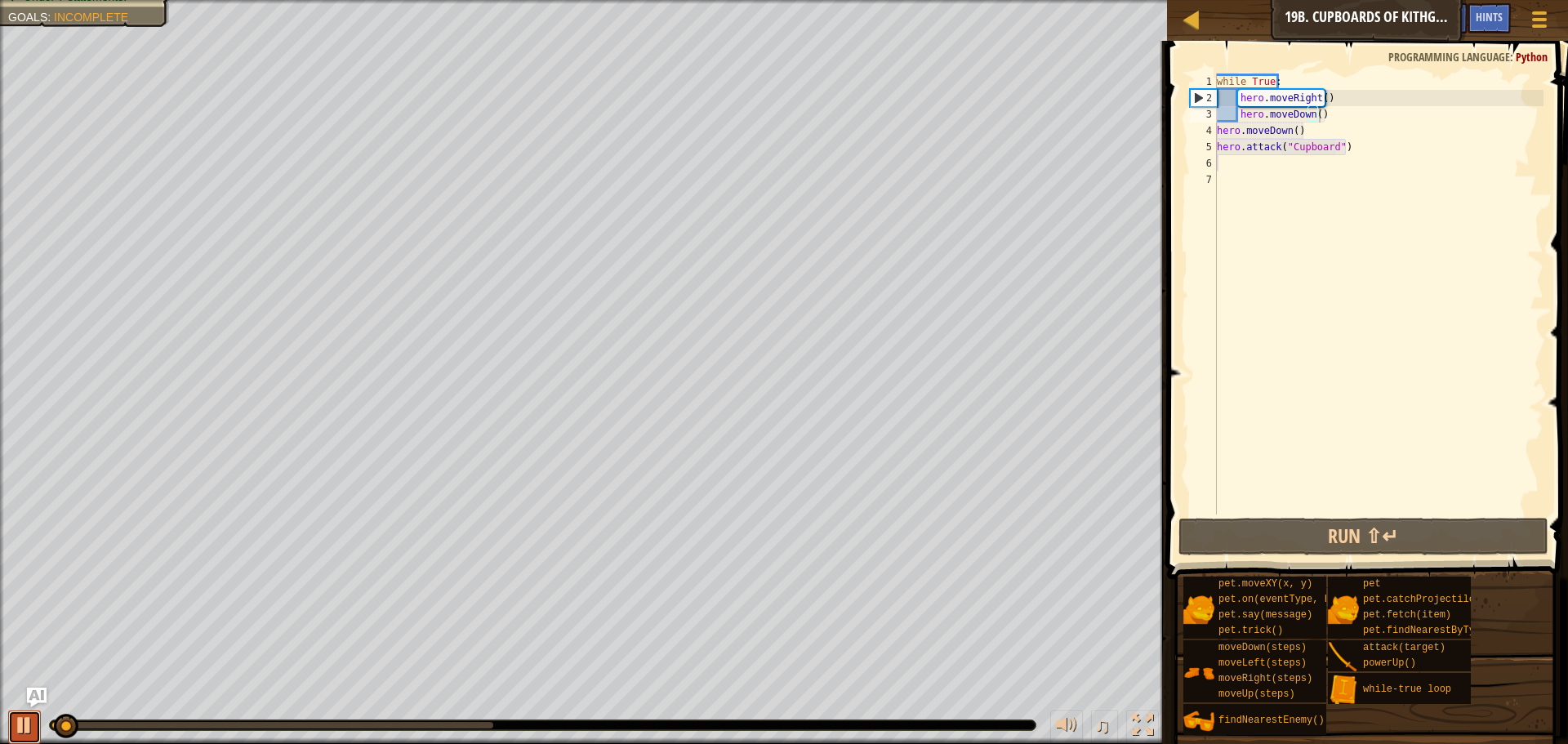
click at [32, 720] on div at bounding box center [25, 725] width 21 height 21
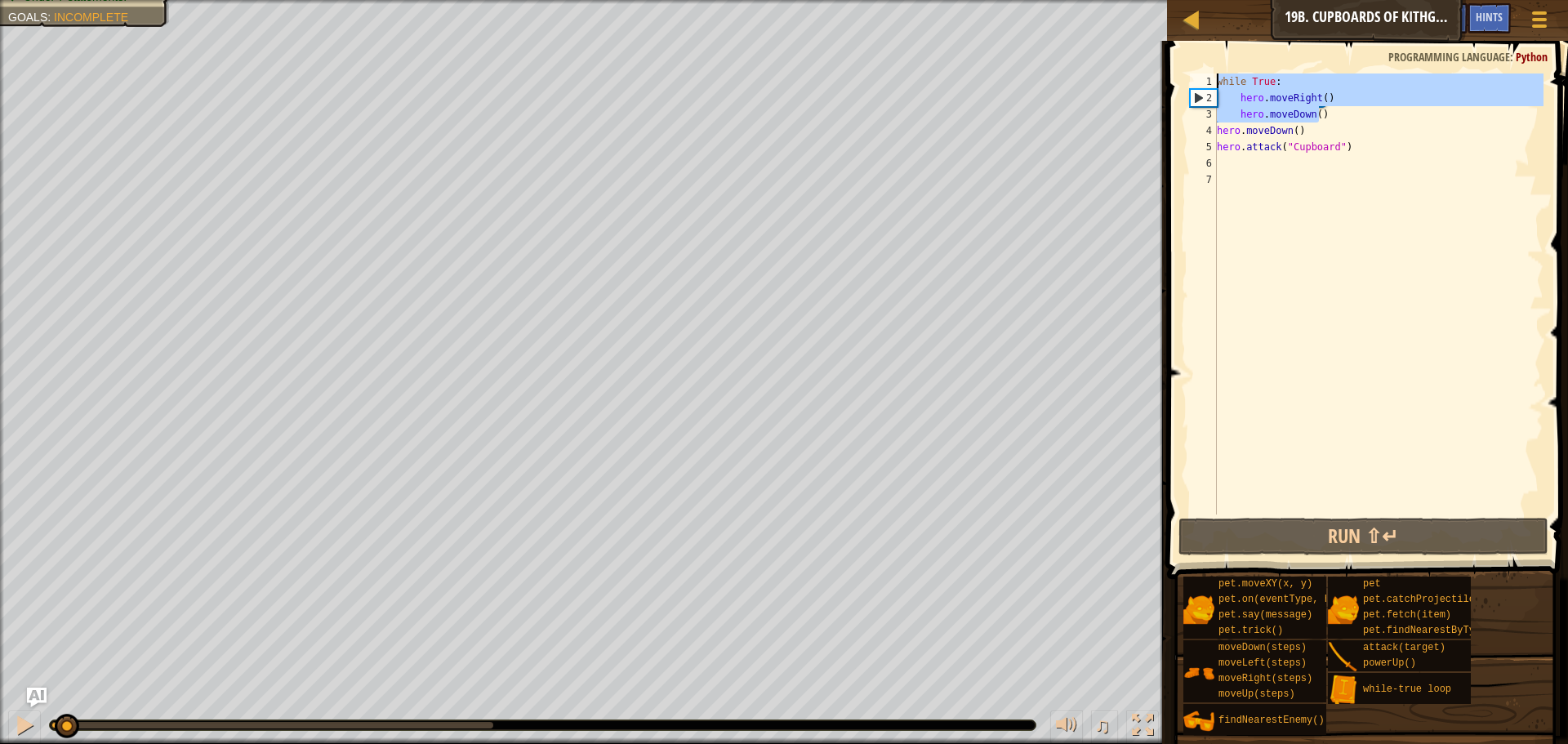
drag, startPoint x: 1326, startPoint y: 113, endPoint x: 1202, endPoint y: 78, distance: 128.8
click at [1202, 78] on div "hero.moveDown() 1 2 3 4 5 6 7 while True : hero . moveRight ( ) hero . moveDown…" at bounding box center [1365, 293] width 357 height 441
type textarea "while True: hero.moveRight()"
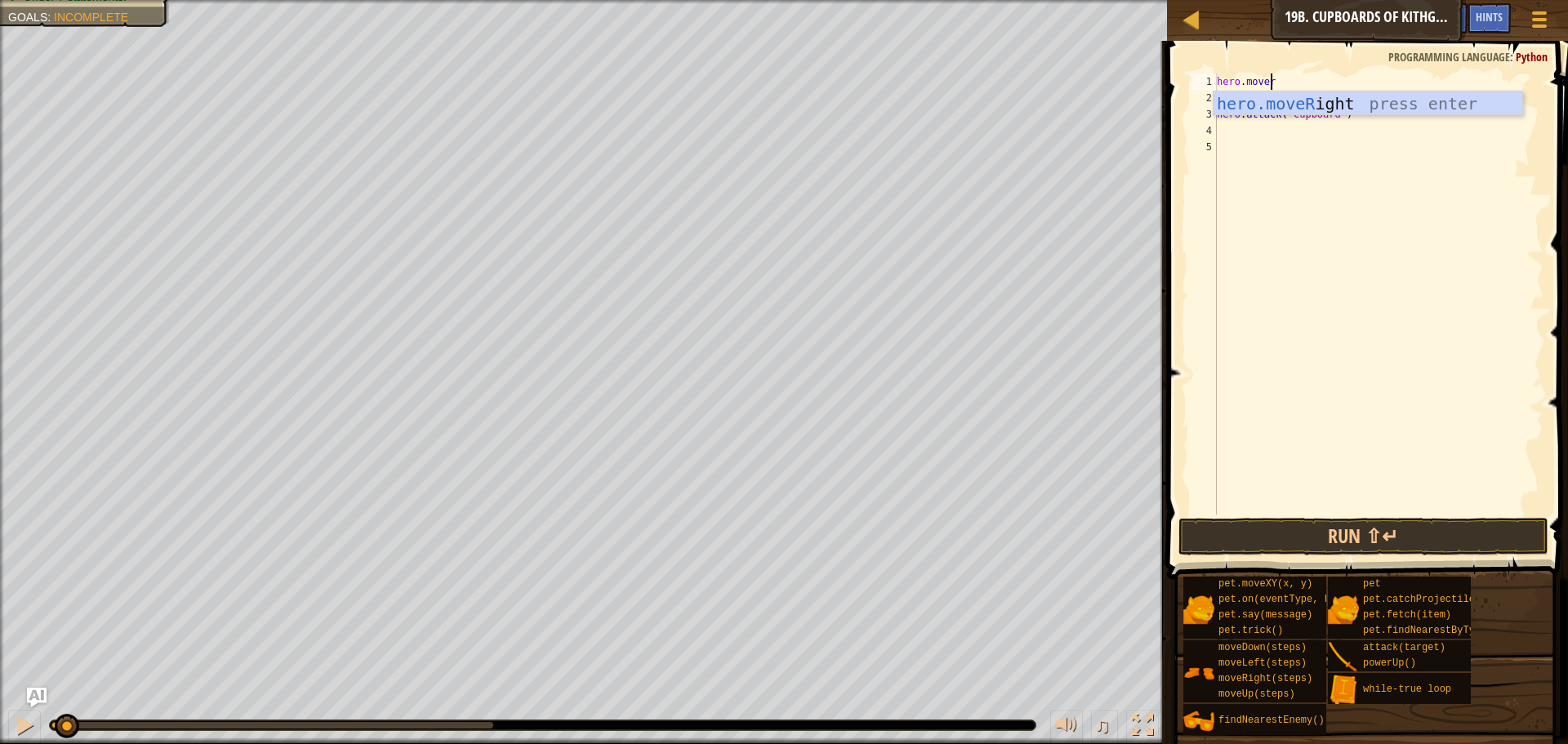
scroll to position [7, 4]
type textarea "hero.moverg"
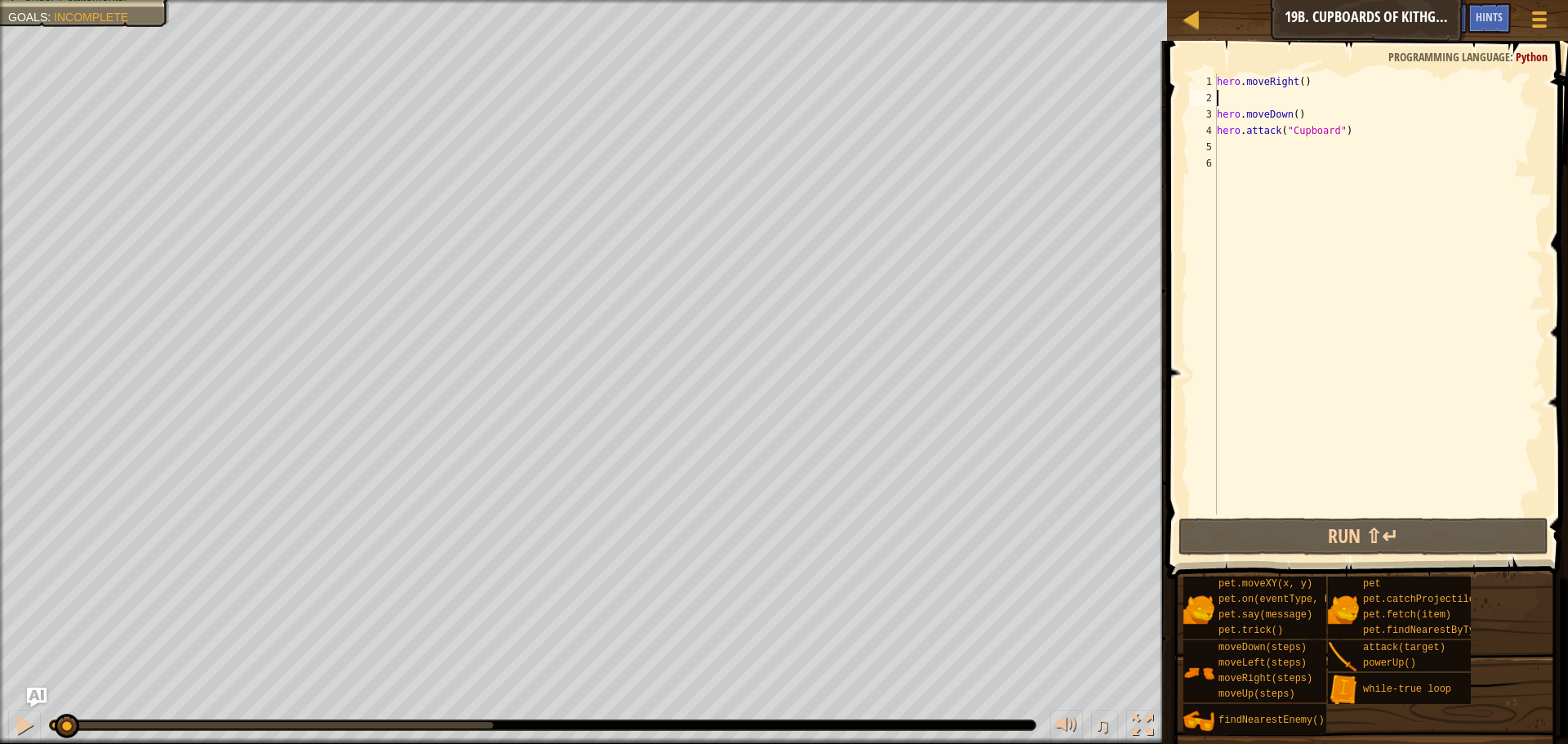
scroll to position [7, 0]
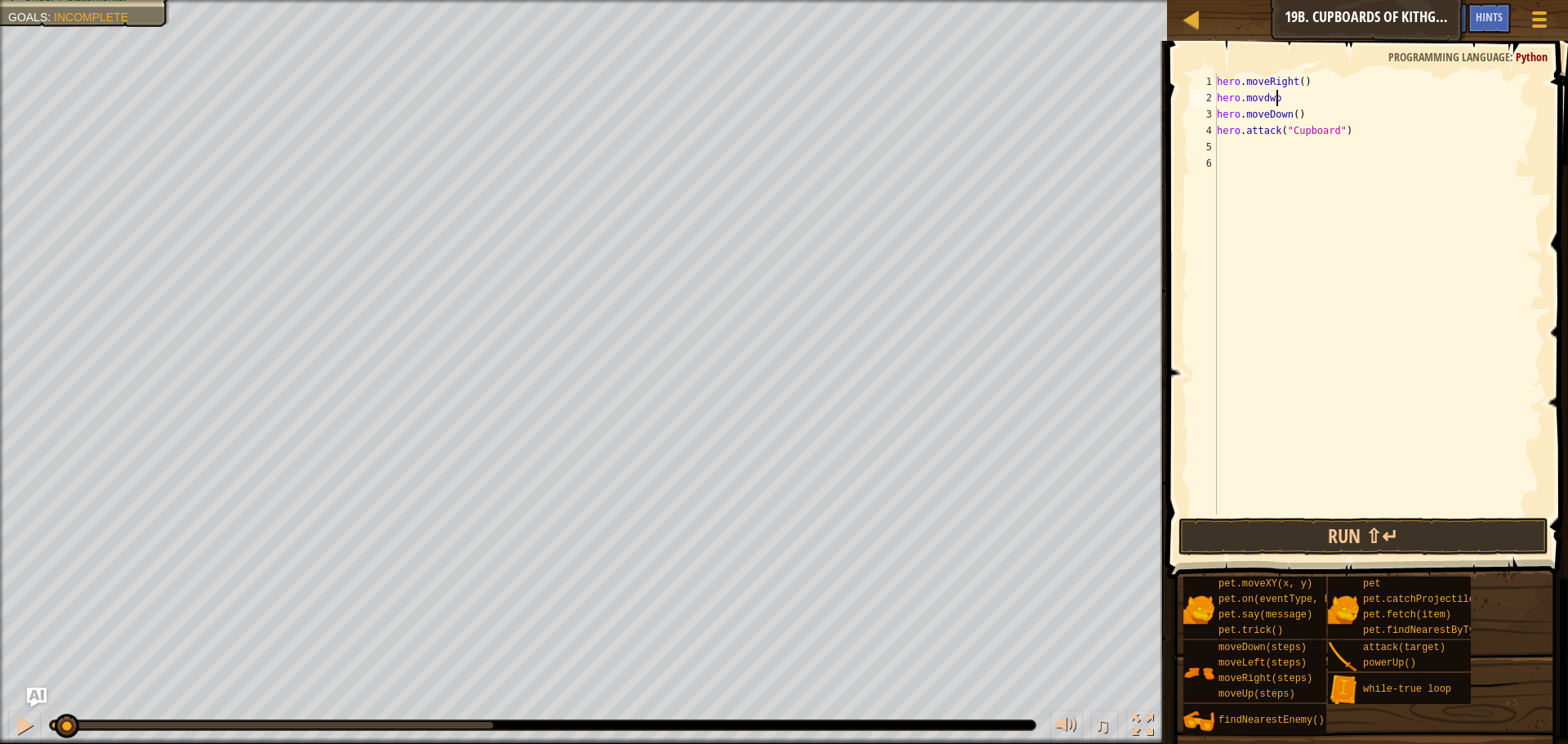
type textarea "hero.movdwo"
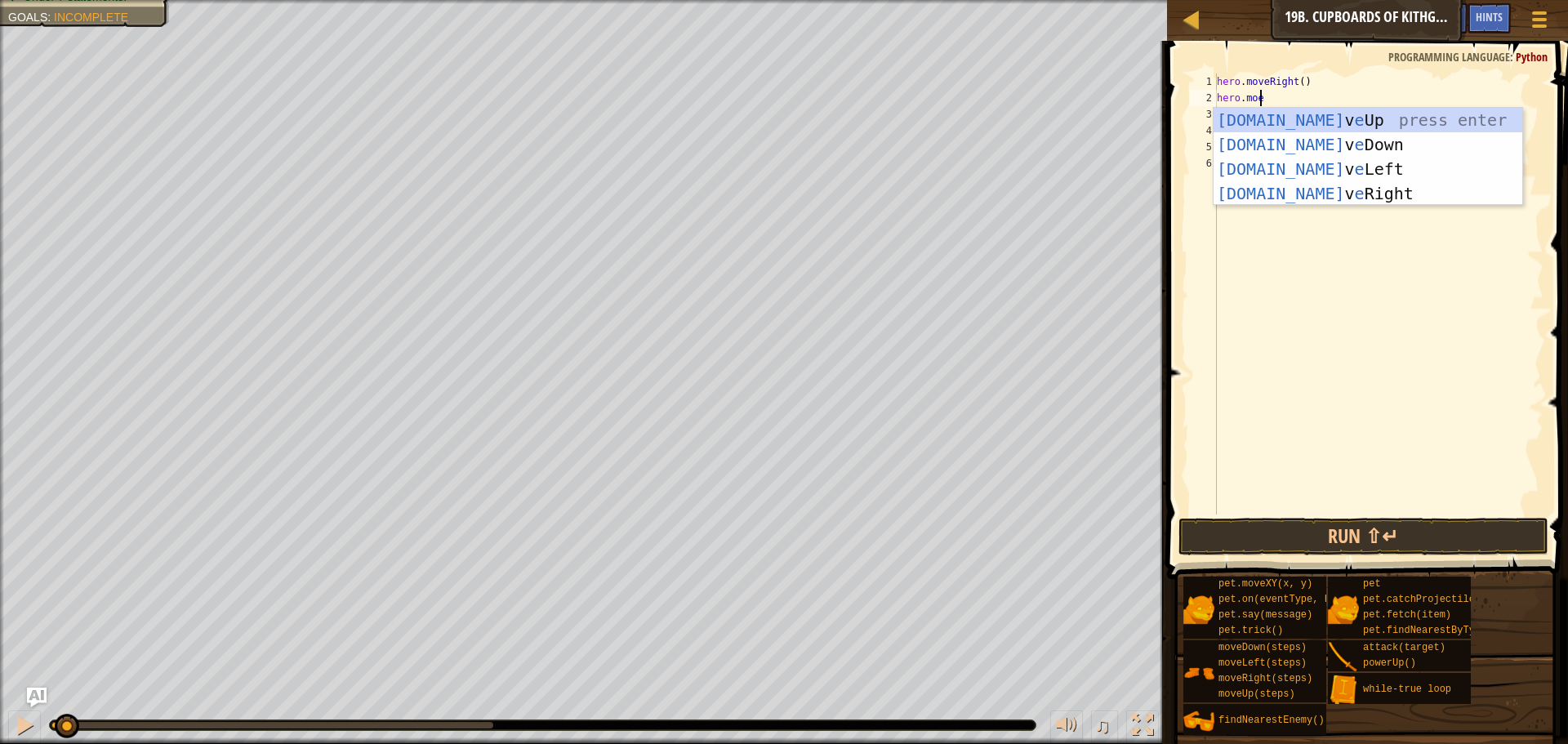
type textarea "hero.moed"
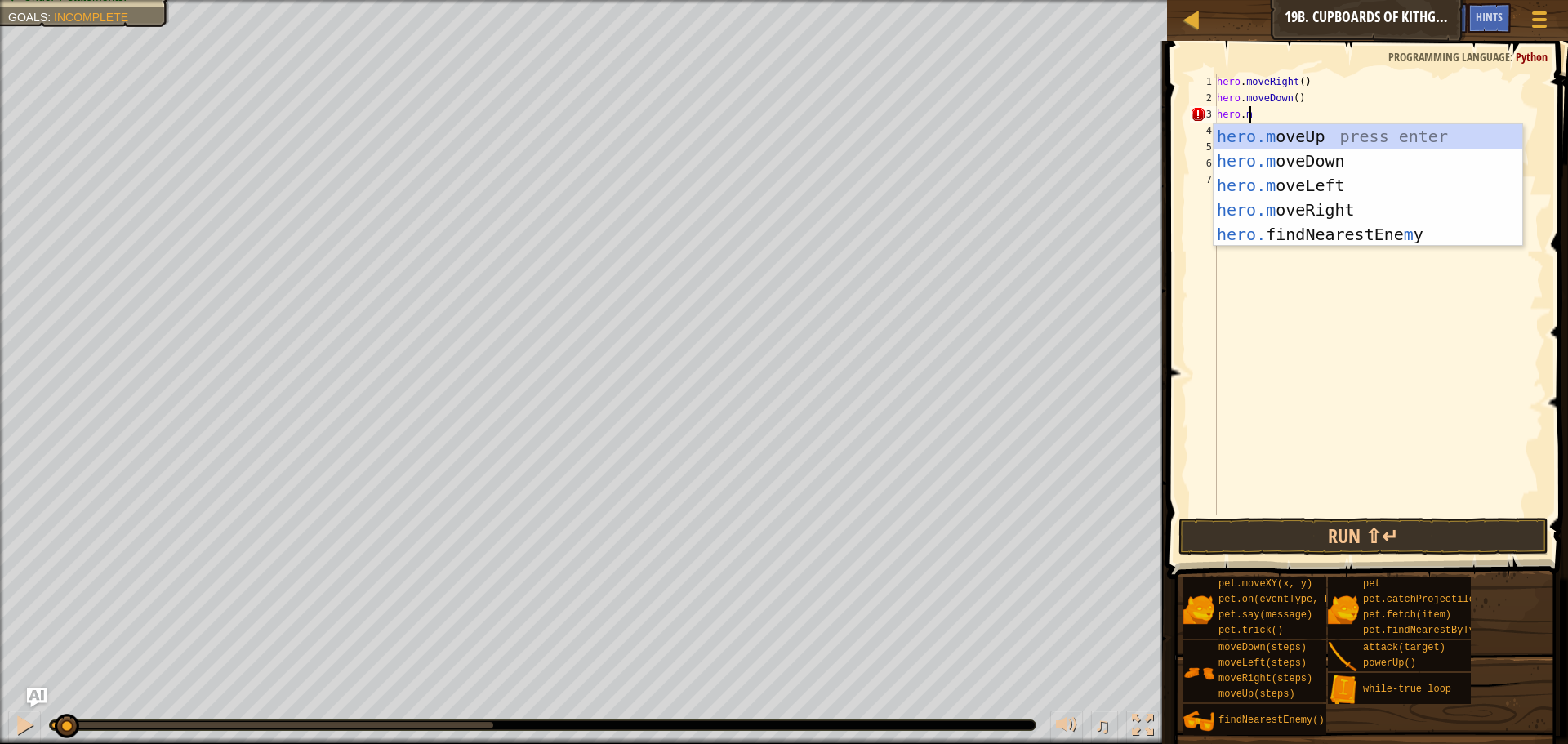
type textarea "[DOMAIN_NAME]"
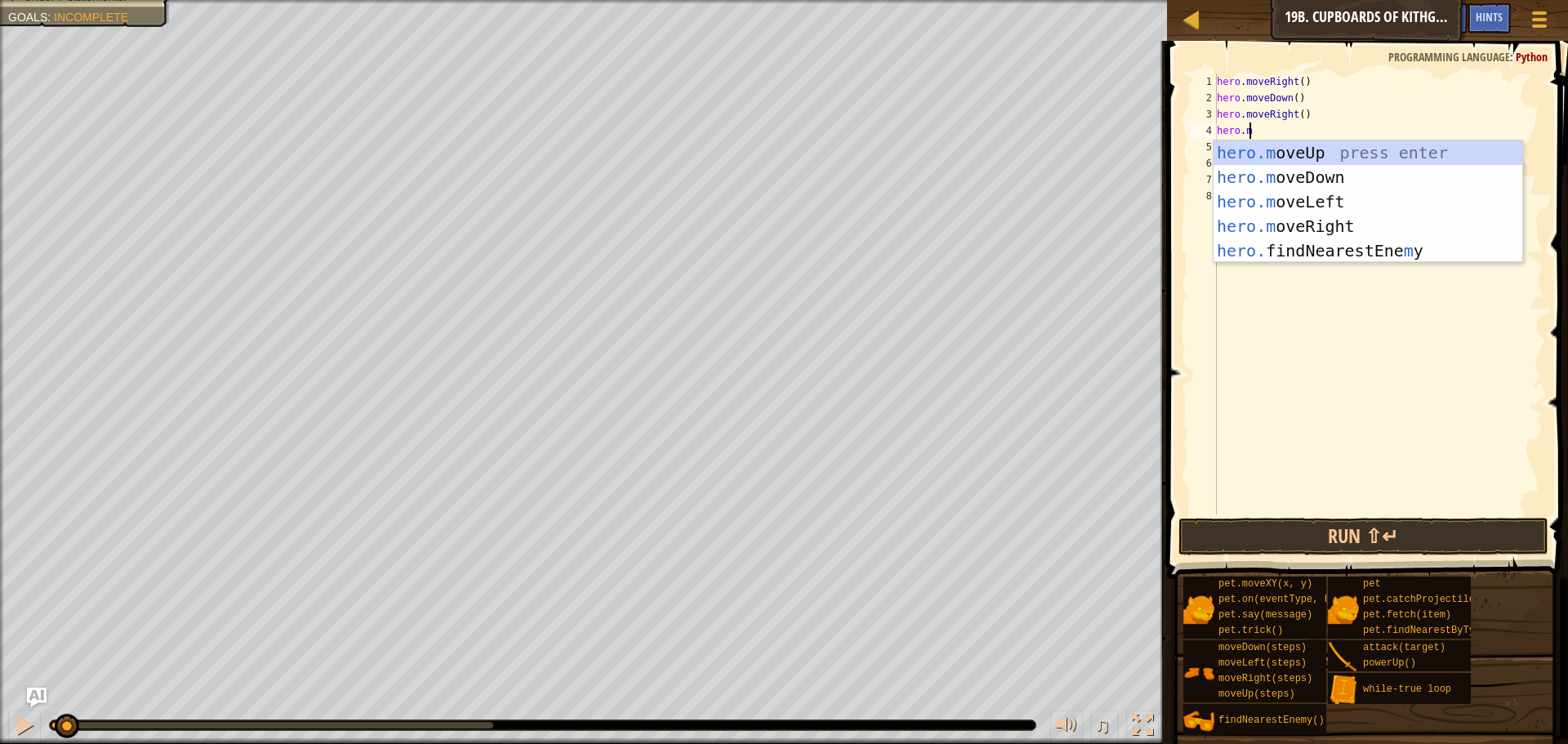
type textarea "hero.md"
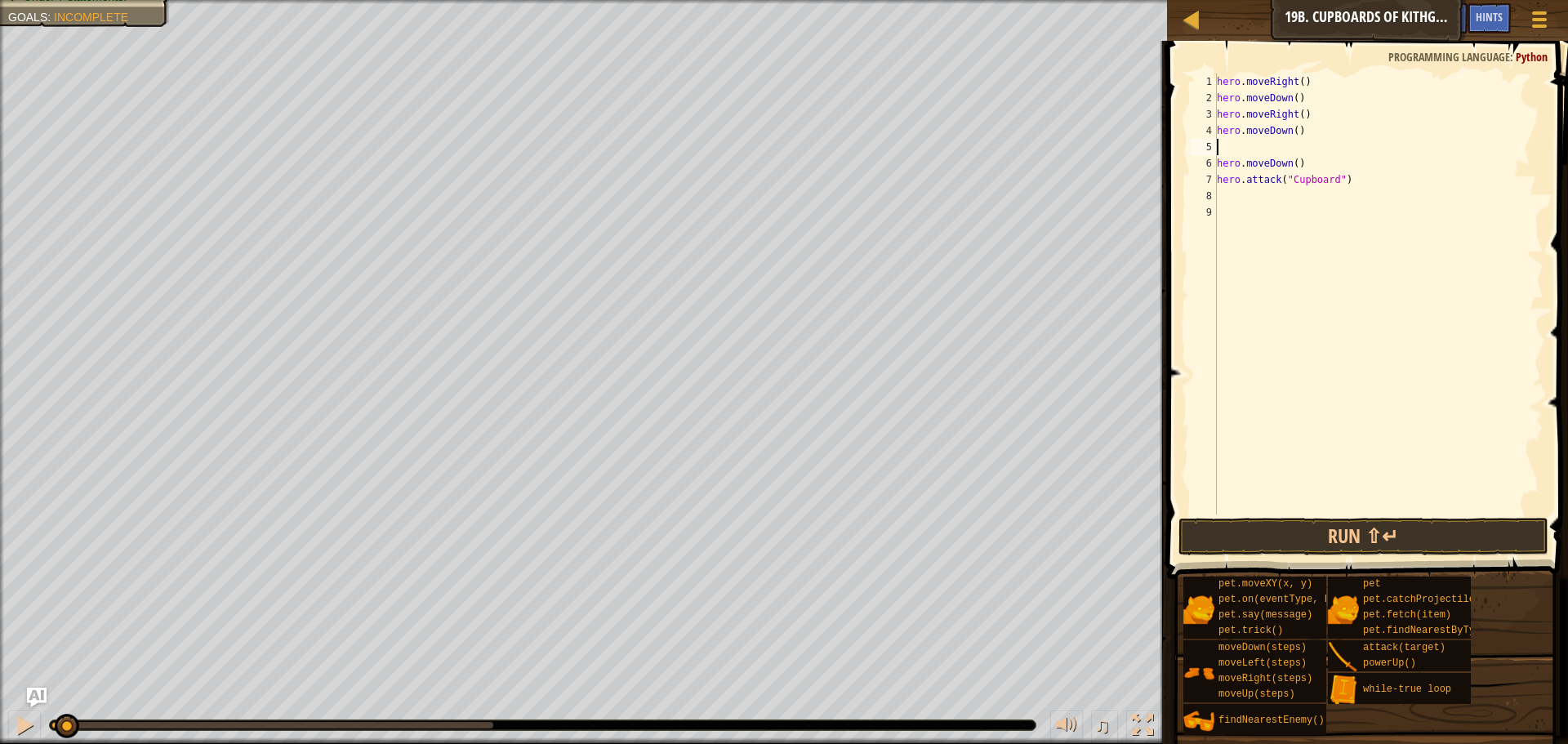
type textarea "hero.moveDown()"
click at [1395, 541] on button "Run ⇧↵" at bounding box center [1363, 536] width 370 height 38
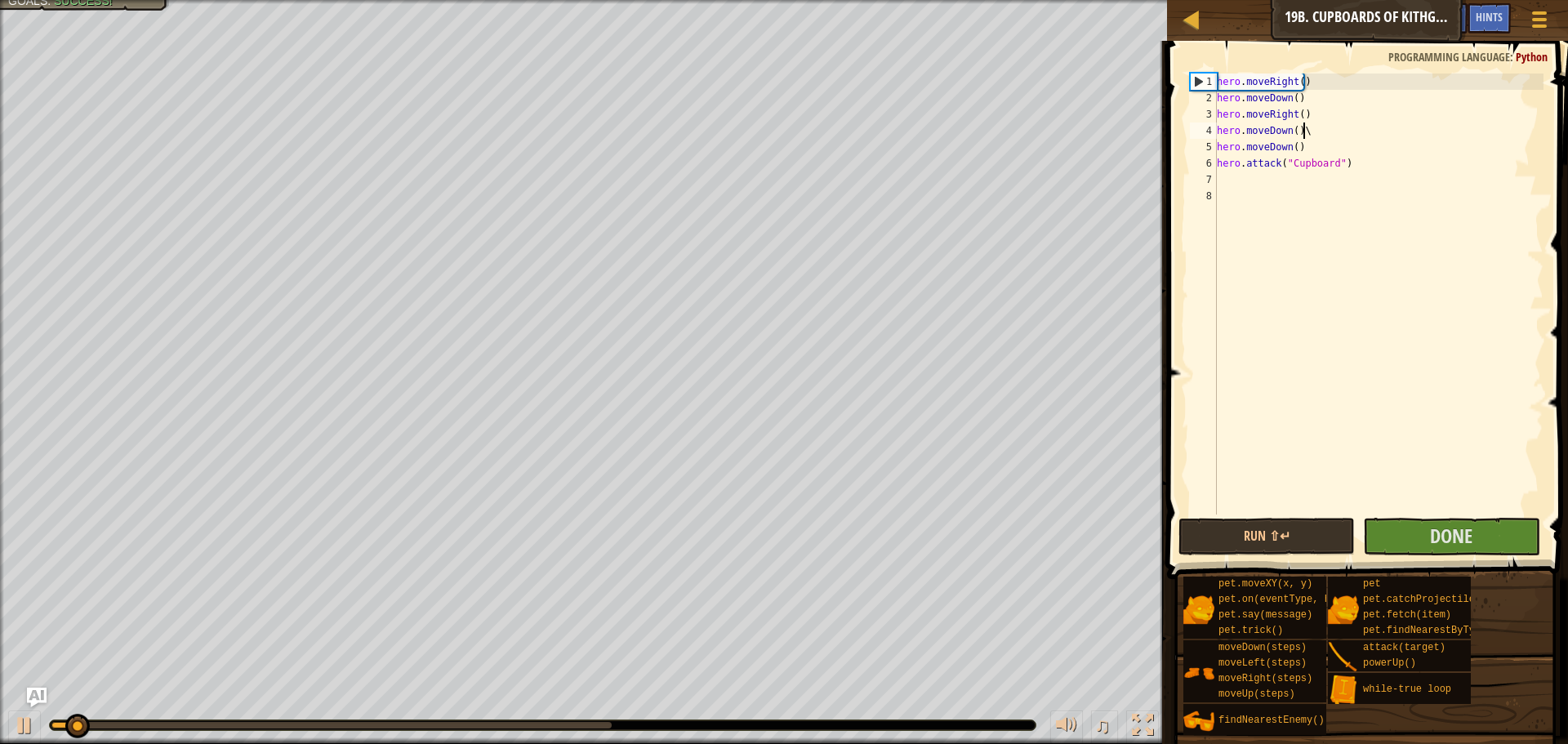
scroll to position [7, 6]
type textarea "hero.moveDown()"
click at [1420, 527] on button "Done" at bounding box center [1451, 536] width 177 height 38
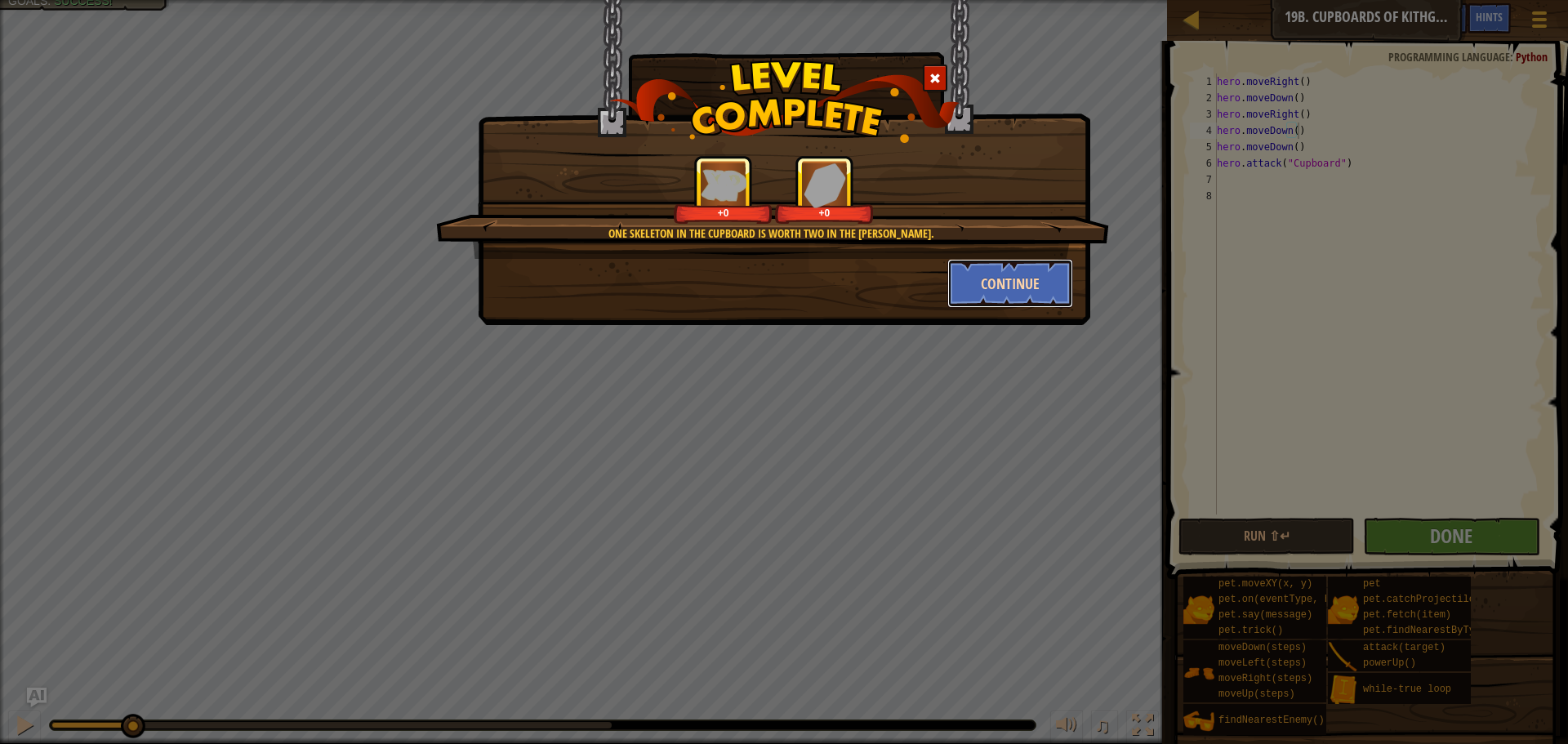
click at [1002, 261] on button "Continue" at bounding box center [1010, 283] width 126 height 49
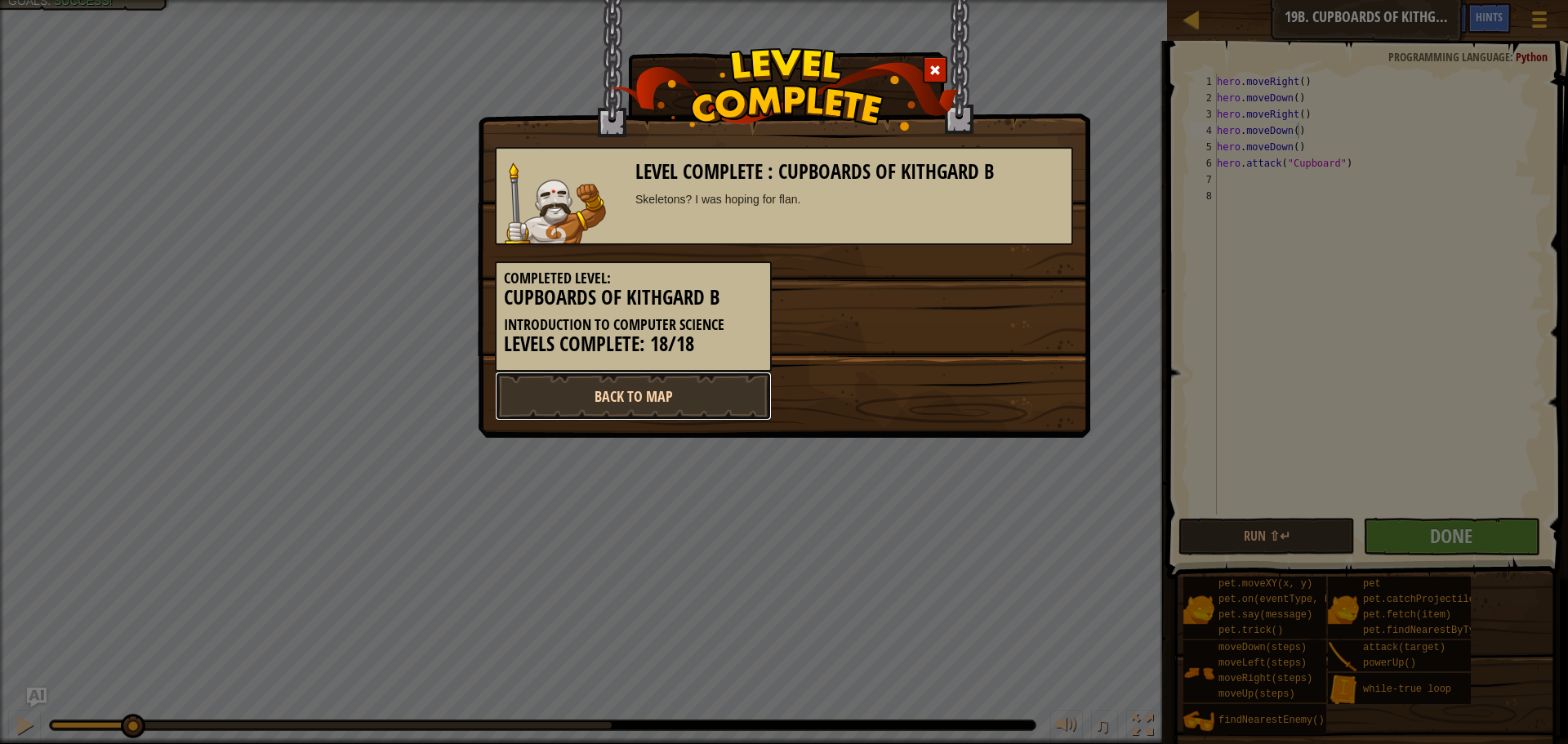
click at [629, 393] on link "Back to Map" at bounding box center [633, 395] width 277 height 49
